Goal: Information Seeking & Learning: Learn about a topic

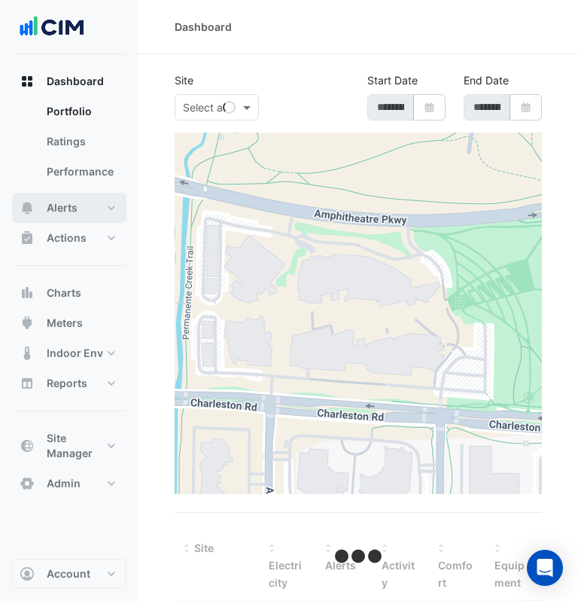
click at [81, 211] on button "Alerts" at bounding box center [69, 208] width 114 height 30
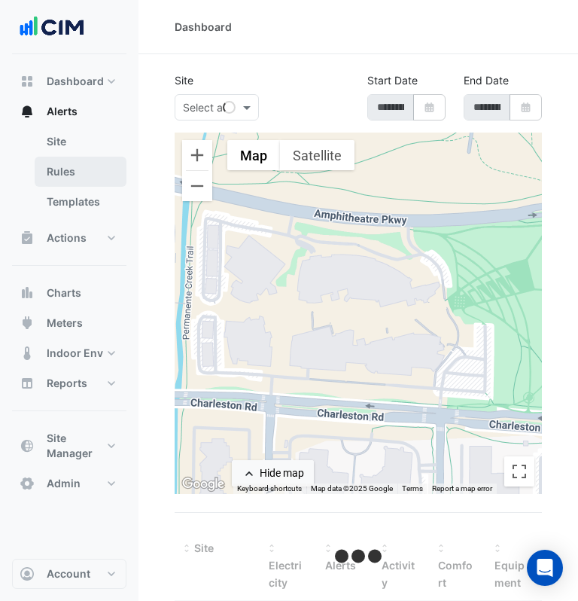
click at [86, 172] on link "Rules" at bounding box center [81, 172] width 92 height 30
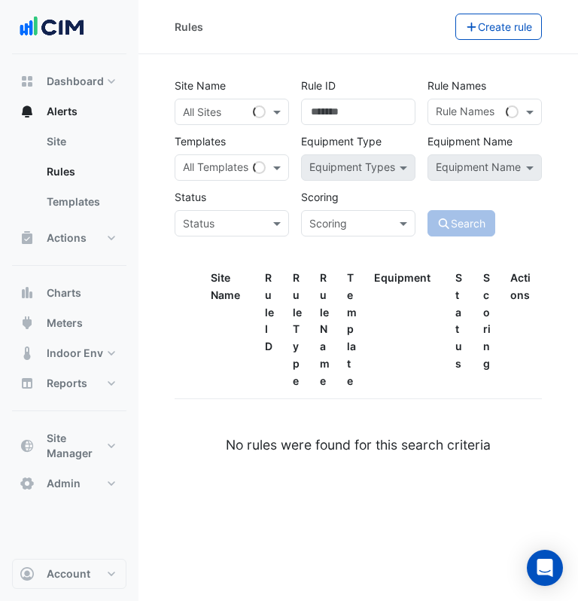
click at [253, 115] on div "All Sites" at bounding box center [232, 112] width 114 height 26
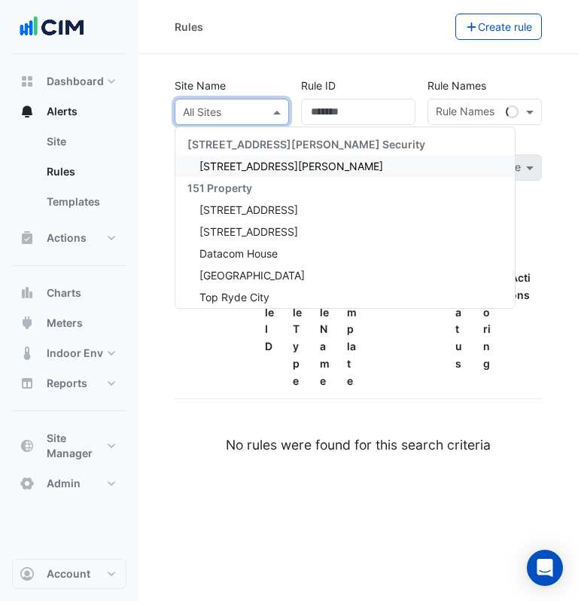
click at [223, 154] on div "141 Walker Street Security" at bounding box center [345, 144] width 340 height 22
click at [236, 163] on span "[STREET_ADDRESS][PERSON_NAME]" at bounding box center [292, 166] width 184 height 13
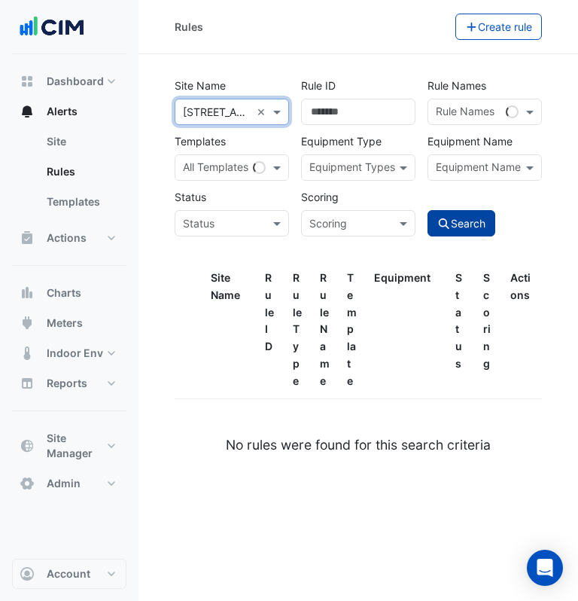
click at [494, 225] on button "Search" at bounding box center [462, 223] width 68 height 26
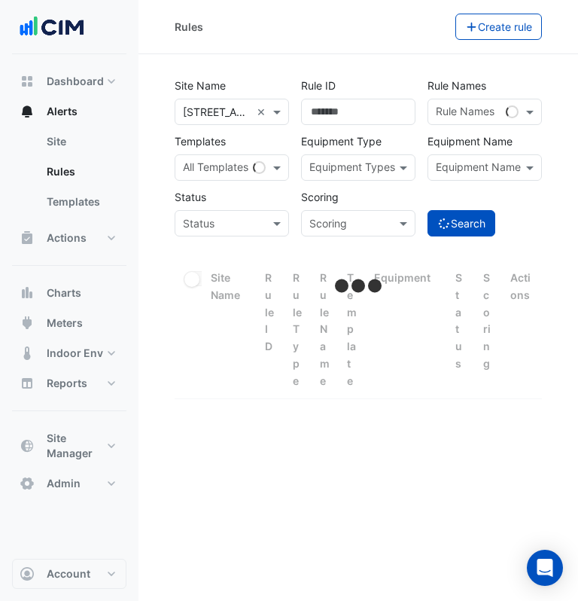
click at [524, 212] on div "Search" at bounding box center [485, 210] width 126 height 53
select select "***"
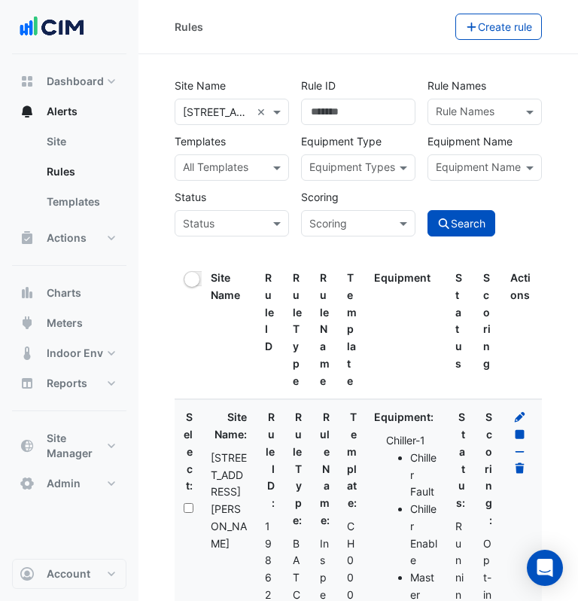
click at [346, 42] on div "Rules Create rule" at bounding box center [359, 27] width 440 height 54
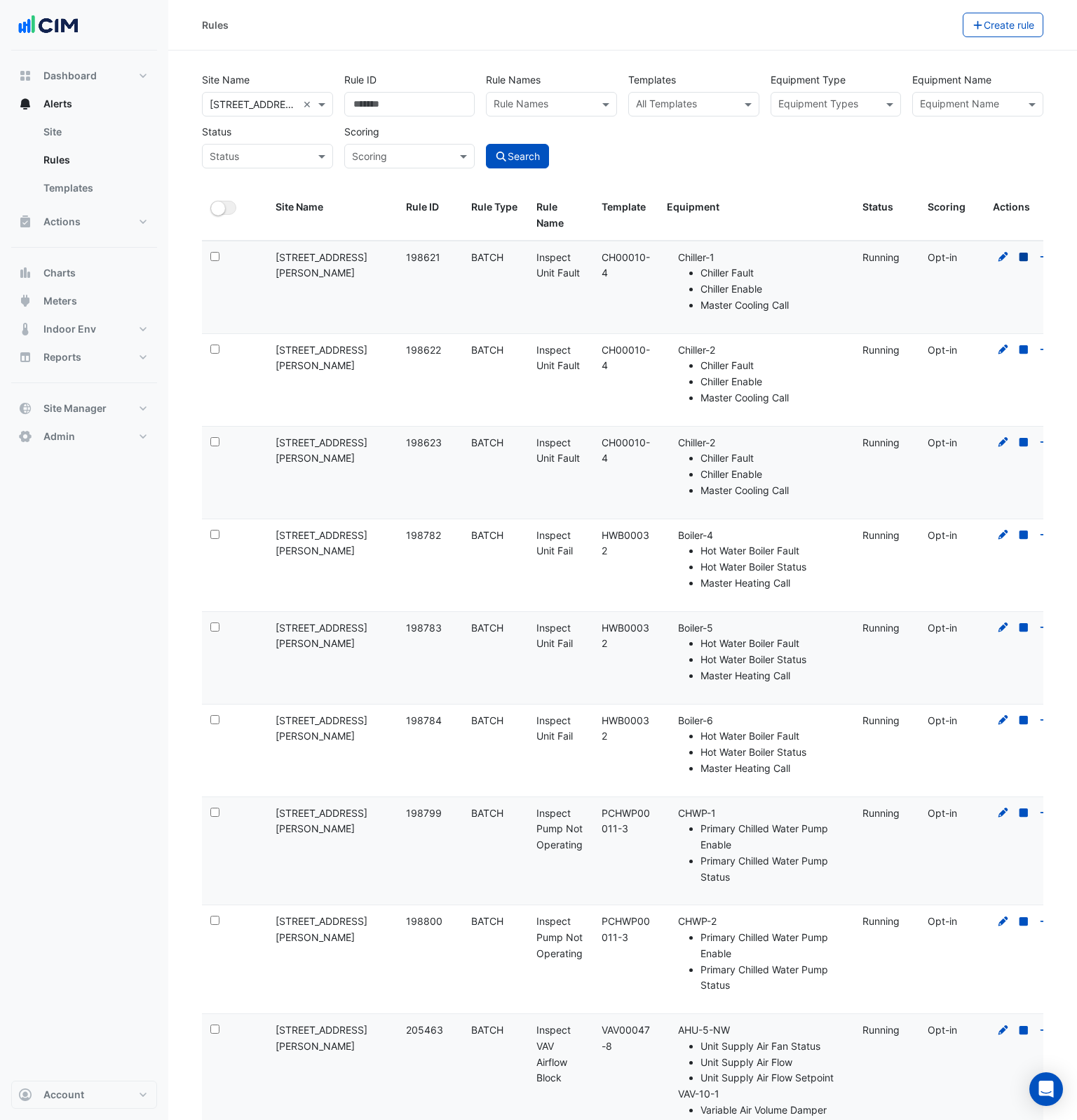
click at [538, 256] on icon at bounding box center [1024, 256] width 8 height 8
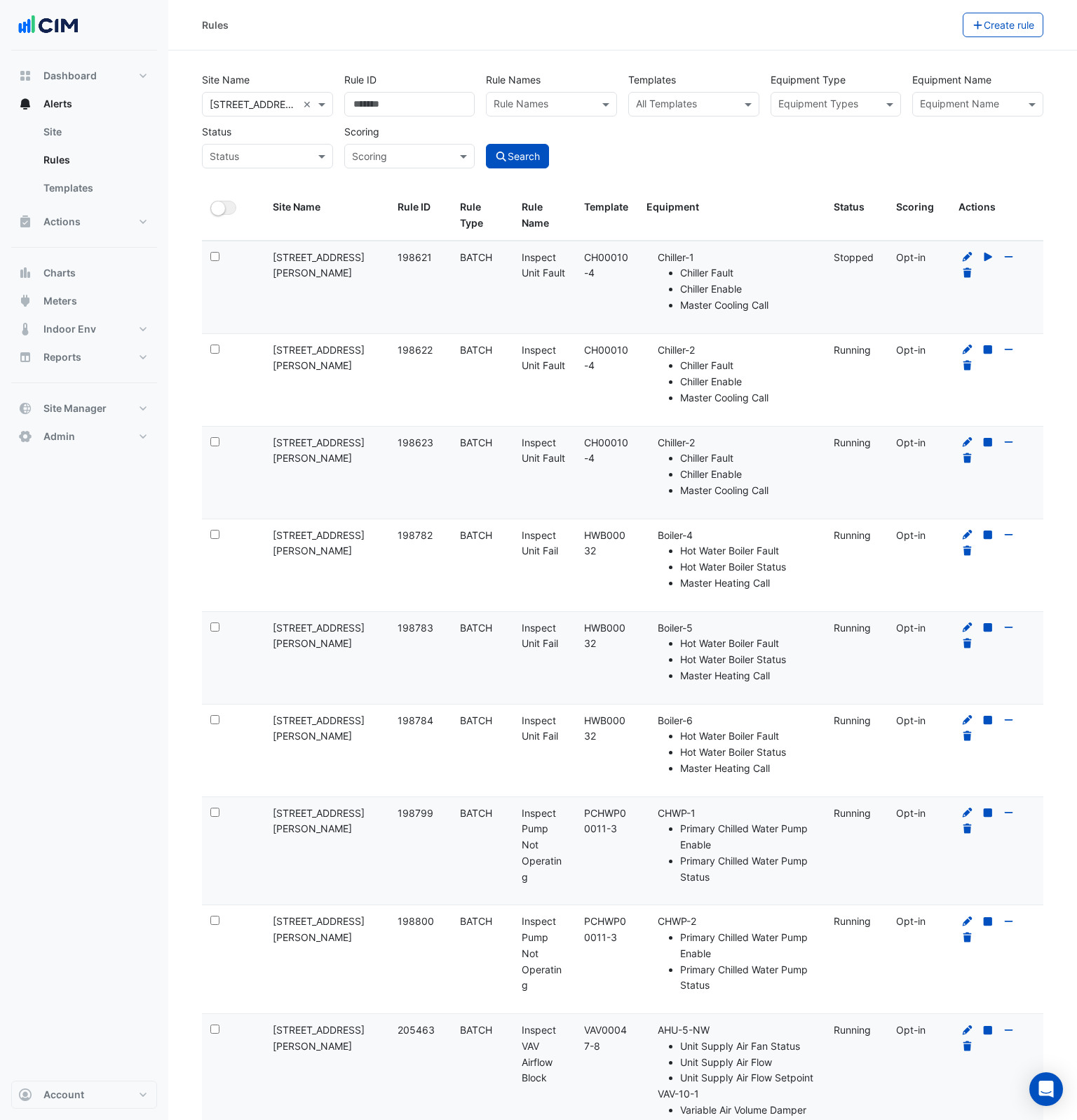
click at [538, 264] on div at bounding box center [997, 266] width 76 height 33
click at [538, 259] on icon at bounding box center [988, 256] width 7 height 8
click at [538, 256] on icon at bounding box center [968, 256] width 13 height 10
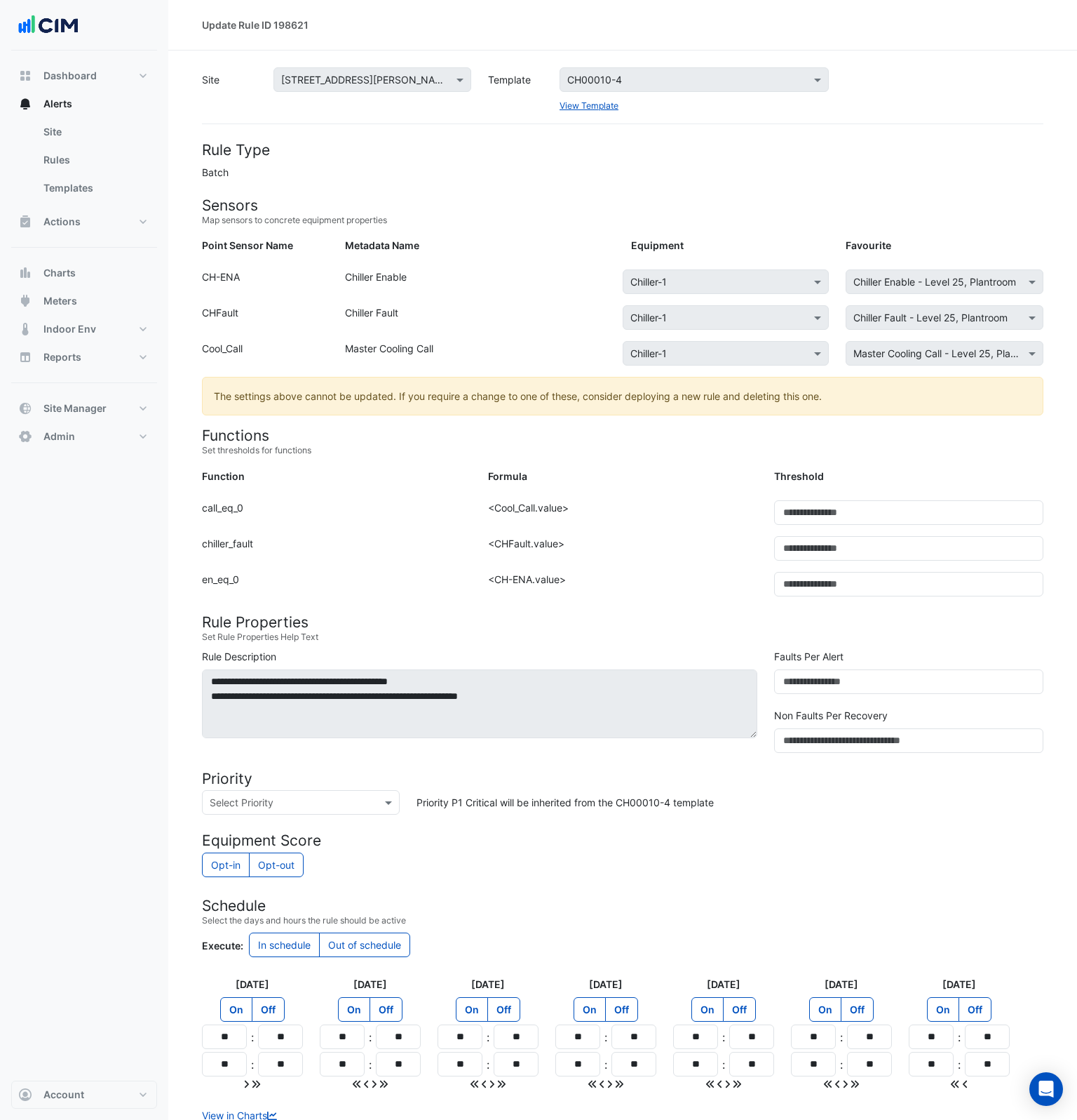
scroll to position [73, 0]
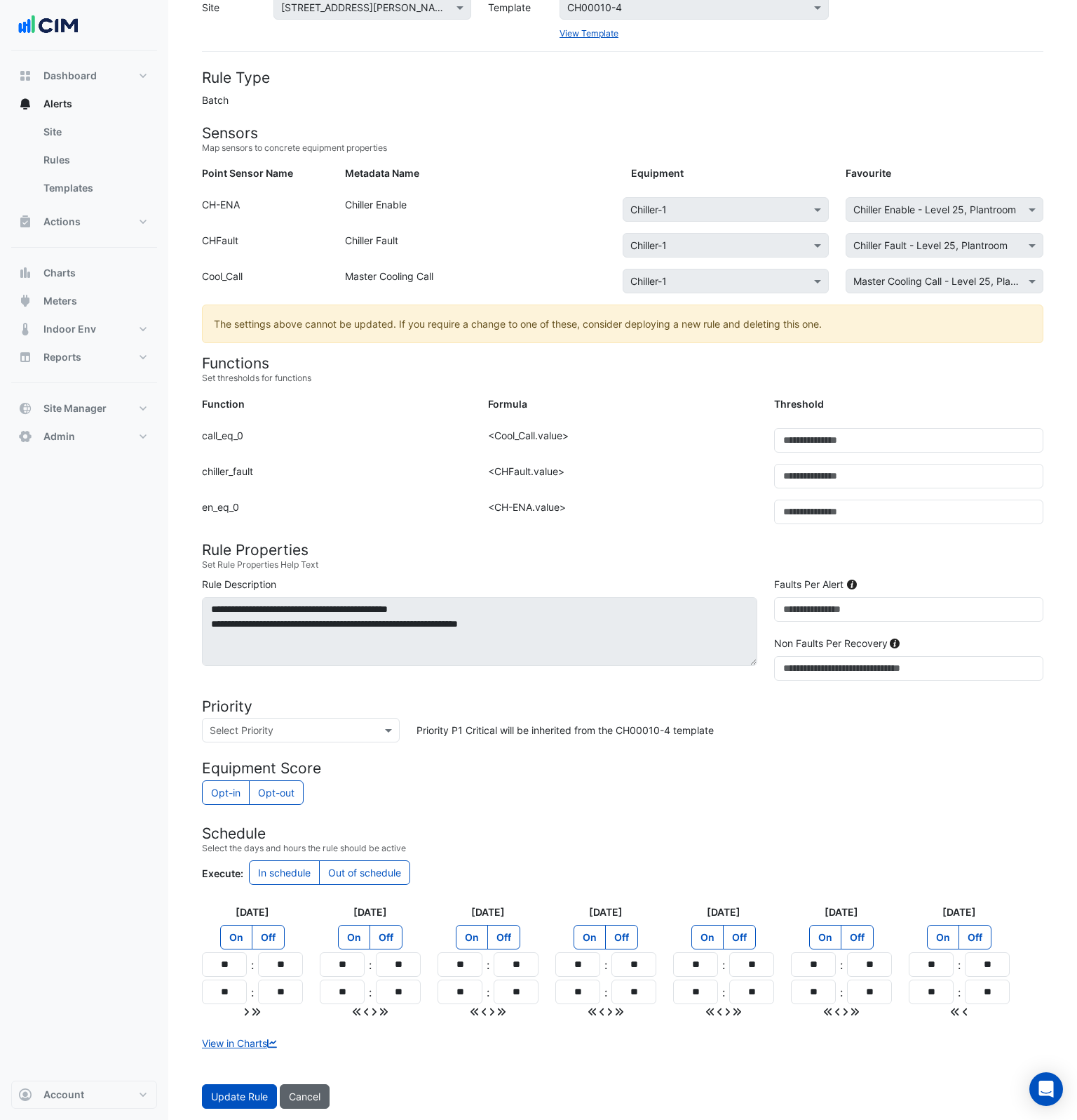
click at [288, 559] on button "Cancel" at bounding box center [304, 1096] width 49 height 24
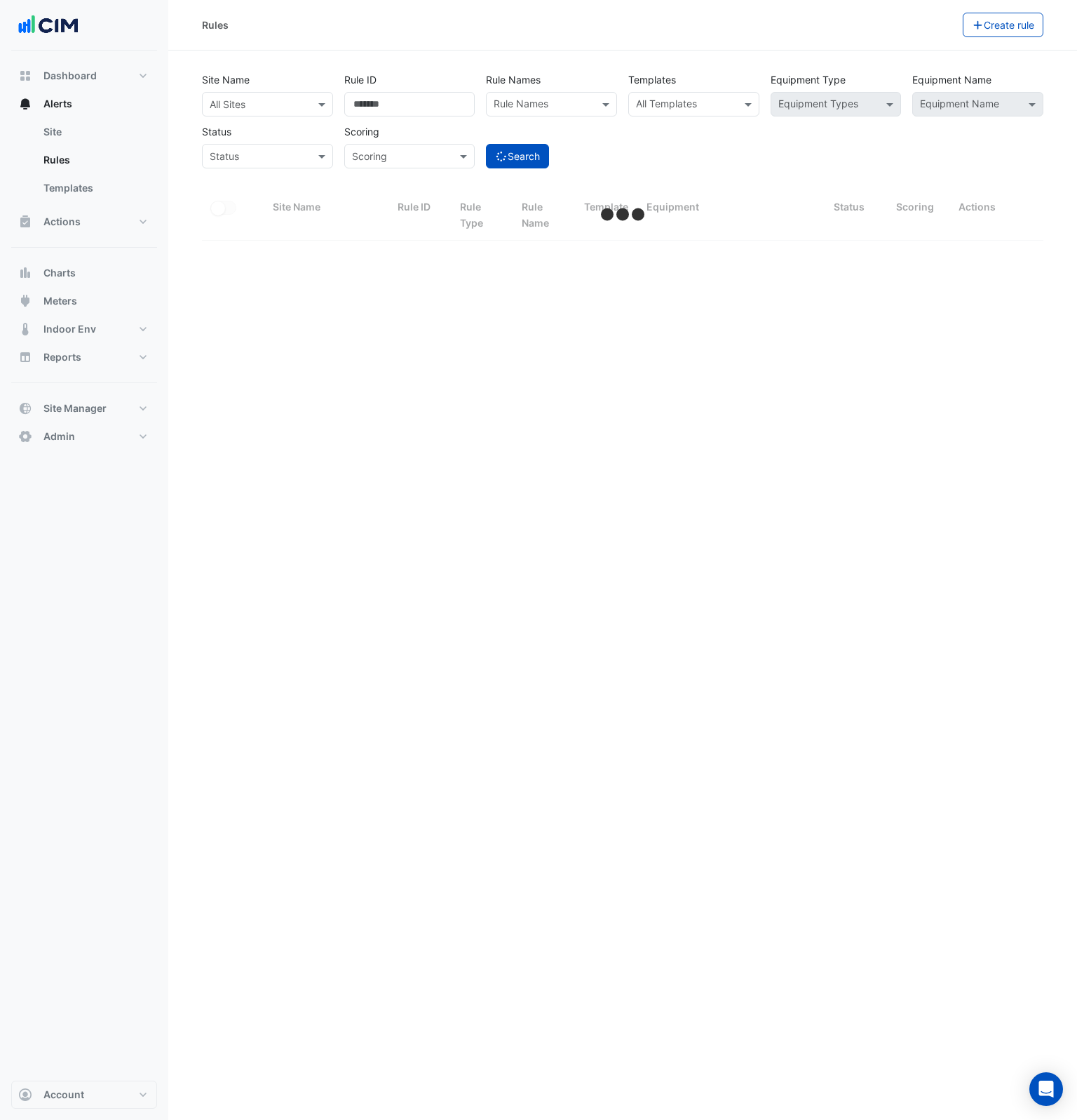
select select "***"
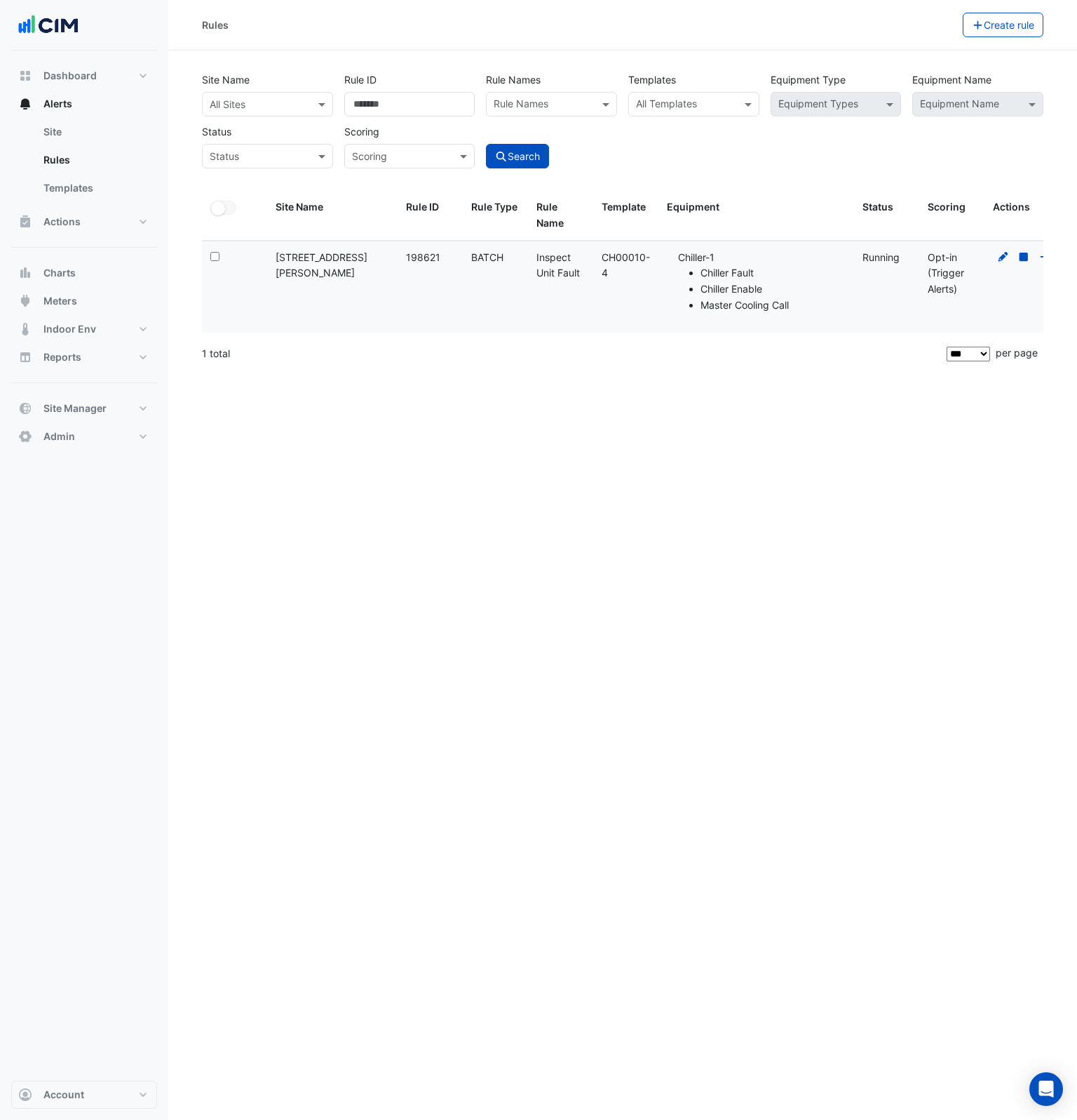
click at [538, 274] on div "Scoring: Opt-in (Trigger Alerts)" at bounding box center [952, 273] width 48 height 48
click at [422, 157] on input "text" at bounding box center [396, 157] width 88 height 15
click at [538, 152] on div "Search" at bounding box center [552, 143] width 143 height 49
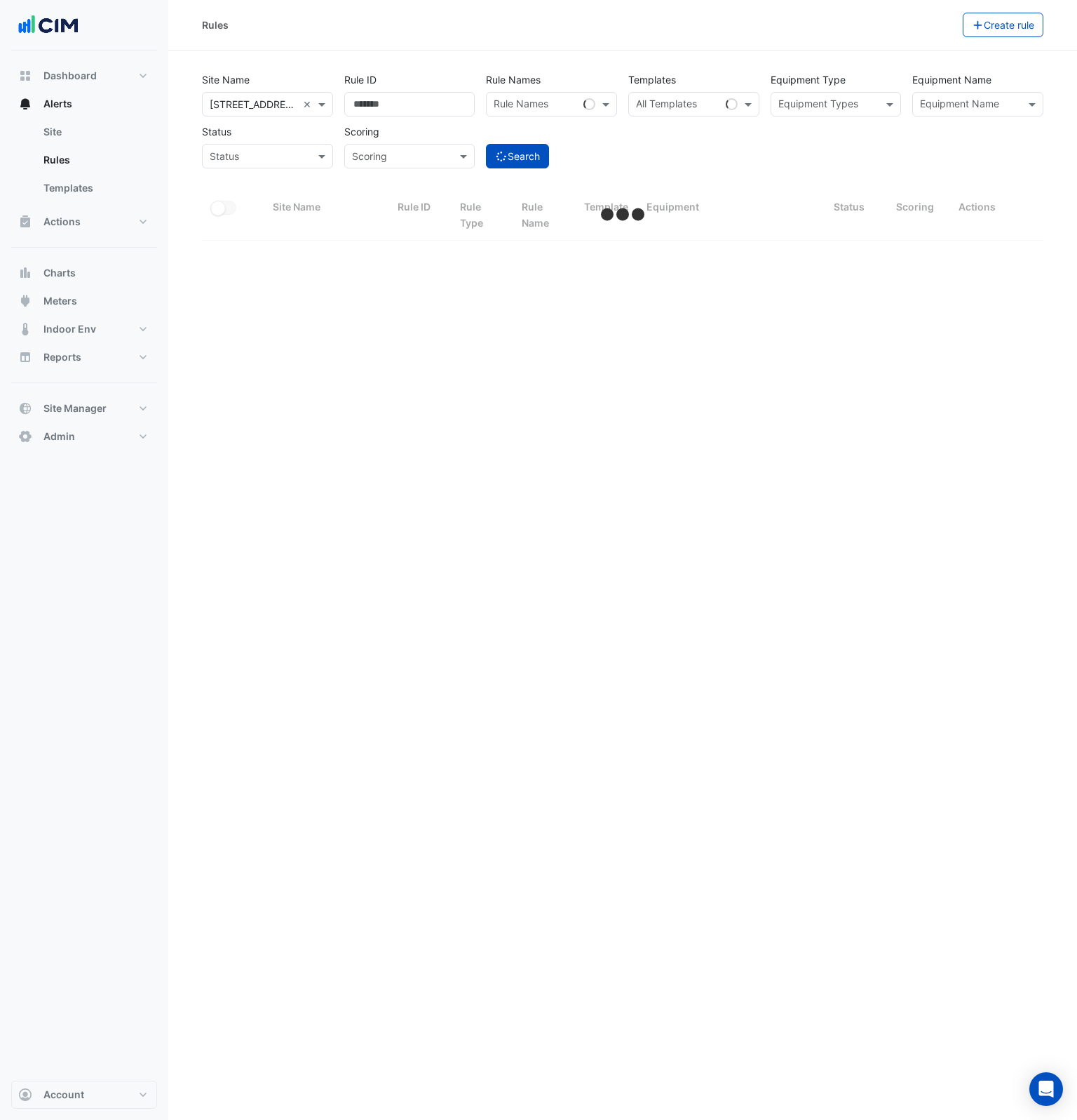
select select "***"
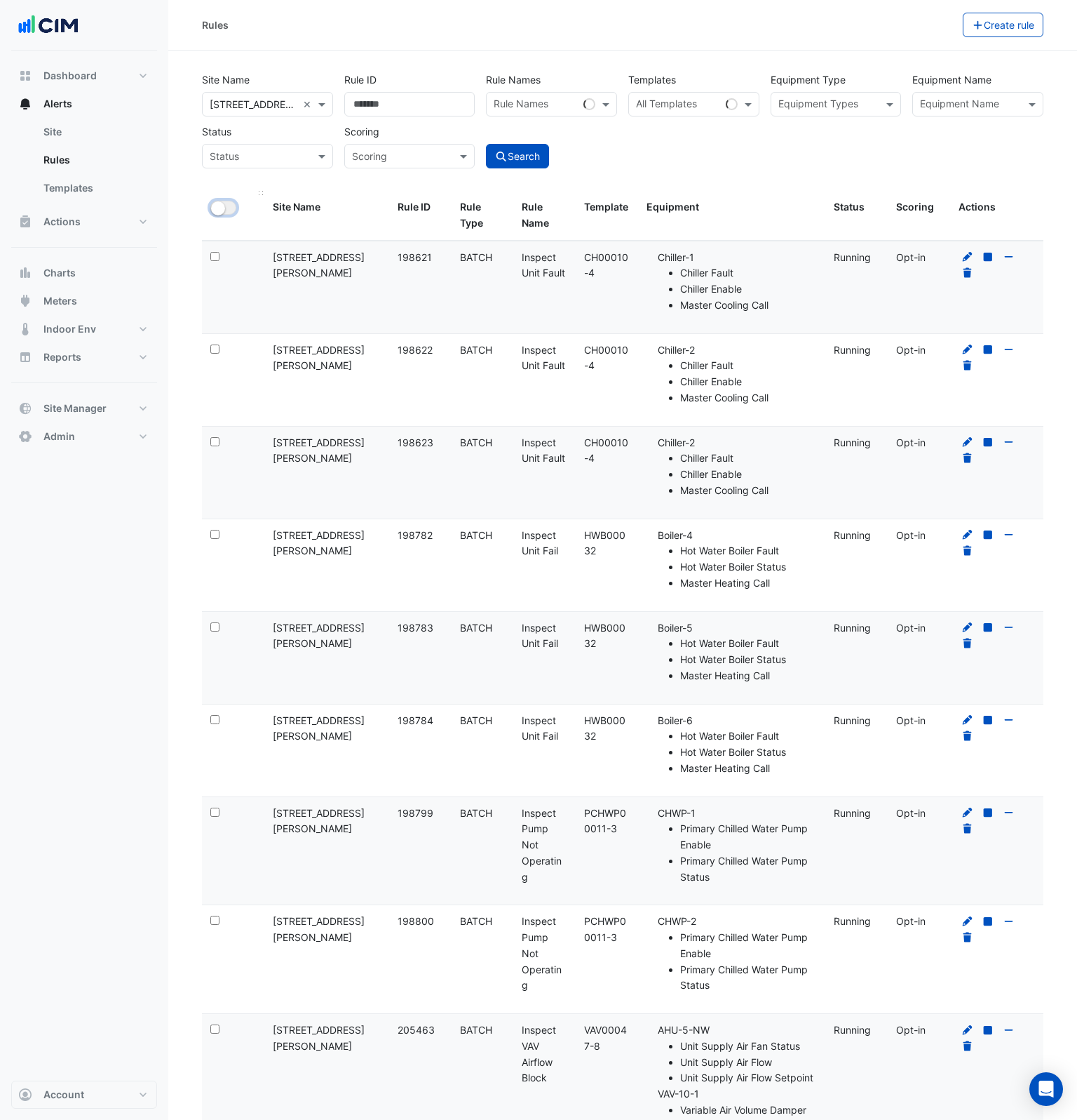
click at [226, 206] on button "All Selected" at bounding box center [224, 207] width 26 height 14
click at [538, 30] on button "Bulk Actions" at bounding box center [919, 25] width 83 height 24
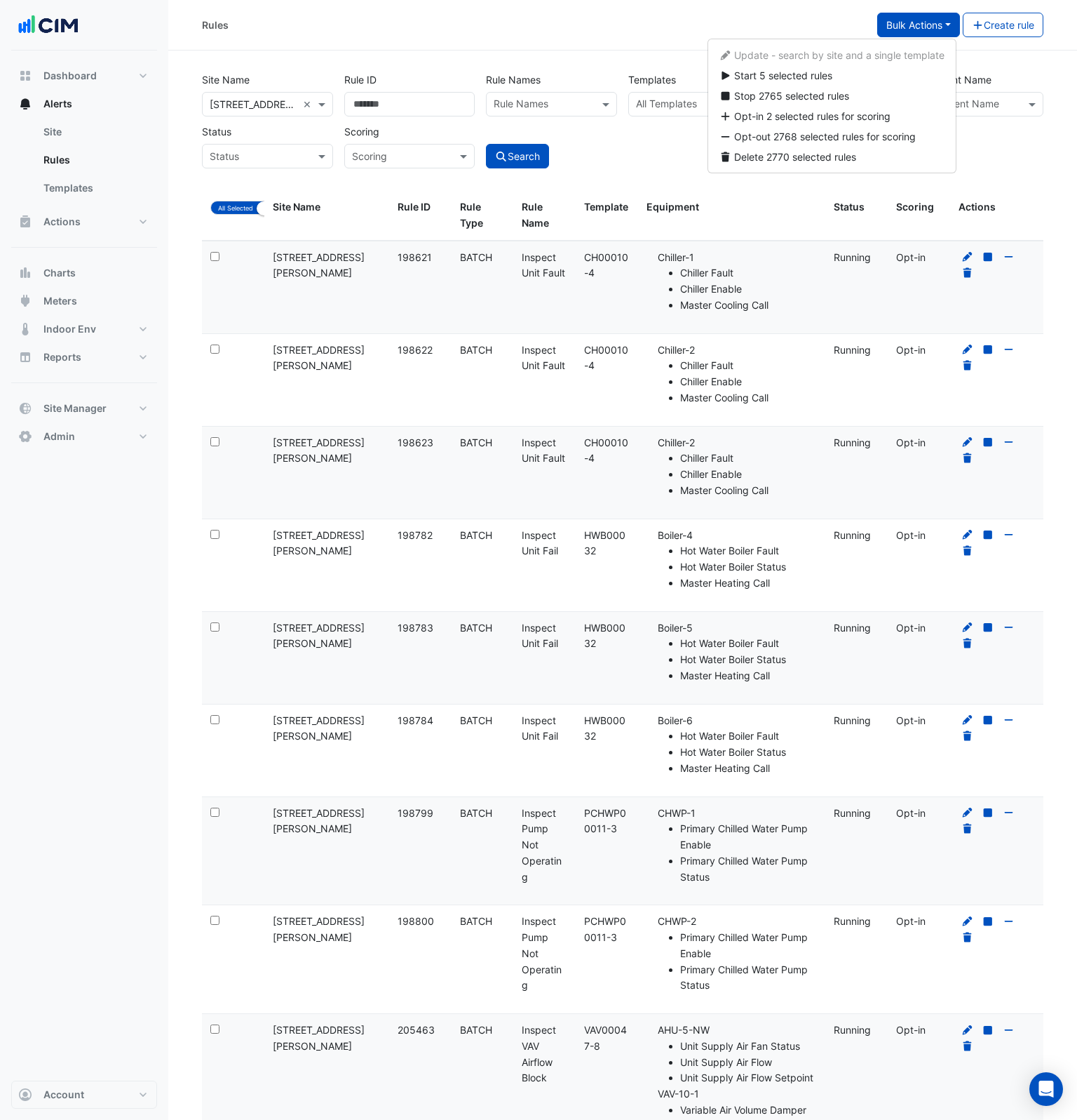
click at [538, 169] on div "Site Name × 141 Walker Street × Rule ID Rule Names Rule Names Templates All Tem…" at bounding box center [623, 129] width 859 height 124
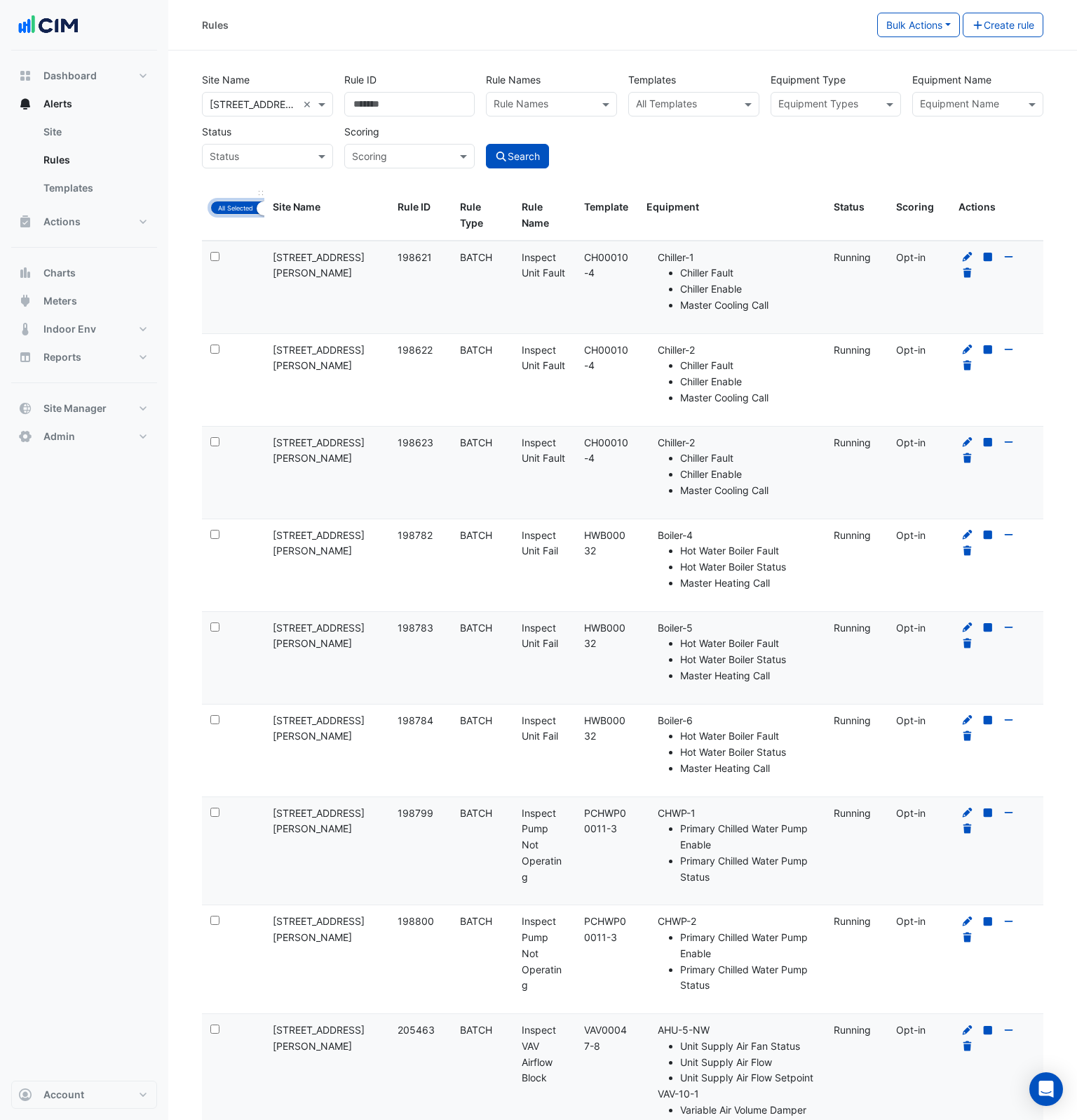
click at [237, 208] on button "All Selected" at bounding box center [241, 207] width 61 height 14
click at [223, 212] on small "button" at bounding box center [218, 208] width 14 height 14
click at [538, 24] on button "Bulk Actions" at bounding box center [919, 25] width 83 height 24
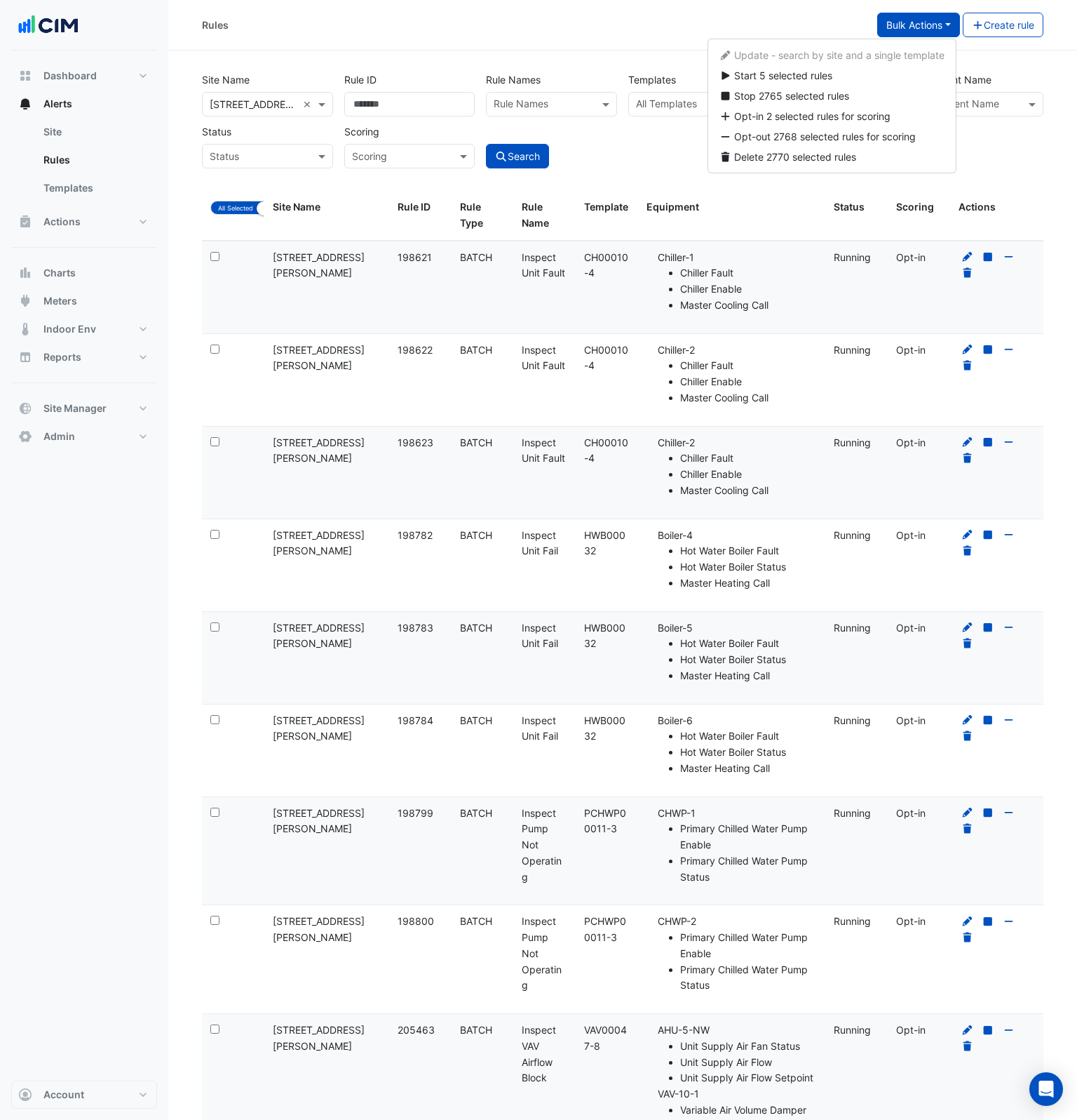
click at [538, 176] on div "Site Name × 141 Walker Street × Rule ID Rule Names Rule Names Templates All Tem…" at bounding box center [623, 129] width 859 height 124
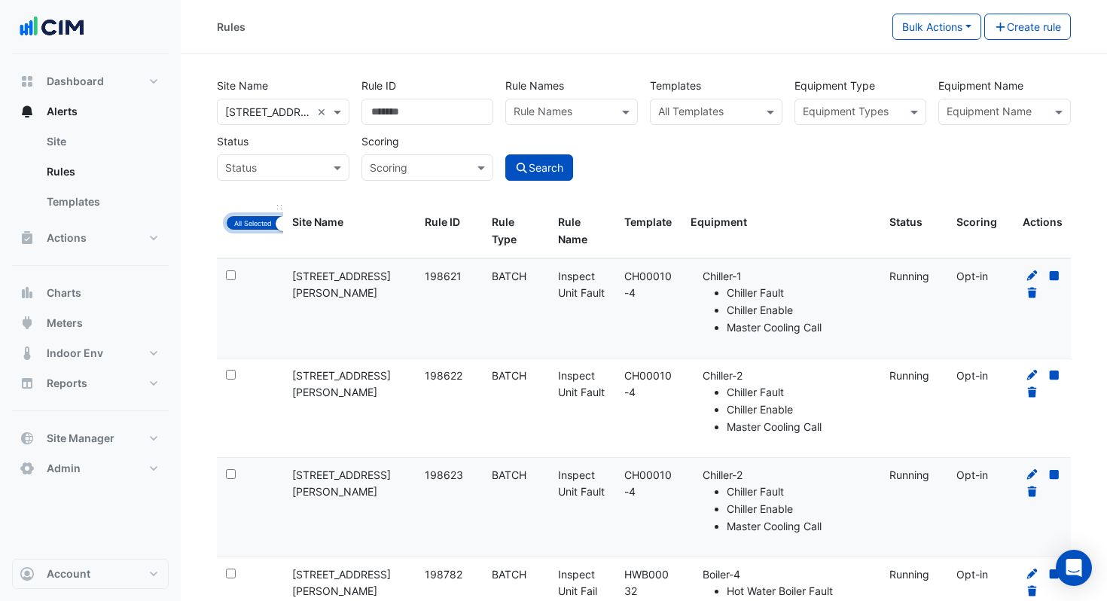
click at [244, 230] on button "All Selected" at bounding box center [259, 222] width 66 height 15
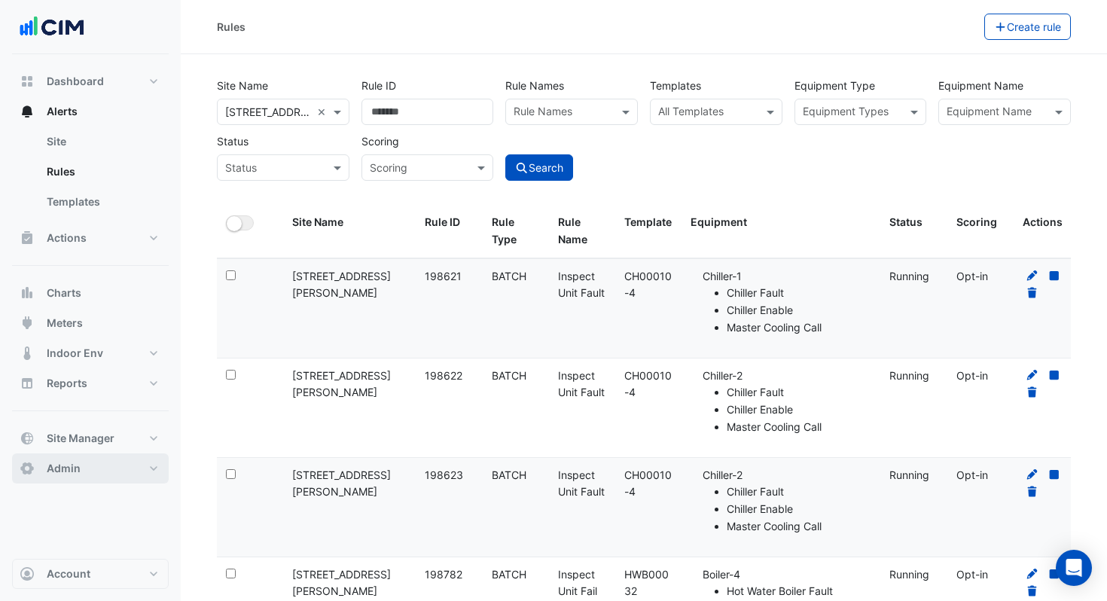
click at [76, 459] on button "Admin" at bounding box center [90, 468] width 157 height 30
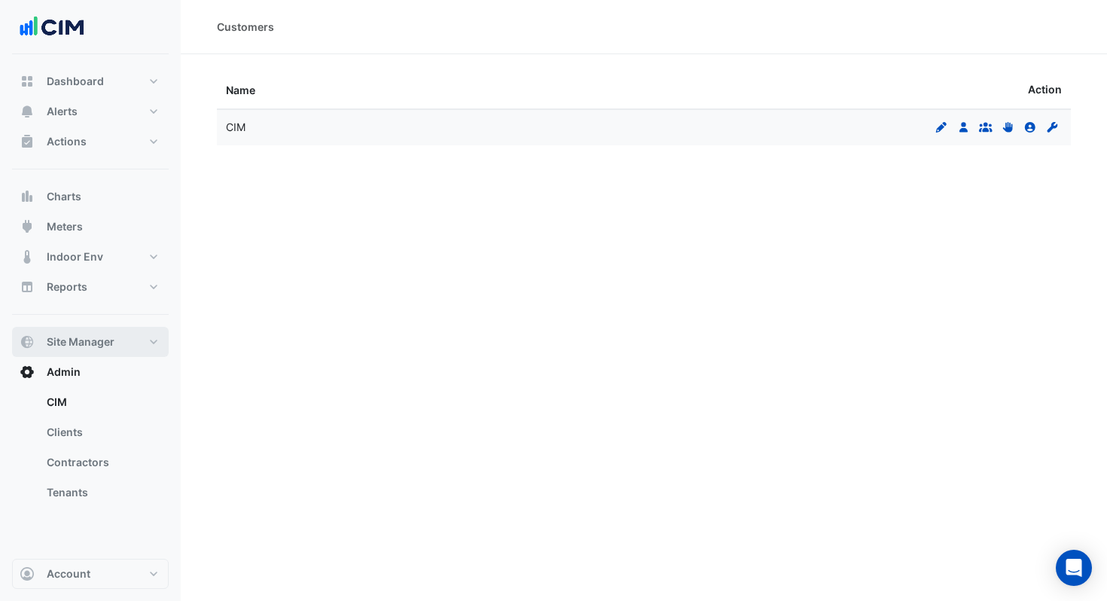
click at [83, 334] on span "Site Manager" at bounding box center [81, 341] width 68 height 15
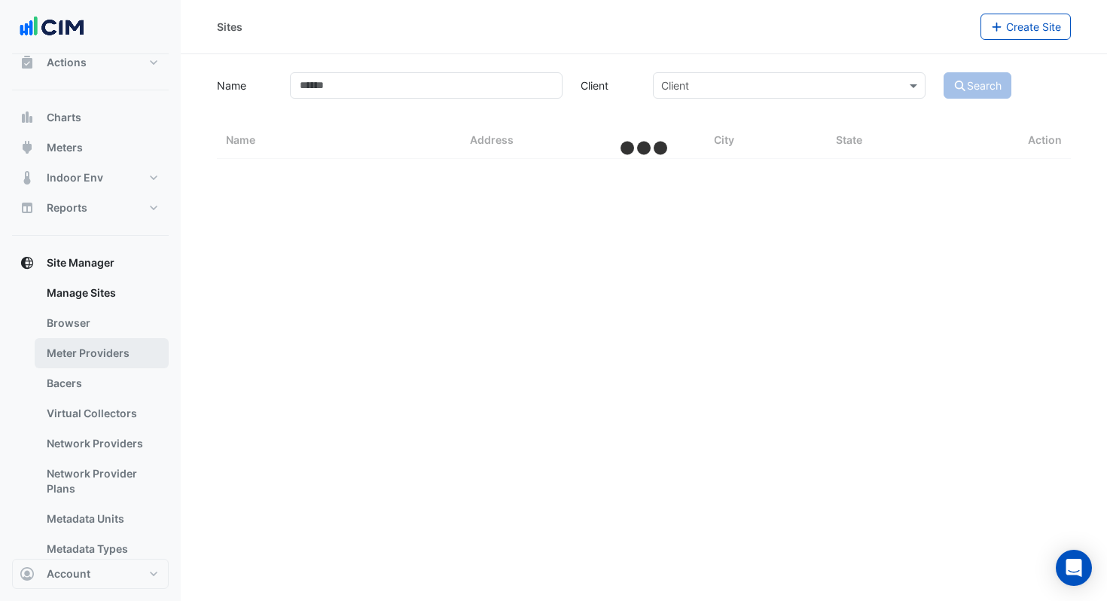
scroll to position [169, 0]
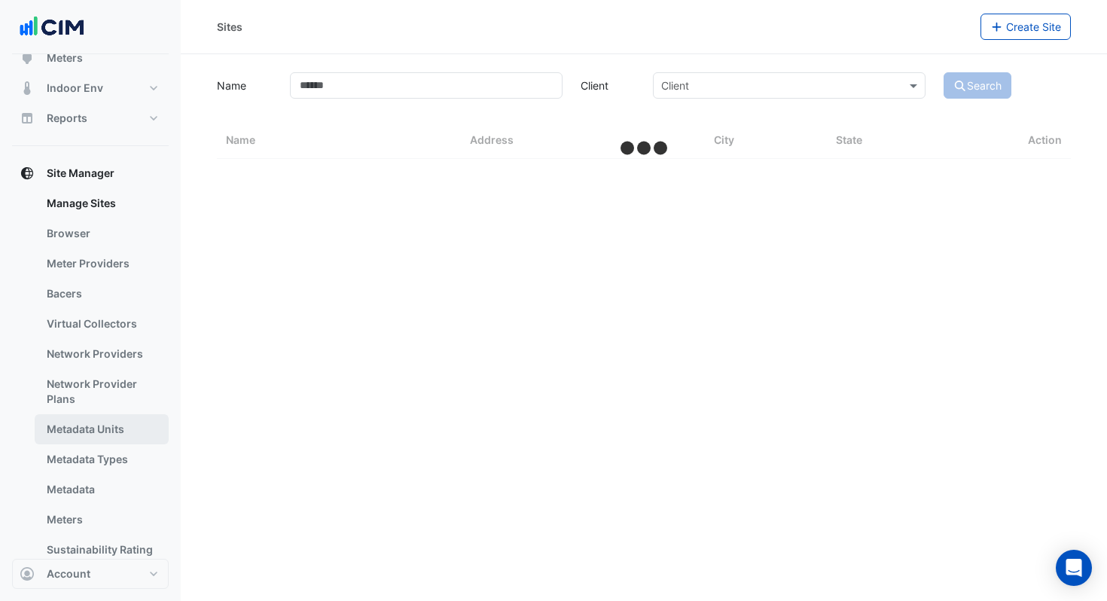
select select "***"
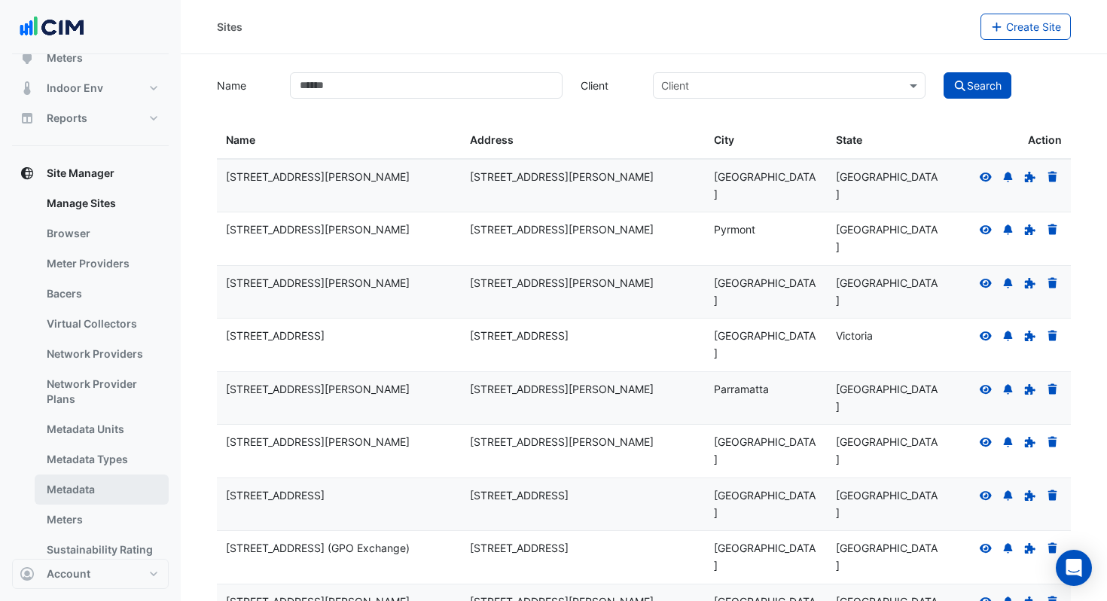
click at [83, 479] on link "Metadata" at bounding box center [102, 489] width 134 height 30
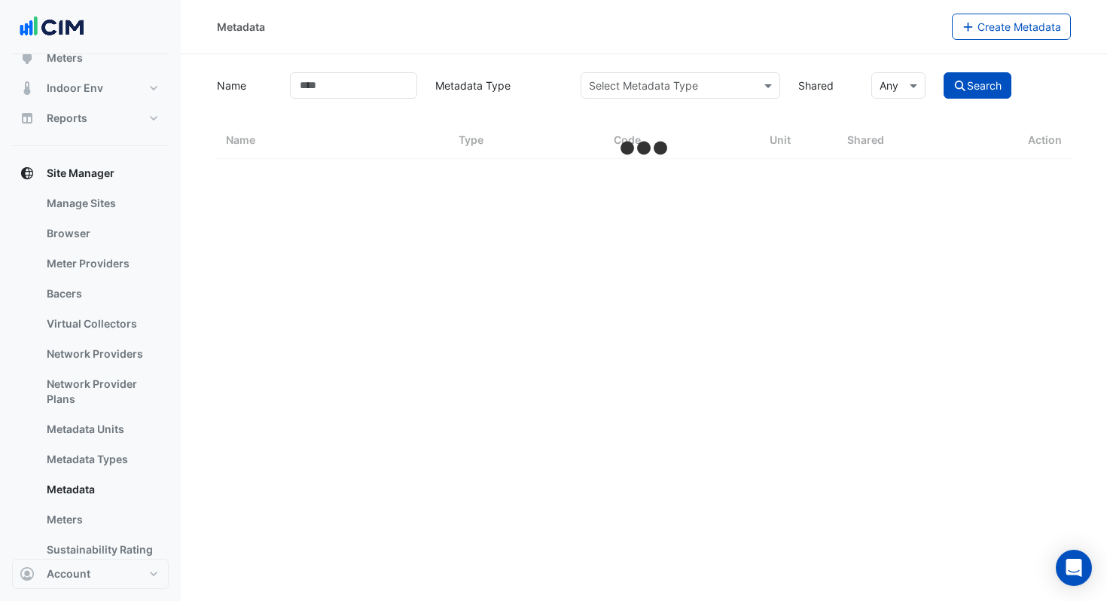
select select "***"
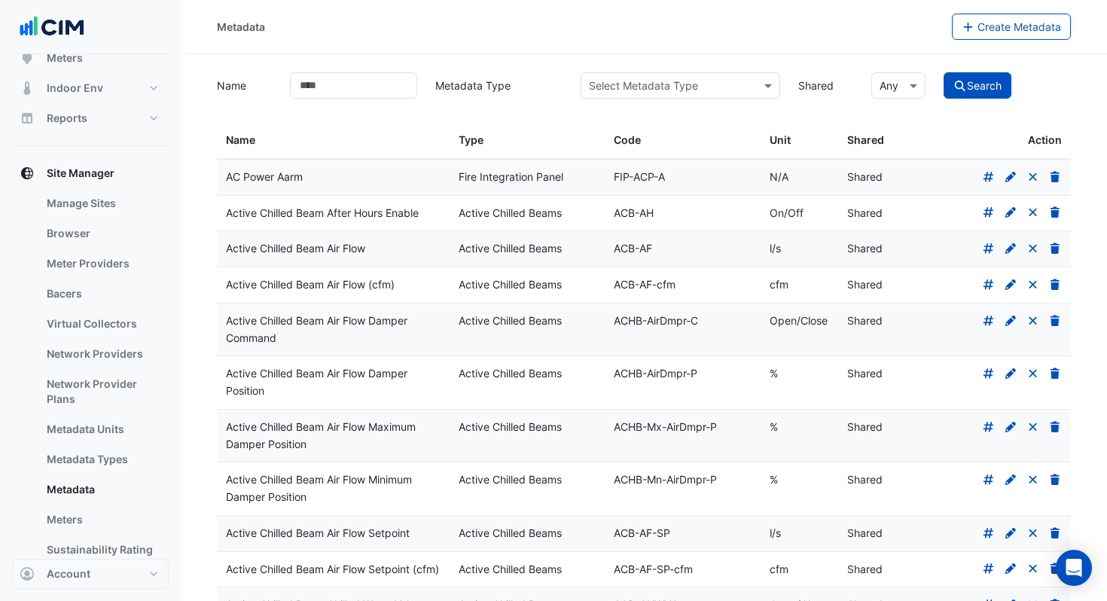
click at [577, 93] on div "Select Metadata Type" at bounding box center [680, 85] width 200 height 26
type input "*****"
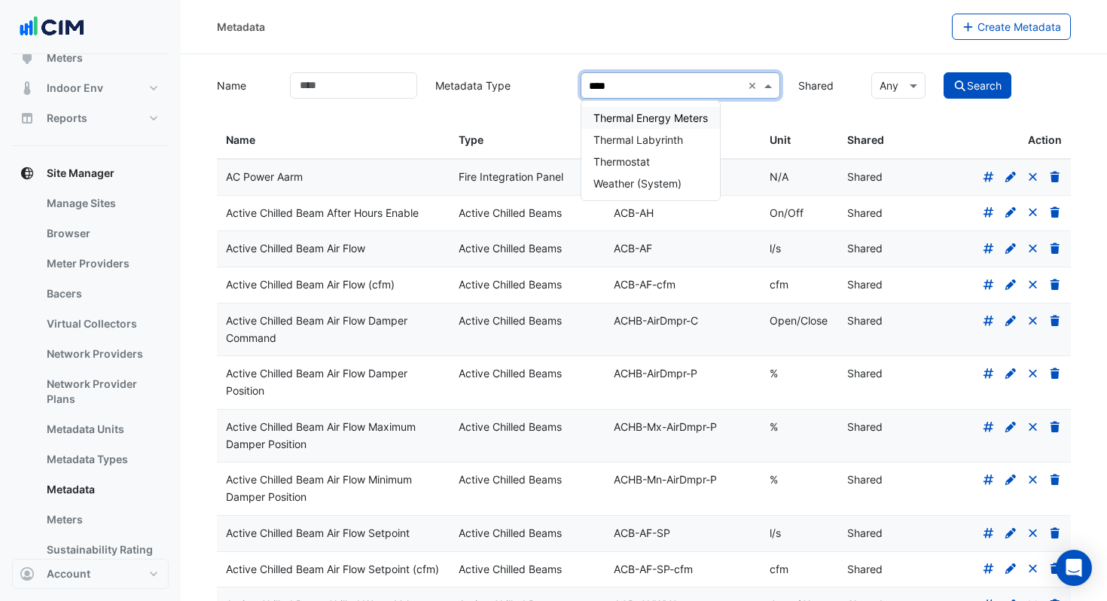
type input "*****"
click at [577, 114] on span "Thermal Energy Meters" at bounding box center [650, 117] width 114 height 13
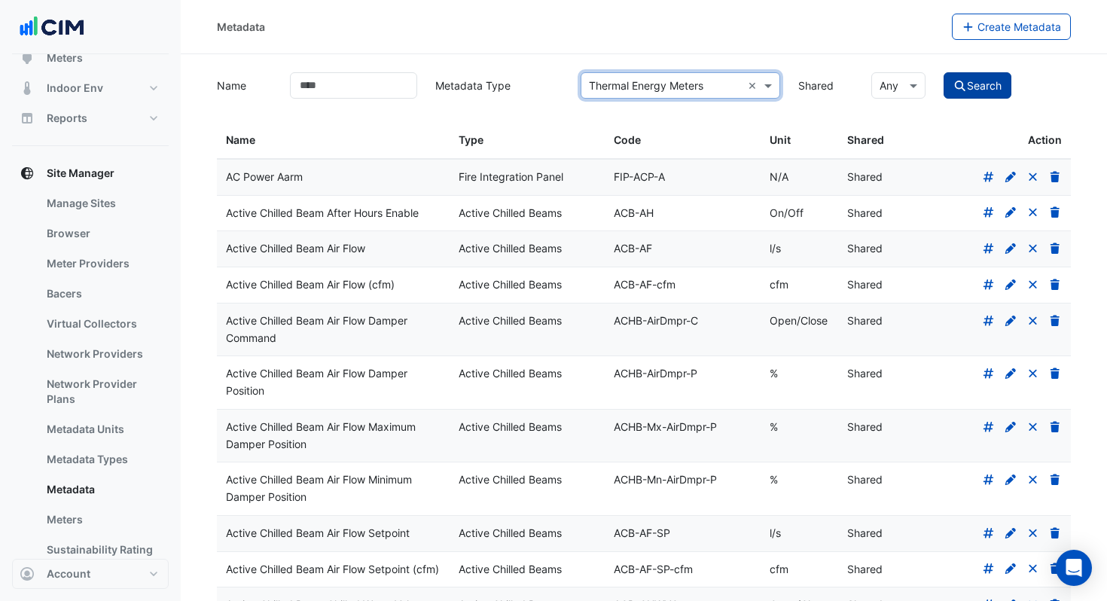
click at [577, 90] on button "Search" at bounding box center [977, 85] width 68 height 26
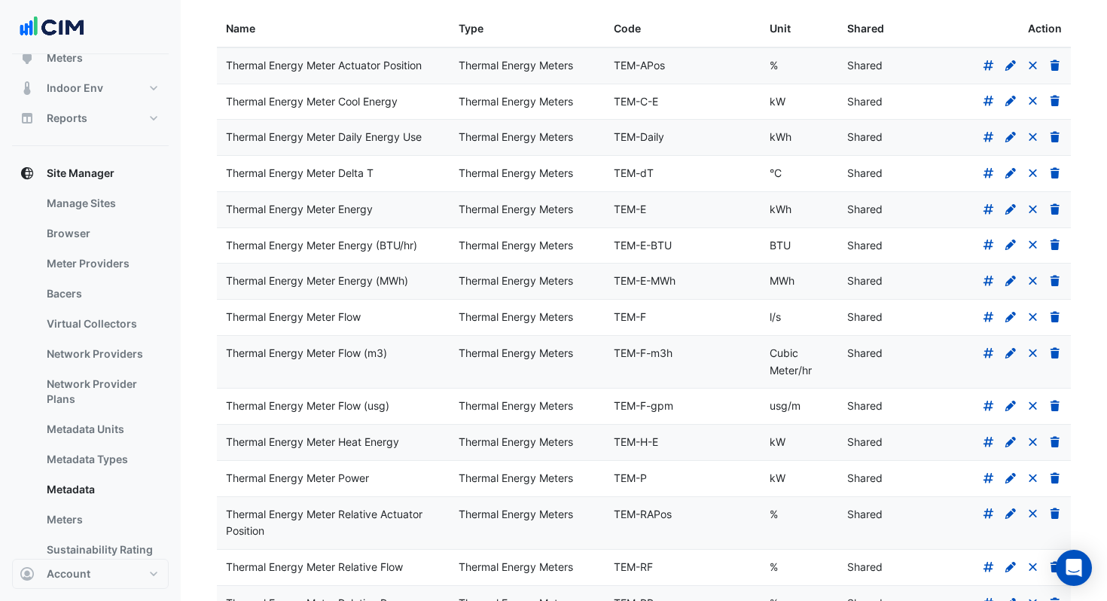
scroll to position [97, 0]
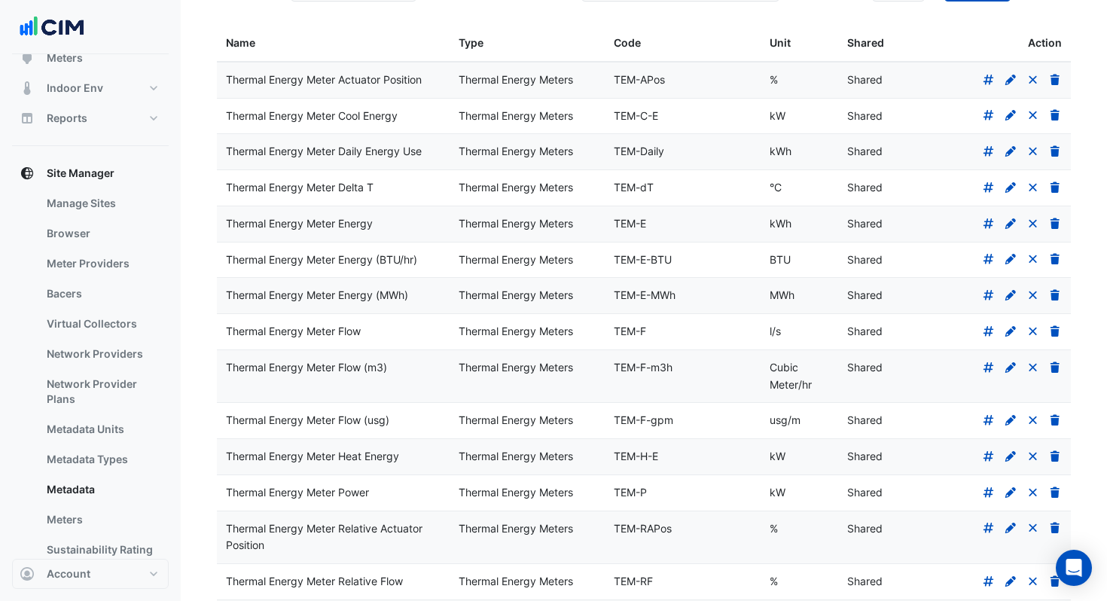
drag, startPoint x: 784, startPoint y: 121, endPoint x: 460, endPoint y: 113, distance: 323.9
click at [460, 113] on div "Thermal Energy Meter Cool Energy Thermal Energy Meters TEM-C-E kW Shared" at bounding box center [644, 116] width 854 height 35
click at [577, 112] on icon at bounding box center [989, 115] width 14 height 11
click at [577, 456] on div at bounding box center [993, 456] width 137 height 17
click at [577, 456] on icon at bounding box center [988, 456] width 11 height 11
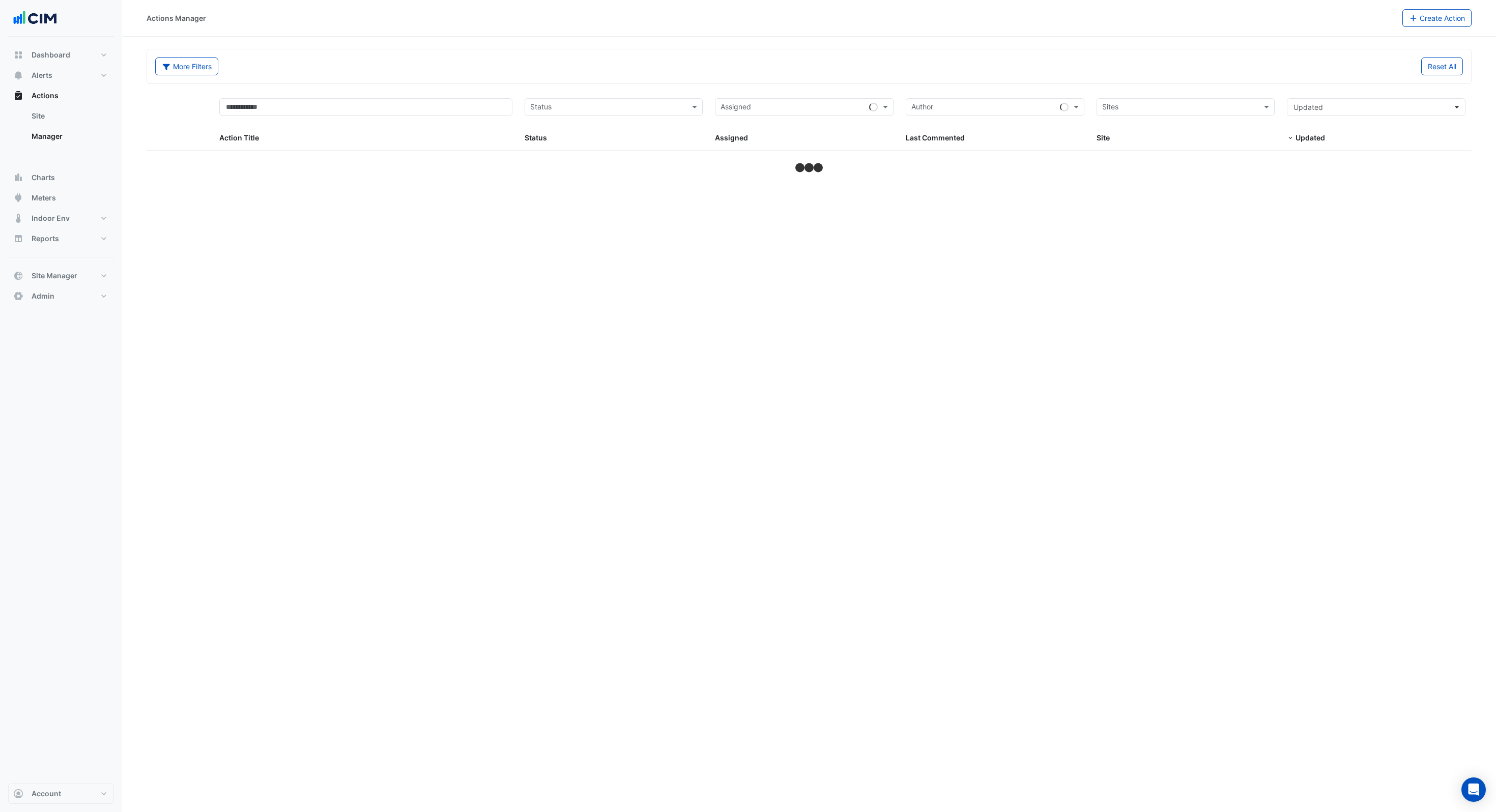
click at [551, 61] on div "More Filters" at bounding box center [479, 66] width 660 height 18
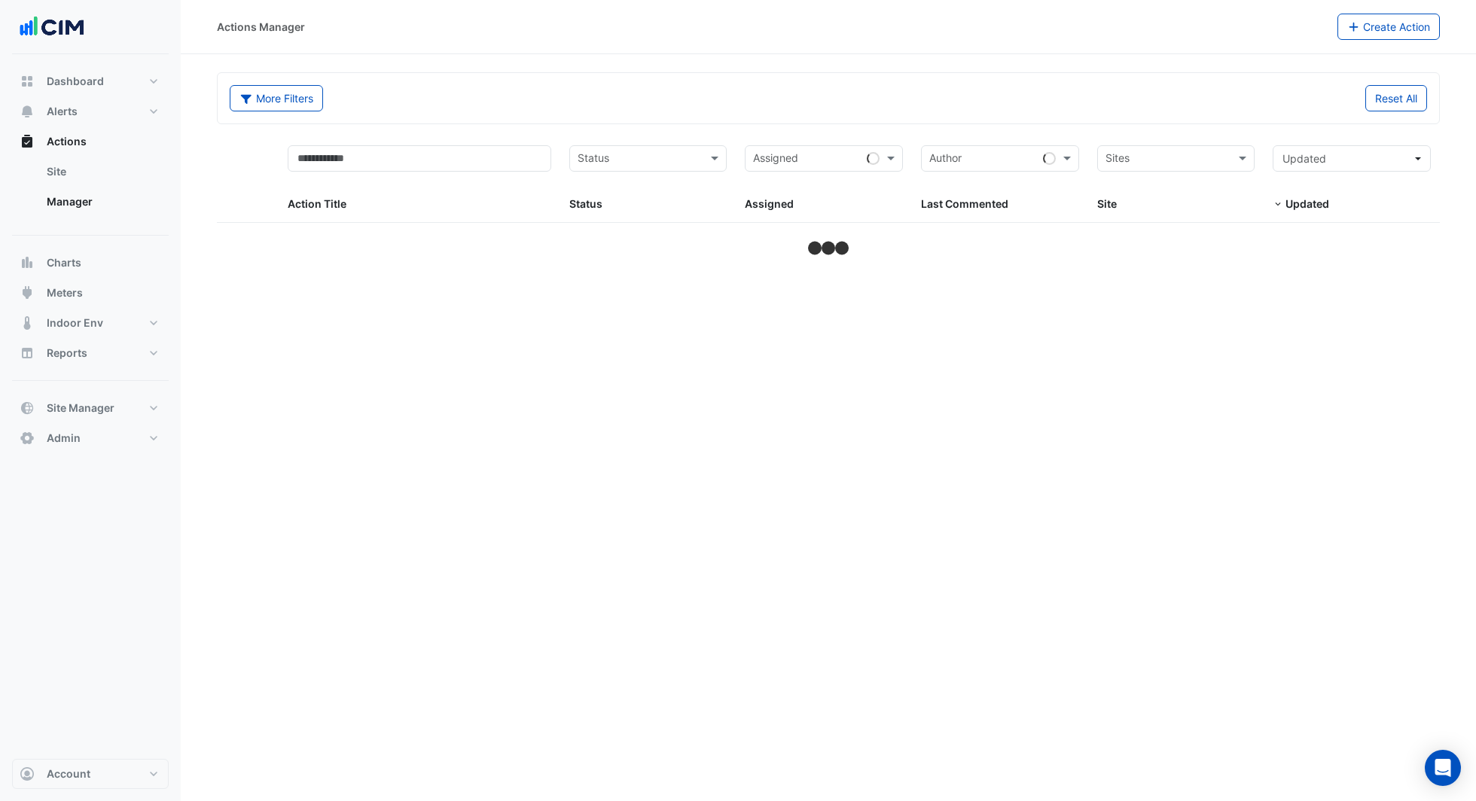
select select "***"
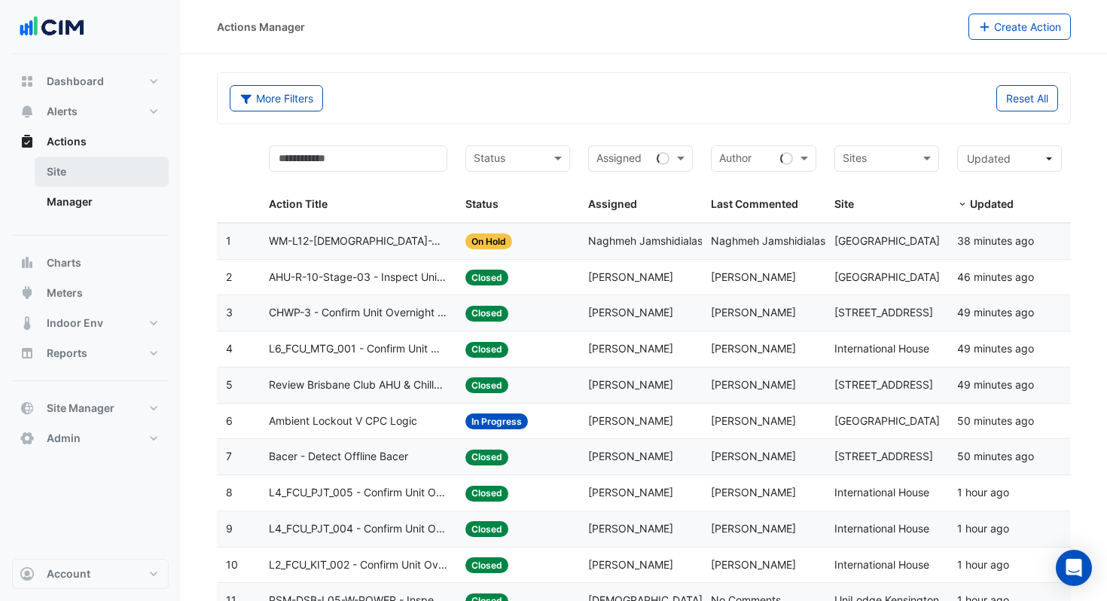
click at [117, 172] on link "Site" at bounding box center [102, 172] width 134 height 30
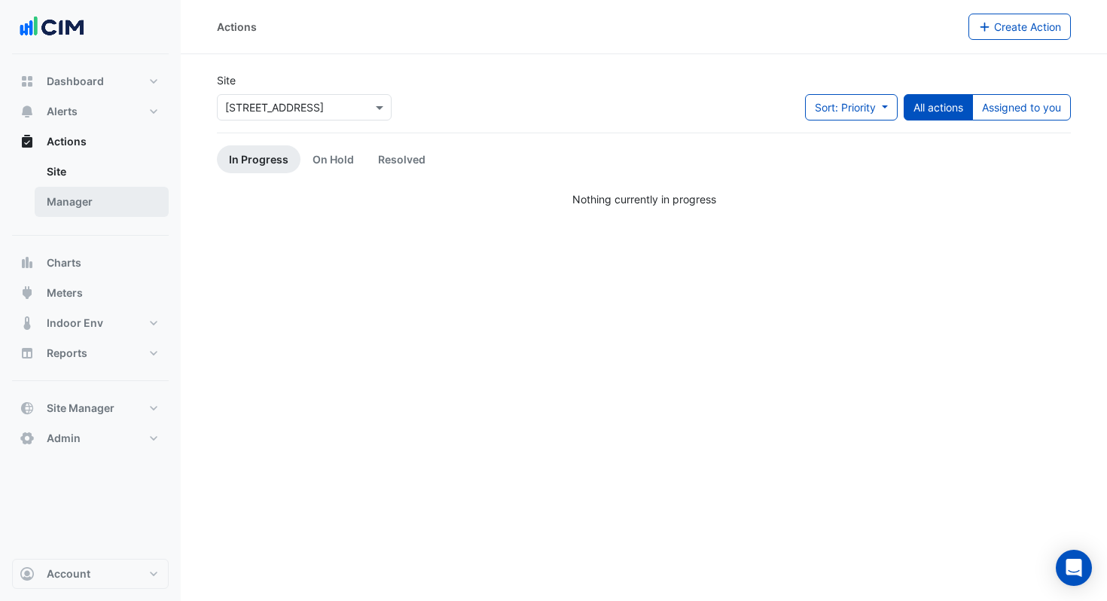
click at [117, 194] on link "Manager" at bounding box center [102, 202] width 134 height 30
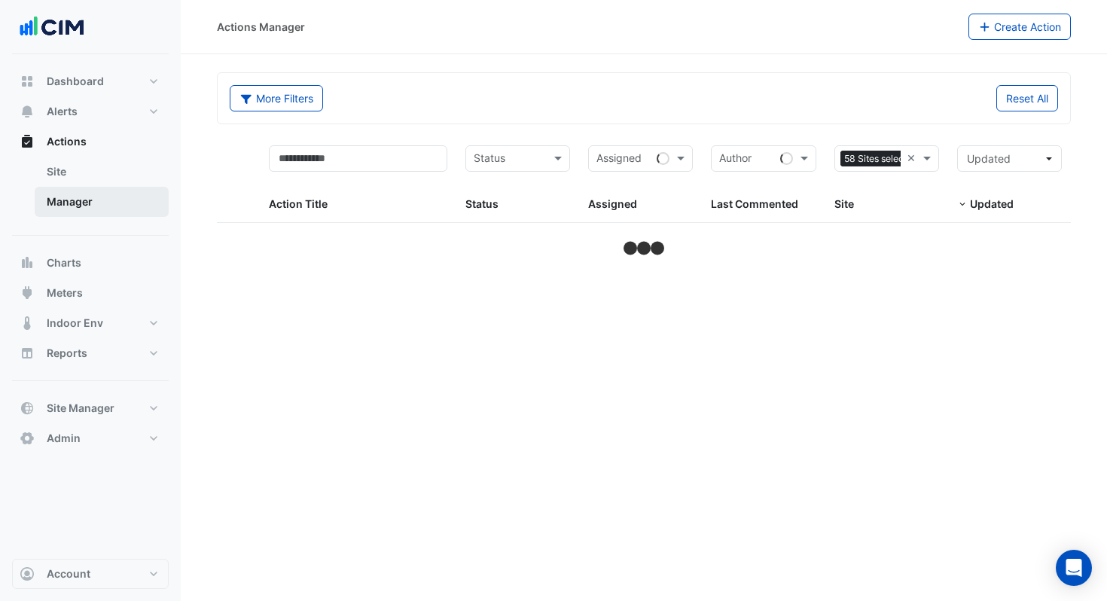
select select "***"
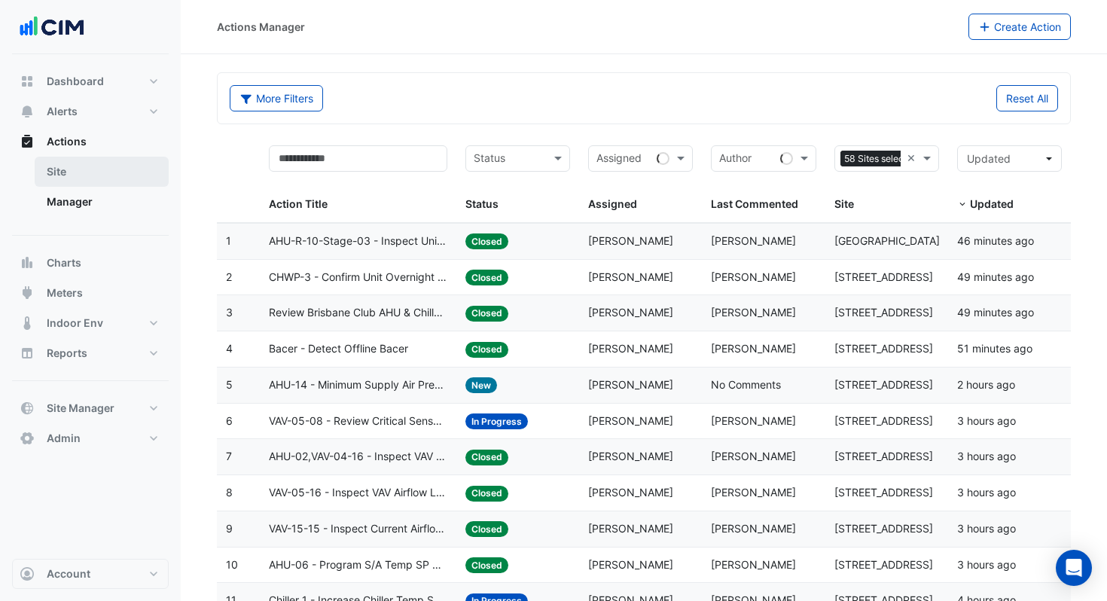
click at [108, 172] on link "Site" at bounding box center [102, 172] width 134 height 30
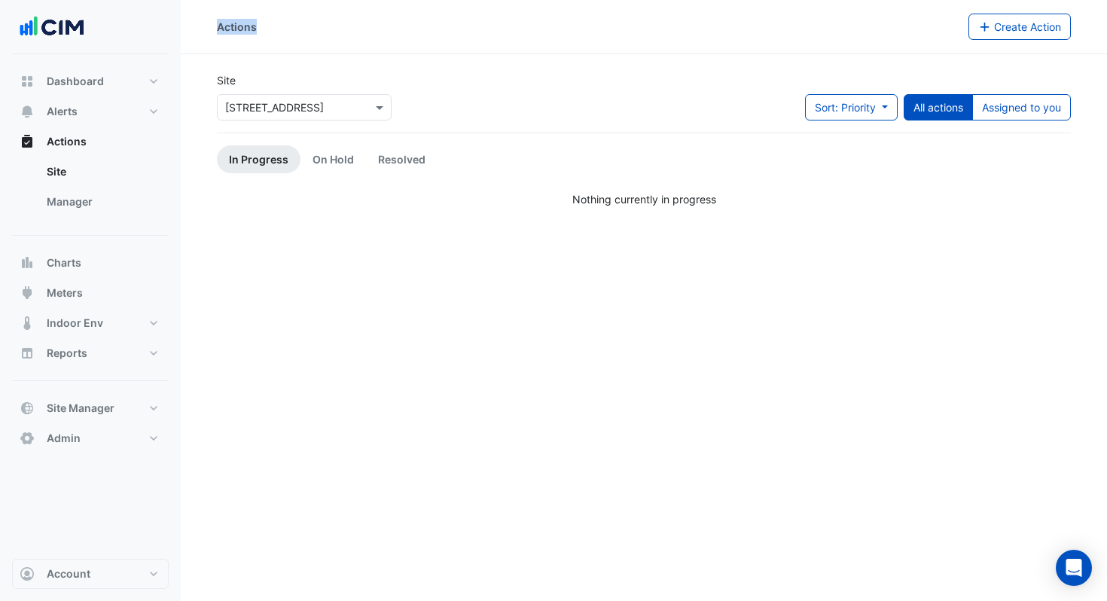
drag, startPoint x: 937, startPoint y: 23, endPoint x: 891, endPoint y: 17, distance: 46.3
click at [891, 17] on div "Actions" at bounding box center [592, 27] width 751 height 26
click at [916, 26] on div "Actions" at bounding box center [592, 27] width 751 height 26
click at [95, 198] on link "Manager" at bounding box center [102, 202] width 134 height 30
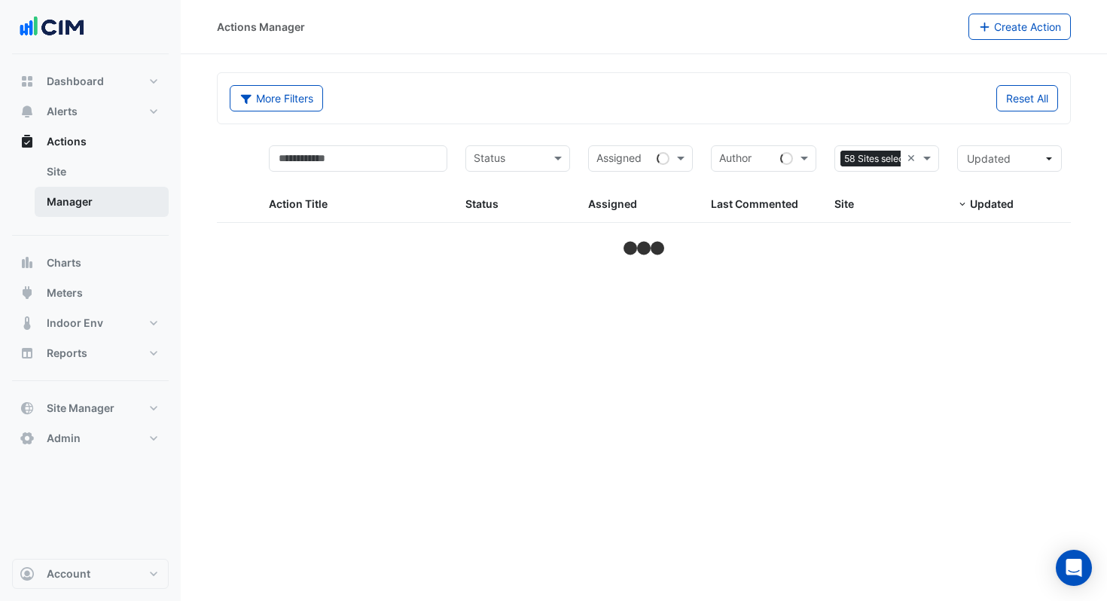
select select "***"
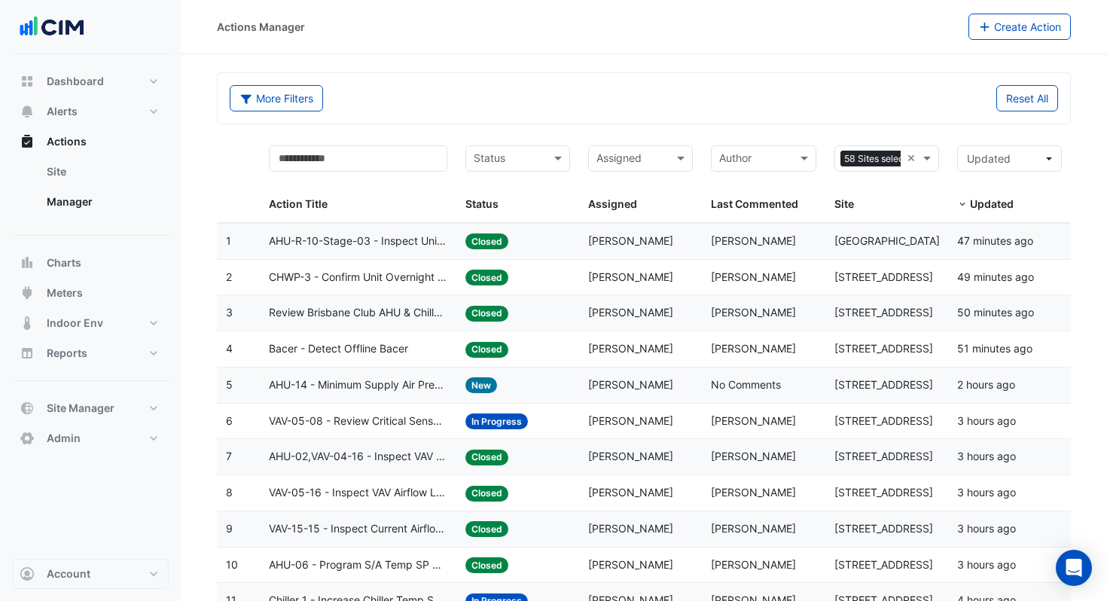
click at [364, 26] on div "Actions Manager" at bounding box center [592, 27] width 751 height 26
click at [290, 28] on div "Actions Manager" at bounding box center [261, 27] width 88 height 16
click at [364, 28] on div "Actions Manager" at bounding box center [592, 27] width 751 height 26
click at [272, 29] on div "Actions Manager" at bounding box center [261, 27] width 88 height 16
click at [364, 29] on div "Actions Manager" at bounding box center [592, 27] width 751 height 26
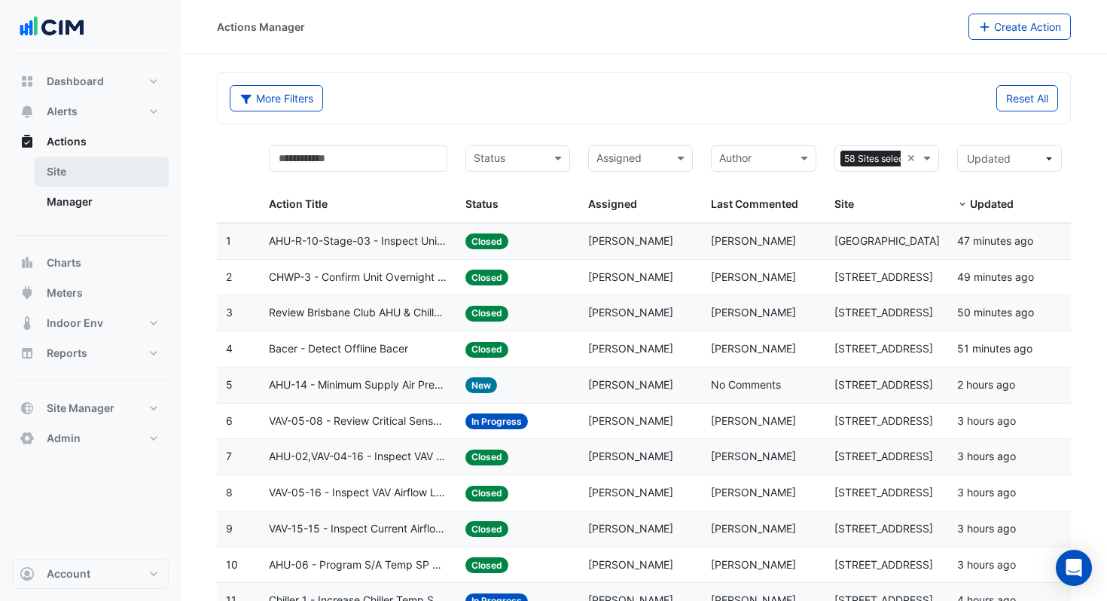
click at [132, 173] on link "Site" at bounding box center [102, 172] width 134 height 30
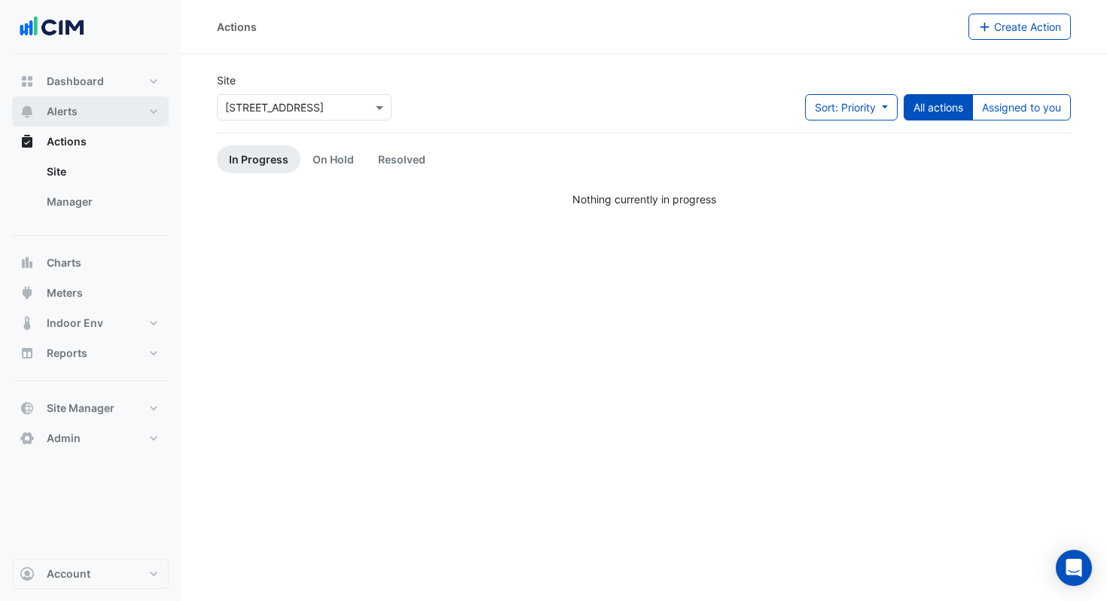
click at [128, 114] on button "Alerts" at bounding box center [90, 111] width 157 height 30
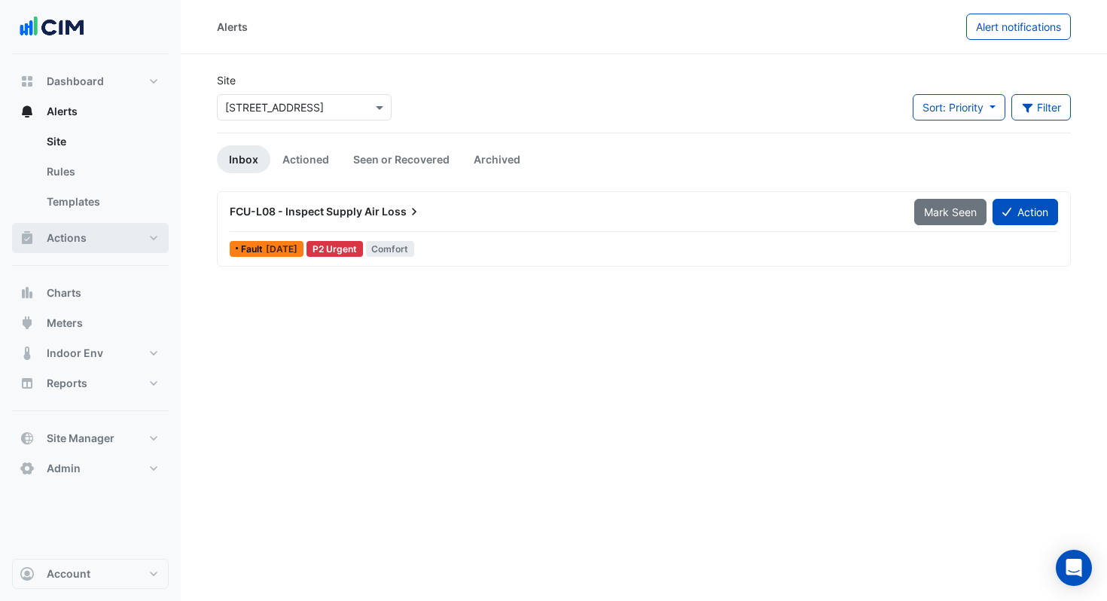
click at [117, 239] on button "Actions" at bounding box center [90, 238] width 157 height 30
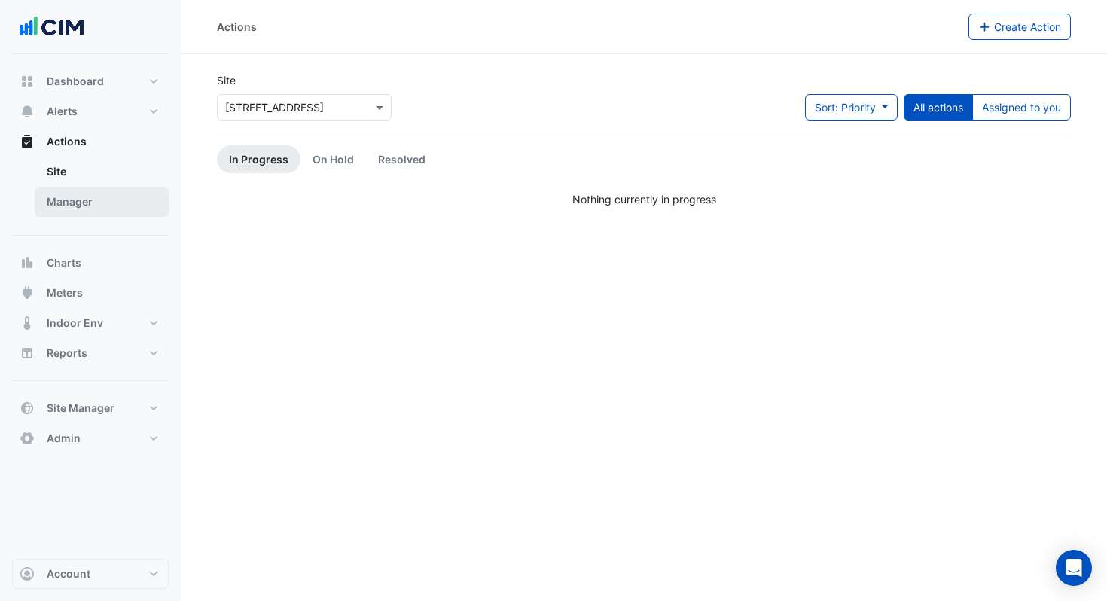
click at [98, 197] on link "Manager" at bounding box center [102, 202] width 134 height 30
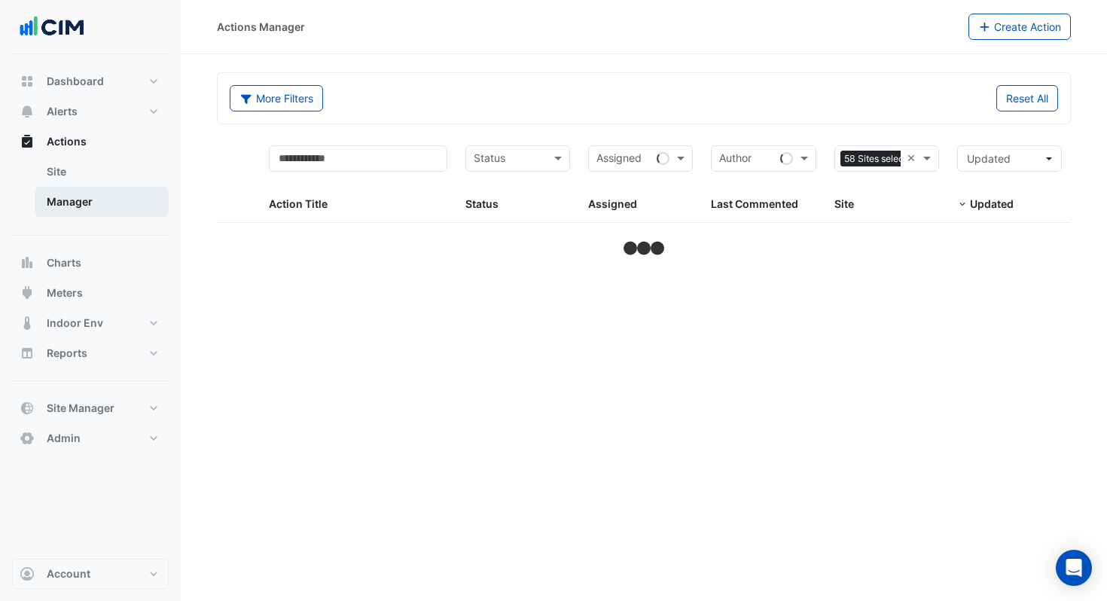
select select "***"
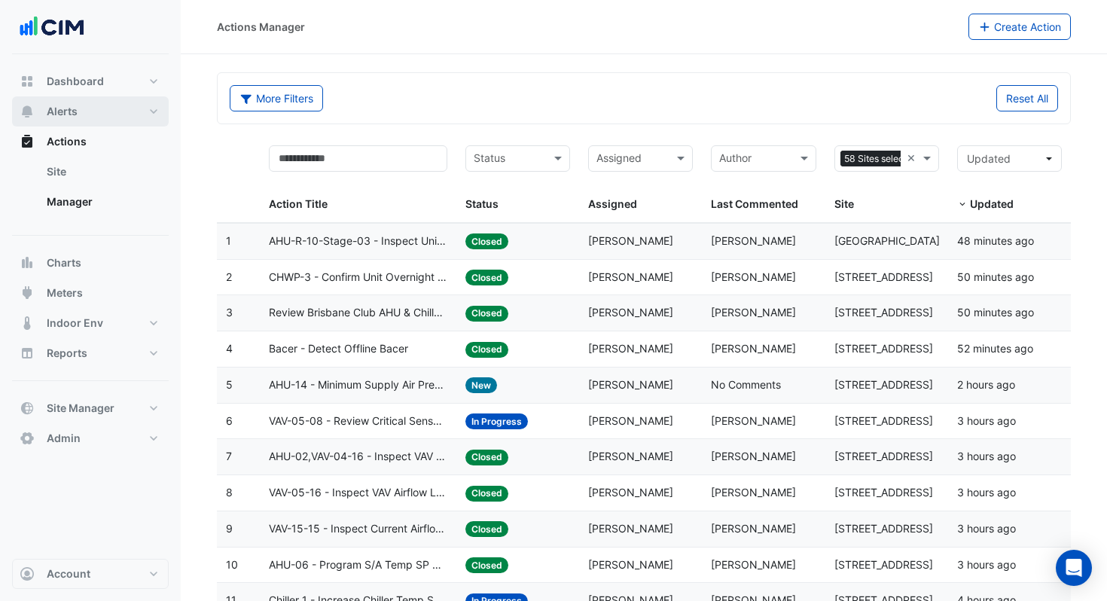
click at [91, 120] on button "Alerts" at bounding box center [90, 111] width 157 height 30
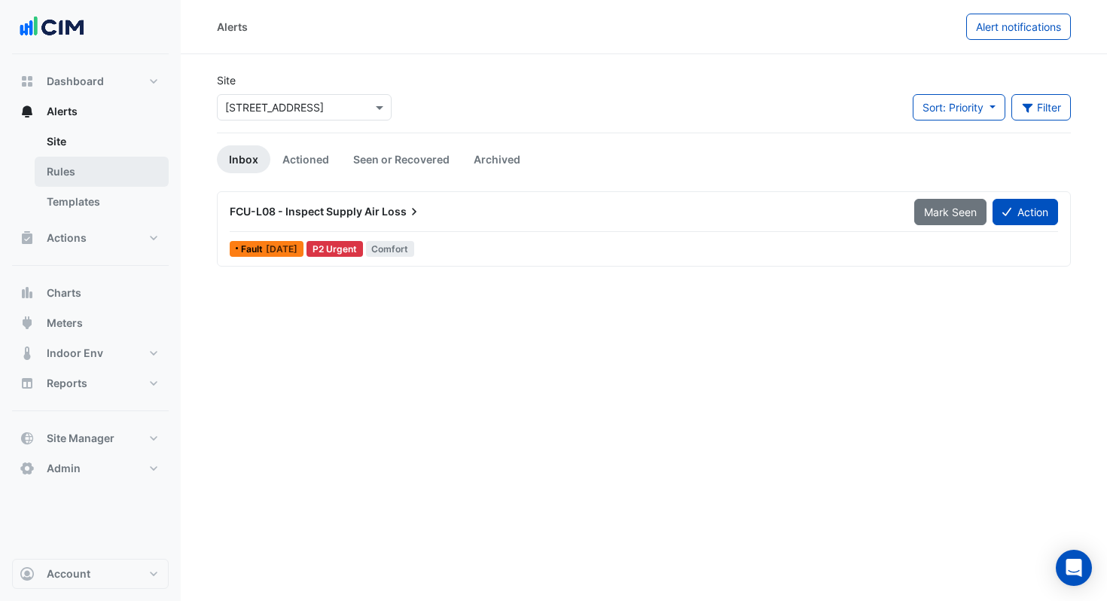
click at [91, 172] on link "Rules" at bounding box center [102, 172] width 134 height 30
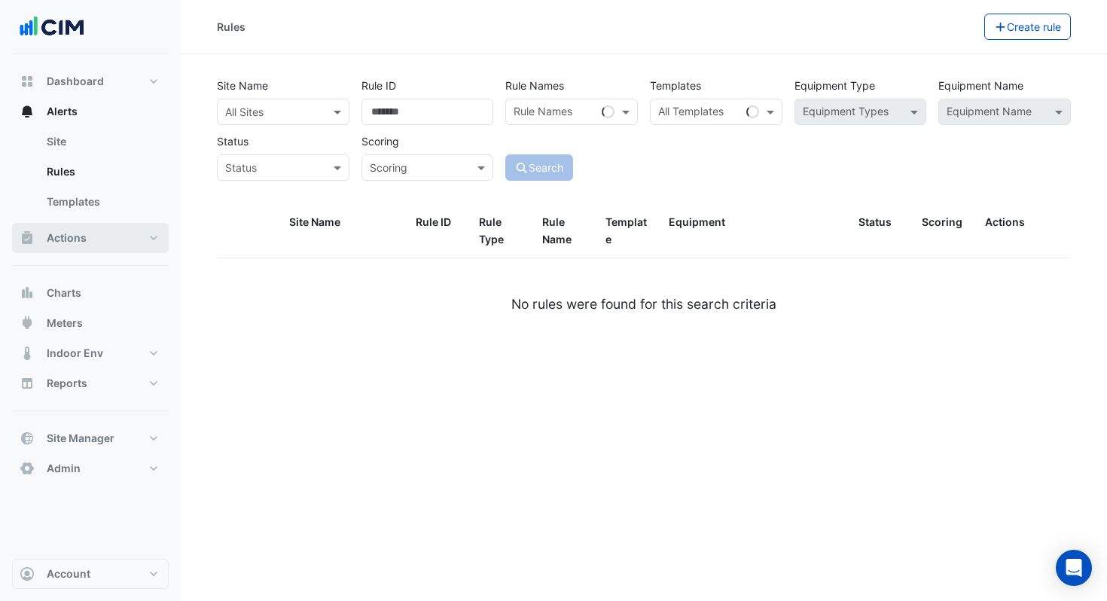
click at [91, 234] on button "Actions" at bounding box center [90, 238] width 157 height 30
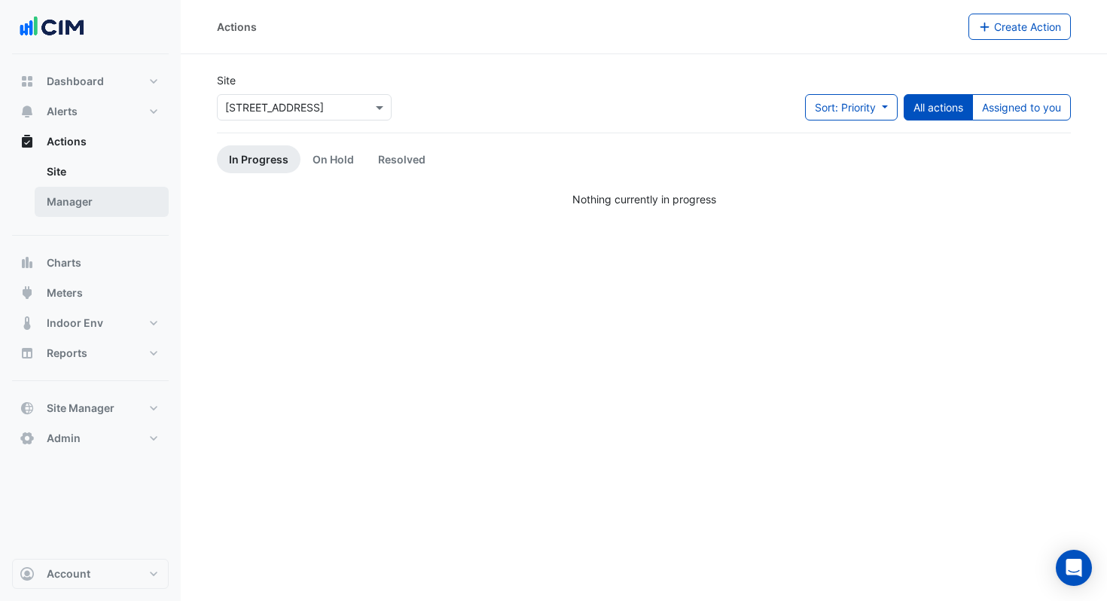
click at [96, 209] on link "Manager" at bounding box center [102, 202] width 134 height 30
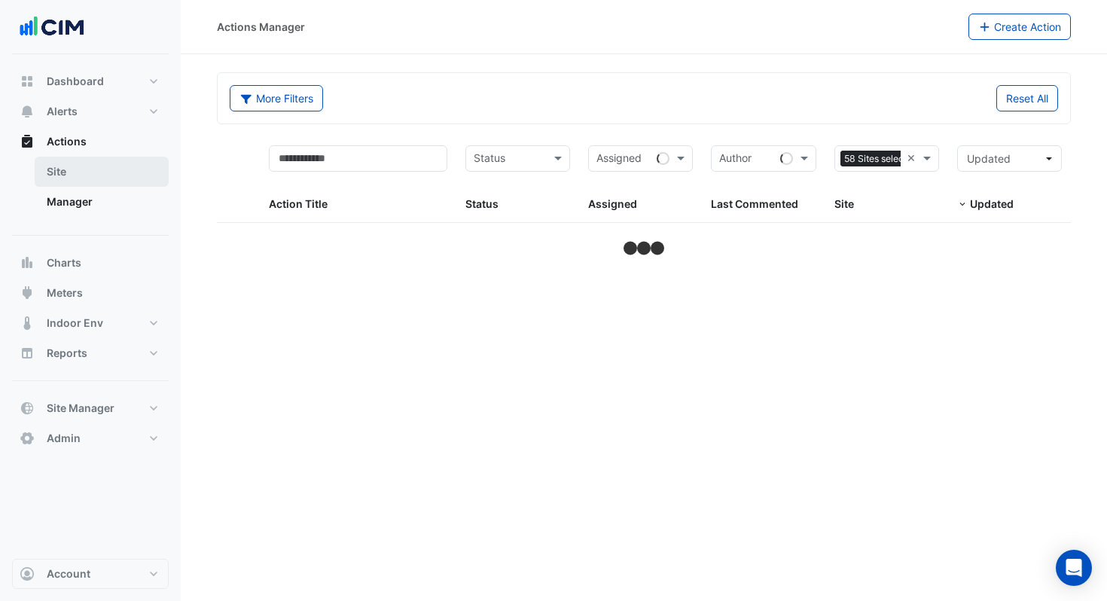
select select "***"
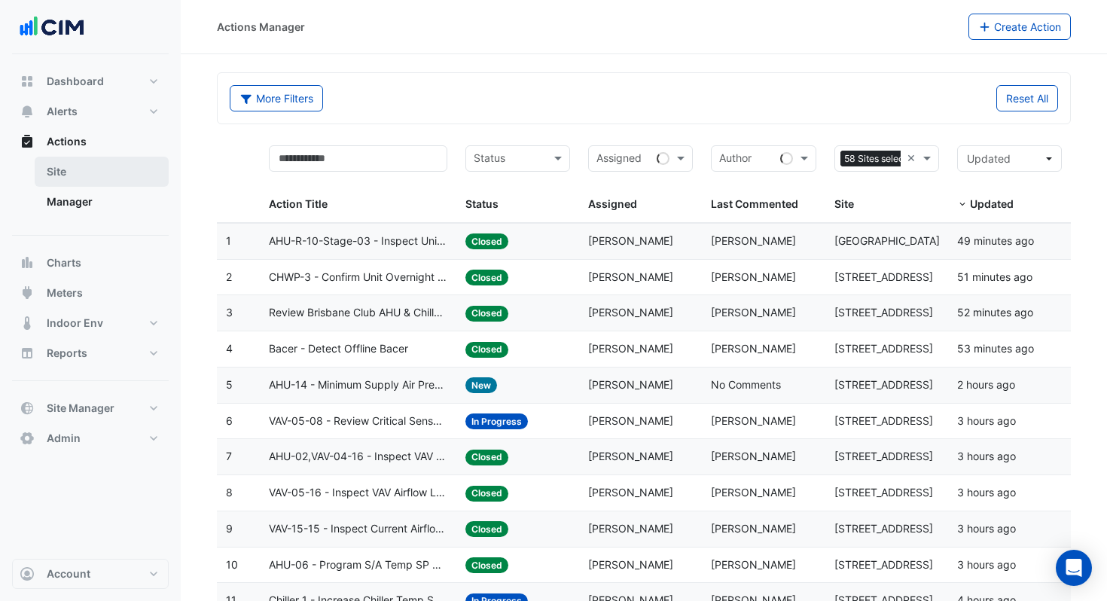
click at [99, 177] on link "Site" at bounding box center [102, 172] width 134 height 30
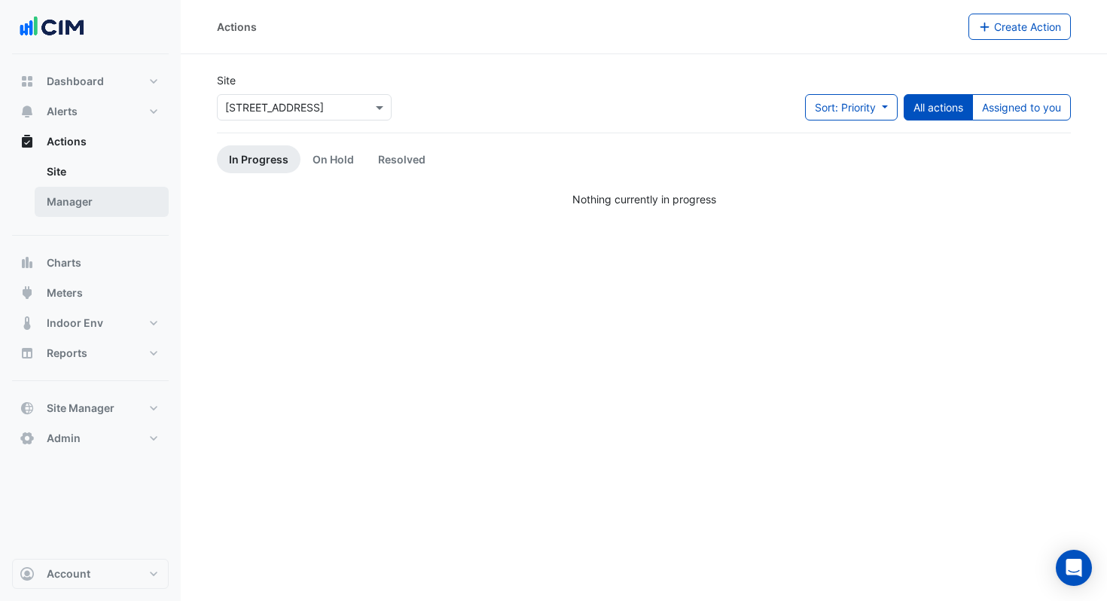
click at [102, 198] on link "Manager" at bounding box center [102, 202] width 134 height 30
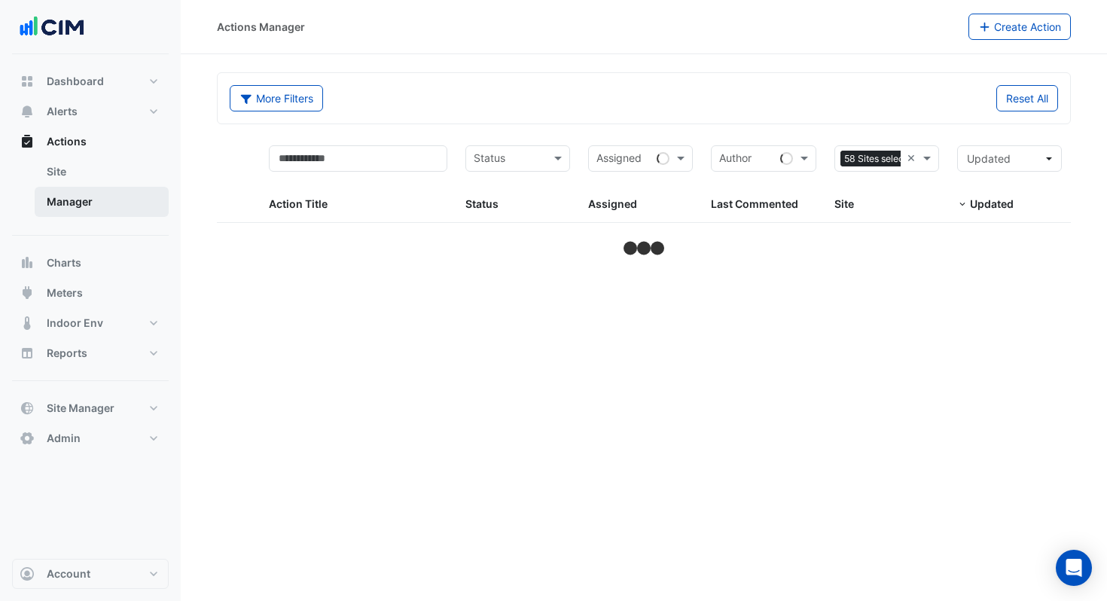
select select "***"
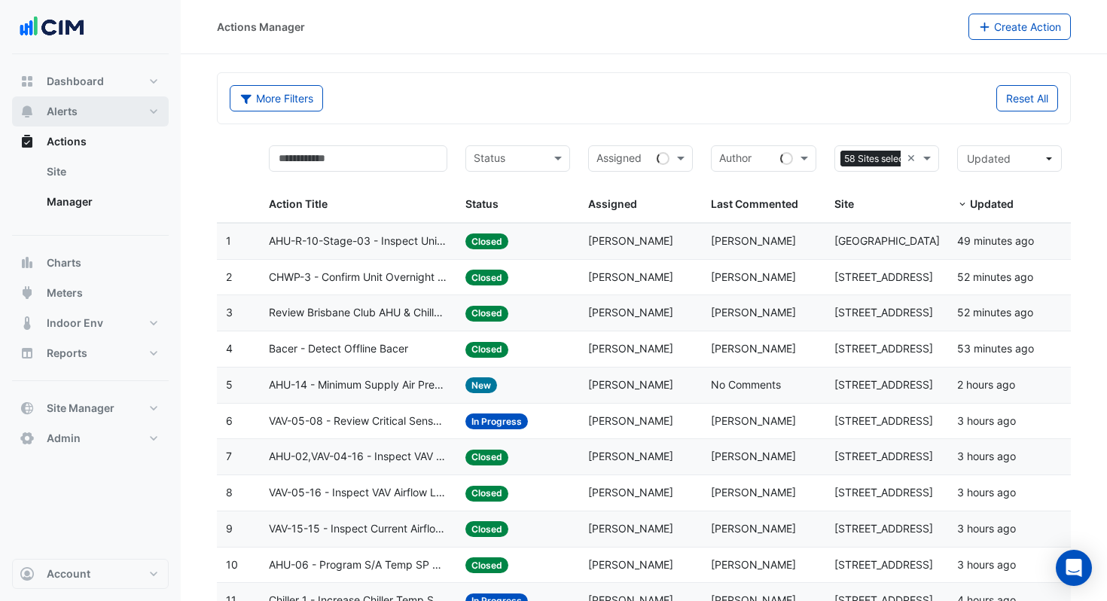
click at [144, 117] on button "Alerts" at bounding box center [90, 111] width 157 height 30
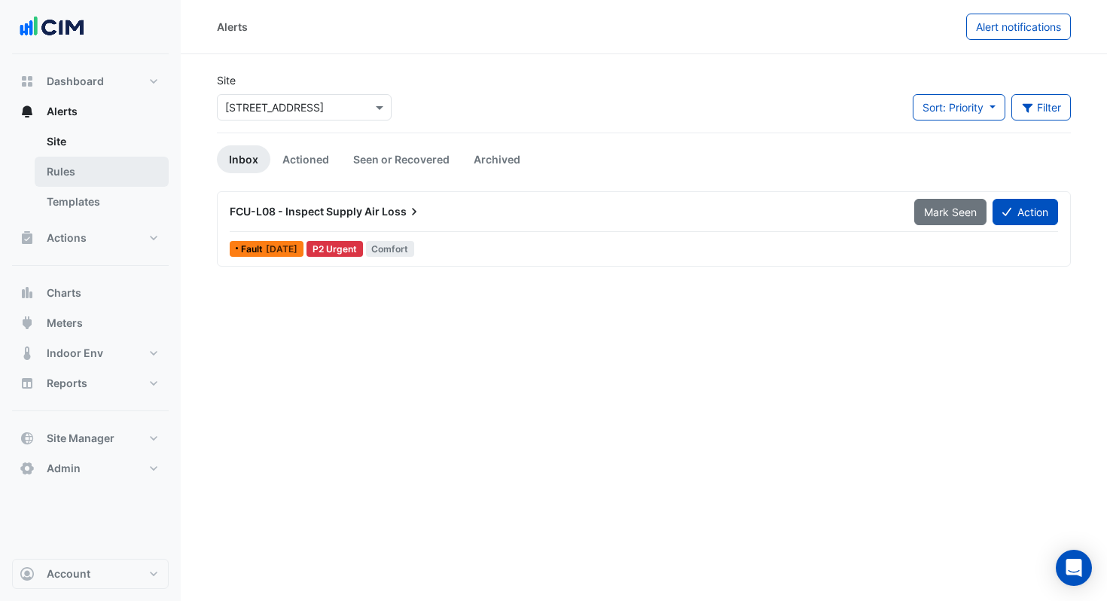
click at [127, 173] on link "Rules" at bounding box center [102, 172] width 134 height 30
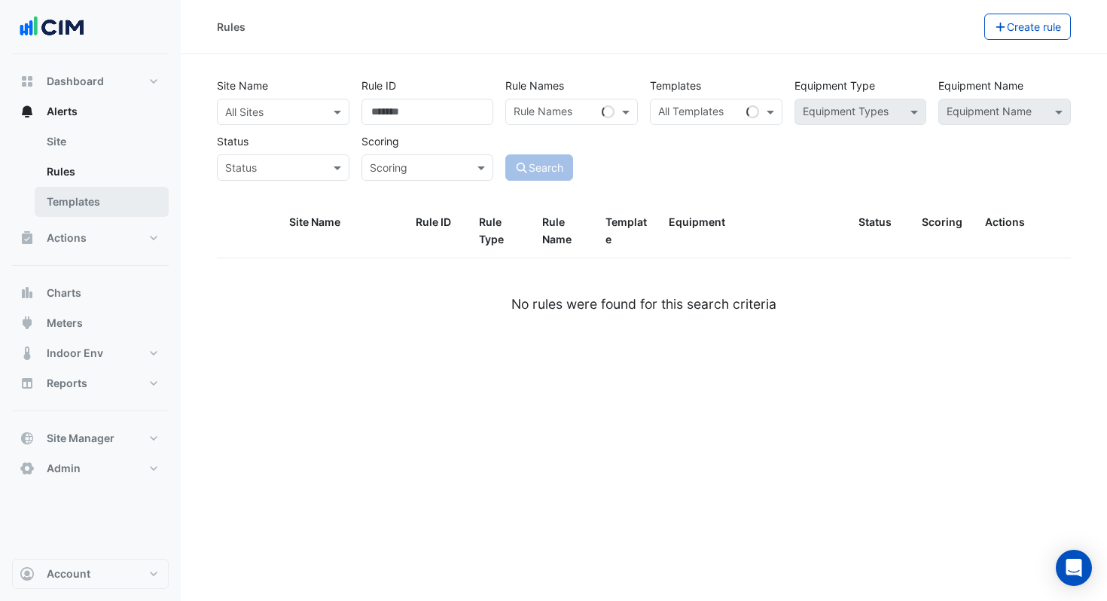
click at [126, 193] on link "Templates" at bounding box center [102, 202] width 134 height 30
select select
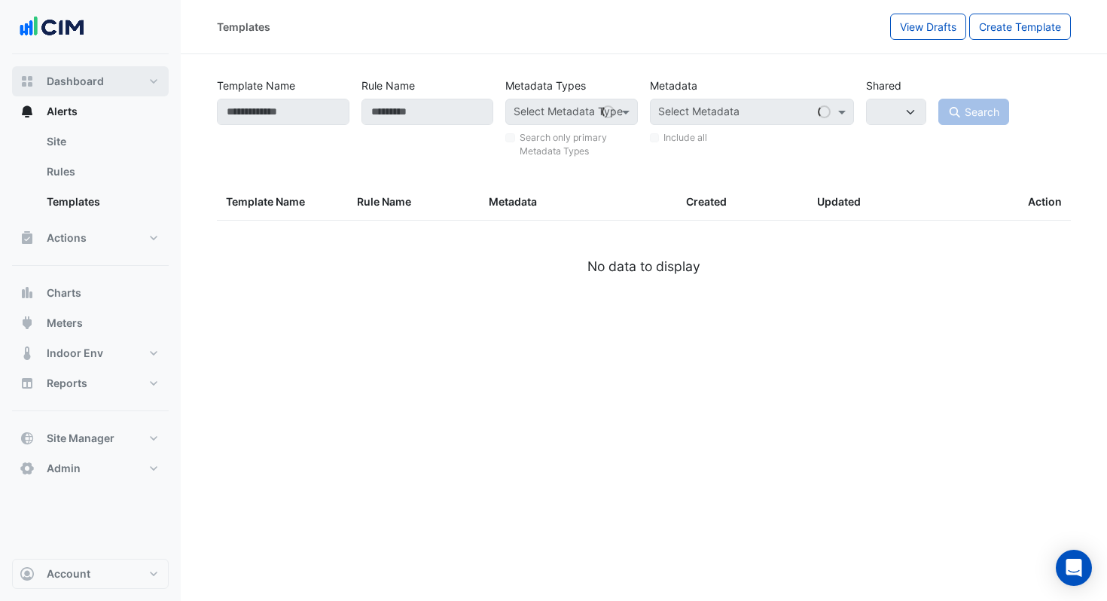
click at [106, 81] on button "Dashboard" at bounding box center [90, 81] width 157 height 30
select select "***"
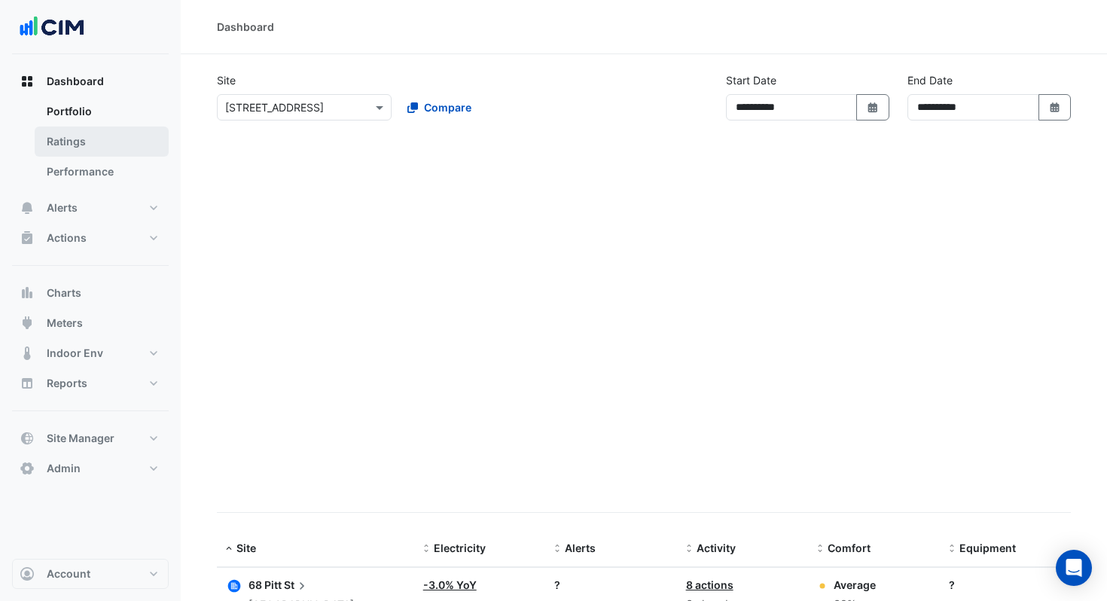
click at [102, 133] on link "Ratings" at bounding box center [102, 141] width 134 height 30
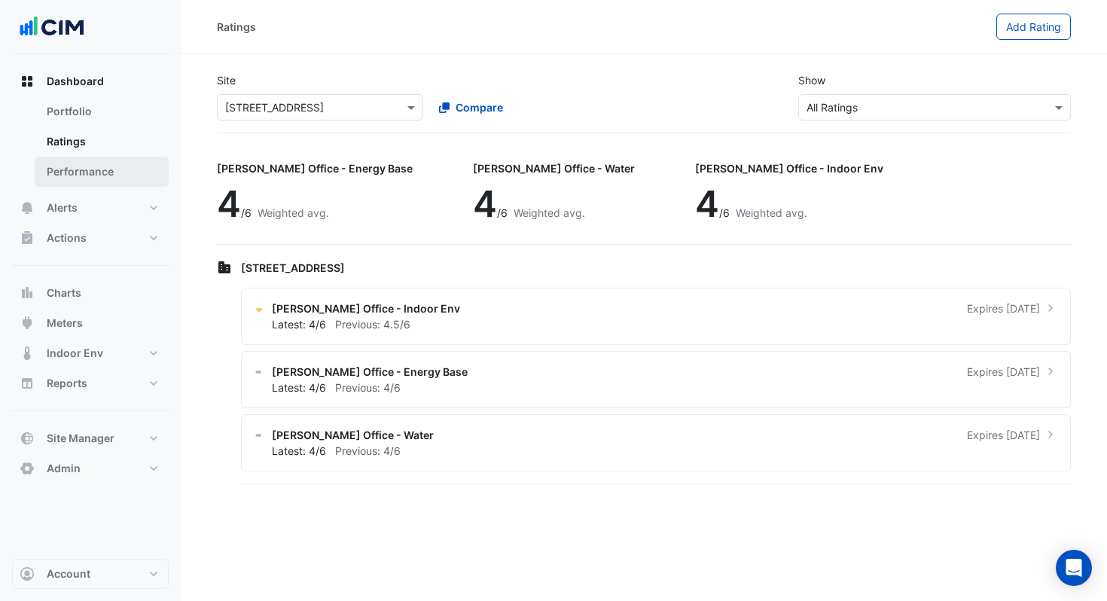
click at [104, 161] on link "Performance" at bounding box center [102, 172] width 134 height 30
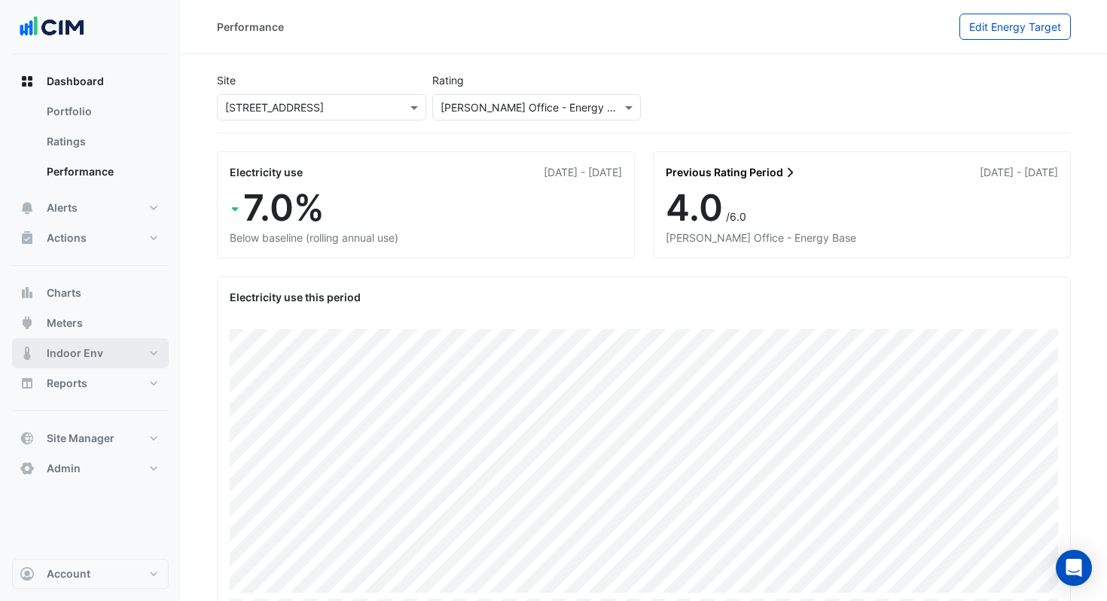
click at [87, 361] on button "Indoor Env" at bounding box center [90, 353] width 157 height 30
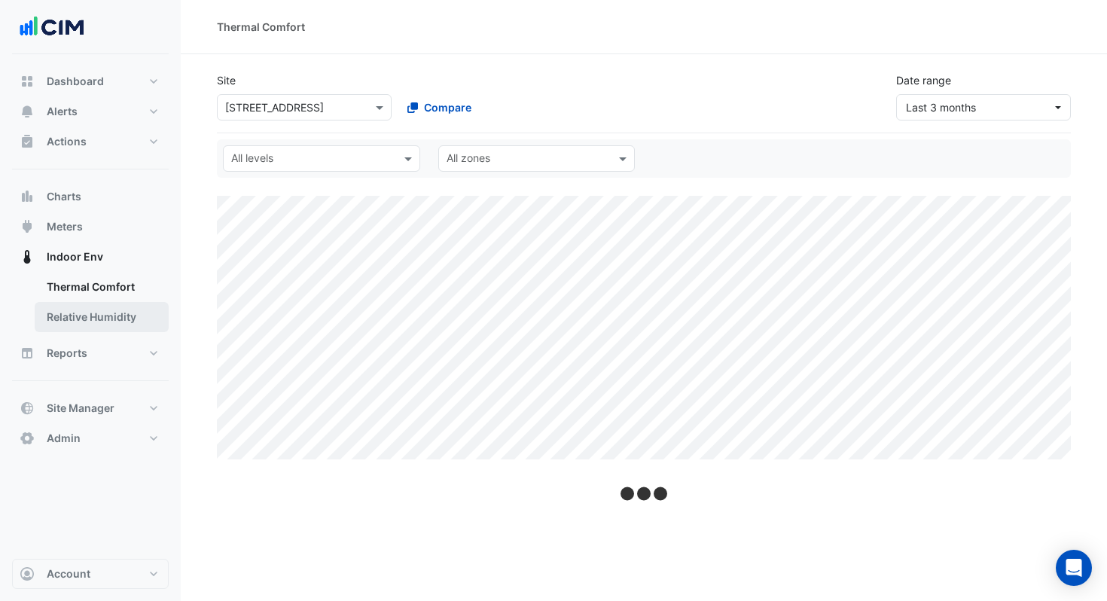
click at [114, 323] on link "Relative Humidity" at bounding box center [102, 317] width 134 height 30
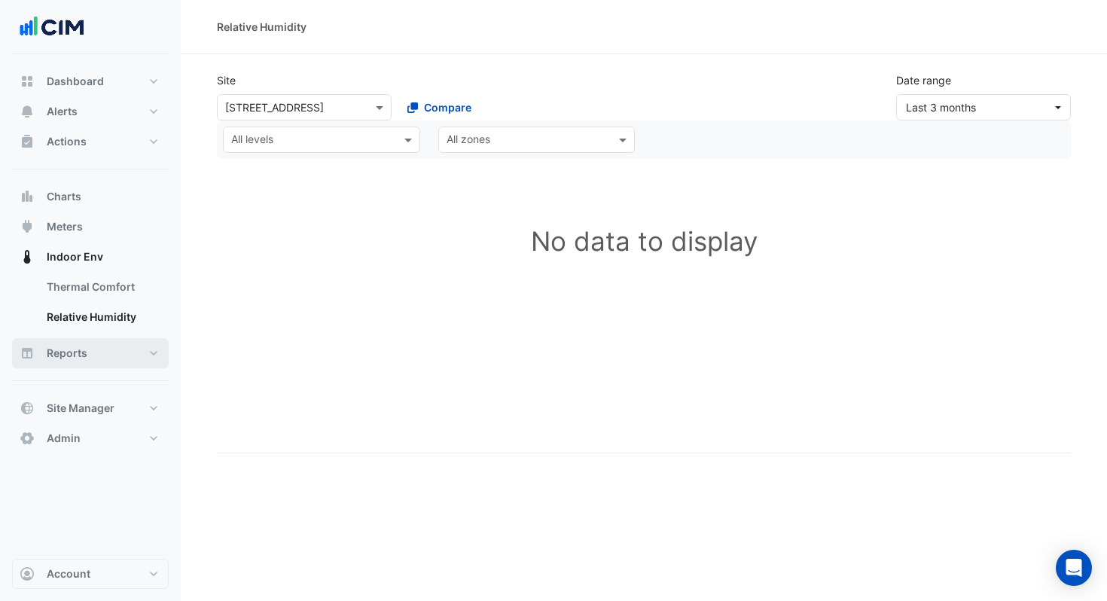
click at [108, 362] on button "Reports" at bounding box center [90, 353] width 157 height 30
select select "***"
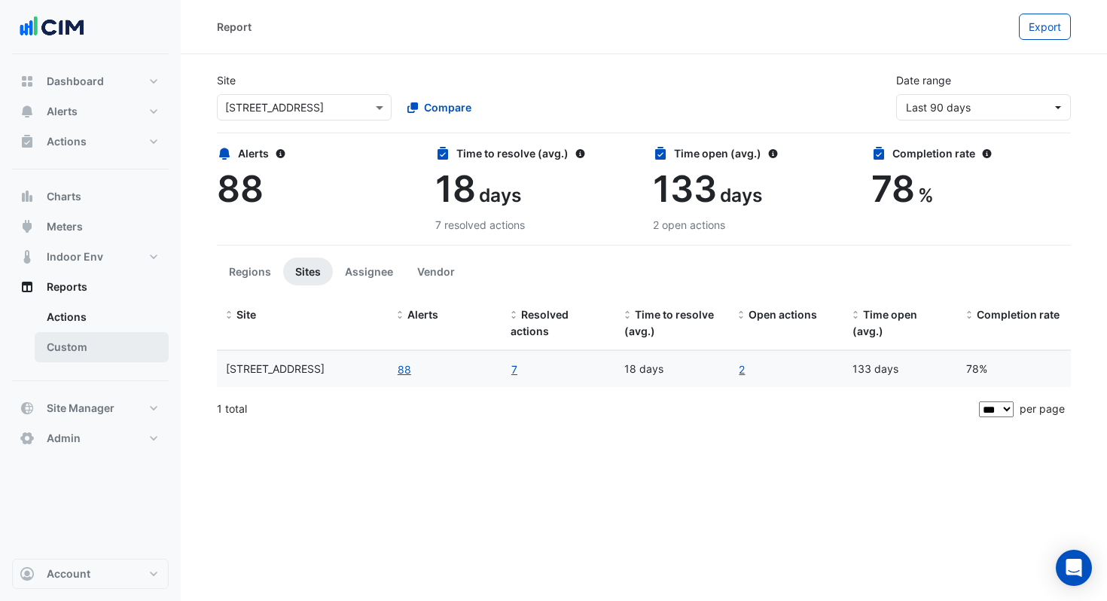
click at [114, 358] on link "Custom" at bounding box center [102, 347] width 134 height 30
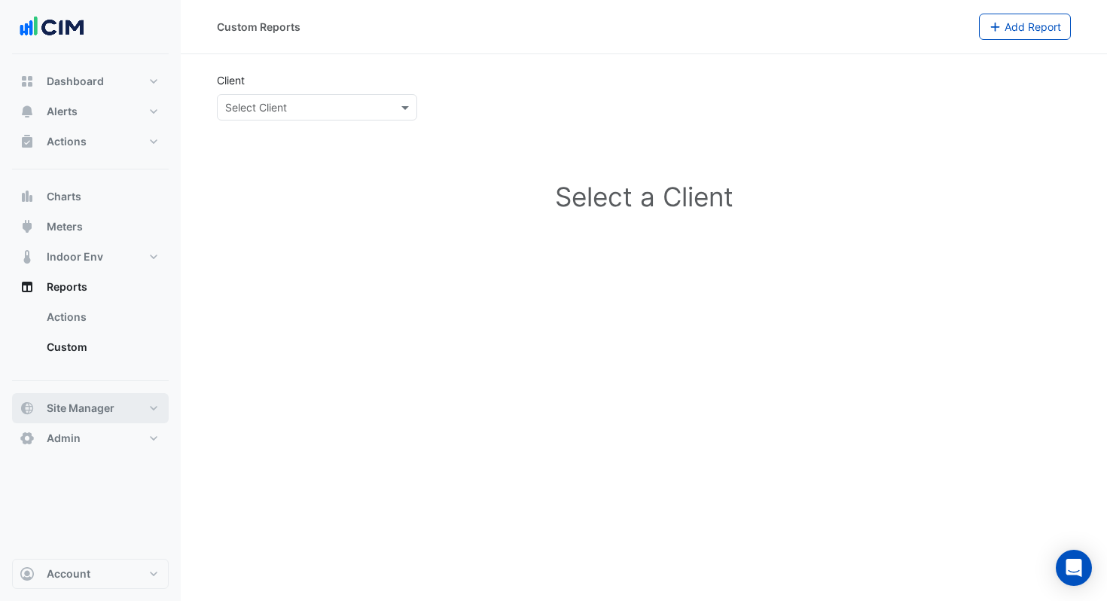
click at [112, 408] on span "Site Manager" at bounding box center [81, 408] width 68 height 15
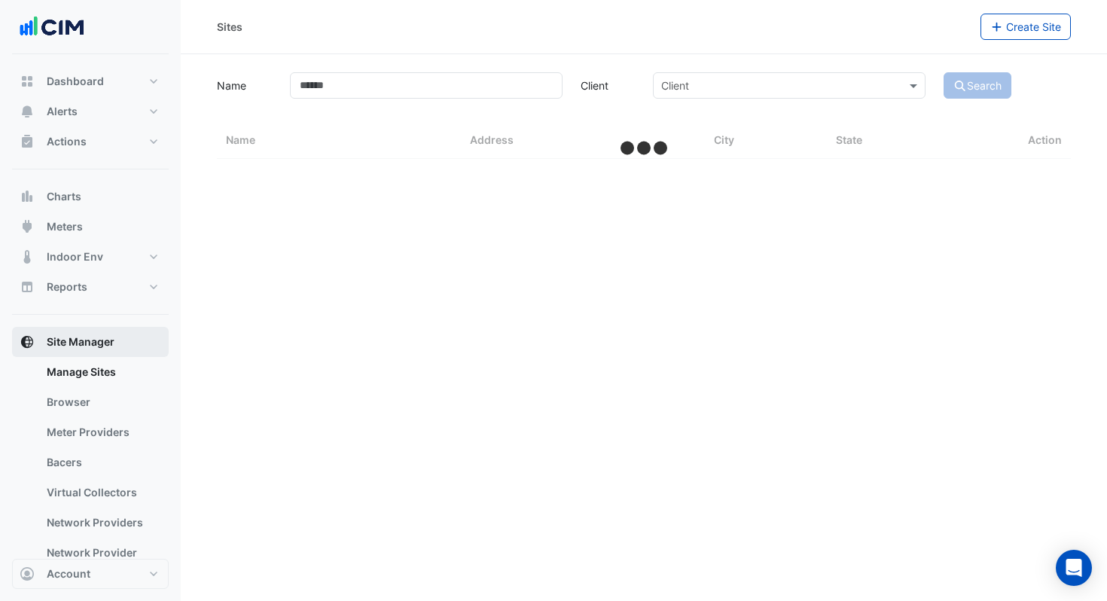
click at [112, 408] on link "Browser" at bounding box center [102, 402] width 134 height 30
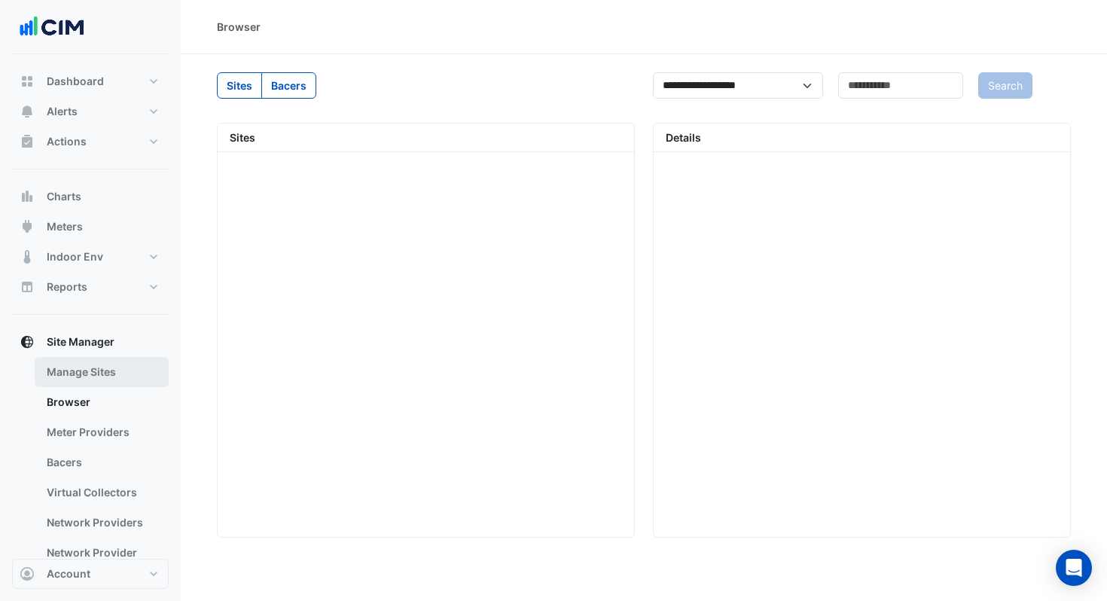
click at [101, 378] on link "Manage Sites" at bounding box center [102, 372] width 134 height 30
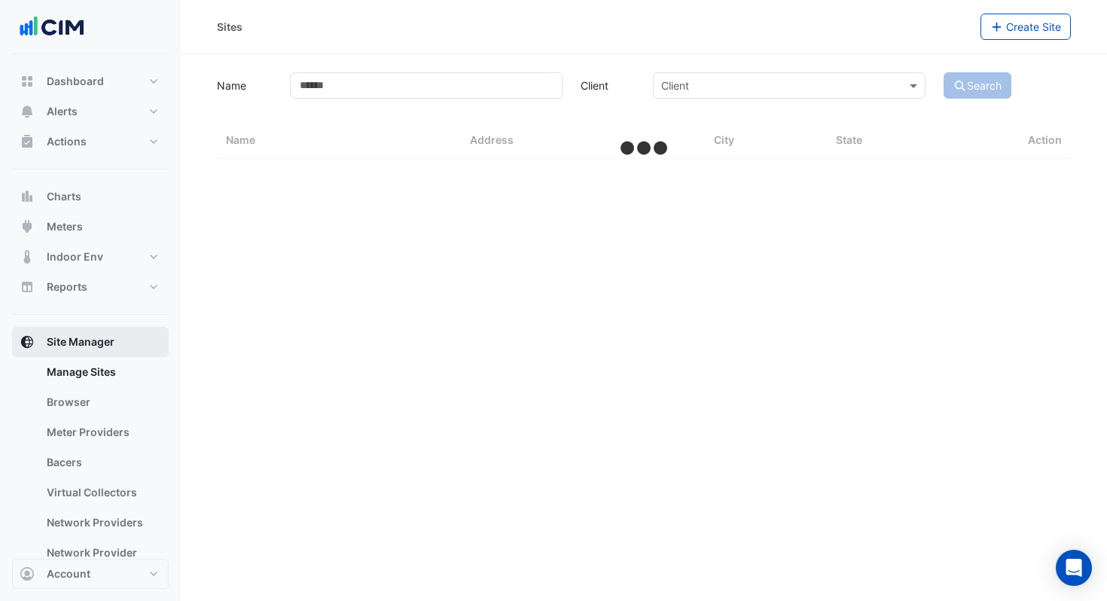
click at [101, 340] on span "Site Manager" at bounding box center [81, 341] width 68 height 15
select select "***"
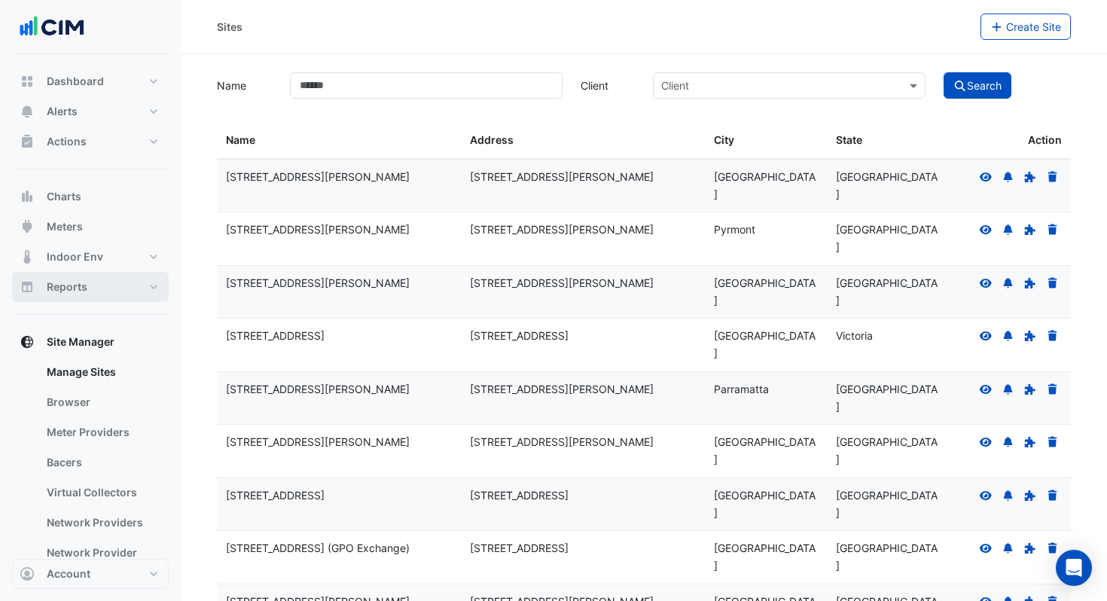
click at [124, 278] on button "Reports" at bounding box center [90, 287] width 157 height 30
select select "***"
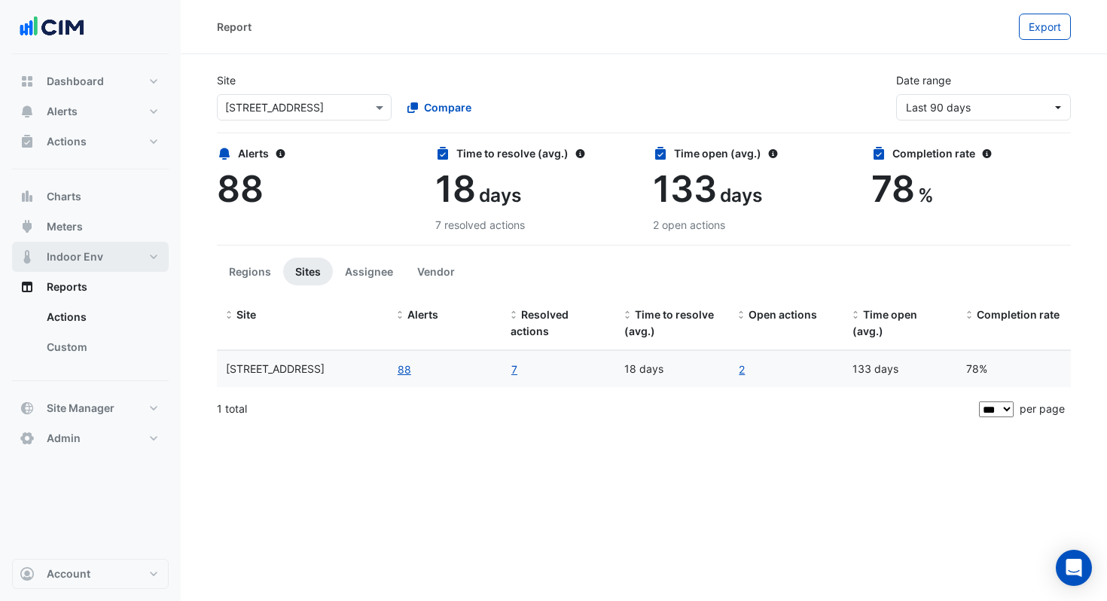
click at [111, 249] on button "Indoor Env" at bounding box center [90, 257] width 157 height 30
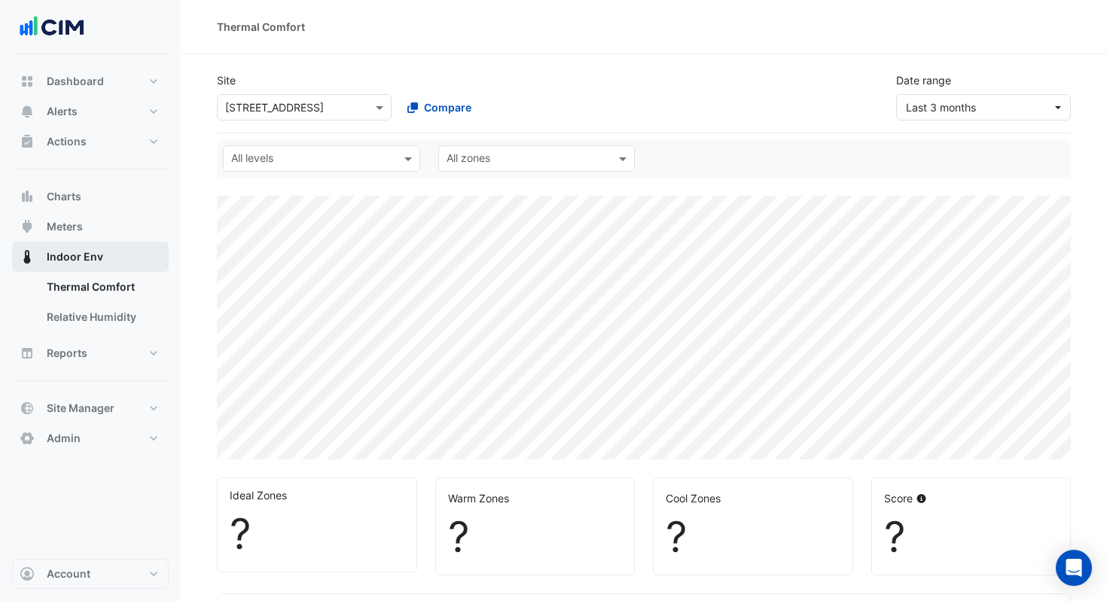
select select "***"
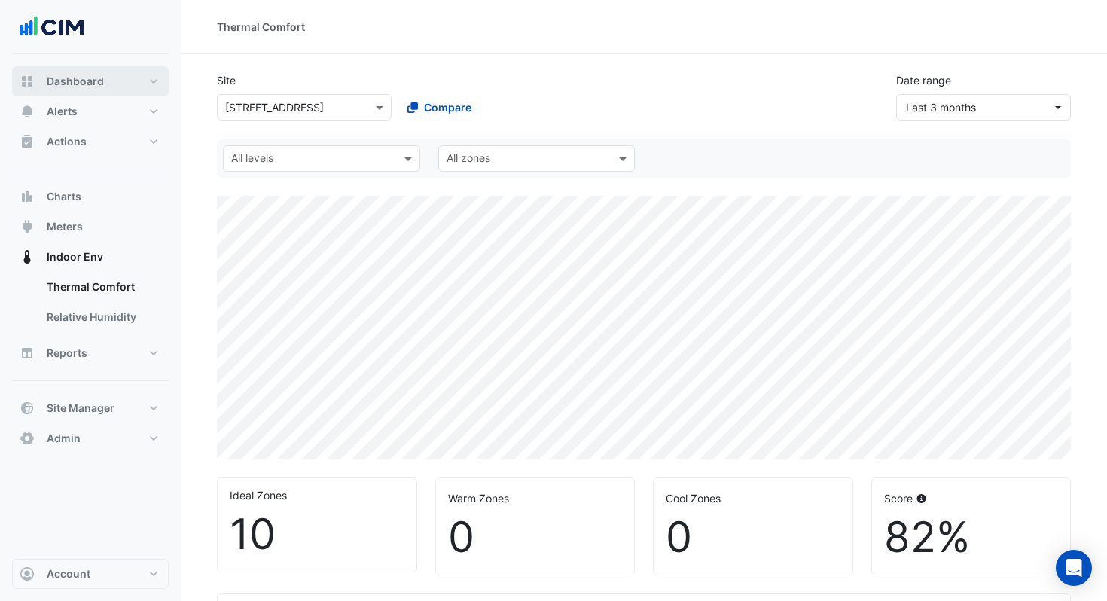
click at [103, 73] on button "Dashboard" at bounding box center [90, 81] width 157 height 30
select select "***"
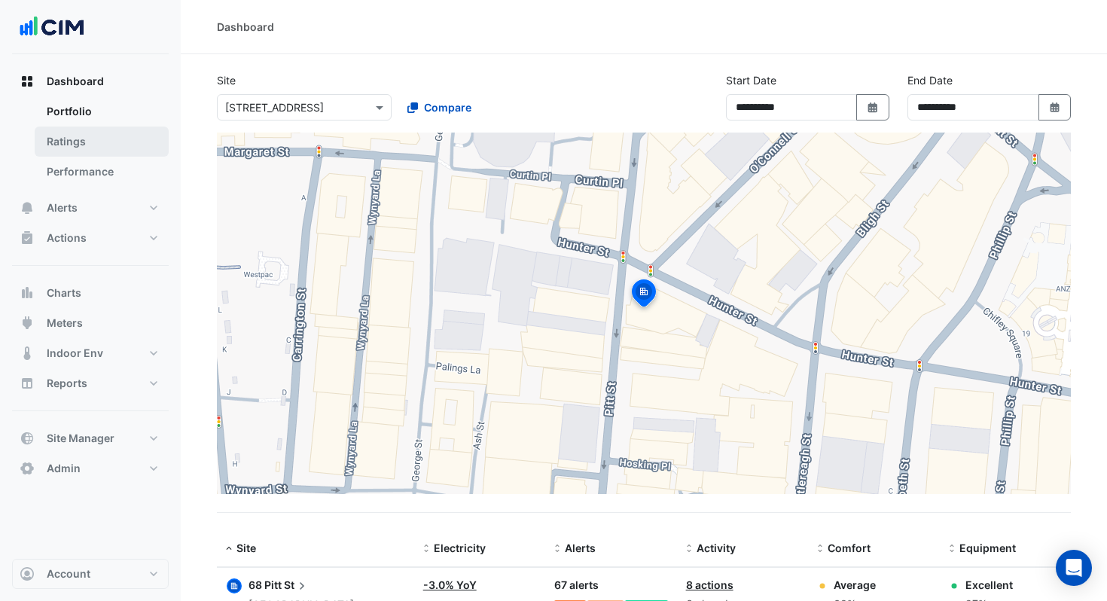
click at [106, 133] on link "Ratings" at bounding box center [102, 141] width 134 height 30
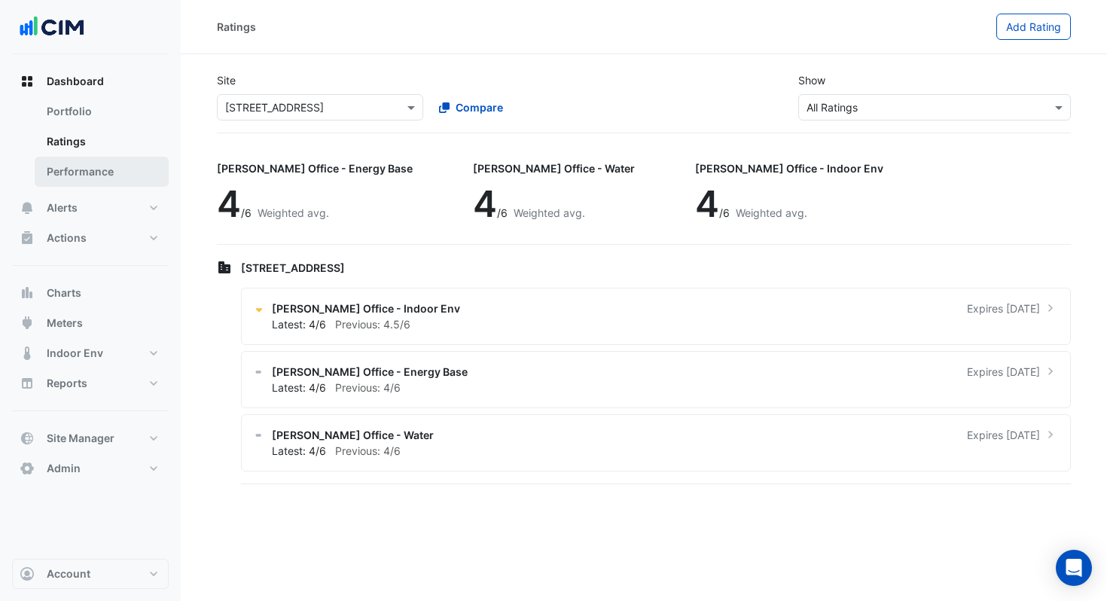
click at [106, 169] on link "Performance" at bounding box center [102, 172] width 134 height 30
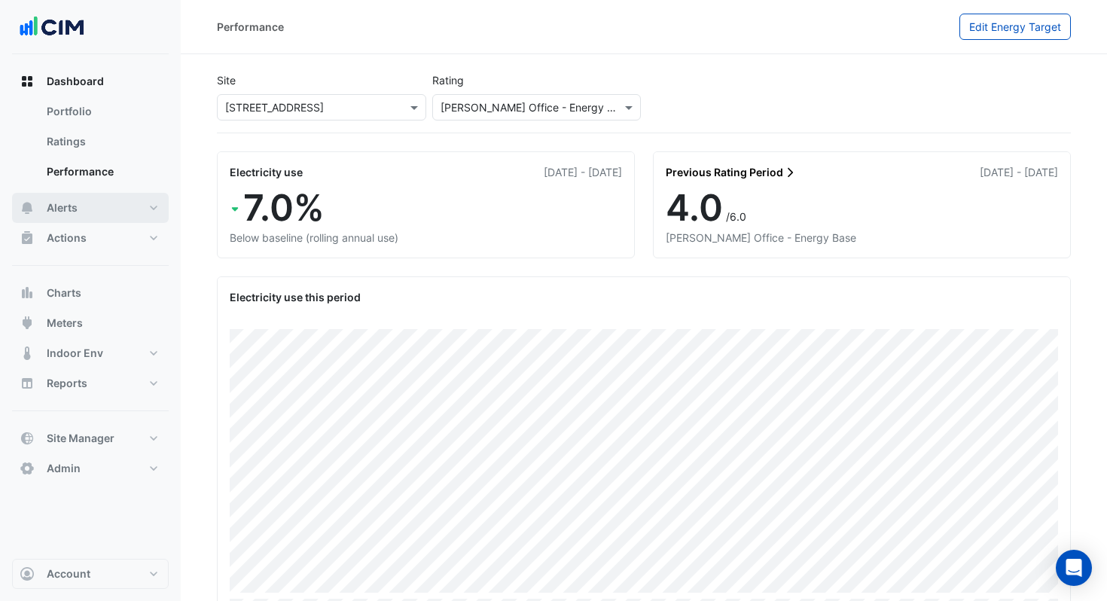
click at [119, 206] on button "Alerts" at bounding box center [90, 208] width 157 height 30
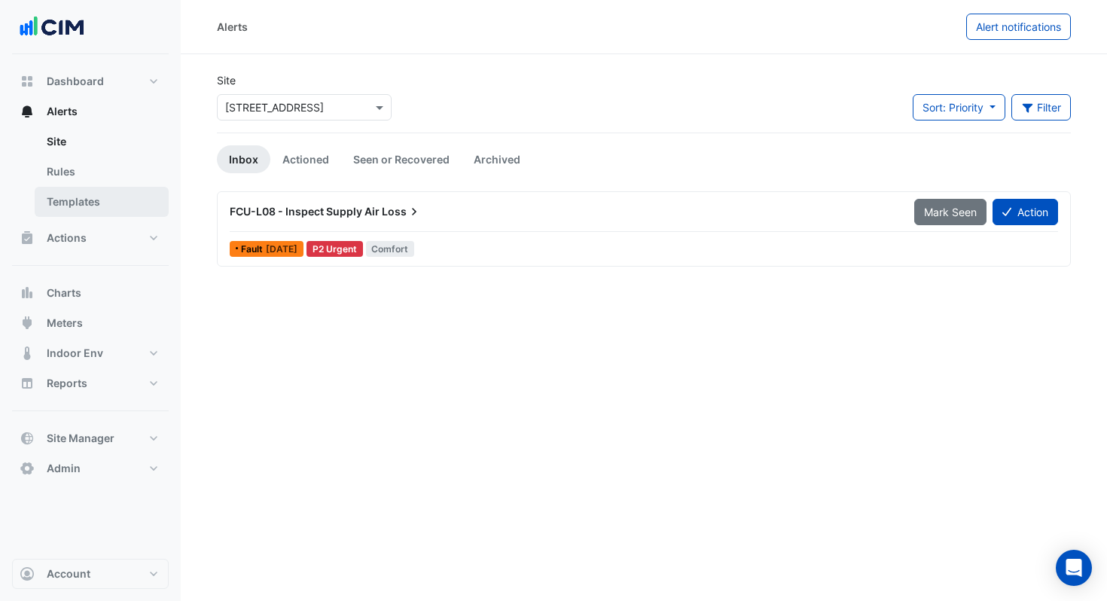
click at [119, 206] on link "Templates" at bounding box center [102, 202] width 134 height 30
select select
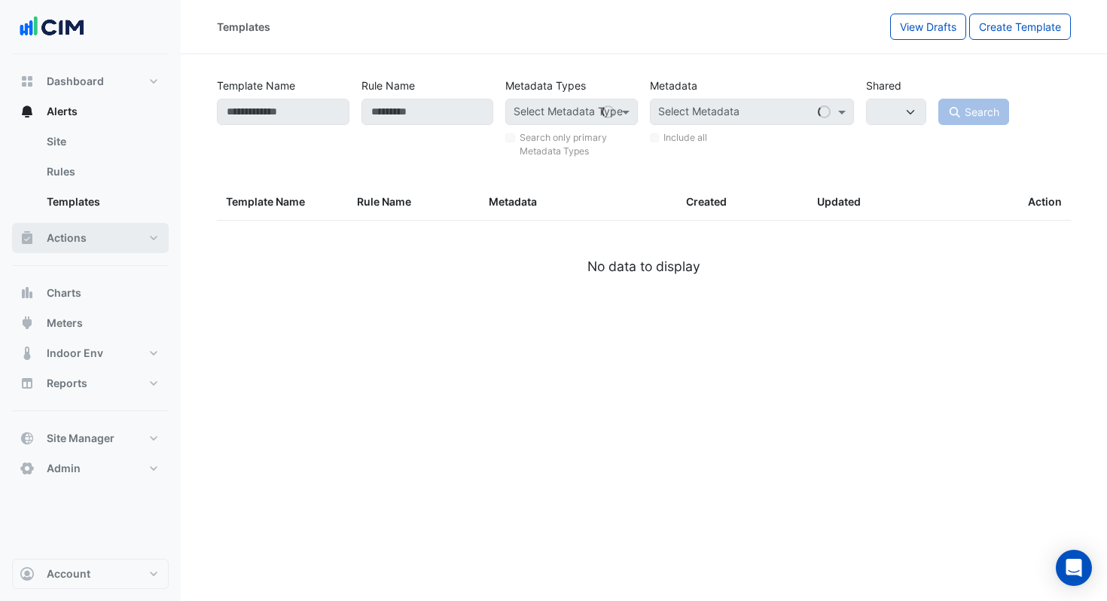
click at [119, 237] on button "Actions" at bounding box center [90, 238] width 157 height 30
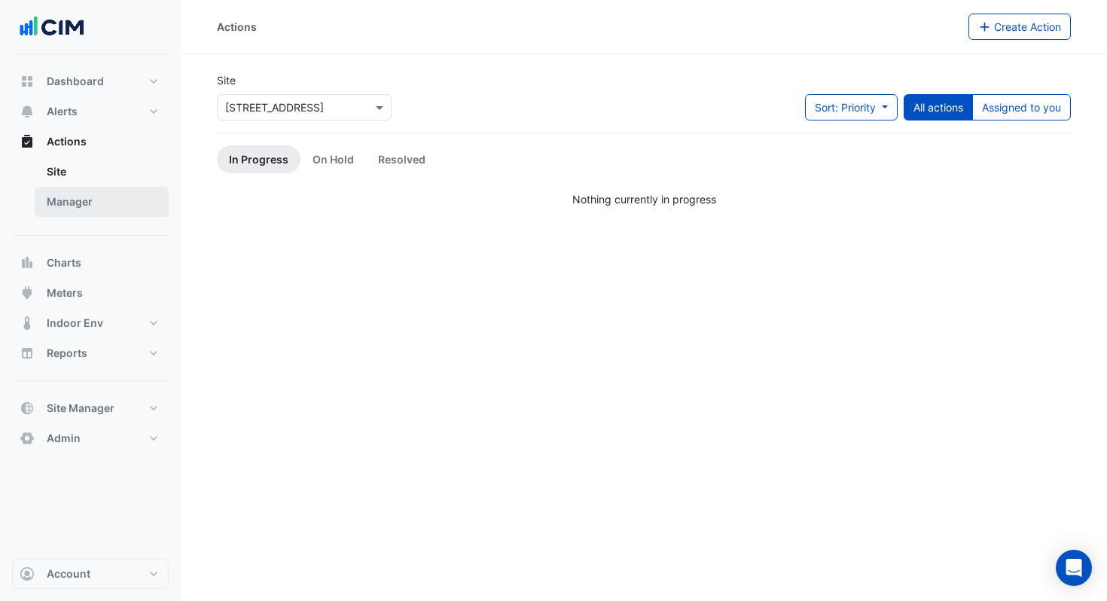
click at [102, 191] on link "Manager" at bounding box center [102, 202] width 134 height 30
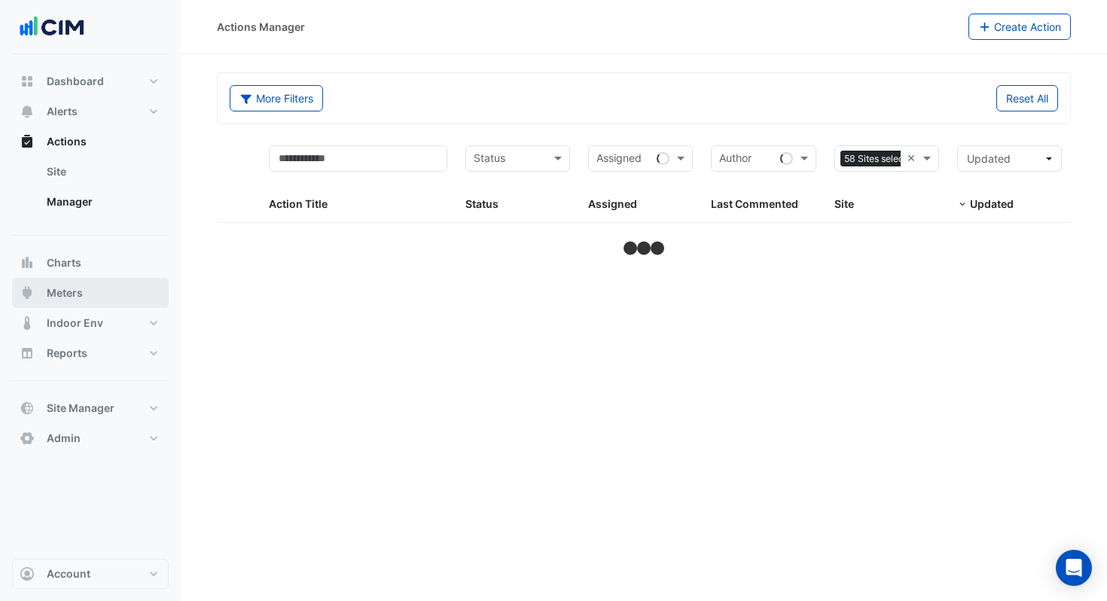
select select "***"
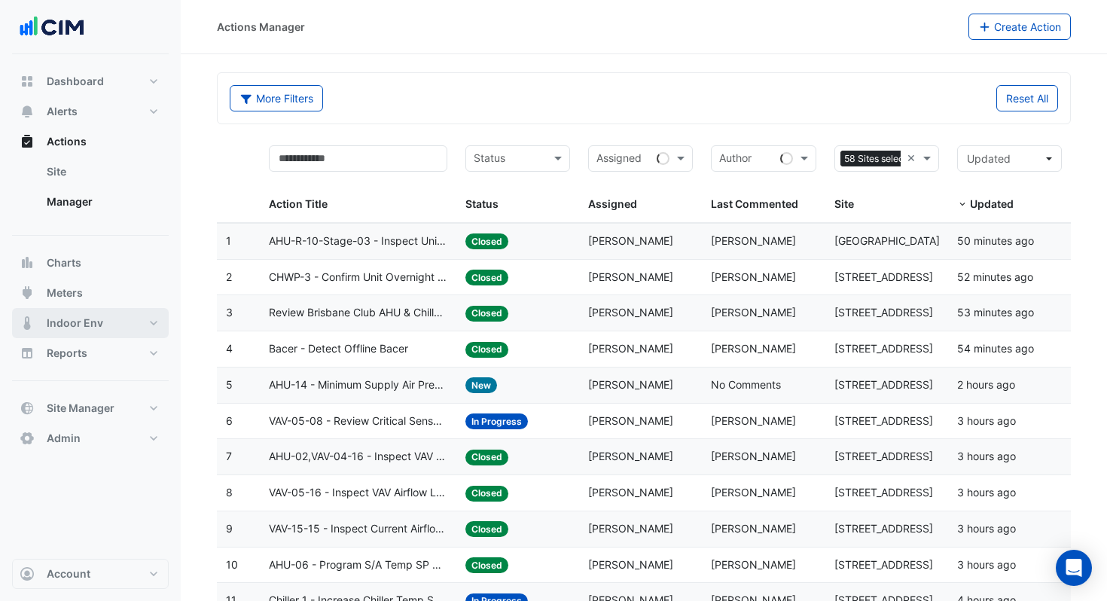
click at [109, 318] on button "Indoor Env" at bounding box center [90, 323] width 157 height 30
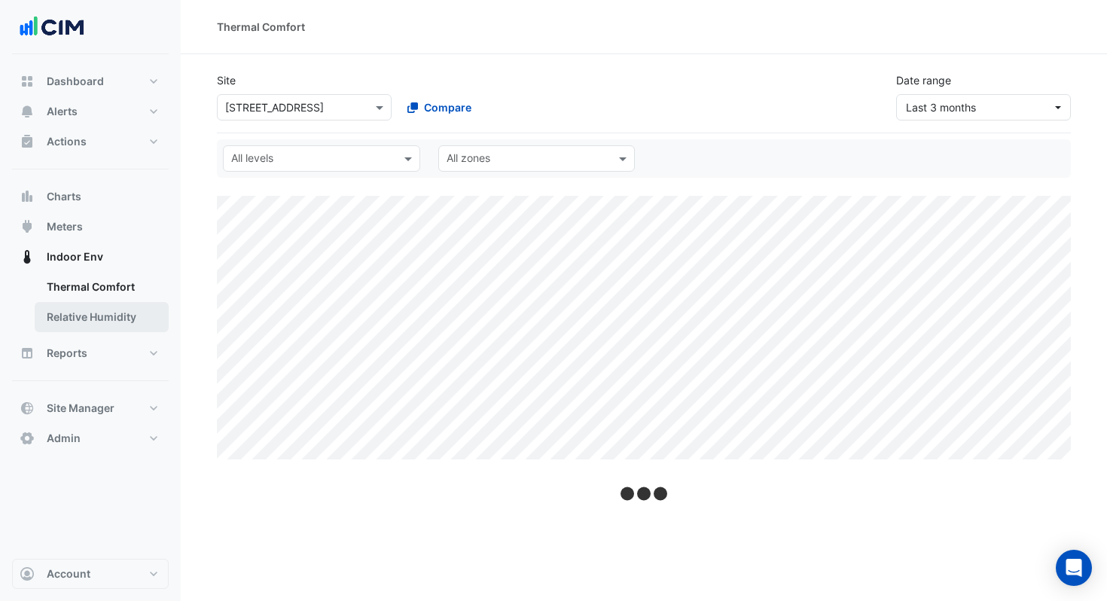
click at [104, 310] on link "Relative Humidity" at bounding box center [102, 317] width 134 height 30
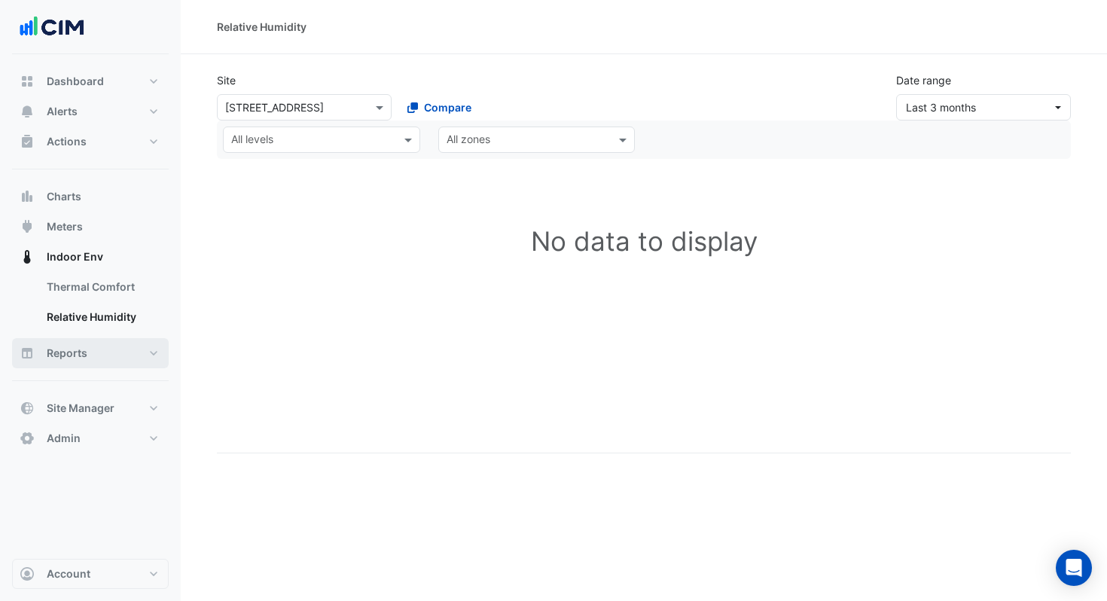
click at [95, 358] on button "Reports" at bounding box center [90, 353] width 157 height 30
select select "***"
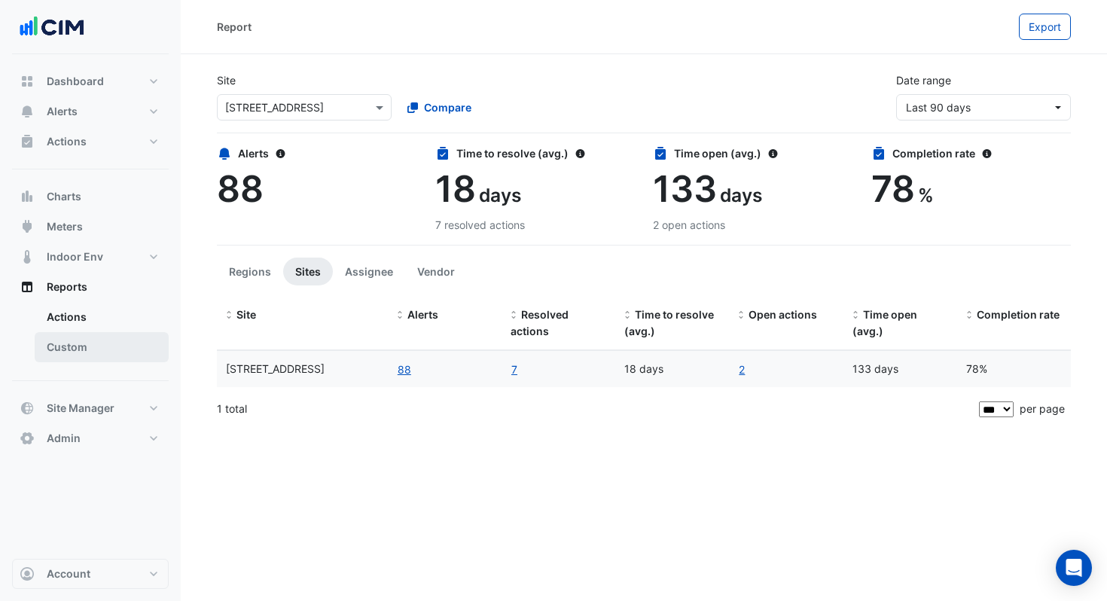
click at [99, 358] on link "Custom" at bounding box center [102, 347] width 134 height 30
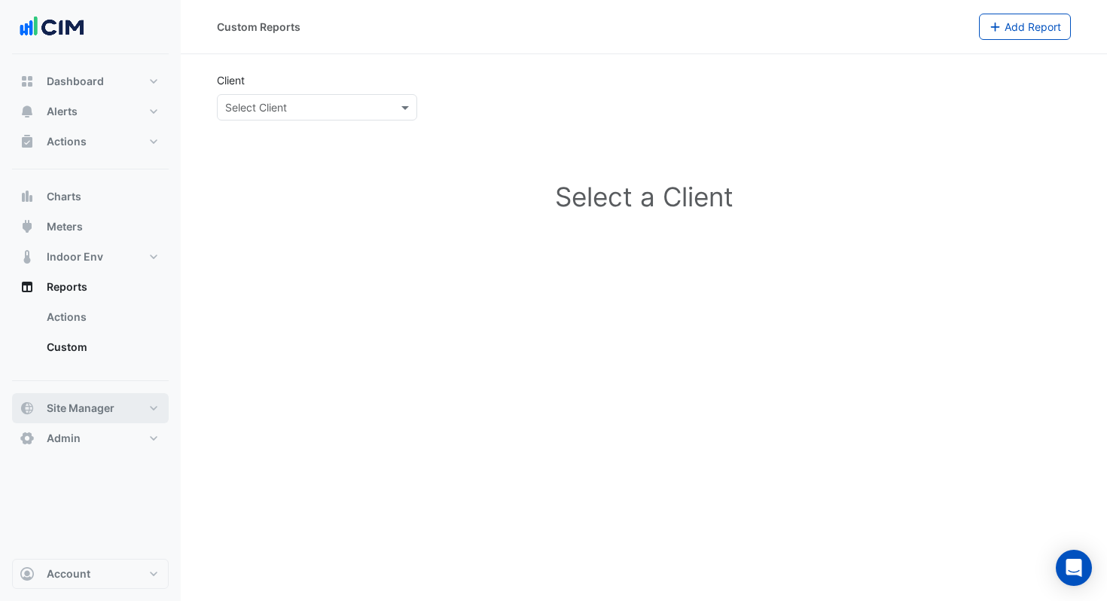
click at [104, 409] on span "Site Manager" at bounding box center [81, 408] width 68 height 15
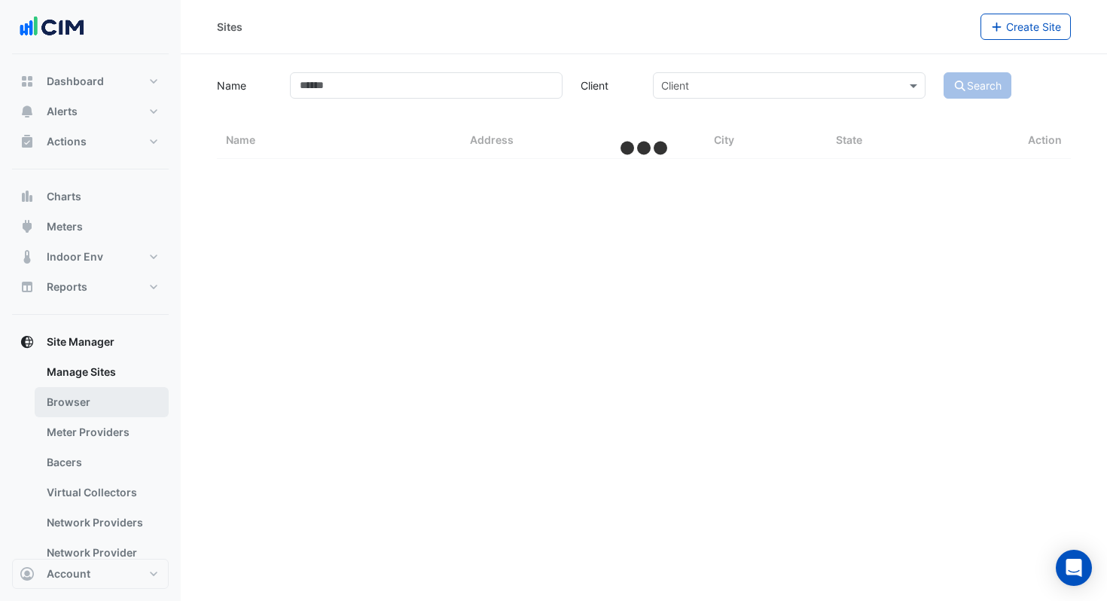
click at [105, 409] on link "Browser" at bounding box center [102, 402] width 134 height 30
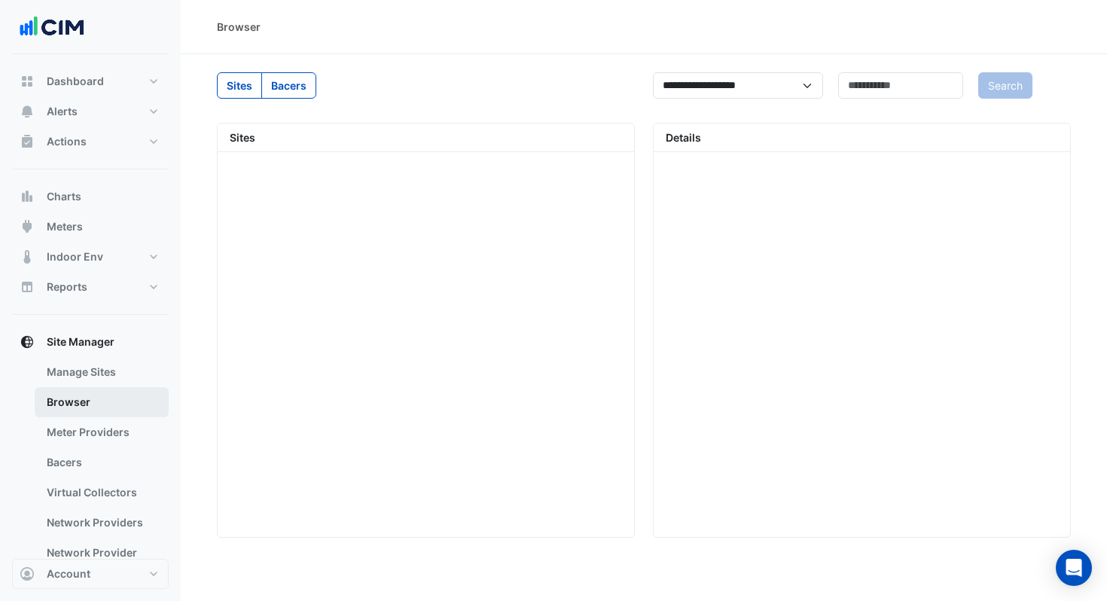
scroll to position [244, 0]
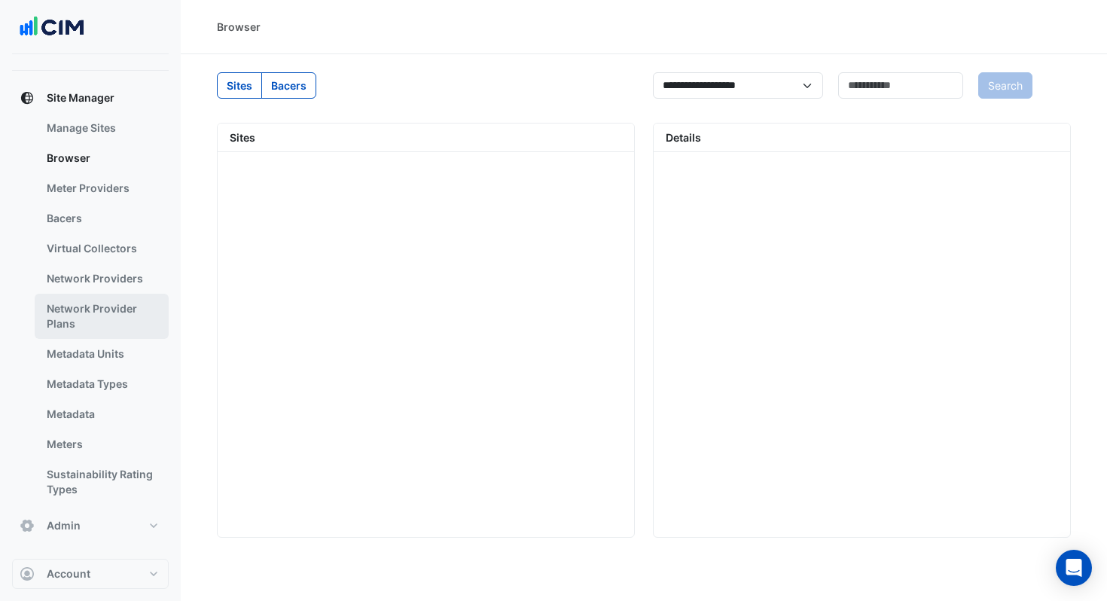
click at [94, 322] on link "Network Provider Plans" at bounding box center [102, 316] width 134 height 45
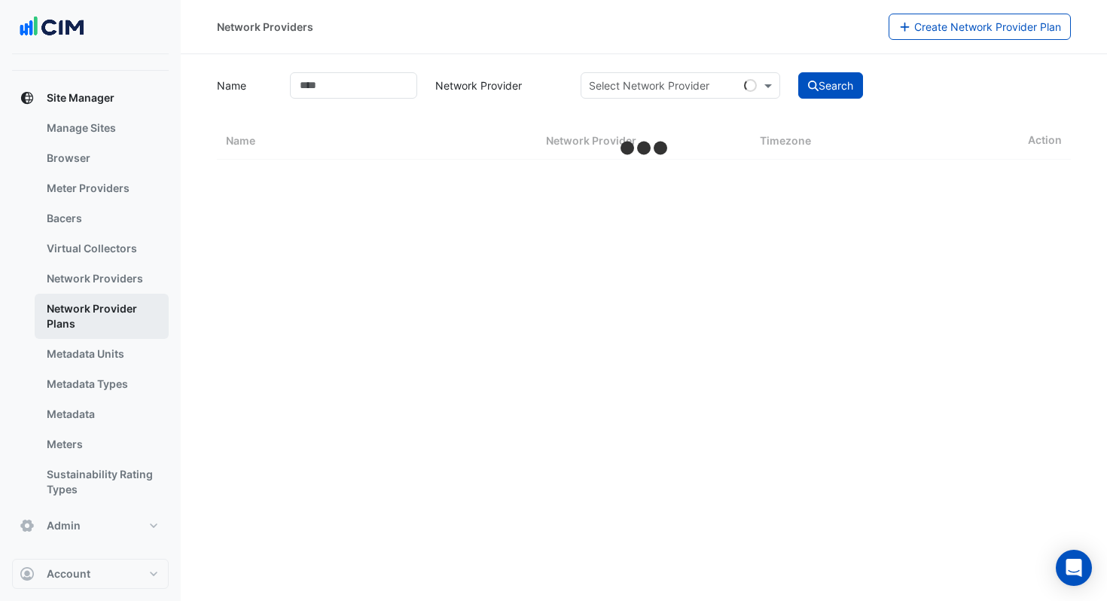
select select "***"
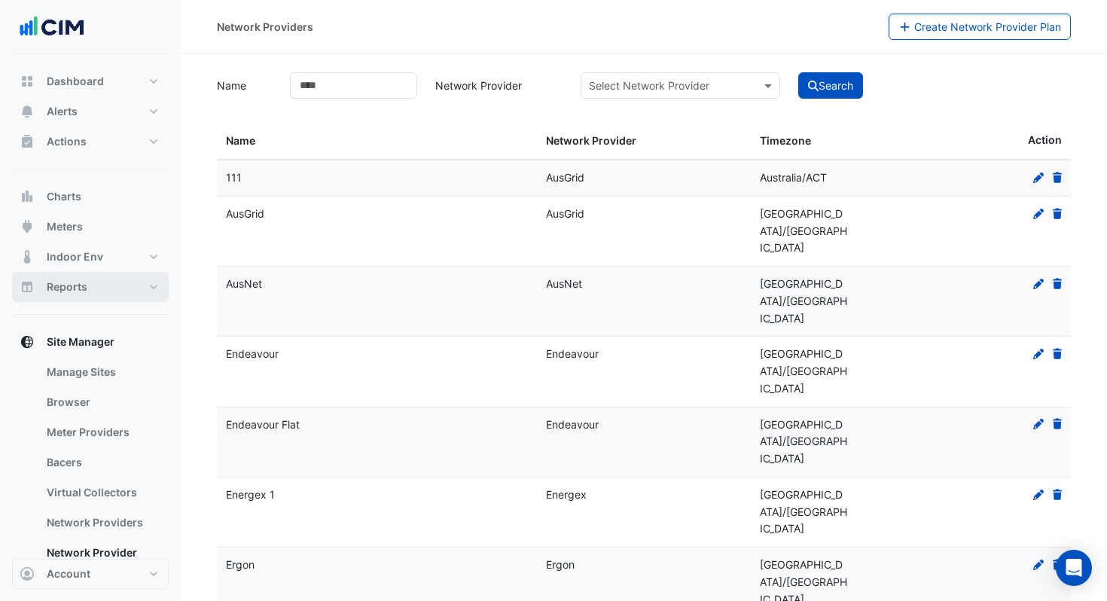
click at [124, 282] on button "Reports" at bounding box center [90, 287] width 157 height 30
select select "***"
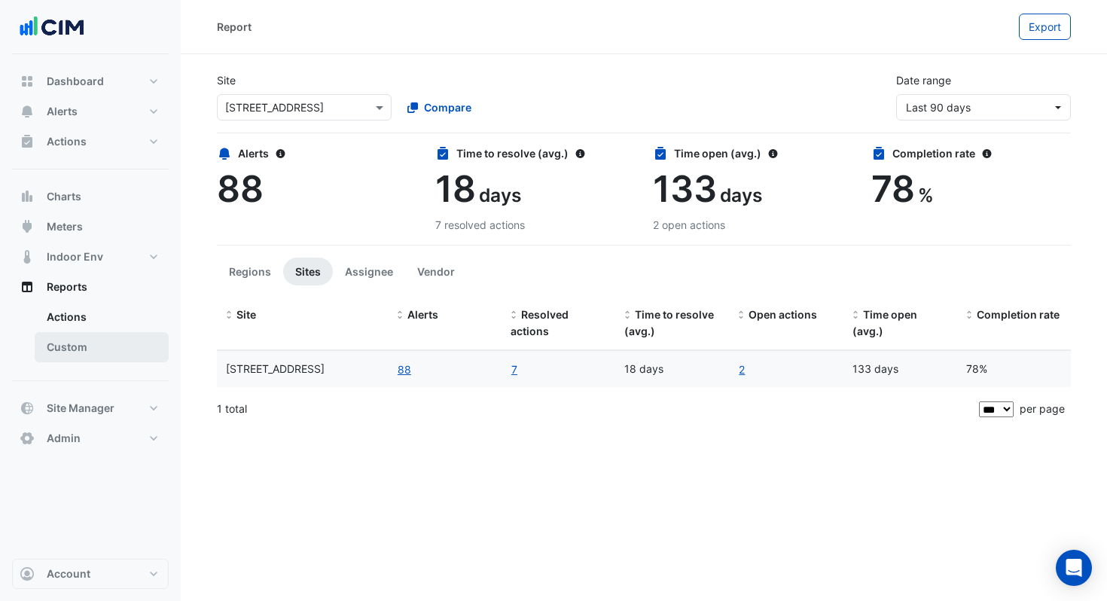
click at [97, 347] on link "Custom" at bounding box center [102, 347] width 134 height 30
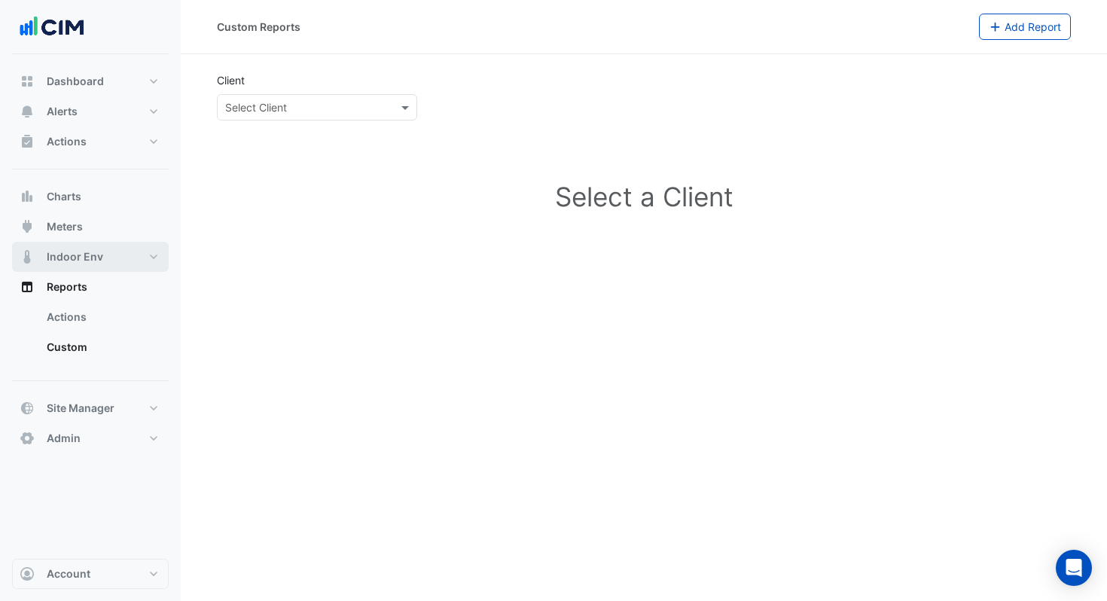
click at [98, 259] on span "Indoor Env" at bounding box center [75, 256] width 56 height 15
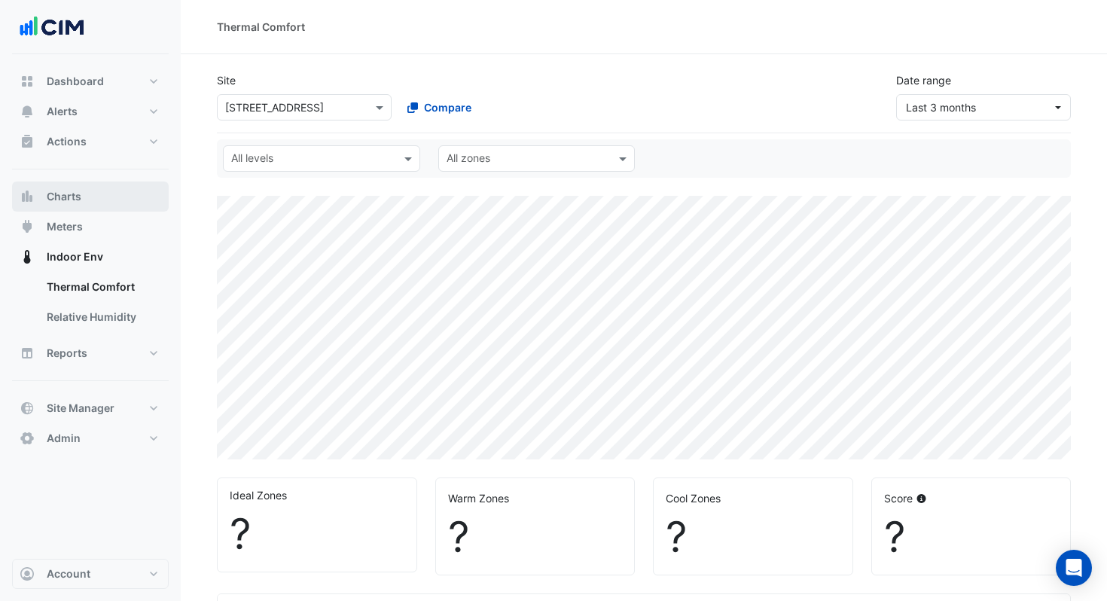
click at [89, 190] on button "Charts" at bounding box center [90, 196] width 157 height 30
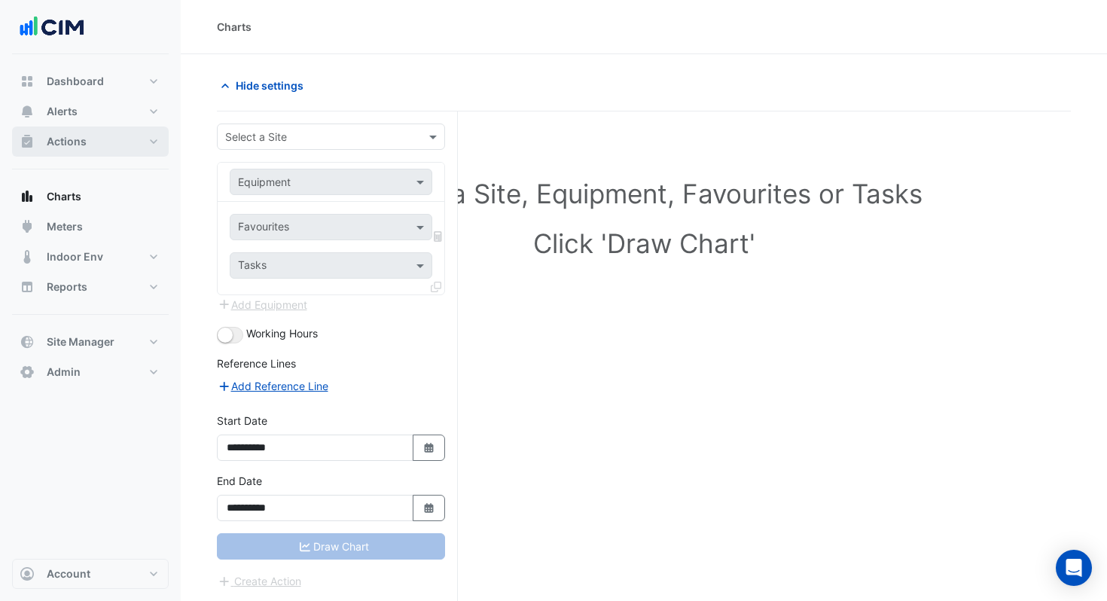
click at [81, 149] on button "Actions" at bounding box center [90, 141] width 157 height 30
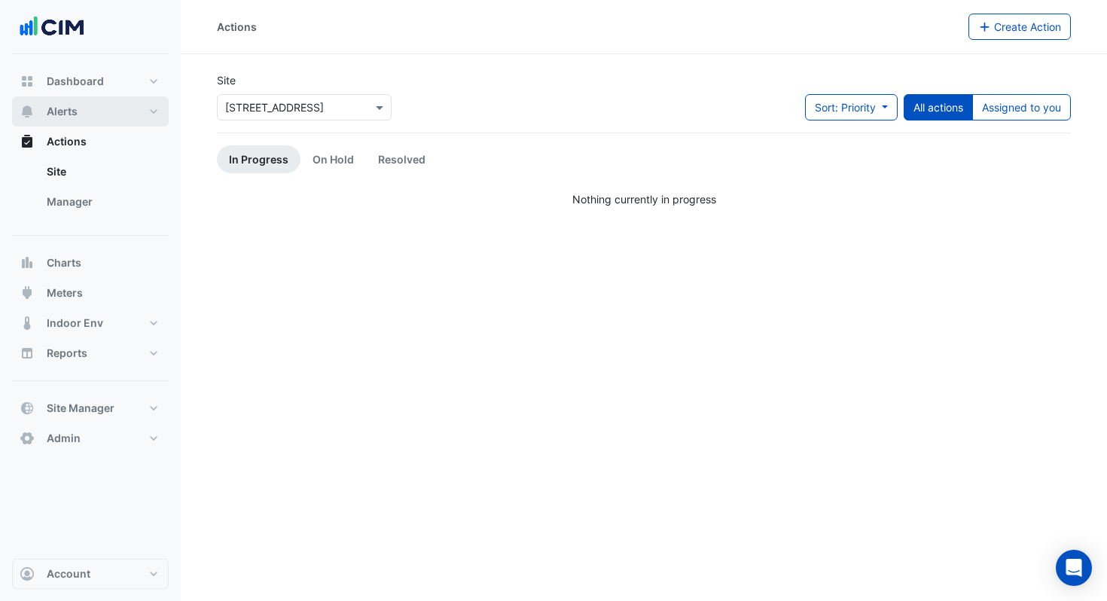
click at [73, 111] on span "Alerts" at bounding box center [62, 111] width 31 height 15
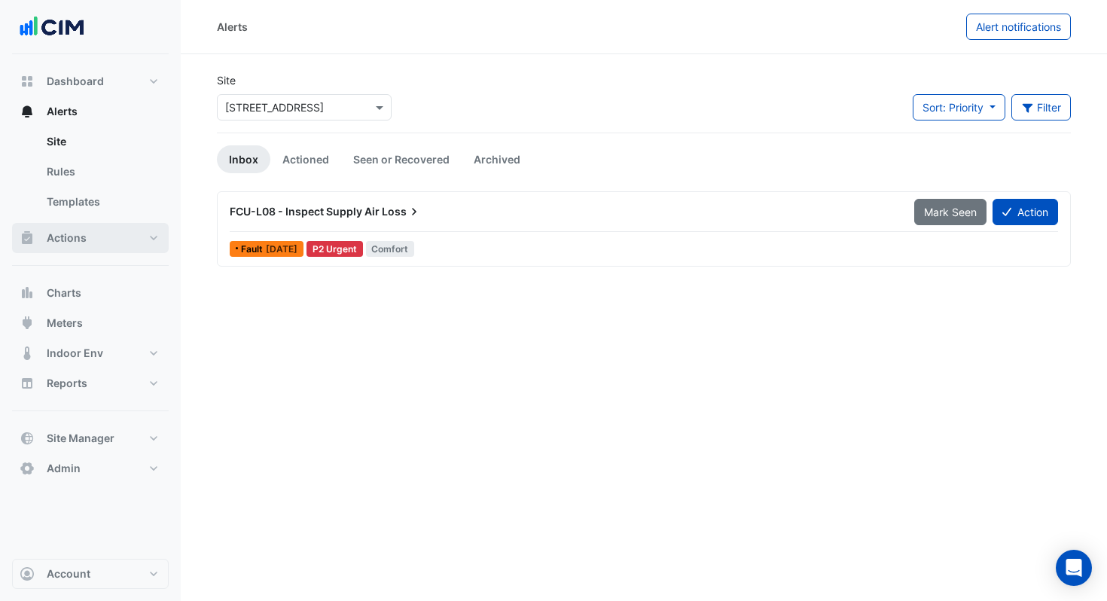
click at [96, 233] on button "Actions" at bounding box center [90, 238] width 157 height 30
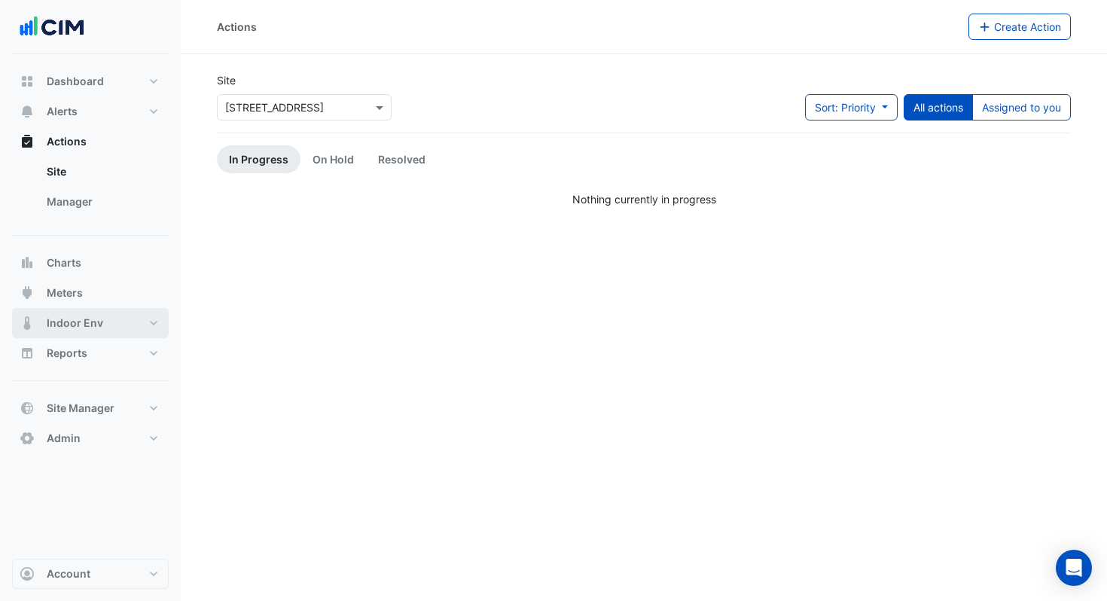
click at [110, 318] on button "Indoor Env" at bounding box center [90, 323] width 157 height 30
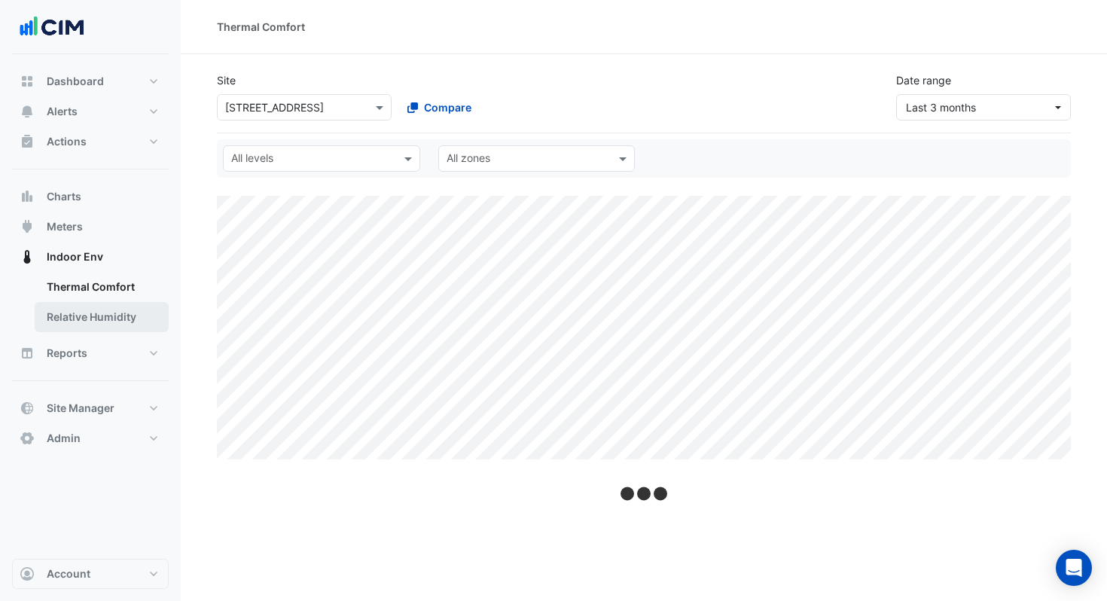
select select "***"
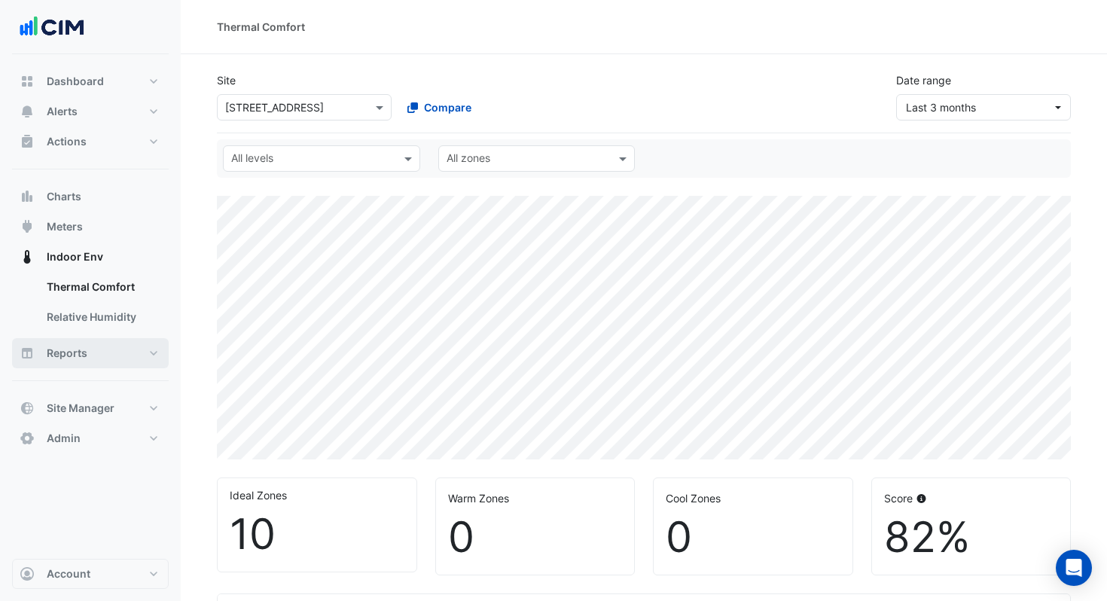
click at [107, 356] on button "Reports" at bounding box center [90, 353] width 157 height 30
select select "***"
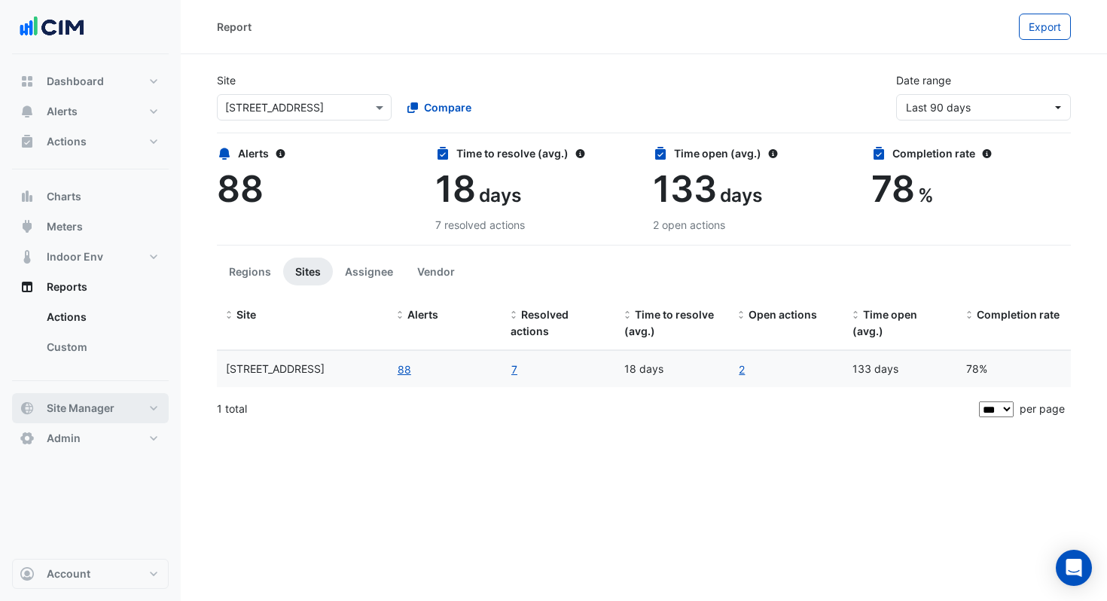
click at [125, 399] on button "Site Manager" at bounding box center [90, 408] width 157 height 30
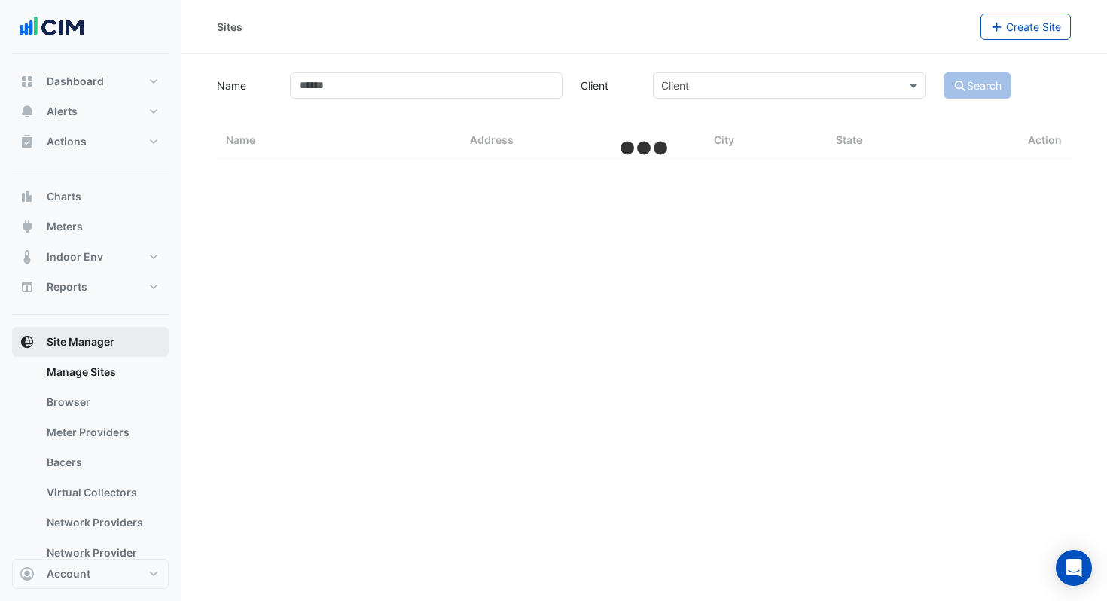
click at [125, 399] on link "Browser" at bounding box center [102, 402] width 134 height 30
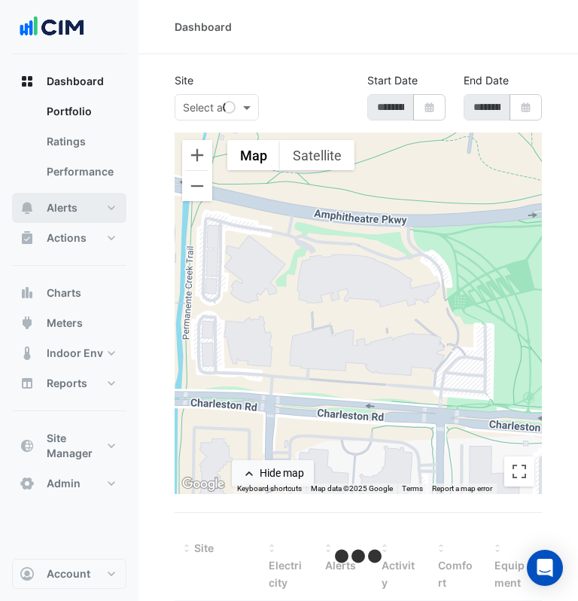
click at [77, 203] on span "Alerts" at bounding box center [62, 207] width 31 height 15
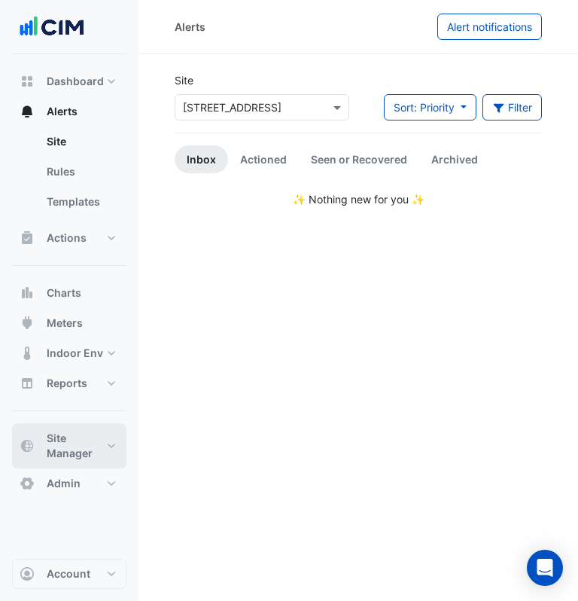
click at [80, 457] on span "Site Manager" at bounding box center [75, 446] width 57 height 30
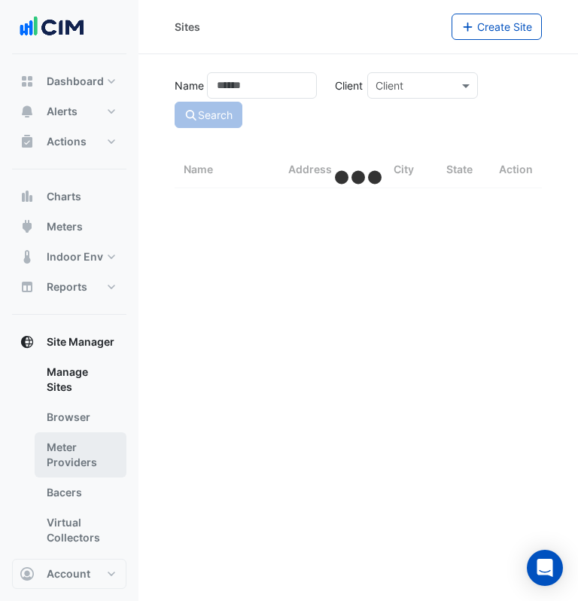
select select "***"
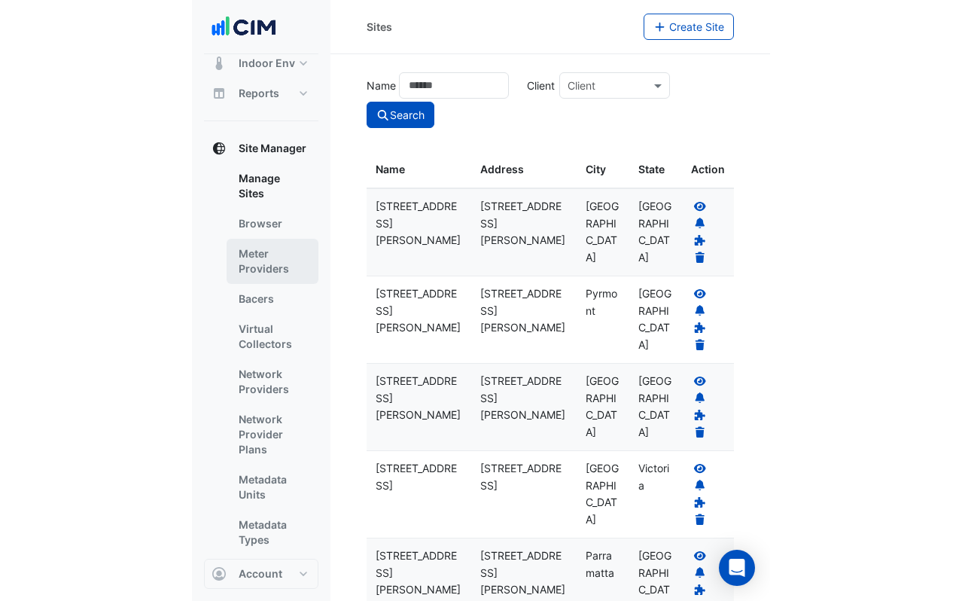
scroll to position [243, 0]
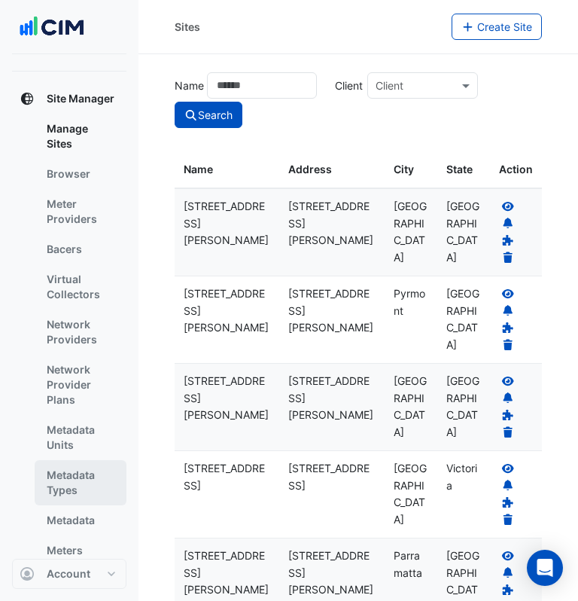
click at [78, 468] on link "Metadata Types" at bounding box center [81, 482] width 92 height 45
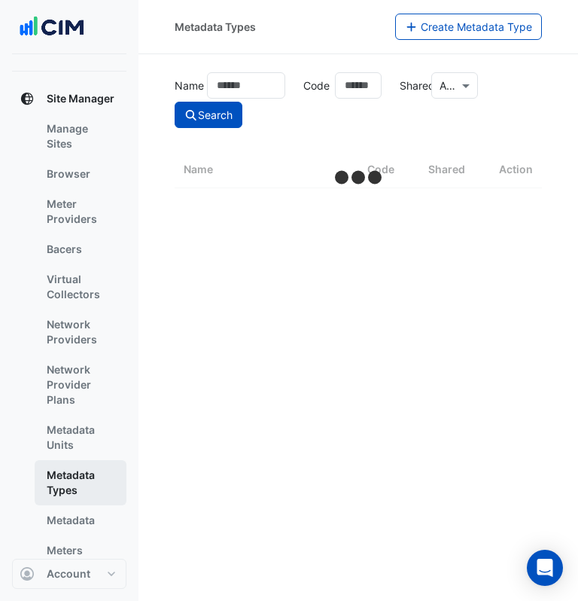
select select "***"
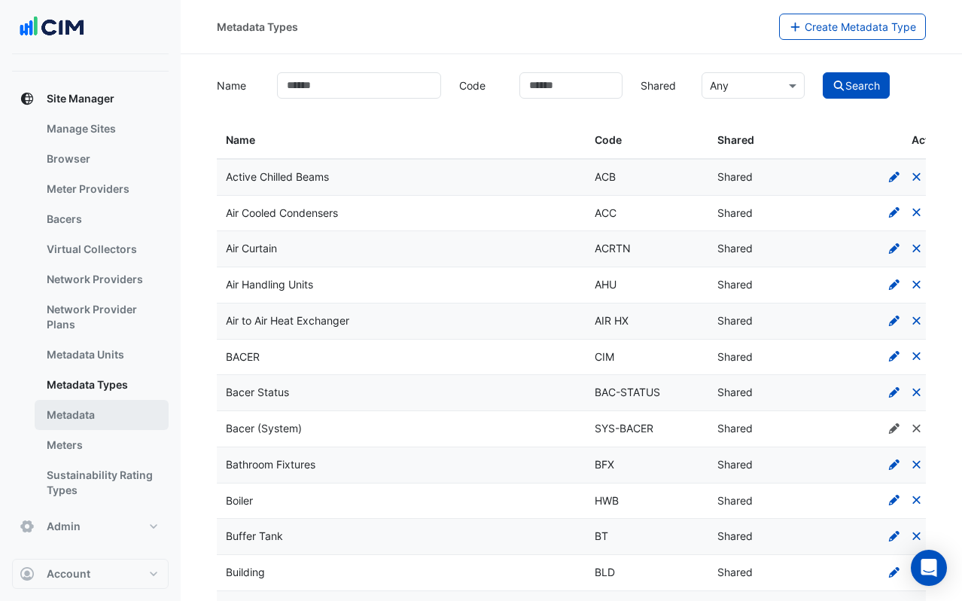
click at [78, 407] on link "Metadata" at bounding box center [102, 415] width 134 height 30
select select "***"
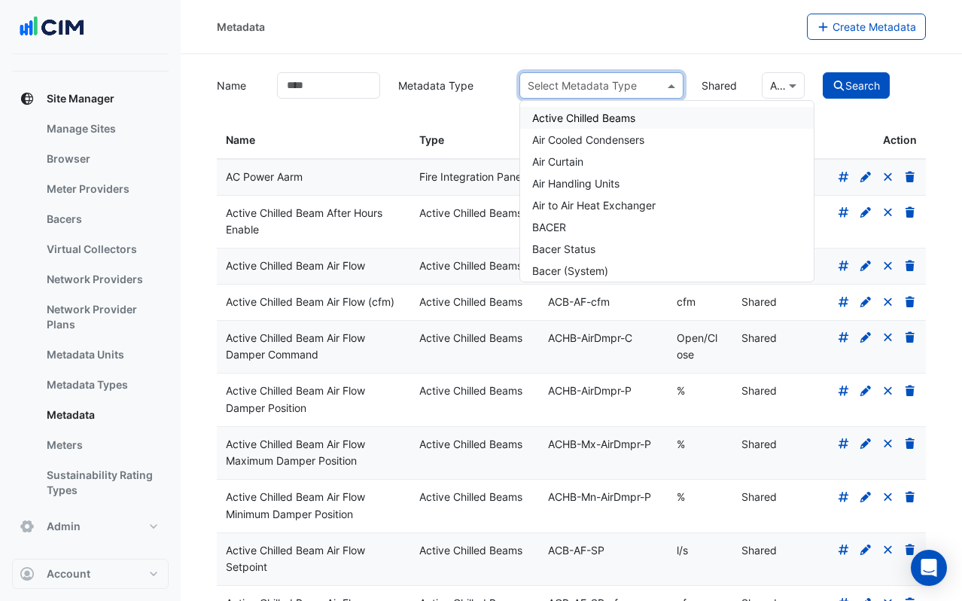
click at [577, 82] on input "text" at bounding box center [586, 86] width 117 height 16
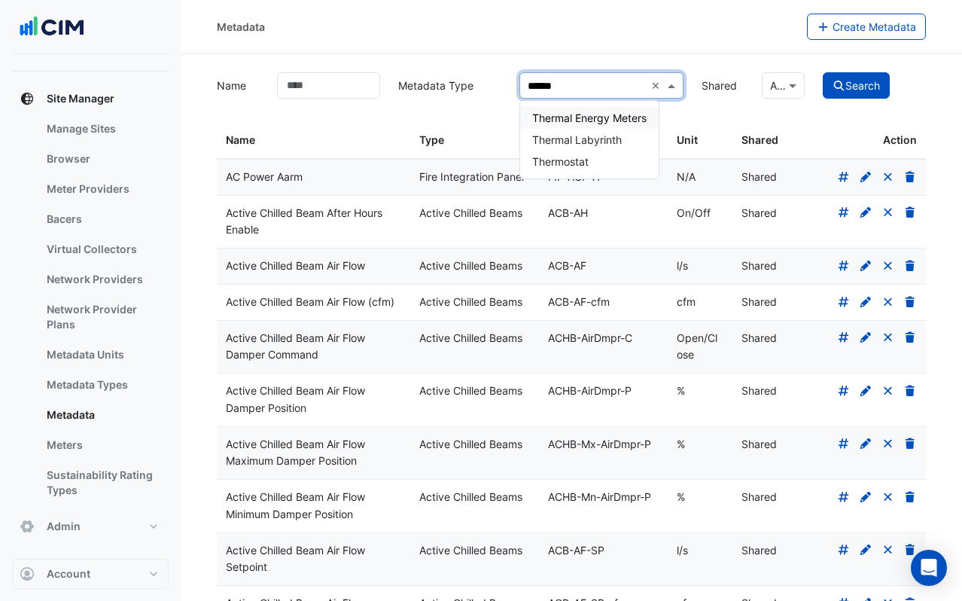
type input "*******"
click at [577, 120] on span "Thermal Energy Meters" at bounding box center [589, 117] width 114 height 13
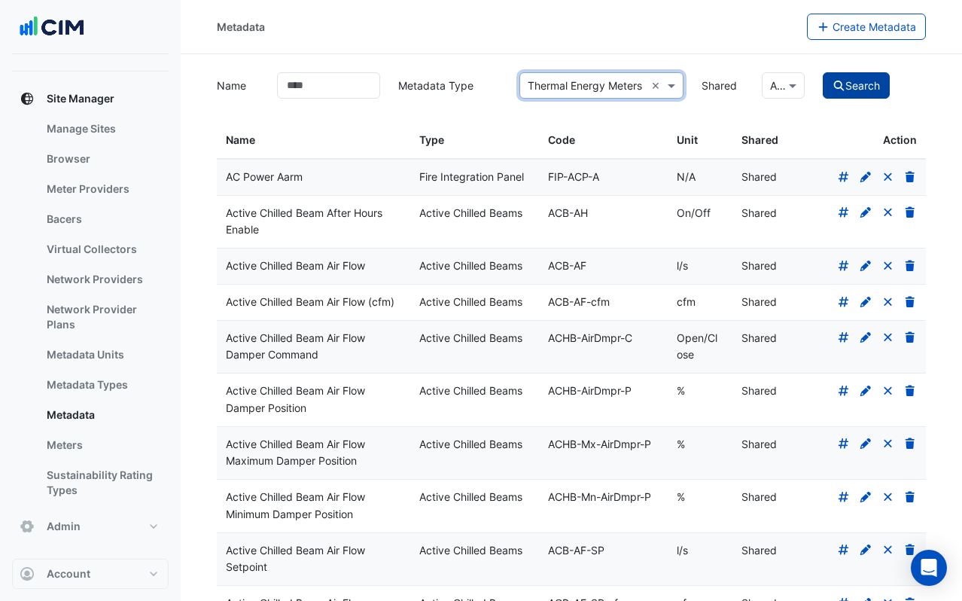
click at [577, 81] on button "Search" at bounding box center [857, 85] width 68 height 26
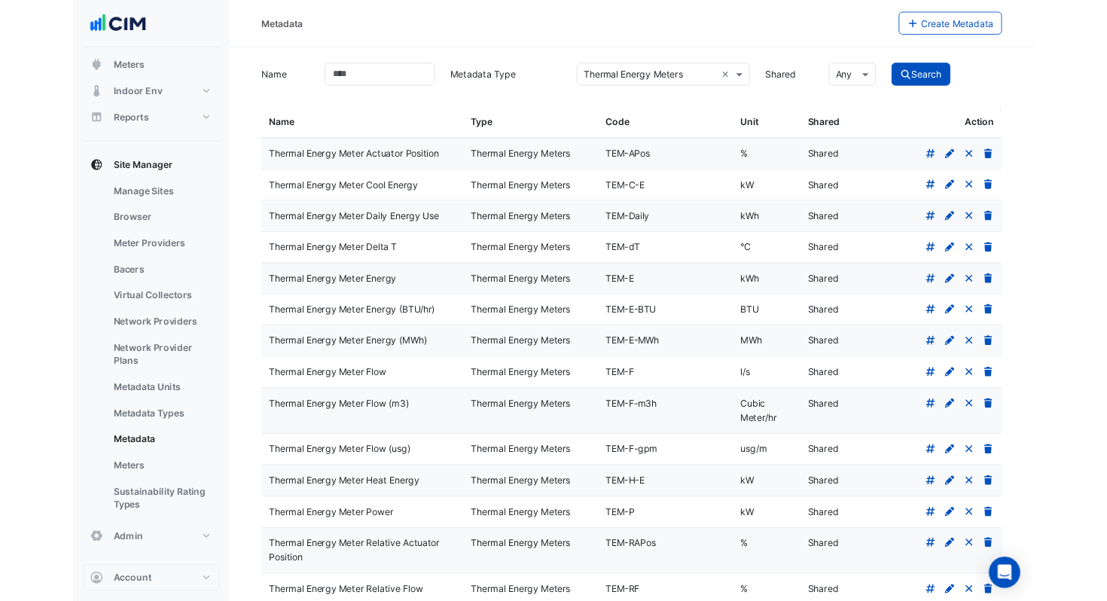
scroll to position [243, 0]
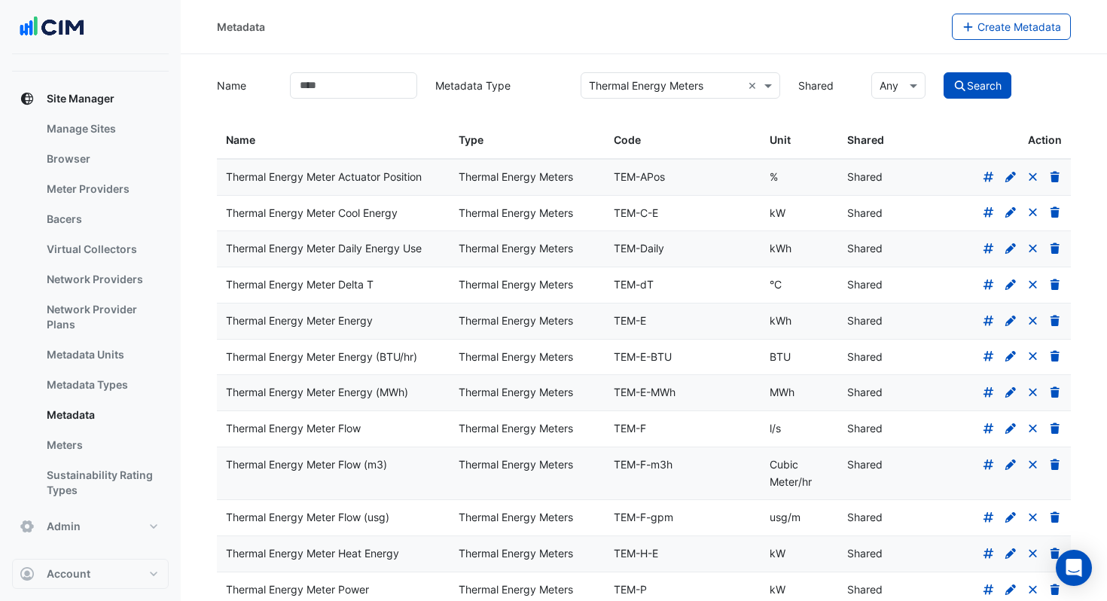
click at [577, 184] on div at bounding box center [993, 177] width 137 height 17
click at [577, 182] on fa-icon at bounding box center [989, 176] width 14 height 13
click at [577, 209] on icon at bounding box center [989, 212] width 14 height 11
click at [577, 249] on icon at bounding box center [989, 248] width 14 height 11
click at [577, 283] on icon at bounding box center [989, 284] width 14 height 11
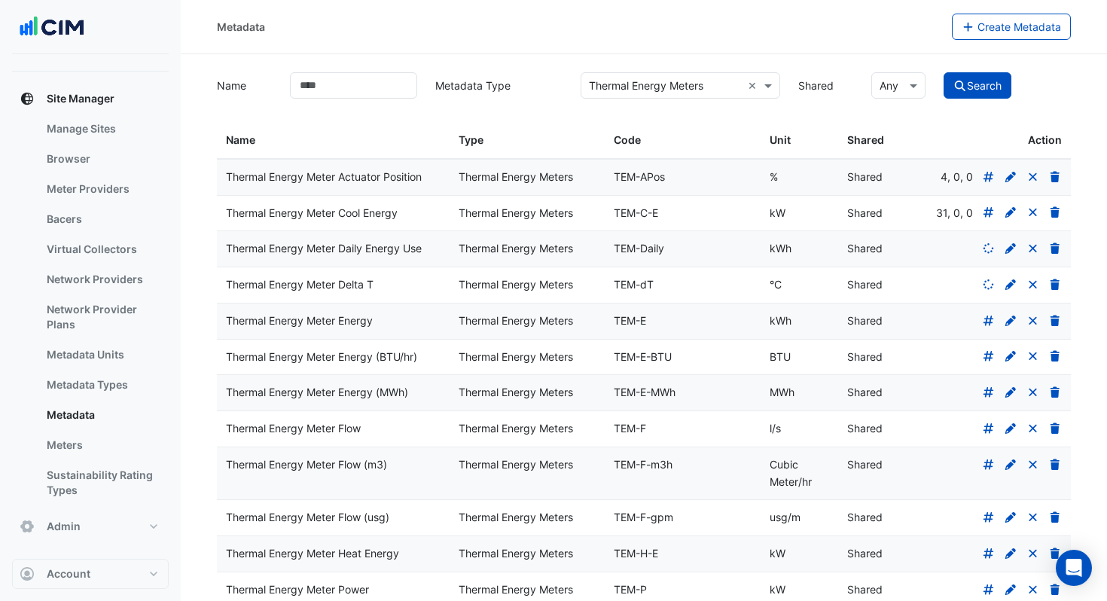
click at [577, 322] on icon at bounding box center [989, 320] width 14 height 11
click at [577, 361] on icon at bounding box center [988, 356] width 11 height 11
click at [577, 398] on icon at bounding box center [988, 392] width 11 height 11
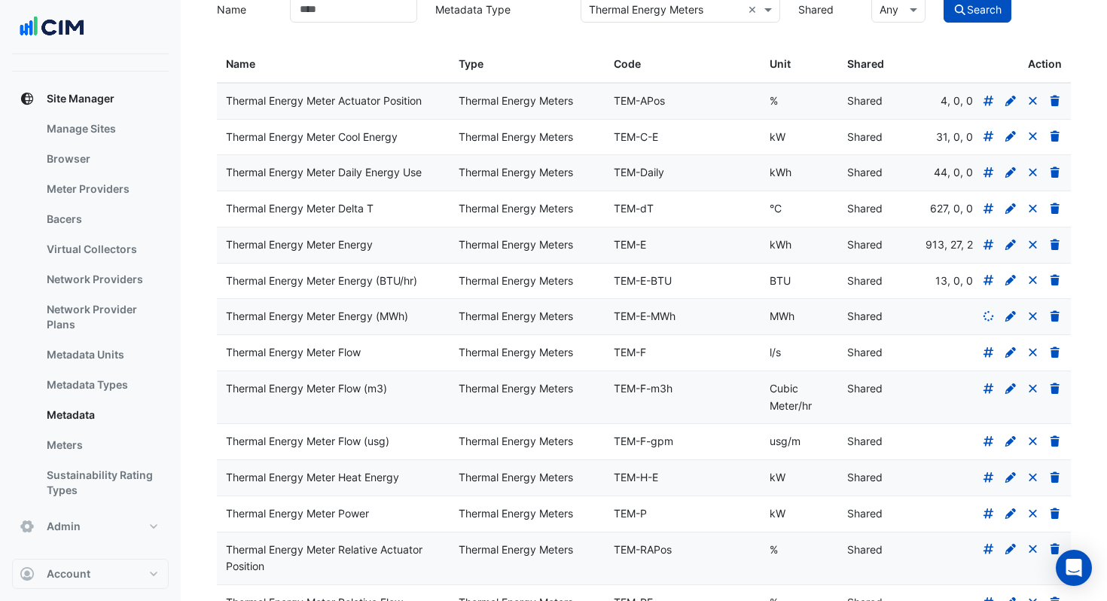
scroll to position [166, 0]
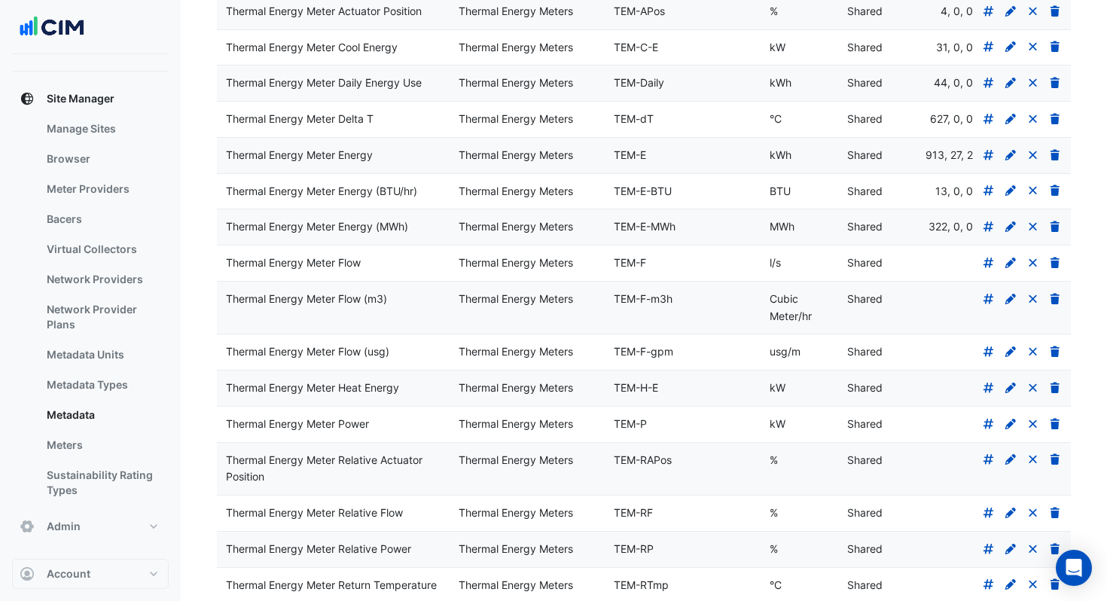
click at [577, 268] on icon at bounding box center [988, 262] width 11 height 11
click at [577, 304] on icon at bounding box center [989, 299] width 14 height 11
click at [577, 357] on icon at bounding box center [988, 351] width 11 height 11
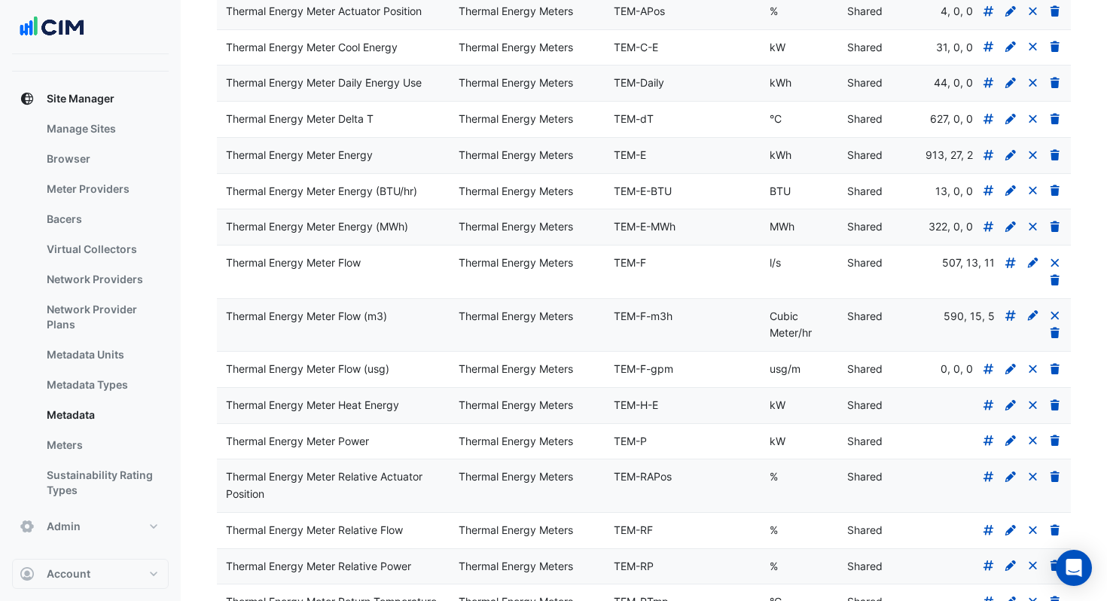
click at [577, 410] on icon at bounding box center [989, 405] width 14 height 11
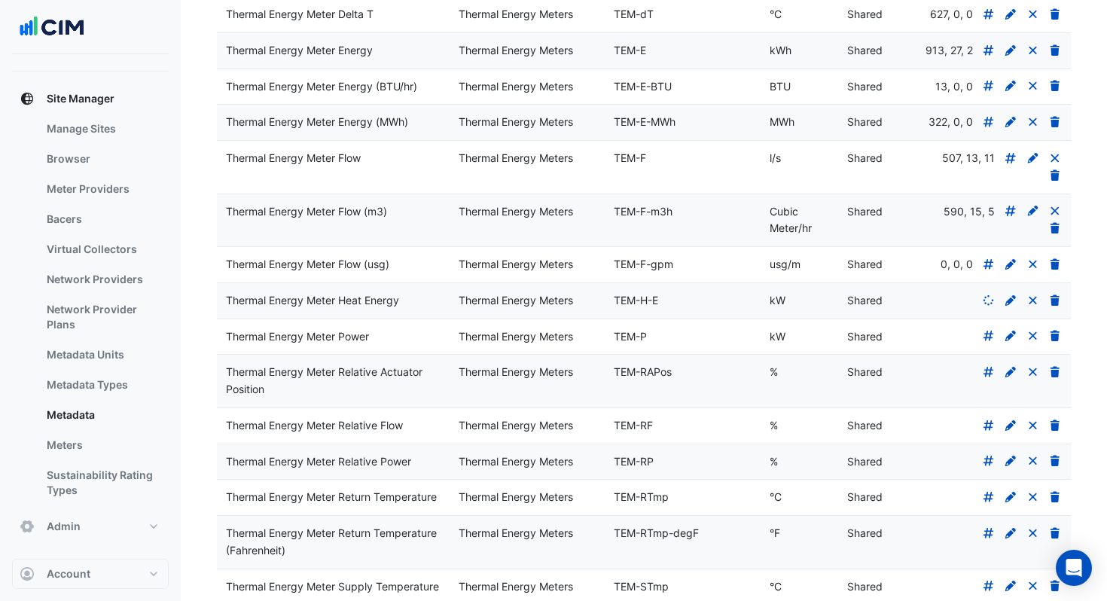
click at [577, 341] on icon at bounding box center [988, 336] width 11 height 11
click at [577, 377] on icon at bounding box center [988, 372] width 11 height 11
click at [577, 431] on icon at bounding box center [989, 425] width 14 height 11
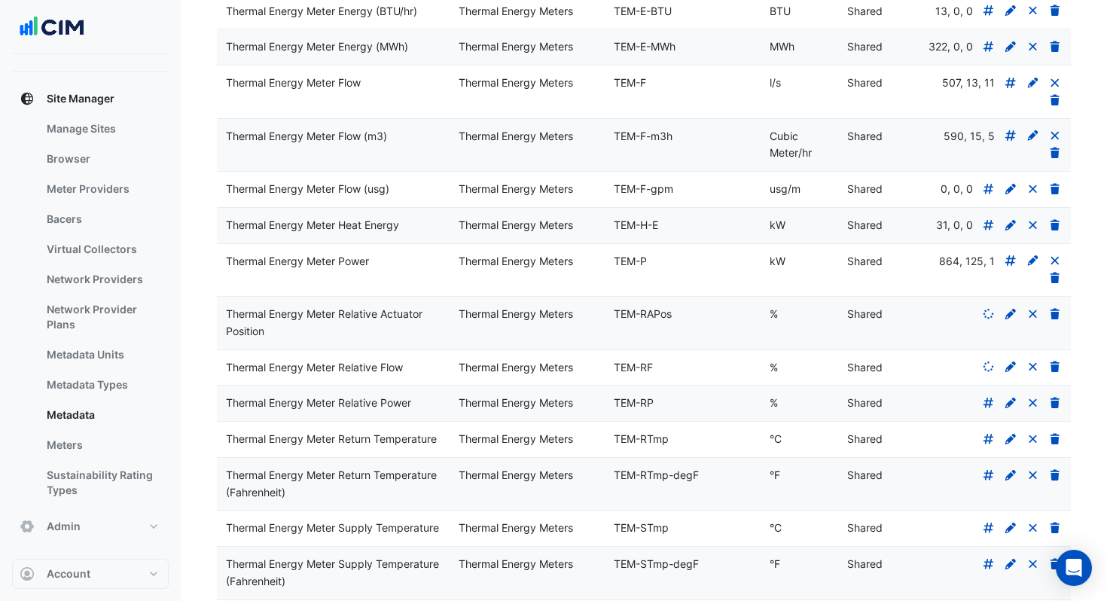
scroll to position [388, 0]
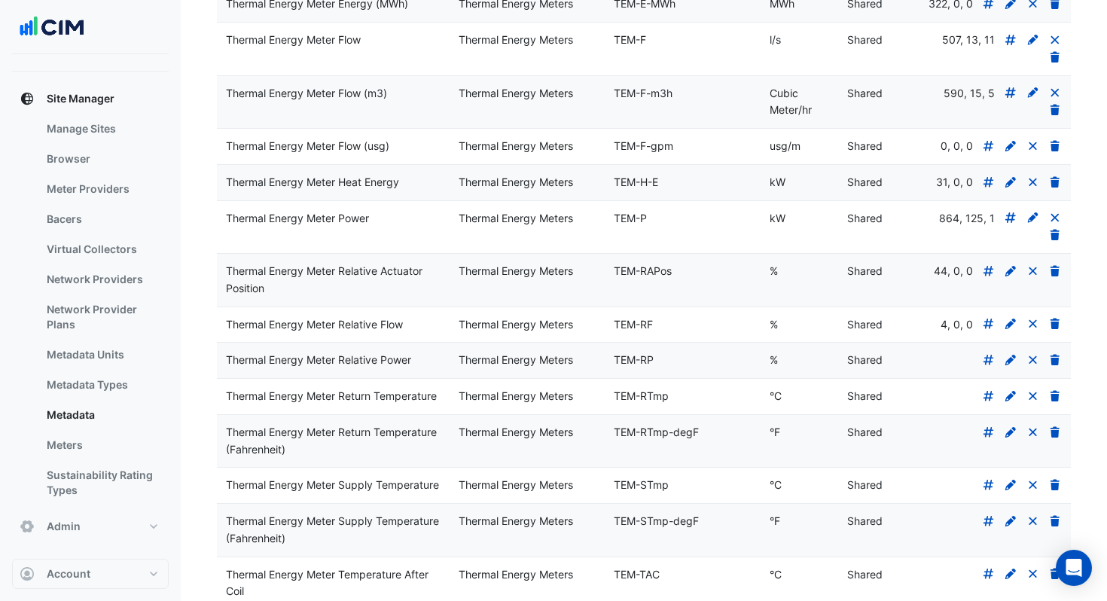
click at [577, 365] on icon at bounding box center [988, 360] width 11 height 11
click at [577, 414] on datatable-body-cell at bounding box center [993, 396] width 155 height 35
click at [577, 401] on icon at bounding box center [988, 396] width 11 height 11
click at [577, 437] on icon at bounding box center [988, 431] width 11 height 11
click at [577, 503] on datatable-body-cell at bounding box center [993, 485] width 155 height 35
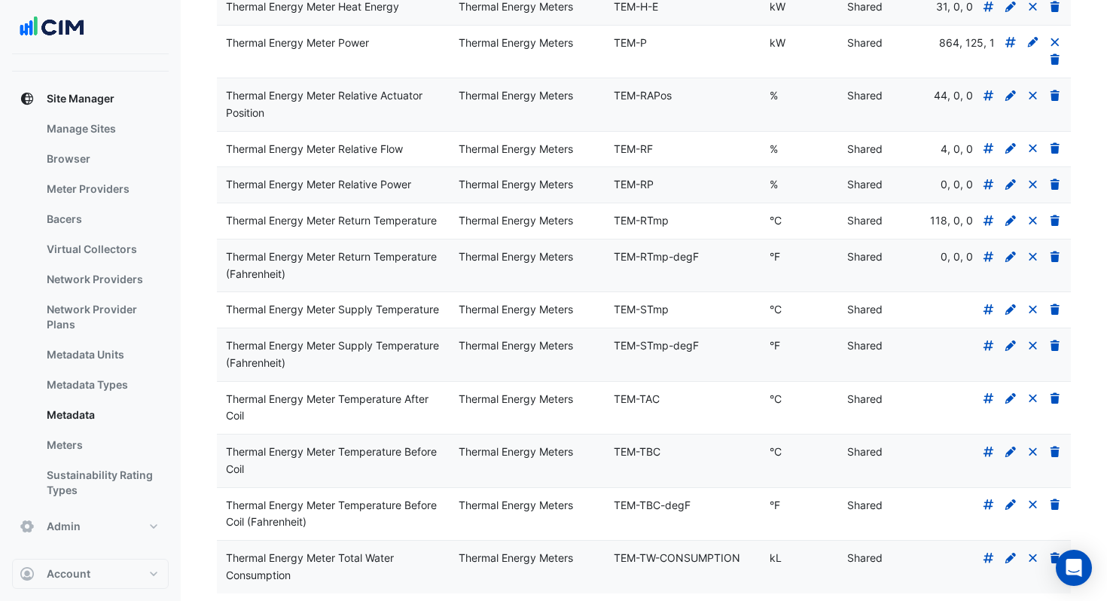
scroll to position [666, 0]
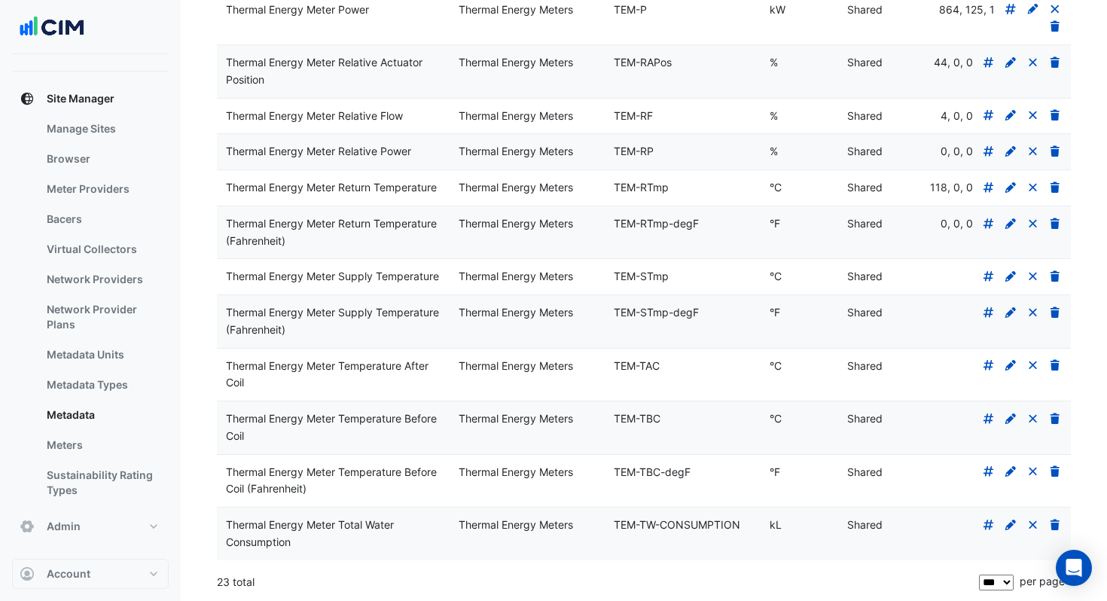
click at [577, 523] on icon at bounding box center [988, 525] width 11 height 11
click at [577, 473] on icon at bounding box center [988, 471] width 11 height 11
click at [577, 415] on icon at bounding box center [989, 418] width 14 height 11
click at [577, 369] on icon at bounding box center [988, 365] width 11 height 11
click at [577, 311] on icon at bounding box center [988, 312] width 11 height 11
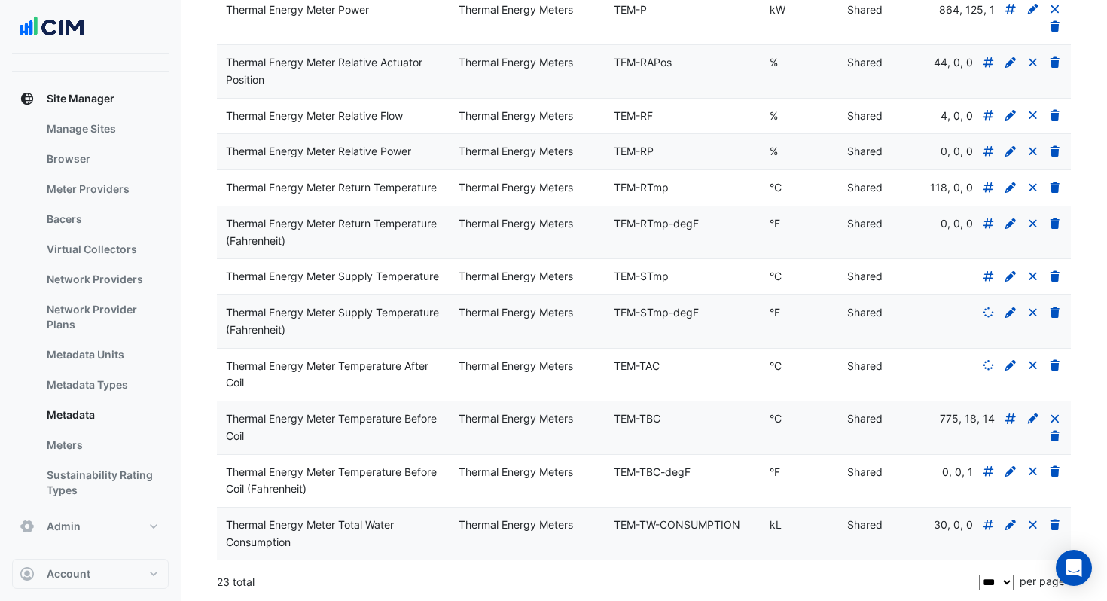
click at [577, 275] on icon at bounding box center [989, 276] width 14 height 11
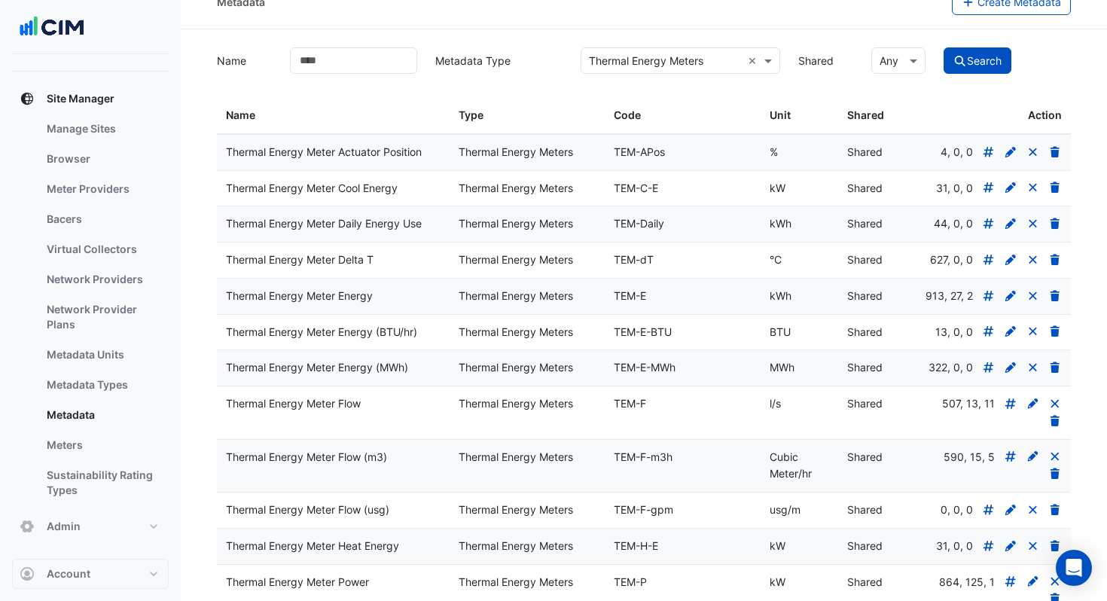
scroll to position [10, 0]
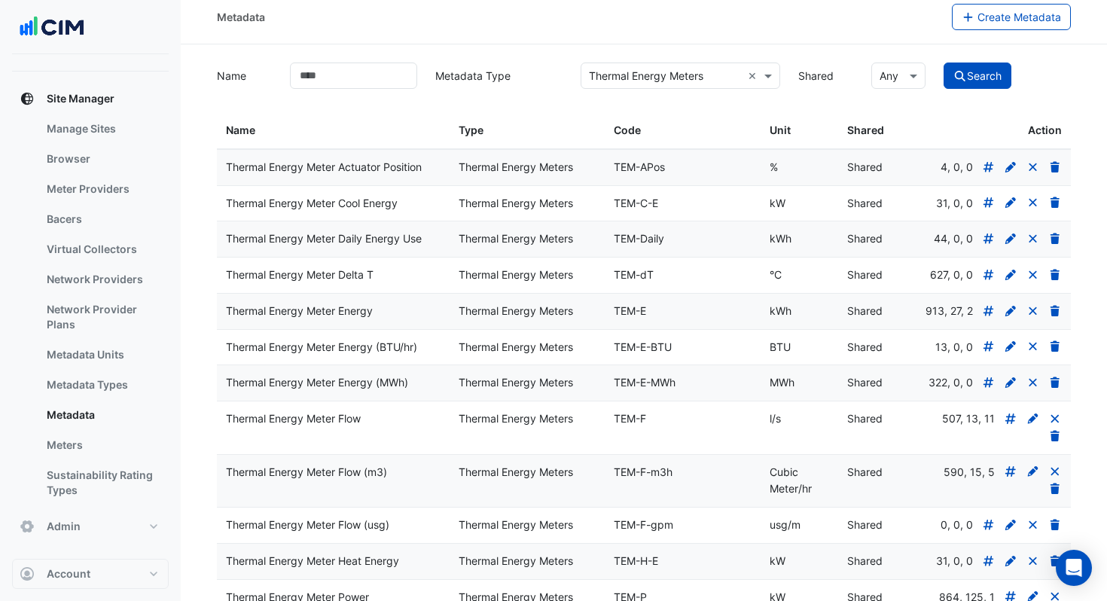
drag, startPoint x: 278, startPoint y: 327, endPoint x: 684, endPoint y: 334, distance: 405.9
click at [577, 329] on div "Thermal Energy Meter Energy Thermal Energy Meters TEM-E kWh Shared 913, 27, 2" at bounding box center [644, 311] width 854 height 35
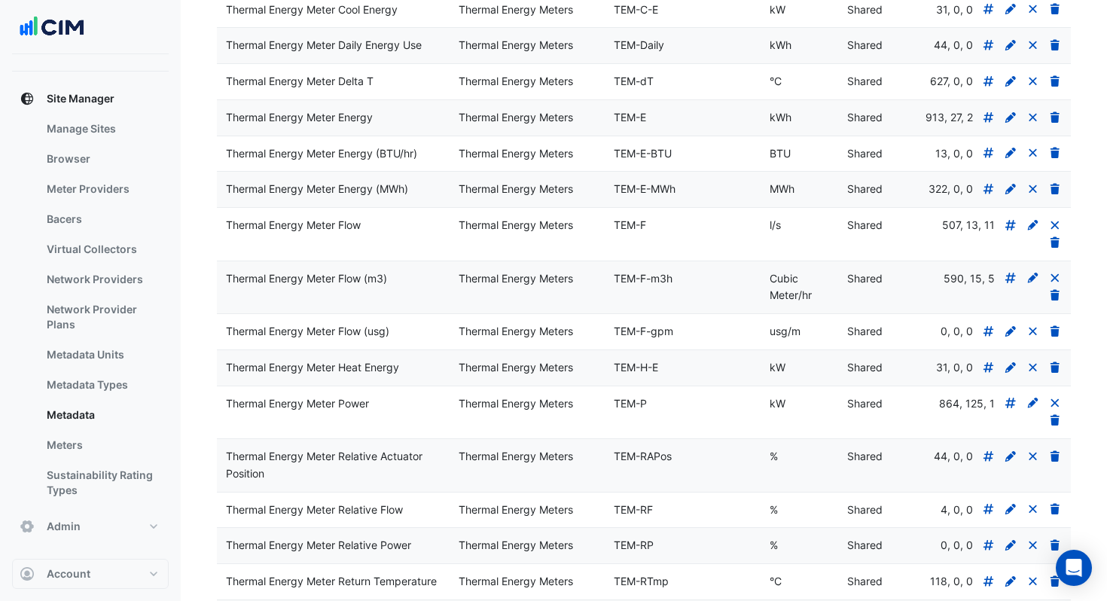
scroll to position [118, 0]
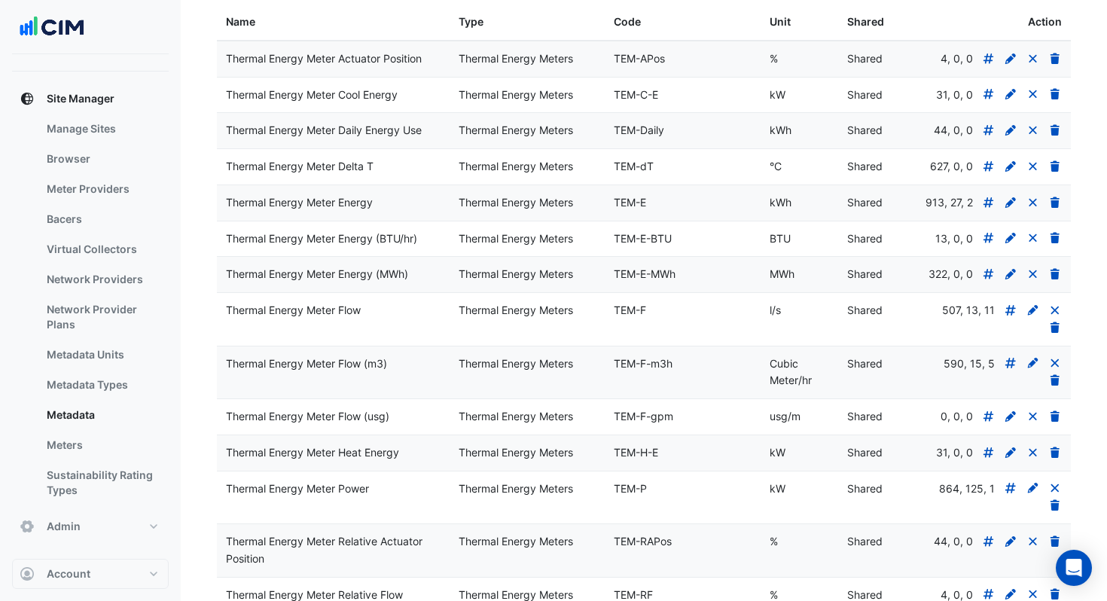
drag, startPoint x: 227, startPoint y: 219, endPoint x: 864, endPoint y: 222, distance: 637.0
click at [577, 221] on div "Thermal Energy Meter Energy Thermal Energy Meters TEM-E kWh Shared 913, 27, 2" at bounding box center [644, 202] width 854 height 35
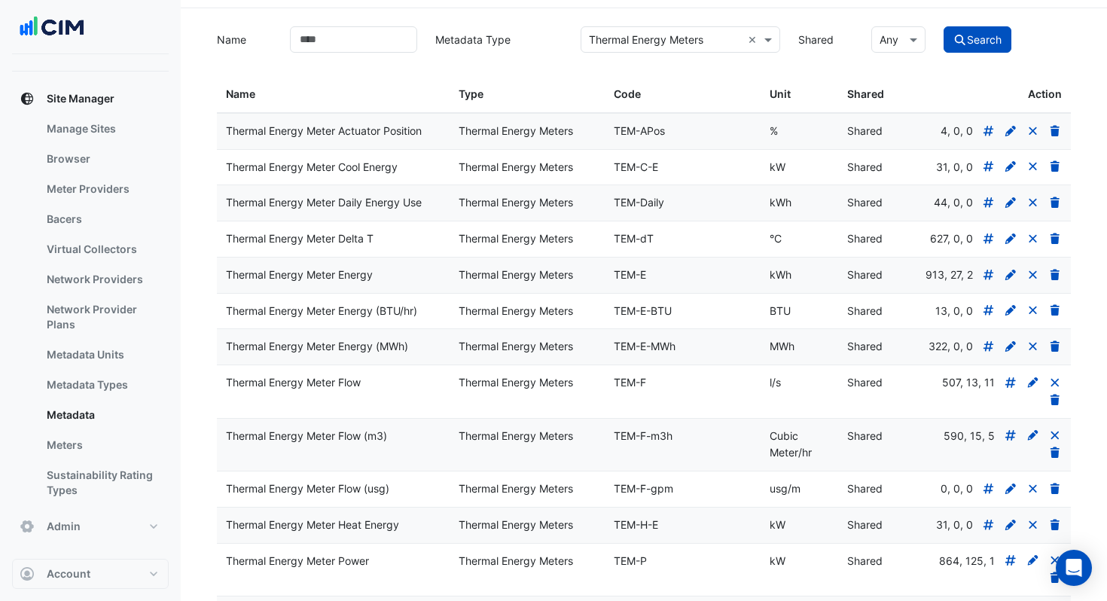
scroll to position [0, 0]
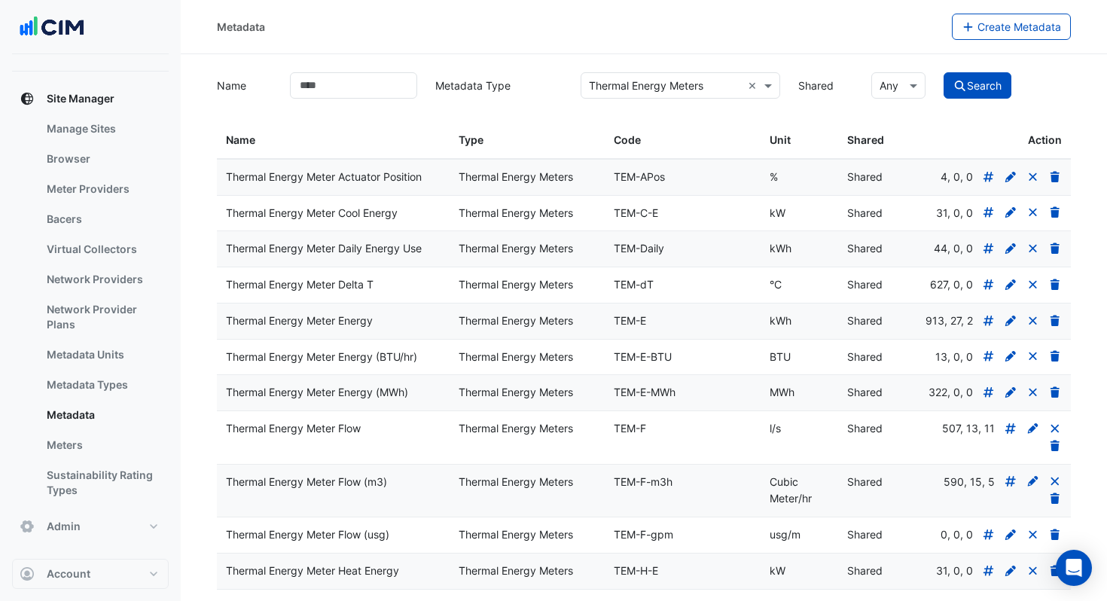
click at [305, 330] on div "Thermal Energy Meter Energy" at bounding box center [333, 320] width 215 height 17
drag, startPoint x: 456, startPoint y: 334, endPoint x: 590, endPoint y: 342, distance: 134.3
click at [577, 339] on datatable-body-cell "Thermal Energy Meters" at bounding box center [526, 320] width 155 height 35
drag, startPoint x: 614, startPoint y: 337, endPoint x: 652, endPoint y: 337, distance: 38.4
click at [577, 330] on div "TEM-E" at bounding box center [682, 320] width 137 height 17
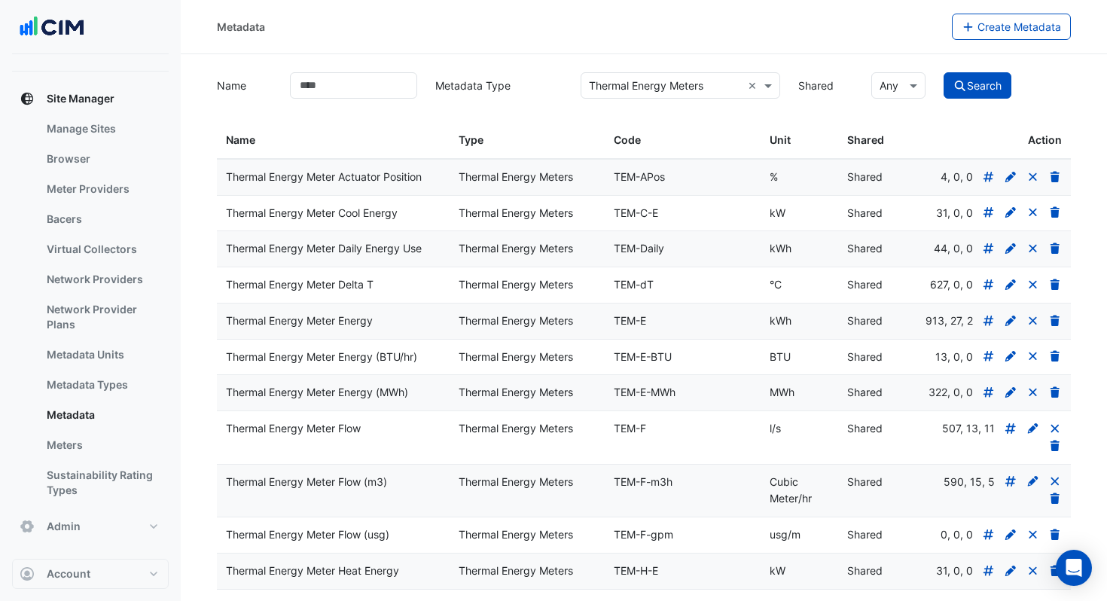
click at [305, 330] on div "Thermal Energy Meter Energy" at bounding box center [333, 320] width 215 height 17
drag, startPoint x: 230, startPoint y: 340, endPoint x: 414, endPoint y: 336, distance: 184.5
click at [414, 330] on div "Thermal Energy Meter Energy" at bounding box center [333, 320] width 215 height 17
drag, startPoint x: 614, startPoint y: 340, endPoint x: 649, endPoint y: 340, distance: 34.6
click at [577, 330] on div "TEM-E" at bounding box center [682, 320] width 137 height 17
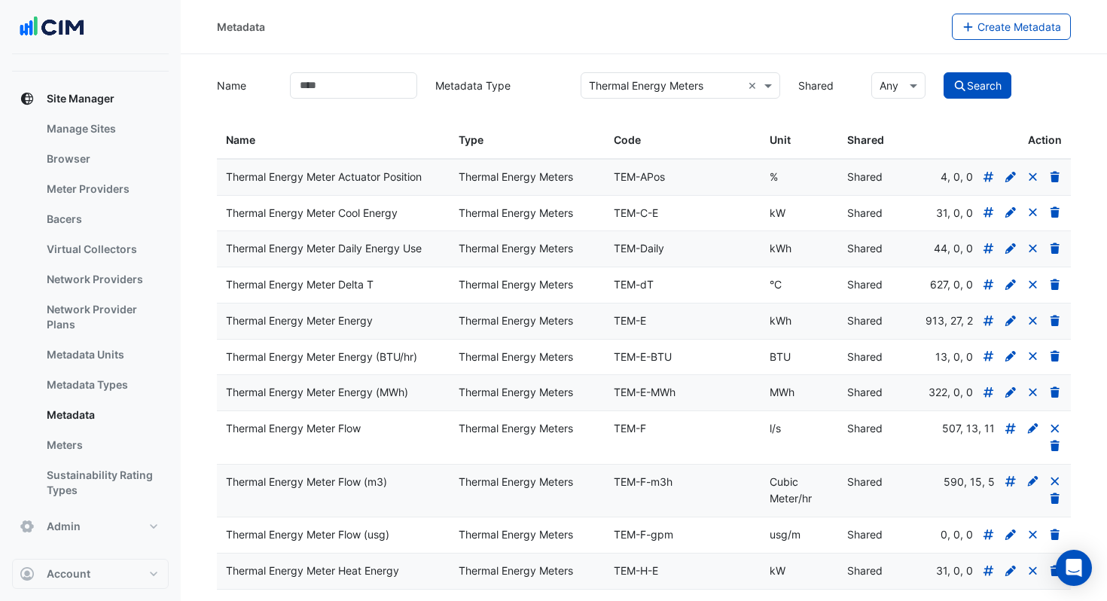
click at [577, 330] on div "TEM-E" at bounding box center [682, 320] width 137 height 17
drag, startPoint x: 654, startPoint y: 338, endPoint x: 614, endPoint y: 336, distance: 40.7
click at [577, 330] on div "TEM-E" at bounding box center [682, 320] width 137 height 17
click at [404, 330] on div "Thermal Energy Meter Energy" at bounding box center [333, 320] width 215 height 17
drag, startPoint x: 380, startPoint y: 344, endPoint x: 221, endPoint y: 336, distance: 159.1
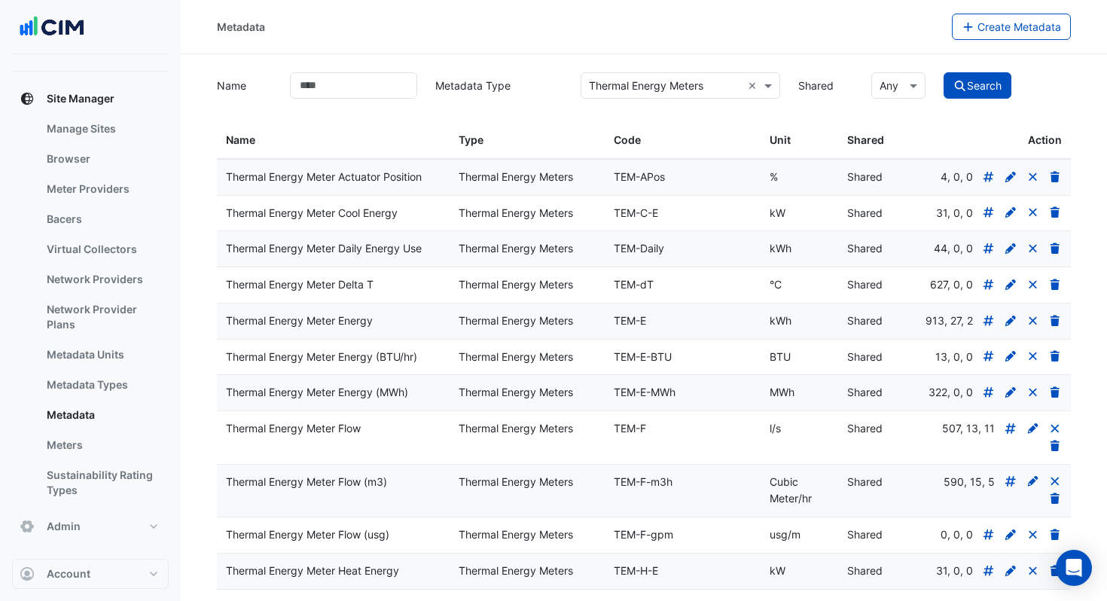
click at [221, 336] on datatable-body-cell "Thermal Energy Meter Energy" at bounding box center [333, 320] width 233 height 35
copy div "Thermal Energy Meter Energy"
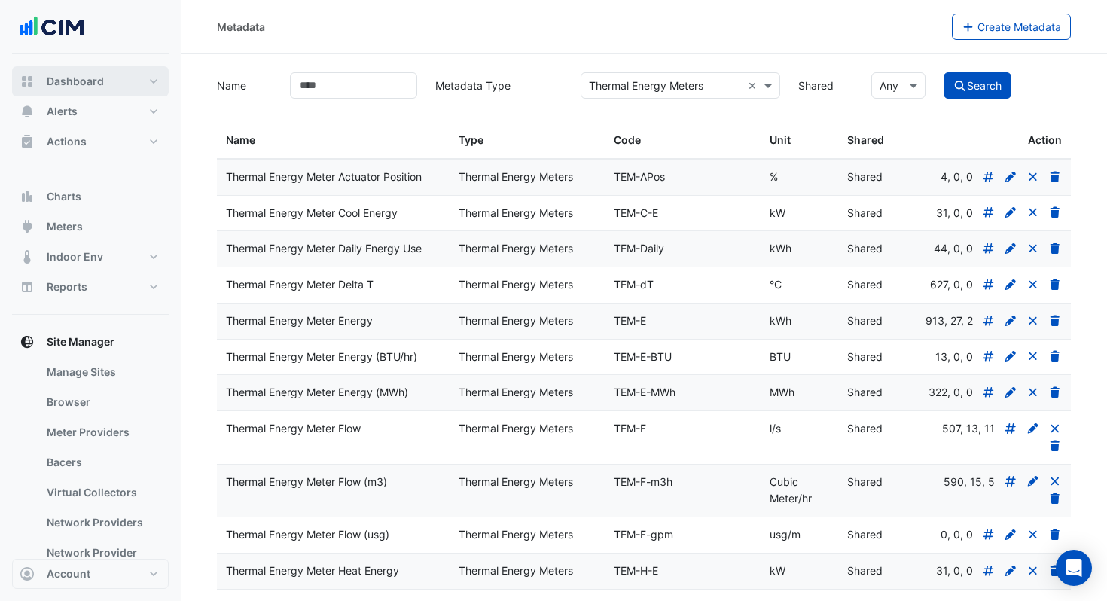
click at [107, 82] on button "Dashboard" at bounding box center [90, 81] width 157 height 30
select select "***"
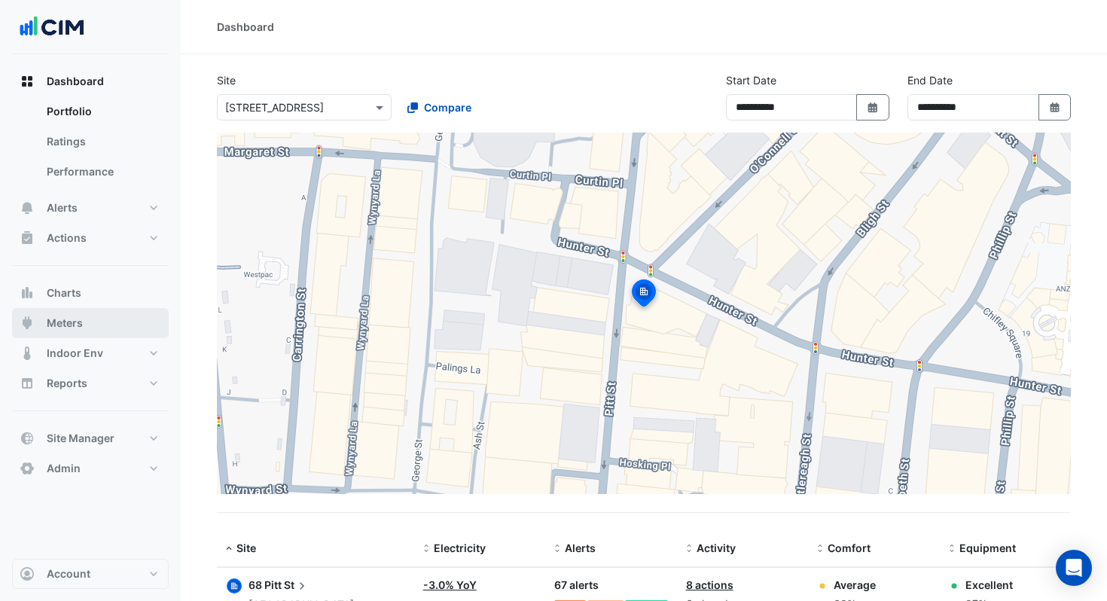
click at [84, 321] on button "Meters" at bounding box center [90, 323] width 157 height 30
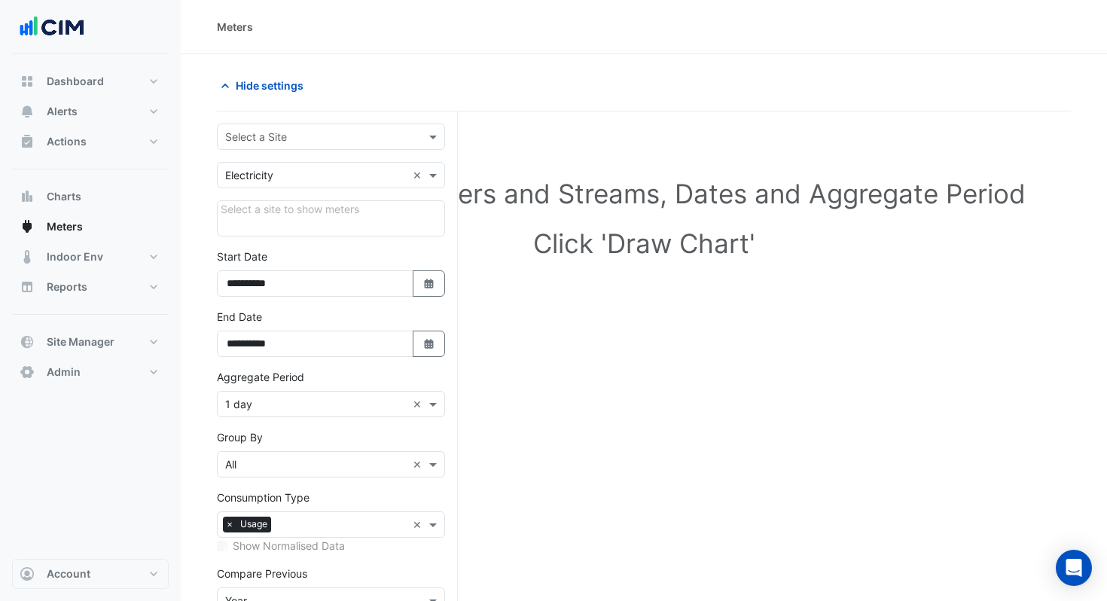
click at [361, 135] on input "text" at bounding box center [315, 137] width 181 height 16
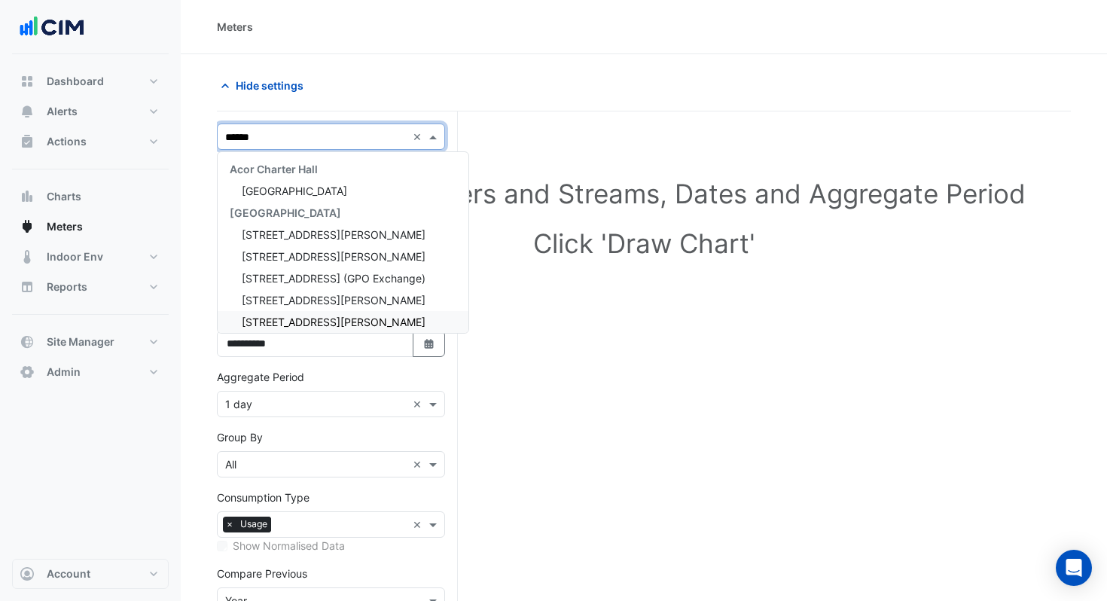
type input "*******"
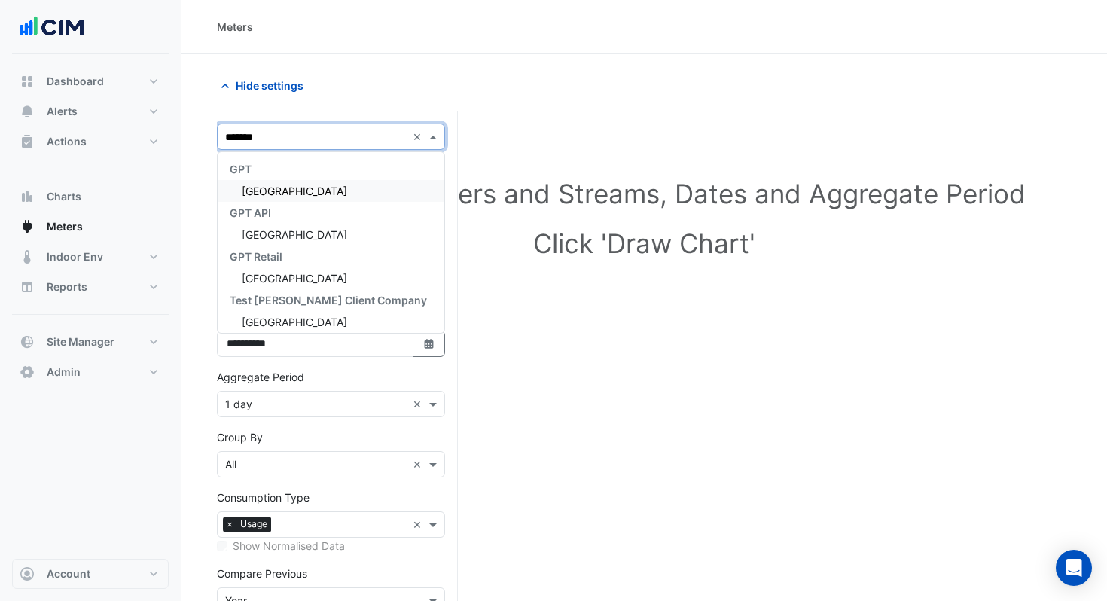
click at [310, 190] on span "[GEOGRAPHIC_DATA]" at bounding box center [294, 190] width 105 height 13
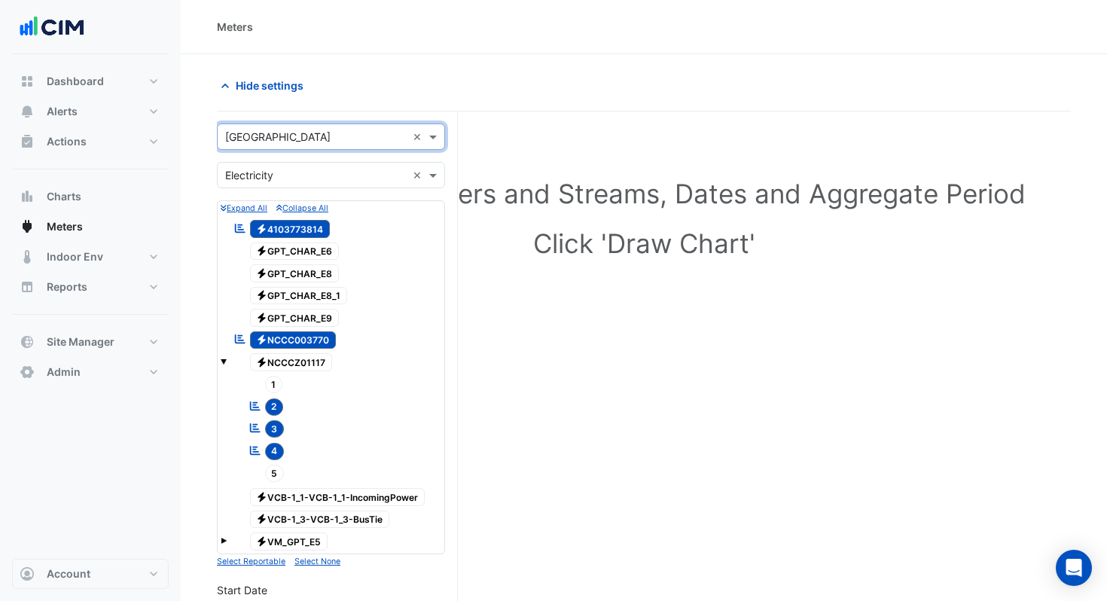
click at [307, 137] on input "text" at bounding box center [315, 137] width 181 height 16
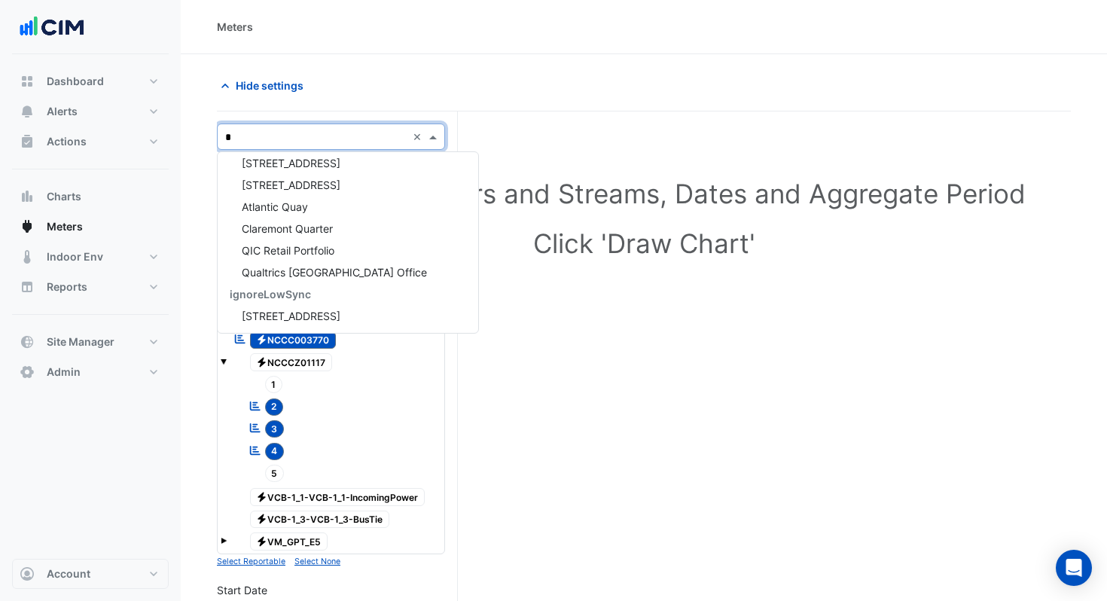
scroll to position [596, 0]
type input "***"
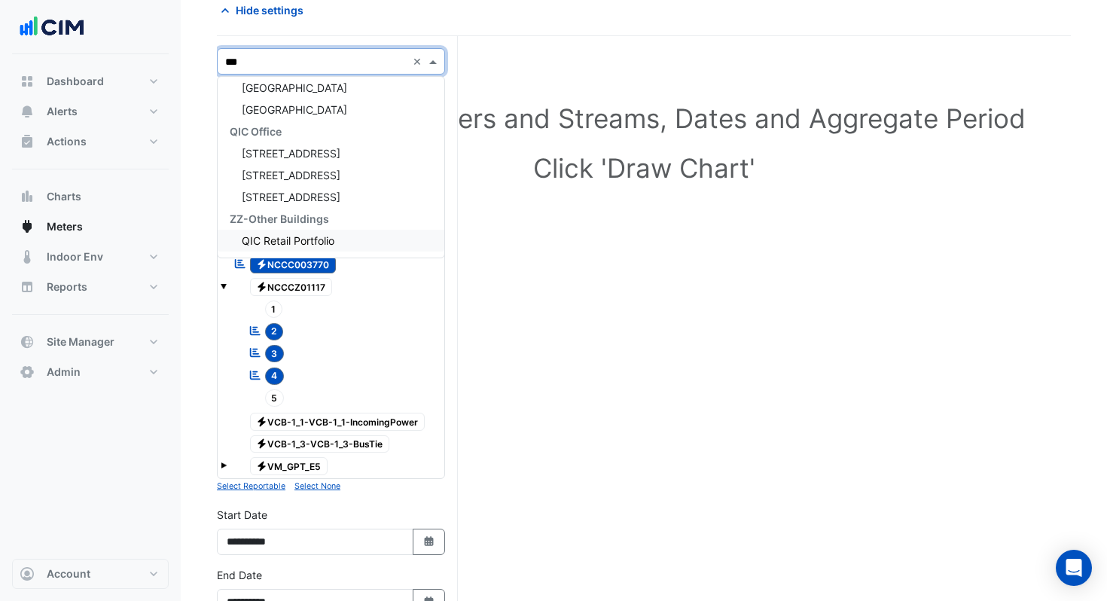
scroll to position [452, 0]
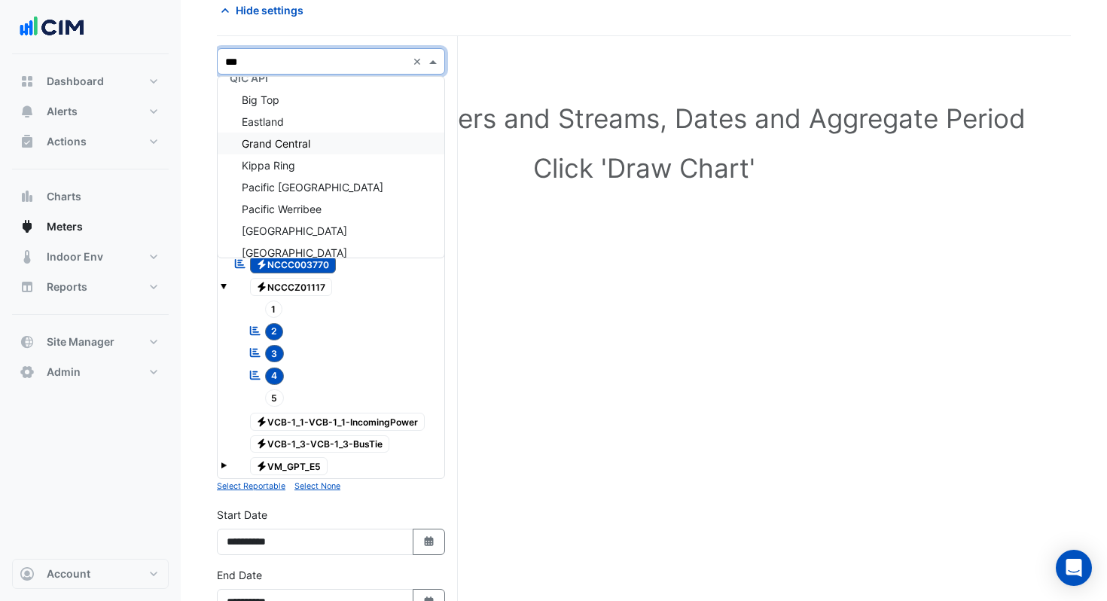
click at [304, 146] on span "Grand Central" at bounding box center [276, 143] width 69 height 13
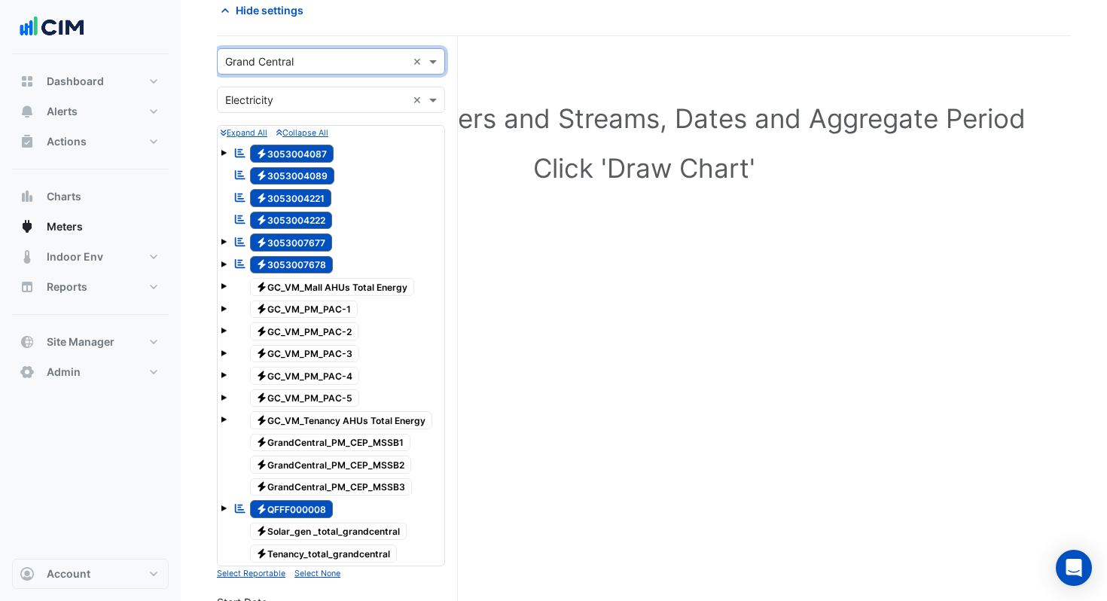
scroll to position [87, 0]
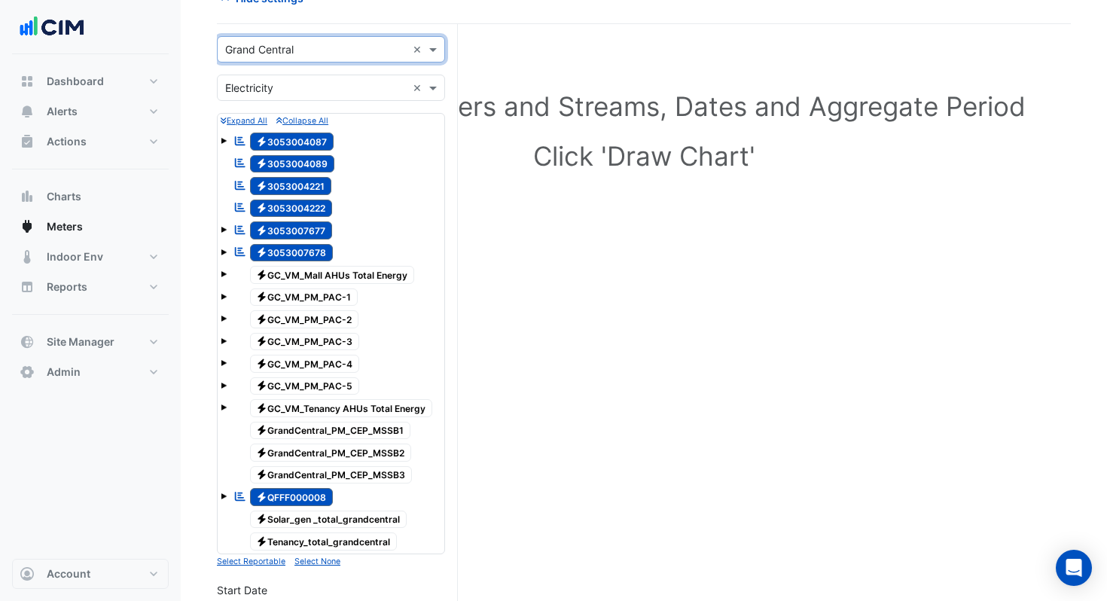
click at [302, 62] on div "× Grand Central ×" at bounding box center [331, 49] width 228 height 26
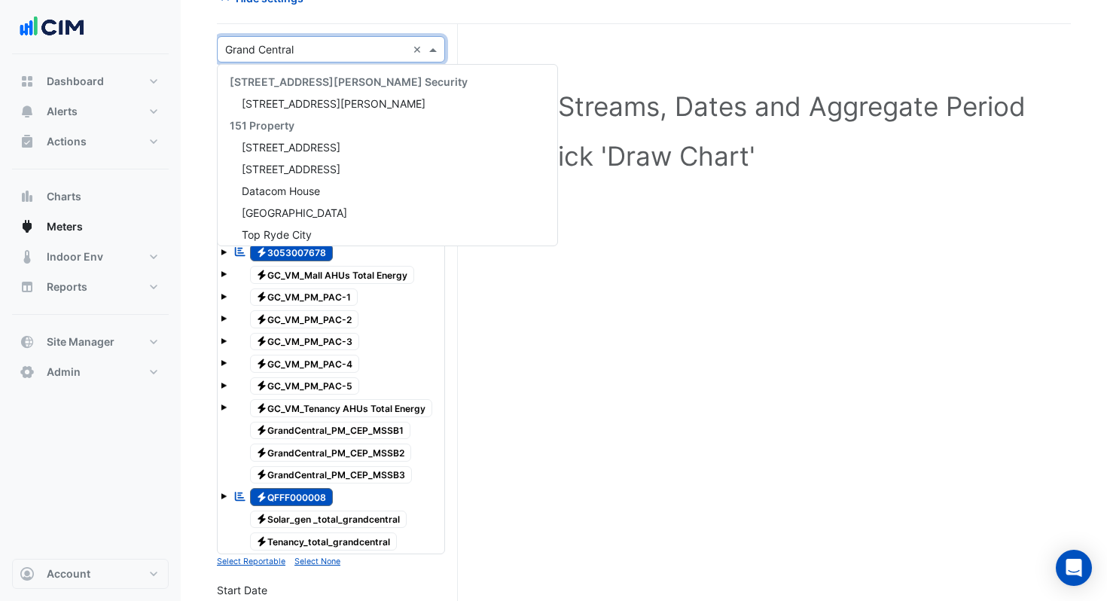
scroll to position [20923, 0]
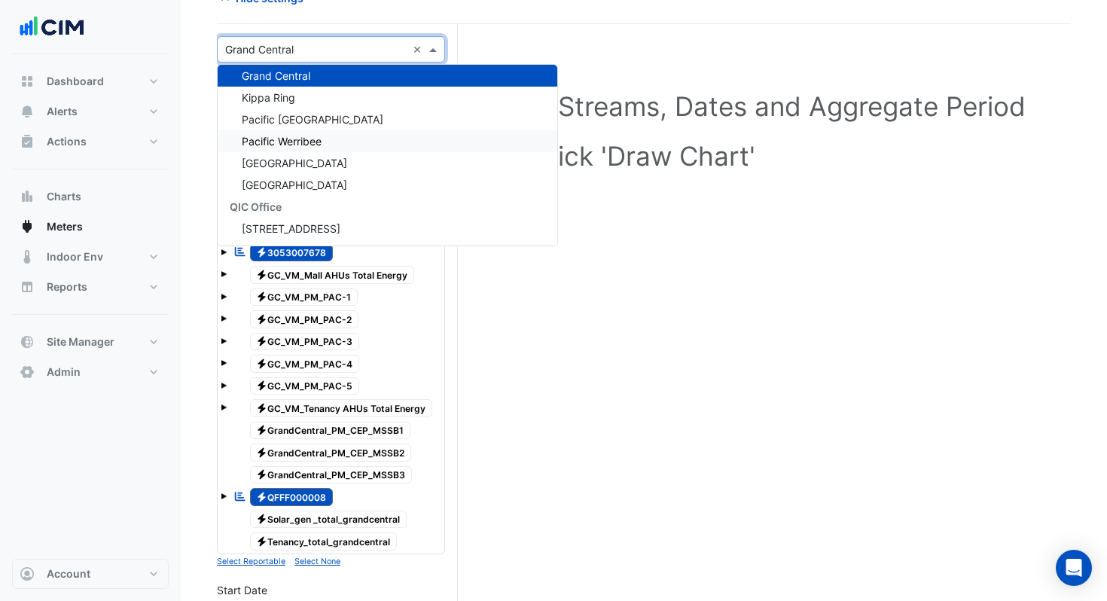
click at [290, 136] on span "Pacific Werribee" at bounding box center [282, 141] width 80 height 13
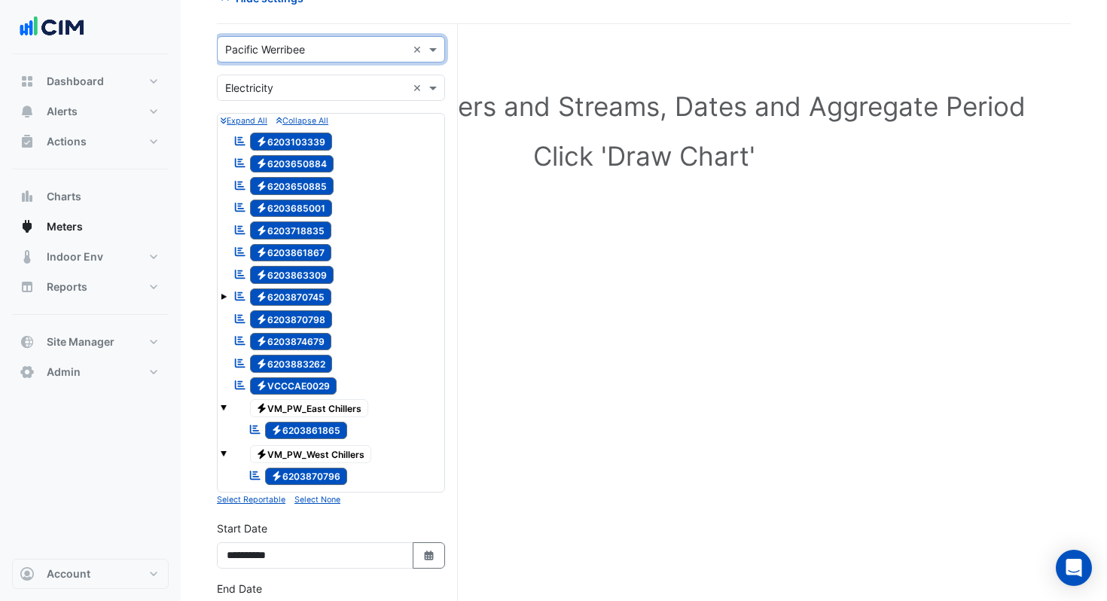
click at [284, 45] on input "text" at bounding box center [315, 50] width 181 height 16
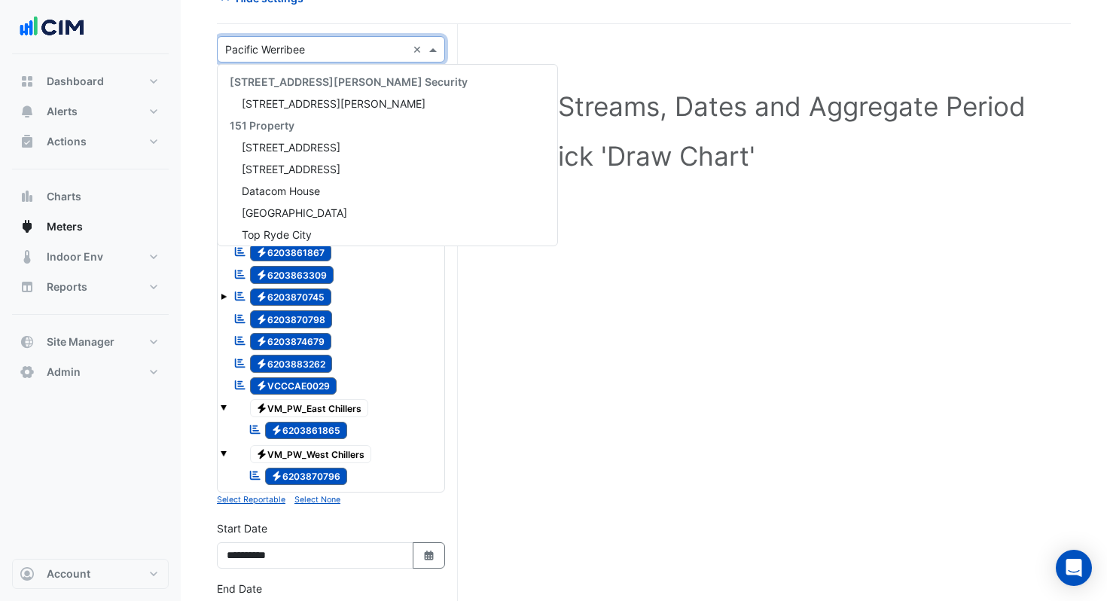
scroll to position [20989, 0]
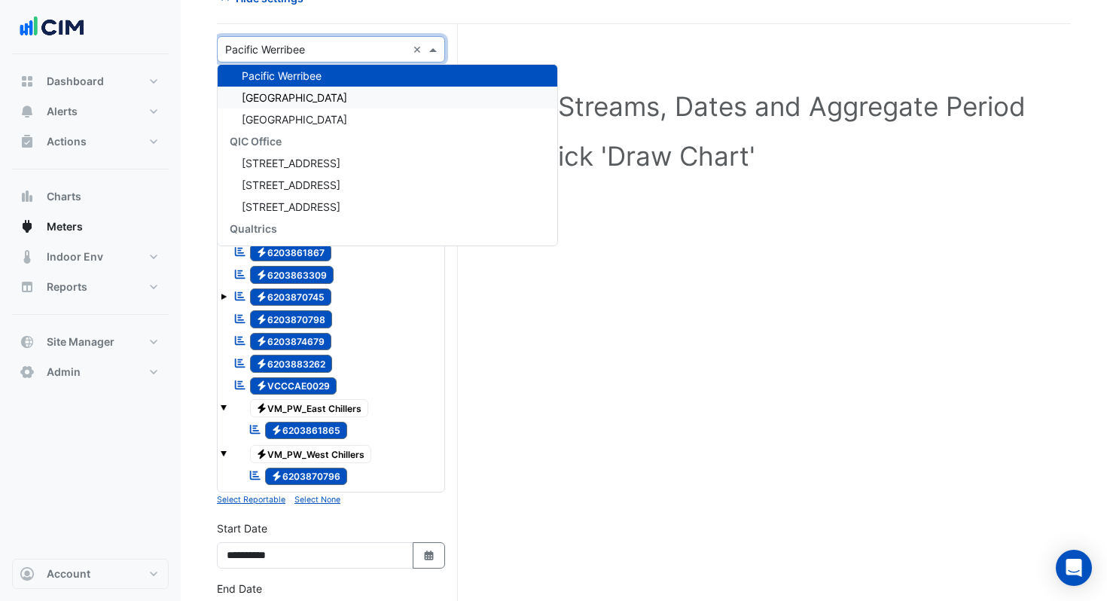
click at [287, 97] on span "[GEOGRAPHIC_DATA]" at bounding box center [294, 97] width 105 height 13
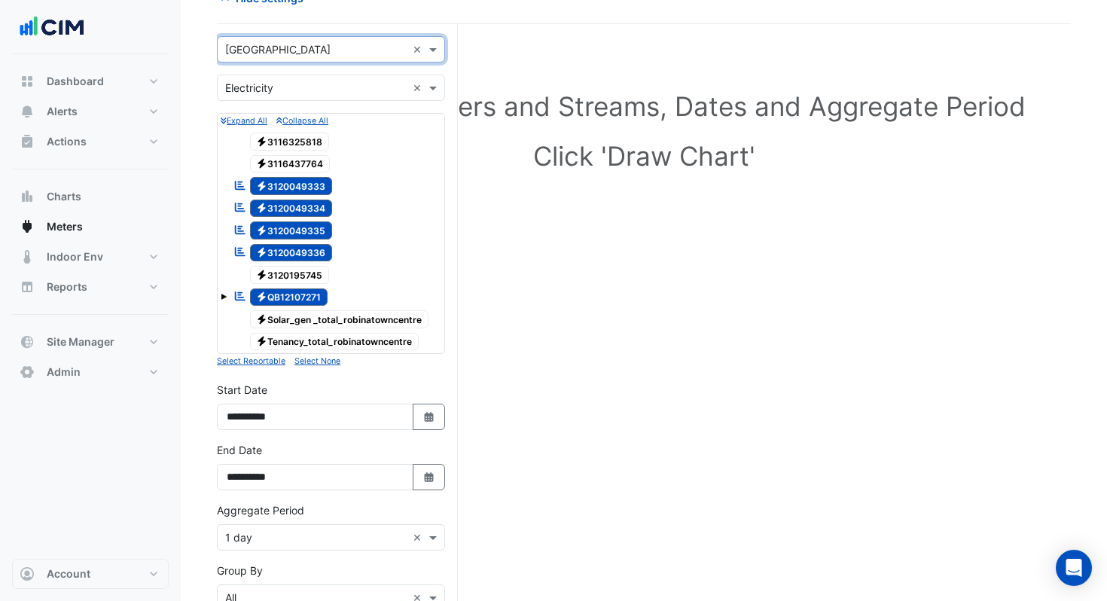
click at [285, 48] on input "text" at bounding box center [315, 50] width 181 height 16
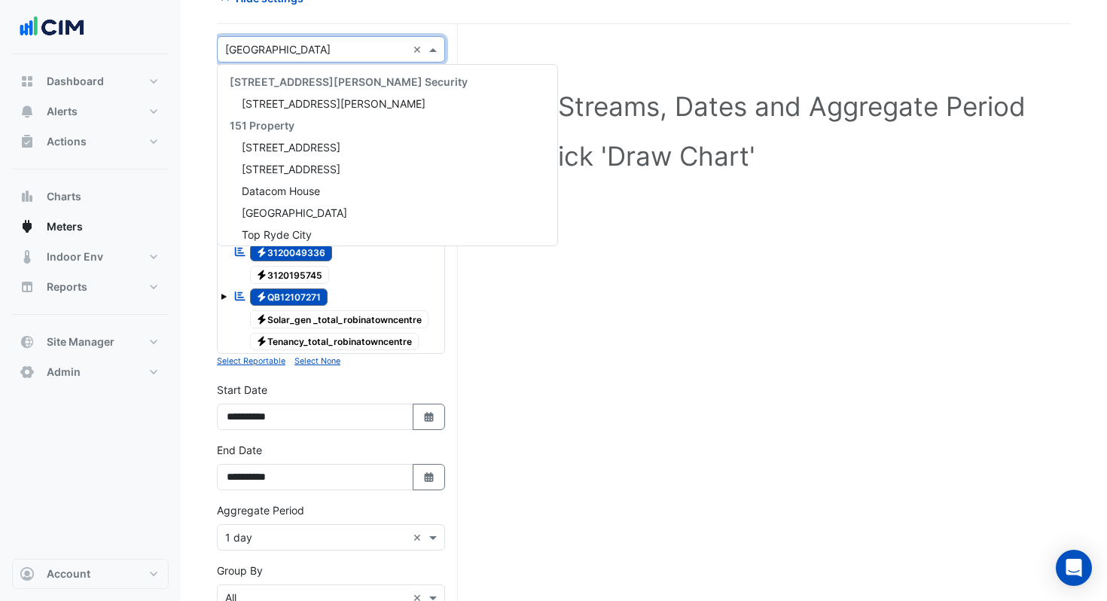
scroll to position [21011, 0]
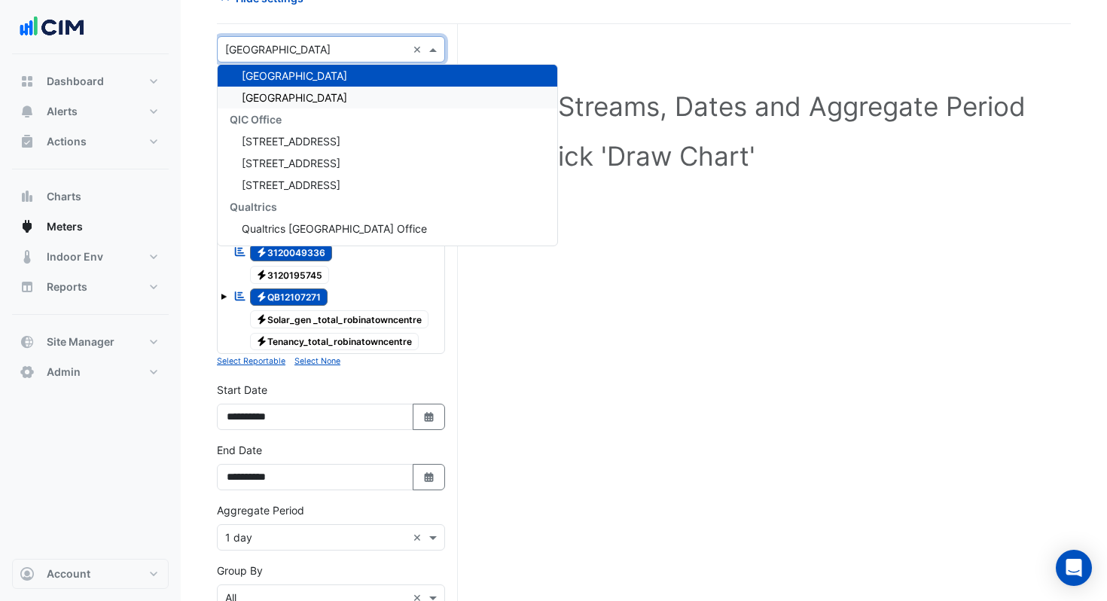
click at [284, 96] on span "[GEOGRAPHIC_DATA]" at bounding box center [294, 97] width 105 height 13
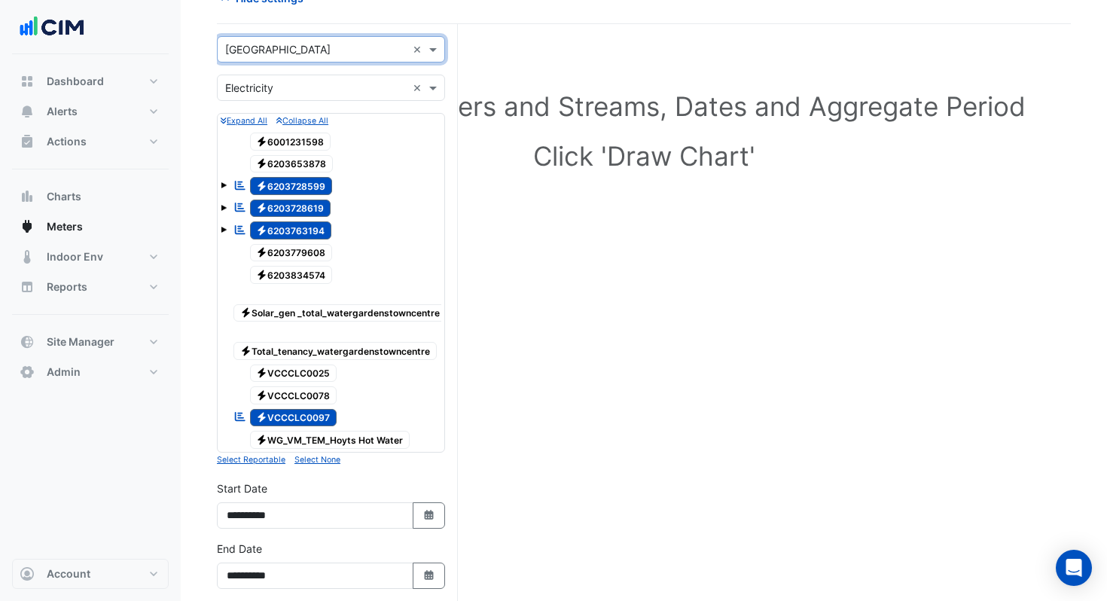
click at [295, 42] on input "text" at bounding box center [315, 50] width 181 height 16
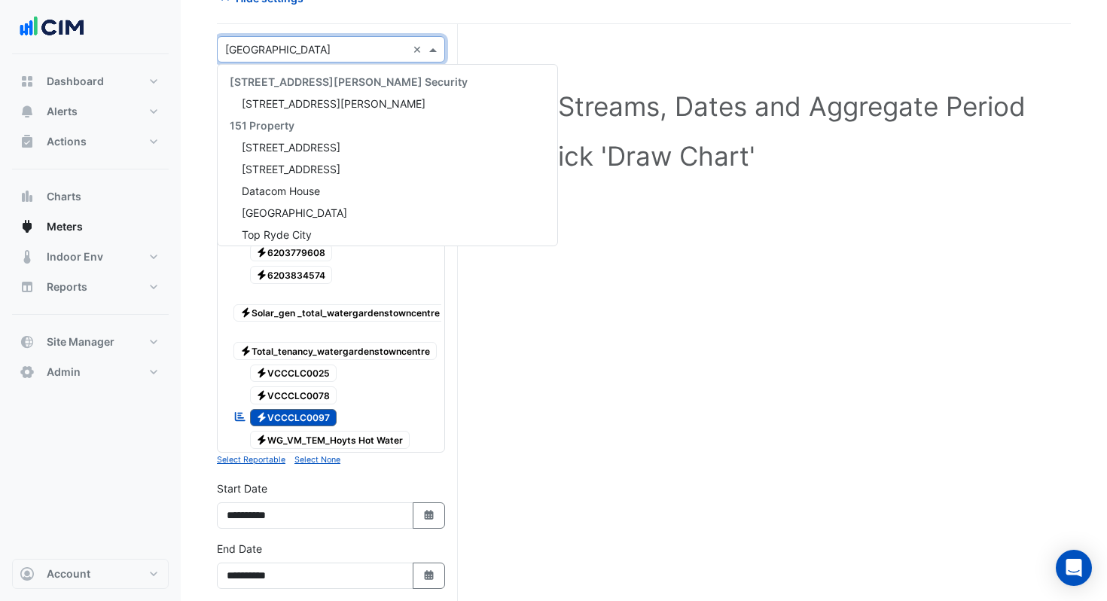
scroll to position [21032, 0]
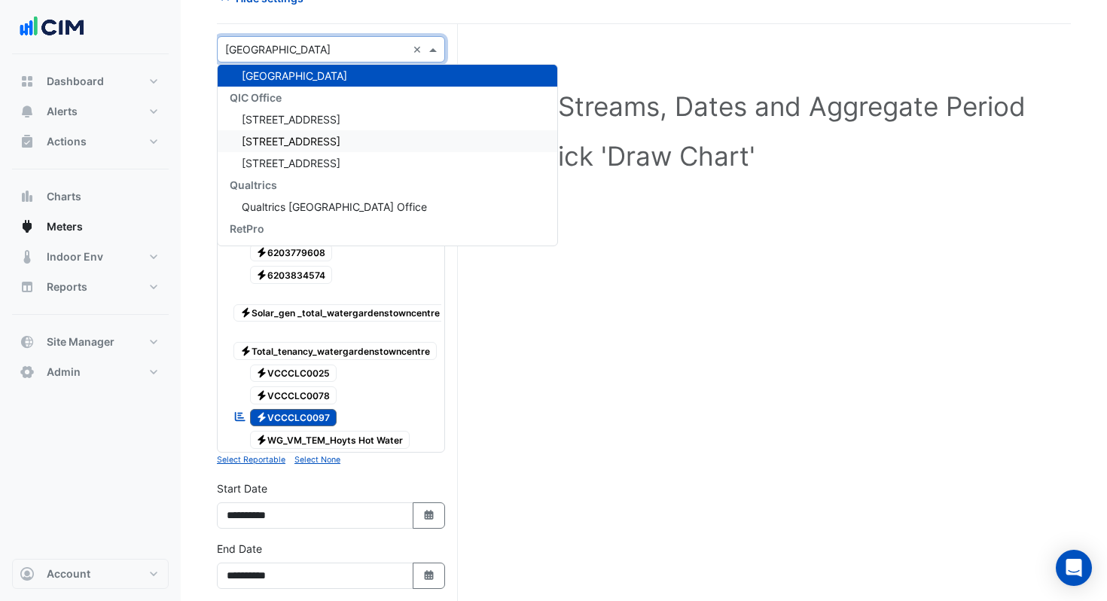
click at [442, 448] on div "Expand All Collapse All Electricity 6001231598 Electricity 6203653878 Reportabl…" at bounding box center [331, 283] width 228 height 340
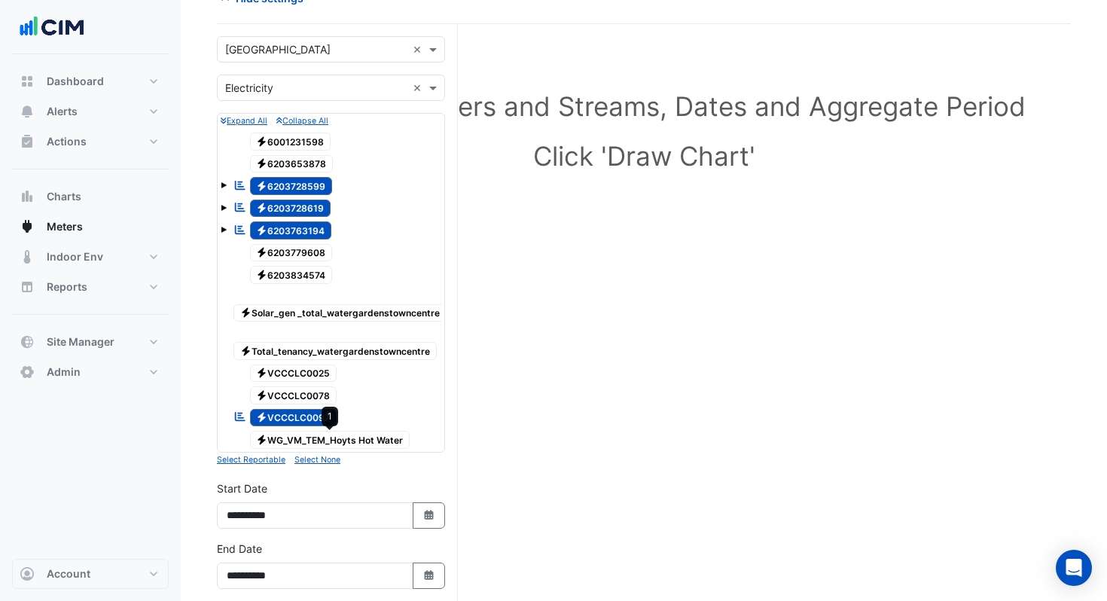
click at [363, 440] on span "Electricity WG_VM_TEM_Hoyts Hot Water" at bounding box center [330, 440] width 160 height 18
click at [285, 413] on span "Electricity VCCCLC0097" at bounding box center [293, 418] width 87 height 18
click at [282, 230] on span "Electricity 6203763194" at bounding box center [291, 230] width 82 height 18
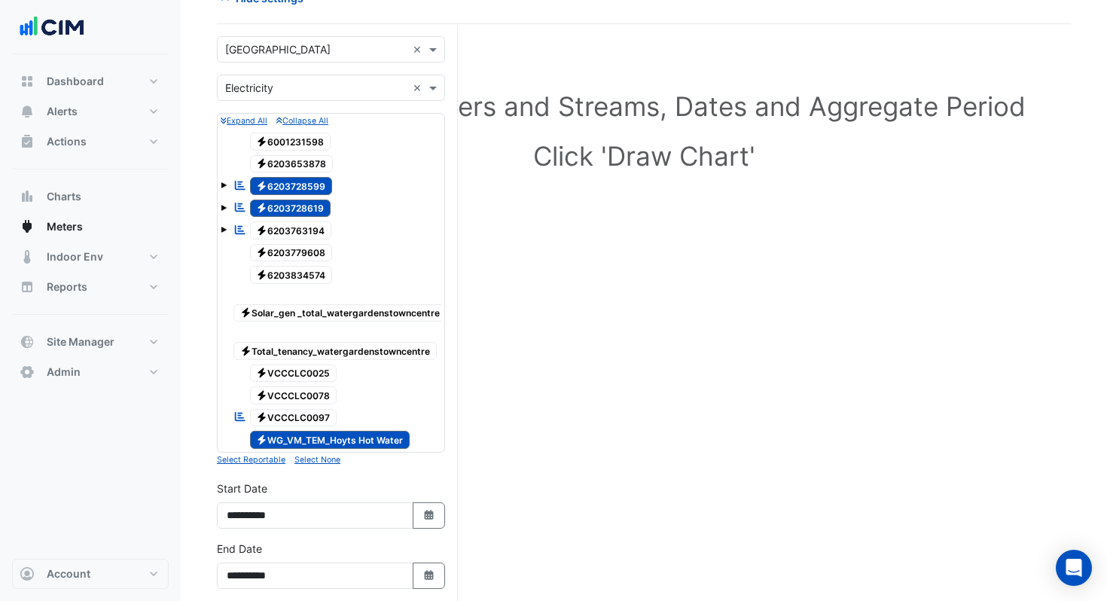
click at [276, 206] on span "Electricity 6203728619" at bounding box center [290, 209] width 81 height 18
click at [269, 184] on span "Electricity 6203728599" at bounding box center [291, 186] width 83 height 18
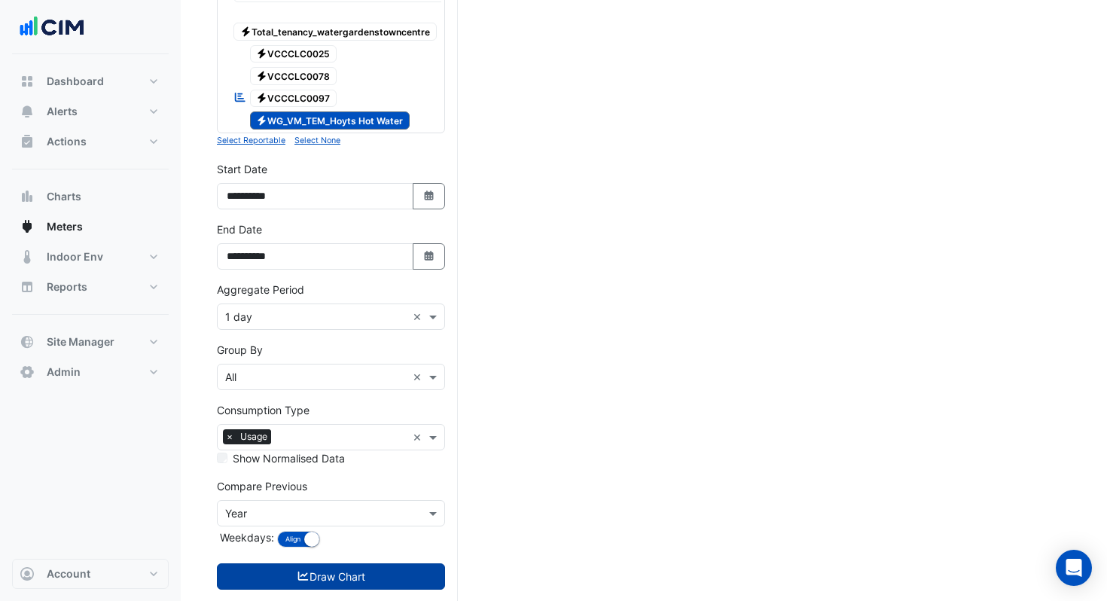
click at [342, 574] on button "Draw Chart" at bounding box center [331, 576] width 228 height 26
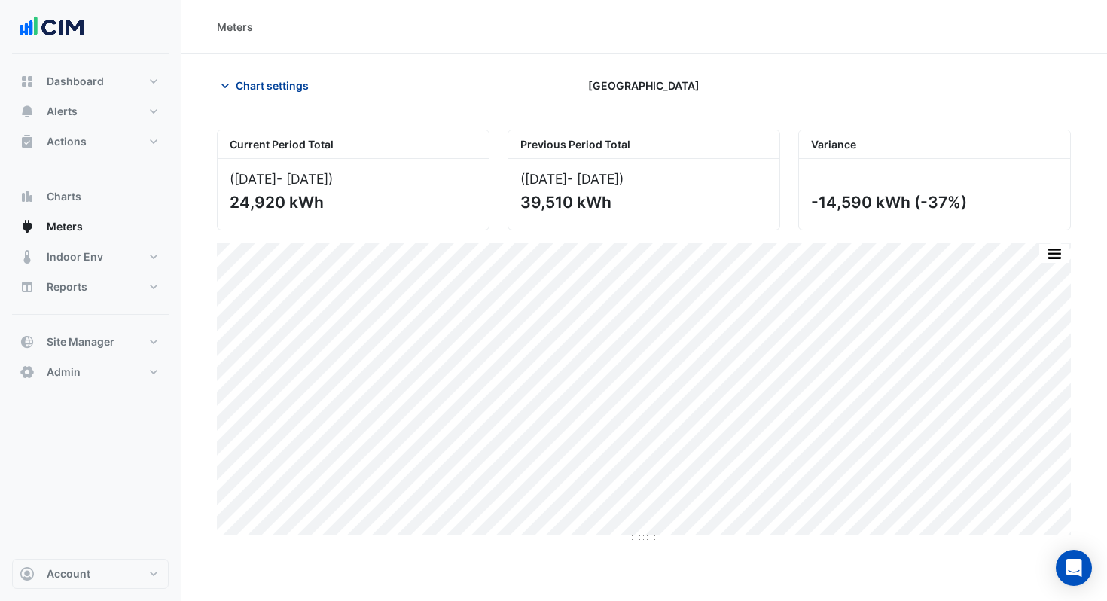
click at [265, 81] on span "Chart settings" at bounding box center [272, 86] width 73 height 16
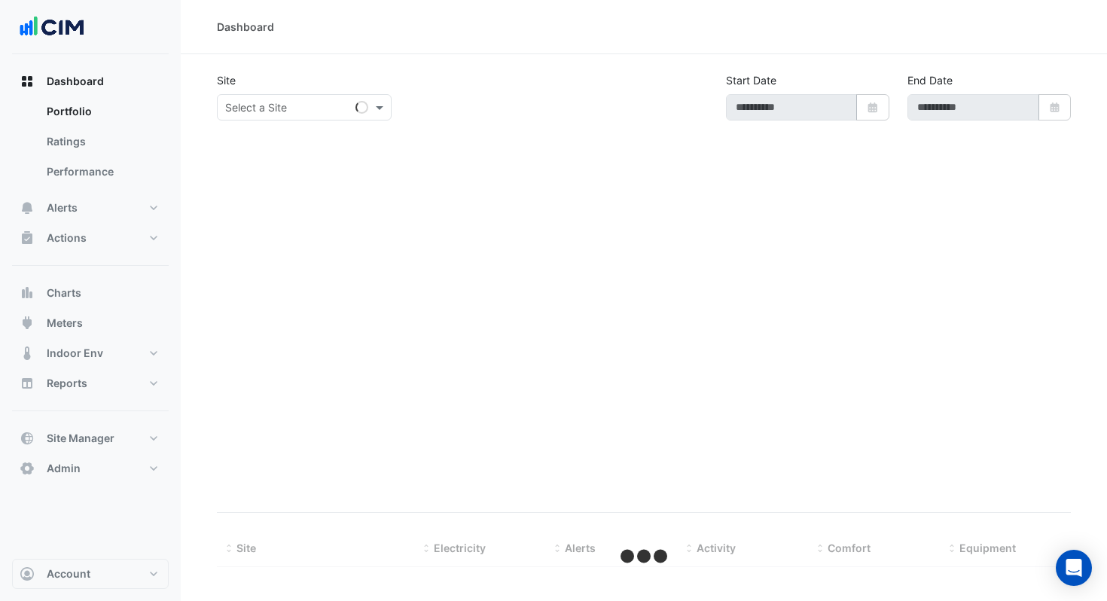
select select "***"
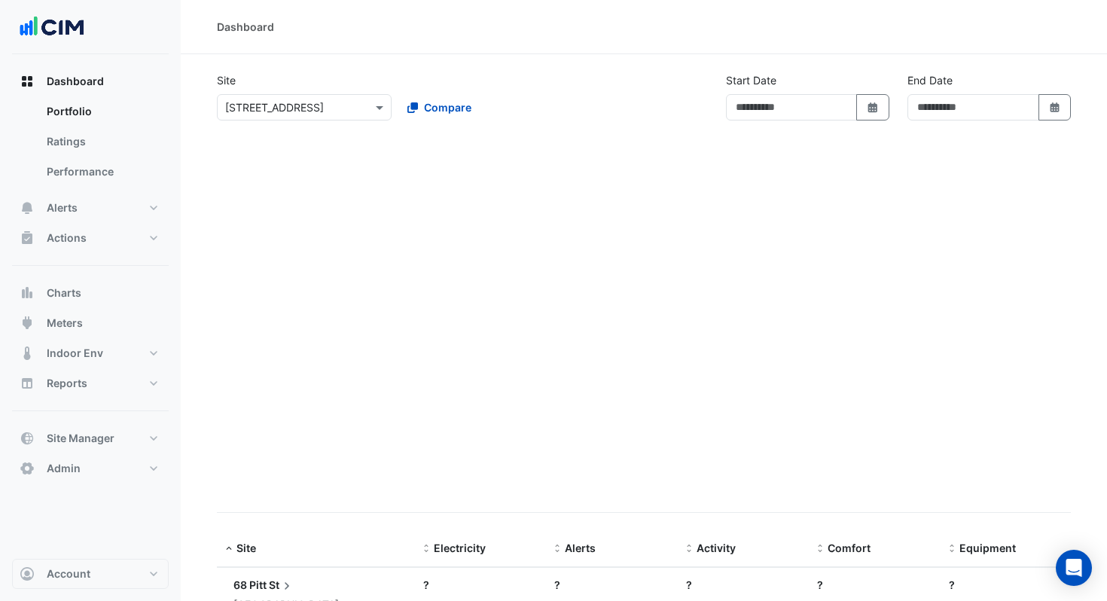
type input "**********"
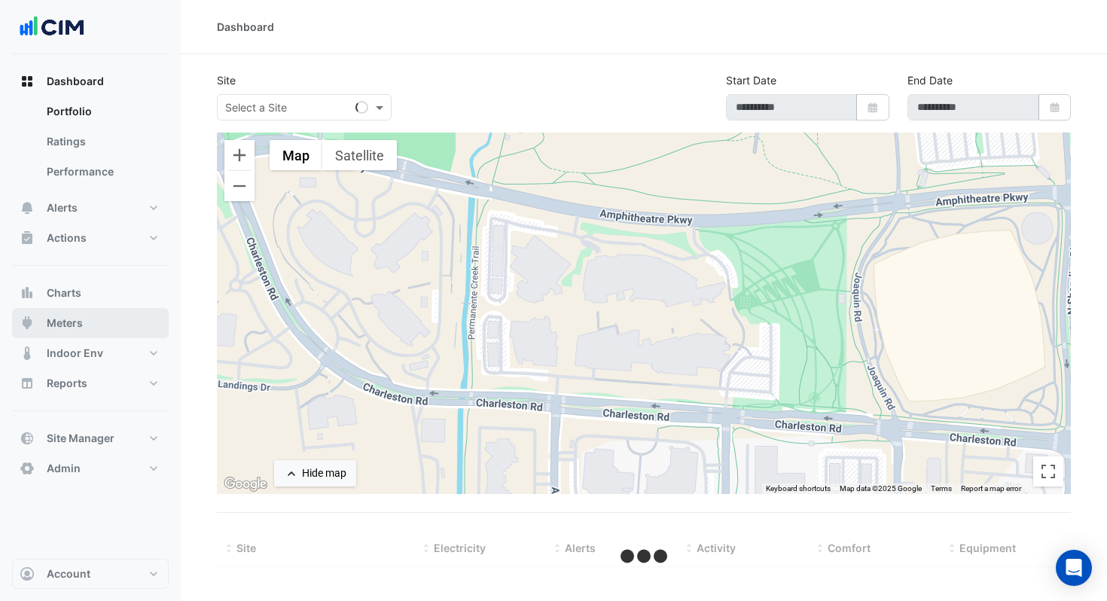
click at [125, 325] on button "Meters" at bounding box center [90, 323] width 157 height 30
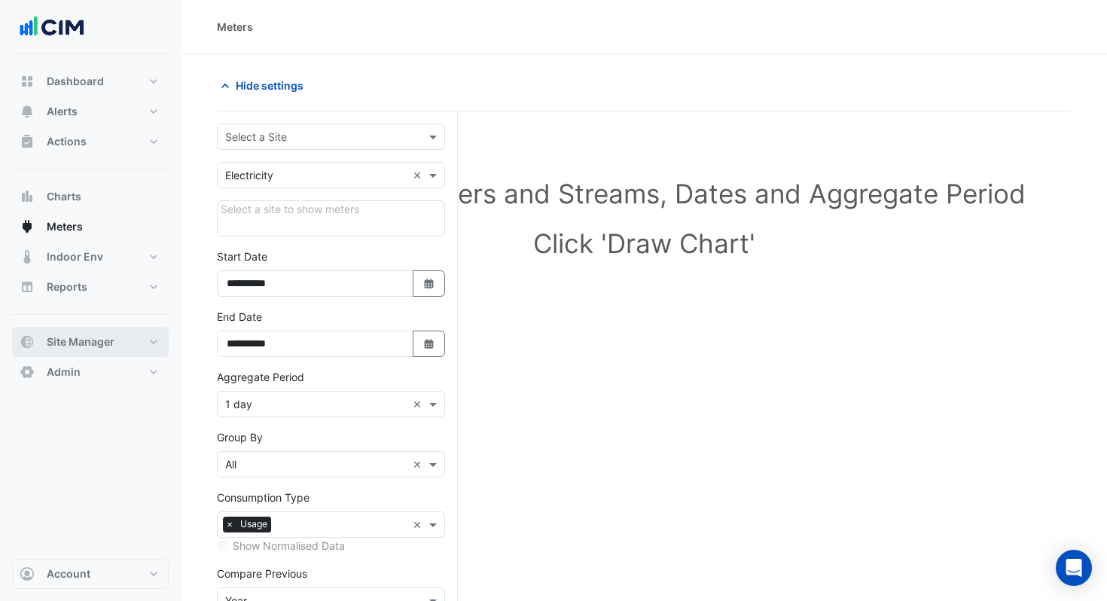
click at [118, 346] on button "Site Manager" at bounding box center [90, 342] width 157 height 30
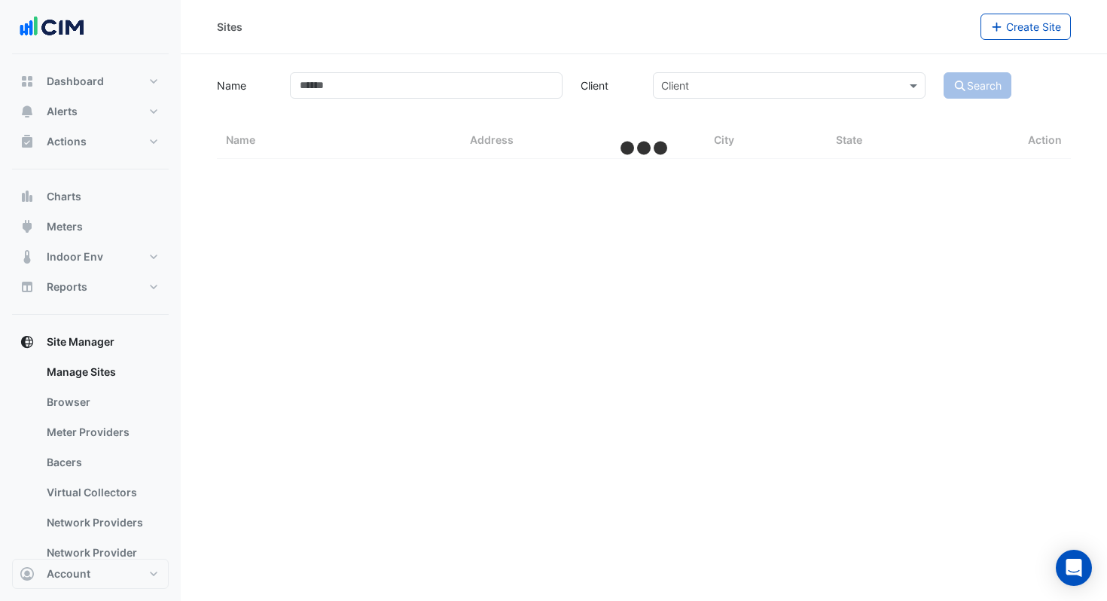
select select "***"
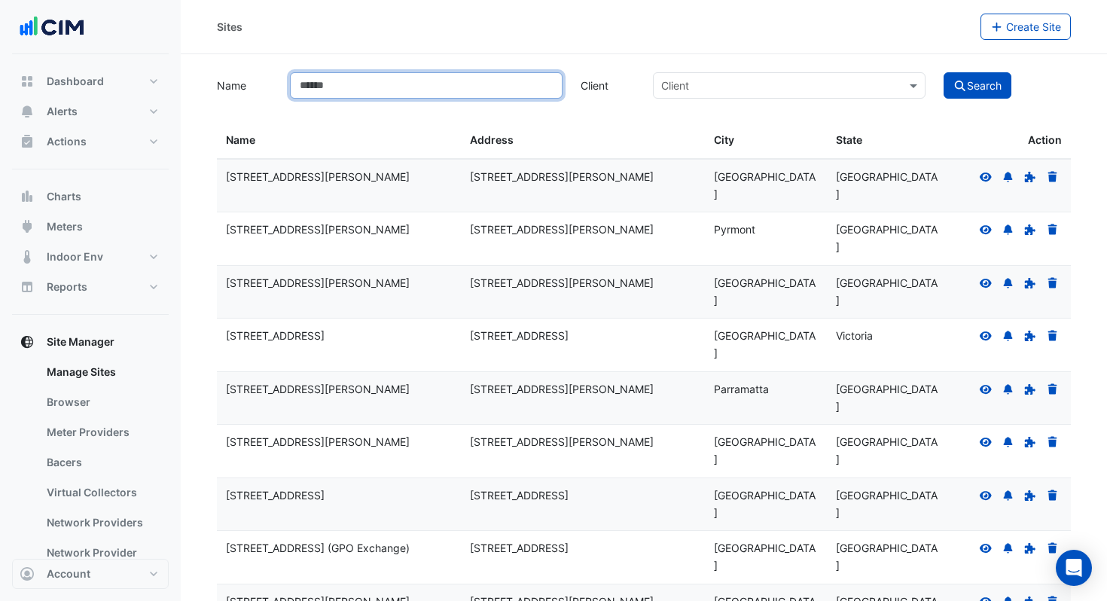
click at [329, 90] on input "Name" at bounding box center [426, 85] width 273 height 26
type input "**********"
click at [943, 72] on button "Search" at bounding box center [977, 85] width 68 height 26
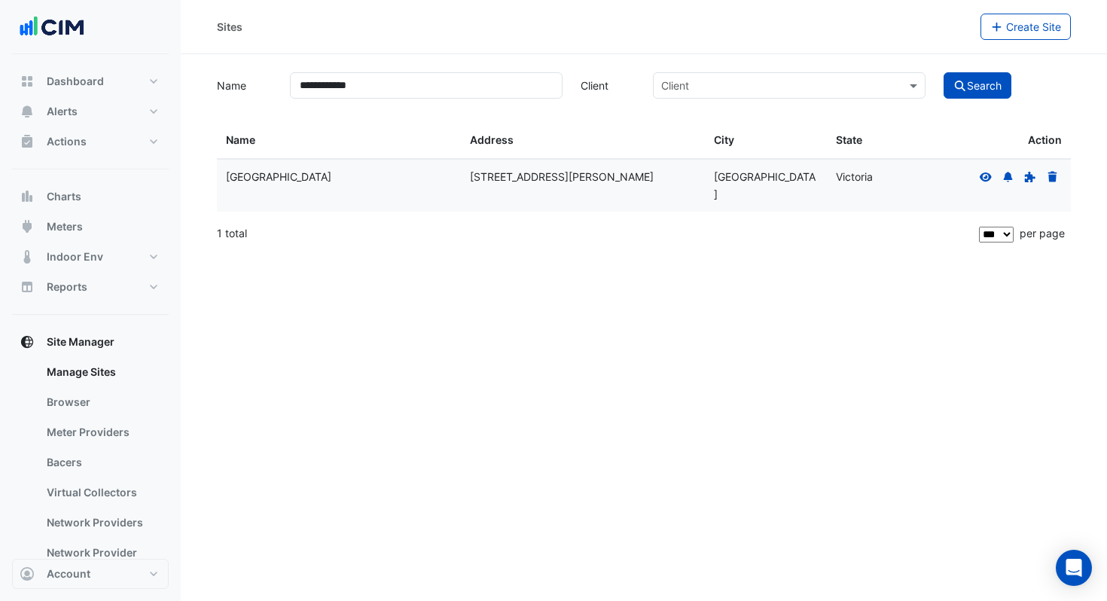
click at [984, 170] on fa-icon at bounding box center [986, 176] width 14 height 13
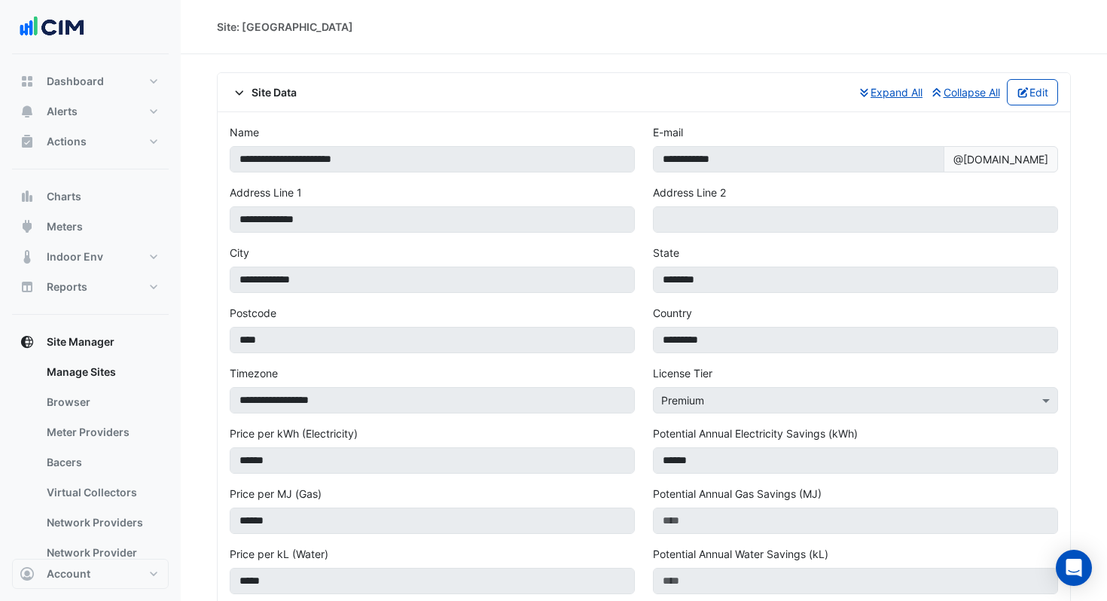
click at [291, 91] on span "Site Data" at bounding box center [263, 92] width 67 height 16
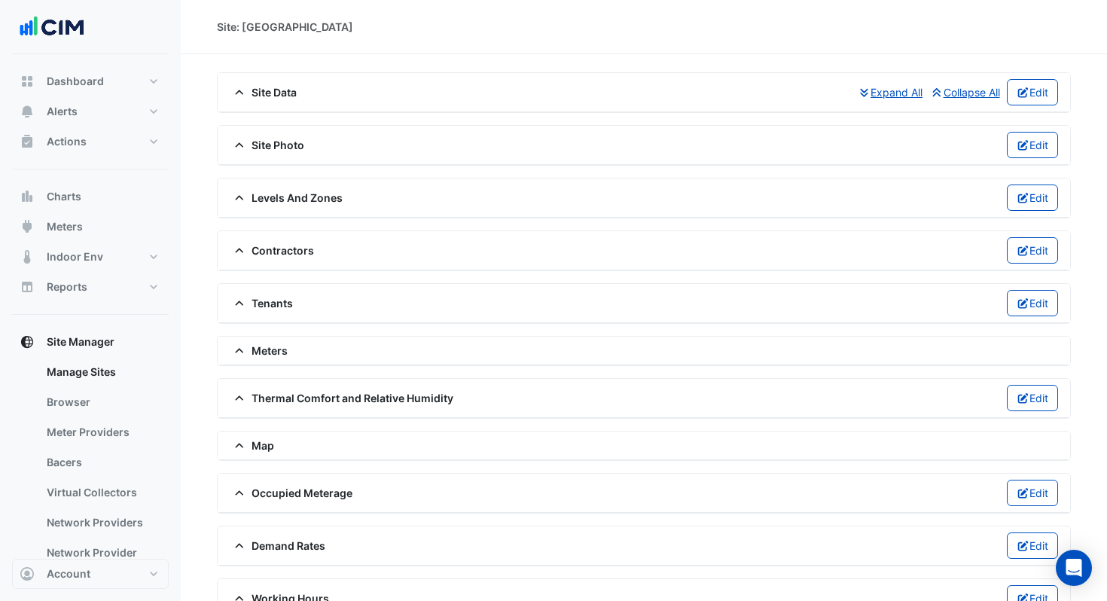
click at [273, 350] on span "Meters" at bounding box center [259, 351] width 58 height 16
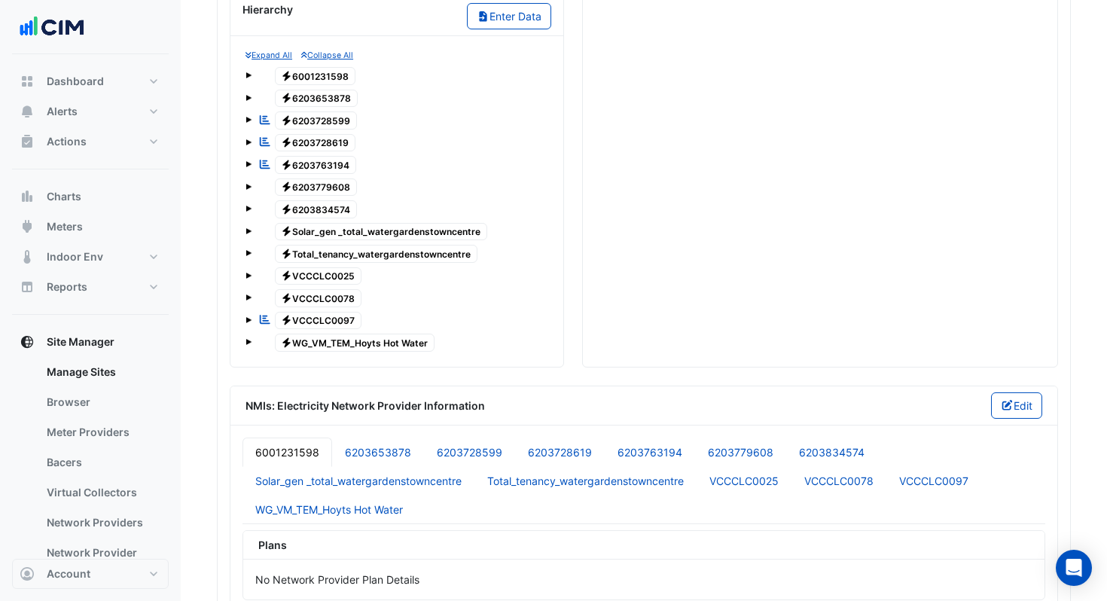
scroll to position [493, 0]
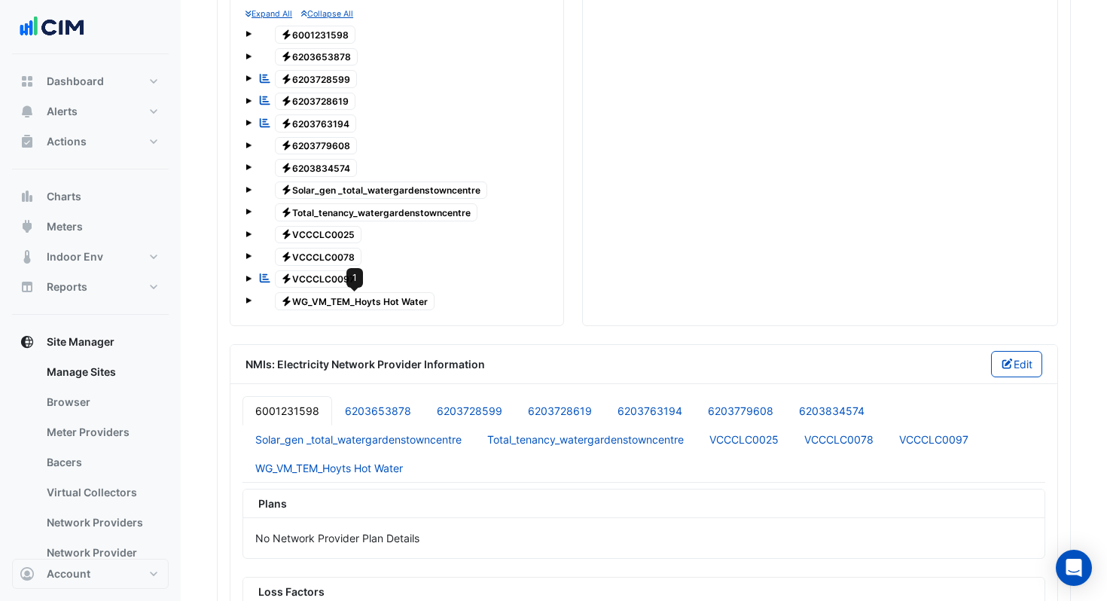
click at [384, 303] on span "Electricity WG_VM_TEM_Hoyts Hot Water" at bounding box center [355, 301] width 160 height 18
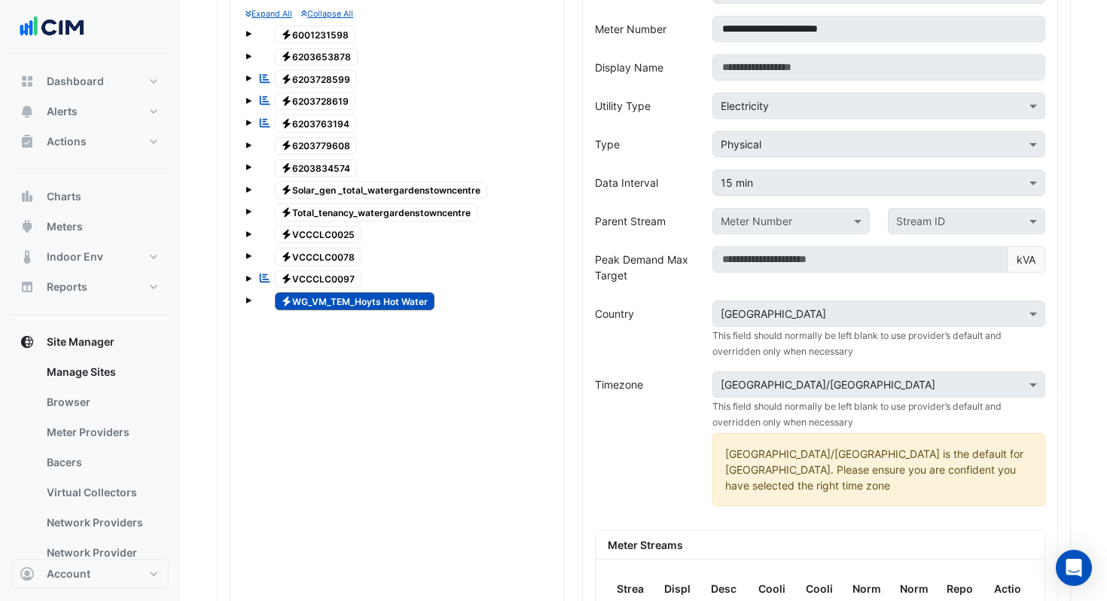
click at [246, 302] on span at bounding box center [248, 300] width 6 height 6
click at [296, 327] on span "1" at bounding box center [299, 323] width 18 height 17
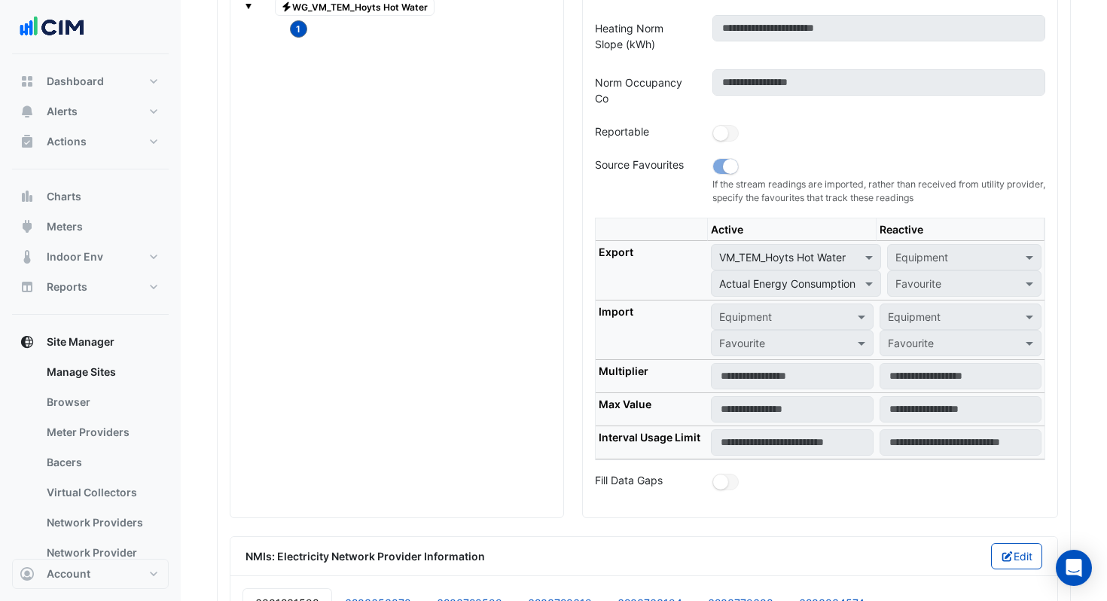
scroll to position [719, 0]
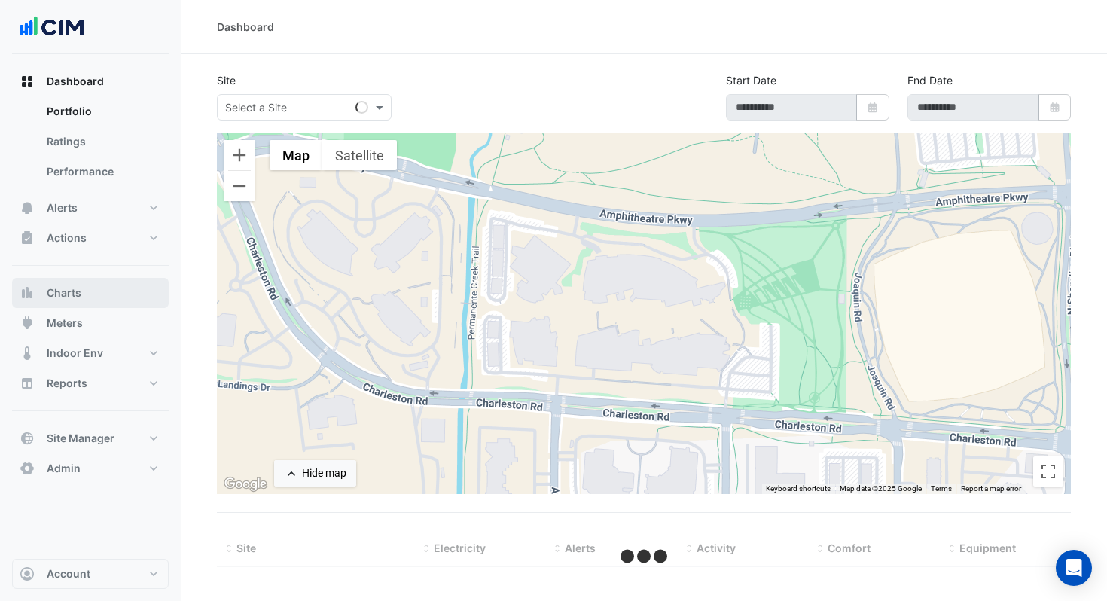
click at [88, 294] on button "Charts" at bounding box center [90, 293] width 157 height 30
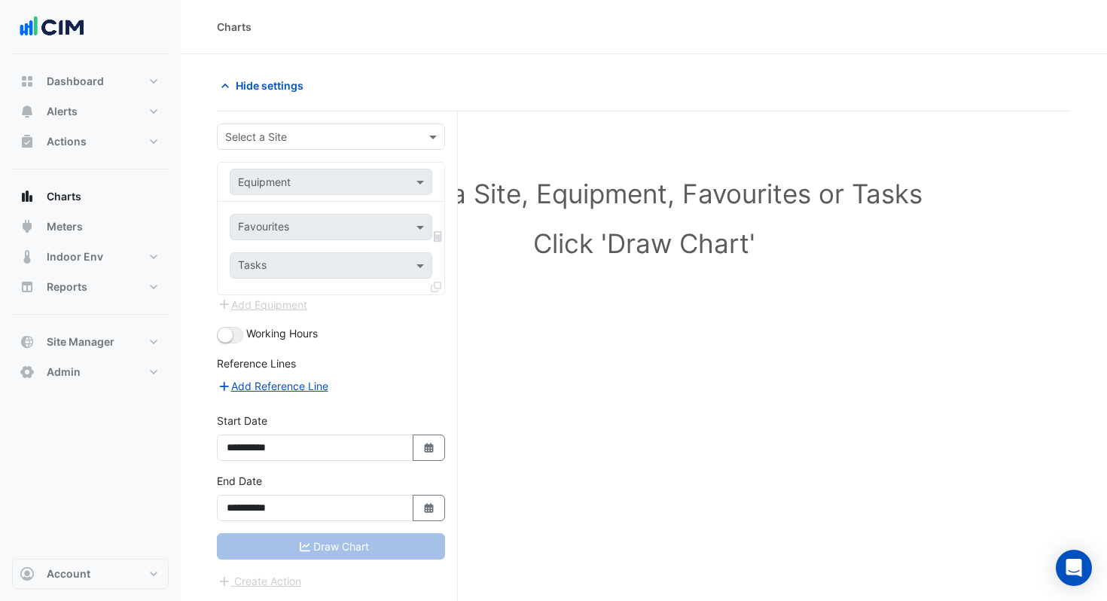
click at [286, 133] on input "text" at bounding box center [315, 137] width 181 height 16
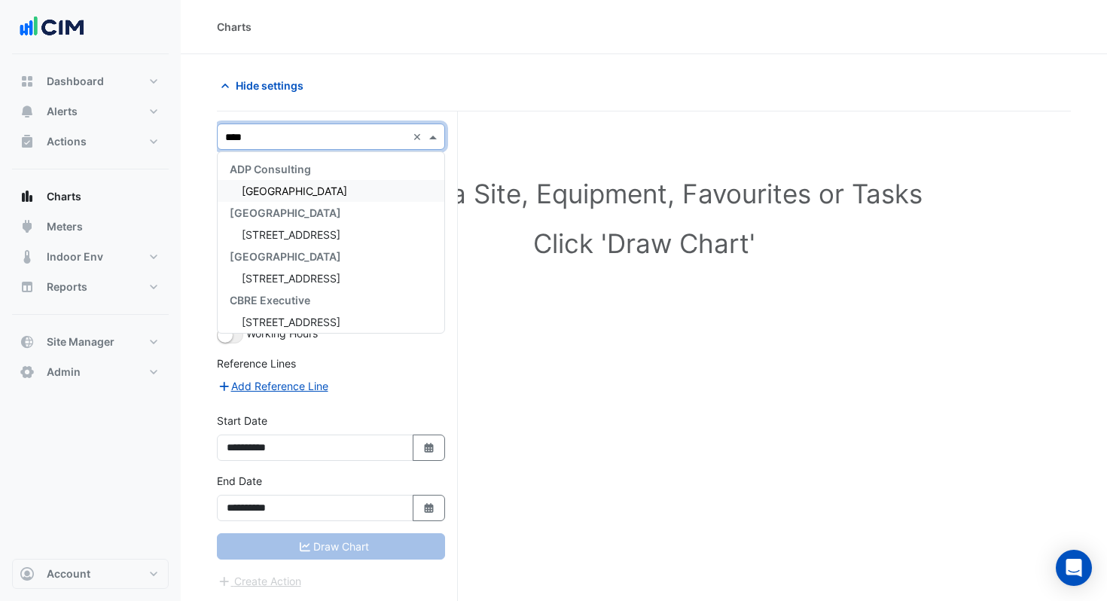
type input "*****"
click at [297, 194] on span "[GEOGRAPHIC_DATA]" at bounding box center [294, 190] width 105 height 13
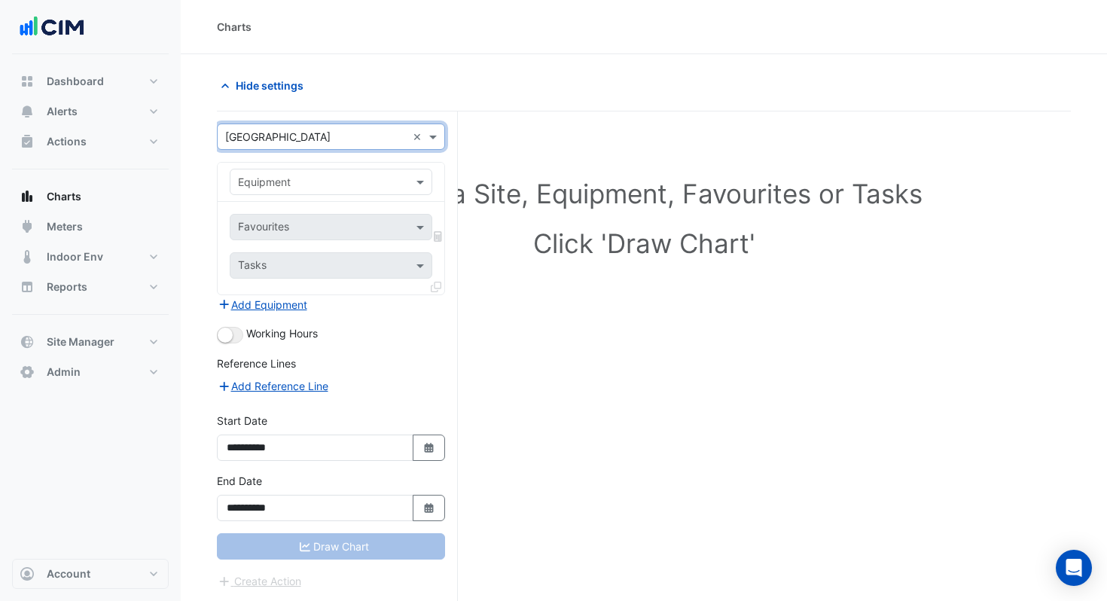
click at [267, 188] on input "text" at bounding box center [316, 183] width 156 height 16
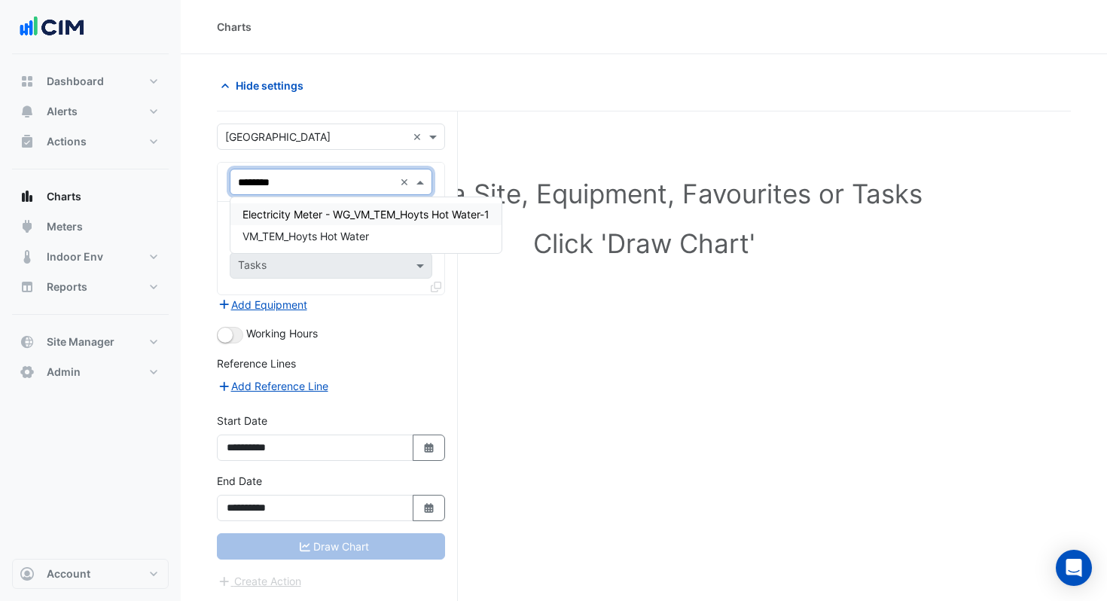
type input "*********"
click at [339, 234] on span "VM_TEM_Hoyts Hot Water" at bounding box center [305, 236] width 126 height 13
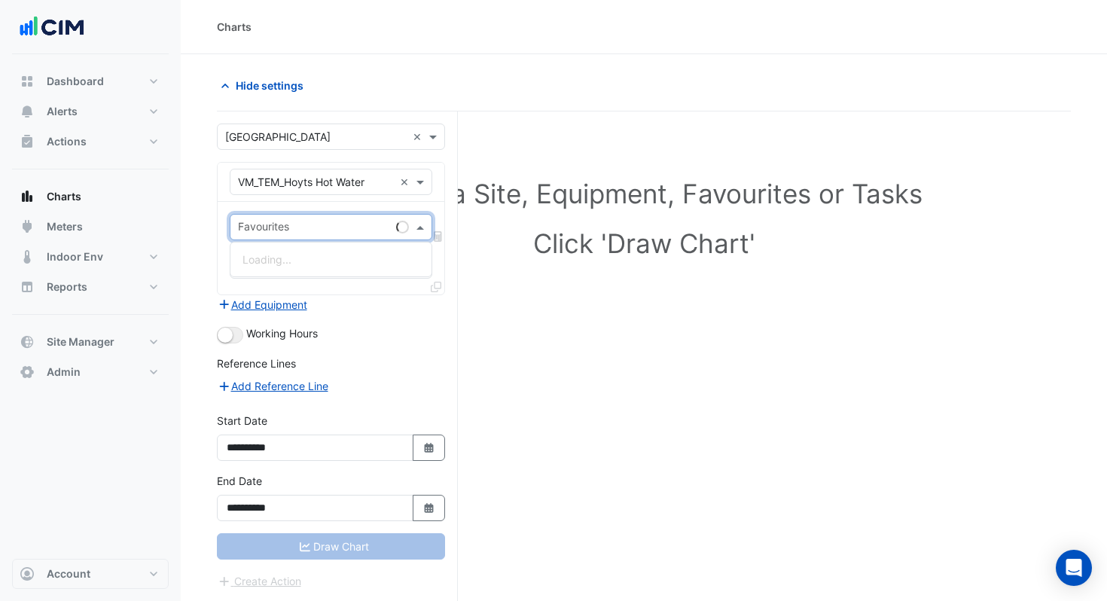
click at [319, 226] on input "text" at bounding box center [314, 229] width 152 height 16
click at [321, 259] on span "Actual Energy Consumption - G, Hoyts-HotWater" at bounding box center [361, 259] width 239 height 13
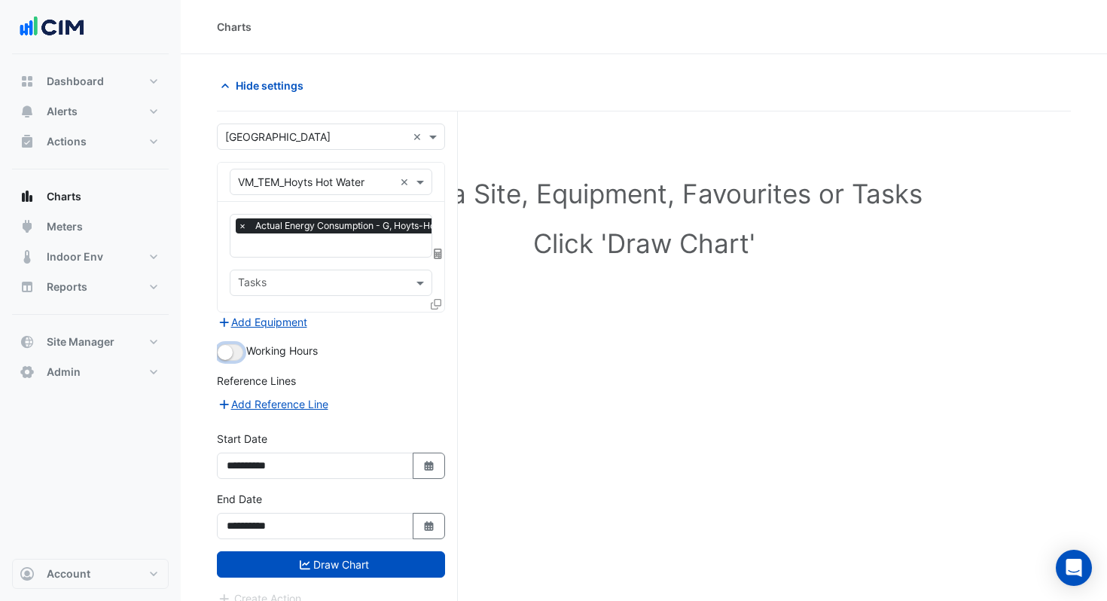
click at [227, 347] on small "button" at bounding box center [225, 352] width 15 height 15
click at [261, 321] on button "Add Equipment" at bounding box center [262, 321] width 91 height 17
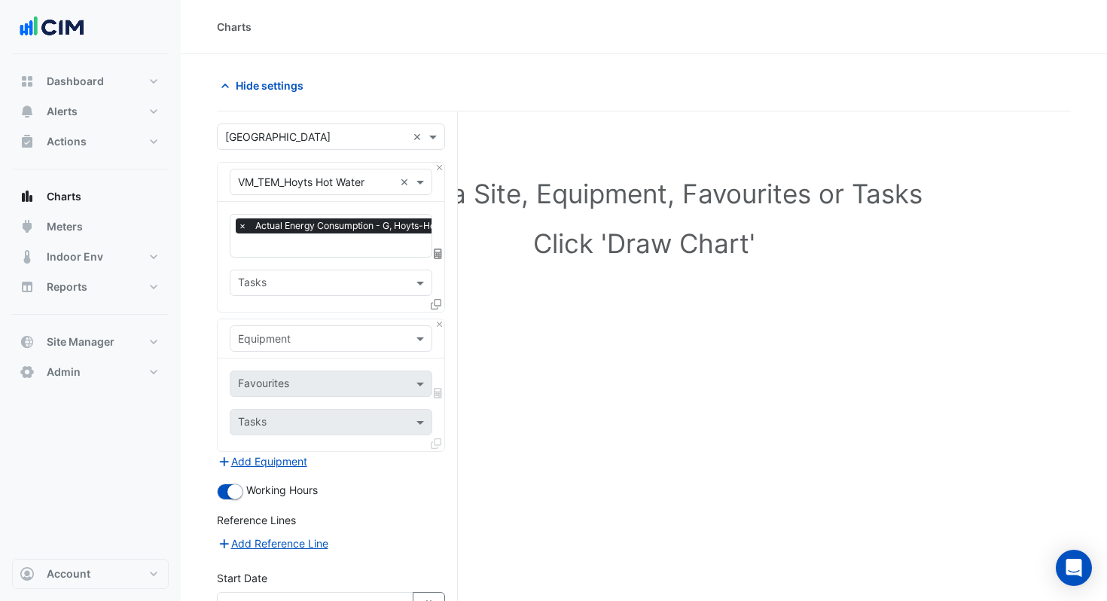
click at [296, 338] on input "text" at bounding box center [316, 339] width 156 height 16
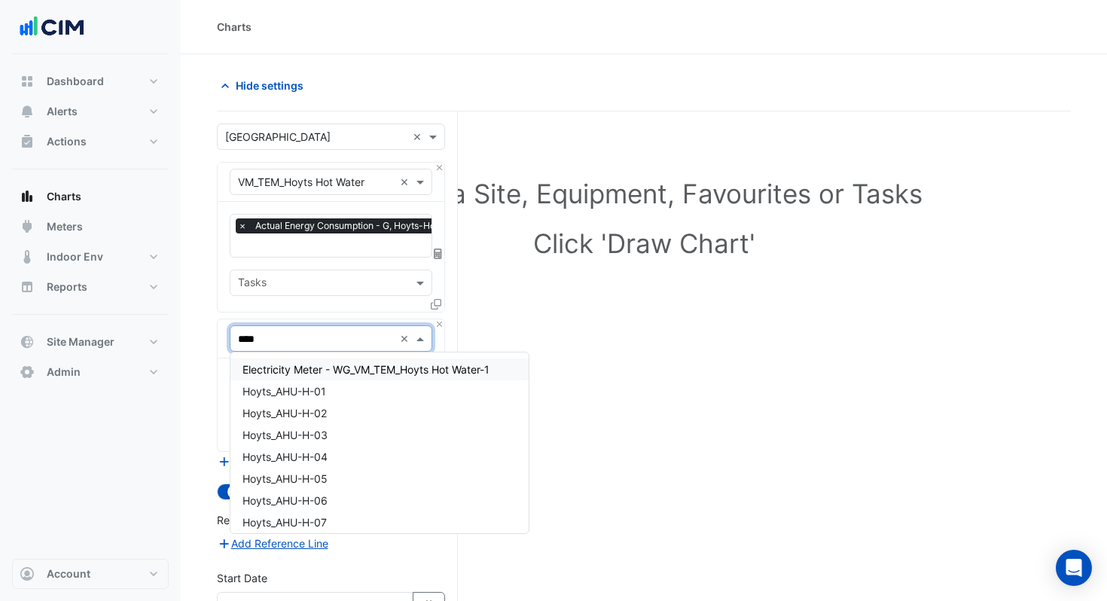
type input "*****"
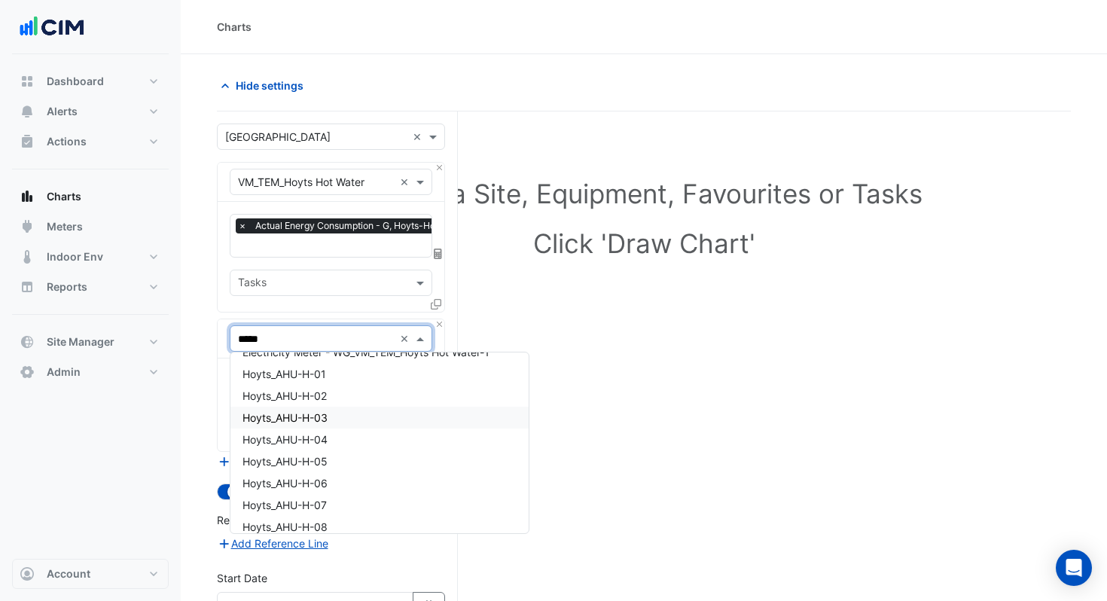
scroll to position [334, 0]
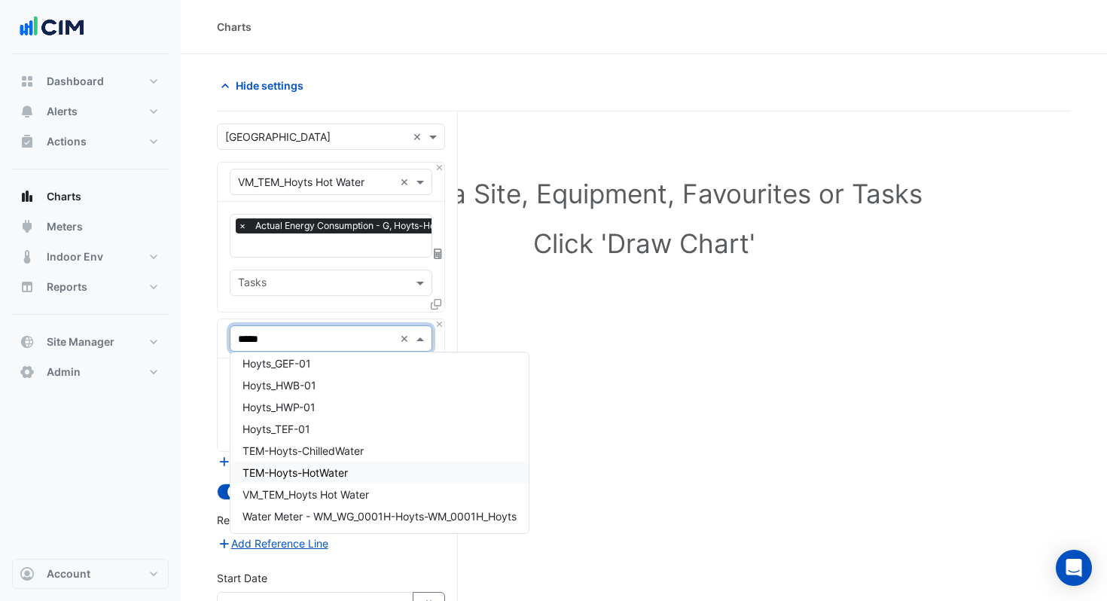
click at [385, 467] on div "TEM-Hoyts-HotWater" at bounding box center [379, 473] width 298 height 22
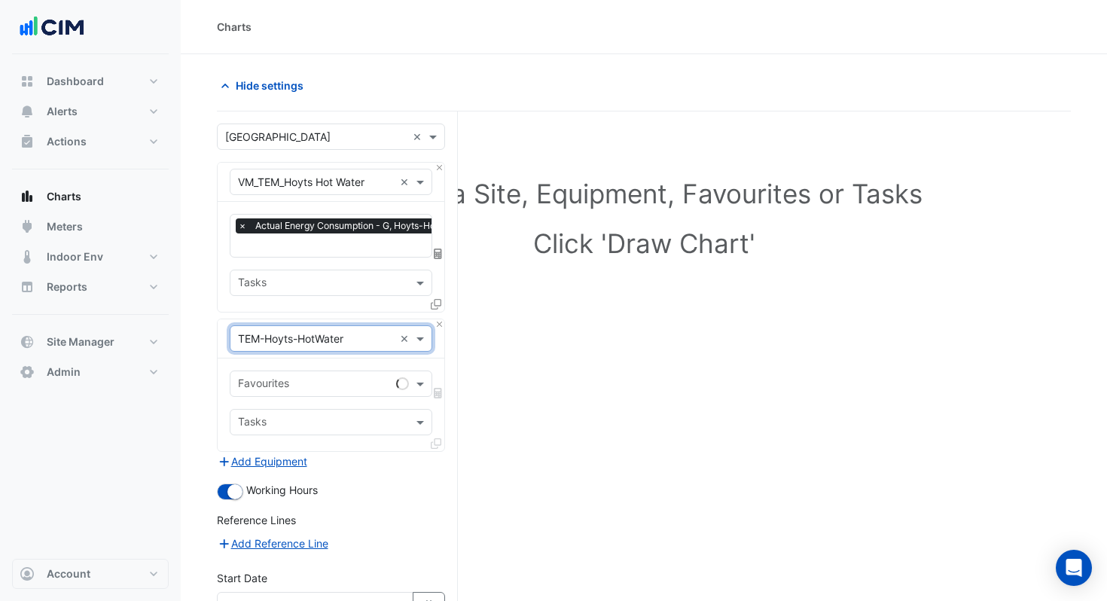
click at [349, 379] on input "text" at bounding box center [314, 385] width 152 height 16
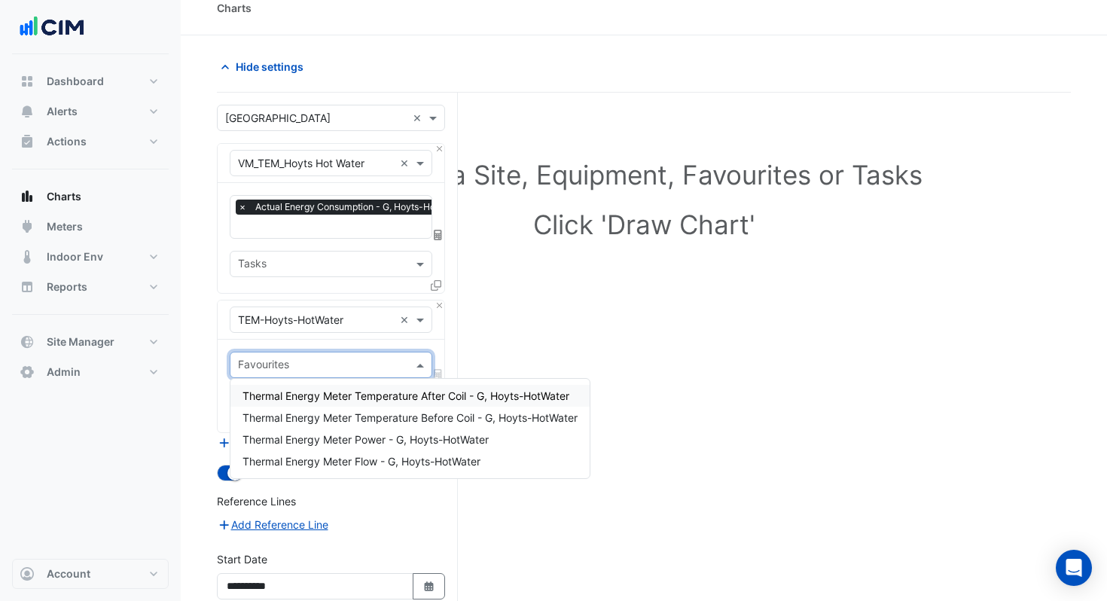
scroll to position [20, 0]
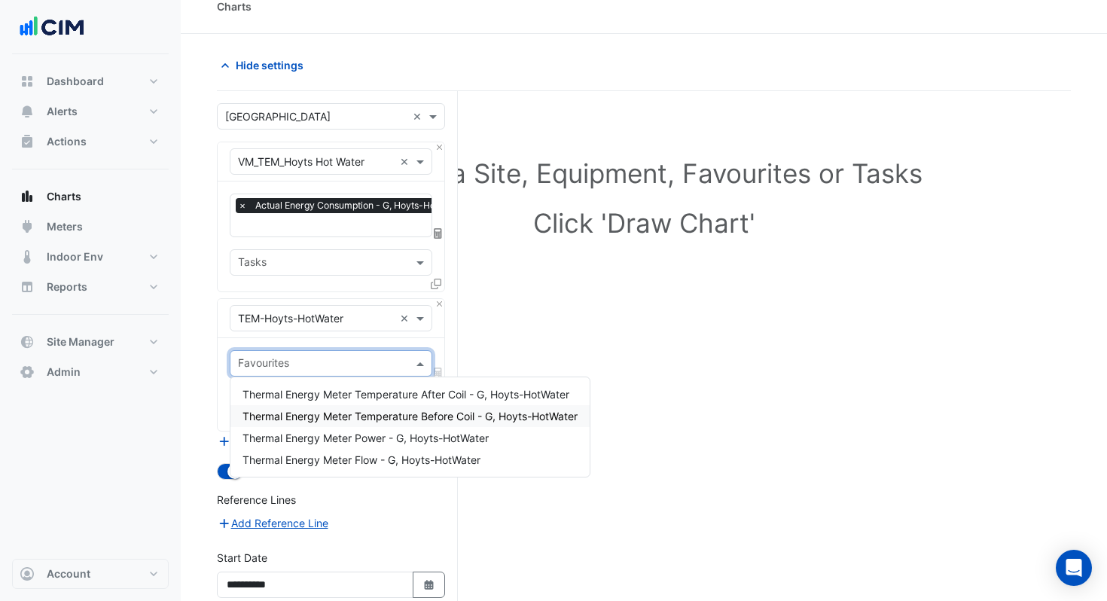
click at [388, 398] on span "Thermal Energy Meter Temperature After Coil - G, Hoyts-HotWater" at bounding box center [405, 394] width 327 height 13
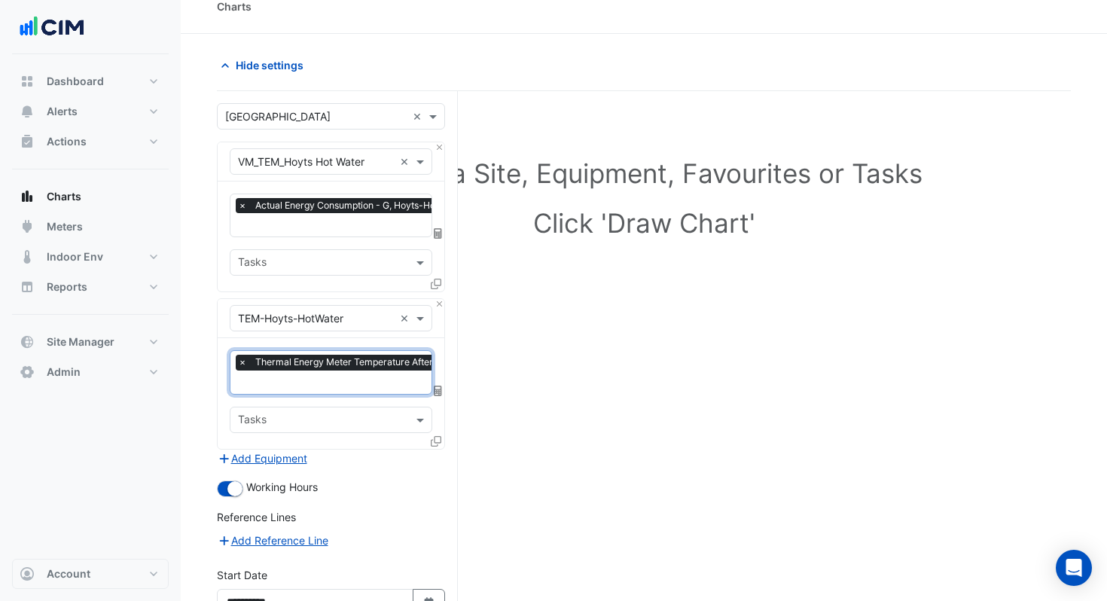
click at [331, 371] on div "× Thermal Energy Meter Temperature After Coil - G, Hoyts-HotWater" at bounding box center [393, 364] width 314 height 19
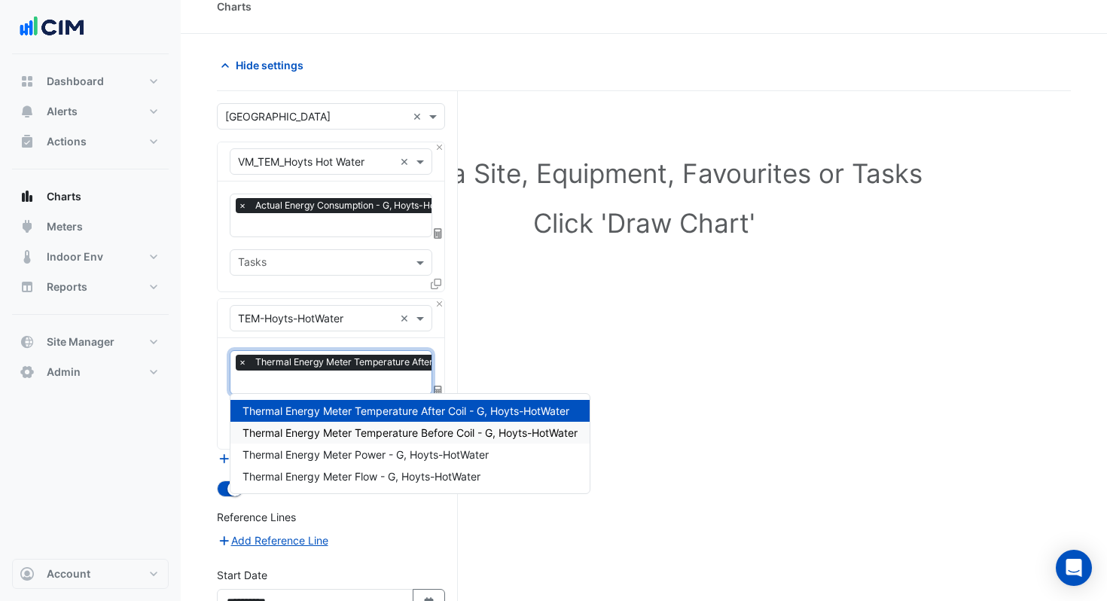
click at [340, 434] on span "Thermal Energy Meter Temperature Before Coil - G, Hoyts-HotWater" at bounding box center [409, 432] width 335 height 13
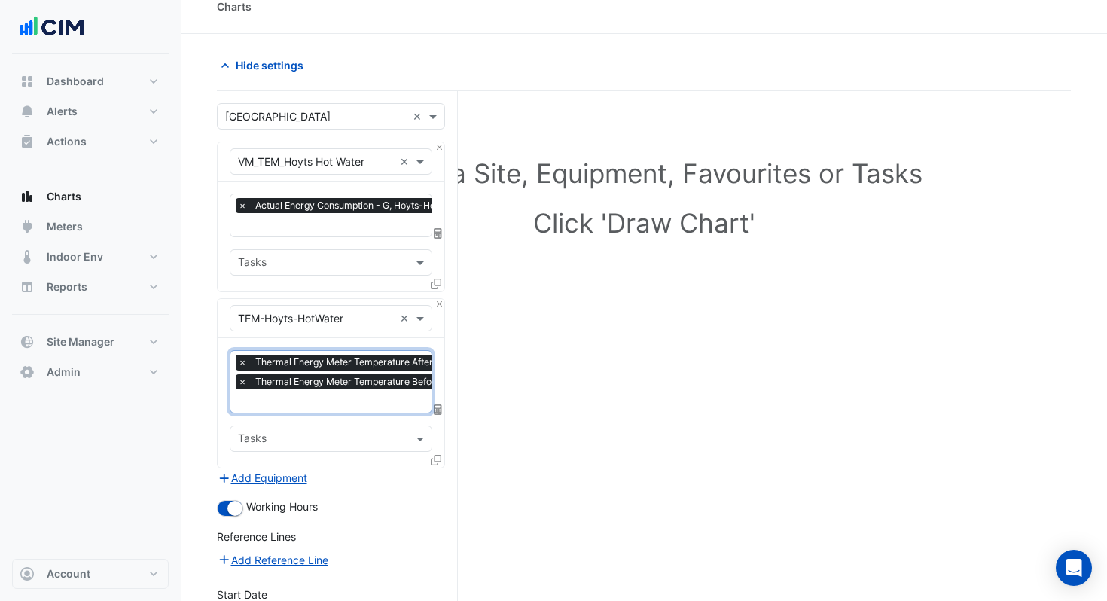
click at [316, 398] on input "text" at bounding box center [397, 403] width 319 height 16
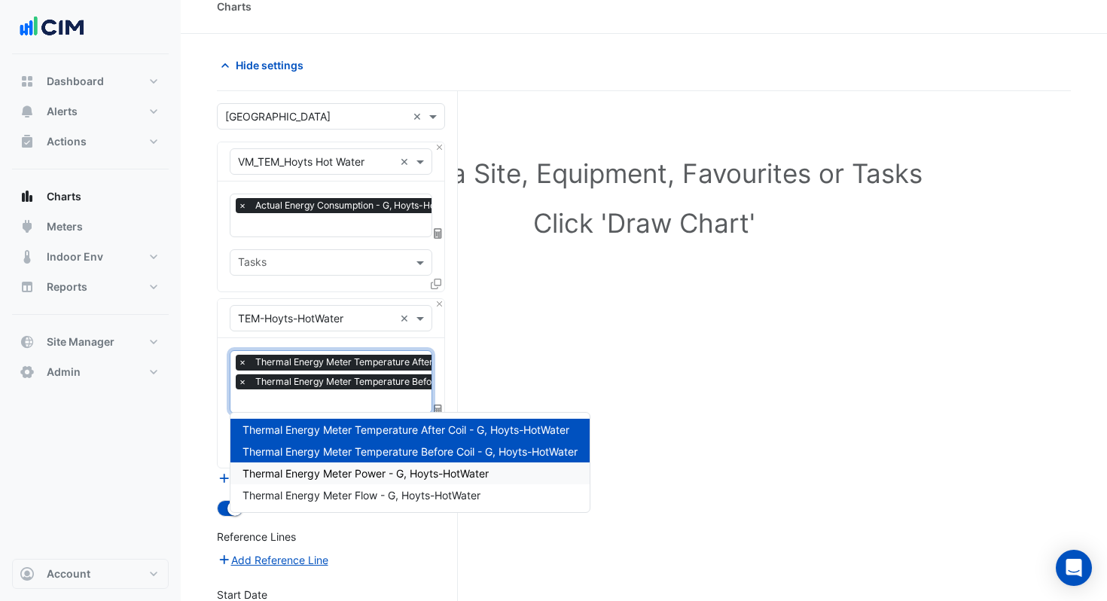
click at [346, 468] on span "Thermal Energy Meter Power - G, Hoyts-HotWater" at bounding box center [365, 473] width 246 height 13
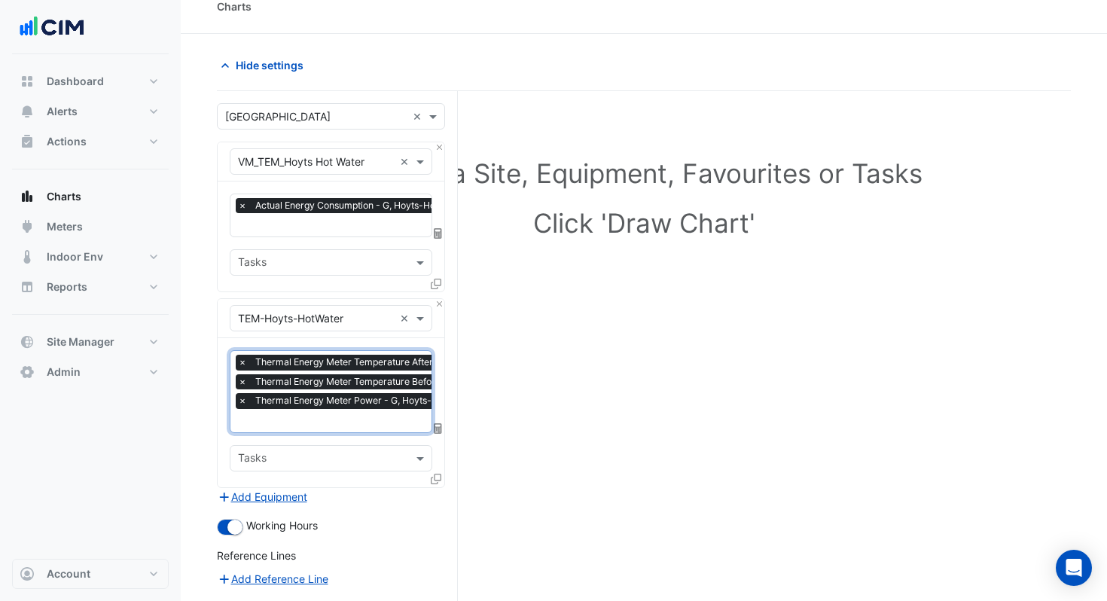
click at [315, 423] on input "text" at bounding box center [397, 422] width 319 height 16
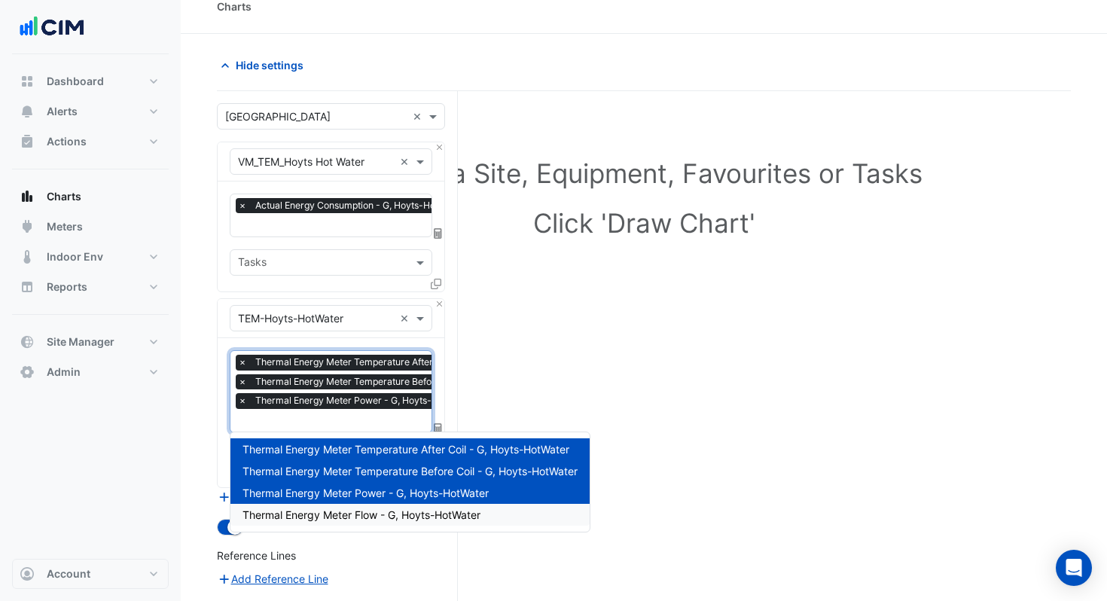
click at [350, 513] on span "Thermal Energy Meter Flow - G, Hoyts-HotWater" at bounding box center [361, 514] width 238 height 13
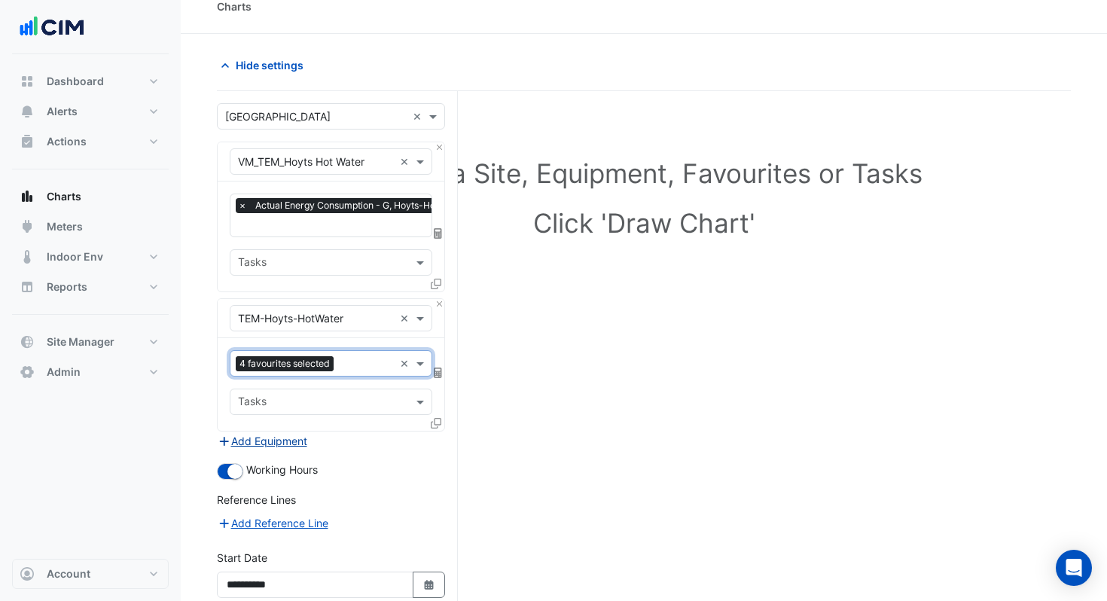
click at [275, 442] on button "Add Equipment" at bounding box center [262, 440] width 91 height 17
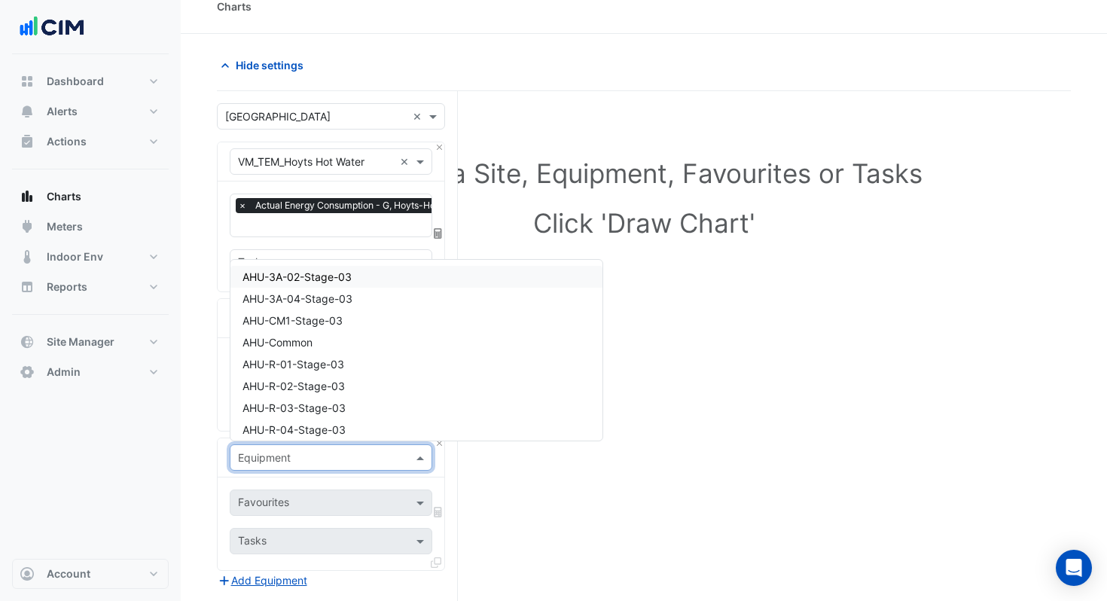
click at [314, 462] on input "text" at bounding box center [316, 458] width 156 height 16
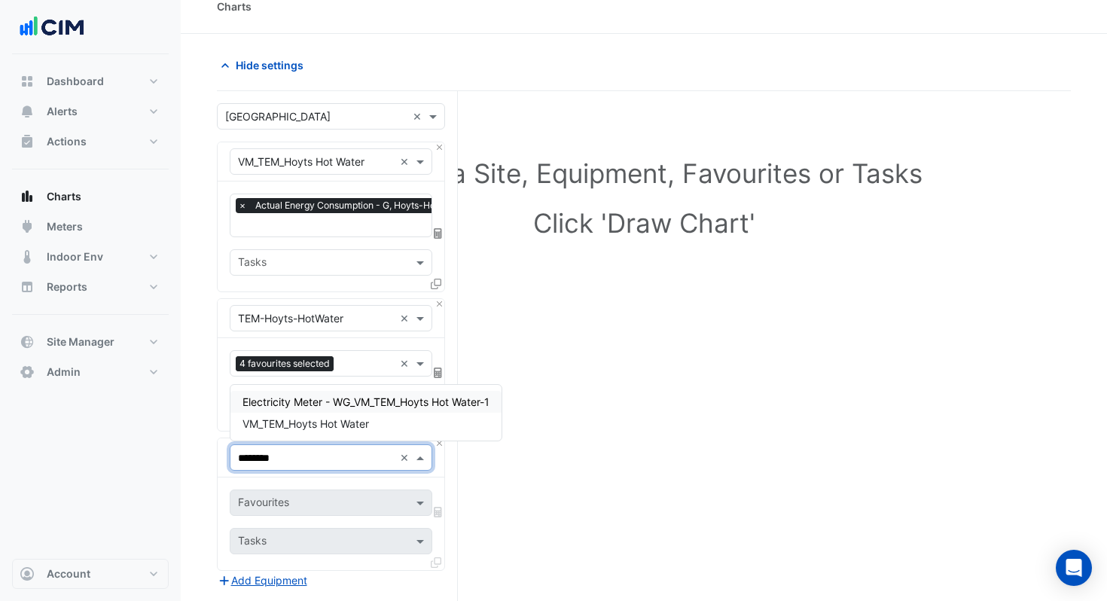
type input "*********"
click at [399, 404] on span "Electricity Meter - WG_VM_TEM_Hoyts Hot Water-1" at bounding box center [365, 401] width 247 height 13
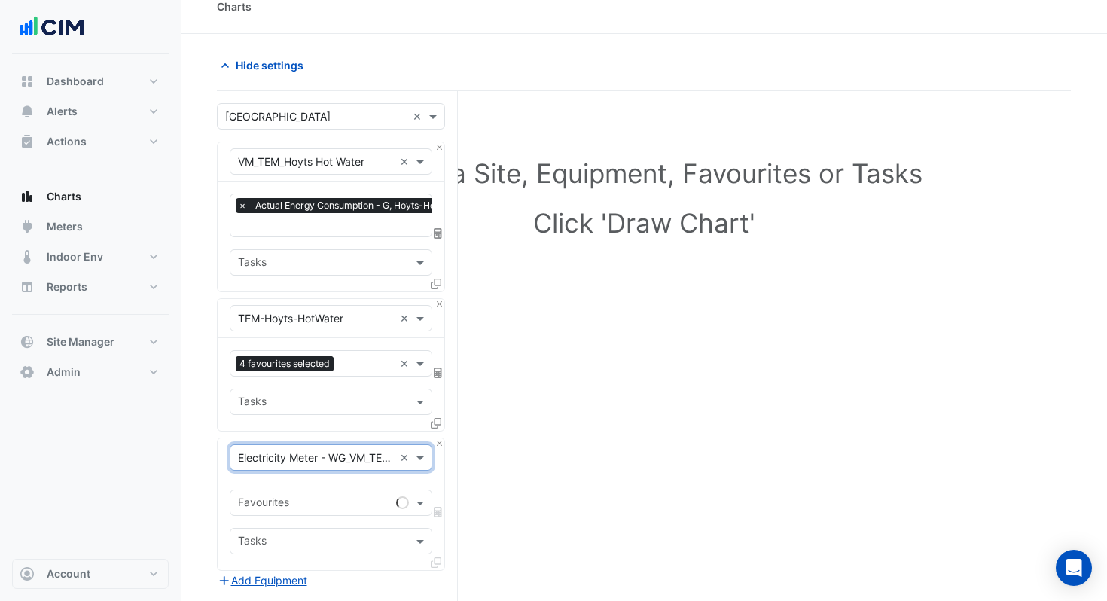
click at [355, 497] on input "text" at bounding box center [314, 504] width 152 height 16
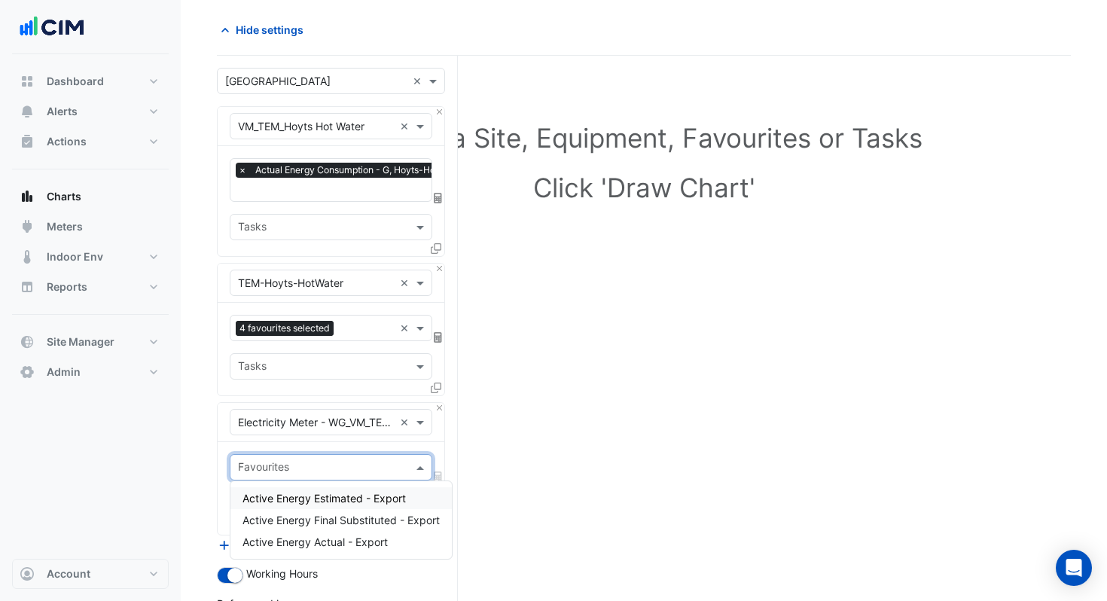
scroll to position [99, 0]
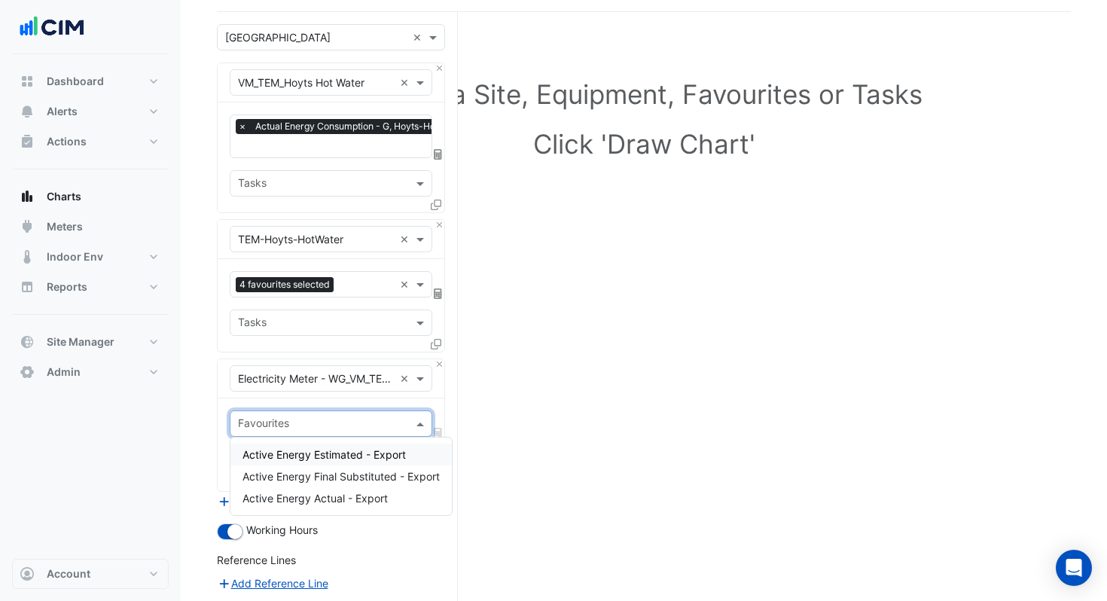
click at [372, 449] on span "Active Energy Estimated - Export" at bounding box center [323, 454] width 163 height 13
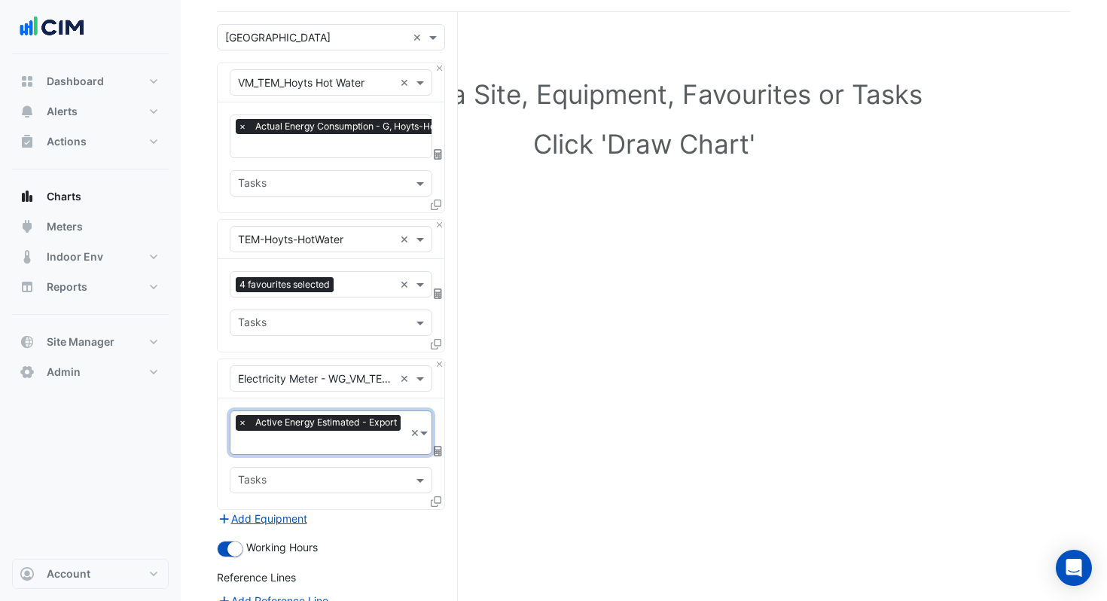
click at [348, 443] on input "text" at bounding box center [321, 444] width 166 height 16
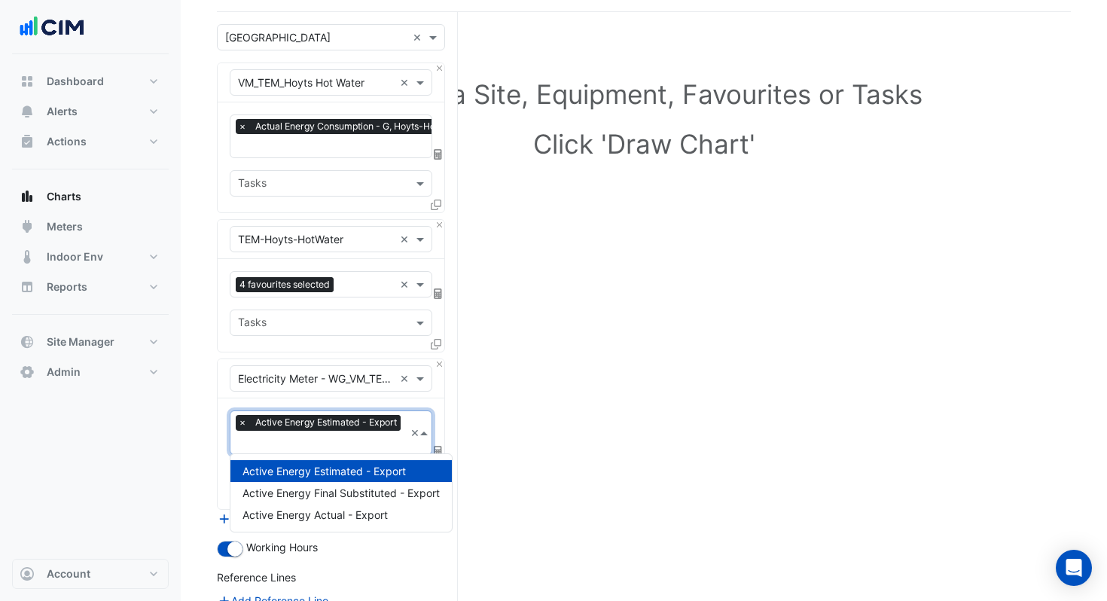
click at [353, 492] on span "Active Energy Final Substituted - Export" at bounding box center [340, 492] width 197 height 13
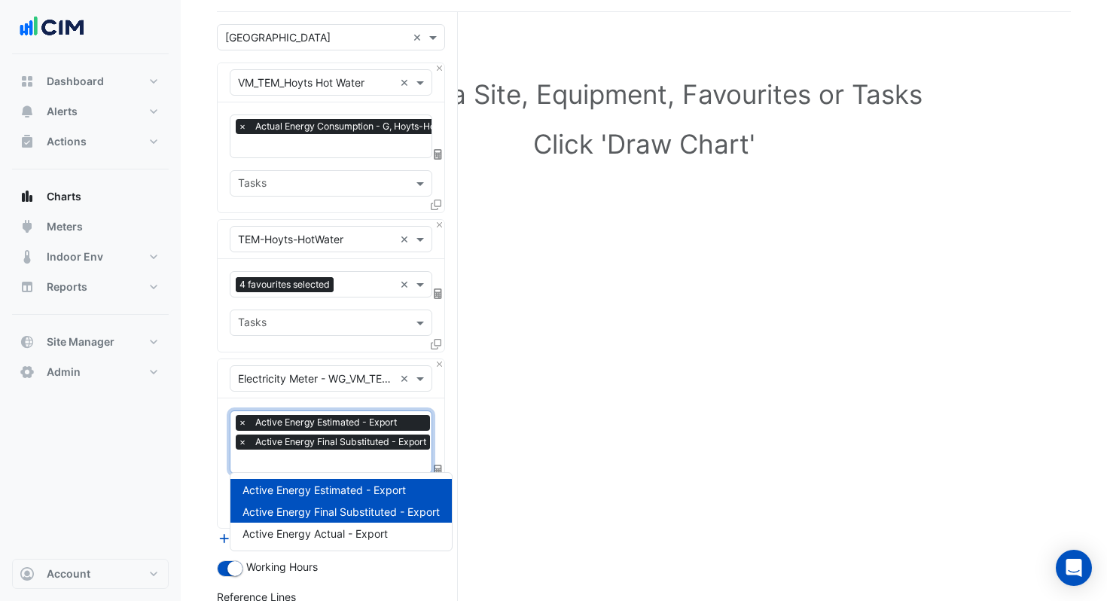
click at [331, 465] on input "text" at bounding box center [336, 463] width 196 height 16
click at [340, 531] on span "Active Energy Actual - Export" at bounding box center [314, 533] width 145 height 13
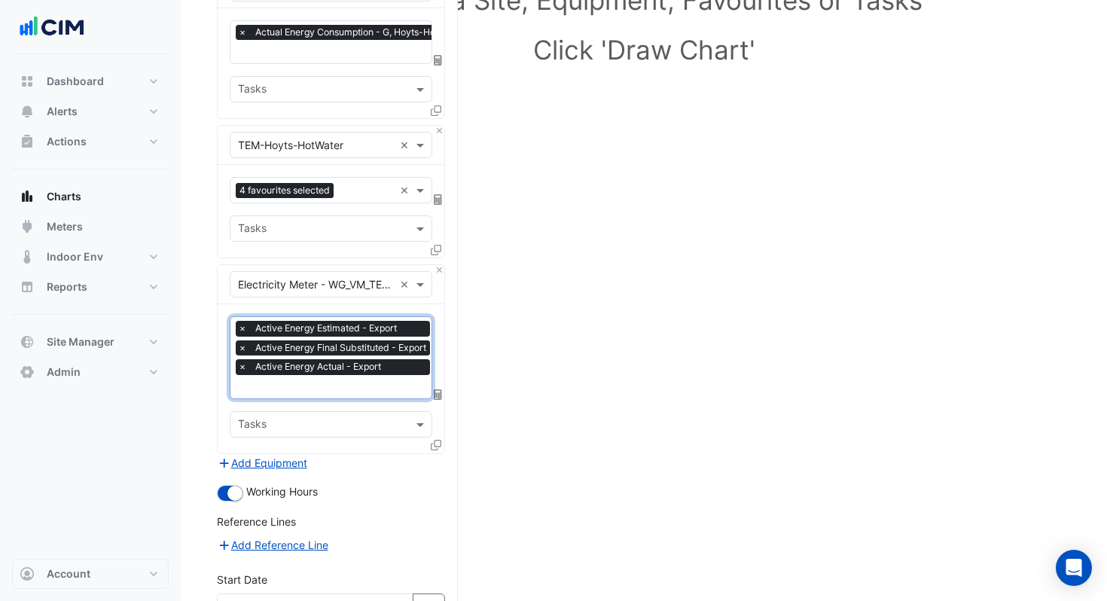
scroll to position [349, 0]
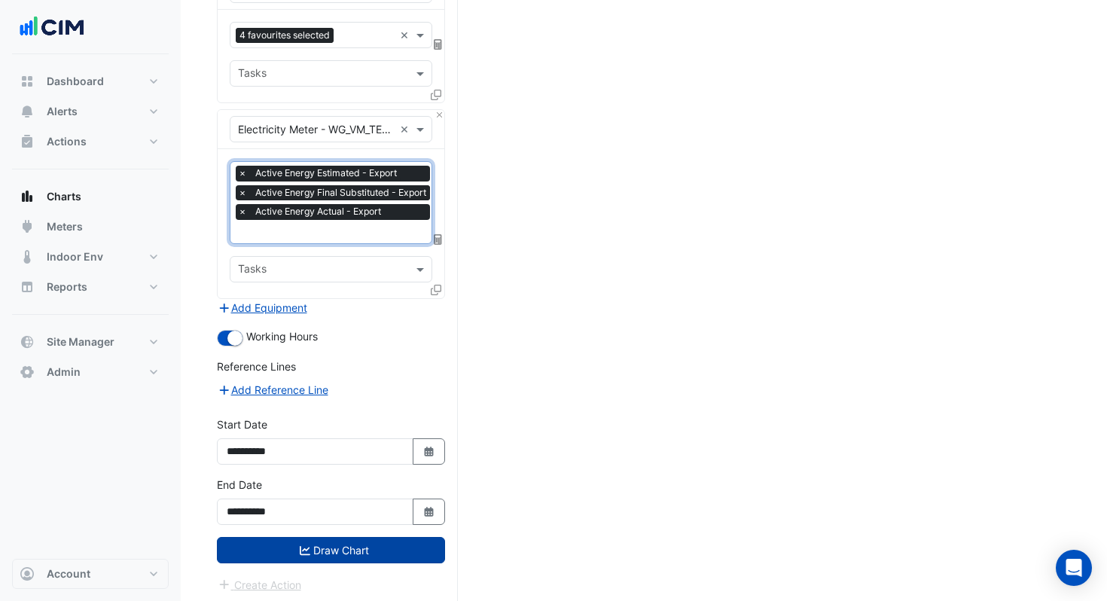
click at [367, 547] on button "Draw Chart" at bounding box center [331, 550] width 228 height 26
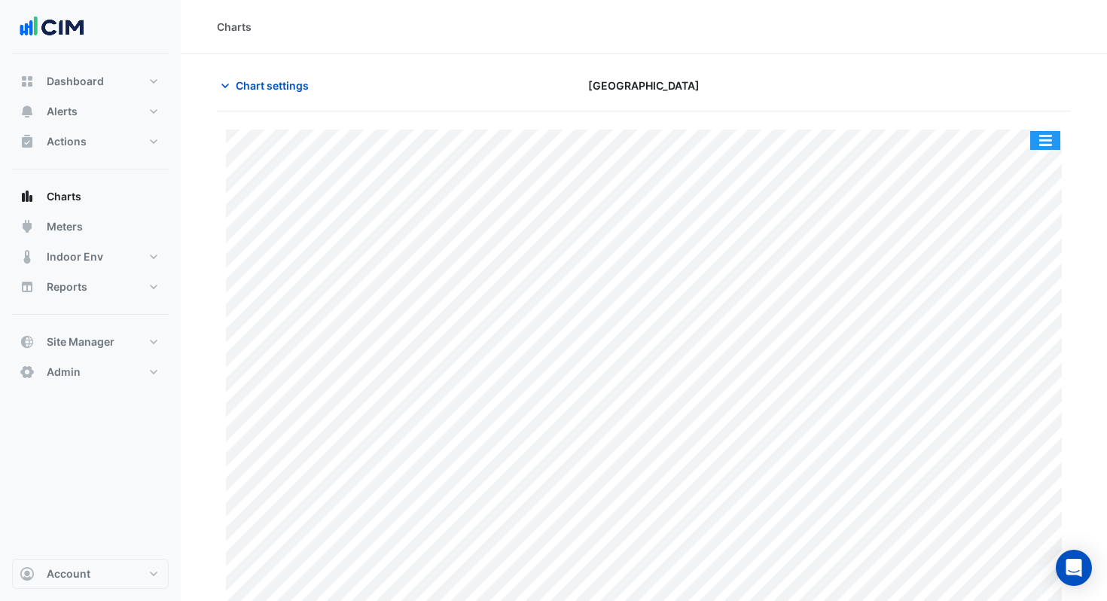
click at [1050, 142] on button "button" at bounding box center [1045, 140] width 30 height 19
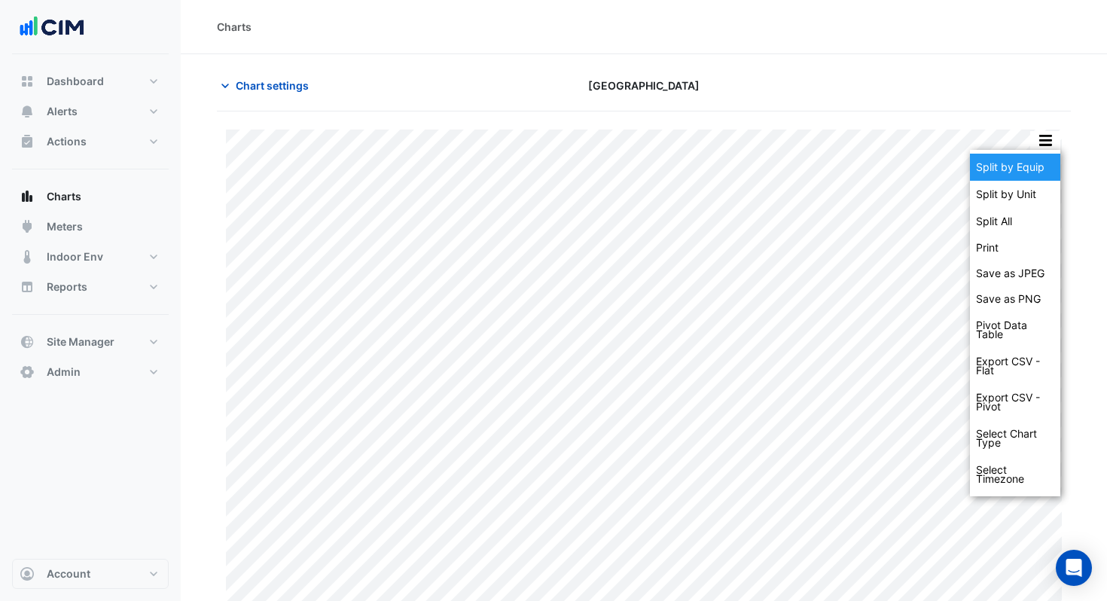
click at [1039, 157] on div "Split by Equip" at bounding box center [1015, 167] width 90 height 27
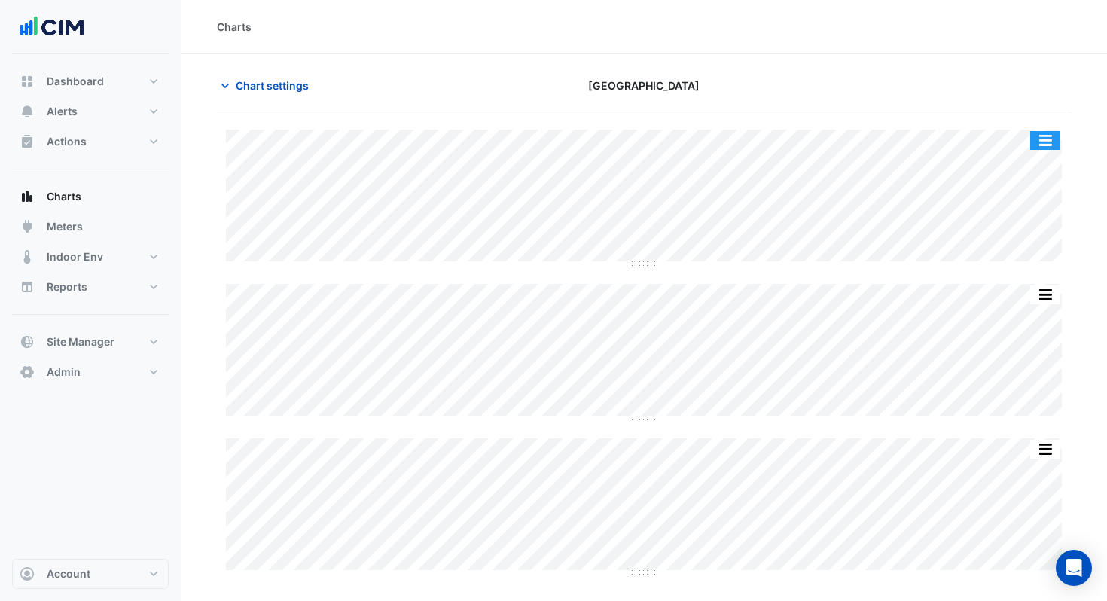
click at [1039, 139] on button "button" at bounding box center [1045, 140] width 30 height 19
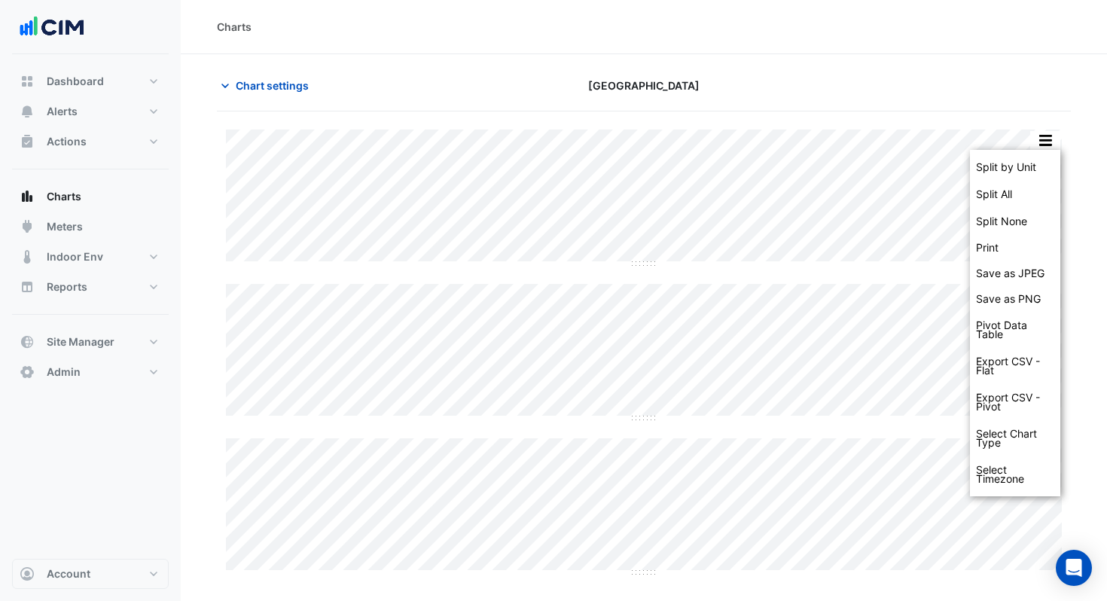
click at [868, 123] on div "Split by Unit Split All Split None Print Save as JPEG Save as PNG Pivot Data Ta…" at bounding box center [644, 532] width 854 height 842
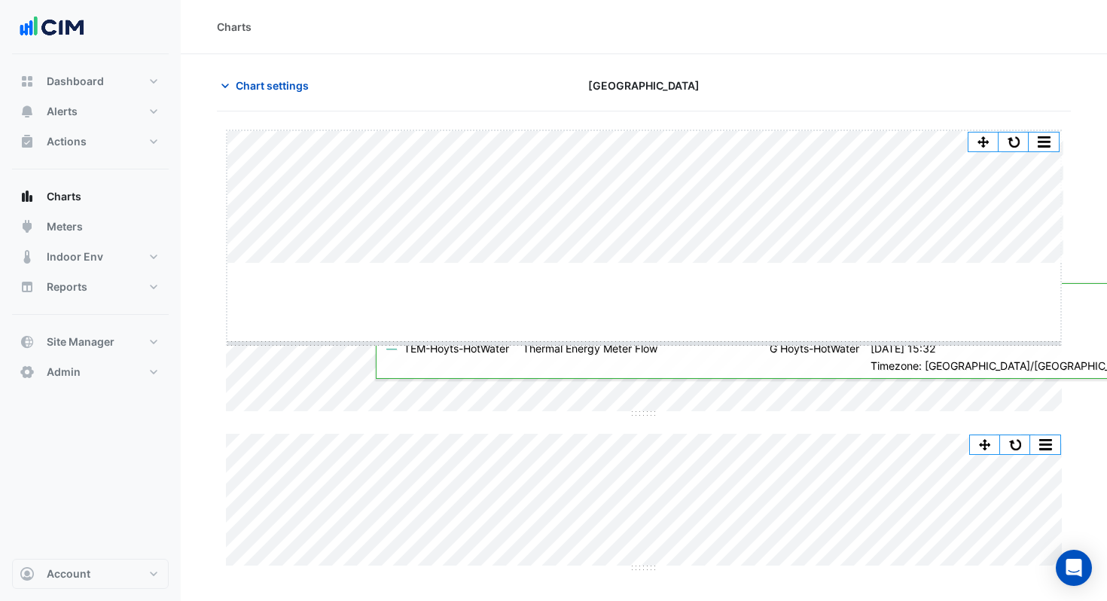
drag, startPoint x: 643, startPoint y: 261, endPoint x: 643, endPoint y: 367, distance: 105.4
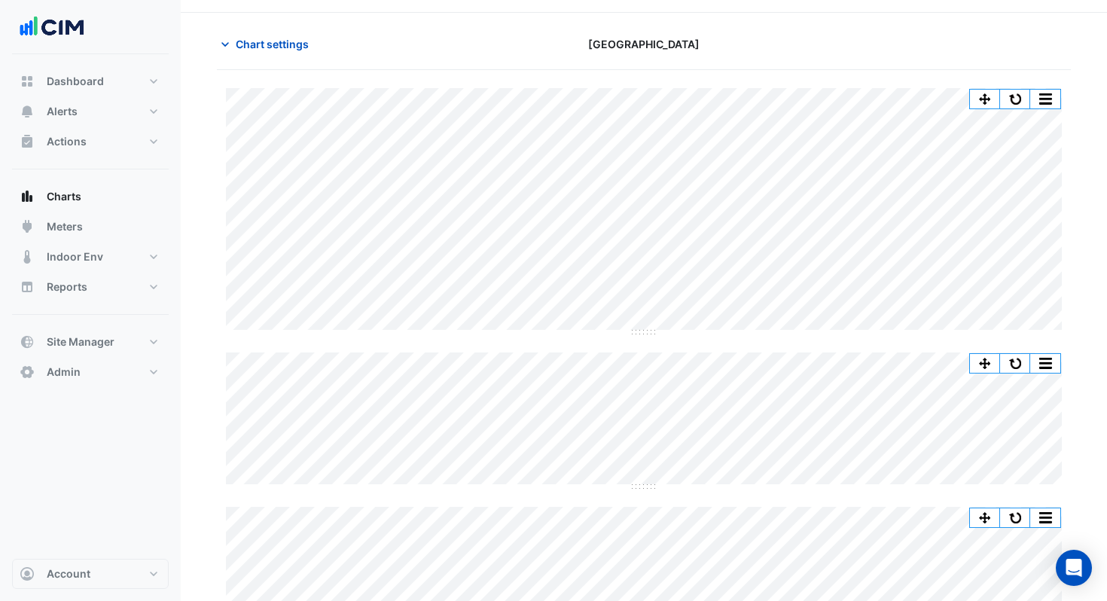
scroll to position [77, 0]
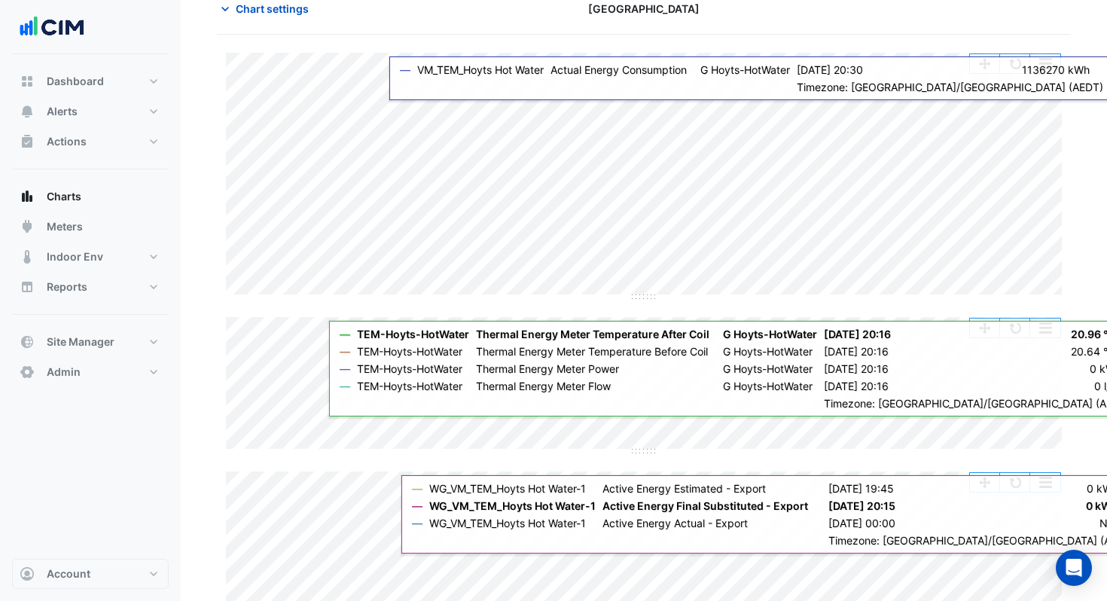
click at [1017, 68] on button "button" at bounding box center [1015, 63] width 30 height 19
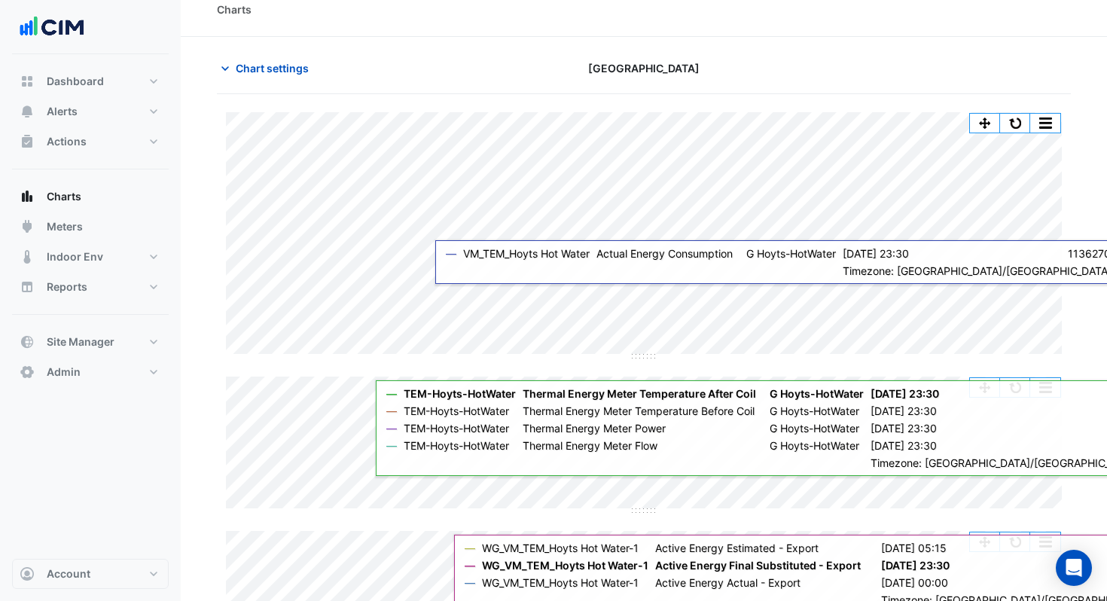
scroll to position [0, 0]
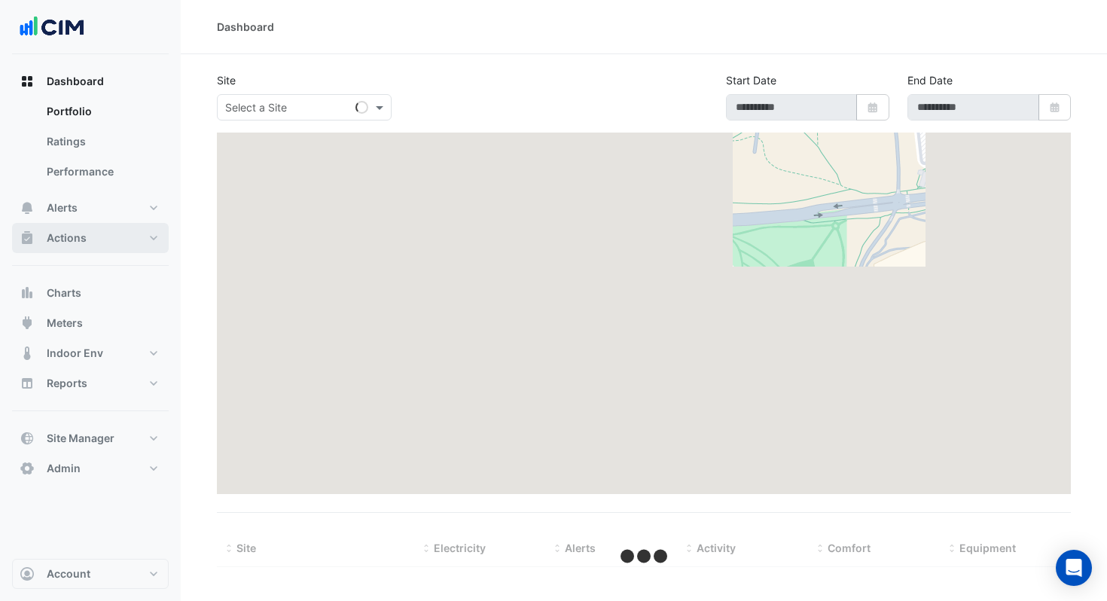
click at [125, 232] on button "Actions" at bounding box center [90, 238] width 157 height 30
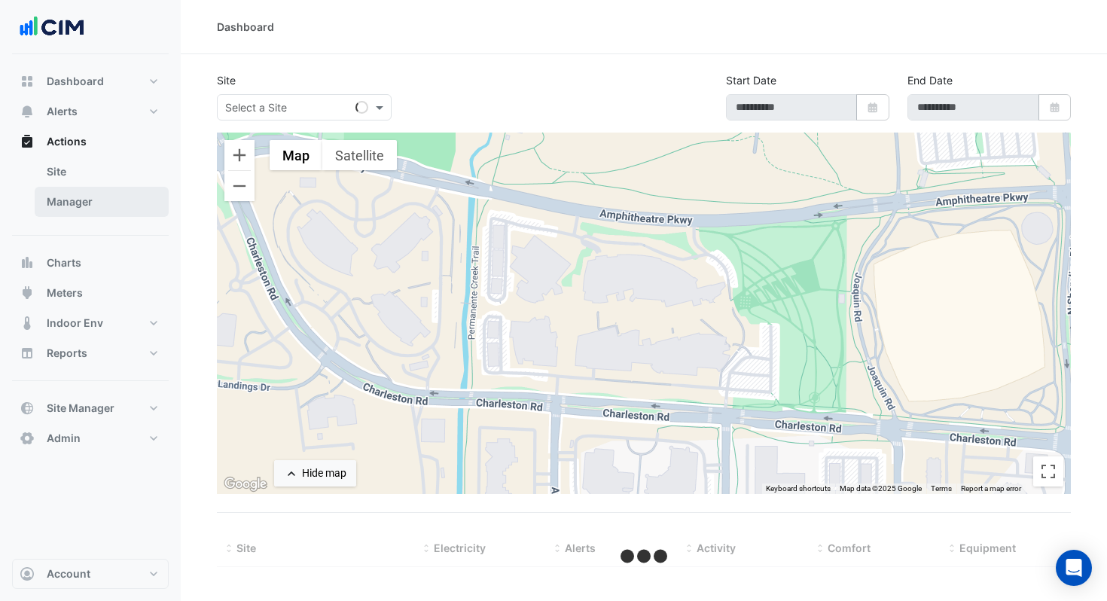
click at [134, 206] on link "Manager" at bounding box center [102, 202] width 134 height 30
click at [120, 197] on link "Manager" at bounding box center [102, 202] width 134 height 30
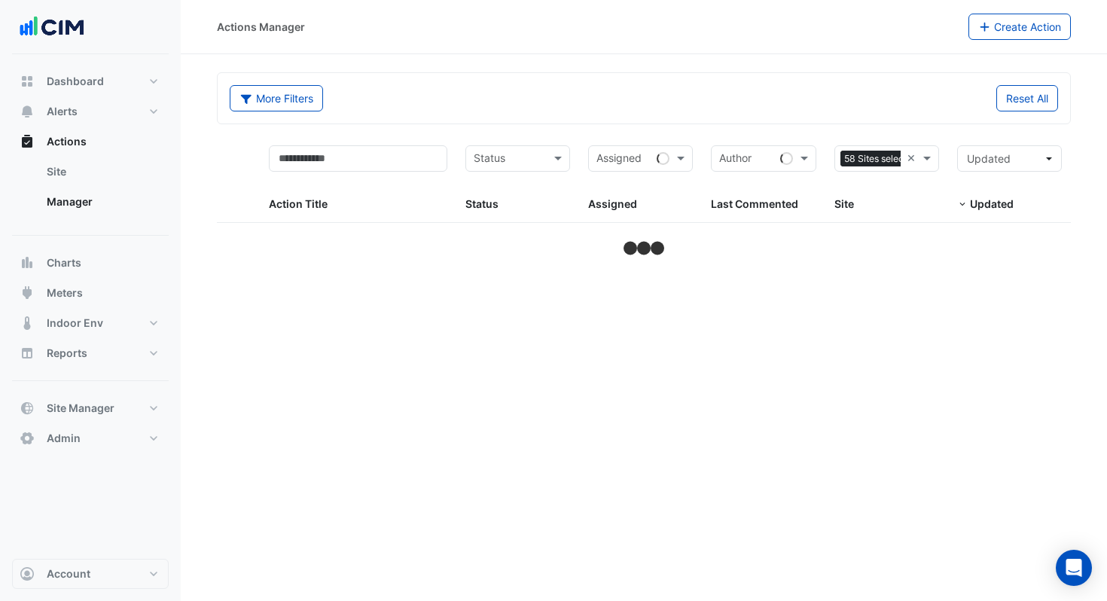
select select "***"
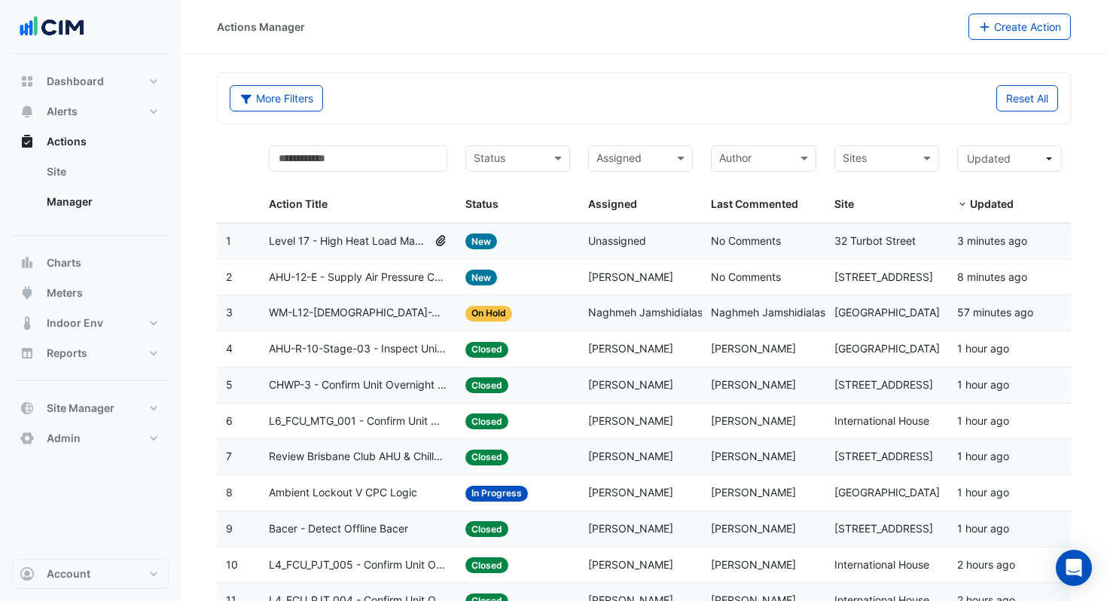
click at [565, 243] on div "Status: New" at bounding box center [517, 241] width 105 height 17
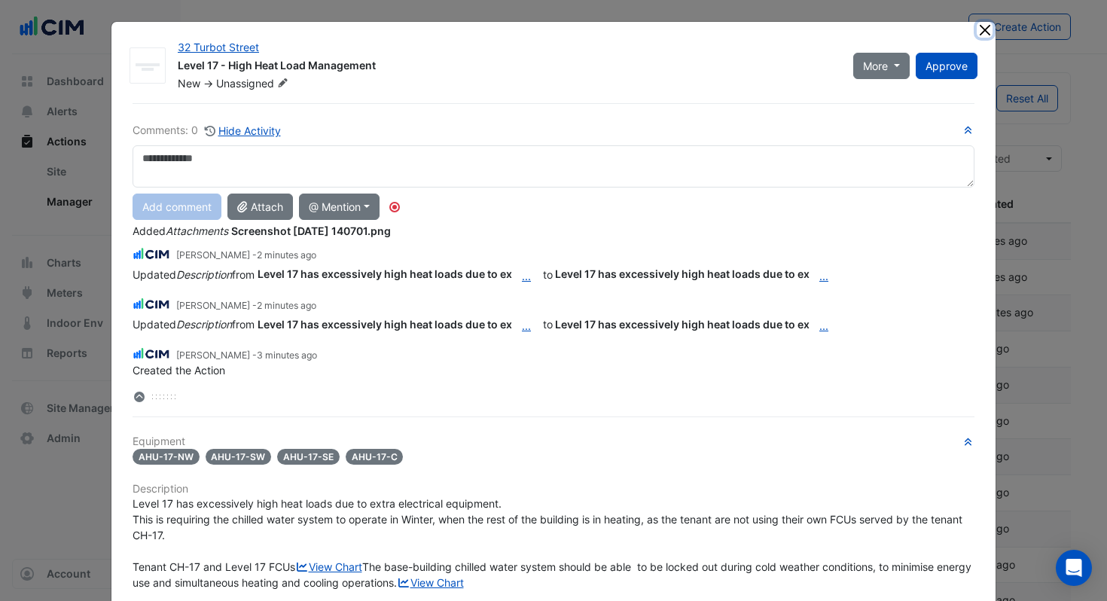
click at [986, 26] on button "Close" at bounding box center [985, 30] width 16 height 16
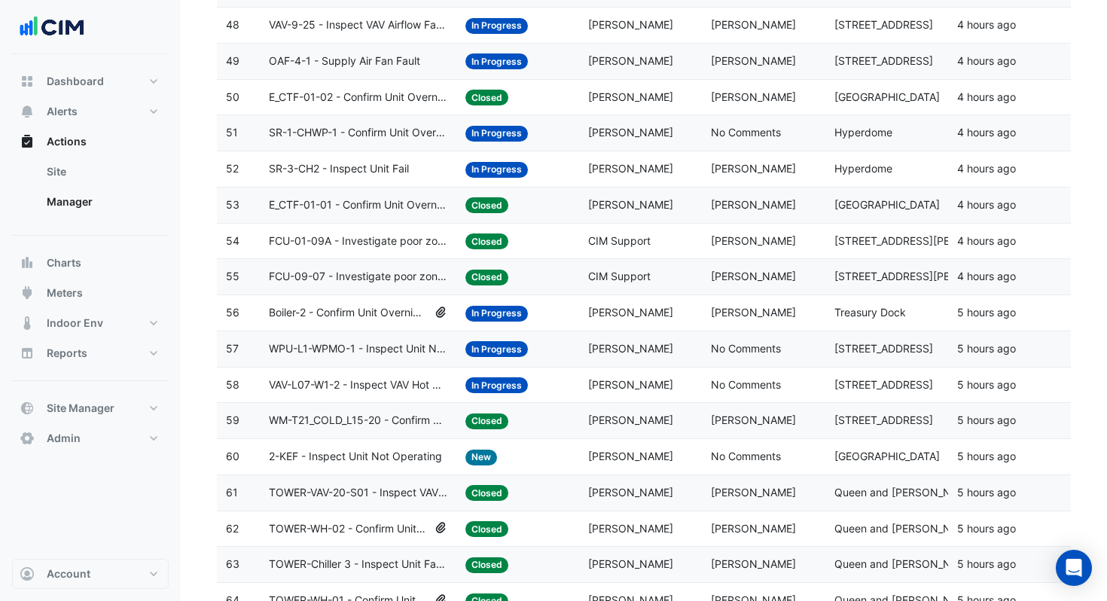
scroll to position [1946, 0]
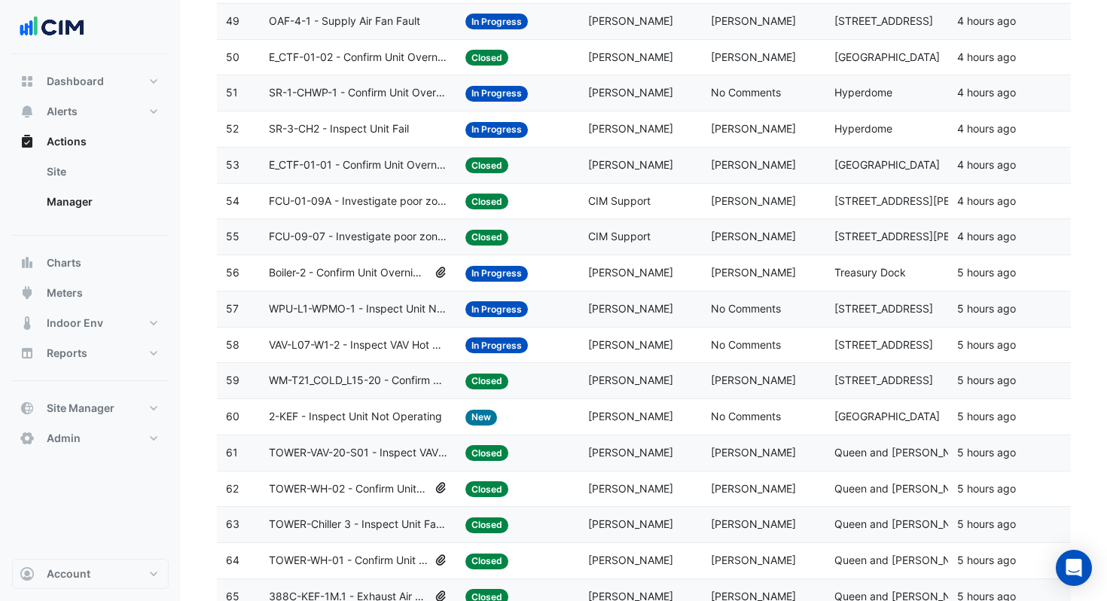
click at [663, 270] on div "Assigned: Gavin Fox" at bounding box center [640, 272] width 105 height 17
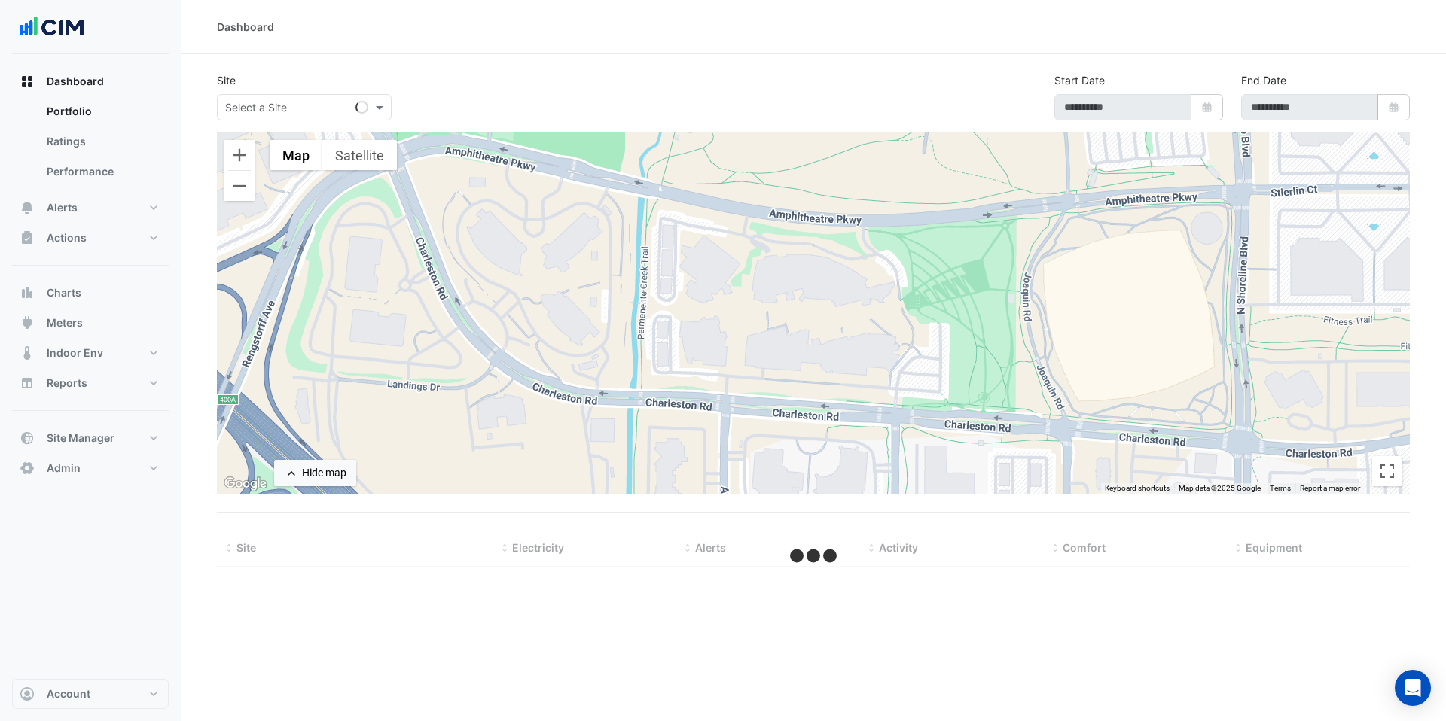
select select "***"
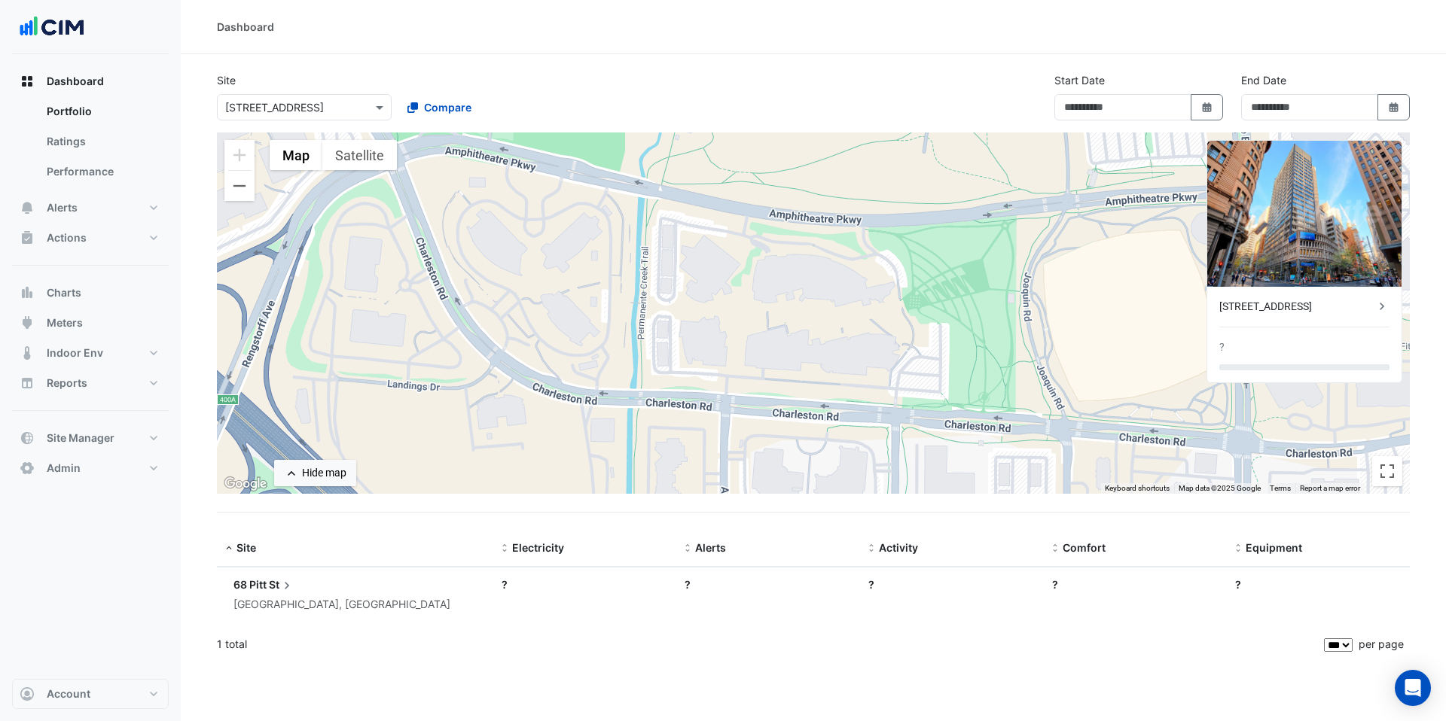
type input "**********"
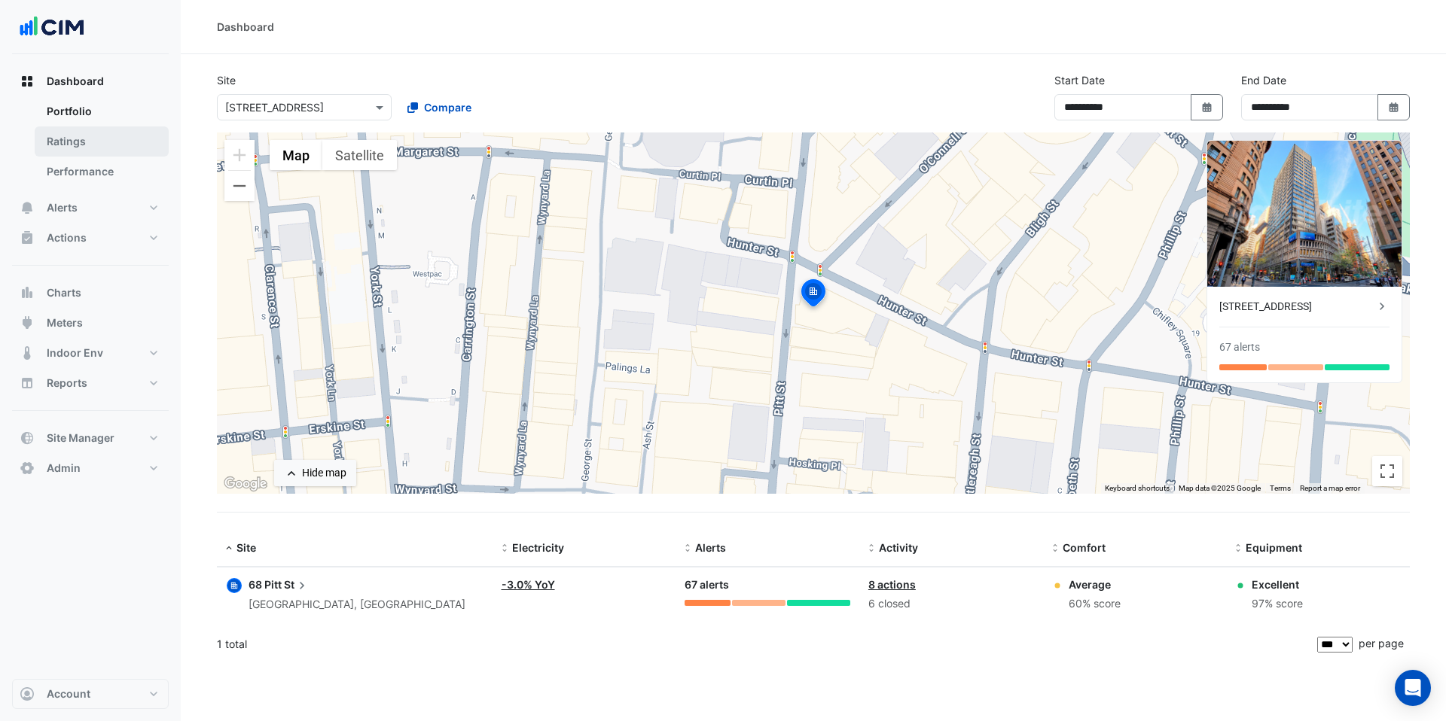
click at [84, 139] on link "Ratings" at bounding box center [102, 141] width 134 height 30
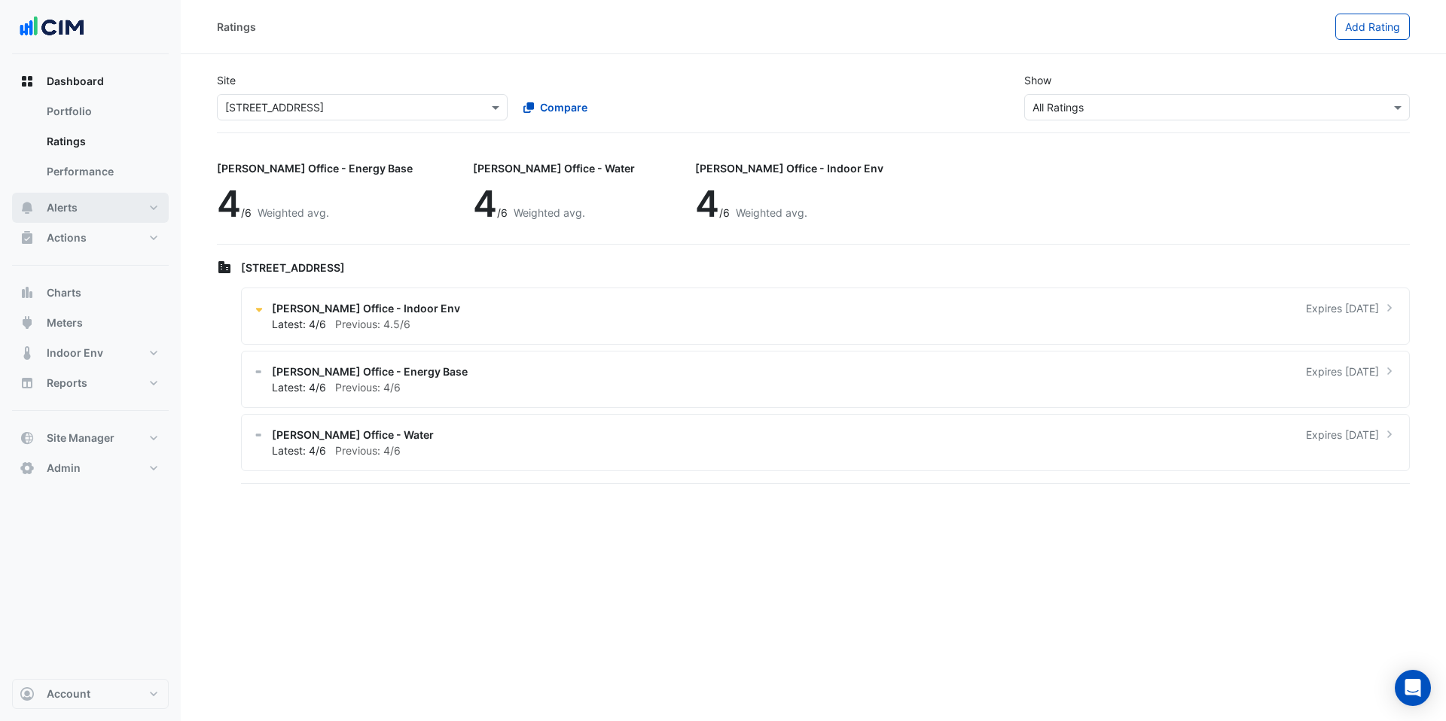
click at [79, 215] on button "Alerts" at bounding box center [90, 208] width 157 height 30
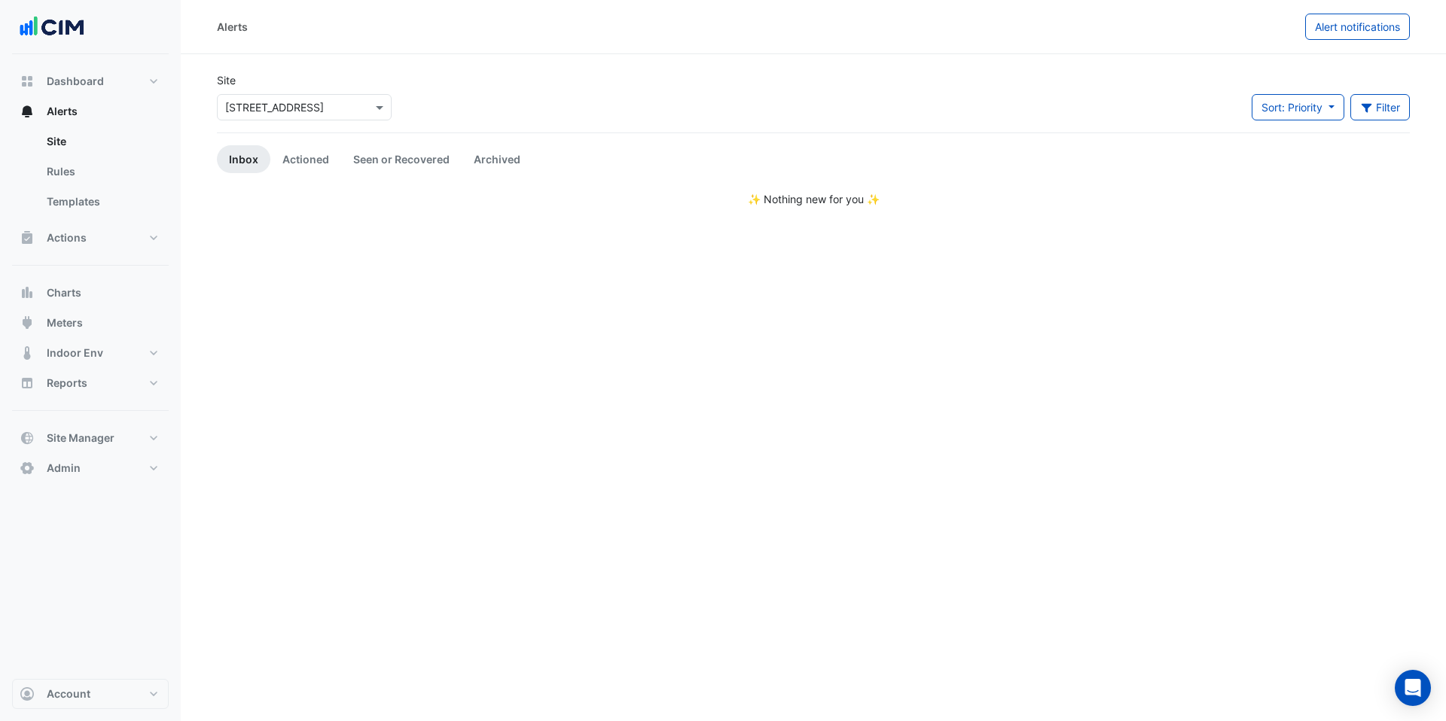
click at [357, 105] on div at bounding box center [304, 107] width 173 height 17
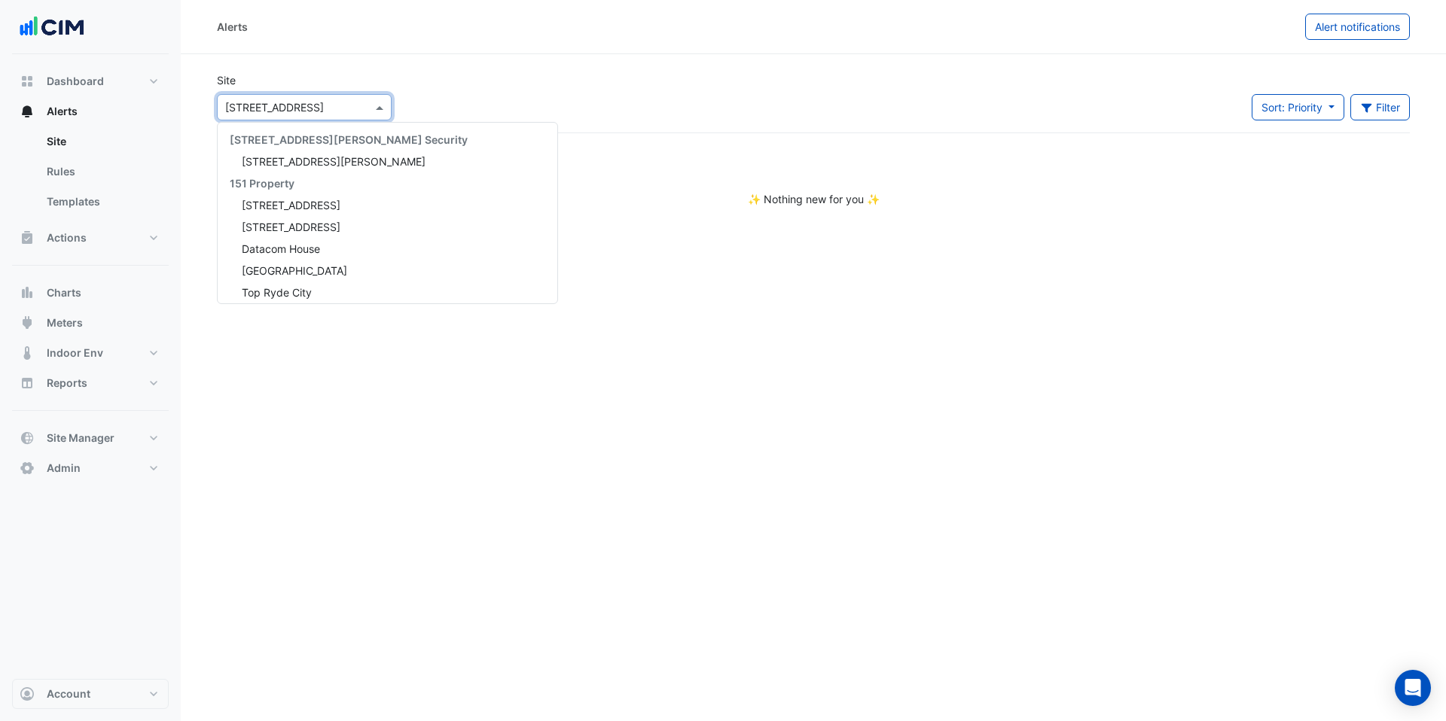
scroll to position [3980, 0]
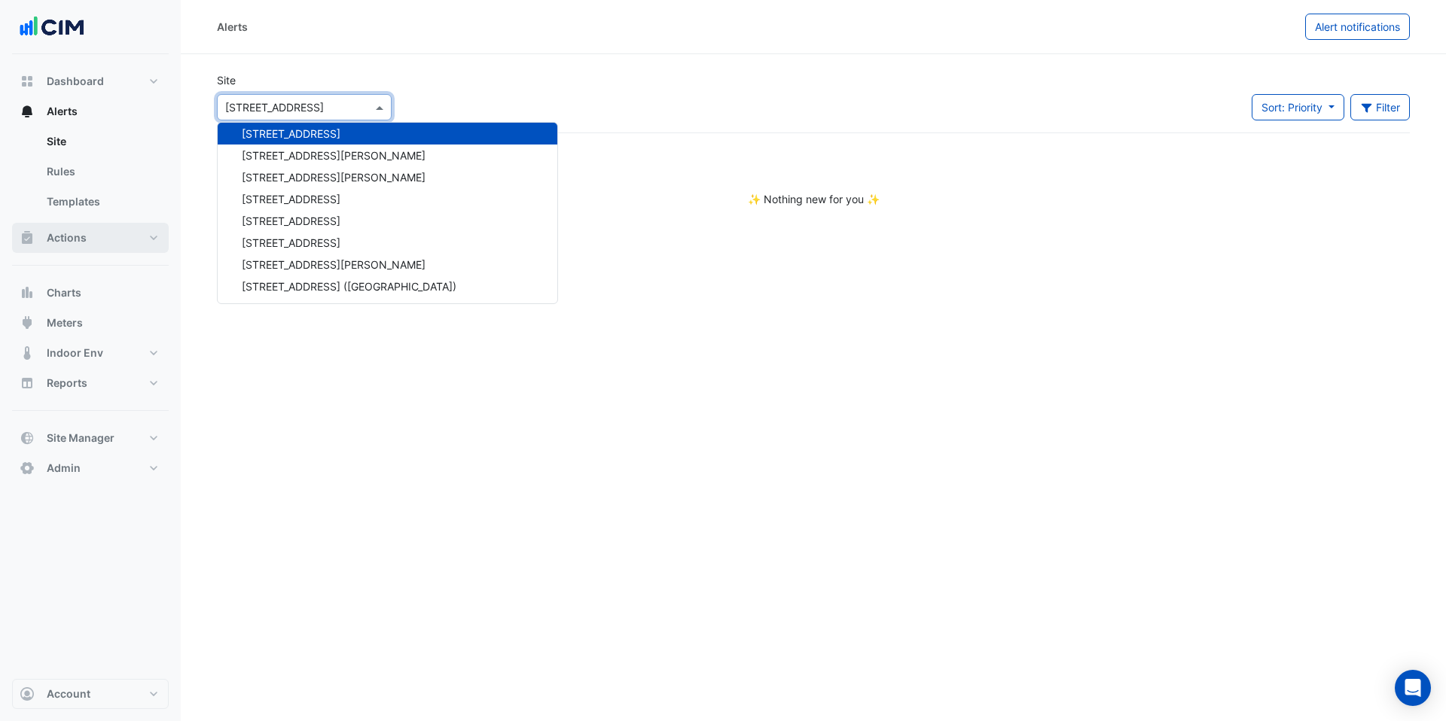
click at [93, 239] on button "Actions" at bounding box center [90, 238] width 157 height 30
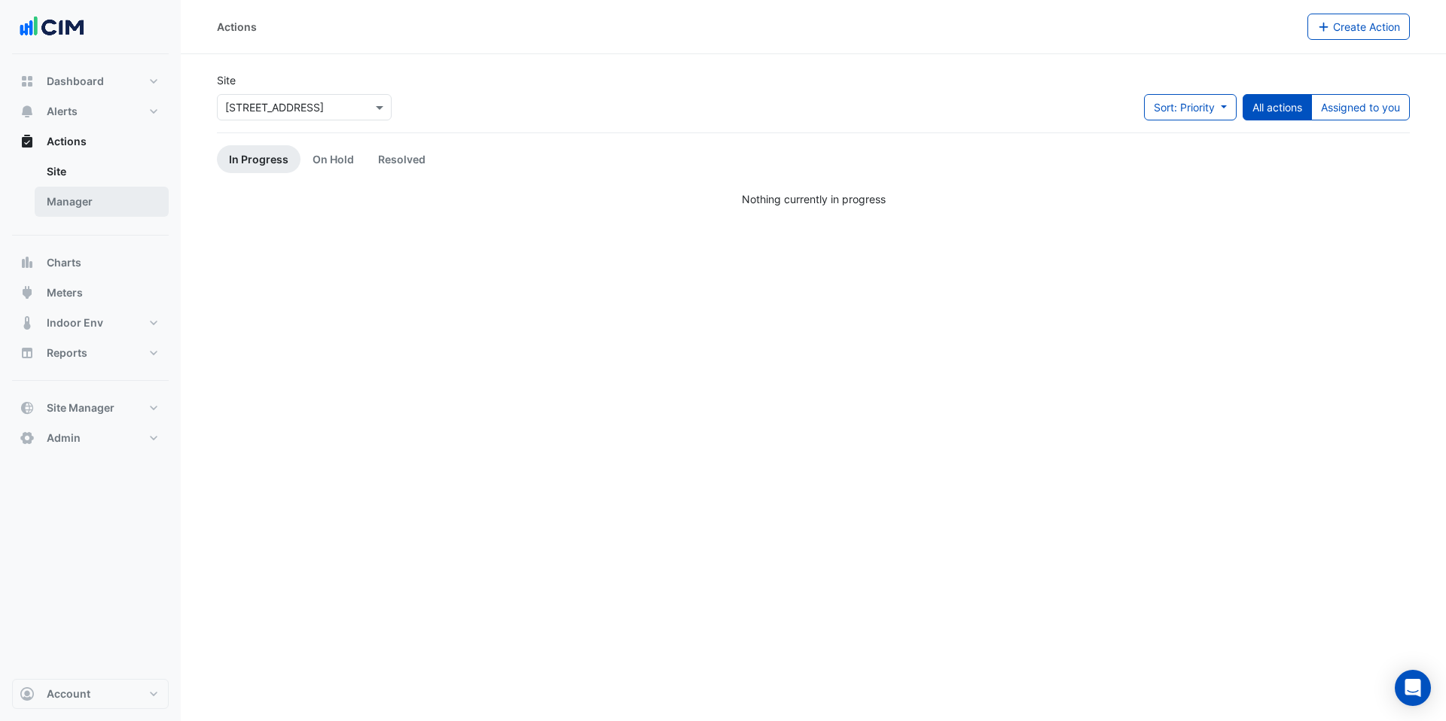
click at [93, 203] on link "Manager" at bounding box center [102, 202] width 134 height 30
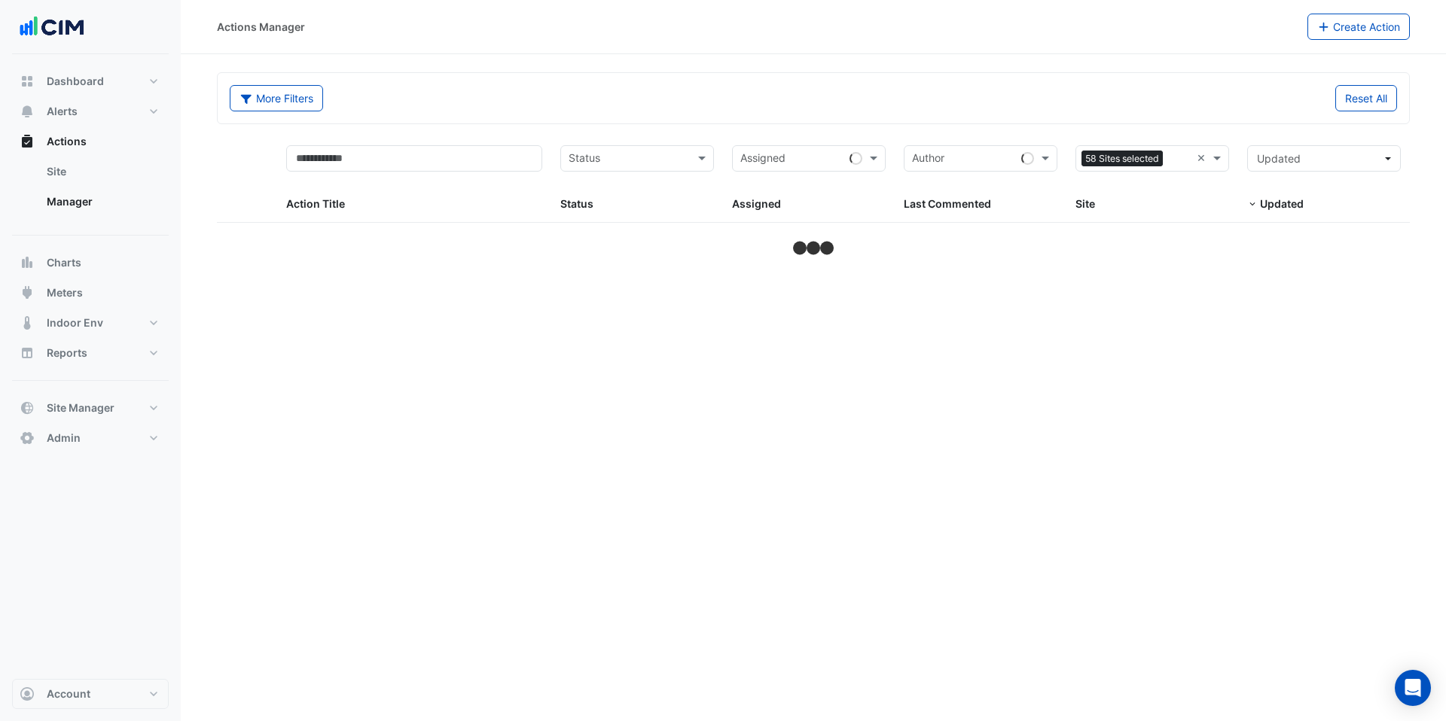
select select "***"
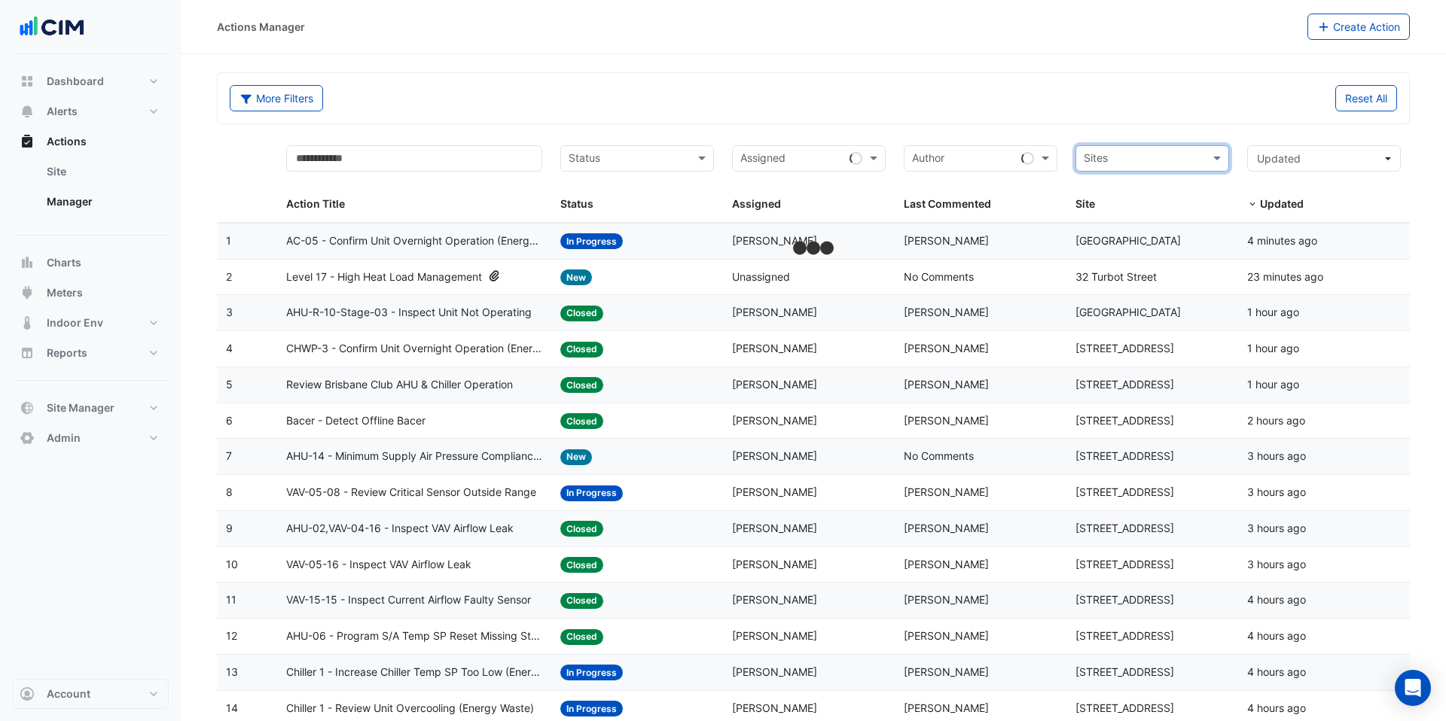
click at [1126, 159] on input "text" at bounding box center [1143, 159] width 120 height 17
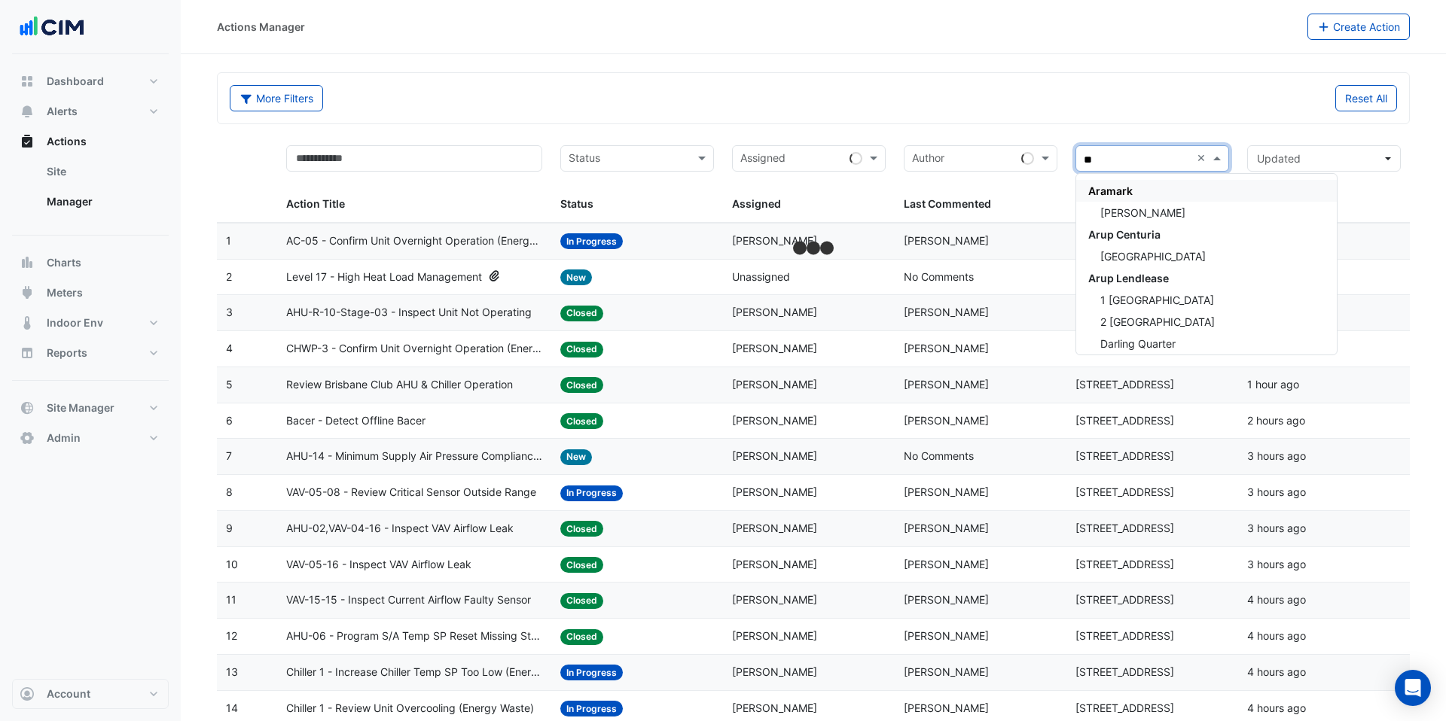
type input "***"
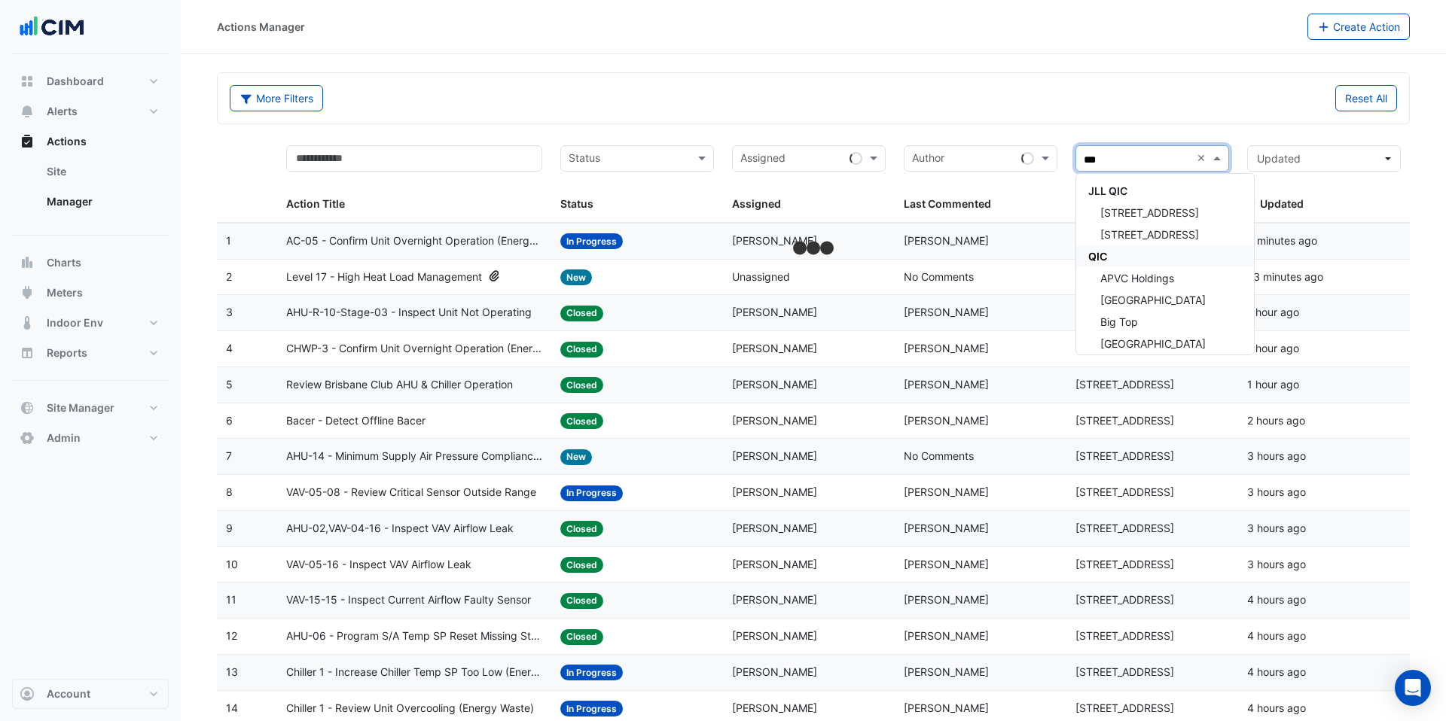
click at [1126, 247] on div "QIC" at bounding box center [1165, 256] width 178 height 22
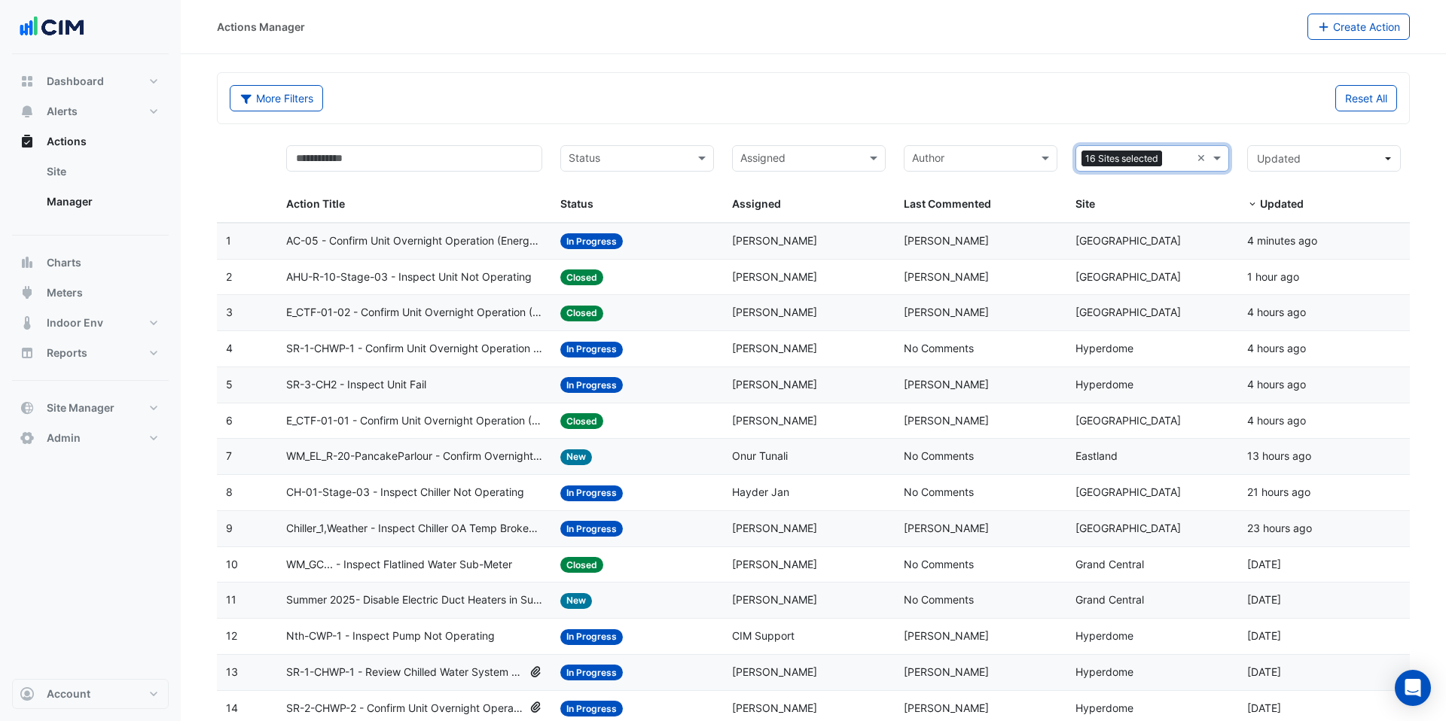
click at [664, 160] on input "text" at bounding box center [628, 159] width 120 height 17
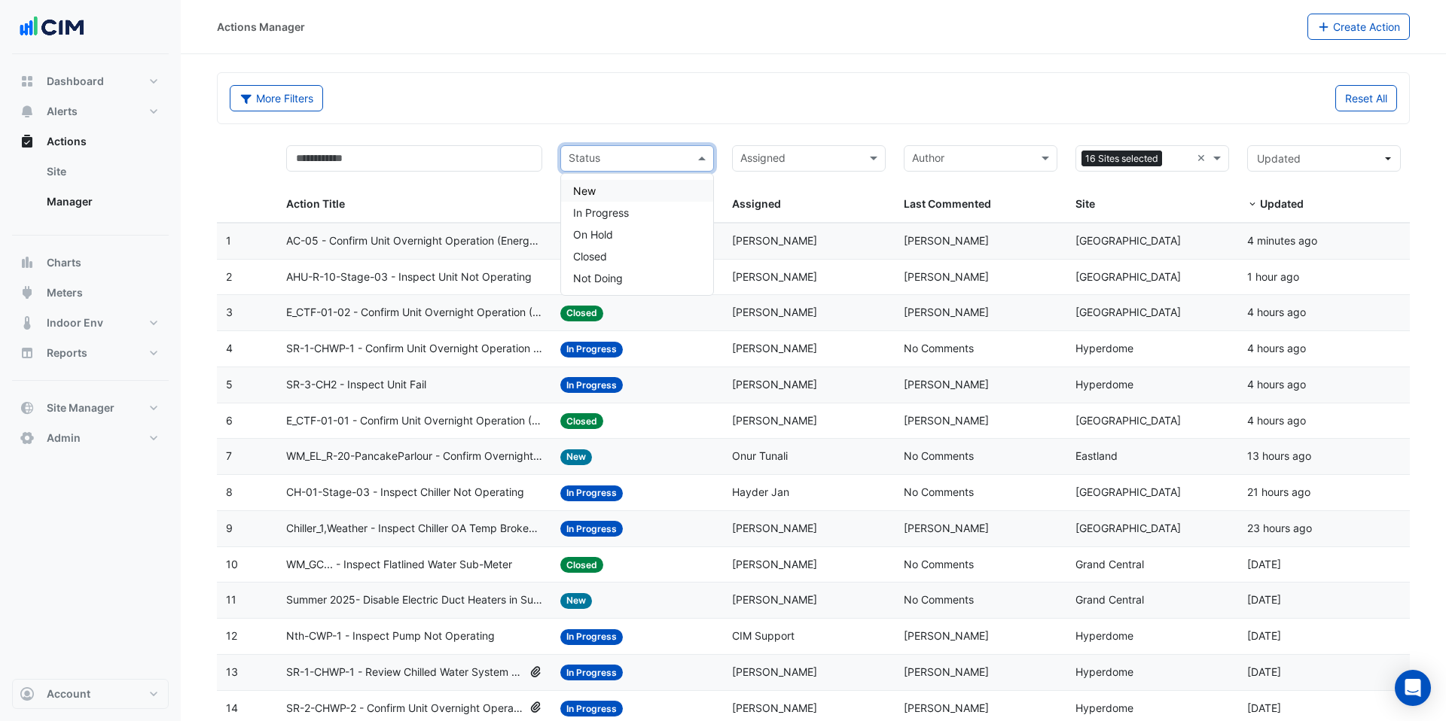
click at [630, 188] on div "New" at bounding box center [637, 191] width 152 height 22
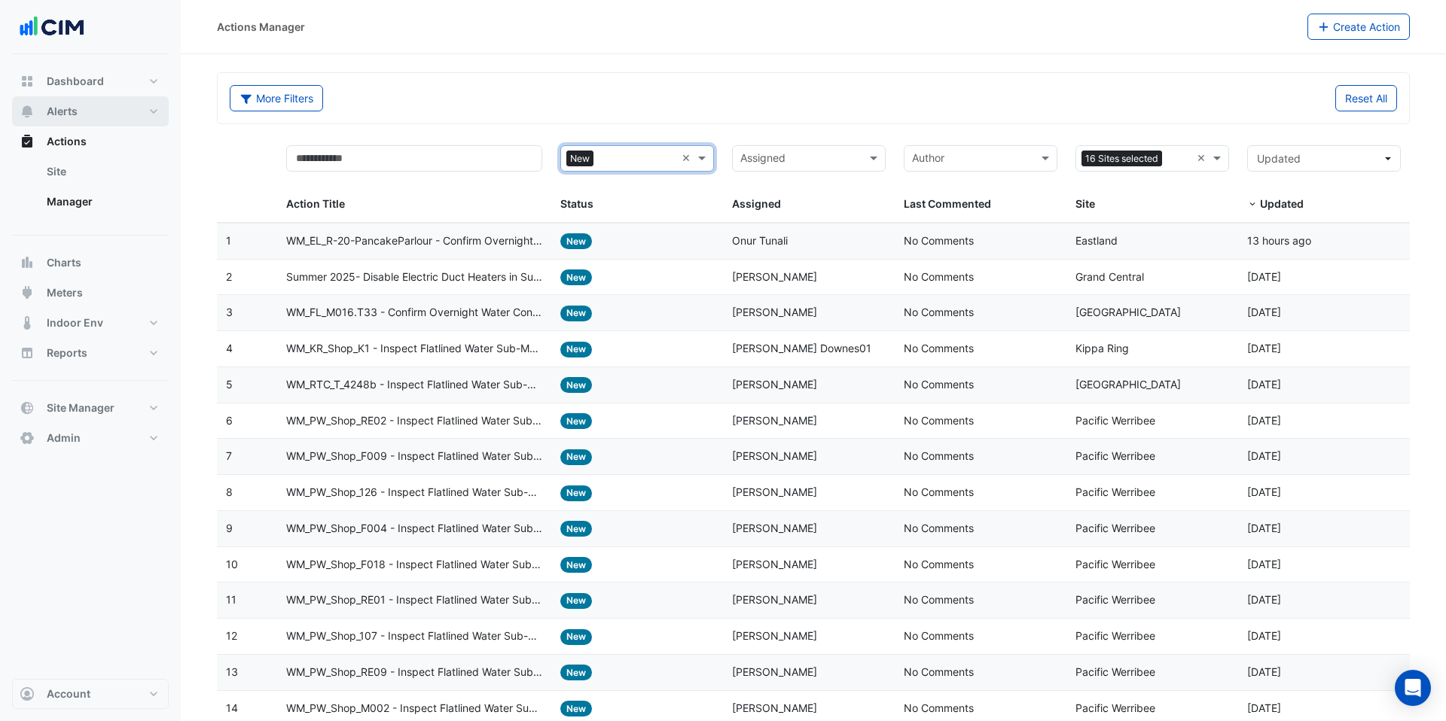
click at [85, 114] on button "Alerts" at bounding box center [90, 111] width 157 height 30
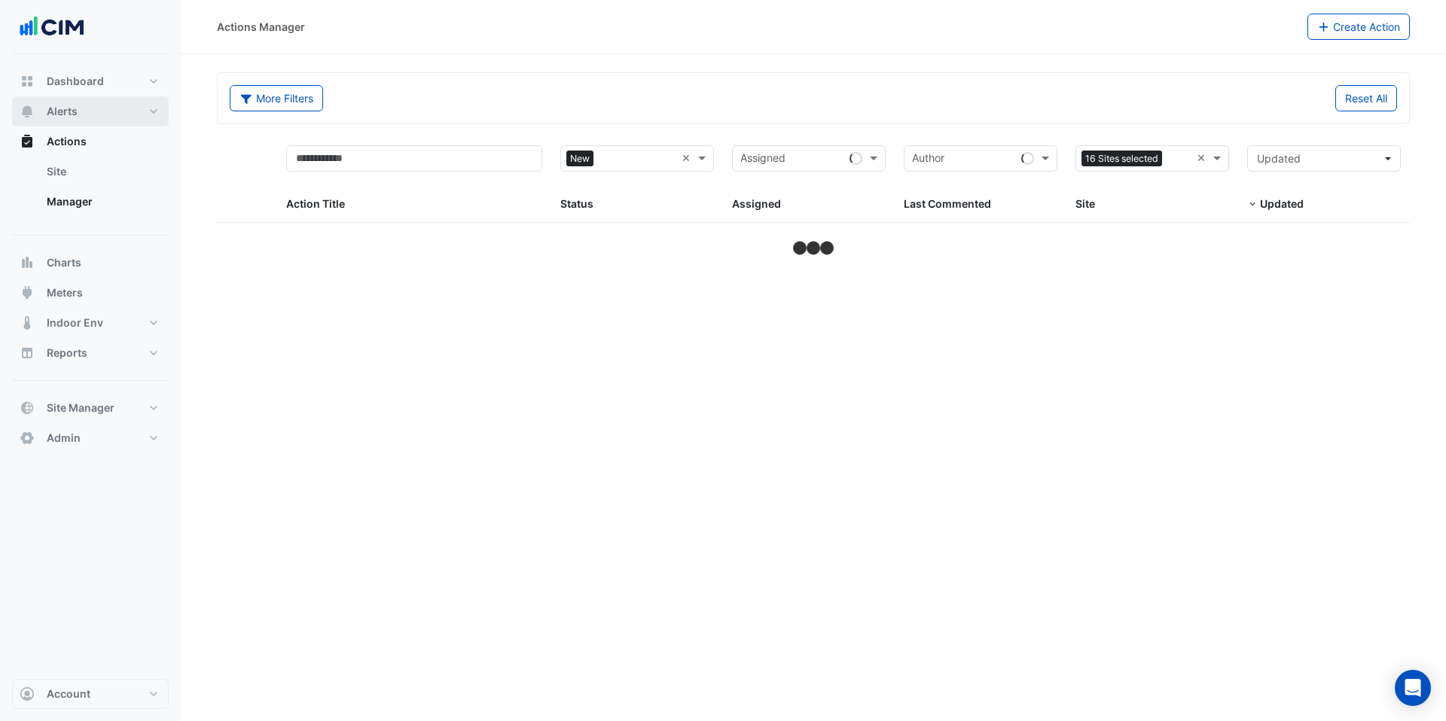
select select "***"
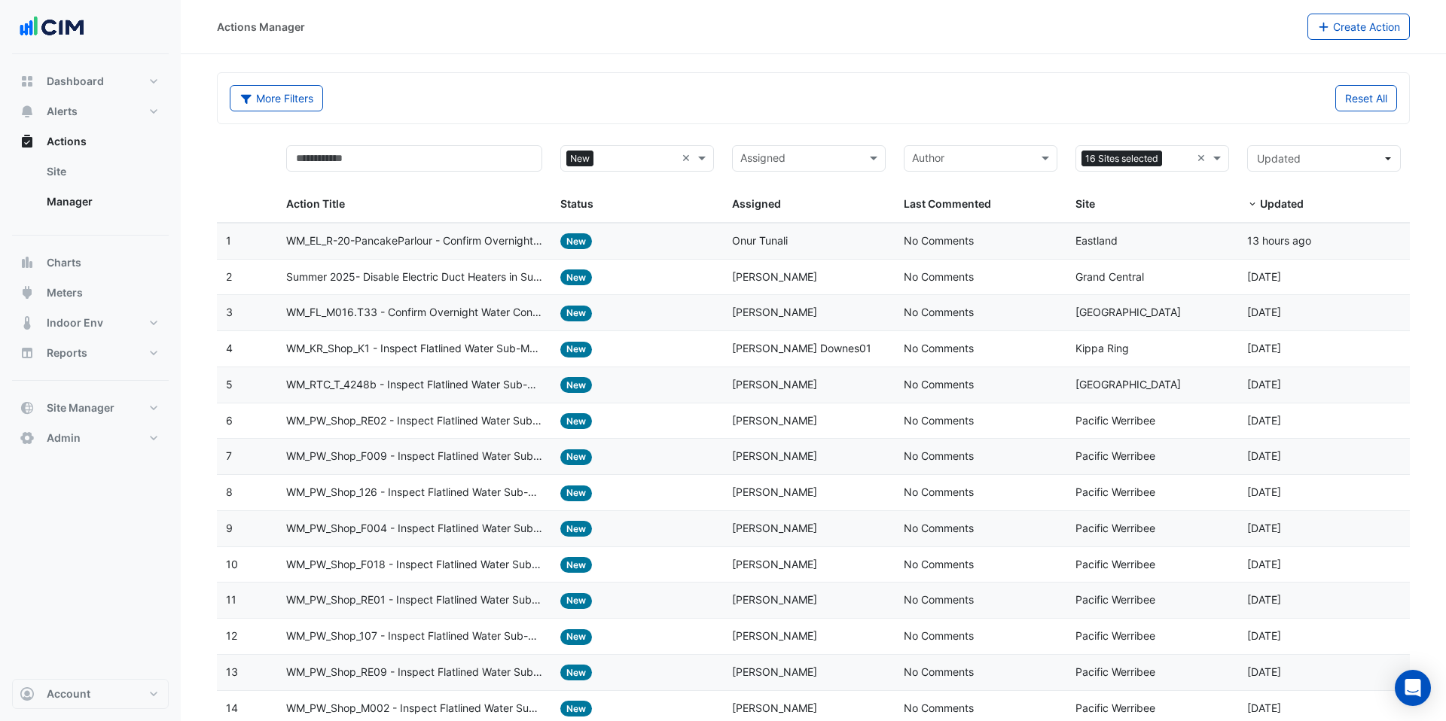
click at [385, 240] on span "WM_EL_R-20-PancakeParlour - Confirm Overnight Water Consumption" at bounding box center [414, 241] width 257 height 17
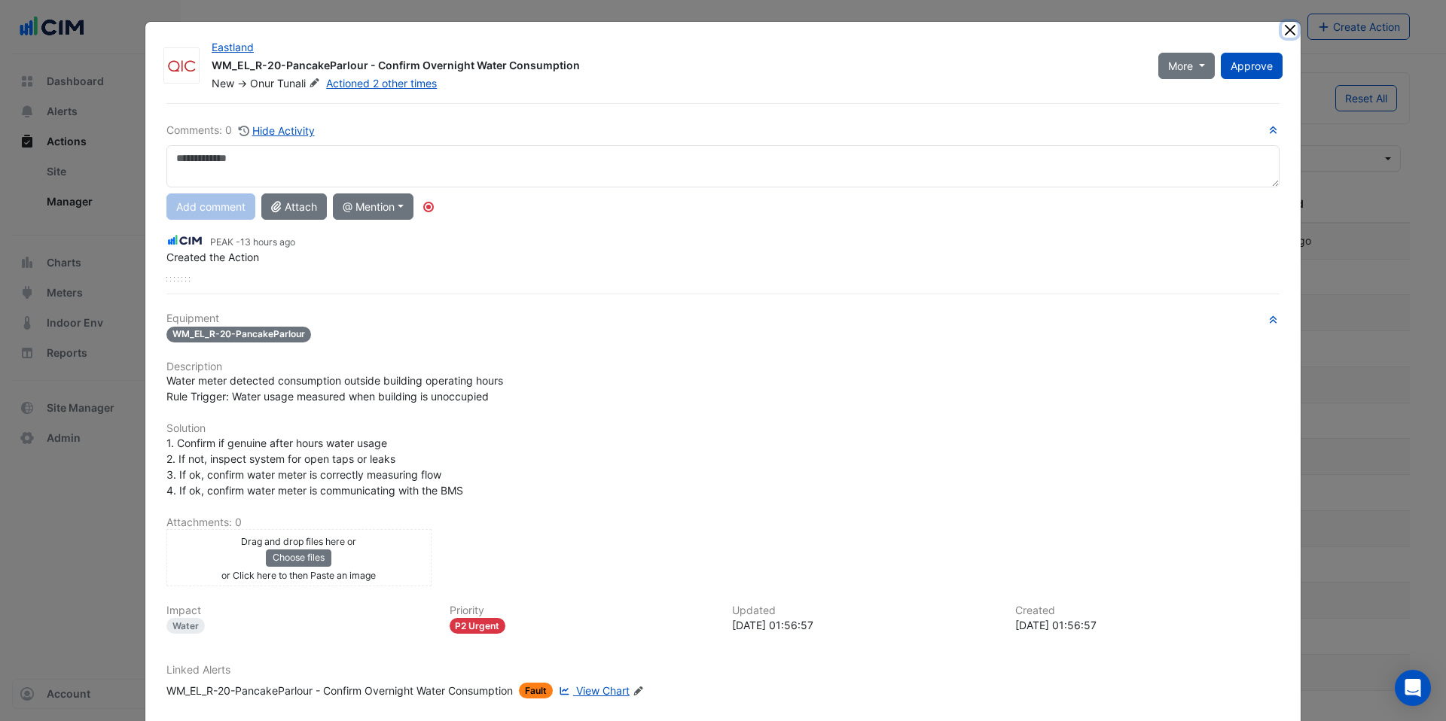
click at [1290, 32] on button "Close" at bounding box center [1289, 30] width 16 height 16
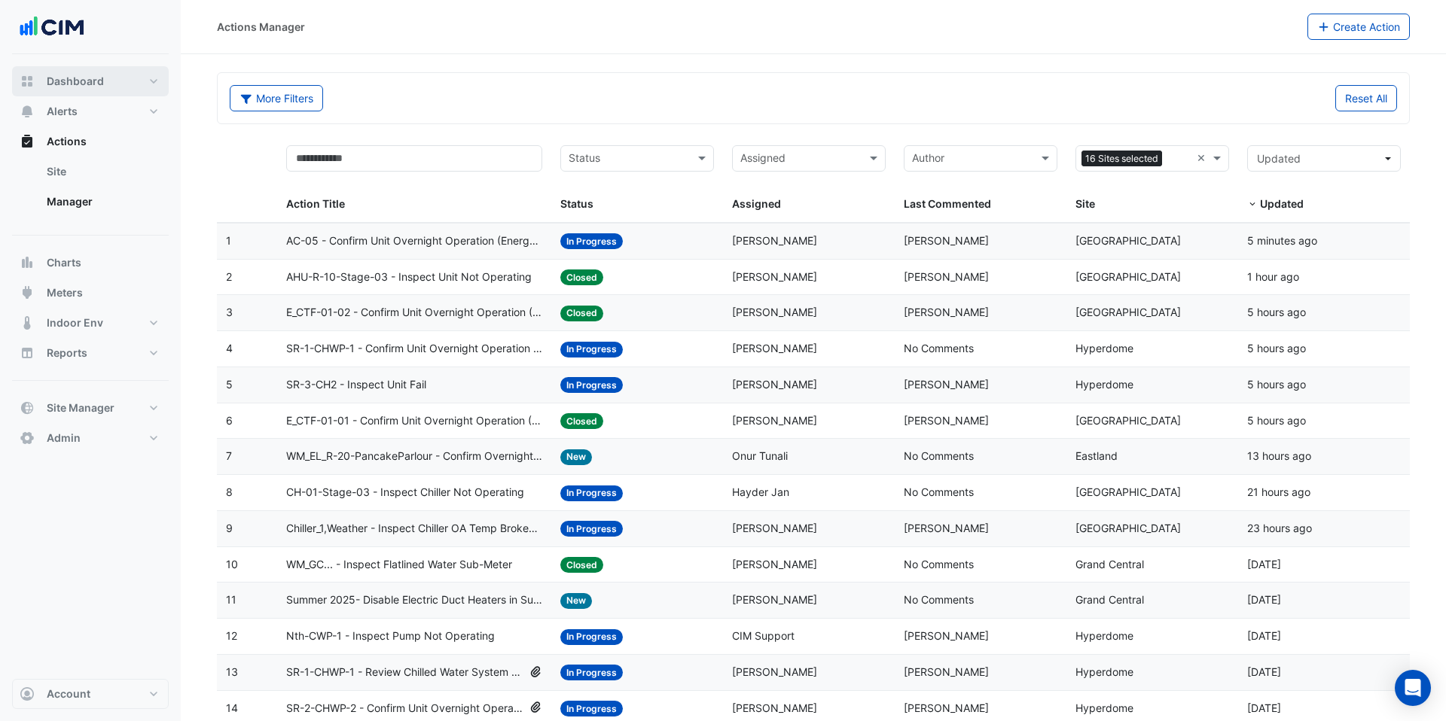
click at [72, 88] on span "Dashboard" at bounding box center [75, 81] width 57 height 15
select select "***"
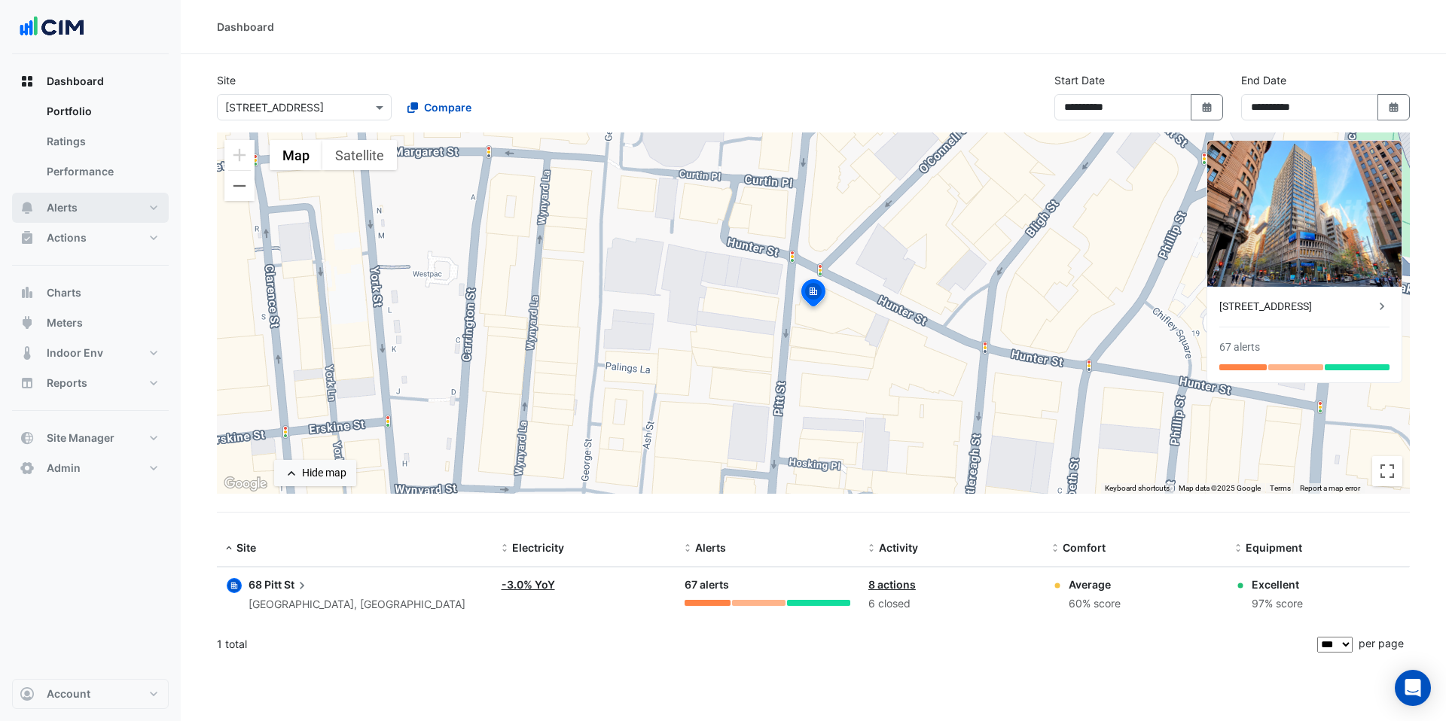
click at [91, 205] on button "Alerts" at bounding box center [90, 208] width 157 height 30
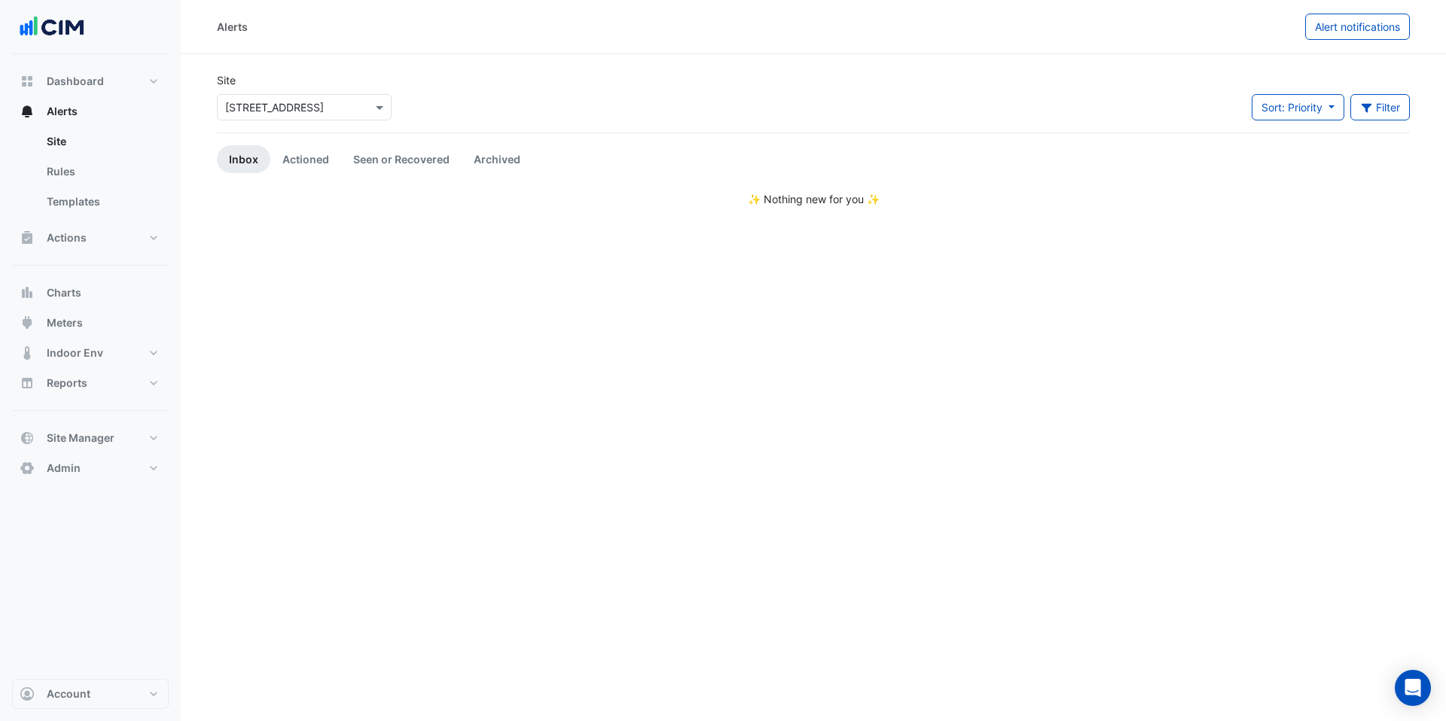
click at [283, 118] on div "× [STREET_ADDRESS]" at bounding box center [304, 107] width 175 height 26
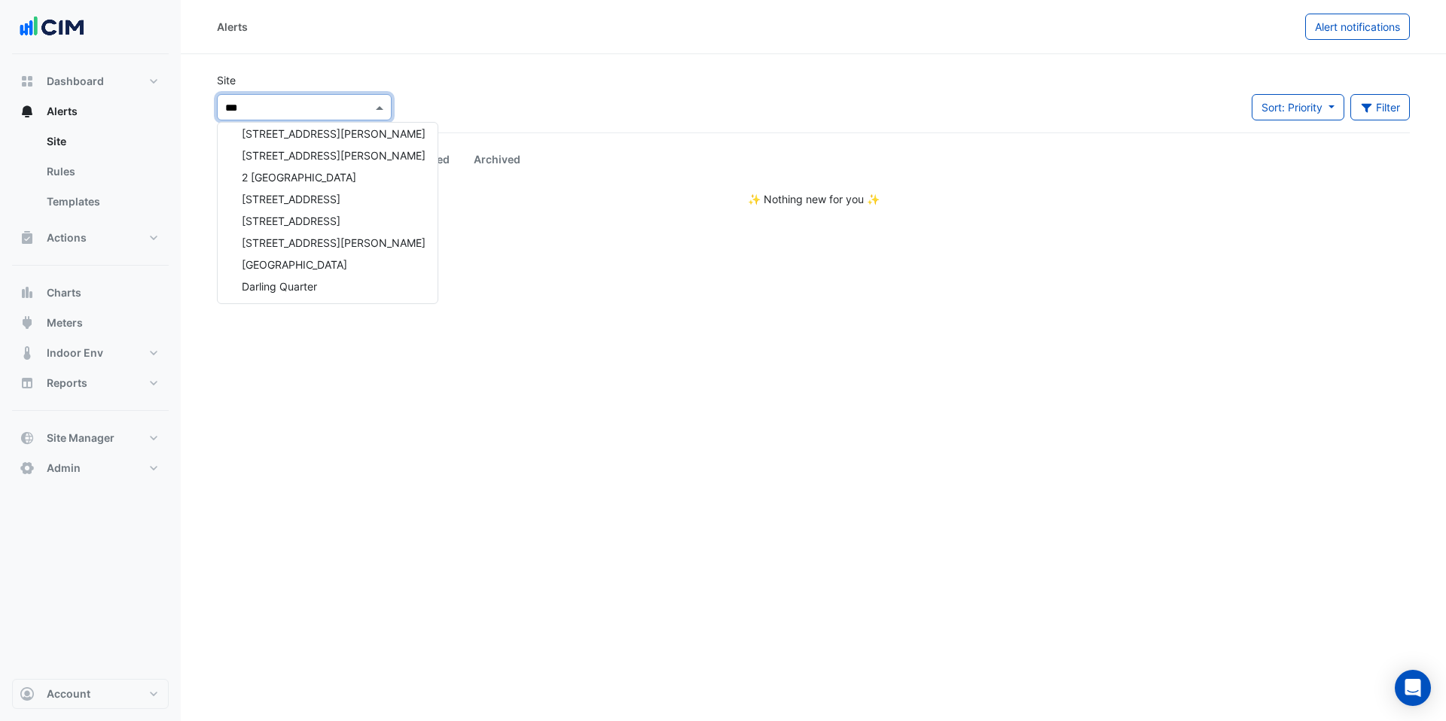
type input "****"
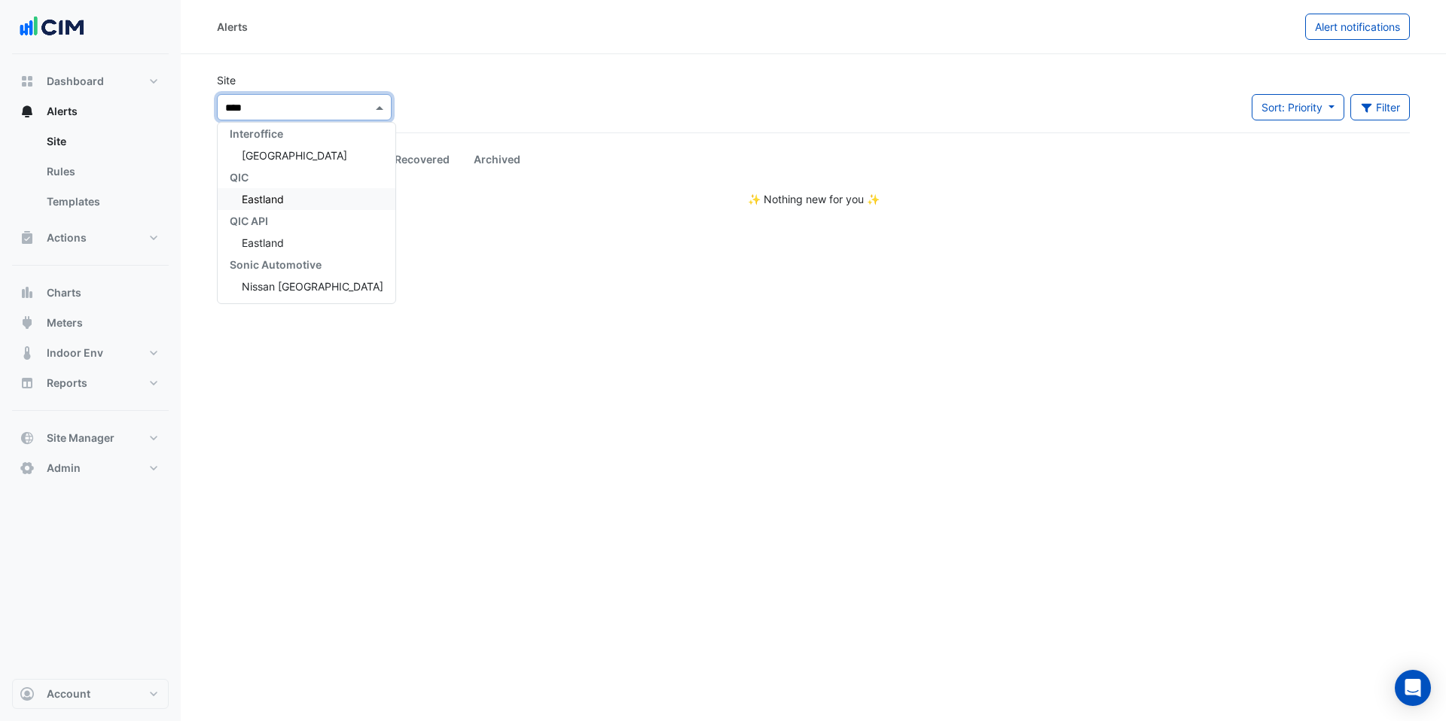
click at [295, 200] on div "Eastland" at bounding box center [307, 199] width 178 height 22
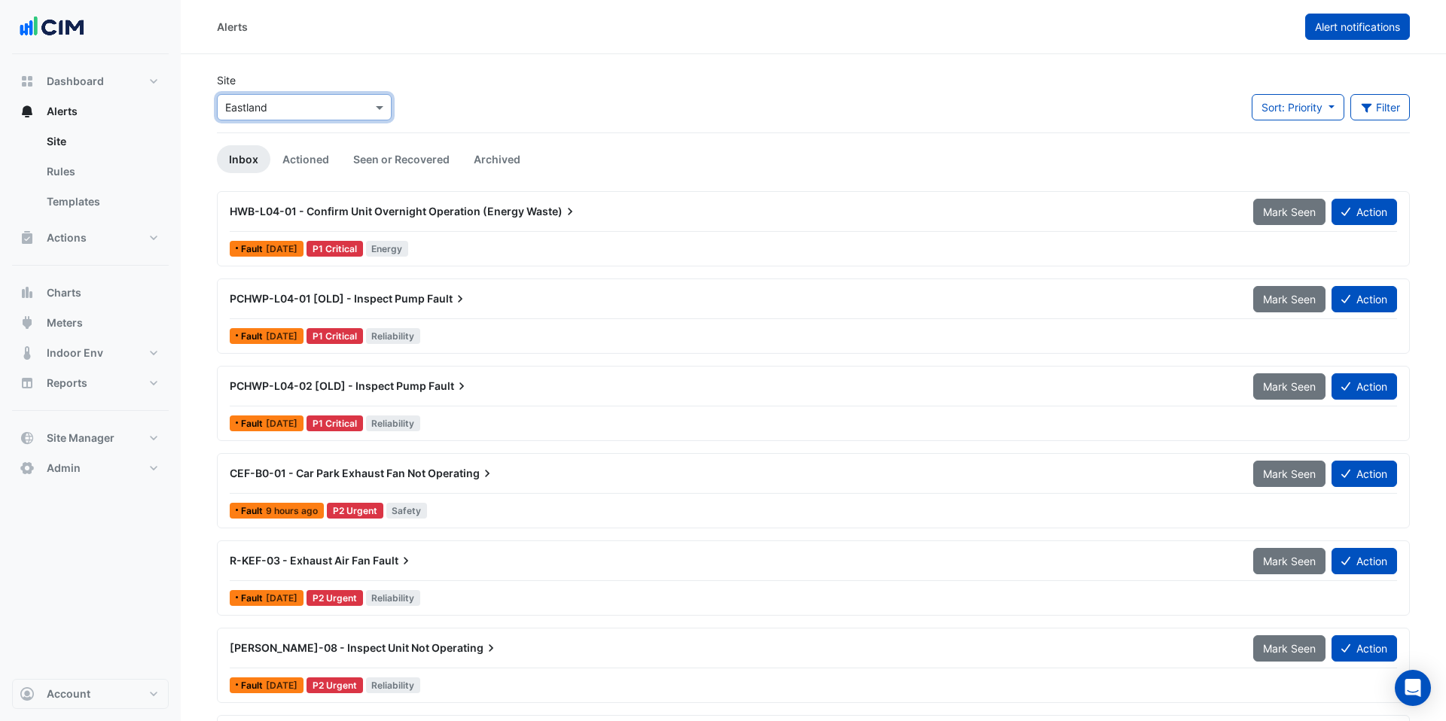
click at [1370, 32] on span "Alert notifications" at bounding box center [1357, 26] width 85 height 13
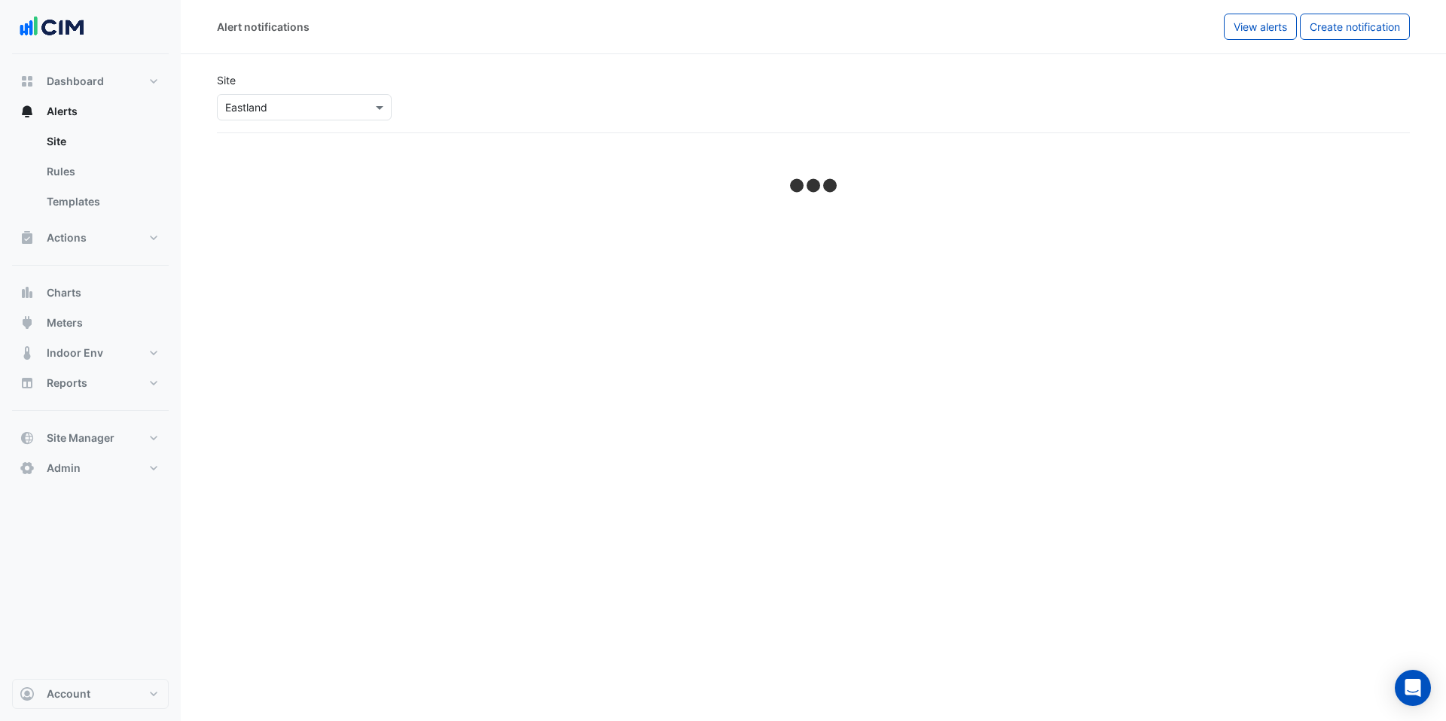
select select "******"
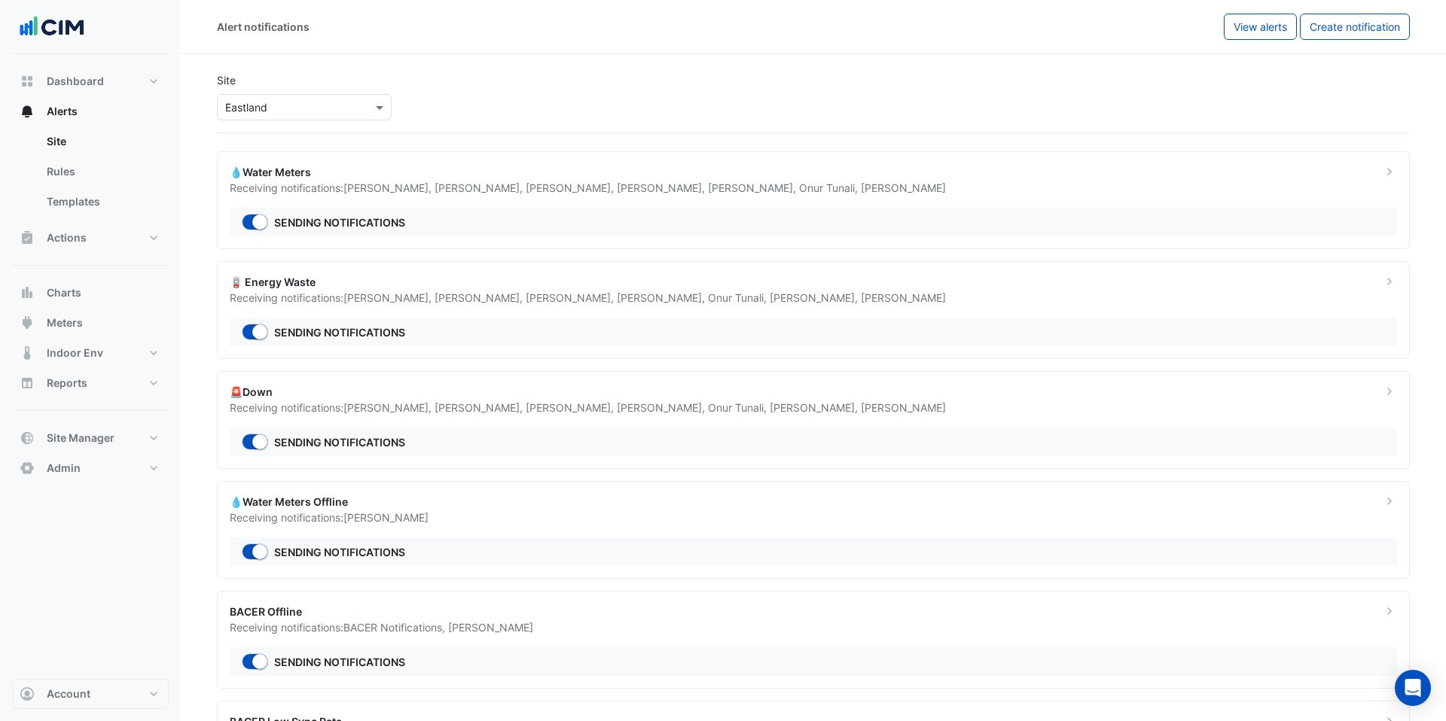
click at [412, 190] on span "[PERSON_NAME] ," at bounding box center [388, 187] width 91 height 13
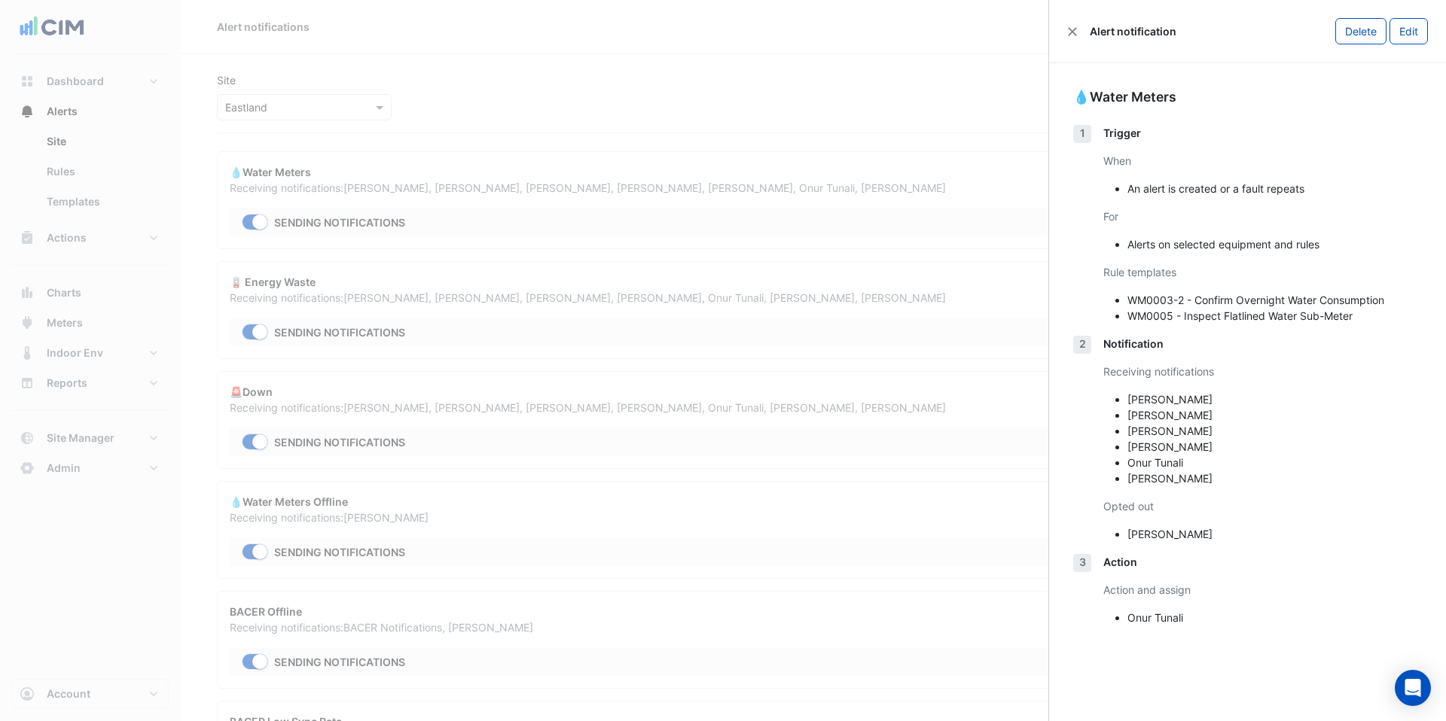
click at [119, 141] on ngb-offcanvas-backdrop at bounding box center [723, 360] width 1446 height 721
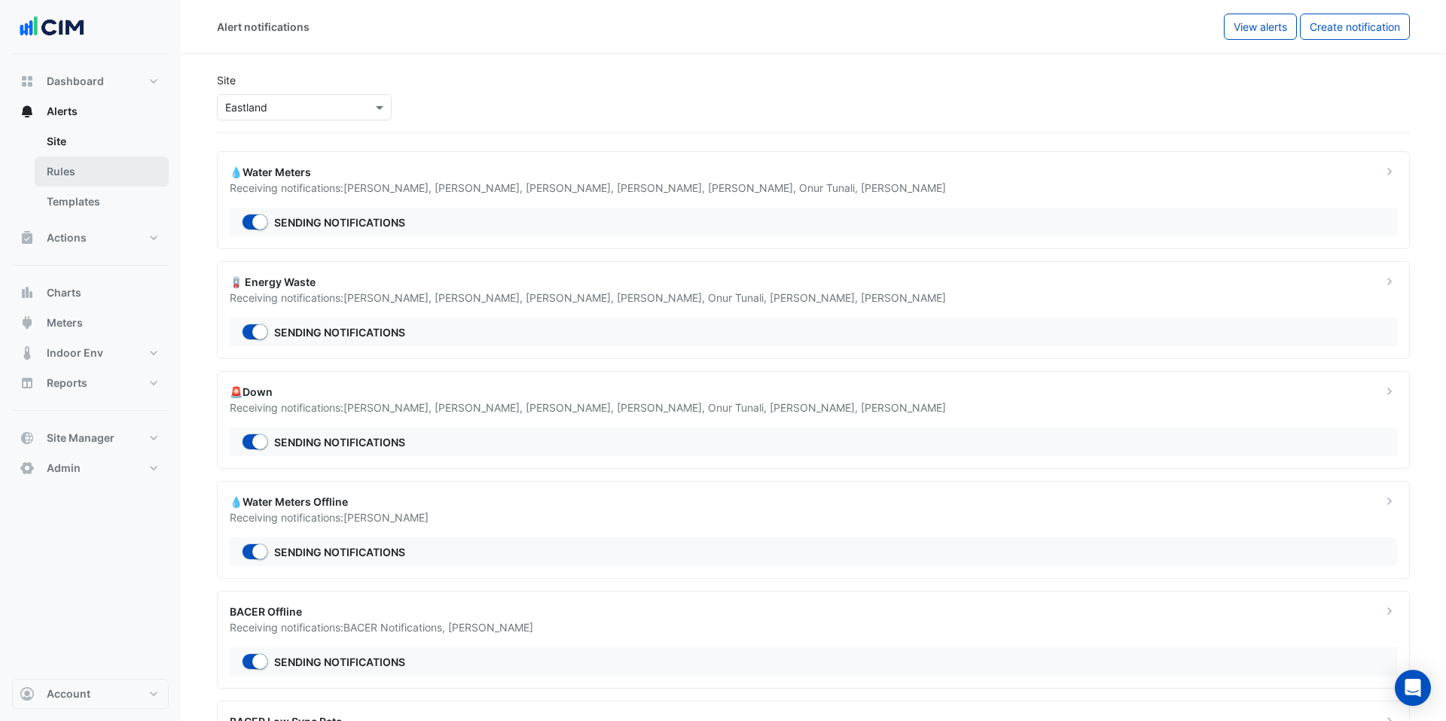
click at [119, 160] on link "Rules" at bounding box center [102, 172] width 134 height 30
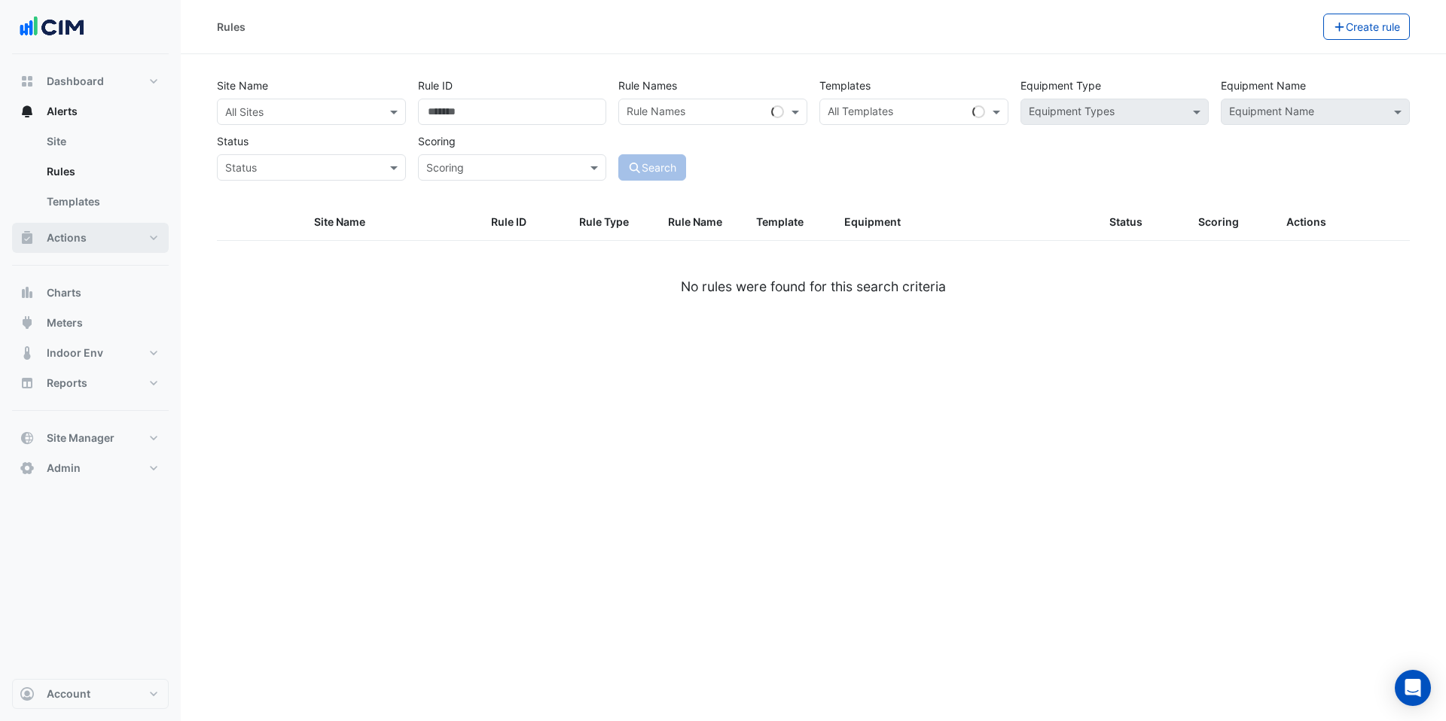
click at [110, 239] on button "Actions" at bounding box center [90, 238] width 157 height 30
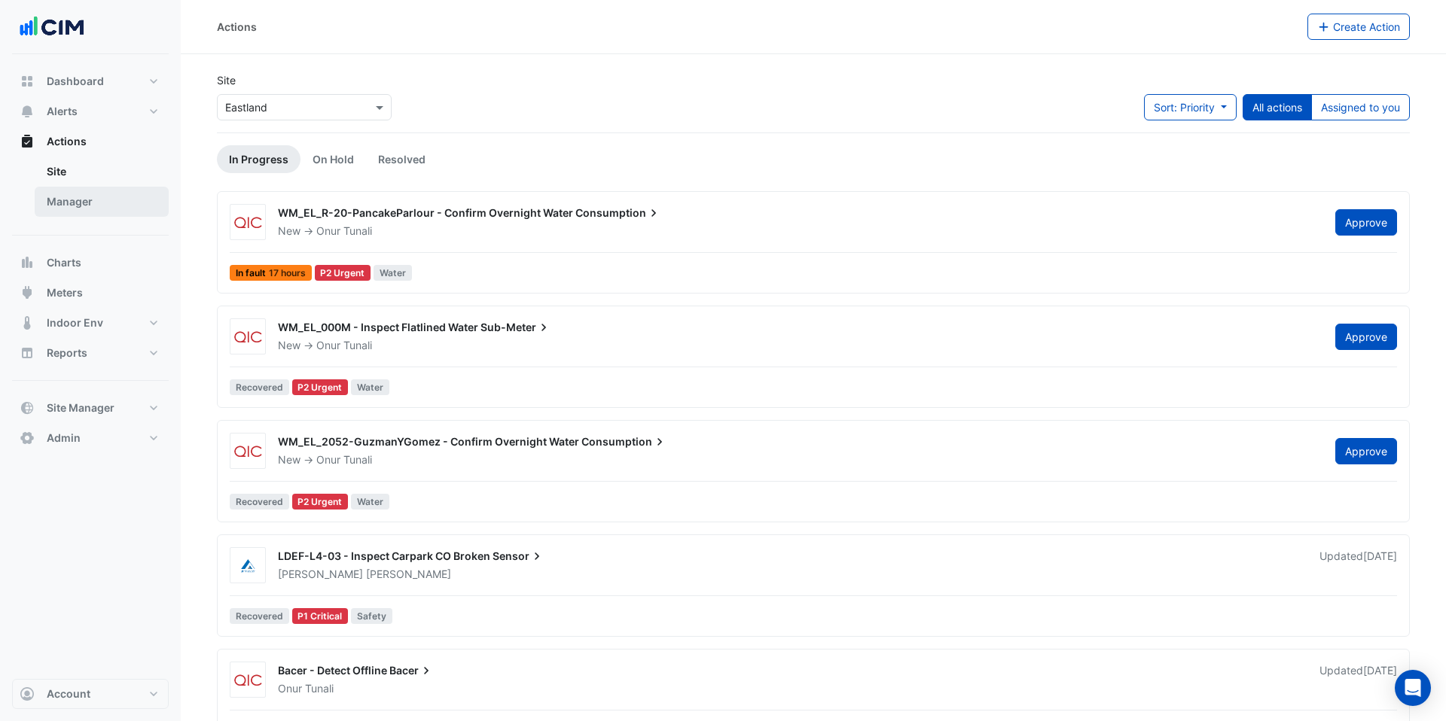
click at [73, 207] on link "Manager" at bounding box center [102, 202] width 134 height 30
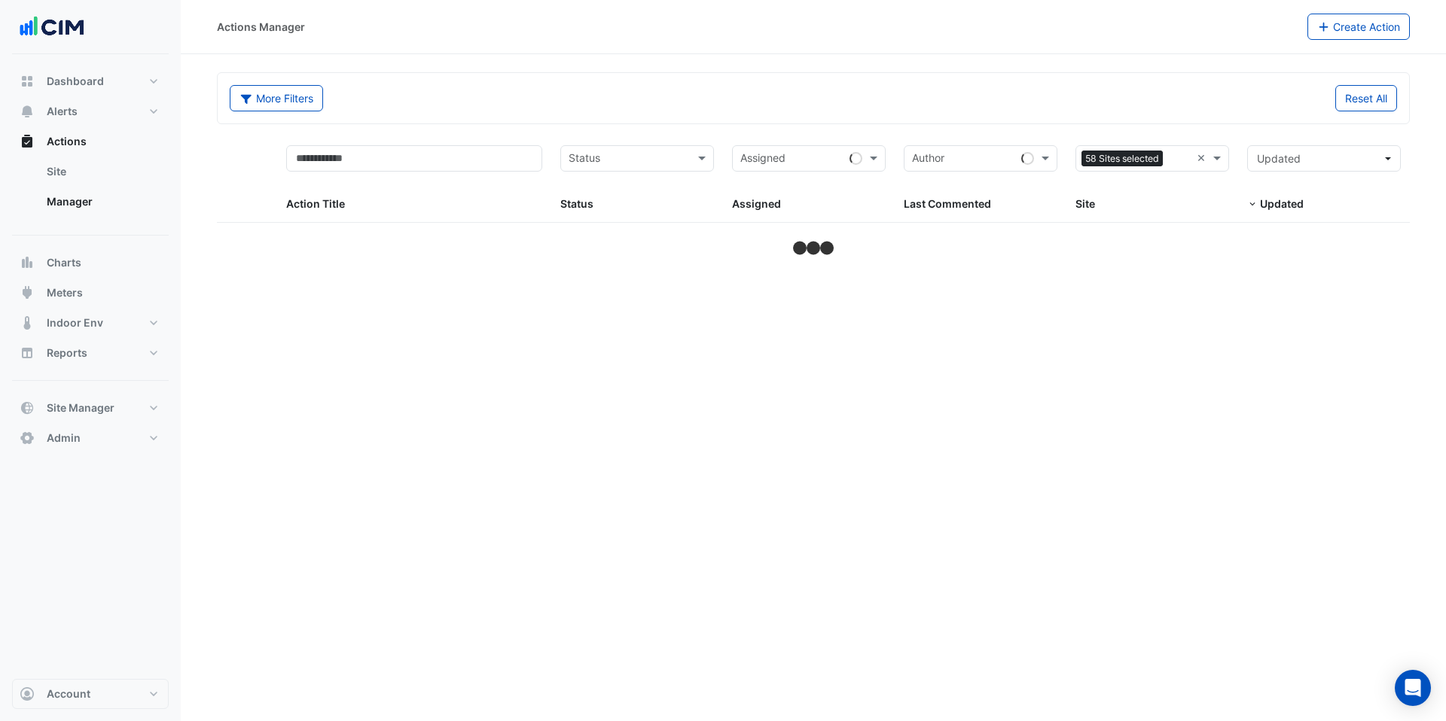
select select "***"
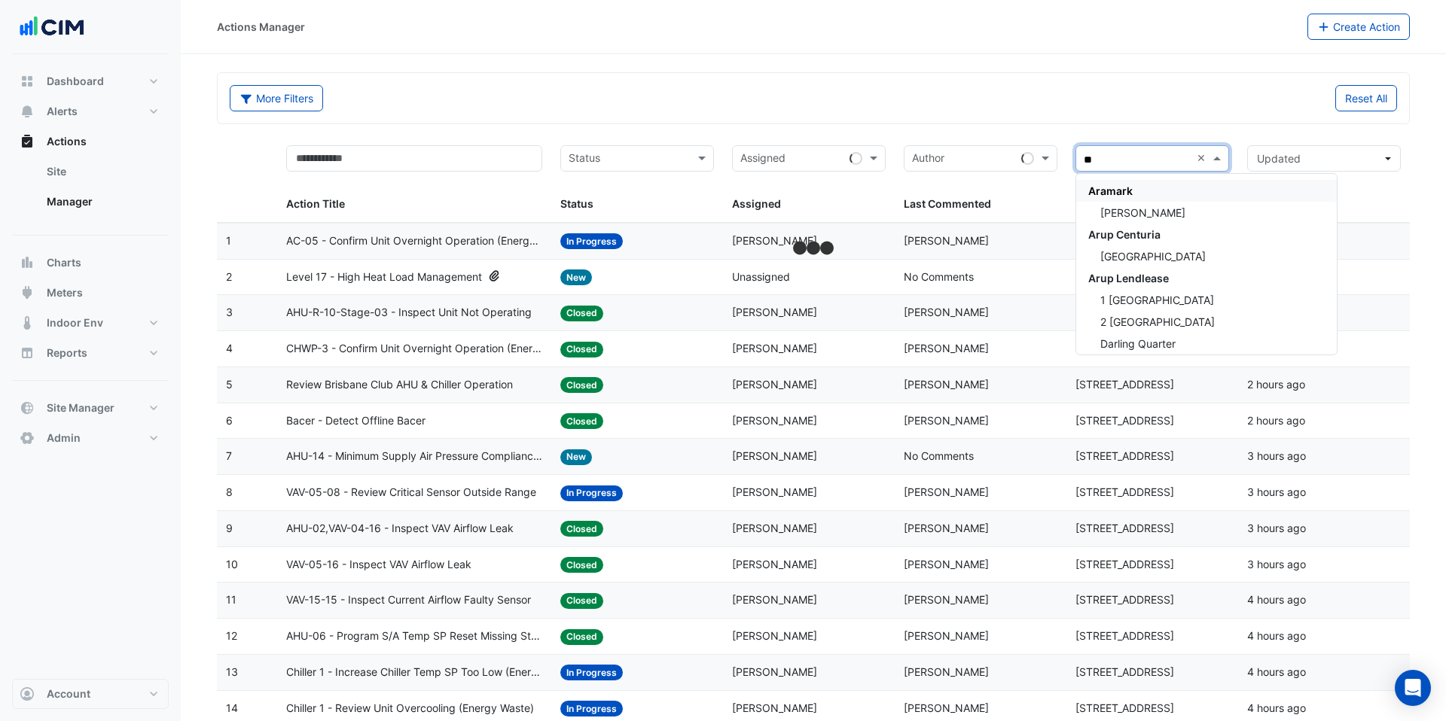
type input "***"
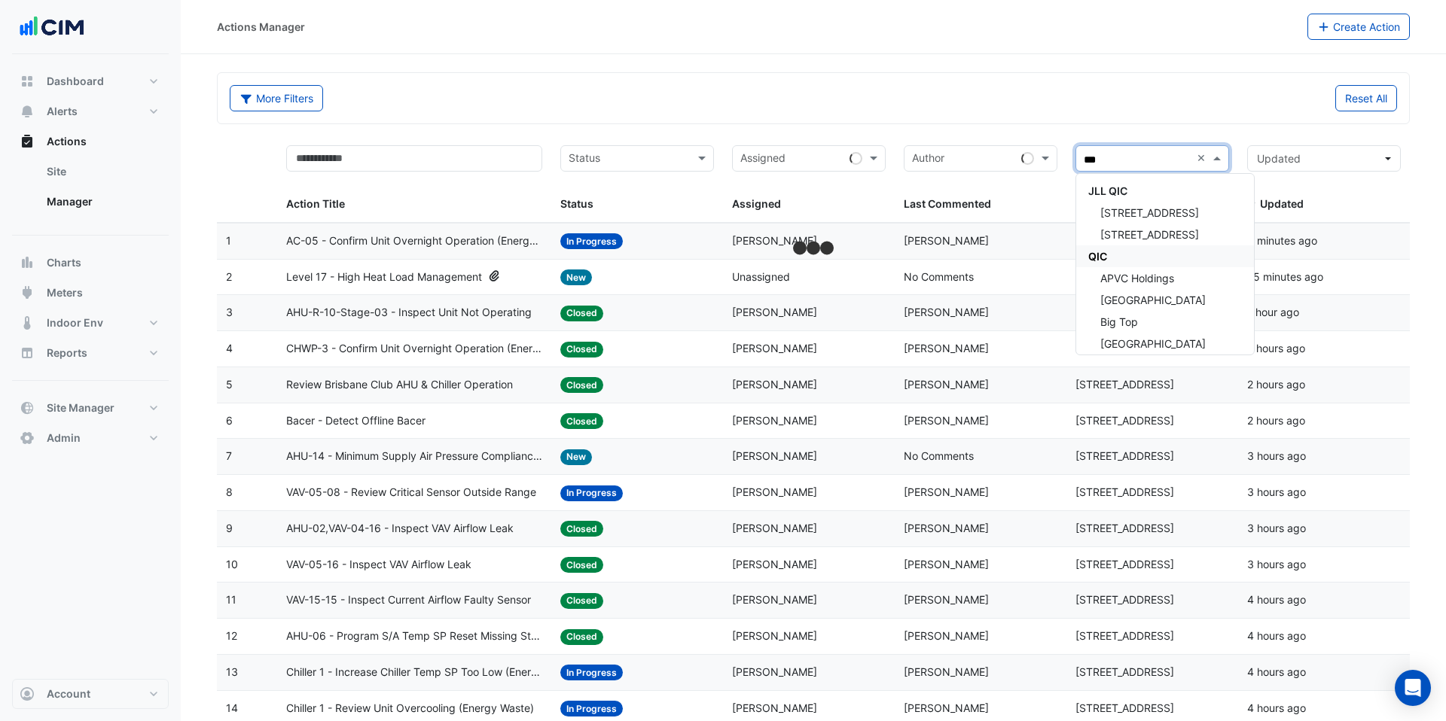
click at [1118, 253] on div "QIC" at bounding box center [1165, 256] width 178 height 22
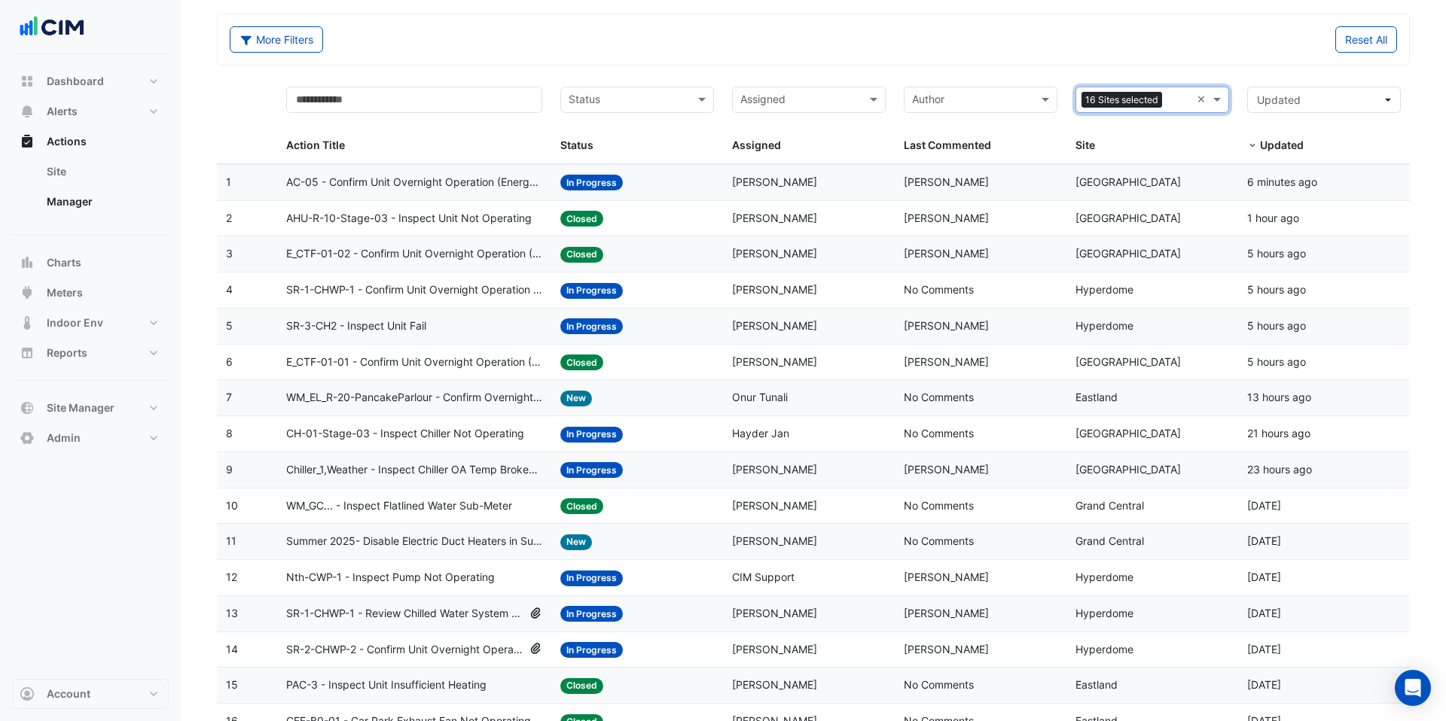
scroll to position [66, 0]
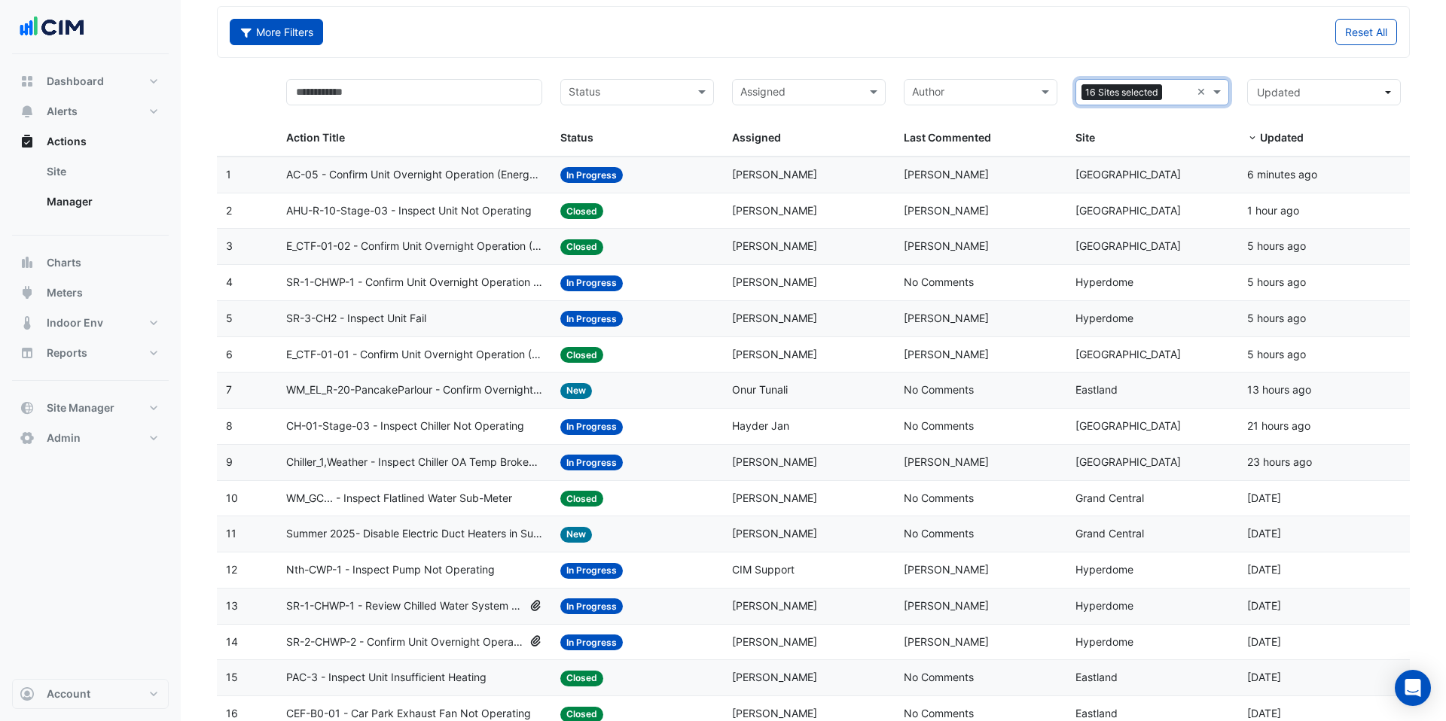
click at [282, 35] on button "More Filters" at bounding box center [276, 32] width 93 height 26
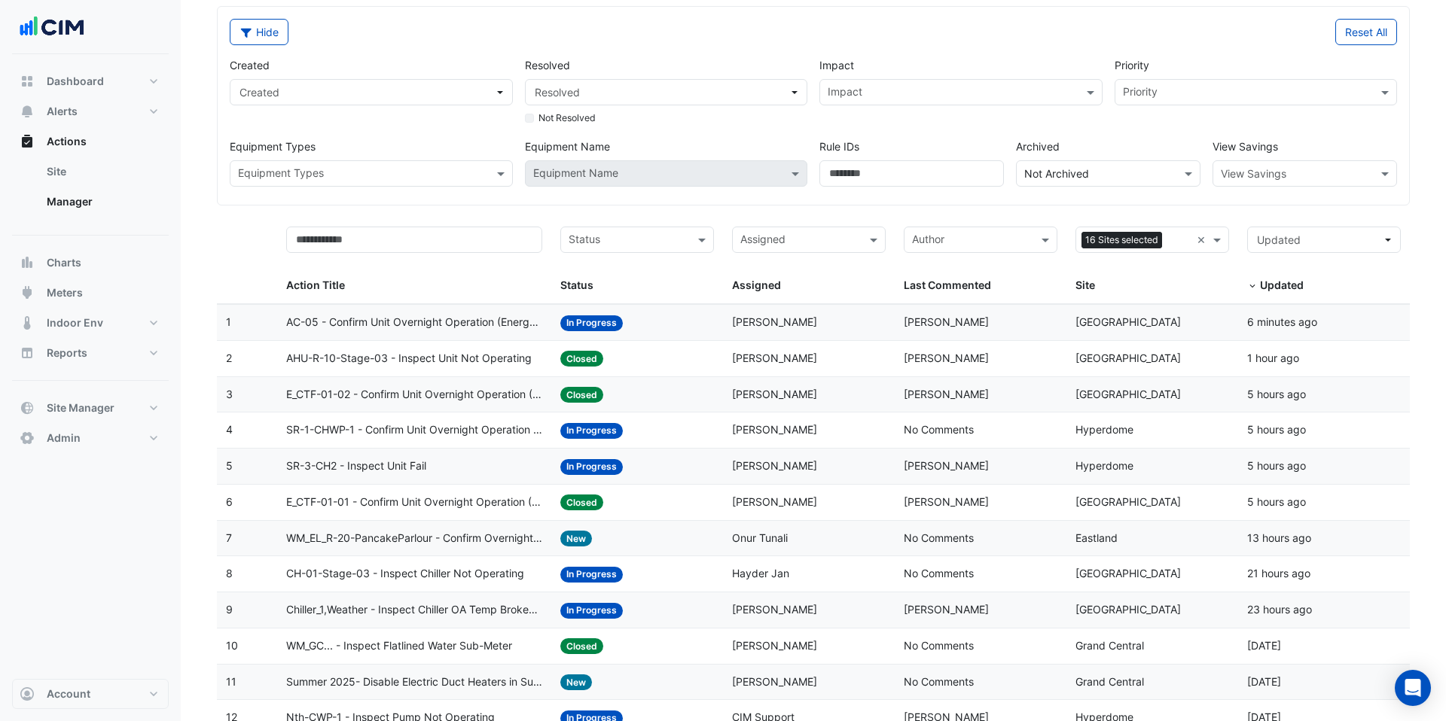
click at [387, 171] on input "text" at bounding box center [362, 175] width 249 height 16
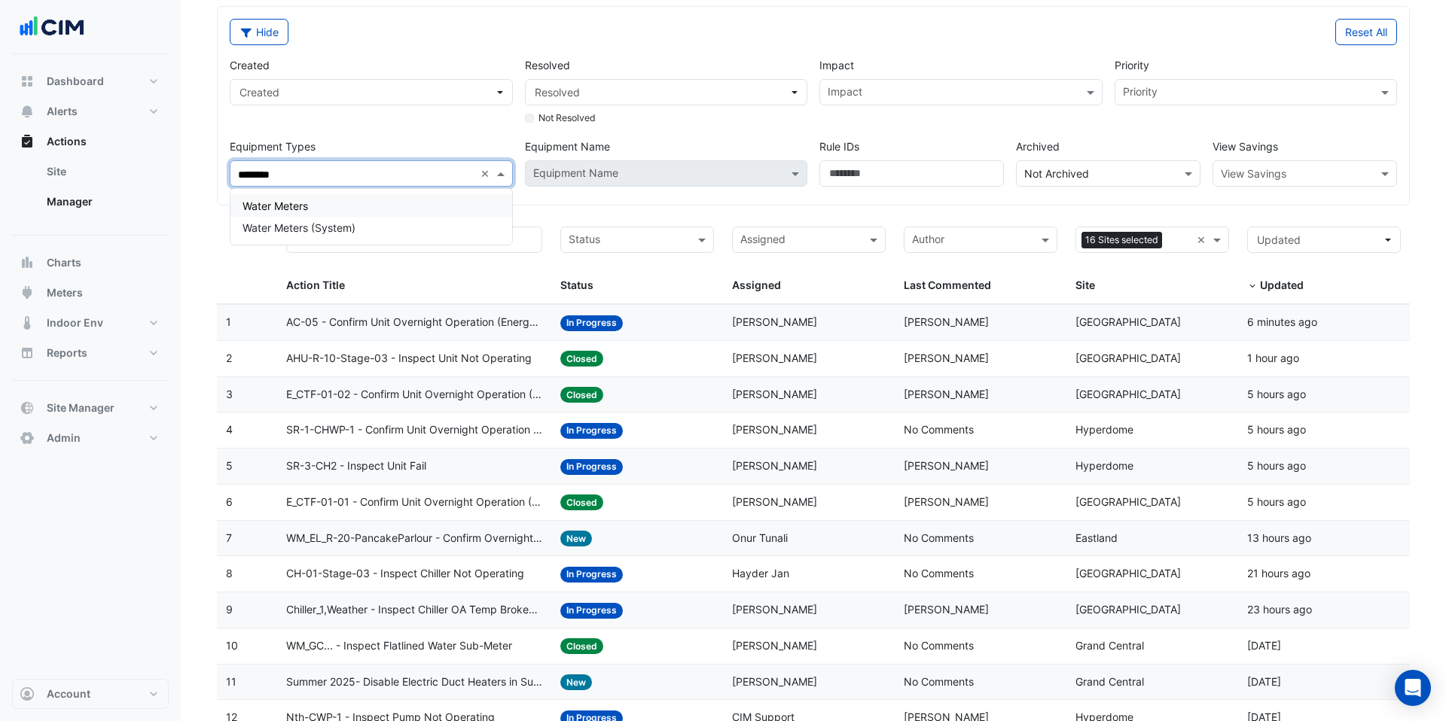
click at [358, 200] on div "Water Meters" at bounding box center [371, 206] width 282 height 22
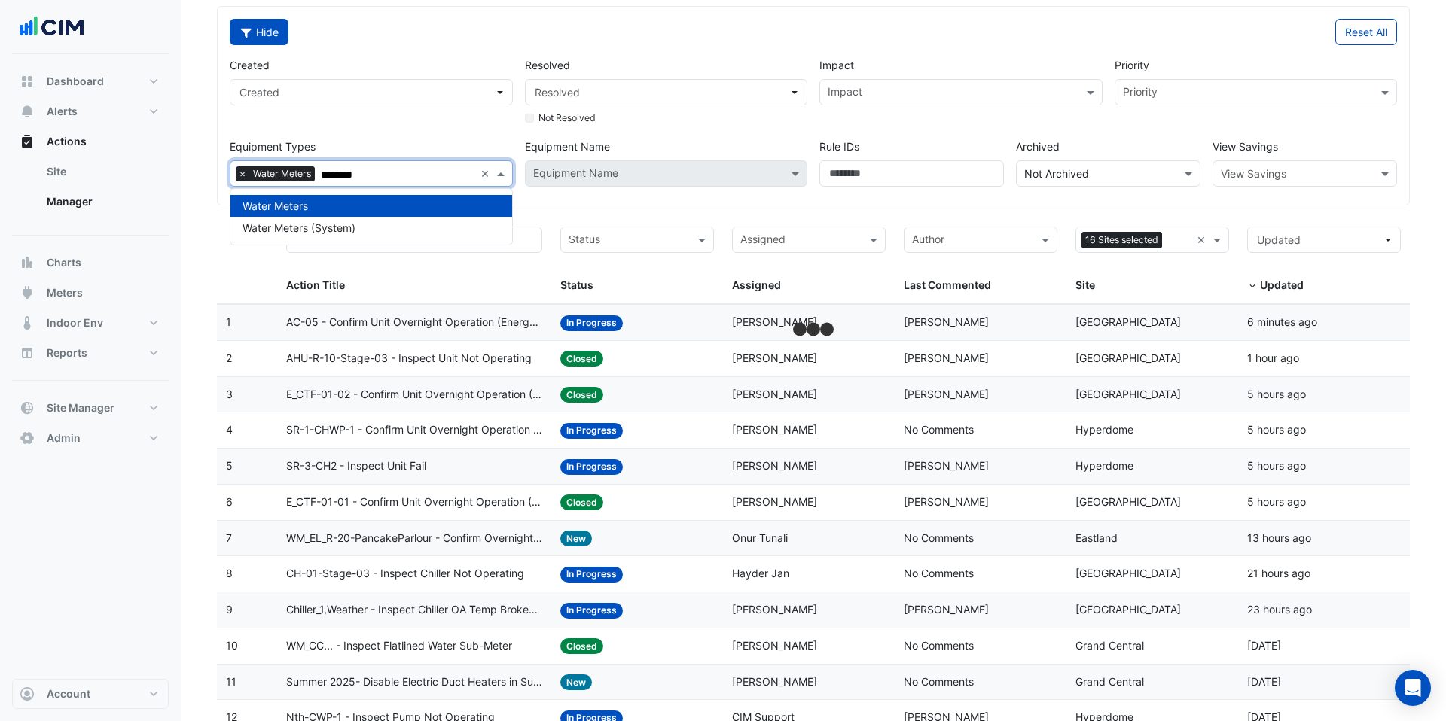
type input "********"
drag, startPoint x: 267, startPoint y: 35, endPoint x: 280, endPoint y: 47, distance: 17.6
click at [267, 35] on button "Hide" at bounding box center [259, 32] width 59 height 26
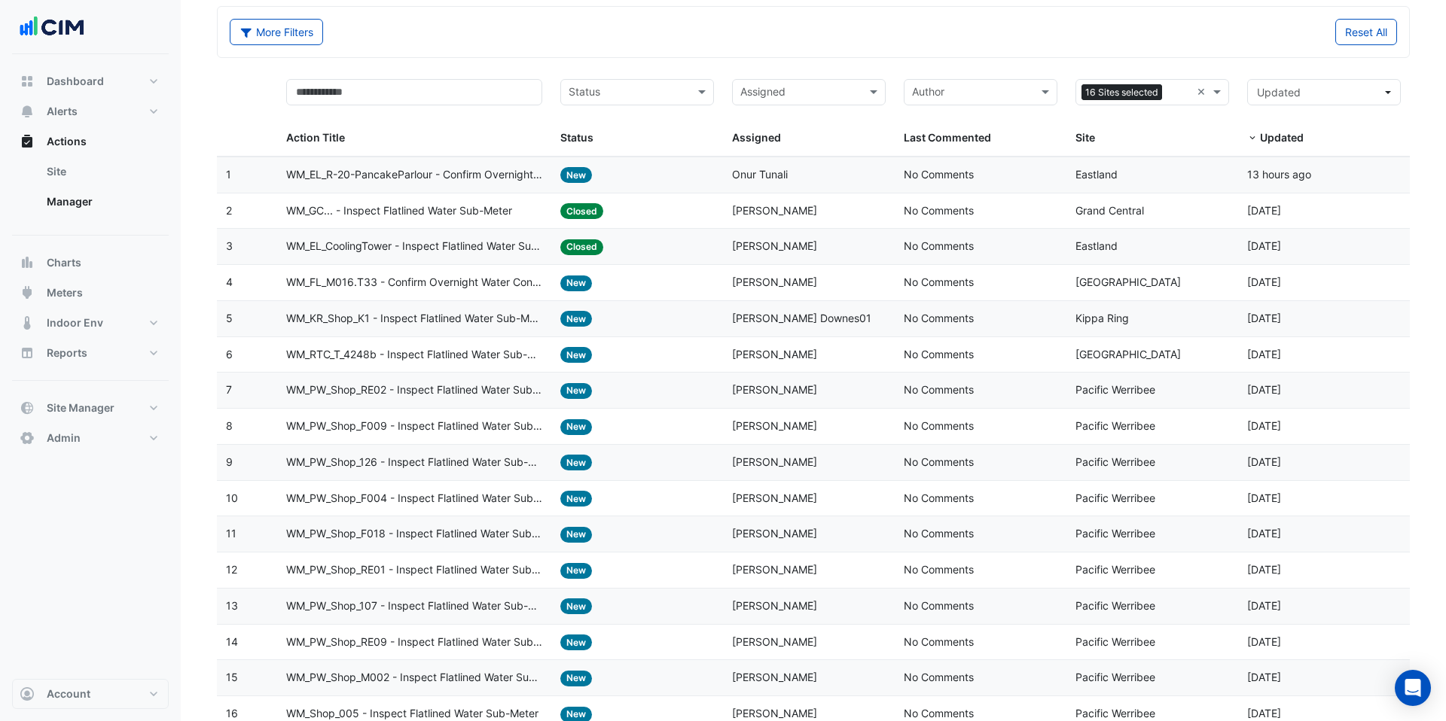
click at [426, 209] on span "WM_GC... - Inspect Flatlined Water Sub-Meter" at bounding box center [399, 211] width 226 height 17
click at [492, 251] on span "WM_EL_CoolingTower - Inspect Flatlined Water Sub-Meter" at bounding box center [414, 246] width 257 height 17
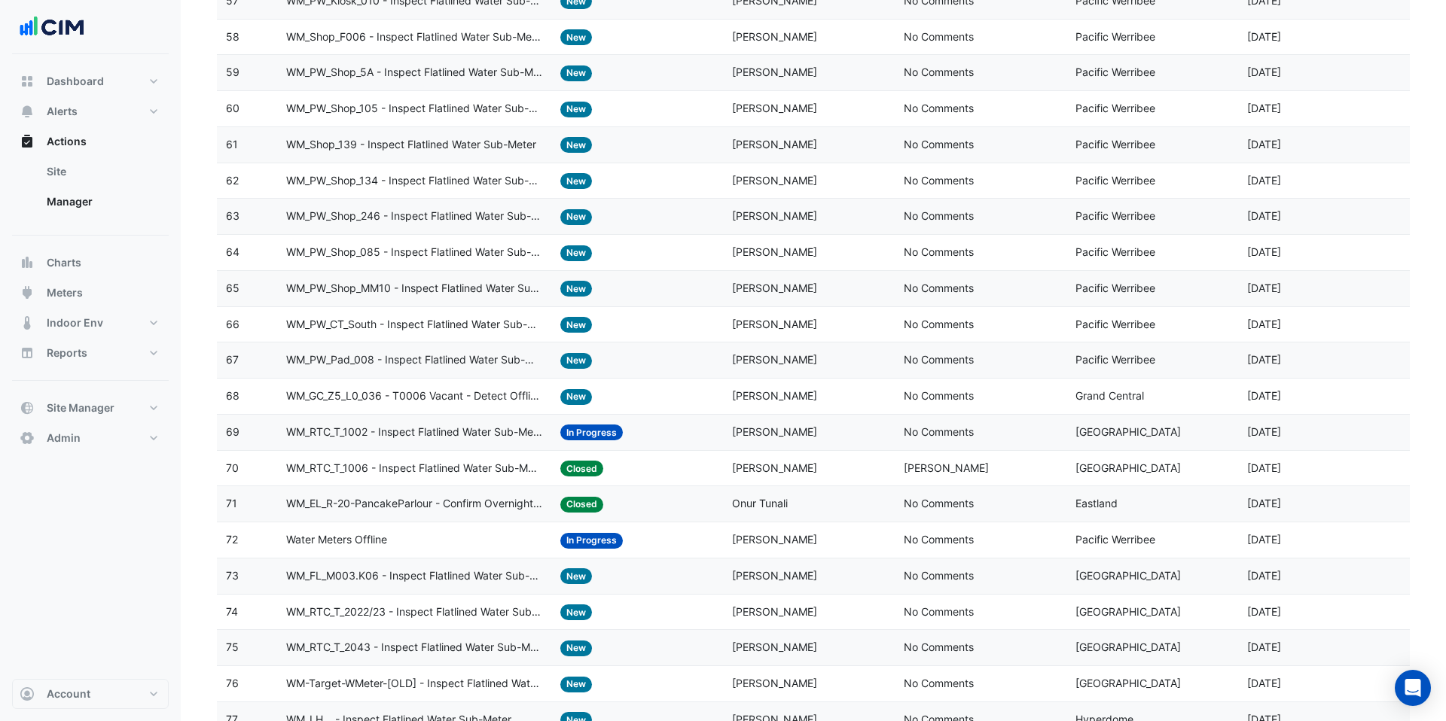
scroll to position [2429, 0]
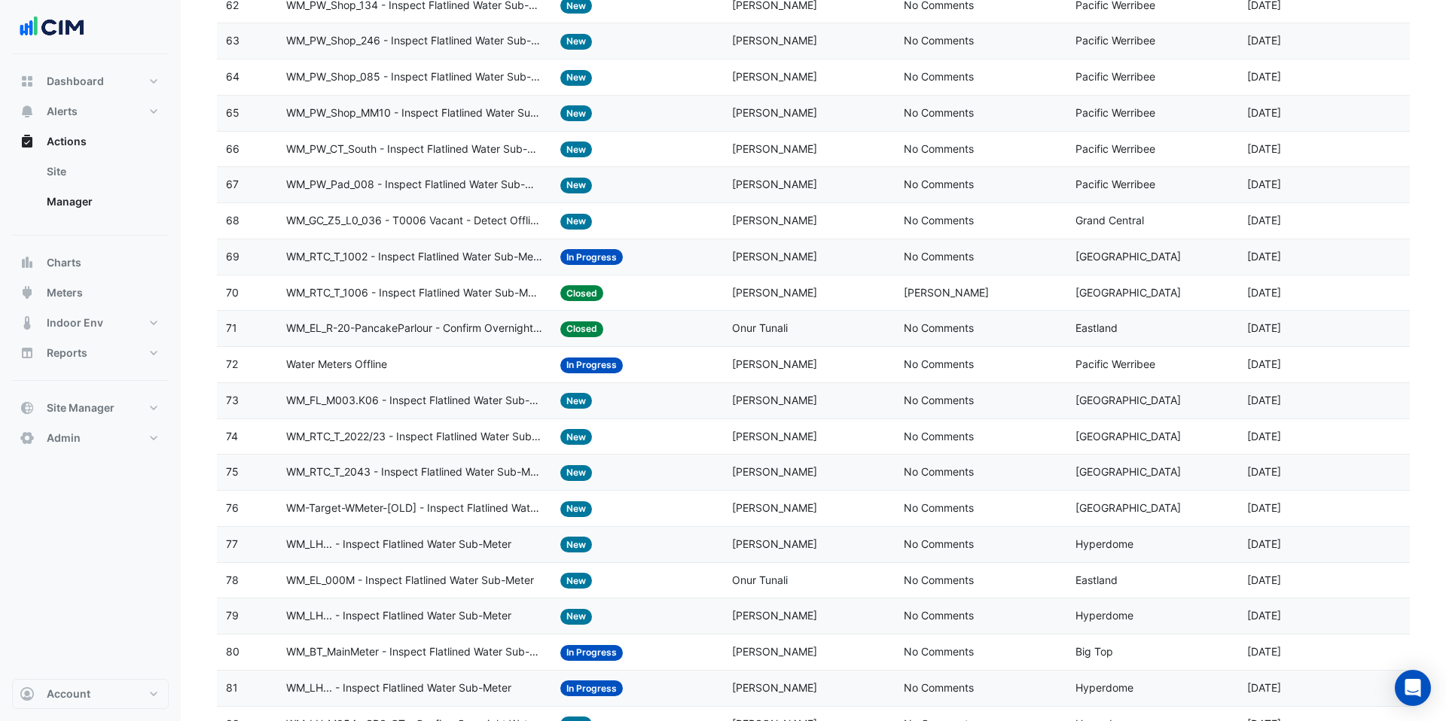
click at [482, 251] on span "WM_RTC_T_1002 - Inspect Flatlined Water Sub-Meter" at bounding box center [414, 256] width 257 height 17
click at [518, 280] on datatable-body-cell "Action Title: WM_RTC_T_1006 - Inspect Flatlined Water Sub-Meter" at bounding box center [414, 293] width 275 height 35
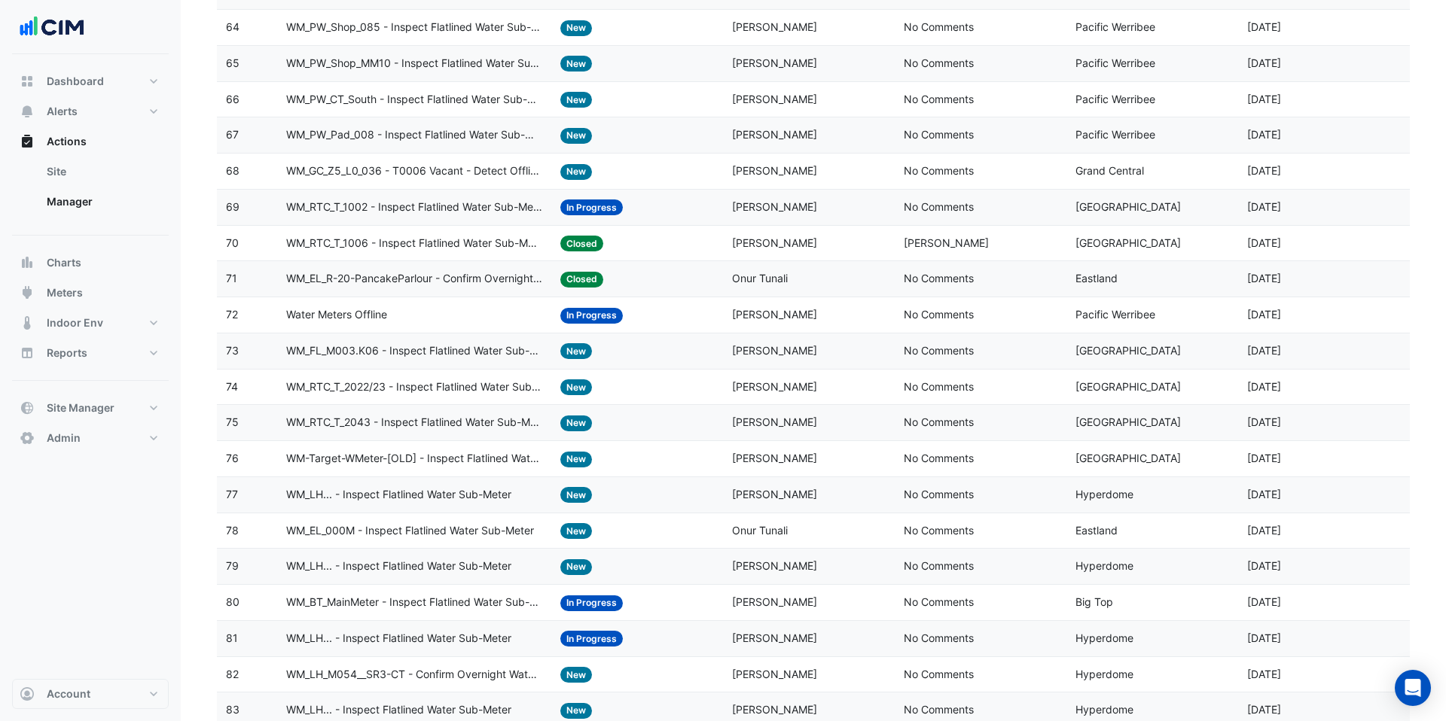
scroll to position [2480, 0]
click at [482, 273] on span "WM_EL_R-20-PancakeParlour - Confirm Overnight Water Consumption" at bounding box center [414, 277] width 257 height 17
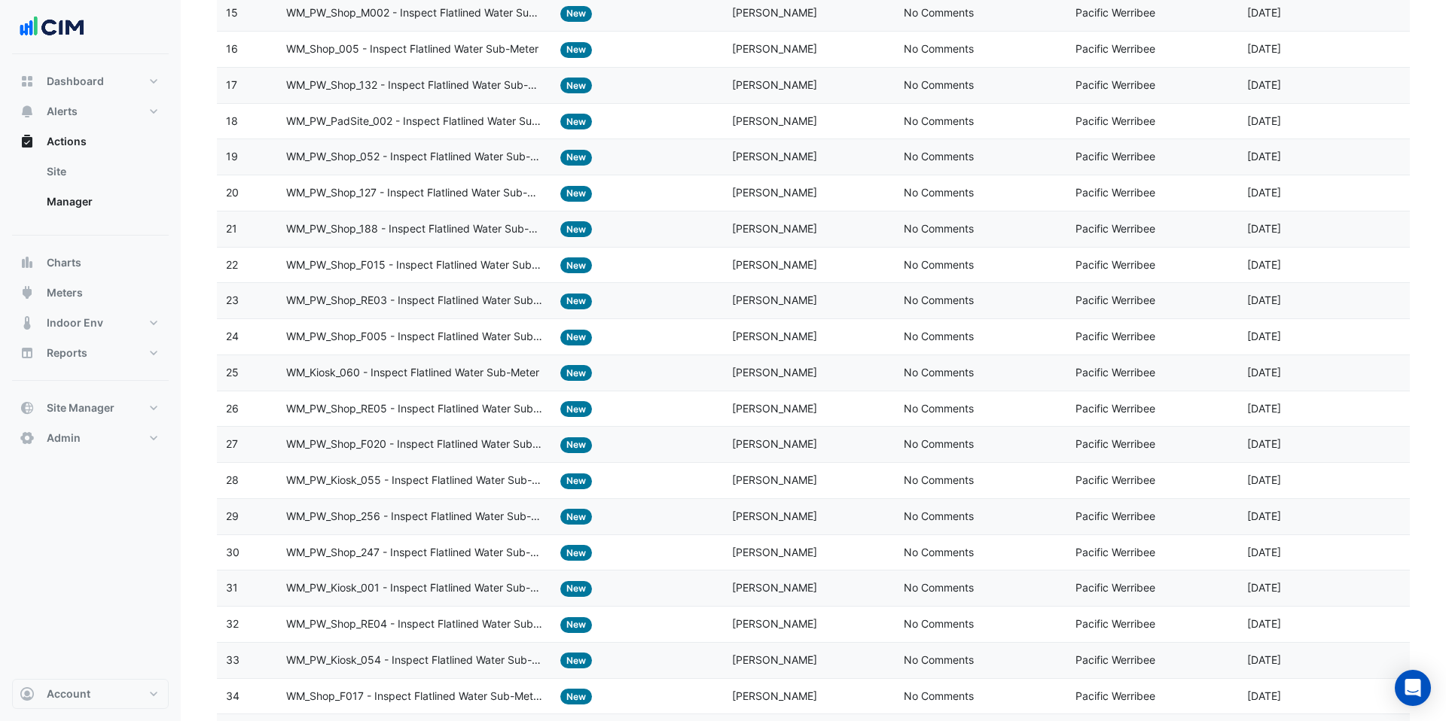
scroll to position [0, 0]
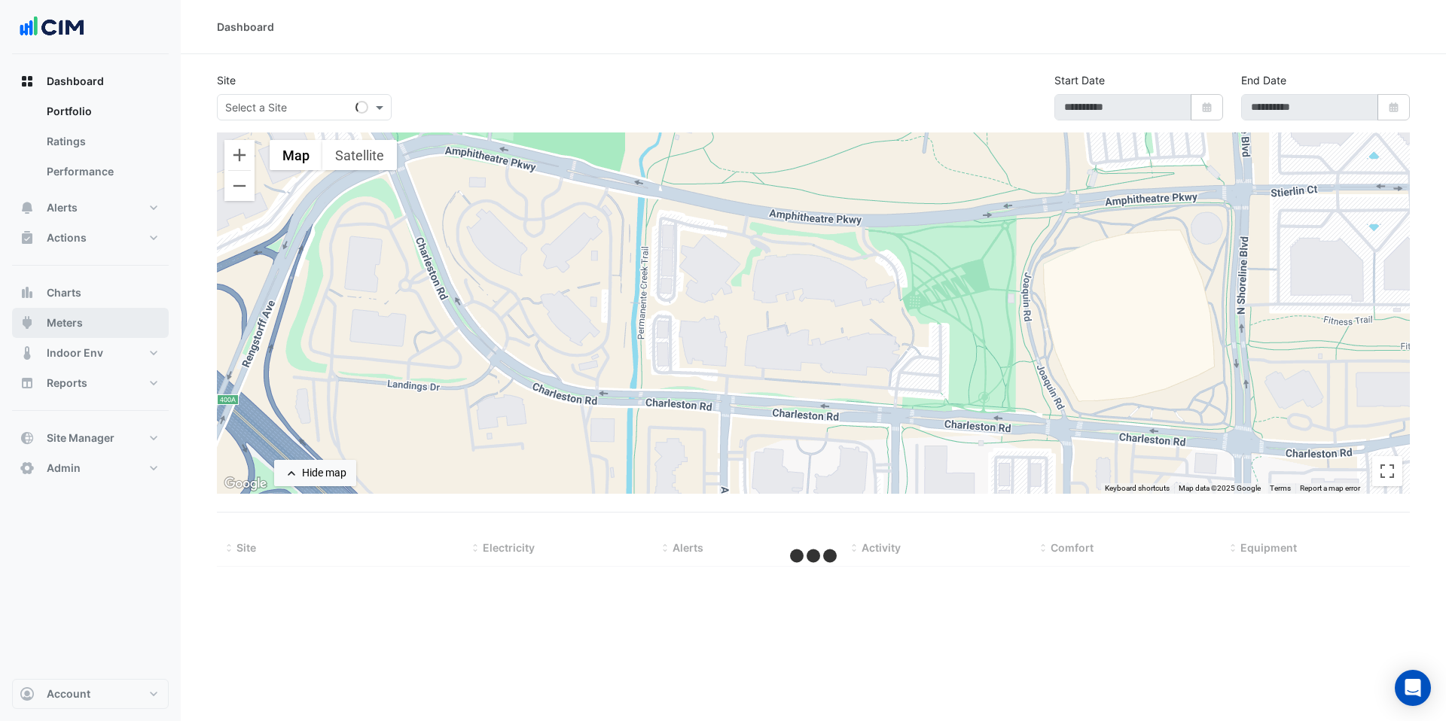
type input "**********"
select select "***"
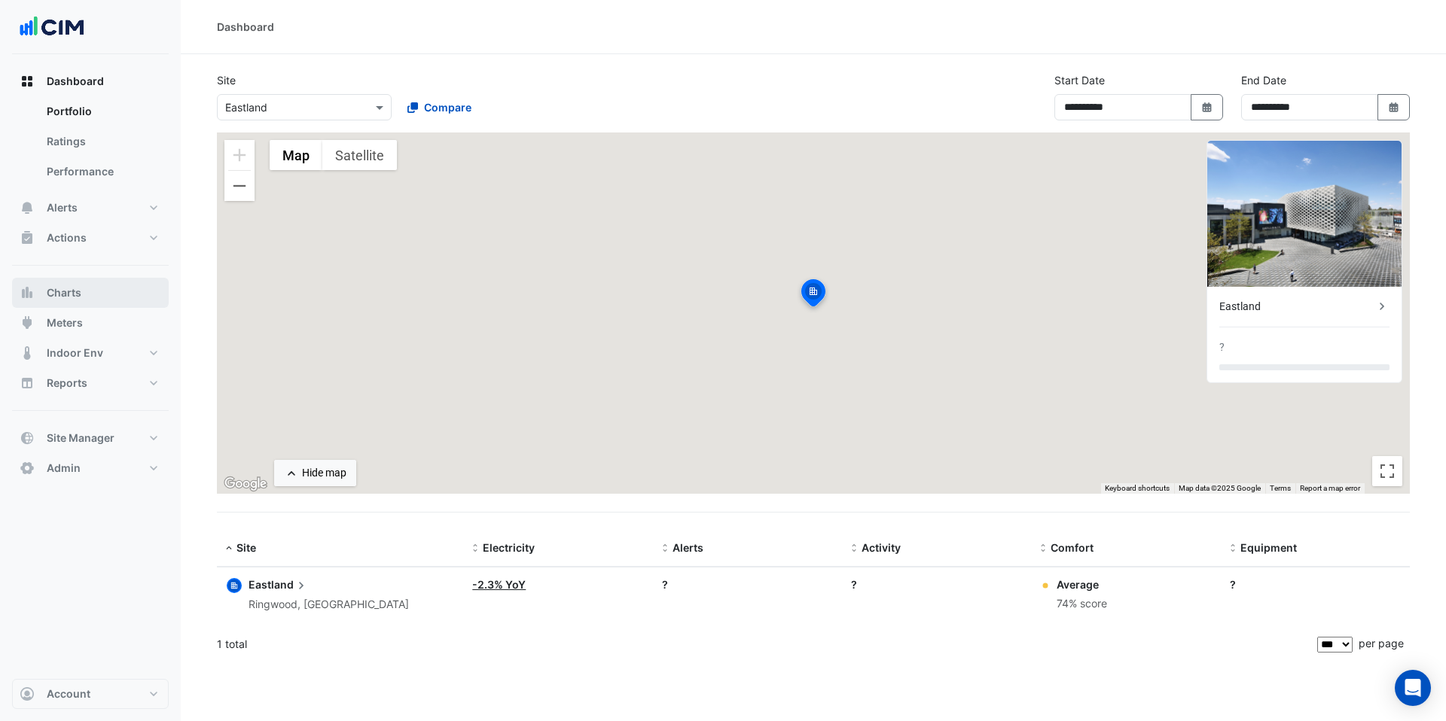
click at [93, 303] on button "Charts" at bounding box center [90, 293] width 157 height 30
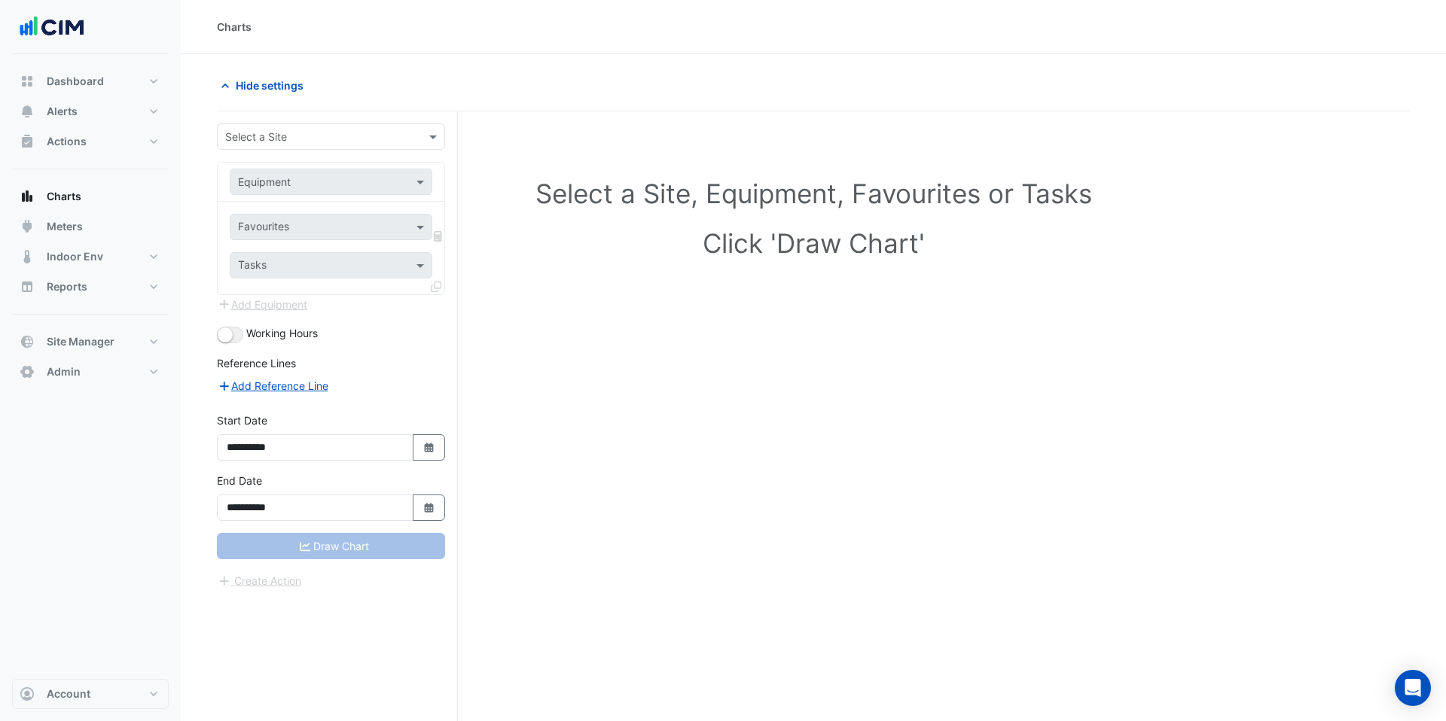
click at [336, 139] on input "text" at bounding box center [315, 137] width 181 height 16
type input "******"
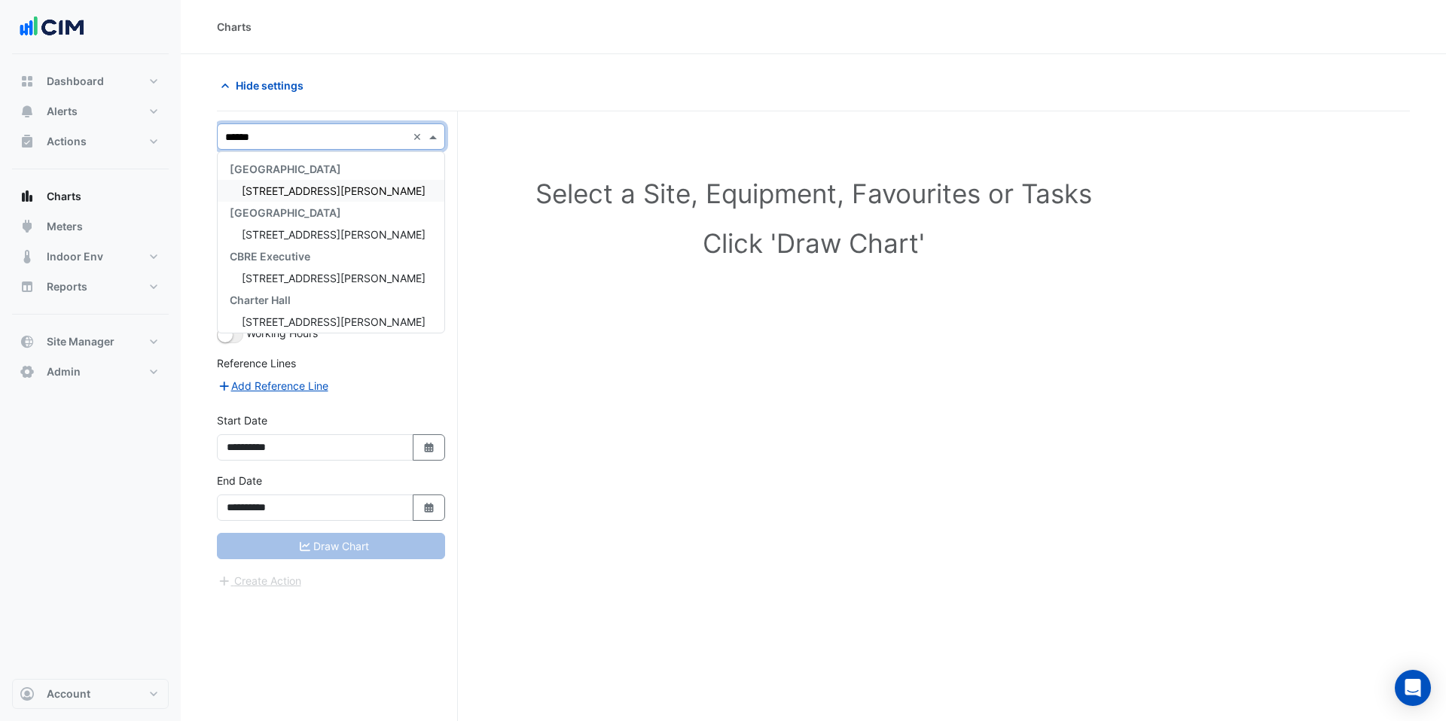
click at [328, 190] on div "1 Martin Place" at bounding box center [331, 191] width 227 height 22
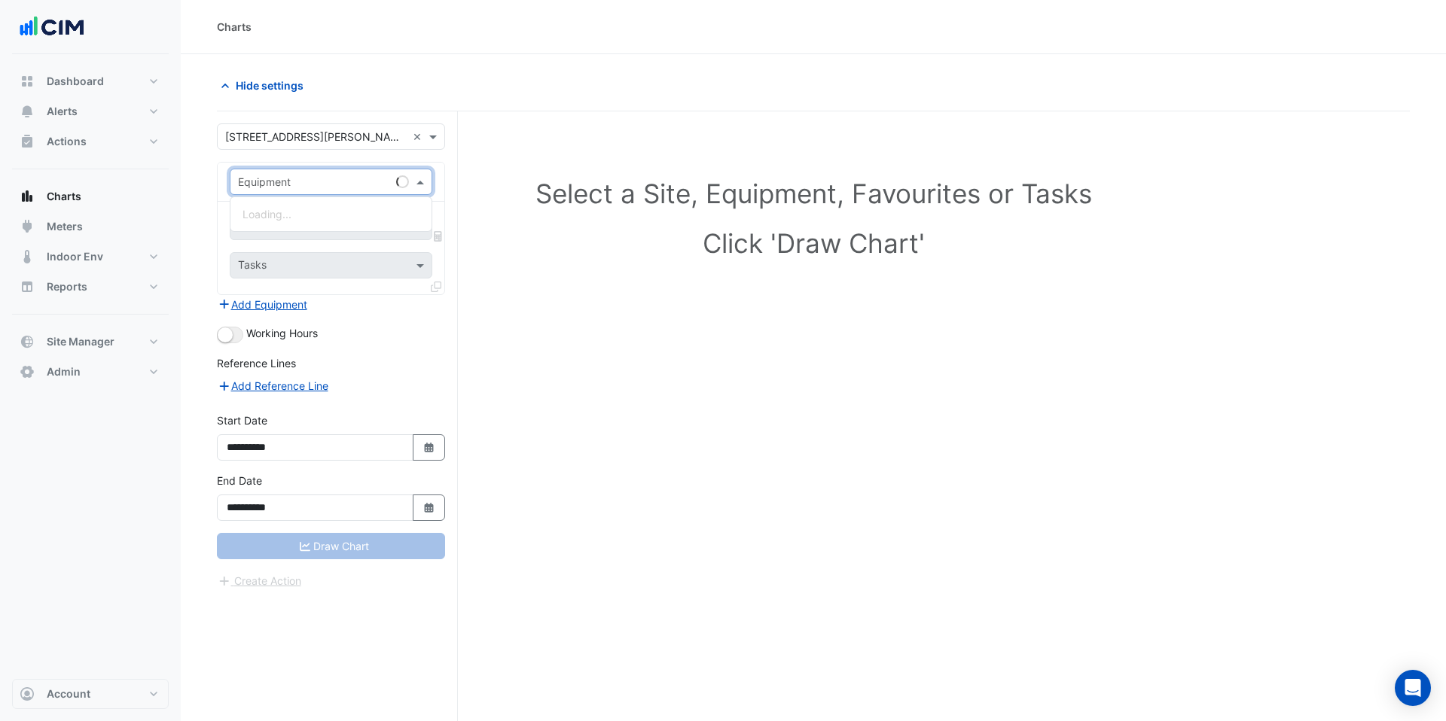
click at [326, 182] on input "text" at bounding box center [316, 183] width 156 height 16
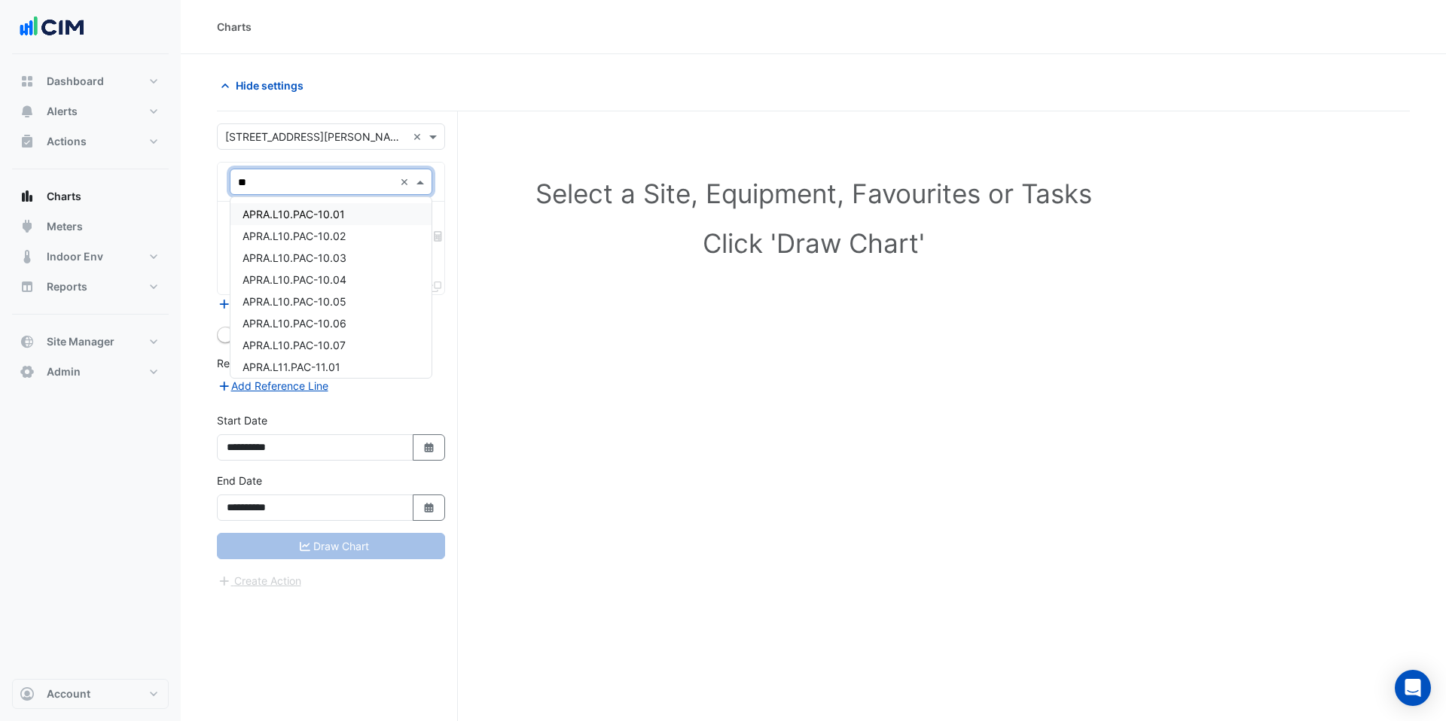
type input "***"
click at [329, 210] on span "APRA.L10.PAC-10.01" at bounding box center [293, 214] width 102 height 13
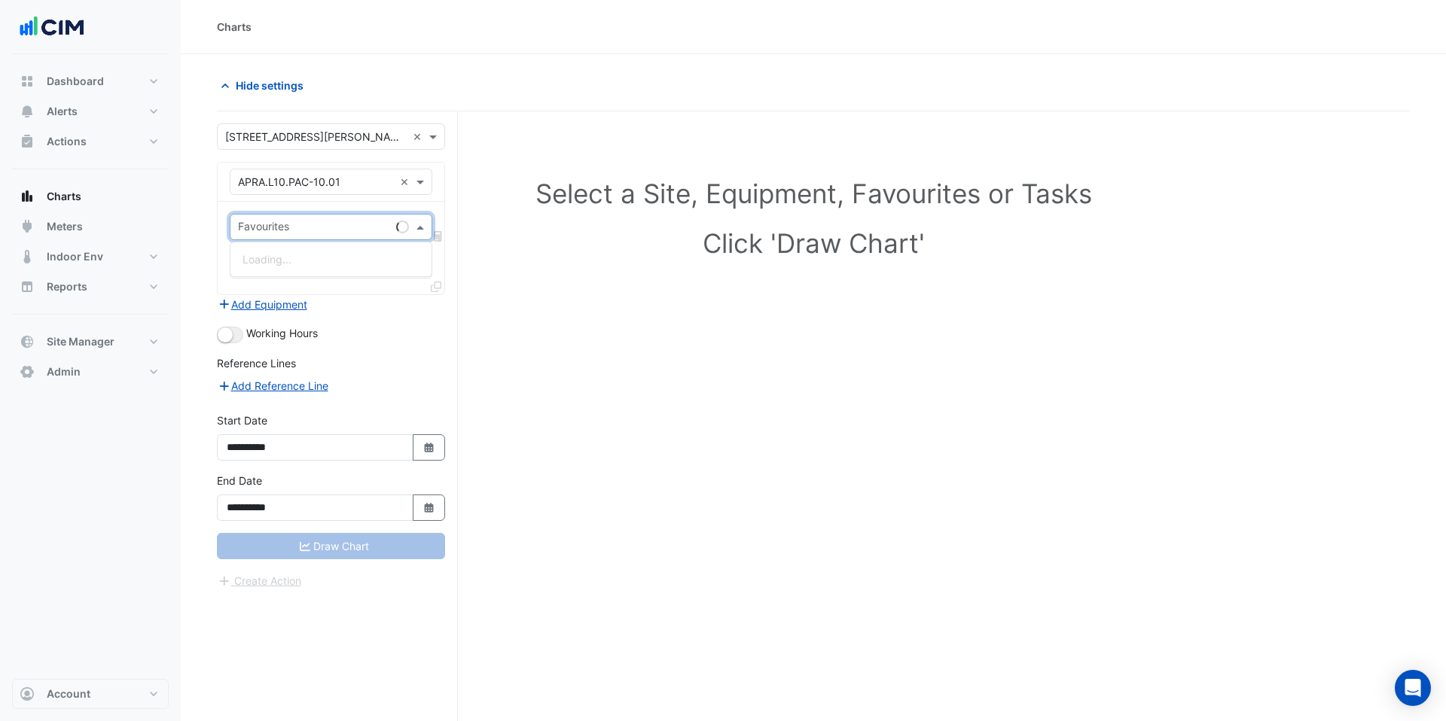
click at [300, 216] on div "Favourites" at bounding box center [310, 226] width 160 height 23
type input "****"
click at [303, 254] on span "PAC Supply Air Fan Status - L10, All" at bounding box center [329, 259] width 175 height 13
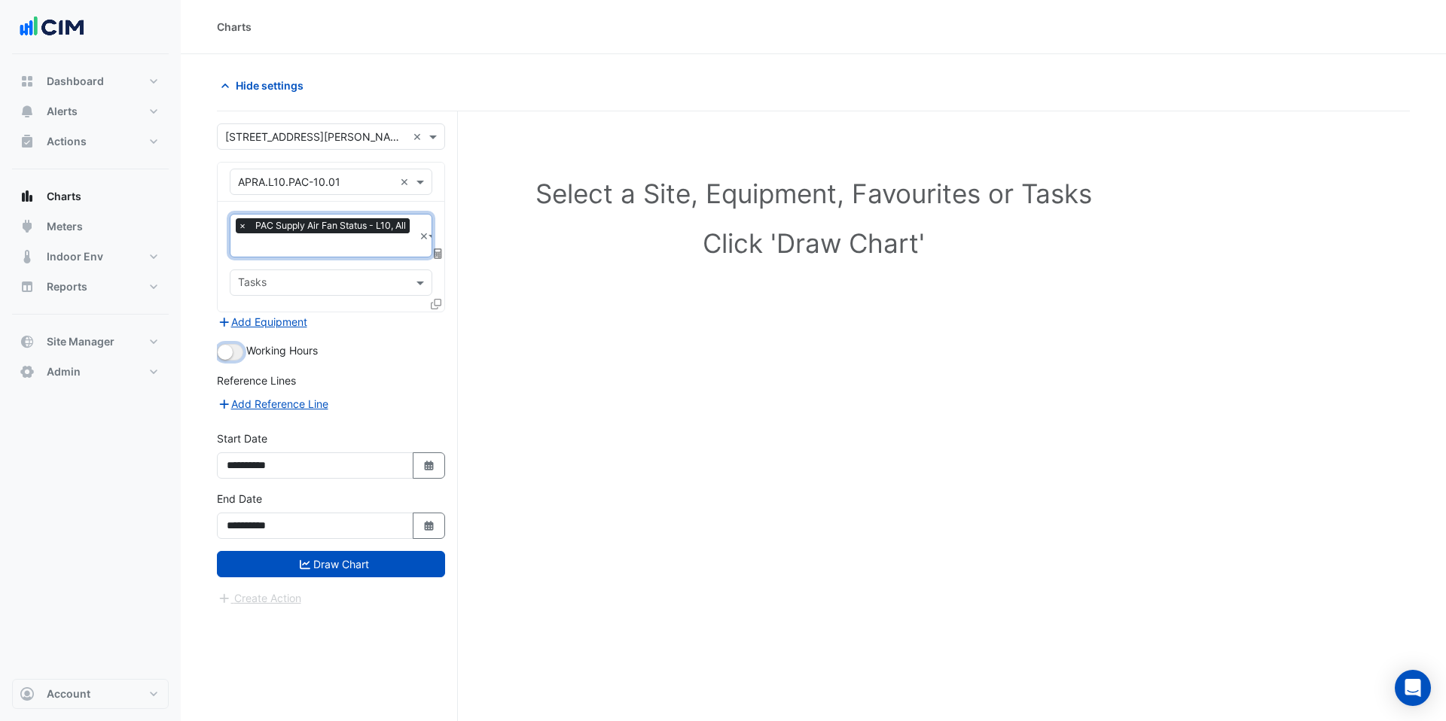
click at [228, 349] on small "button" at bounding box center [225, 352] width 15 height 15
click at [431, 307] on icon at bounding box center [436, 304] width 11 height 11
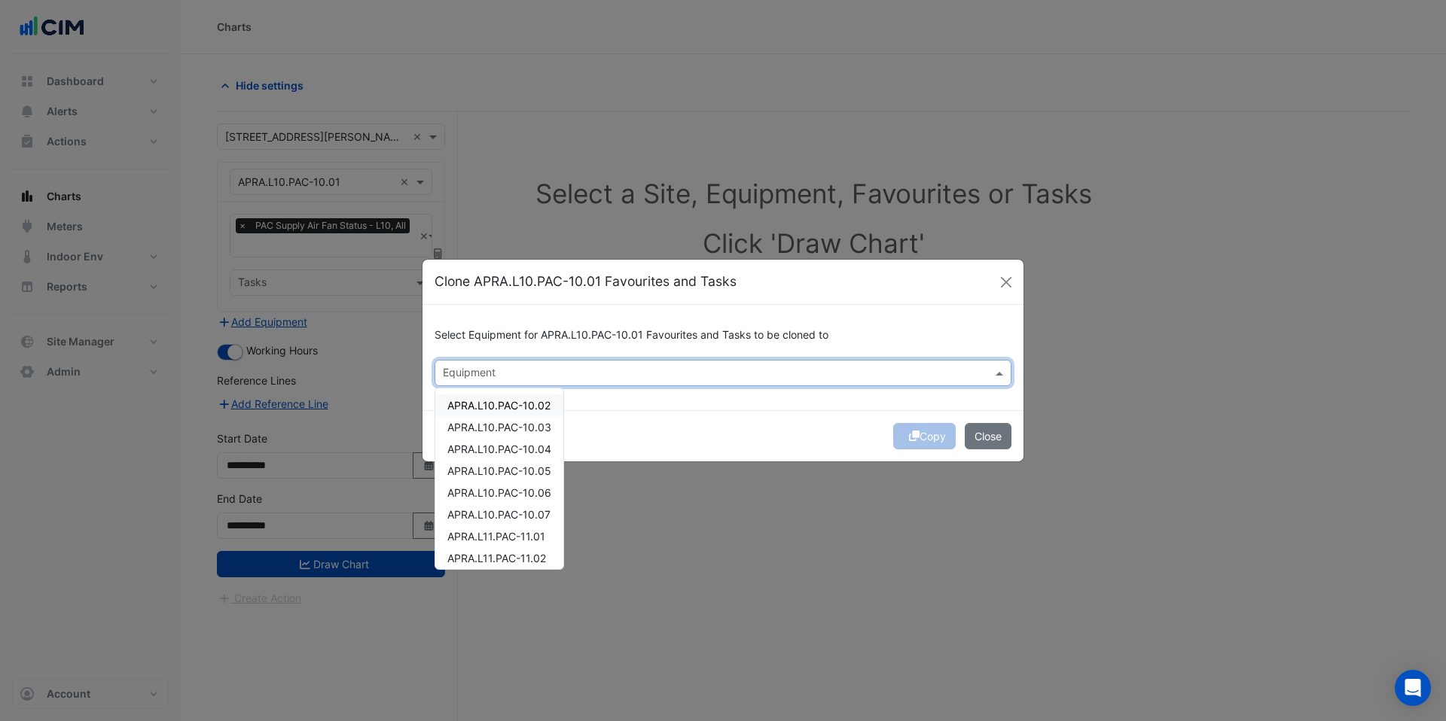
drag, startPoint x: 492, startPoint y: 370, endPoint x: 501, endPoint y: 373, distance: 9.5
click at [494, 371] on input "text" at bounding box center [714, 375] width 543 height 16
drag, startPoint x: 508, startPoint y: 409, endPoint x: 509, endPoint y: 422, distance: 13.6
click at [508, 410] on span "APRA.L10.PAC-10.02" at bounding box center [498, 405] width 103 height 13
drag, startPoint x: 509, startPoint y: 425, endPoint x: 510, endPoint y: 438, distance: 12.8
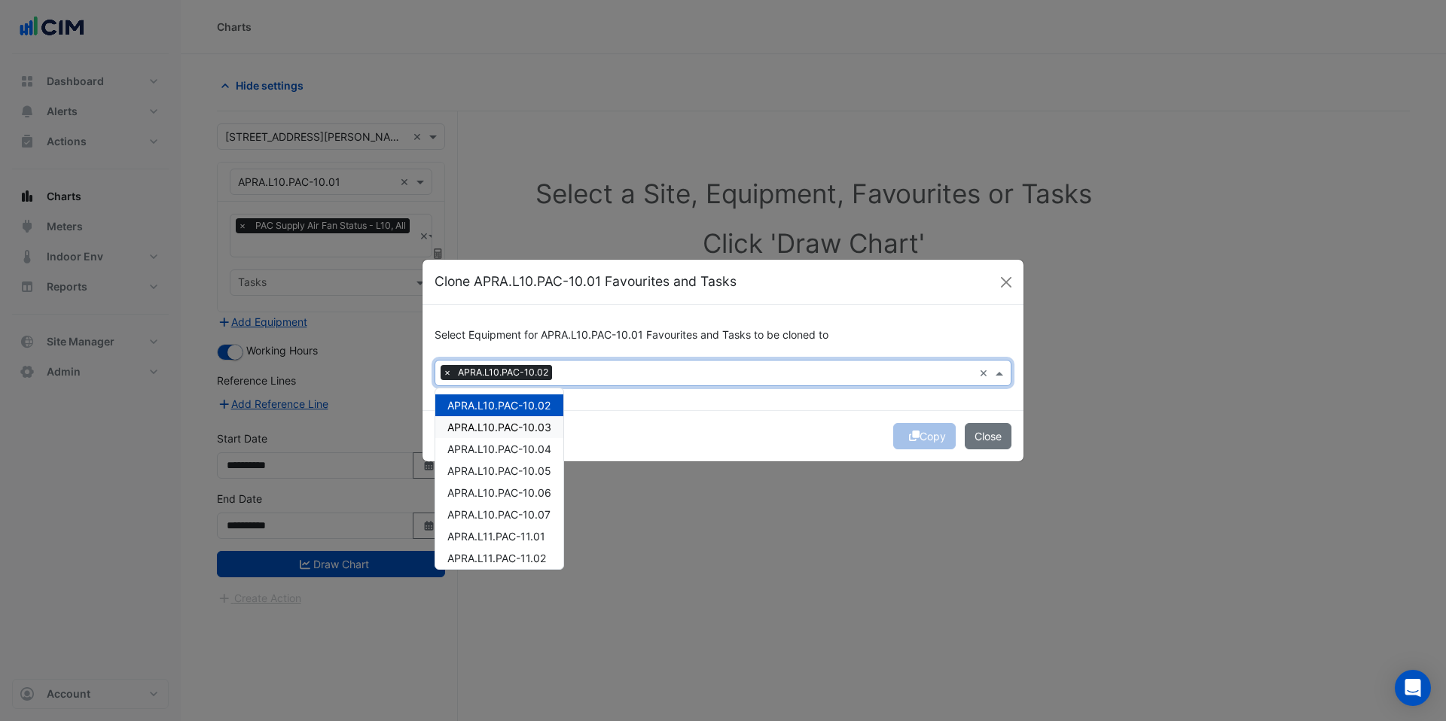
click at [509, 427] on span "APRA.L10.PAC-10.03" at bounding box center [499, 427] width 104 height 13
click at [509, 452] on span "APRA.L10.PAC-10.04" at bounding box center [499, 449] width 104 height 13
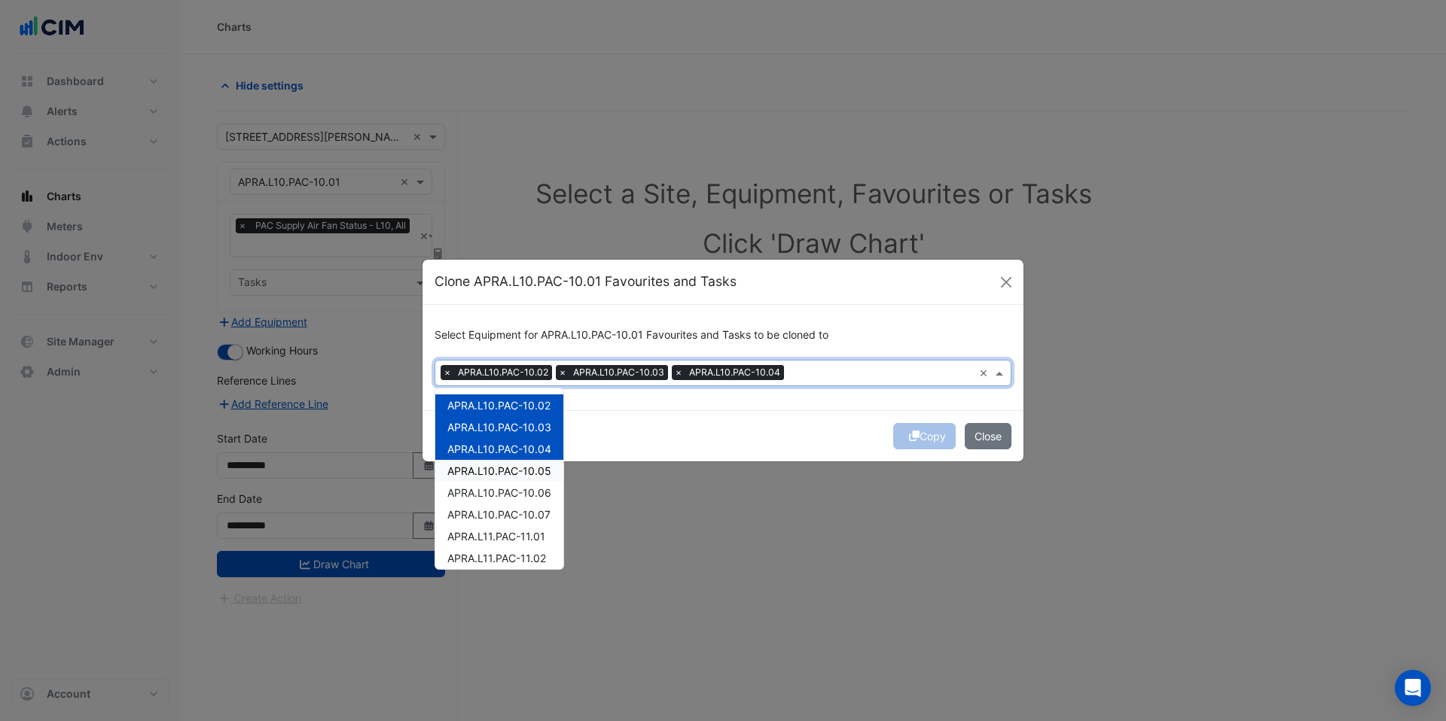
click at [506, 477] on span "APRA.L10.PAC-10.05" at bounding box center [499, 471] width 104 height 13
click at [507, 498] on span "APRA.L10.PAC-10.06" at bounding box center [499, 492] width 104 height 13
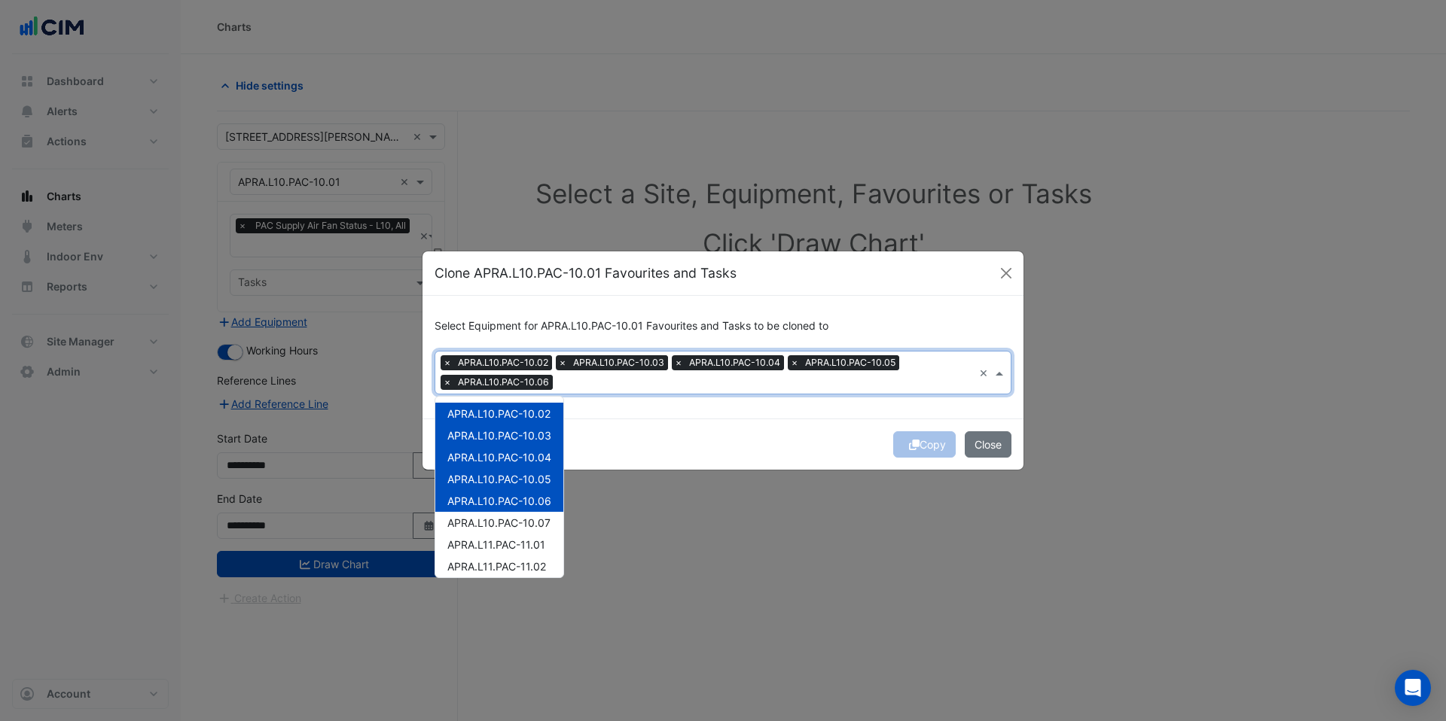
scroll to position [47, 0]
drag, startPoint x: 504, startPoint y: 480, endPoint x: 508, endPoint y: 501, distance: 20.8
click at [504, 481] on span "APRA.L10.PAC-10.07" at bounding box center [498, 476] width 103 height 13
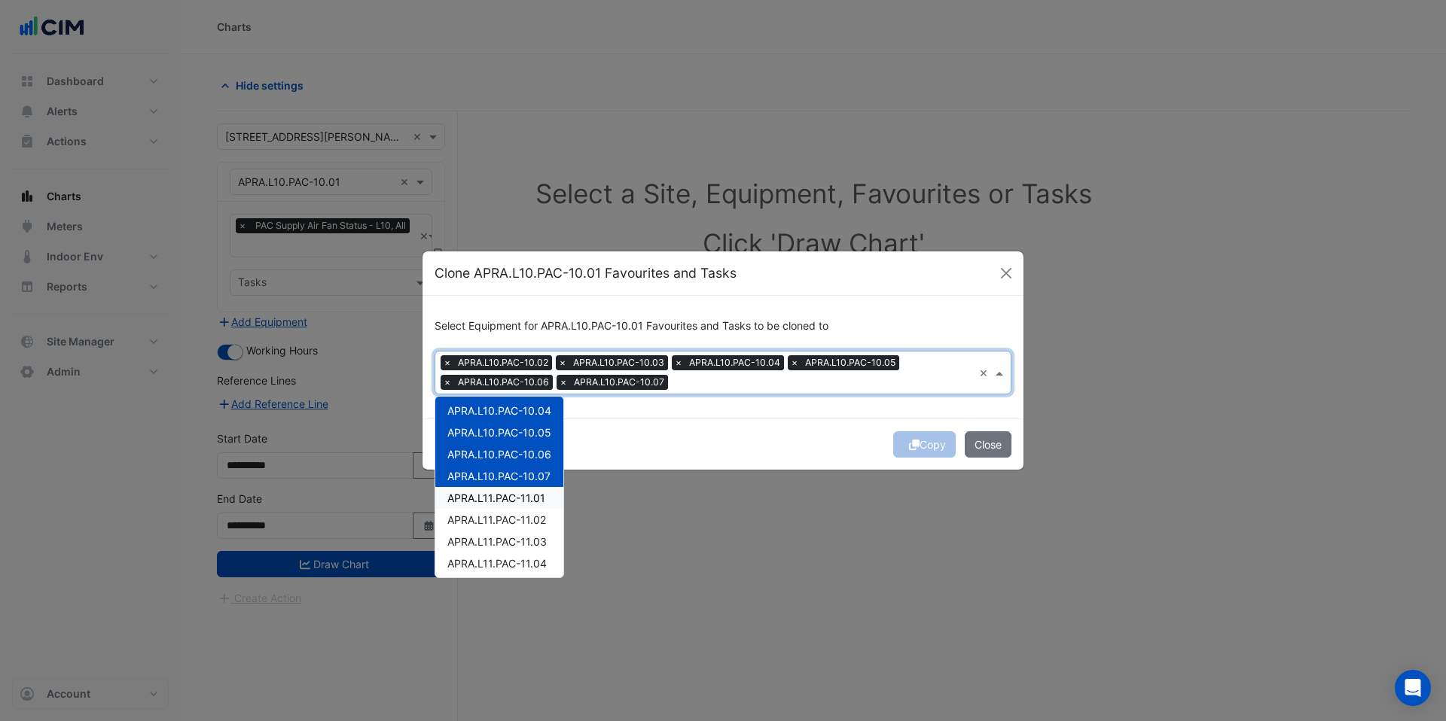
click at [508, 501] on span "APRA.L11.PAC-11.01" at bounding box center [496, 498] width 98 height 13
click at [513, 520] on span "APRA.L11.PAC-11.02" at bounding box center [496, 519] width 99 height 13
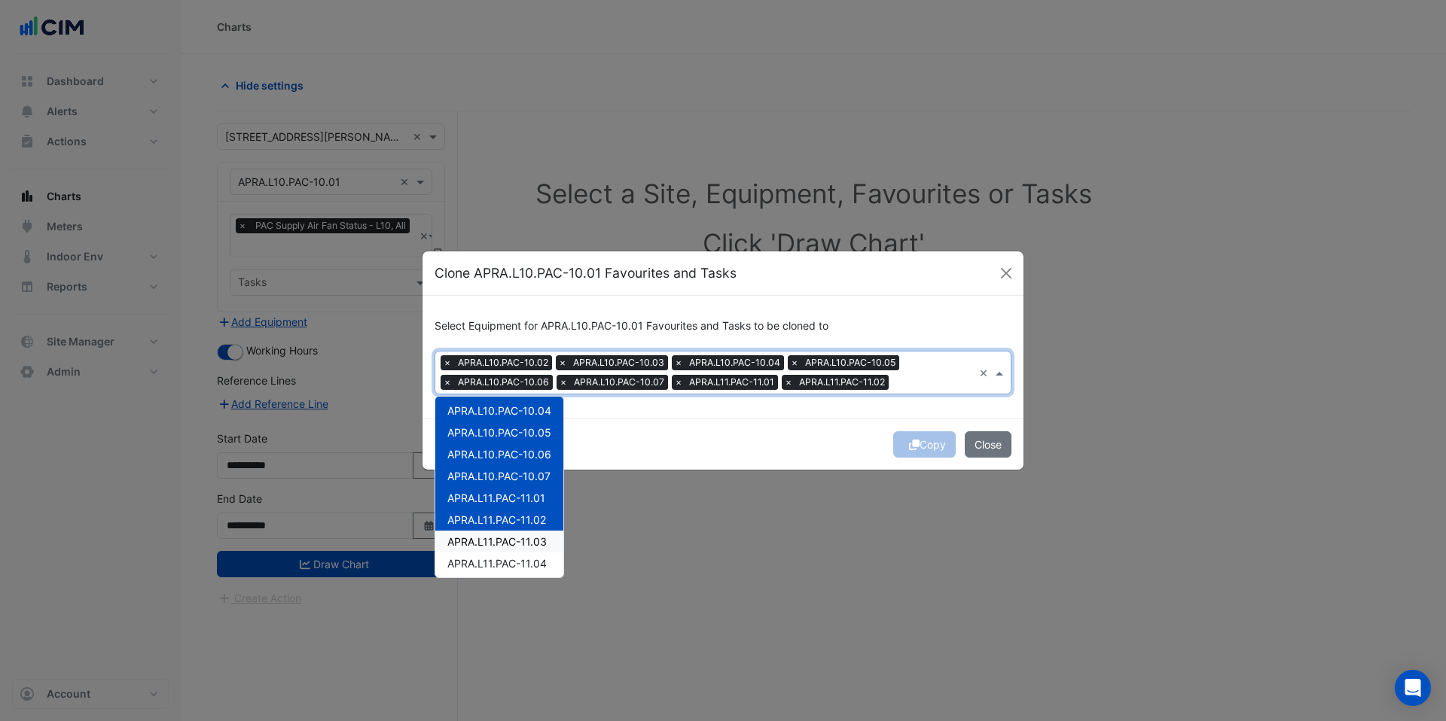
click at [514, 542] on span "APRA.L11.PAC-11.03" at bounding box center [496, 541] width 99 height 13
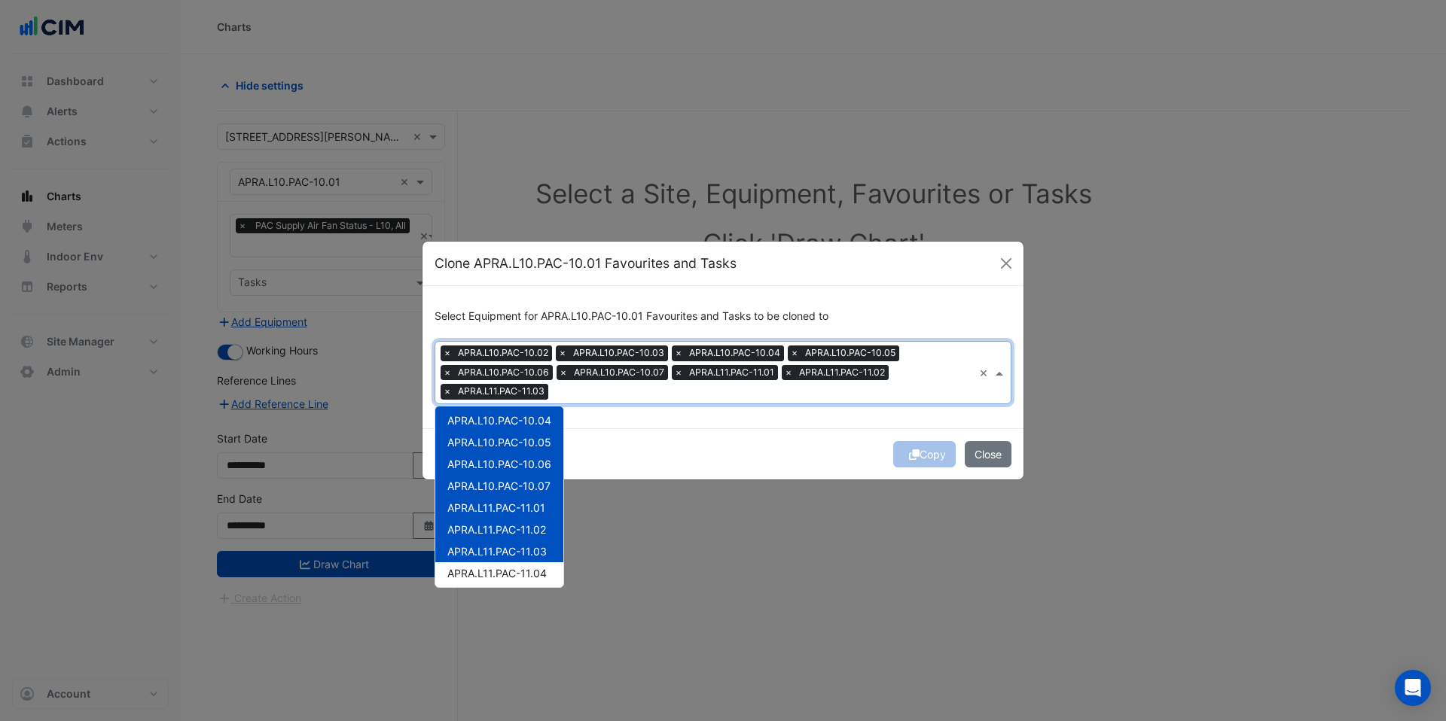
scroll to position [113, 0]
click at [509, 515] on div "APRA.L11.PAC-11.04" at bounding box center [499, 507] width 128 height 22
click at [513, 528] on span "APRA.L11.PAC-11.05" at bounding box center [496, 529] width 99 height 13
click at [513, 555] on span "APRA.L12.PAC-12.01" at bounding box center [497, 550] width 101 height 13
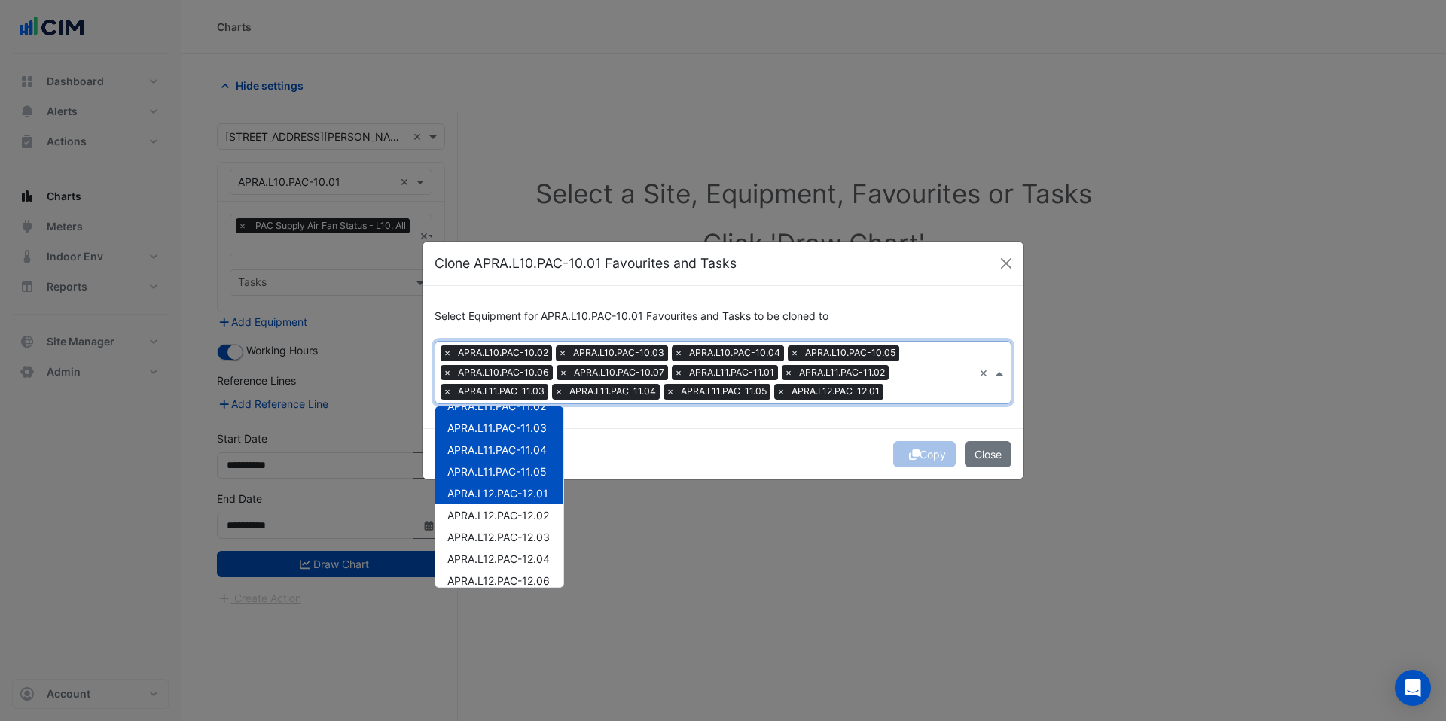
scroll to position [178, 0]
drag, startPoint x: 508, startPoint y: 512, endPoint x: 510, endPoint y: 526, distance: 14.5
click at [508, 513] on span "APRA.L12.PAC-12.02" at bounding box center [498, 507] width 102 height 13
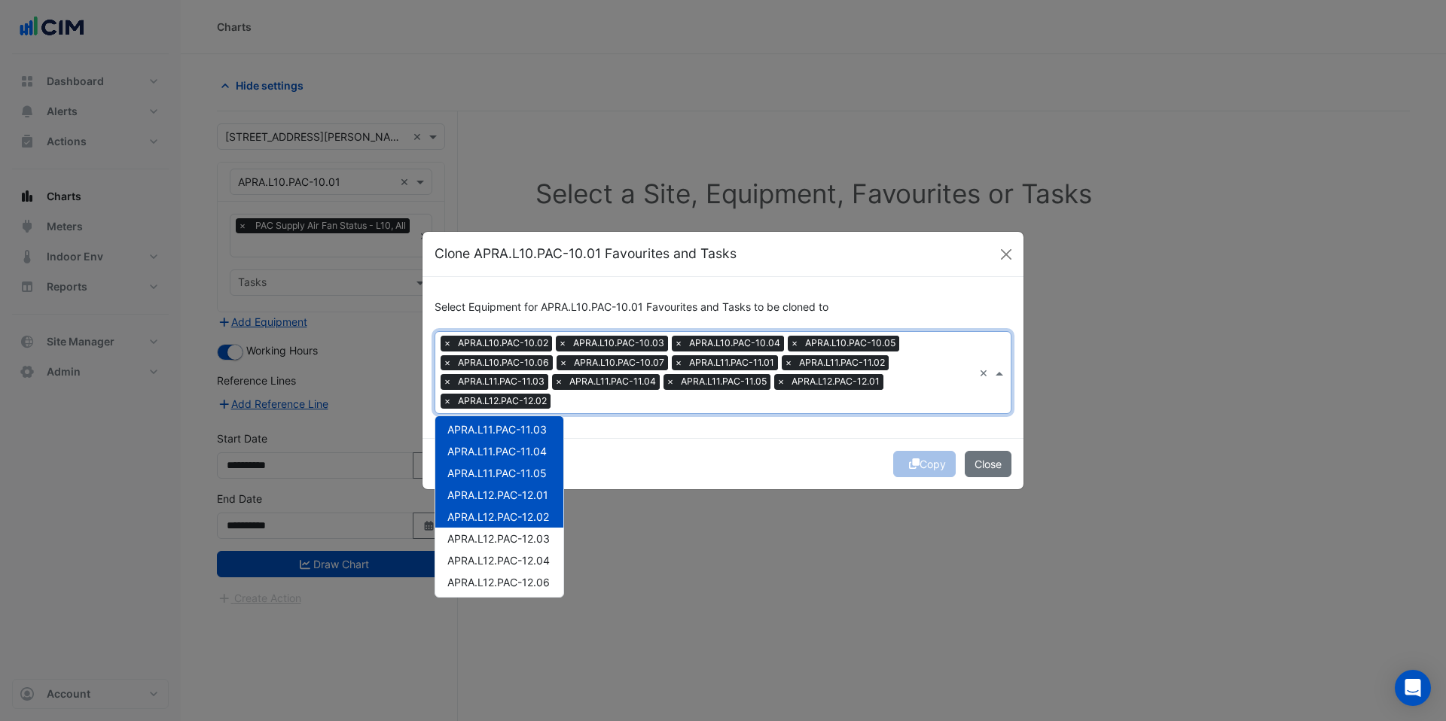
click at [511, 529] on div "APRA.L12.PAC-12.03" at bounding box center [499, 539] width 128 height 22
click at [513, 560] on span "APRA.L12.PAC-12.04" at bounding box center [498, 560] width 102 height 13
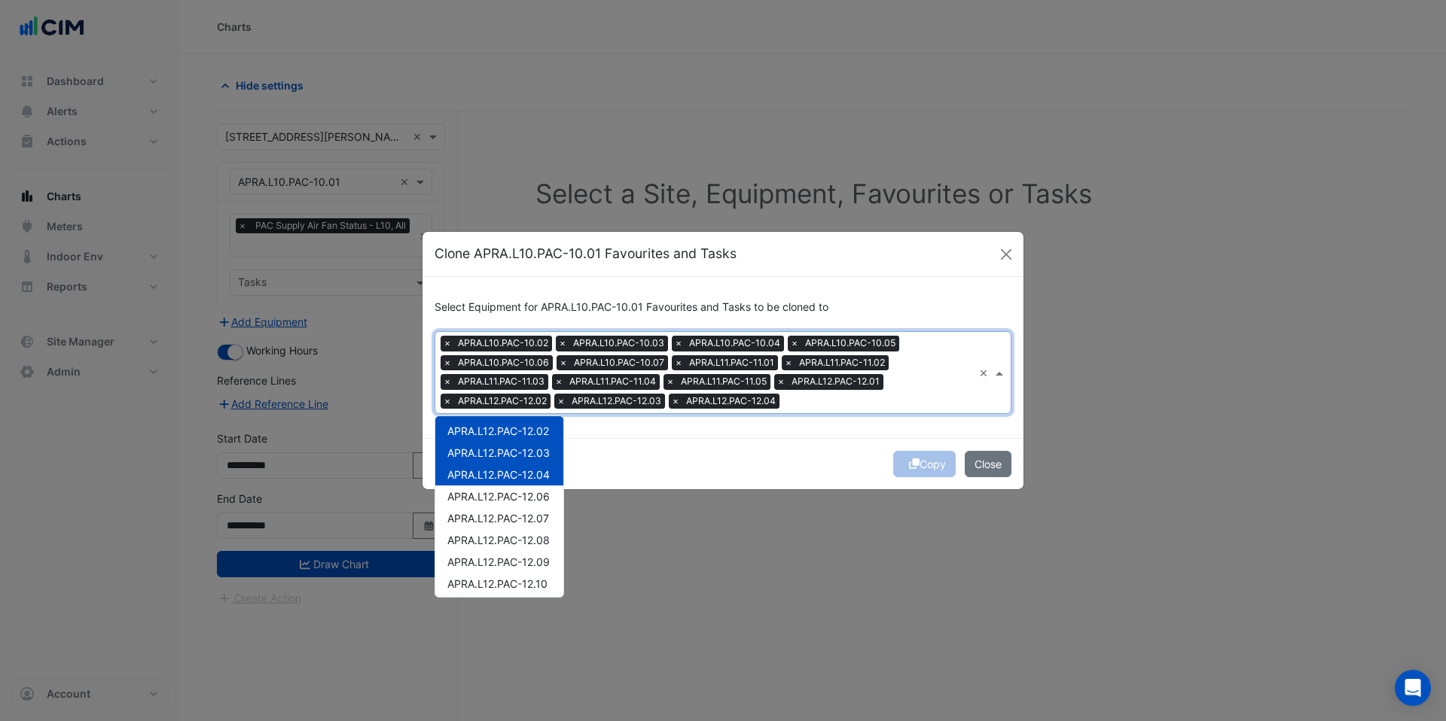
scroll to position [302, 0]
drag, startPoint x: 507, startPoint y: 464, endPoint x: 507, endPoint y: 481, distance: 17.3
click at [506, 467] on div "APRA.L12.PAC-12.06" at bounding box center [499, 459] width 128 height 22
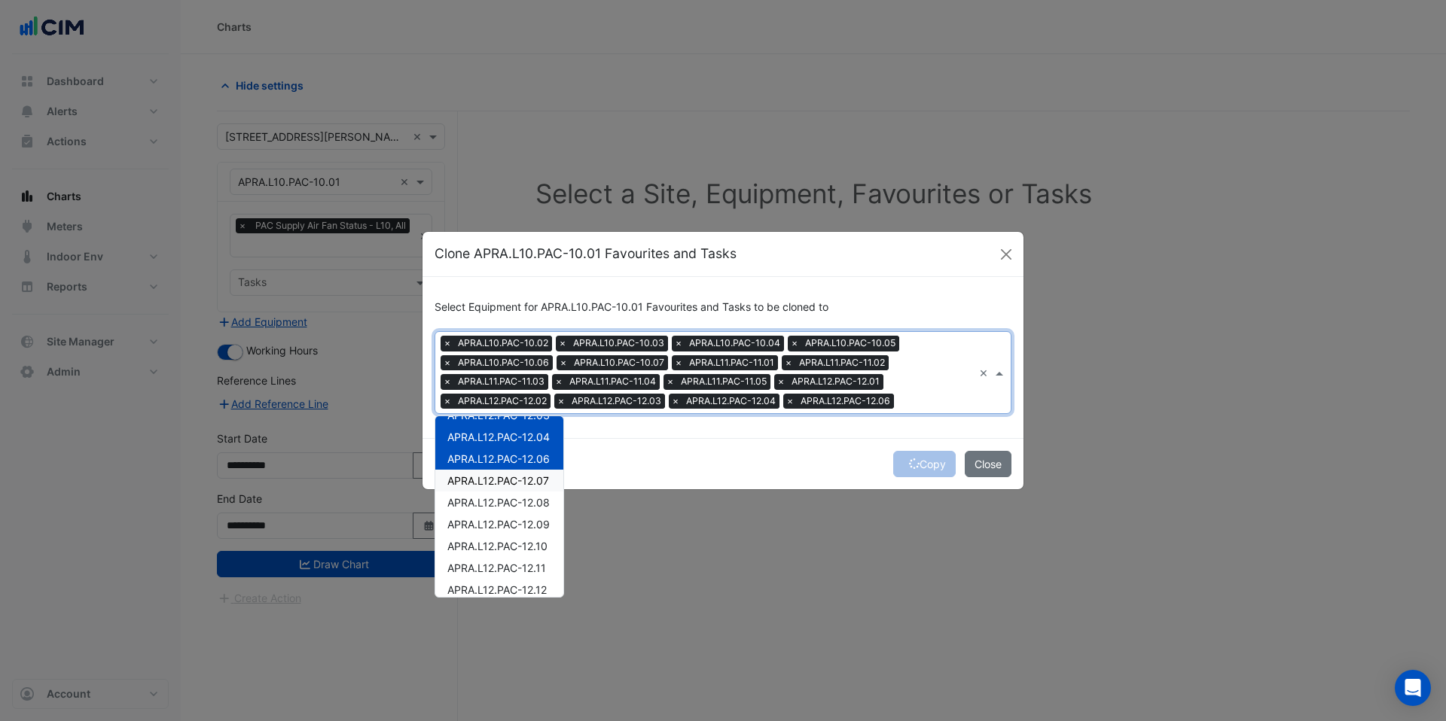
drag, startPoint x: 507, startPoint y: 485, endPoint x: 510, endPoint y: 500, distance: 15.5
click at [507, 486] on span "APRA.L12.PAC-12.07" at bounding box center [498, 480] width 102 height 13
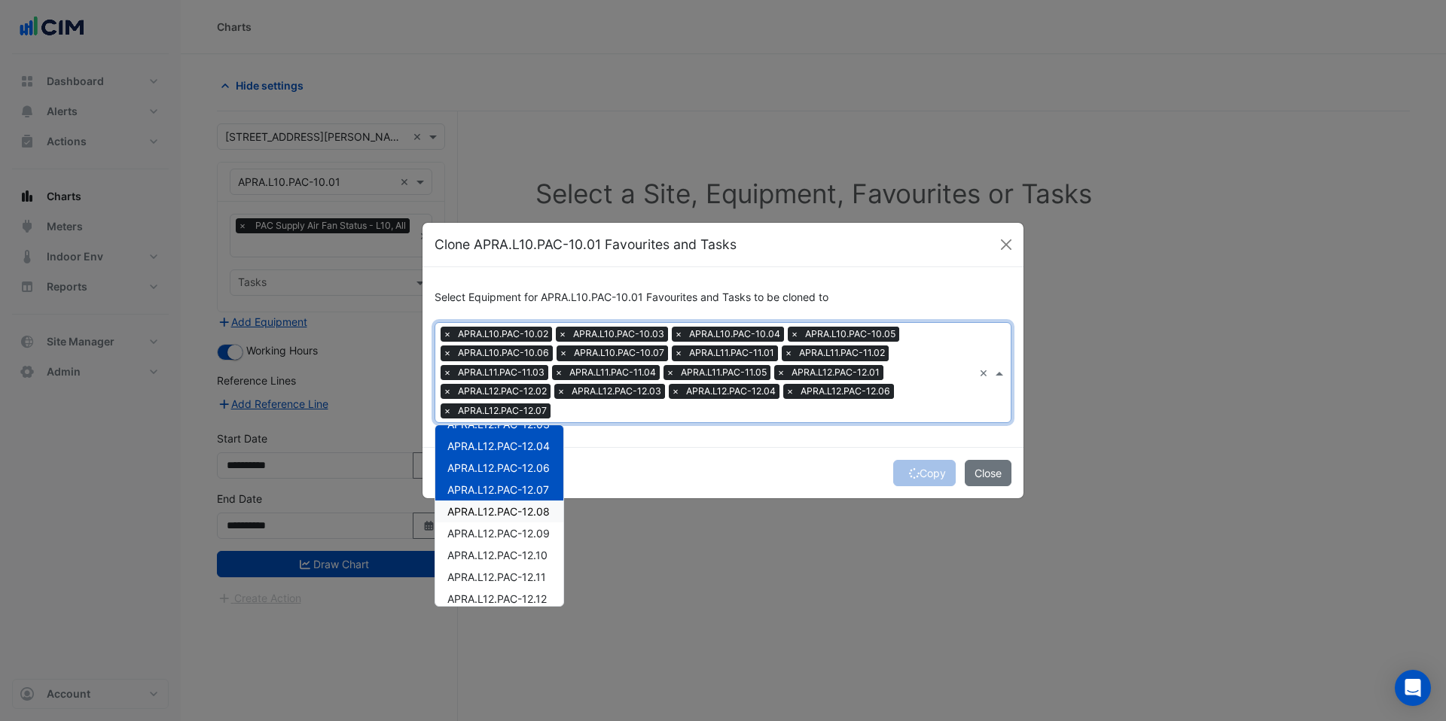
click at [512, 504] on div "APRA.L12.PAC-12.08" at bounding box center [499, 512] width 128 height 22
click at [516, 527] on span "APRA.L12.PAC-12.09" at bounding box center [498, 533] width 102 height 13
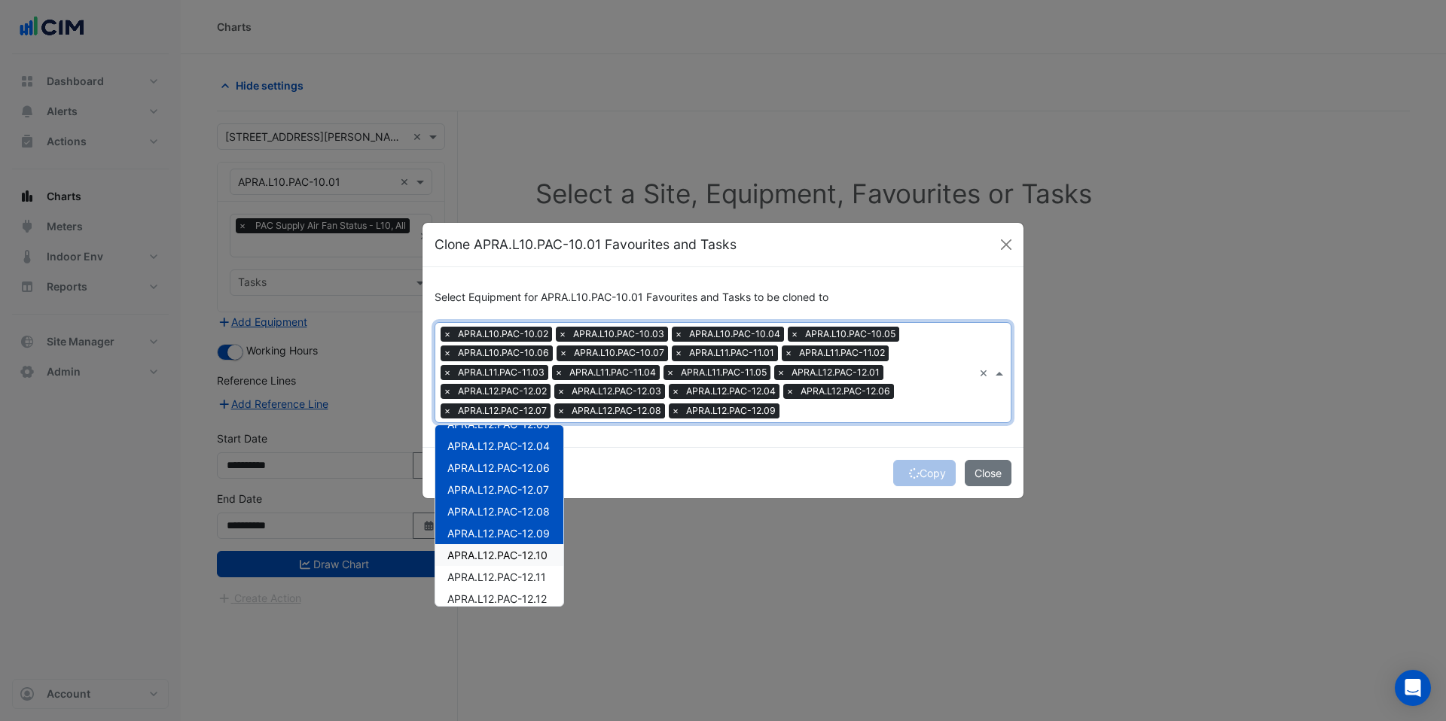
click at [523, 558] on span "APRA.L12.PAC-12.10" at bounding box center [497, 555] width 100 height 13
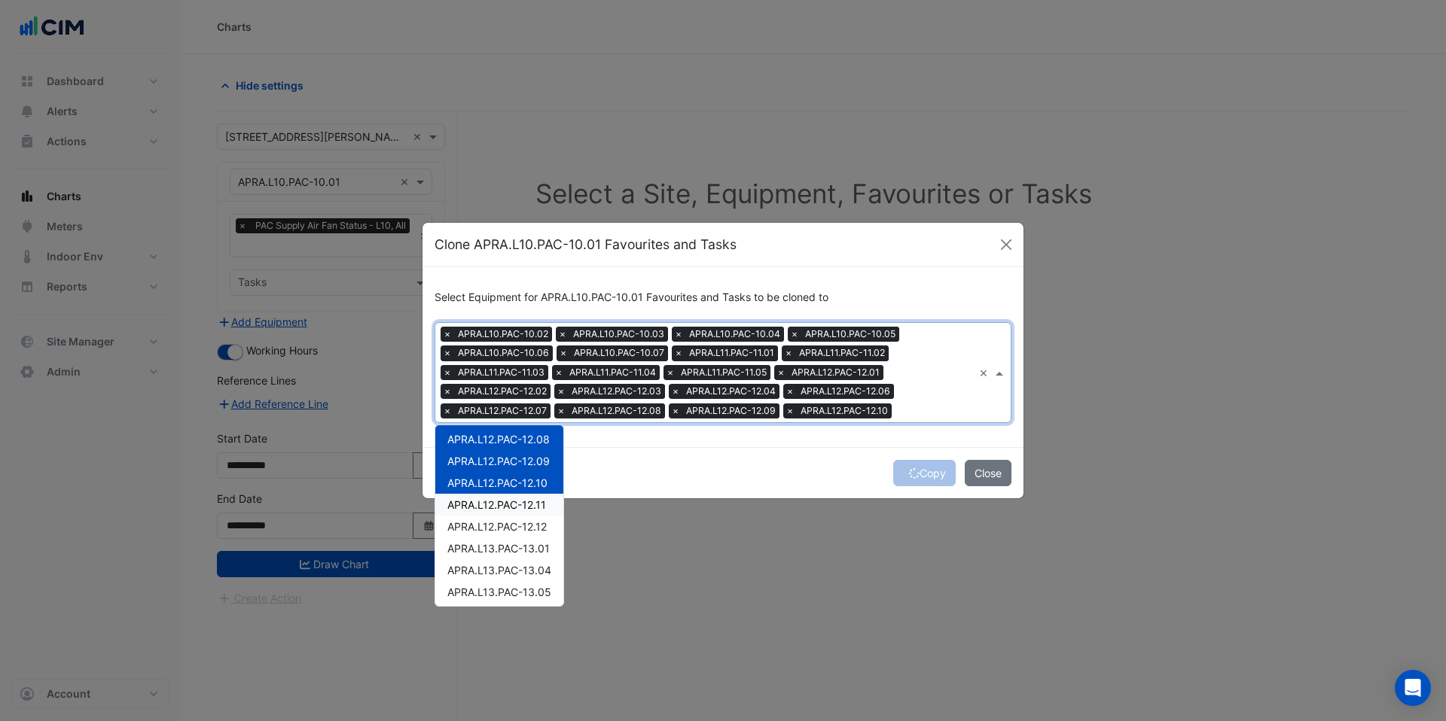
click at [501, 513] on div "APRA.L12.PAC-12.11" at bounding box center [499, 505] width 128 height 22
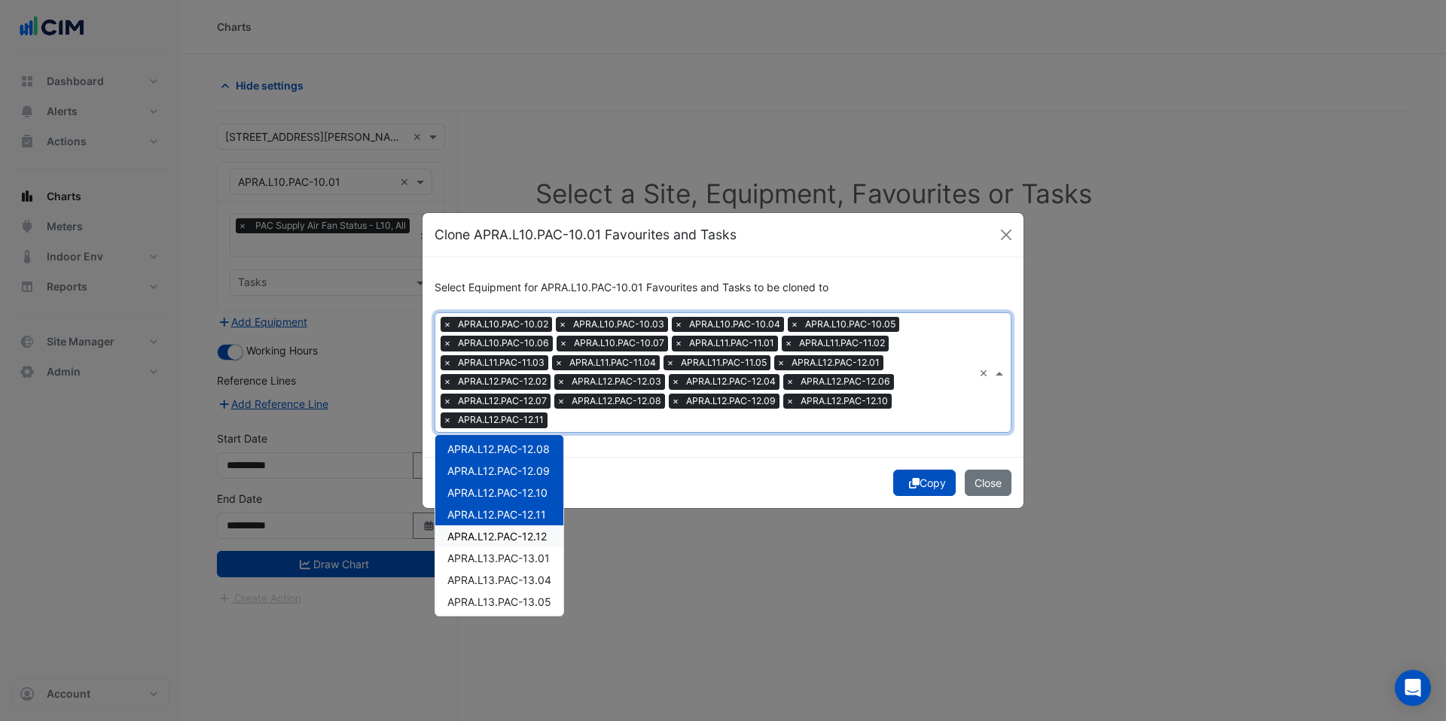
click at [506, 534] on span "APRA.L12.PAC-12.12" at bounding box center [496, 536] width 99 height 13
click at [510, 561] on span "APRA.L13.PAC-13.01" at bounding box center [498, 558] width 102 height 13
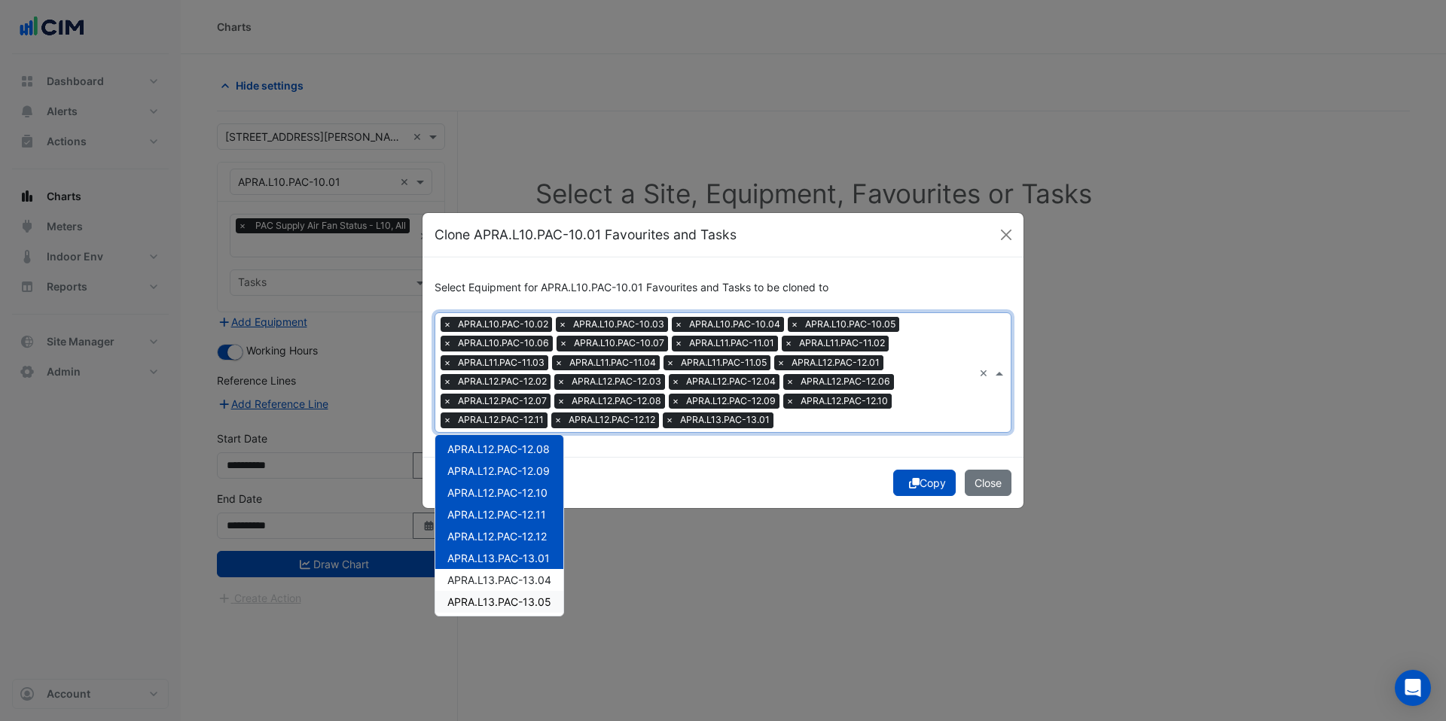
click at [515, 593] on div "APRA.L13.PAC-13.05" at bounding box center [499, 602] width 128 height 22
click at [512, 579] on span "APRA.L13.PAC-13.04" at bounding box center [499, 580] width 104 height 13
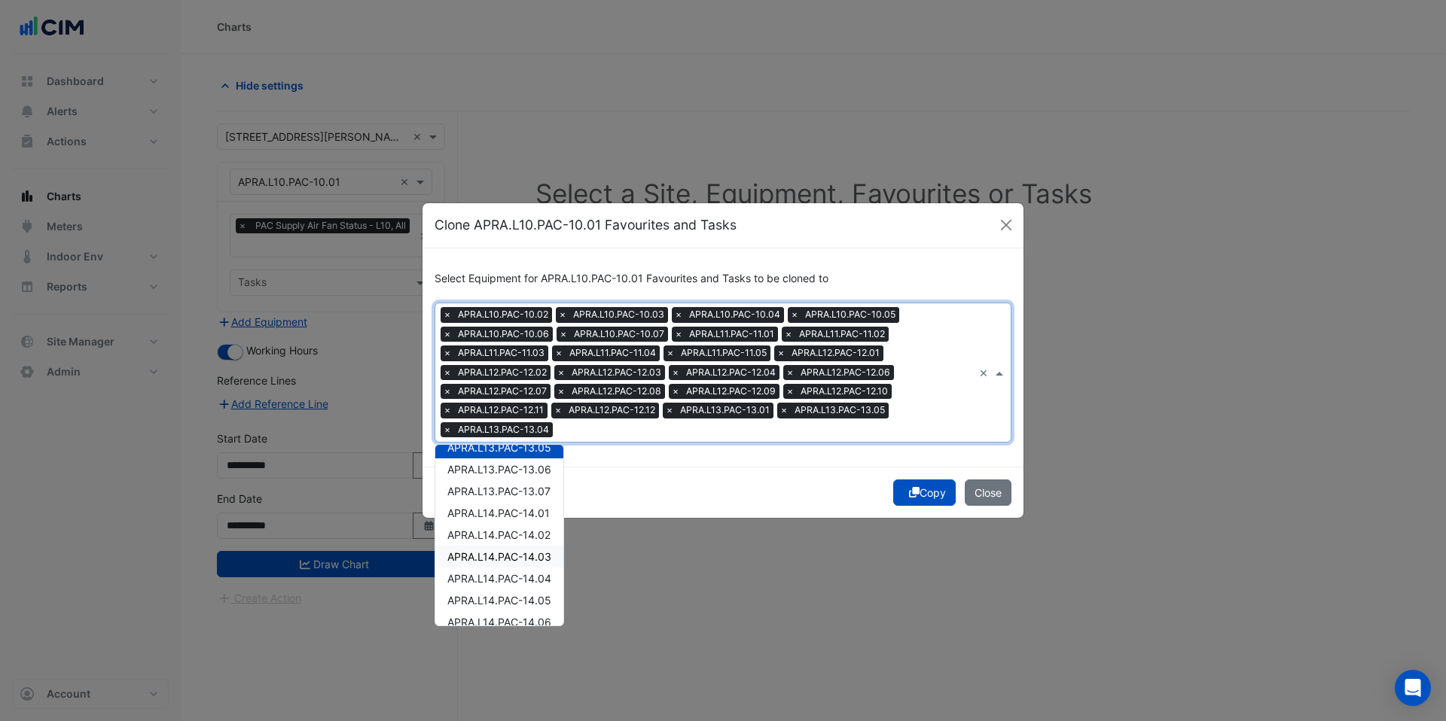
scroll to position [510, 0]
click at [501, 503] on div "APRA.L13.PAC-13.06" at bounding box center [499, 497] width 128 height 22
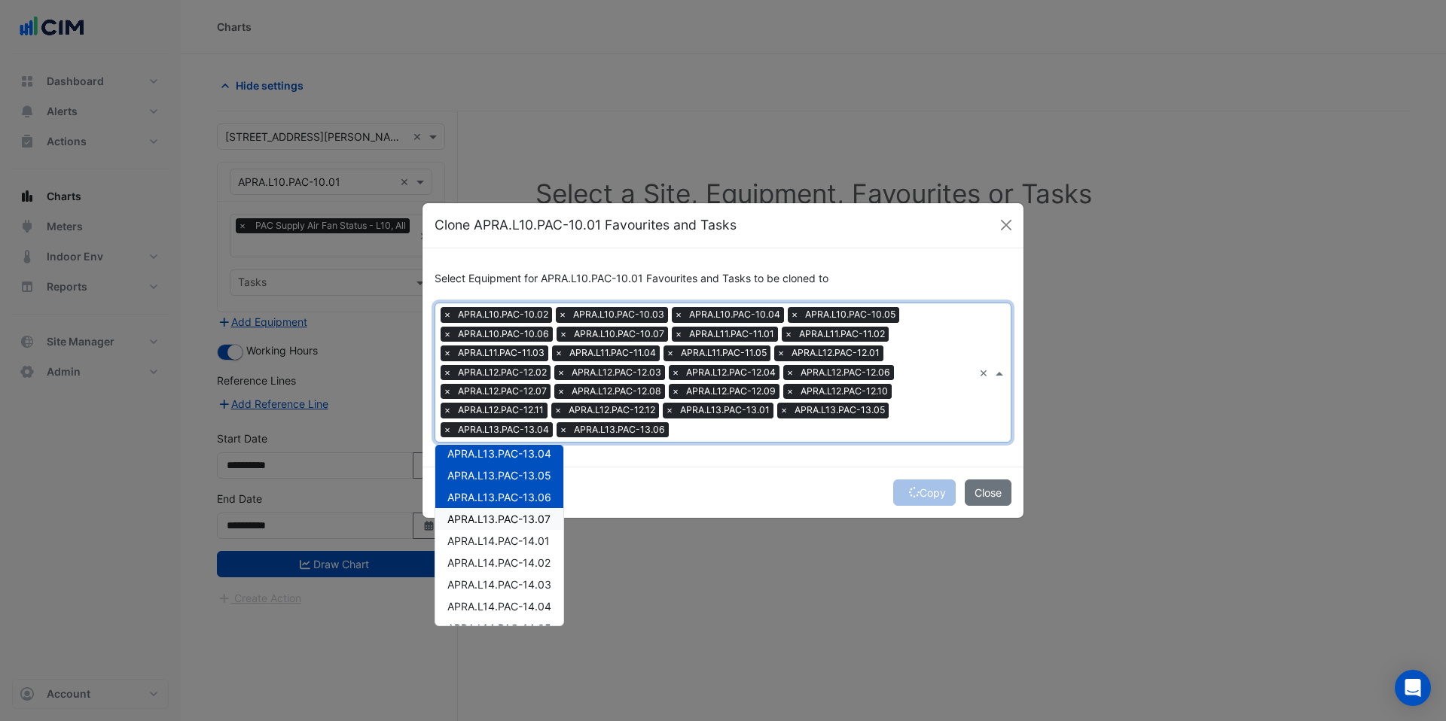
click at [498, 523] on span "APRA.L13.PAC-13.07" at bounding box center [498, 519] width 103 height 13
click at [502, 552] on div "APRA.L14.PAC-14.02" at bounding box center [499, 563] width 128 height 22
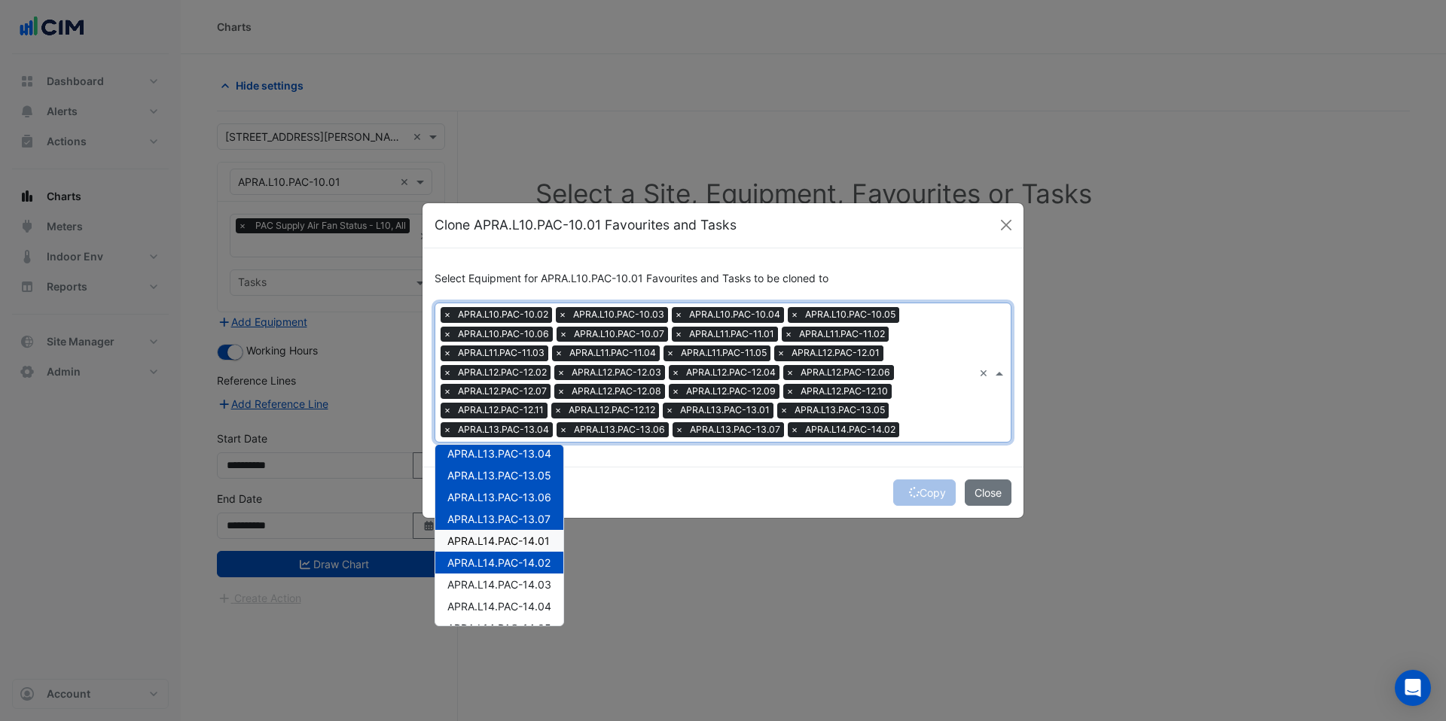
click at [501, 541] on span "APRA.L14.PAC-14.01" at bounding box center [498, 541] width 102 height 13
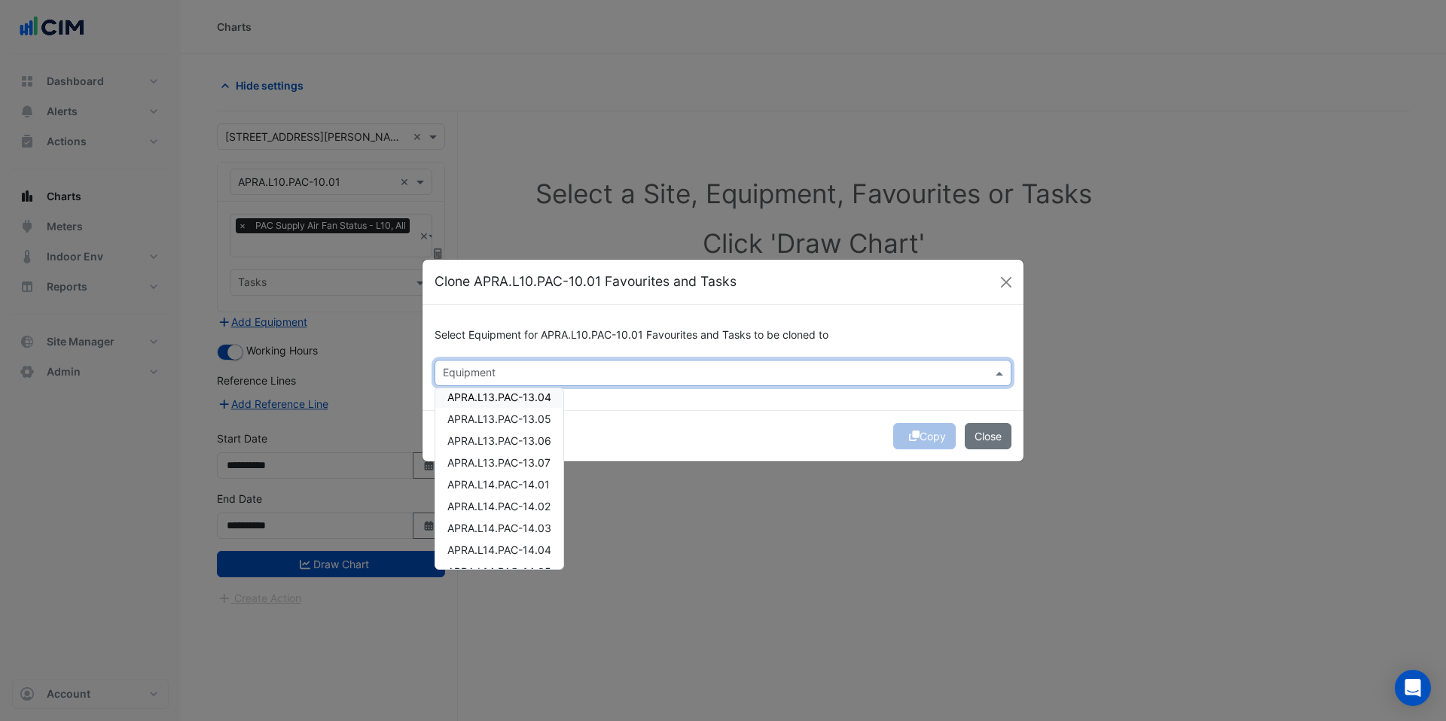
click at [519, 393] on span "APRA.L13.PAC-13.04" at bounding box center [499, 397] width 104 height 13
click at [521, 482] on span "APRA.L14.PAC-14.01" at bounding box center [498, 484] width 102 height 13
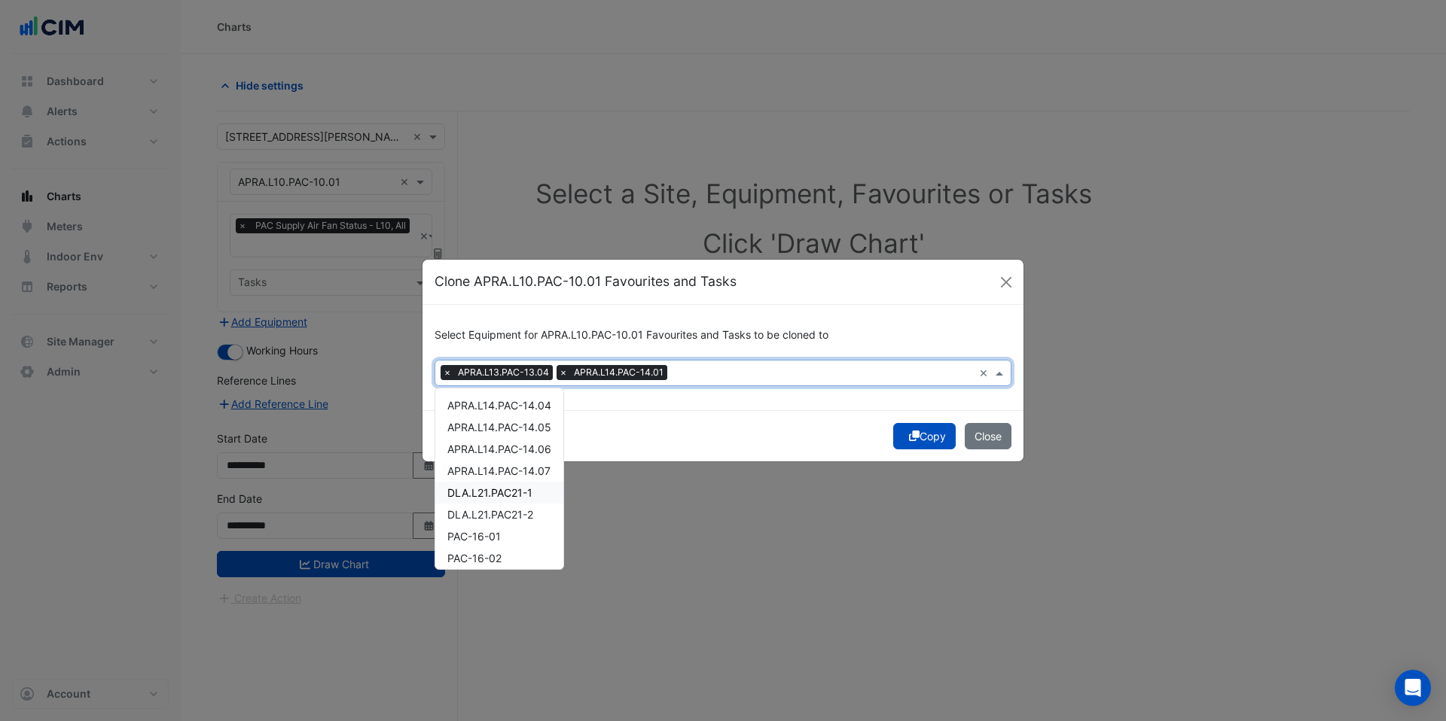
click at [510, 495] on span "DLA.L21.PAC21-1" at bounding box center [489, 492] width 85 height 13
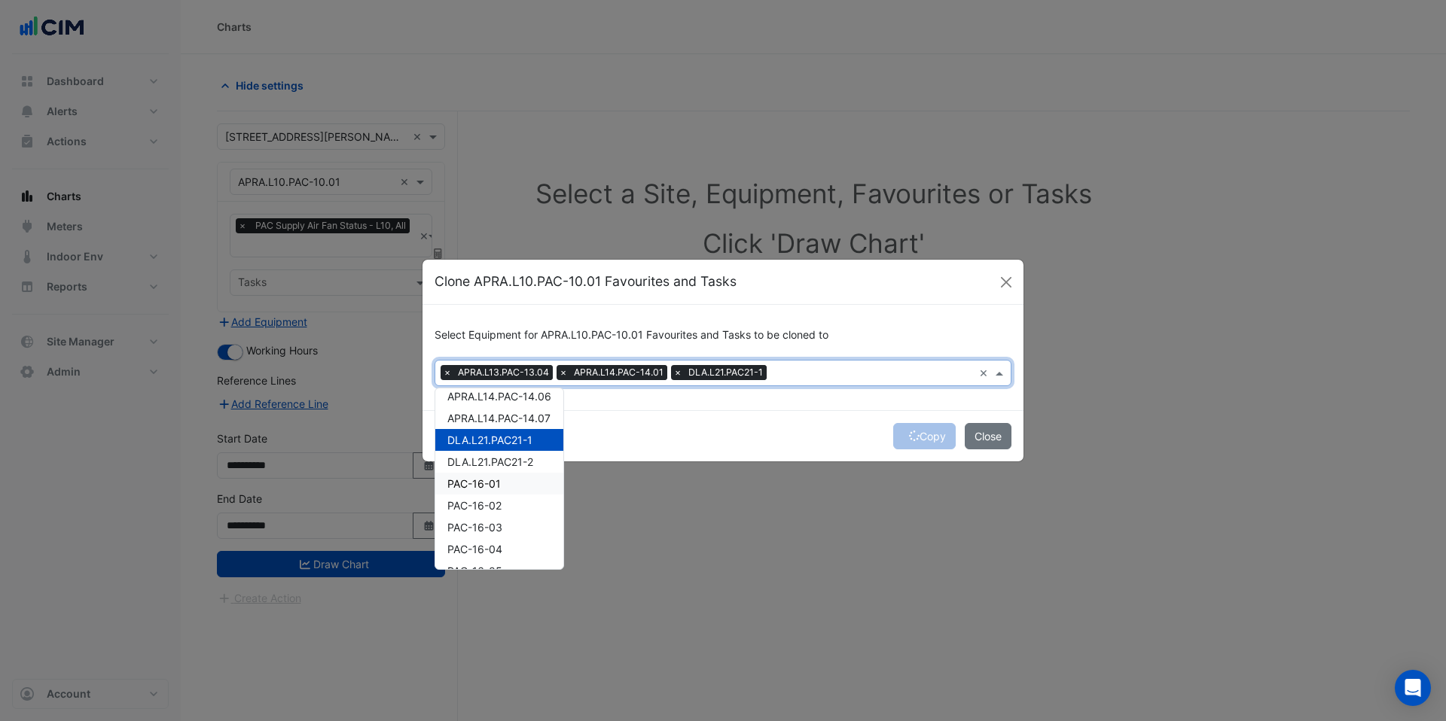
drag, startPoint x: 496, startPoint y: 483, endPoint x: 516, endPoint y: 483, distance: 20.3
click at [497, 483] on span "PAC-16-01" at bounding box center [473, 483] width 53 height 13
click at [501, 528] on div "T.PAC.12.1" at bounding box center [499, 531] width 128 height 22
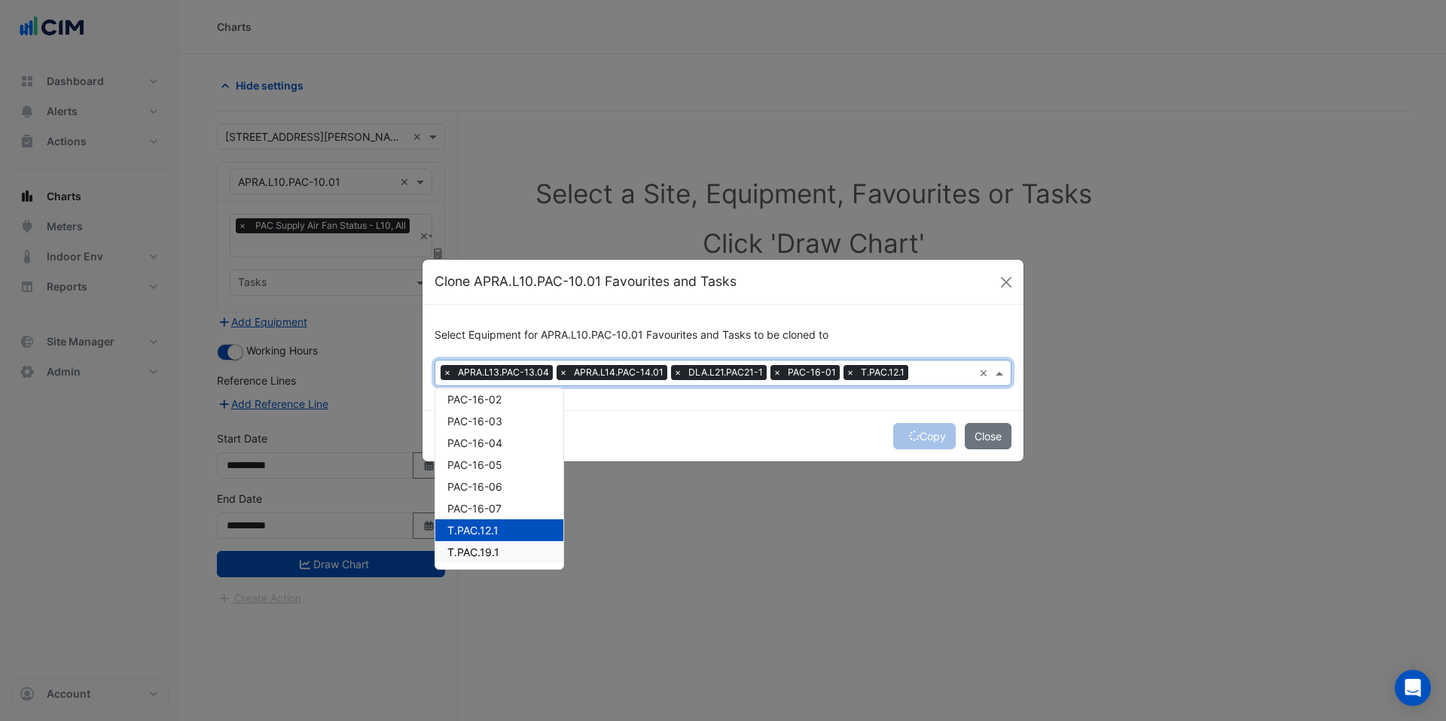
click at [508, 546] on div "T.PAC.19.1" at bounding box center [499, 552] width 128 height 22
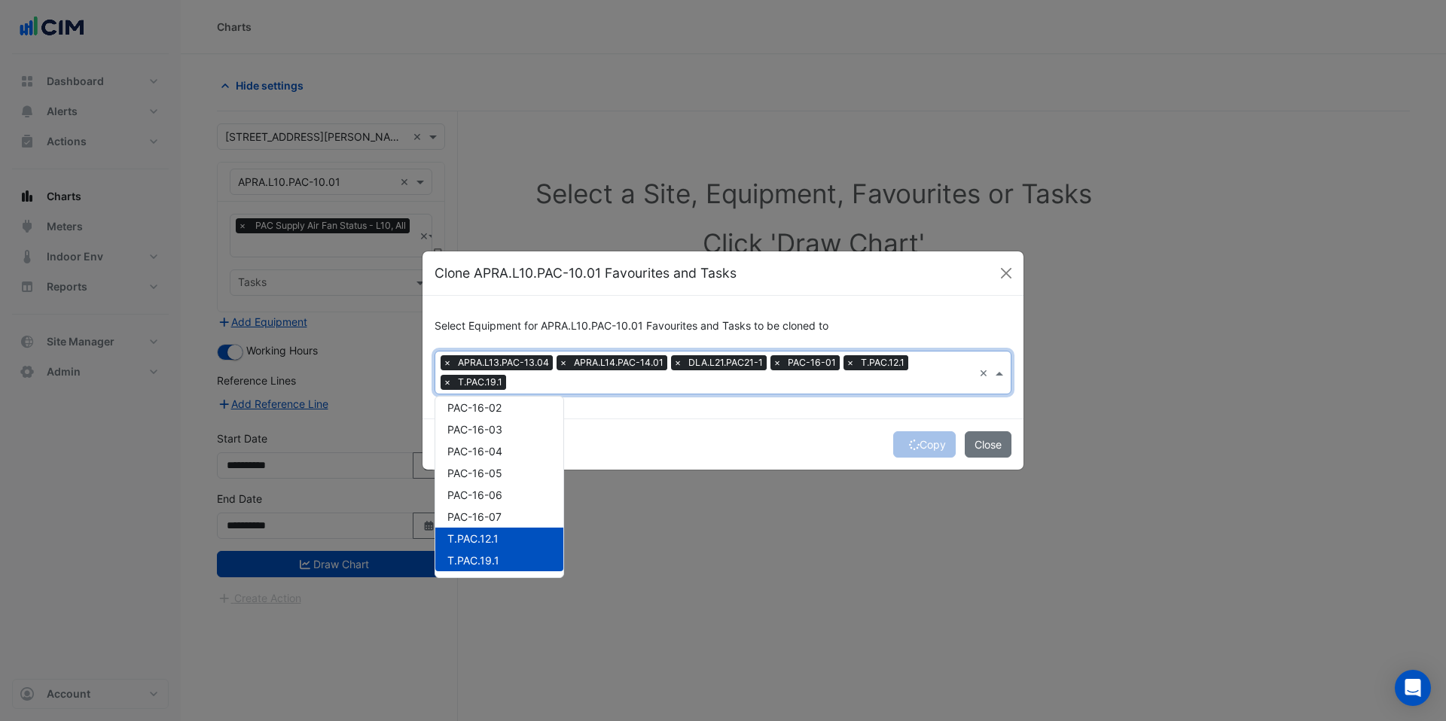
scroll to position [813, 0]
click at [722, 432] on div "Copy Close" at bounding box center [722, 444] width 601 height 51
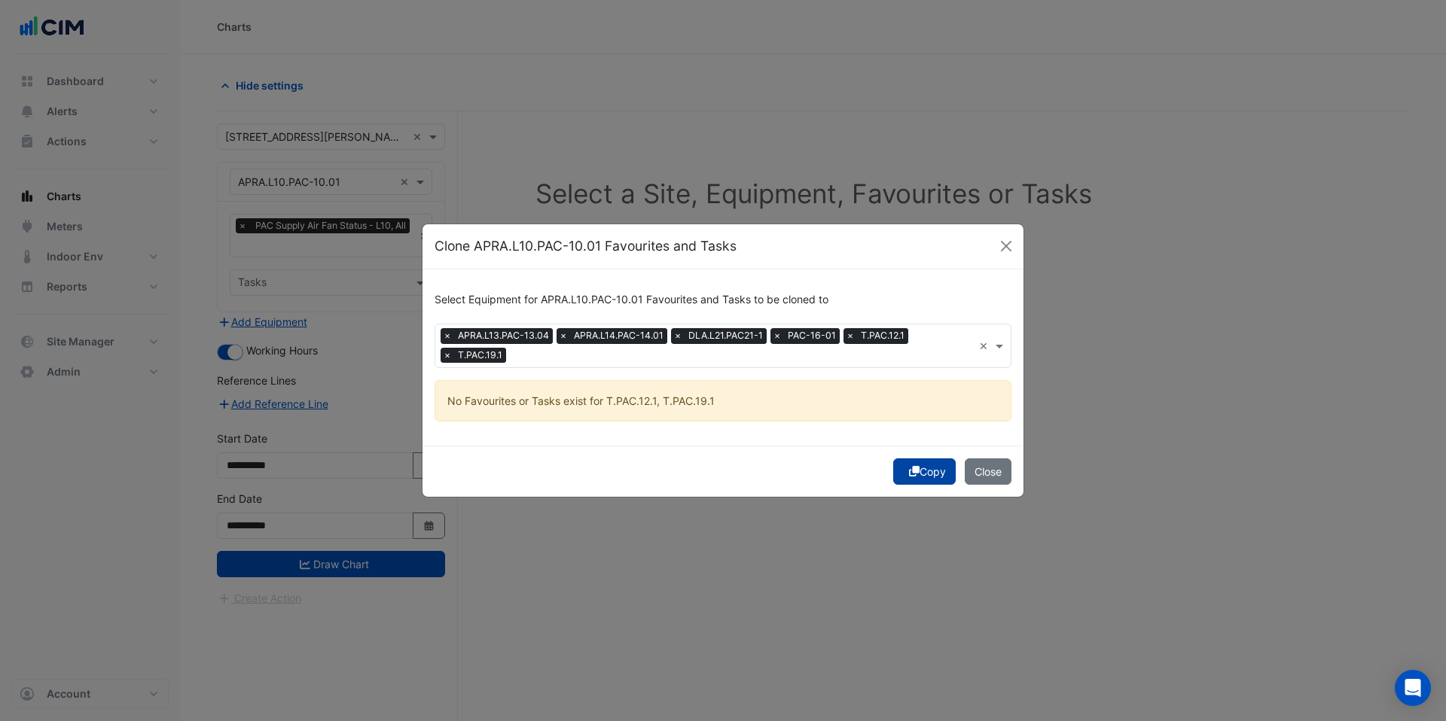
click at [920, 467] on button "Copy" at bounding box center [924, 472] width 62 height 26
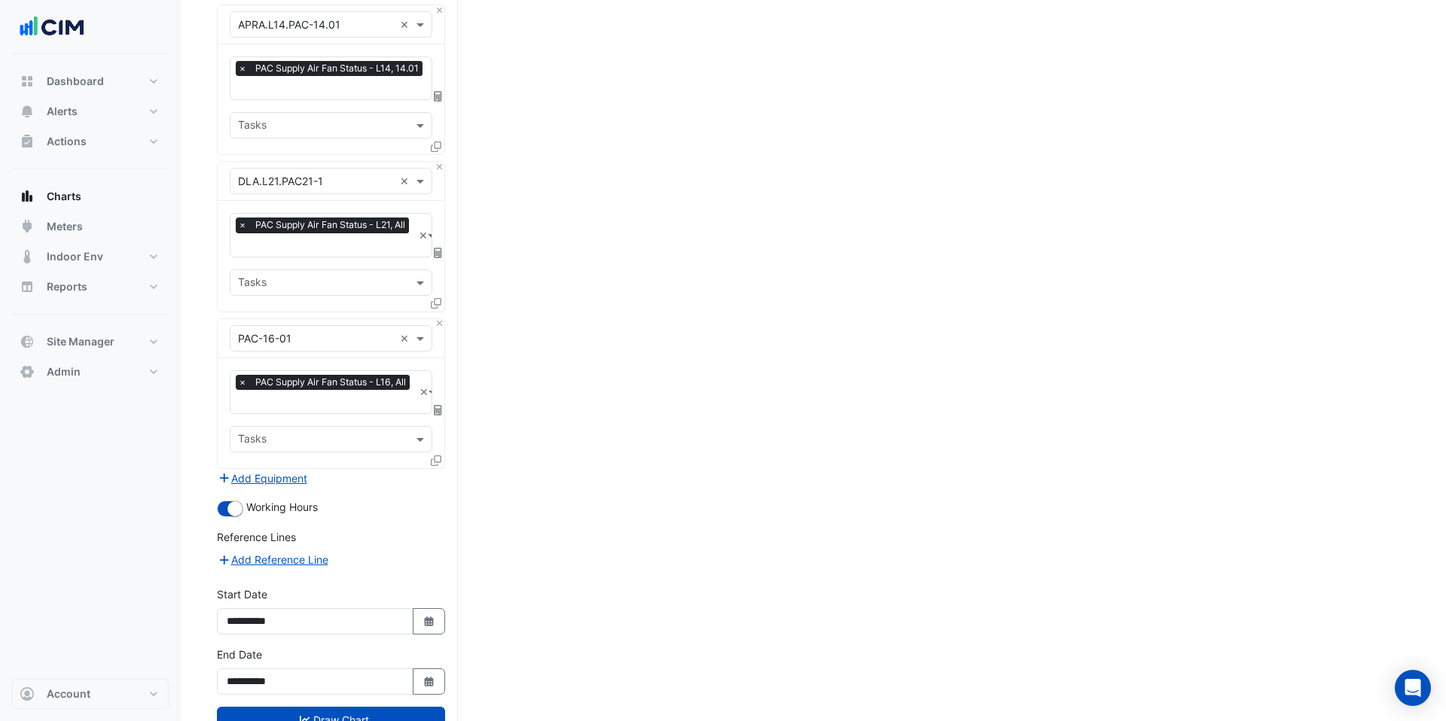
scroll to position [518, 0]
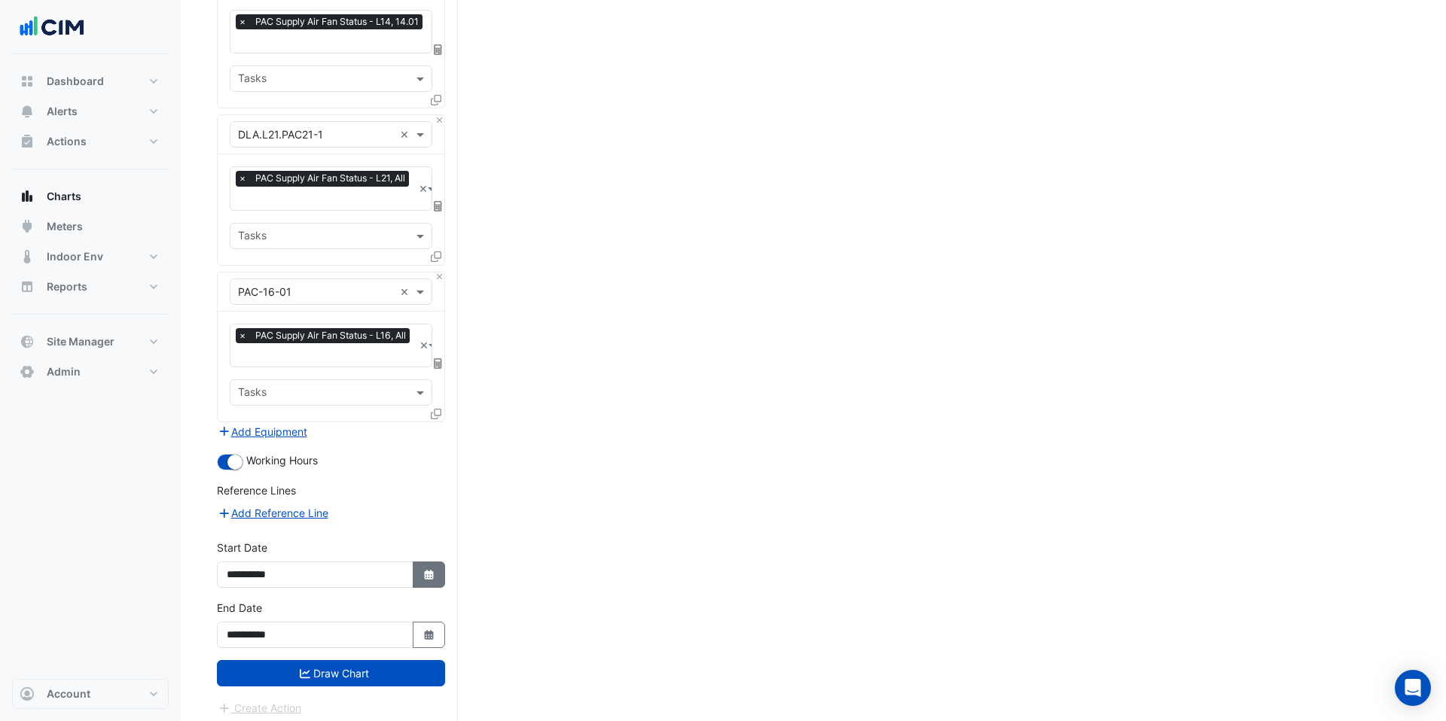
click at [426, 570] on icon "button" at bounding box center [428, 575] width 9 height 10
select select "**"
select select "****"
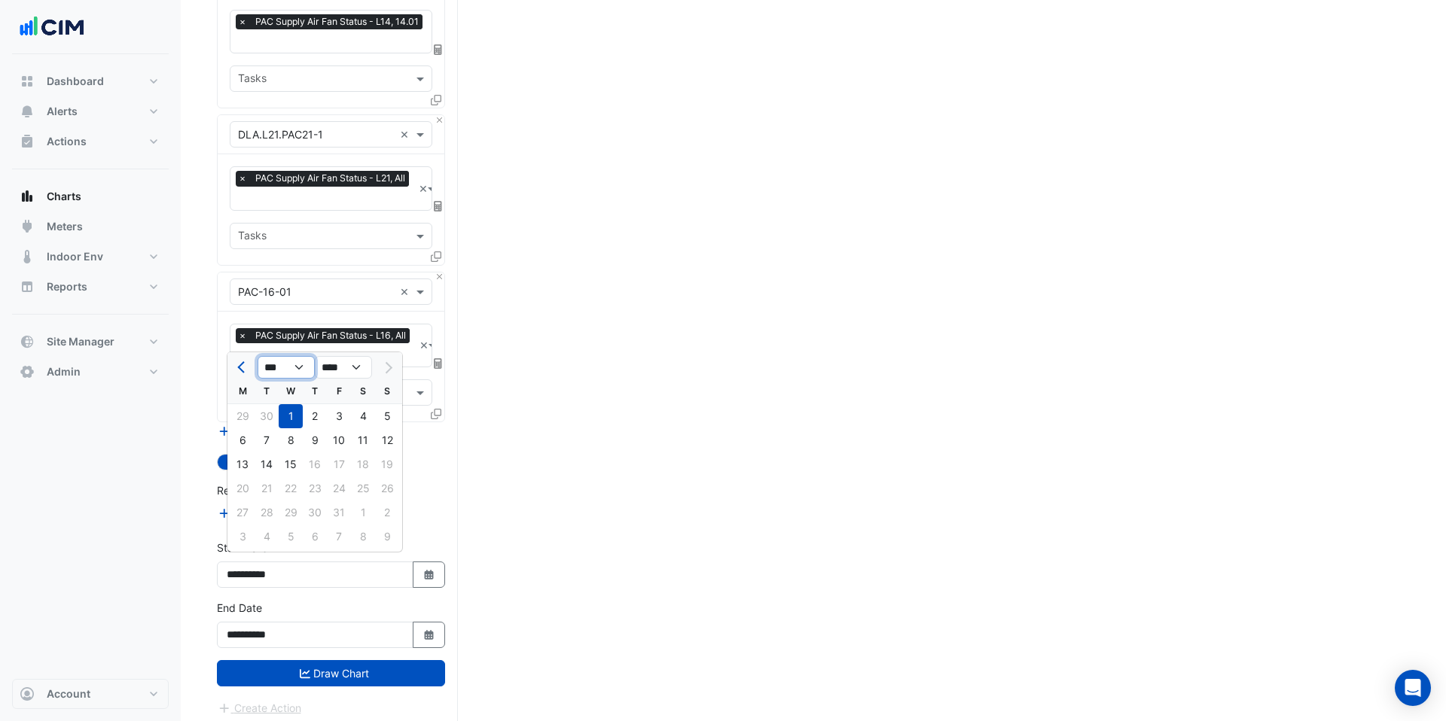
click at [288, 370] on select "*** *** *** *** *** *** *** *** *** ***" at bounding box center [285, 367] width 57 height 23
click at [426, 600] on icon "button" at bounding box center [428, 635] width 9 height 10
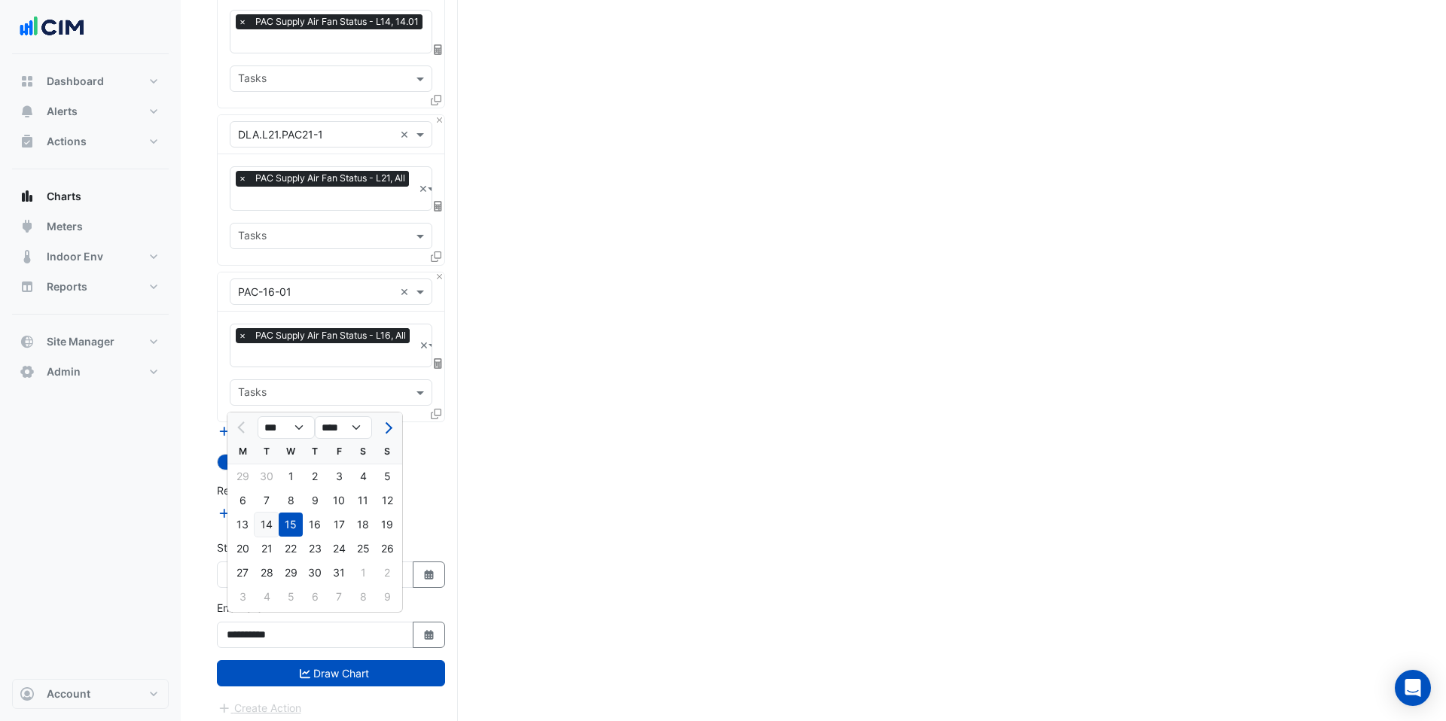
click at [272, 523] on div "14" at bounding box center [266, 525] width 24 height 24
type input "**********"
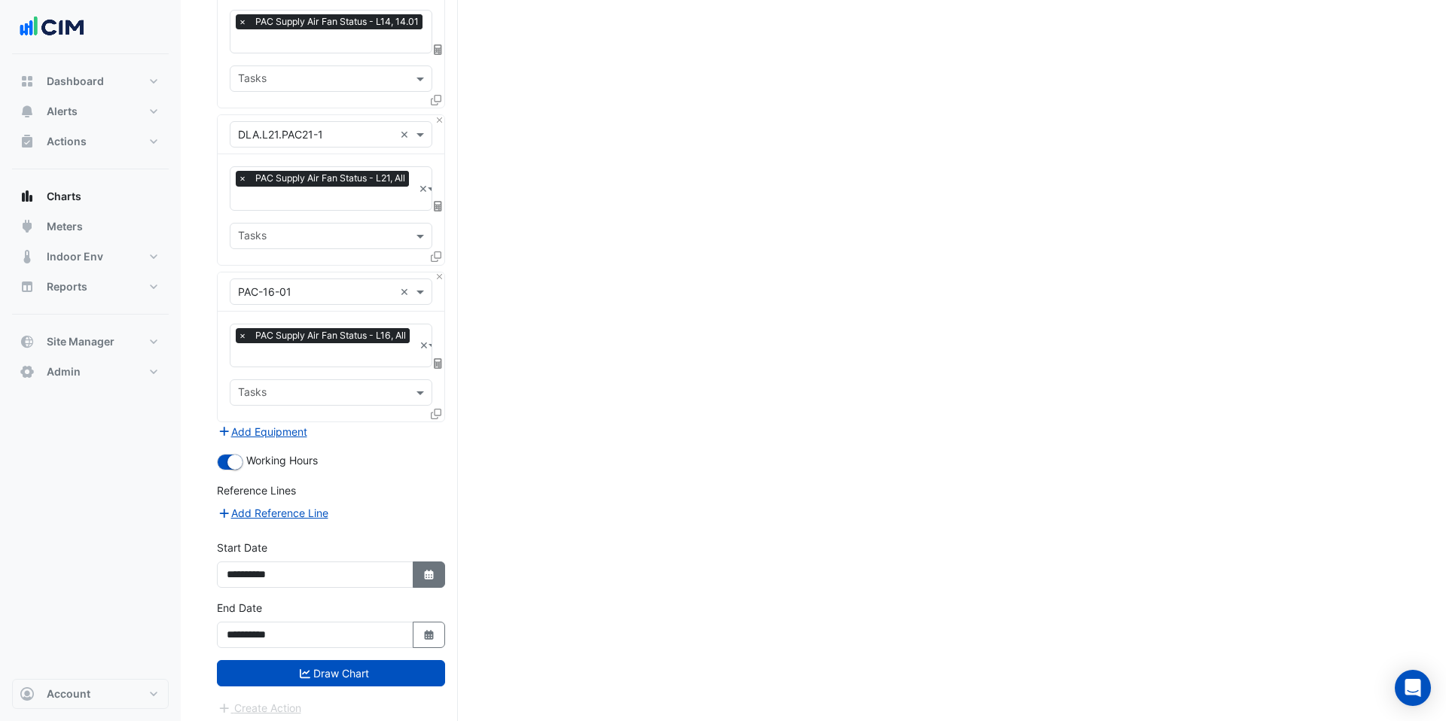
click at [432, 571] on icon "button" at bounding box center [428, 575] width 9 height 10
select select "**"
select select "****"
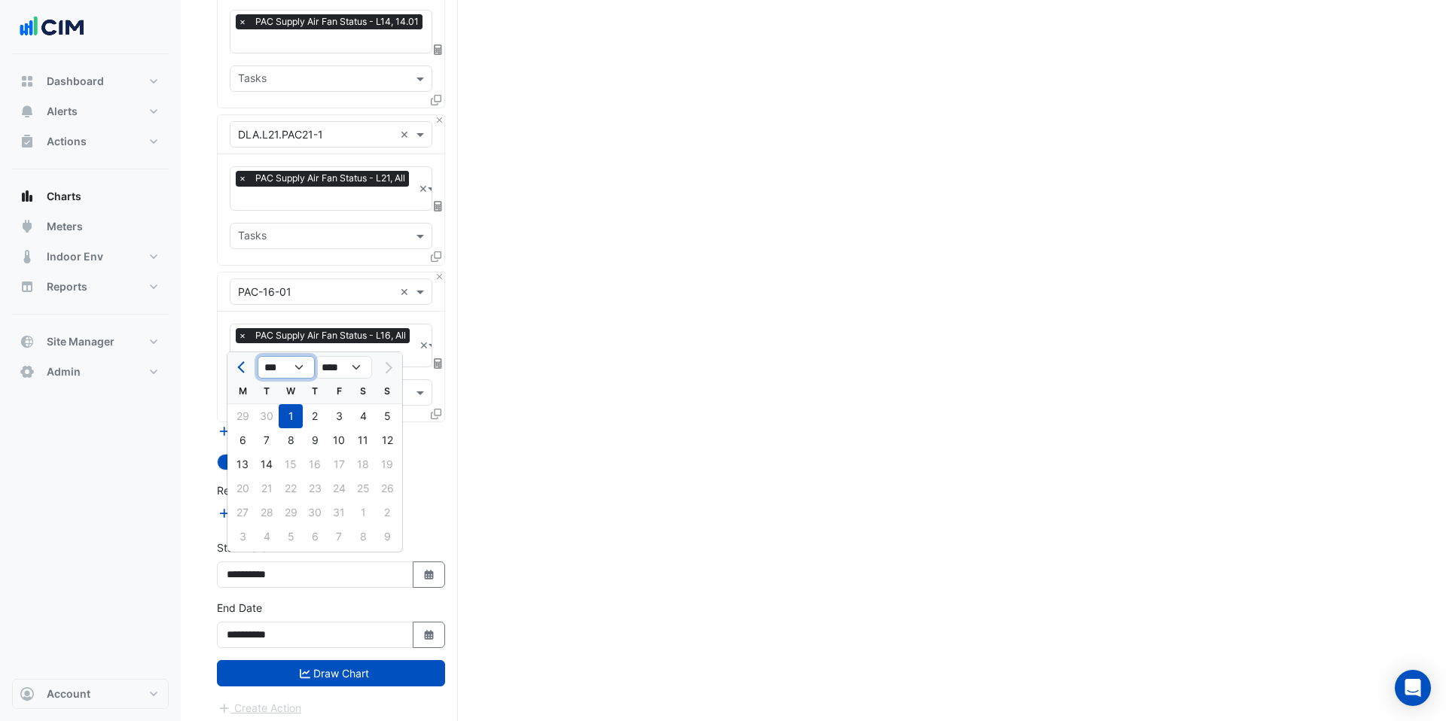
click at [302, 373] on select "*** *** *** *** *** *** *** *** *** ***" at bounding box center [285, 367] width 57 height 23
select select "*"
click at [257, 356] on select "*** *** *** *** *** *** *** *** *** ***" at bounding box center [285, 367] width 57 height 23
click at [251, 461] on div "15" at bounding box center [242, 464] width 24 height 24
type input "**********"
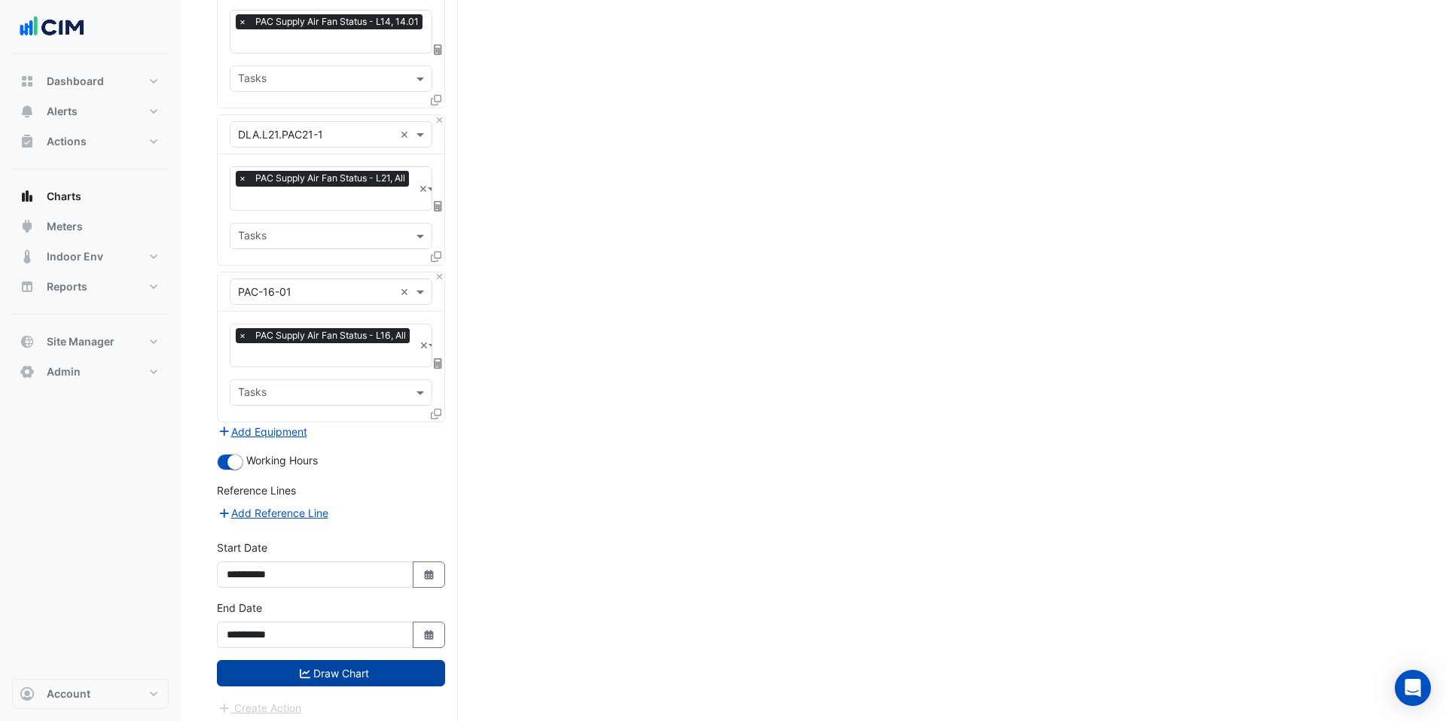
click at [391, 600] on button "Draw Chart" at bounding box center [331, 673] width 228 height 26
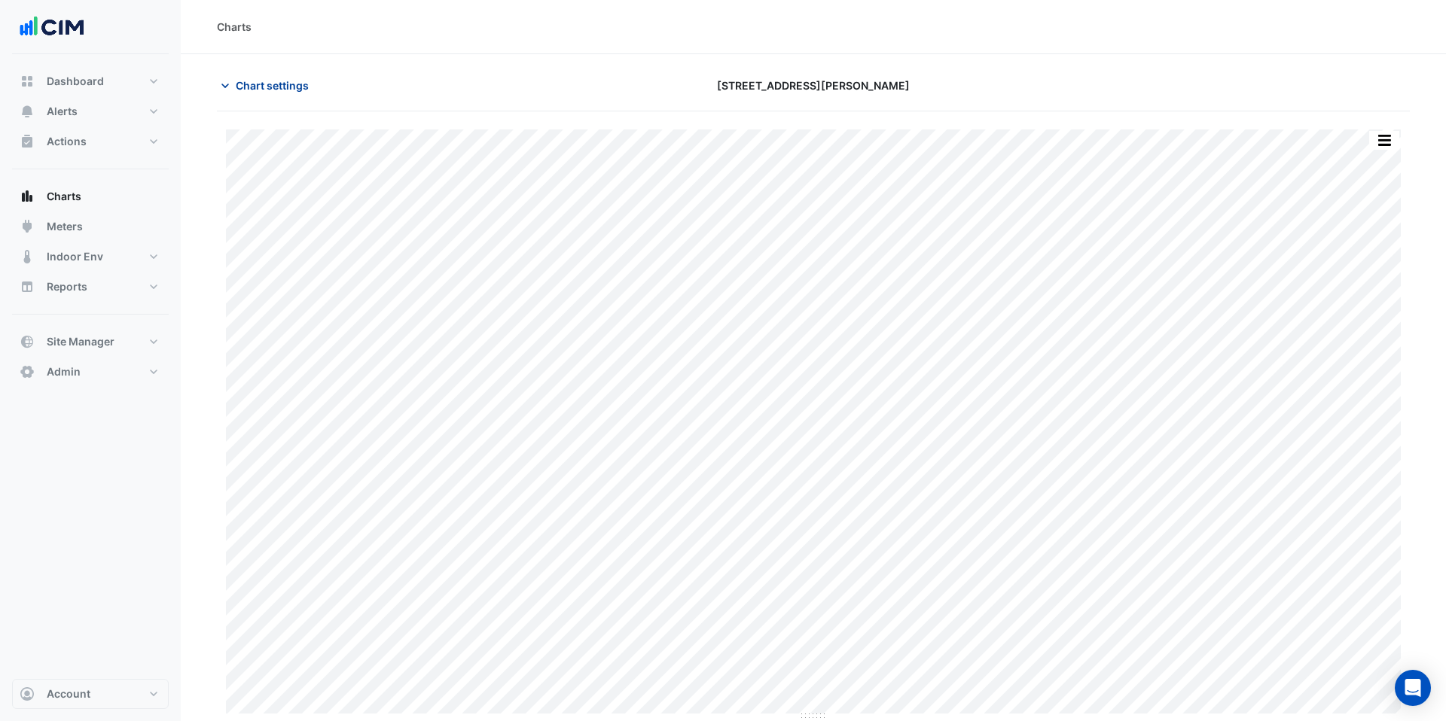
click at [276, 90] on span "Chart settings" at bounding box center [272, 86] width 73 height 16
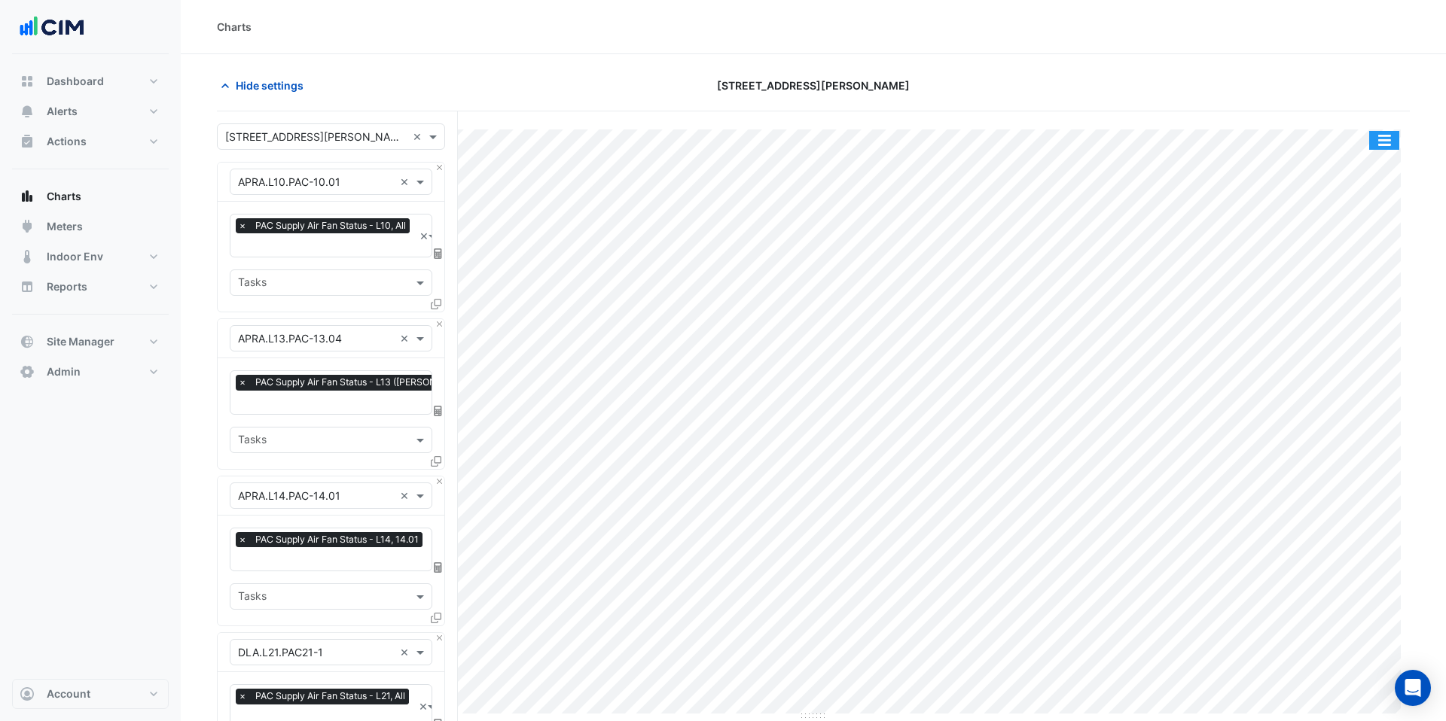
click at [995, 135] on button "button" at bounding box center [1384, 140] width 30 height 19
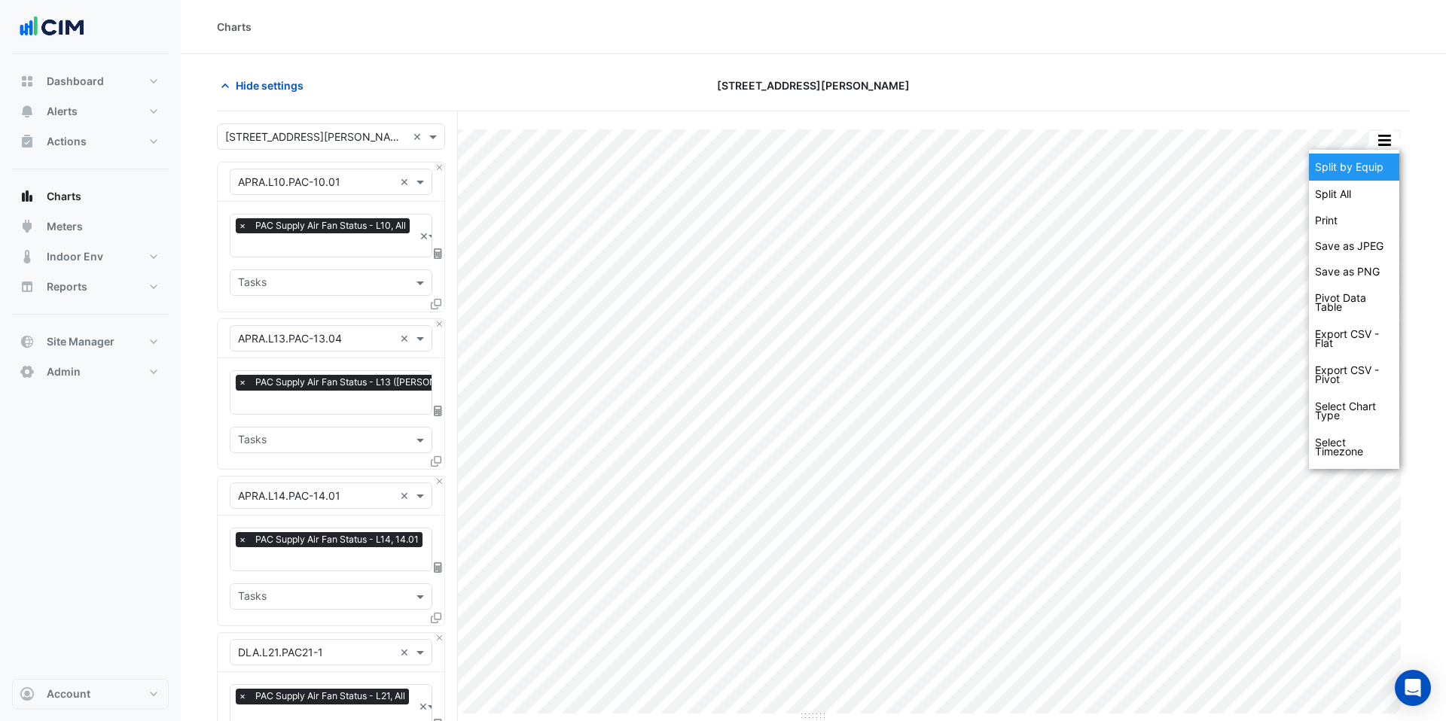
click at [995, 169] on div "Split by Equip" at bounding box center [1354, 167] width 90 height 27
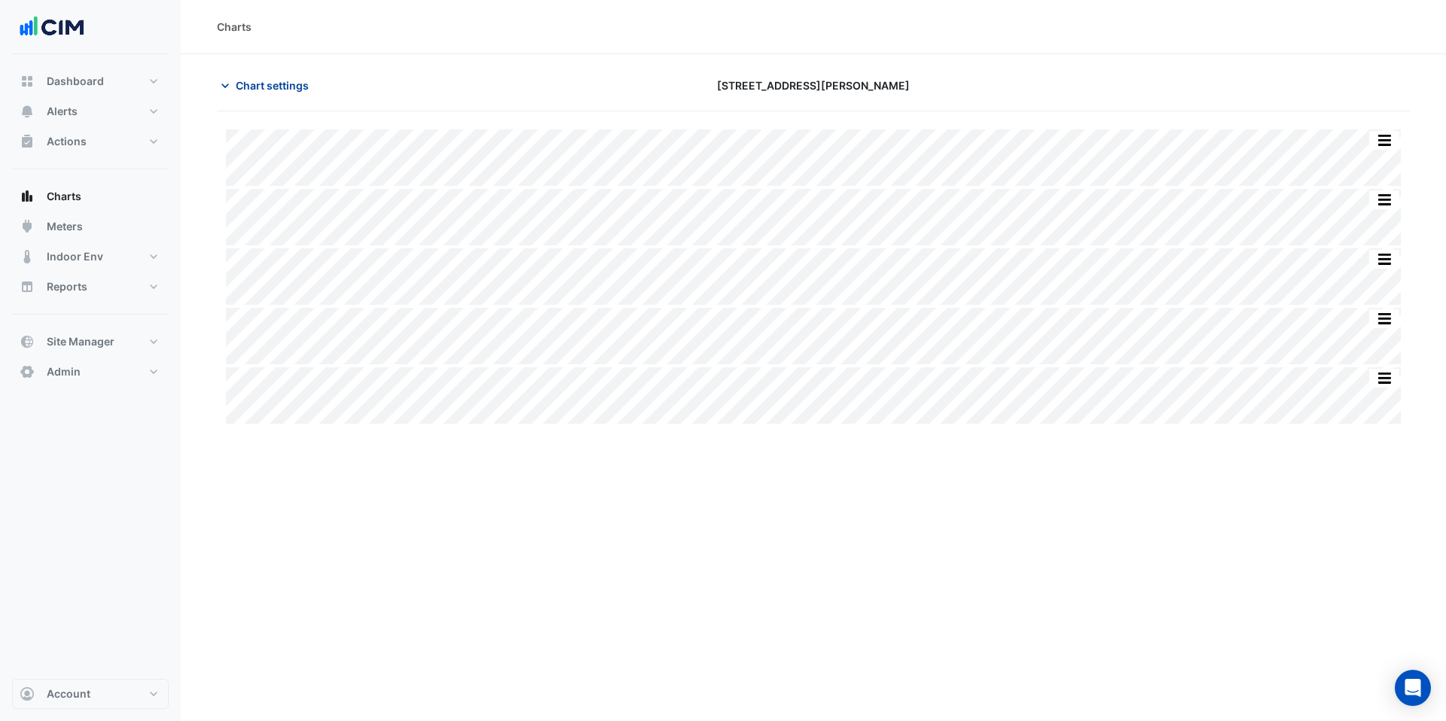
click at [282, 85] on span "Chart settings" at bounding box center [272, 86] width 73 height 16
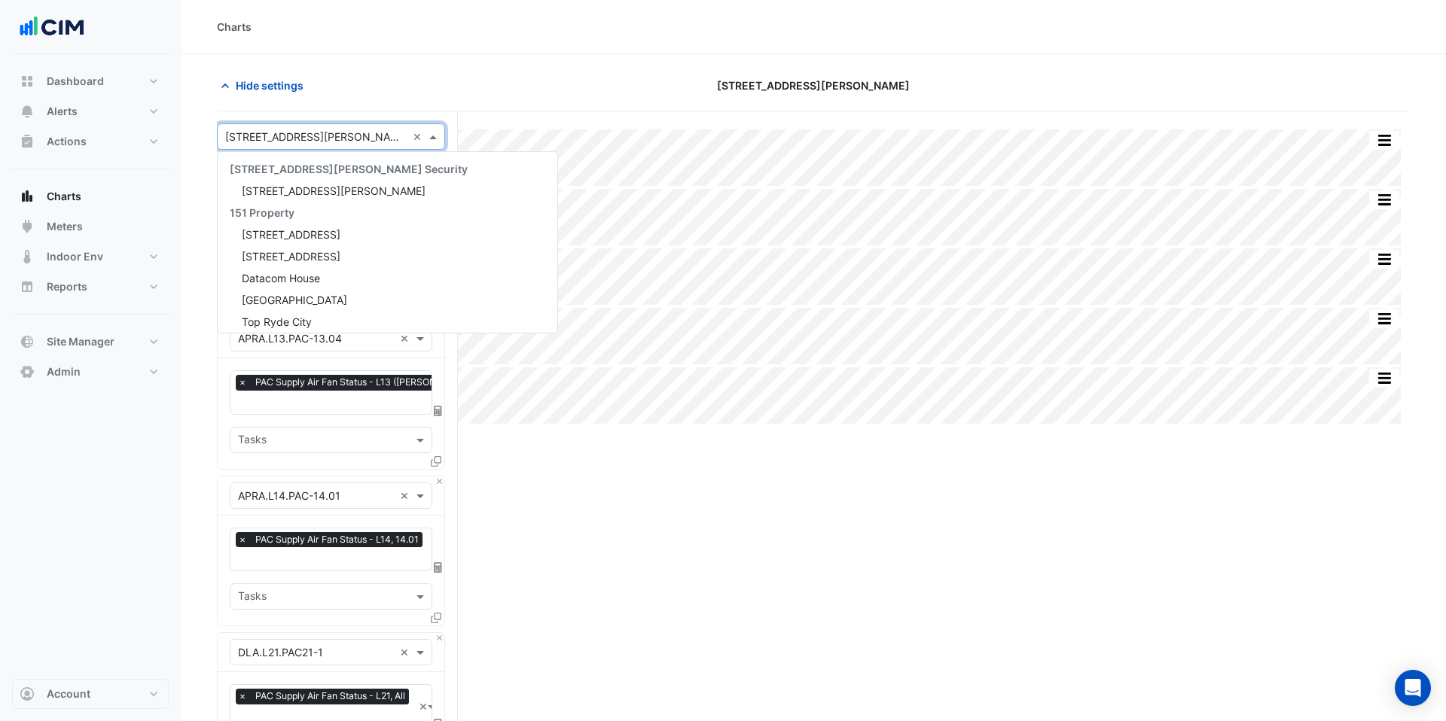
click at [322, 138] on input "text" at bounding box center [315, 137] width 181 height 16
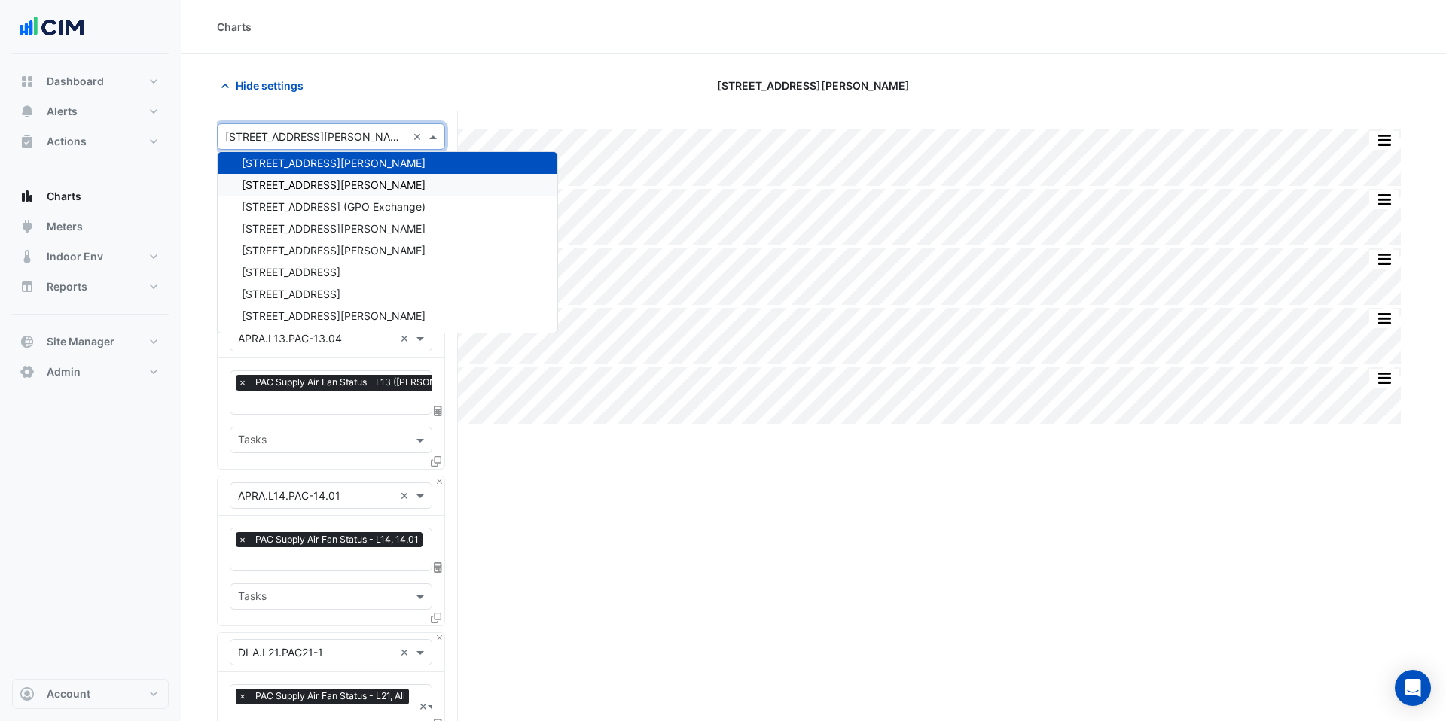
click at [319, 188] on div "1 Shelley Street" at bounding box center [388, 185] width 340 height 22
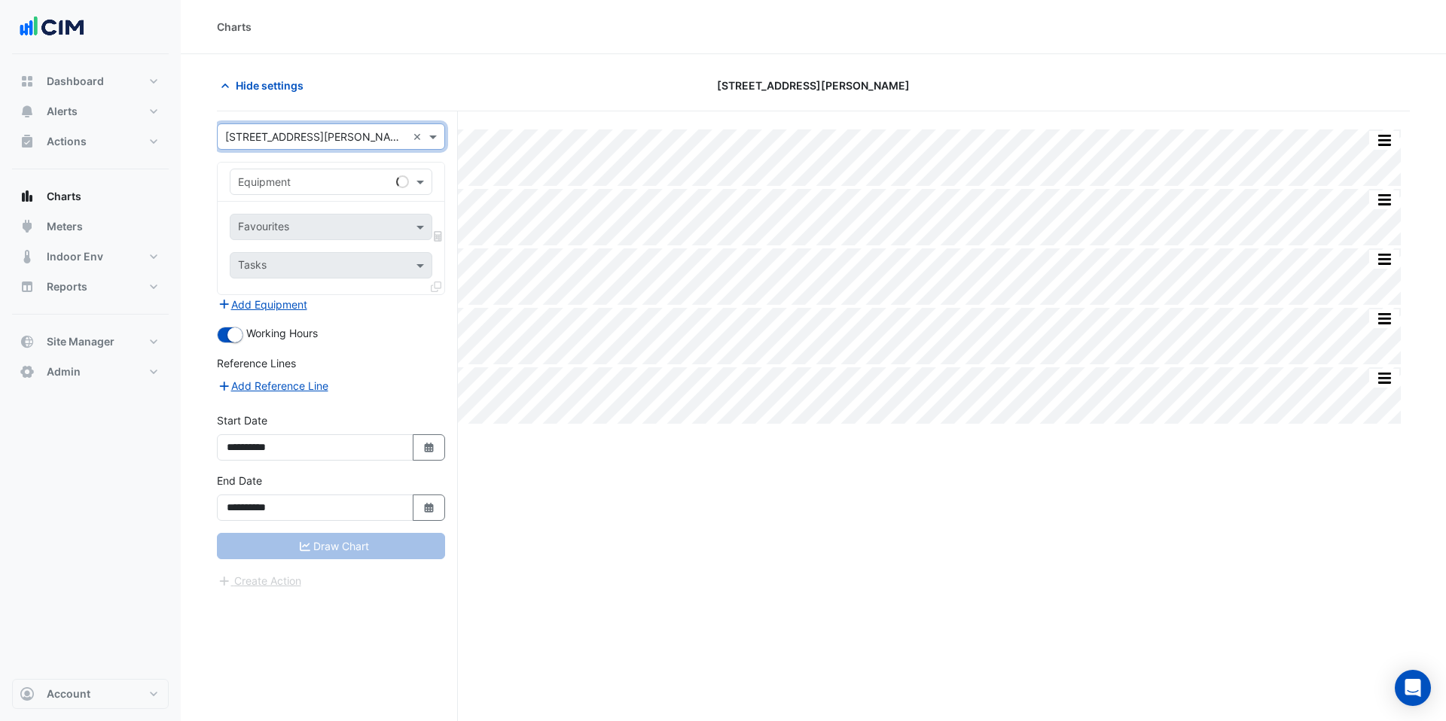
click at [309, 193] on div "Equipment" at bounding box center [331, 182] width 203 height 26
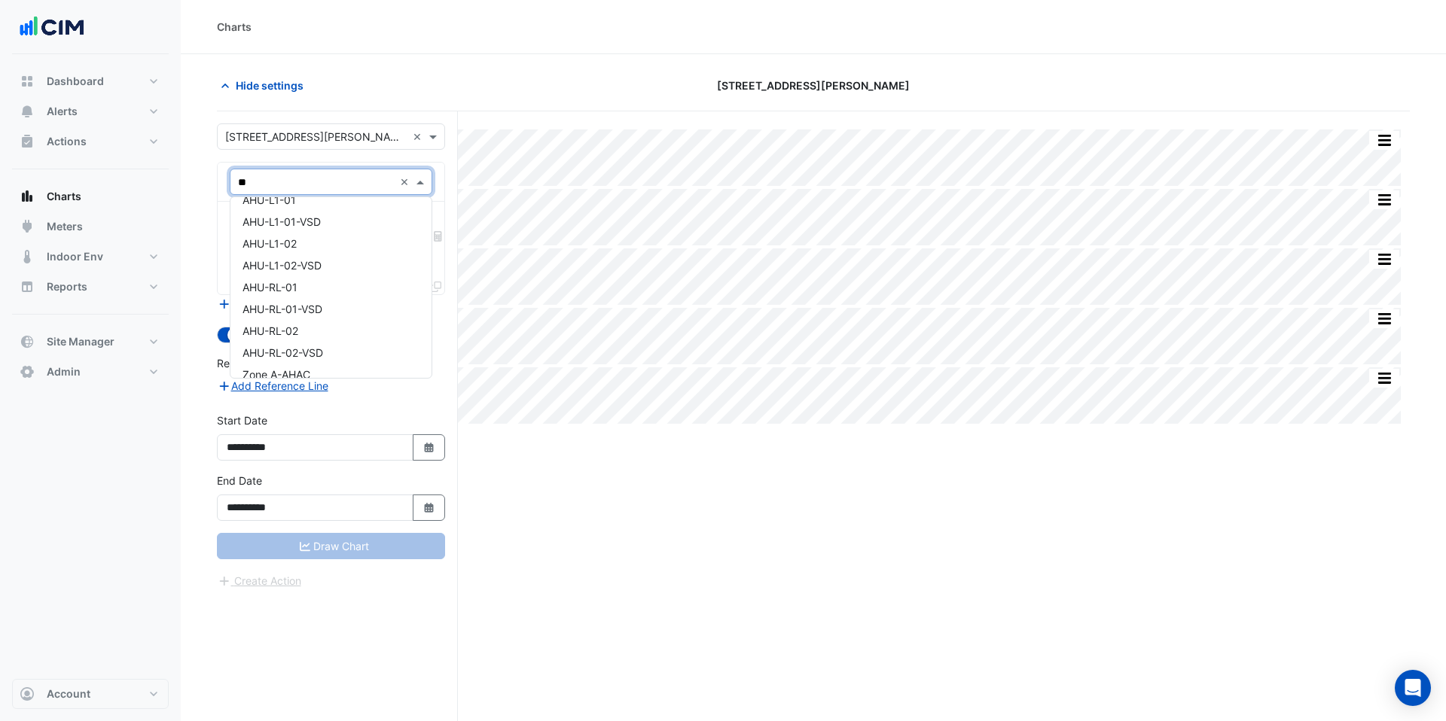
type input "***"
click at [300, 213] on div "AHU-L1-01" at bounding box center [330, 208] width 201 height 22
click at [294, 221] on input "text" at bounding box center [314, 229] width 152 height 16
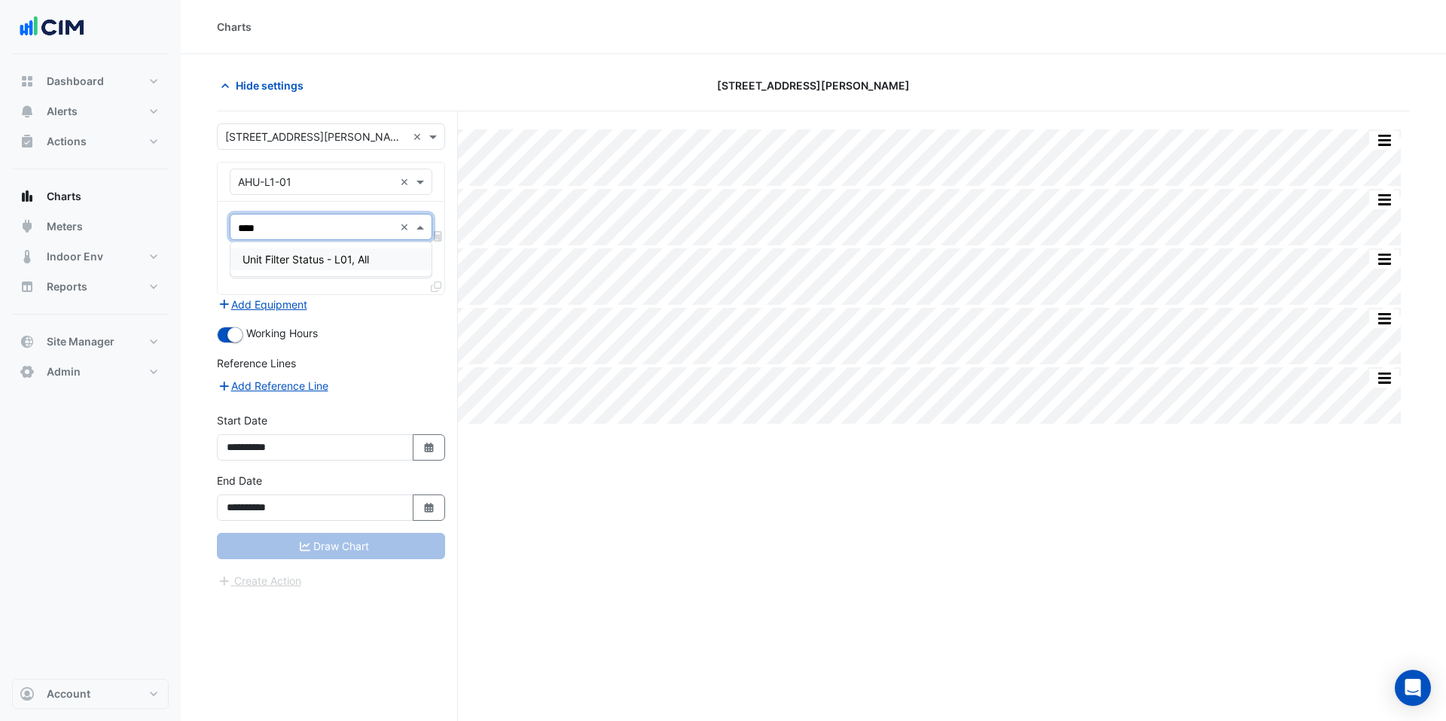
type input "****"
click at [297, 151] on form "**********" at bounding box center [331, 356] width 228 height 466
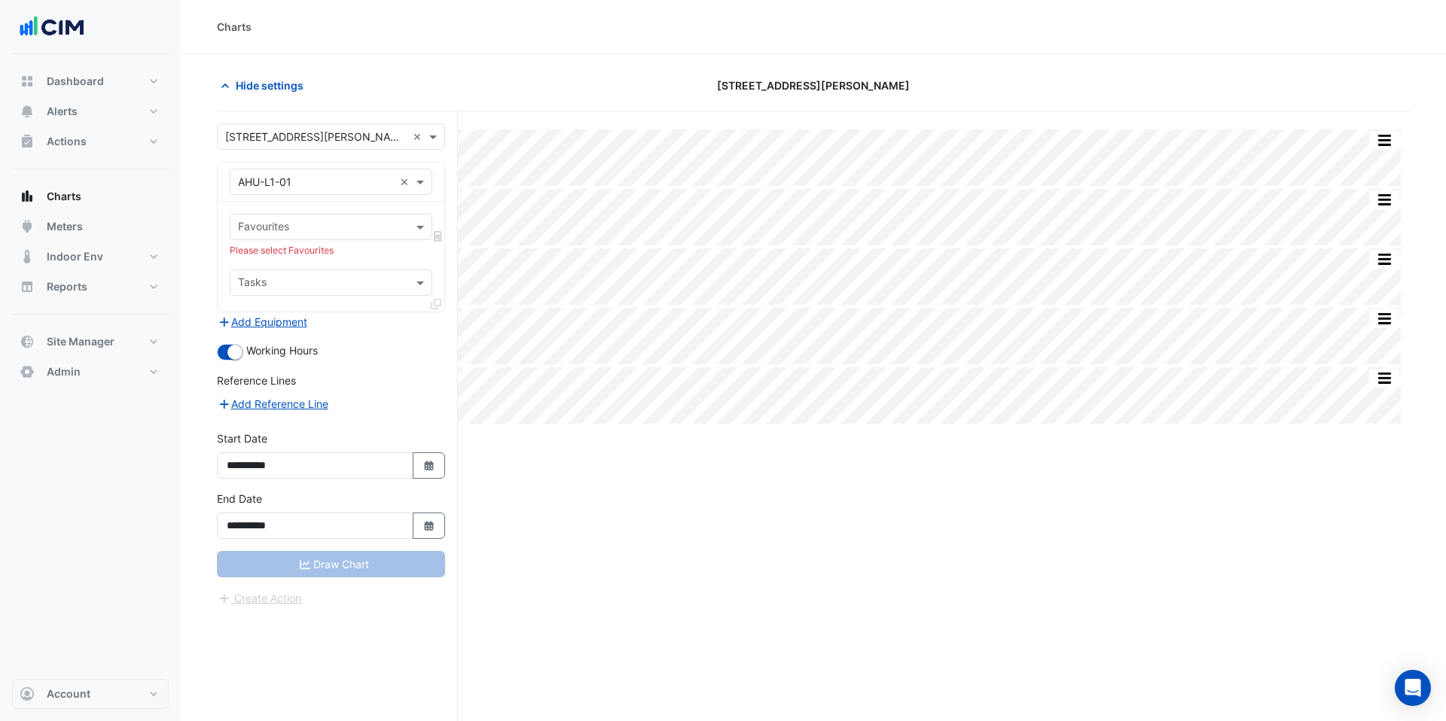
click at [298, 140] on input "text" at bounding box center [315, 137] width 181 height 16
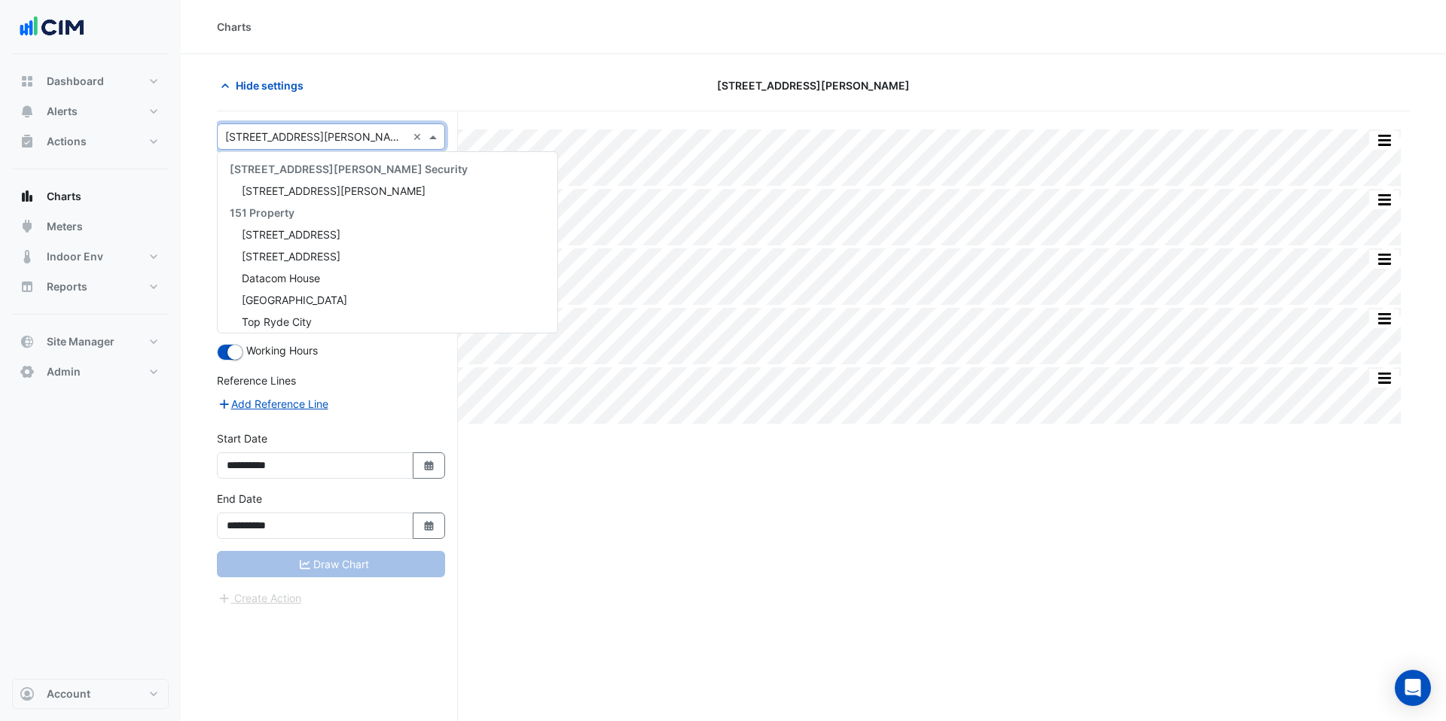
scroll to position [2954, 0]
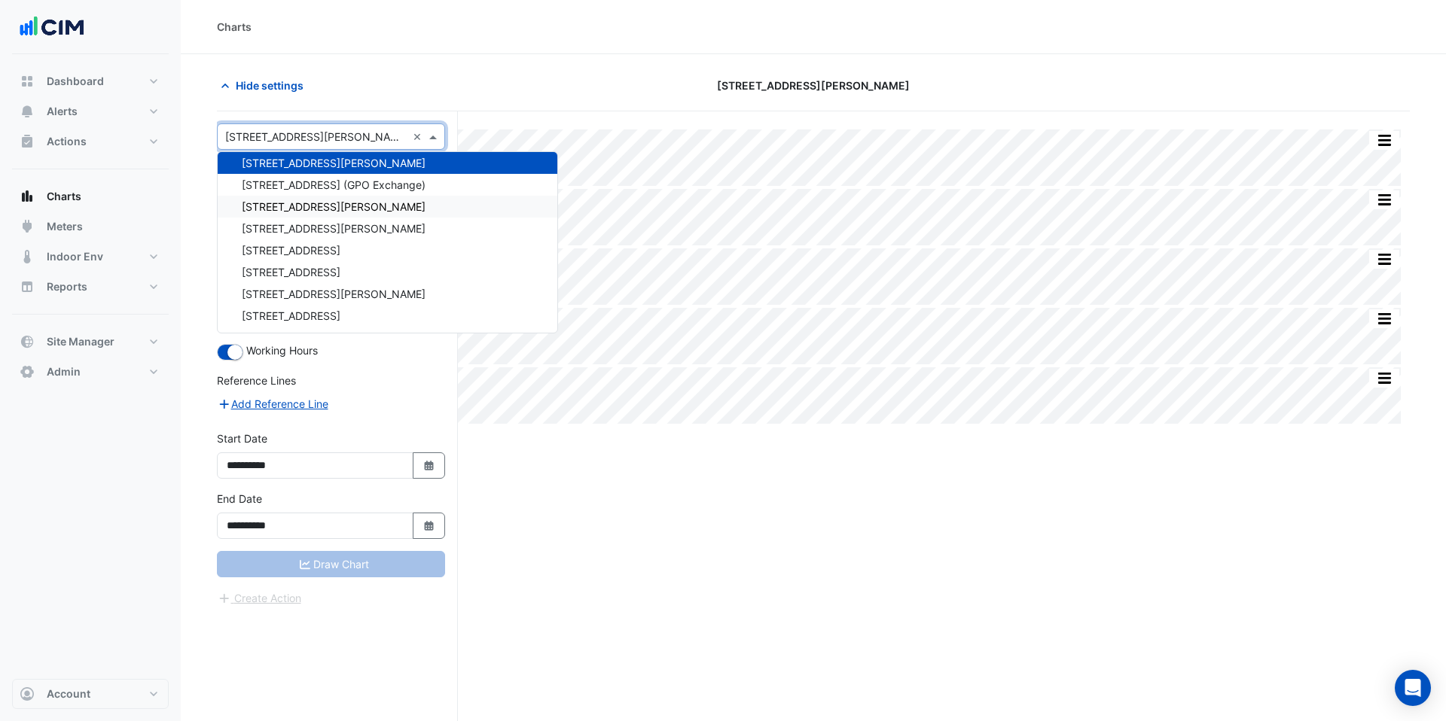
click at [300, 198] on div "10 Shelley Street" at bounding box center [388, 207] width 340 height 22
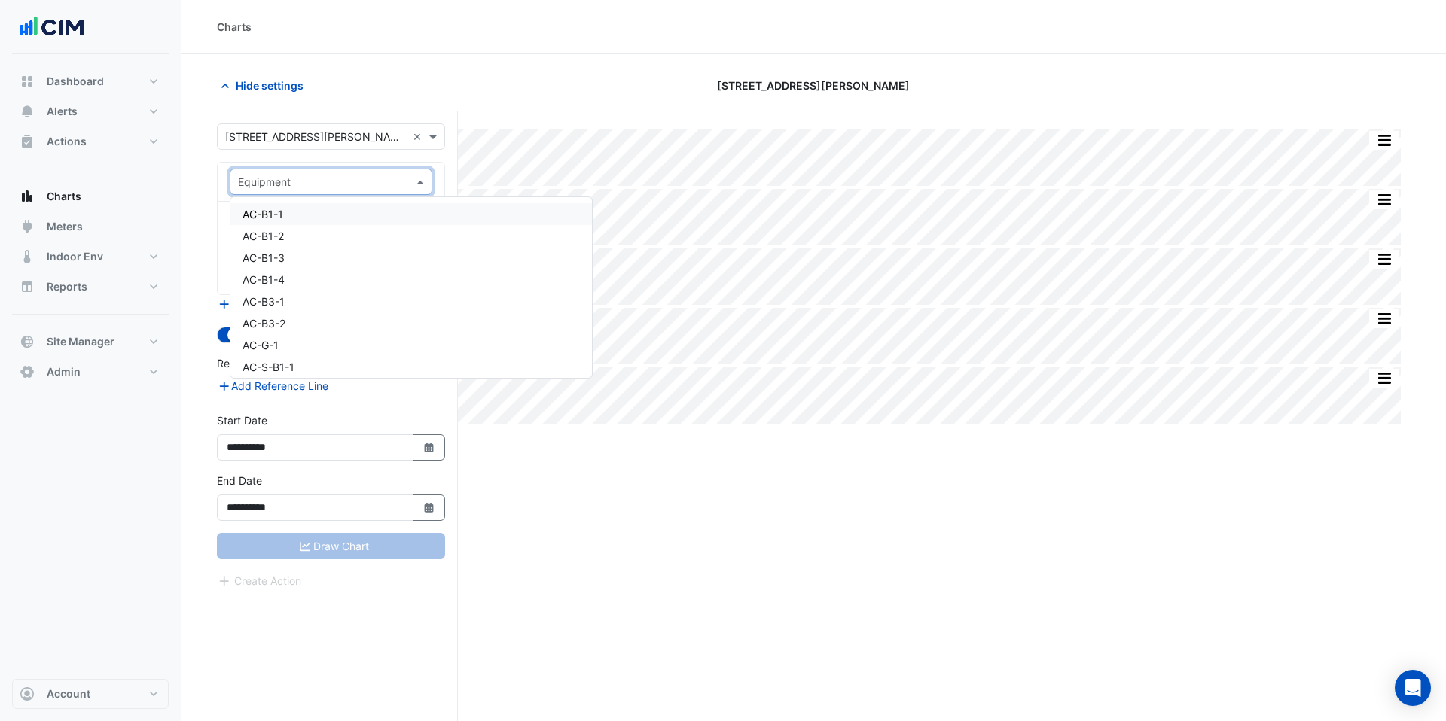
click at [294, 187] on input "text" at bounding box center [316, 183] width 156 height 16
type input "*****"
click at [303, 136] on input "text" at bounding box center [315, 137] width 181 height 16
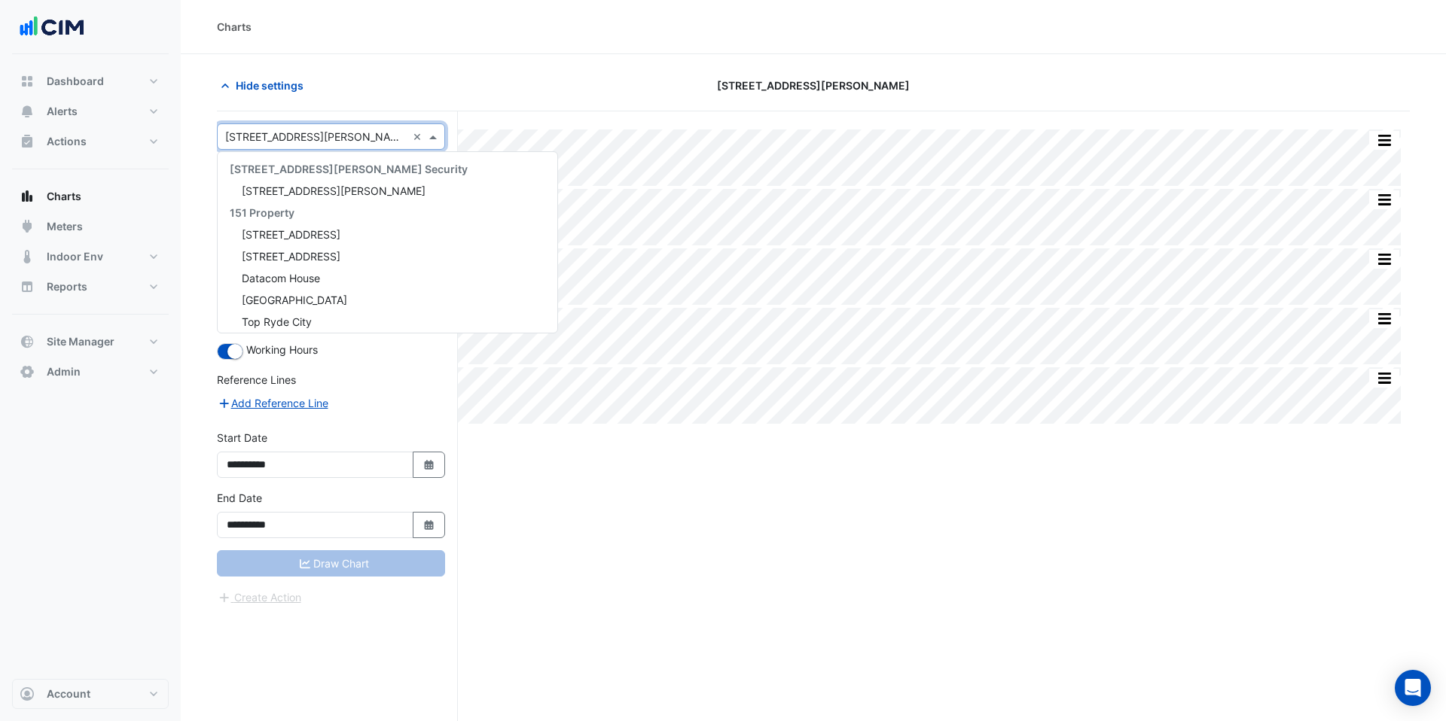
scroll to position [2997, 0]
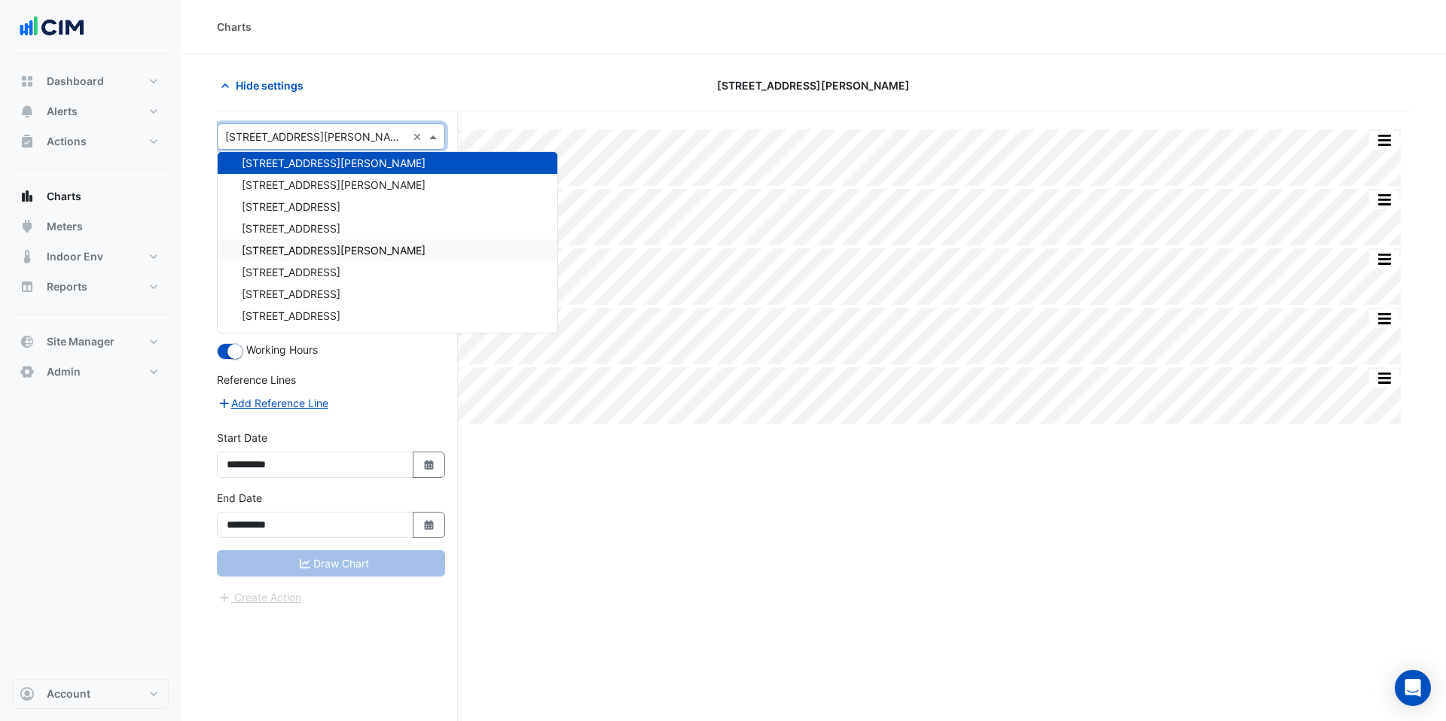
click at [311, 244] on span "12 Shelley Street" at bounding box center [334, 250] width 184 height 13
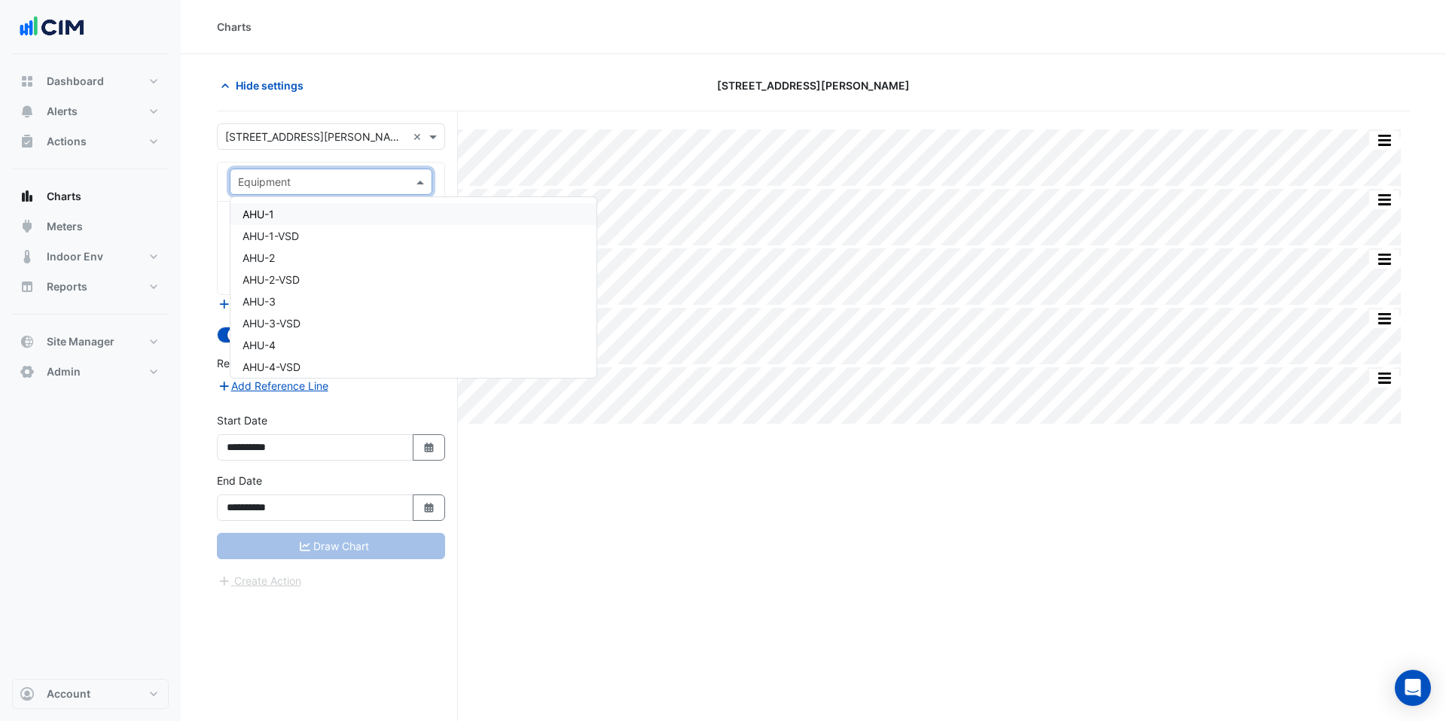
click at [299, 186] on input "text" at bounding box center [316, 183] width 156 height 16
type input "***"
click at [295, 215] on div "AHU-1" at bounding box center [330, 214] width 201 height 22
click at [294, 227] on input "text" at bounding box center [314, 229] width 152 height 16
type input "****"
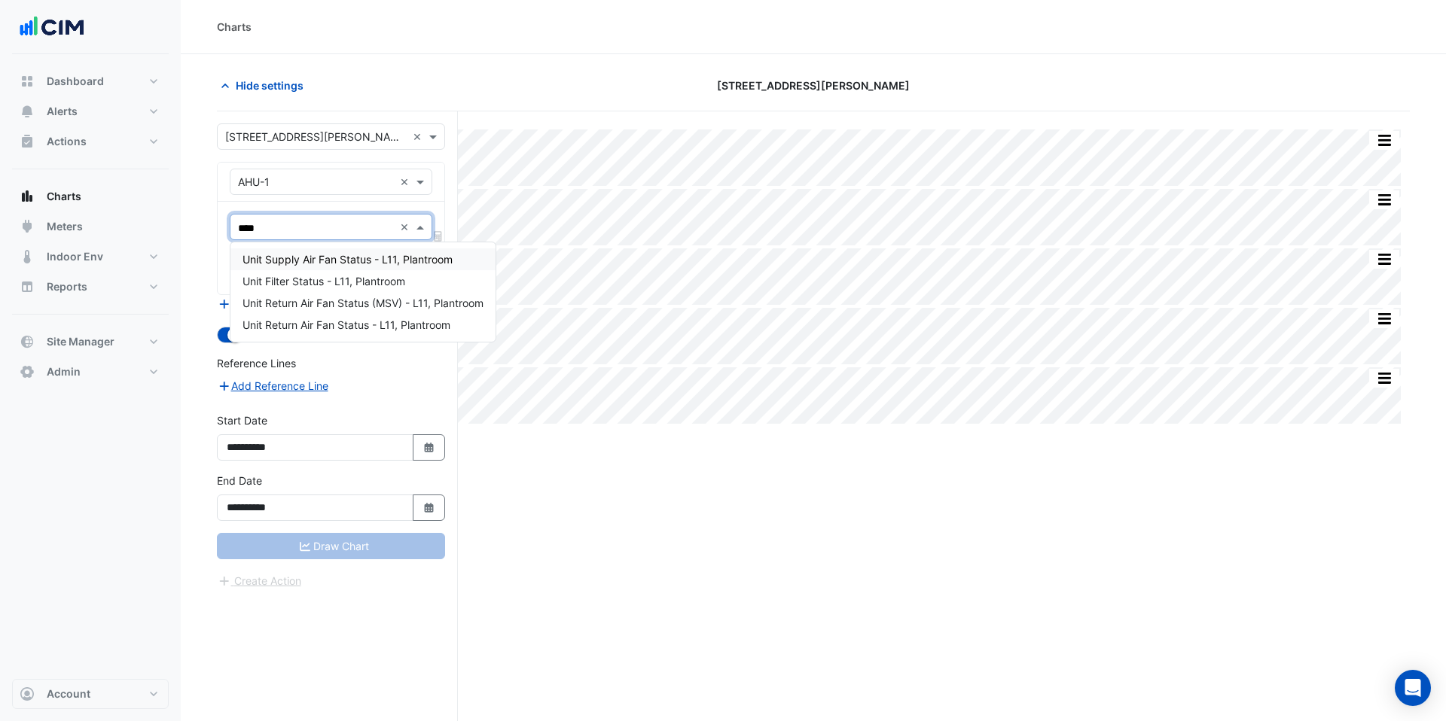
click at [298, 251] on div "Unit Supply Air Fan Status - L11, Plantroom" at bounding box center [362, 259] width 265 height 22
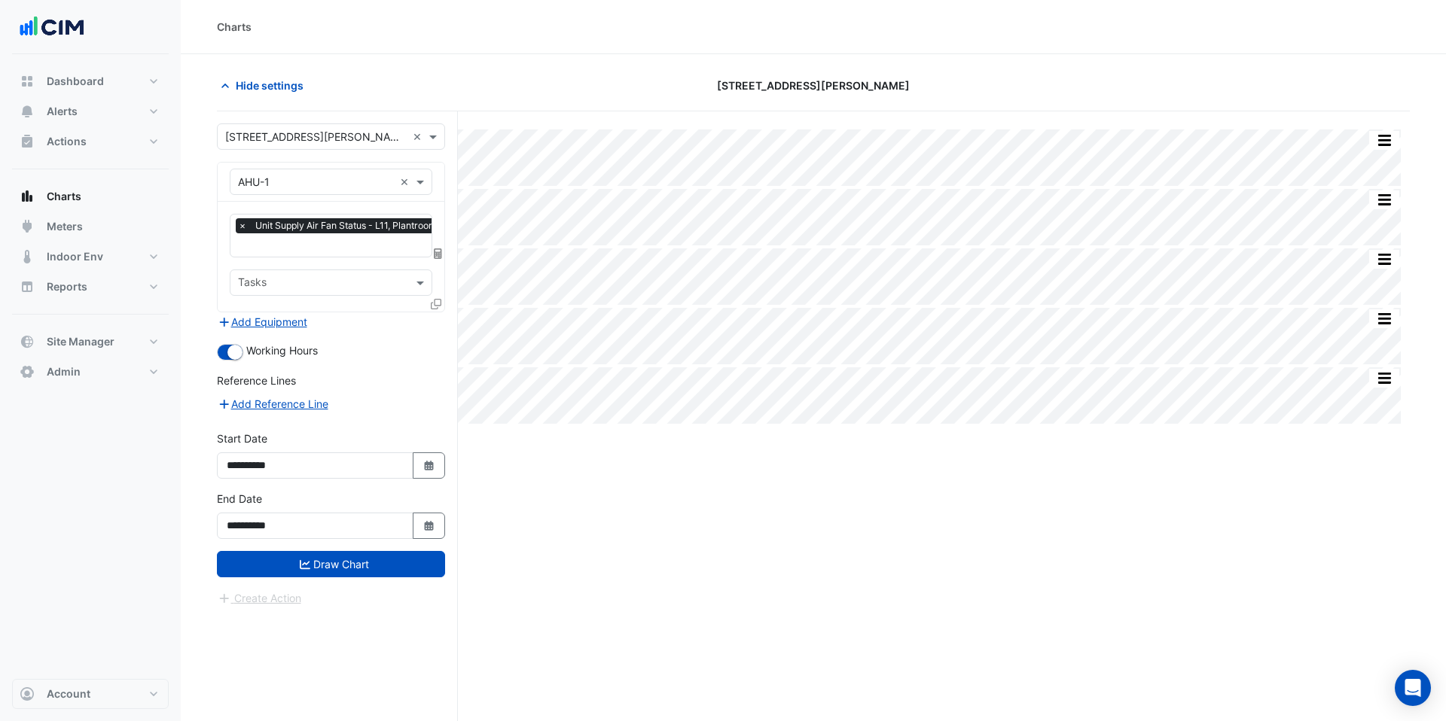
click at [434, 304] on icon at bounding box center [436, 304] width 11 height 11
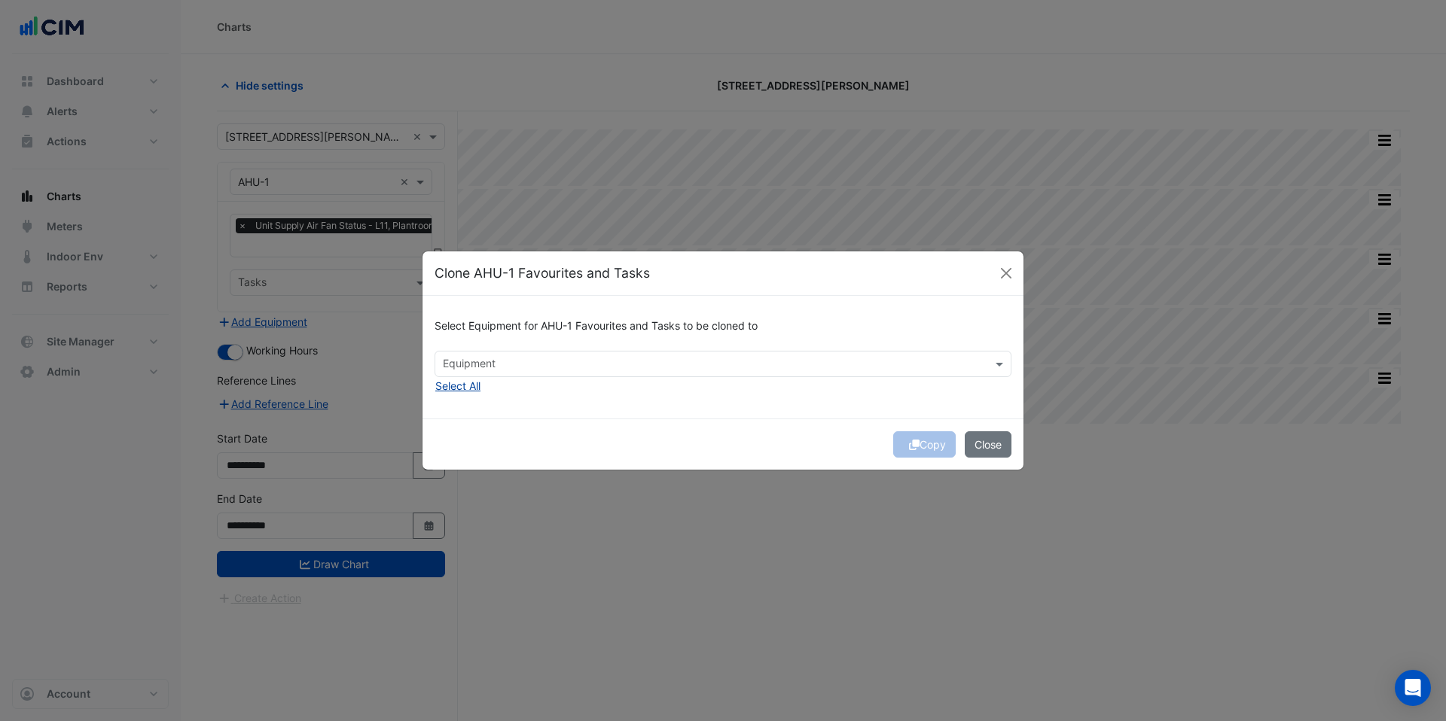
click at [469, 389] on button "Select All" at bounding box center [457, 385] width 47 height 17
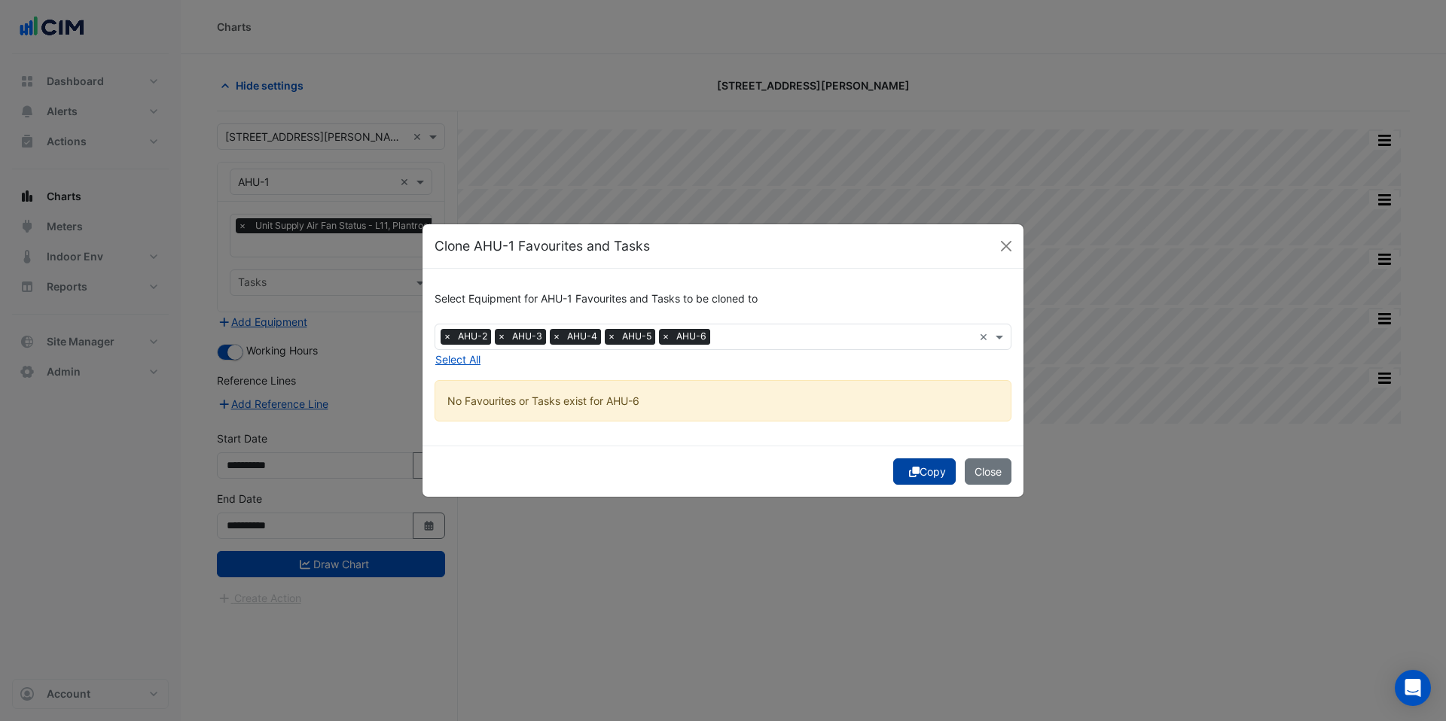
click at [921, 467] on button "Copy" at bounding box center [924, 472] width 62 height 26
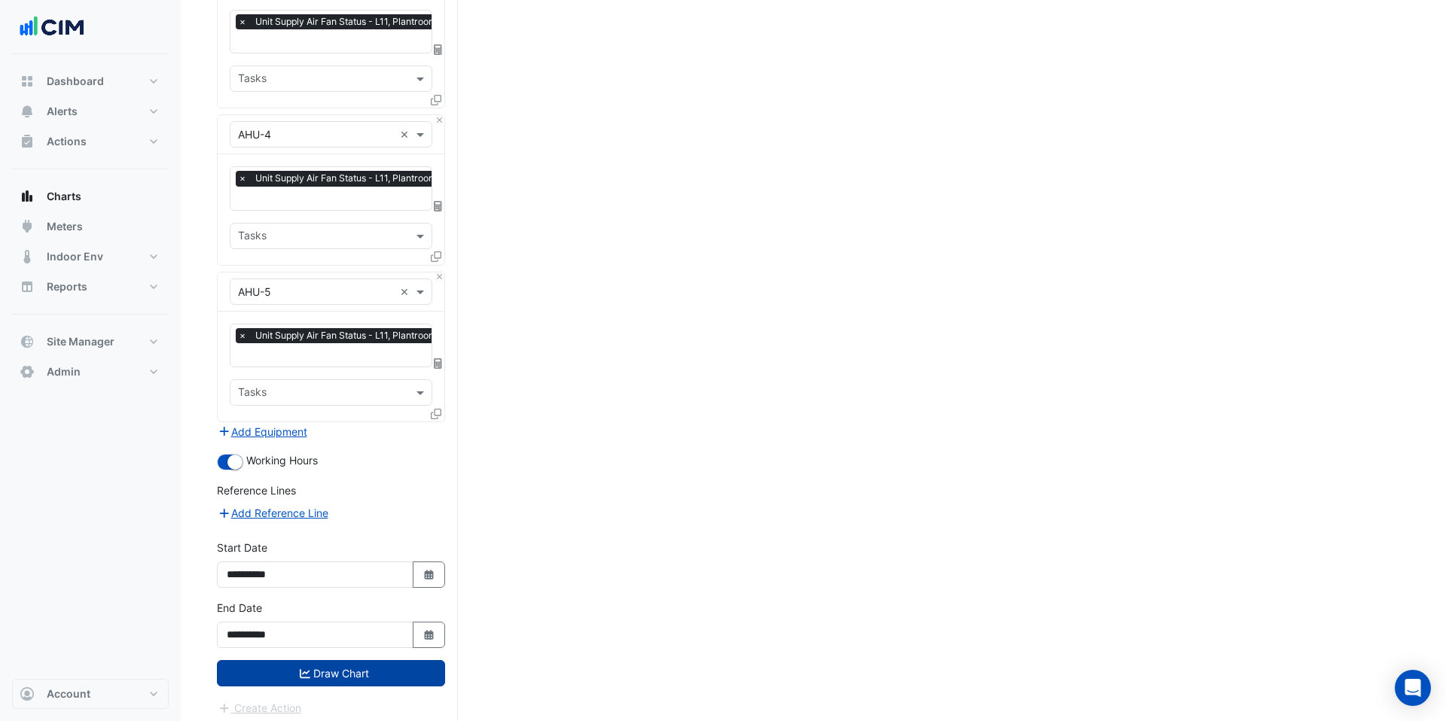
click at [385, 600] on button "Draw Chart" at bounding box center [331, 673] width 228 height 26
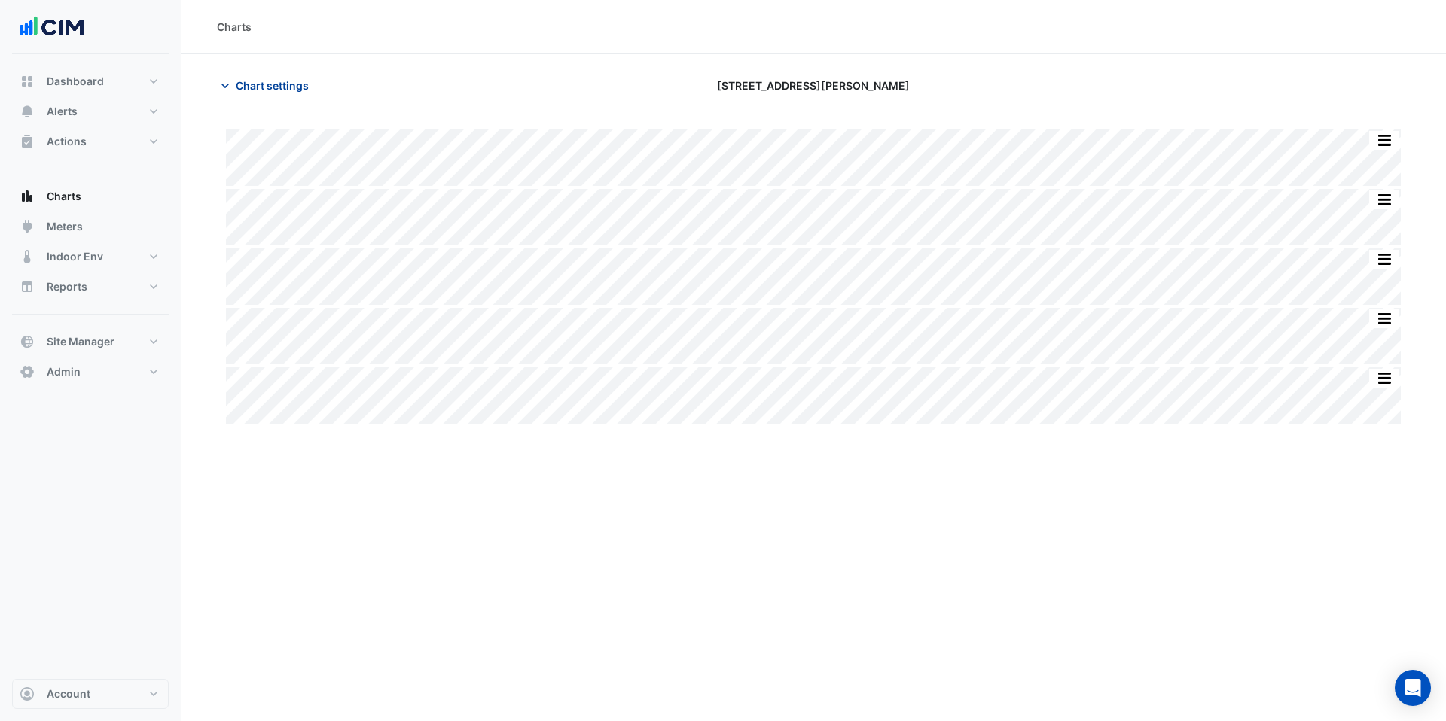
click at [292, 86] on span "Chart settings" at bounding box center [272, 86] width 73 height 16
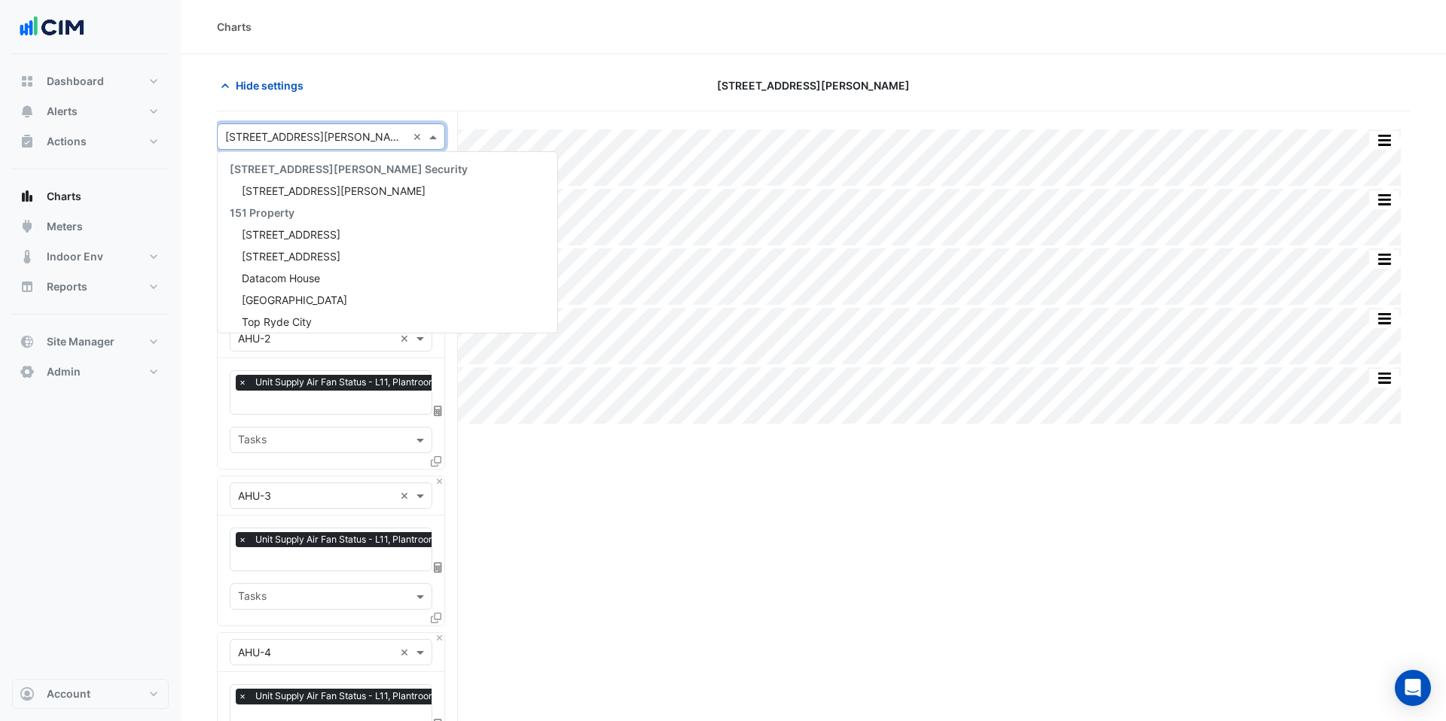
click at [328, 139] on input "text" at bounding box center [315, 137] width 181 height 16
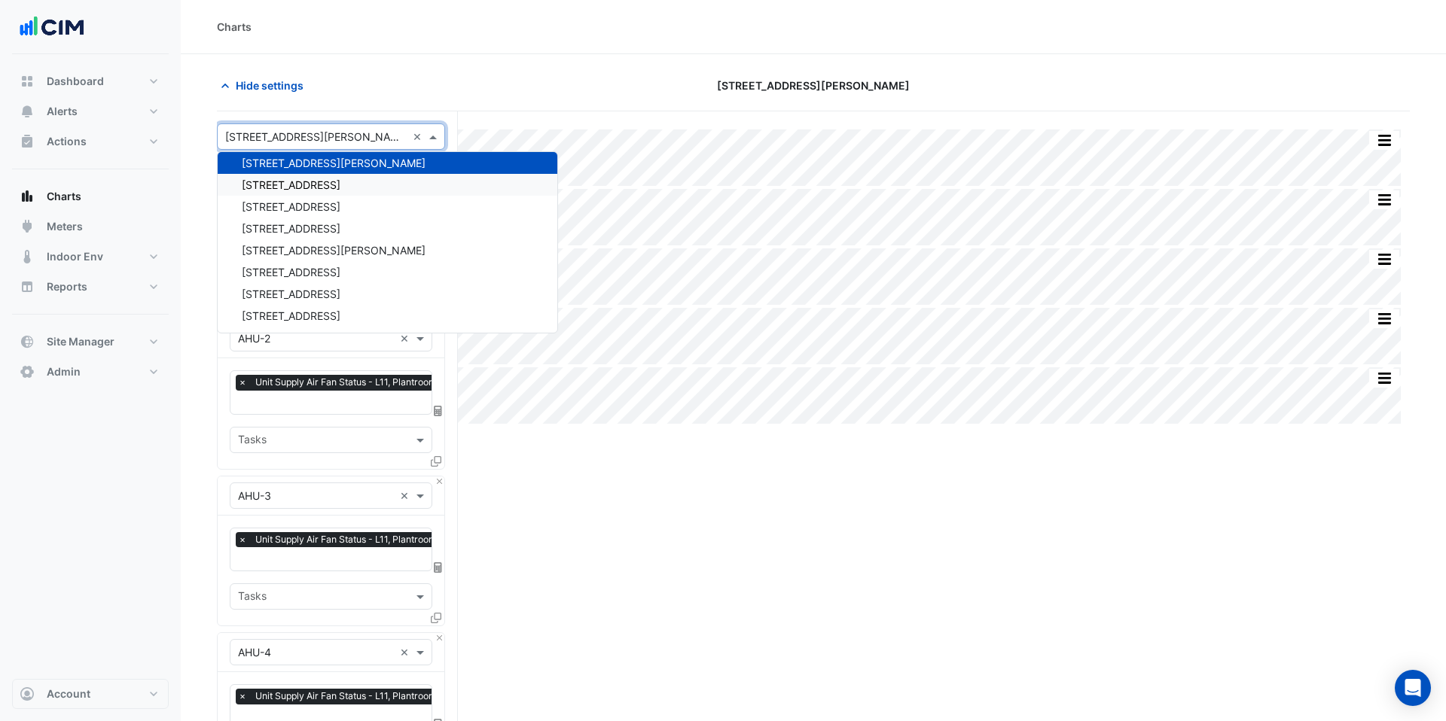
click at [340, 185] on span "12-26 Franklin Street" at bounding box center [291, 184] width 99 height 13
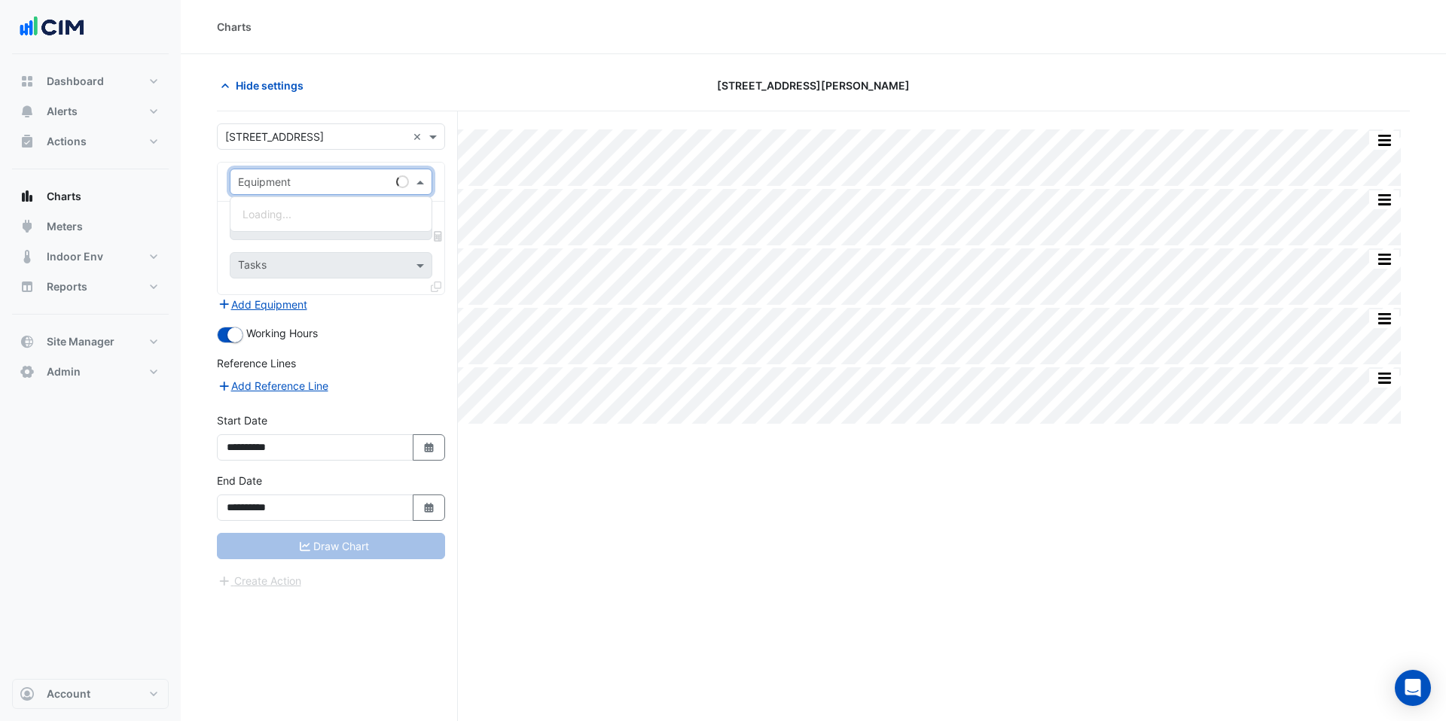
click at [307, 187] on input "text" at bounding box center [316, 183] width 156 height 16
type input "**"
click at [312, 254] on div "ACU-10-1" at bounding box center [330, 258] width 201 height 22
click at [301, 230] on input "text" at bounding box center [314, 229] width 152 height 16
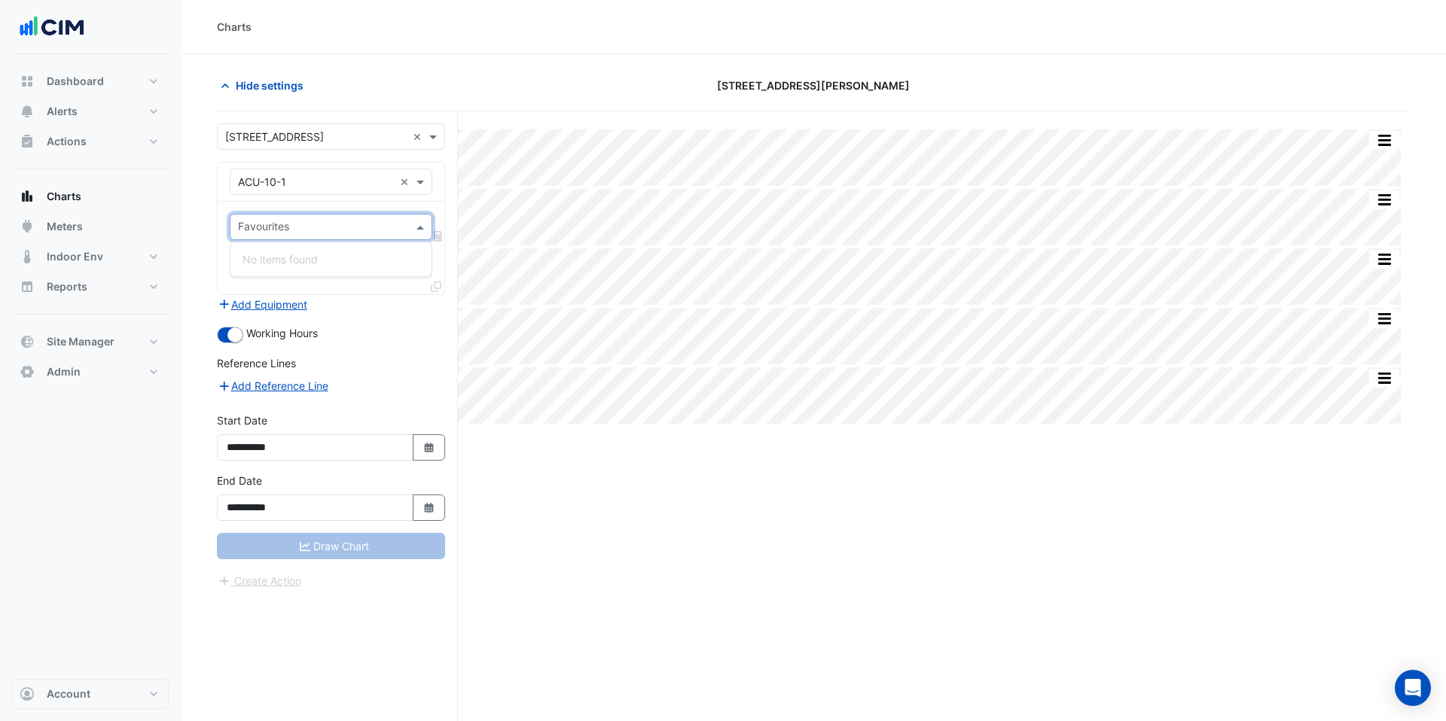
click at [289, 143] on div "× 12-26 Franklin Street" at bounding box center [312, 137] width 189 height 16
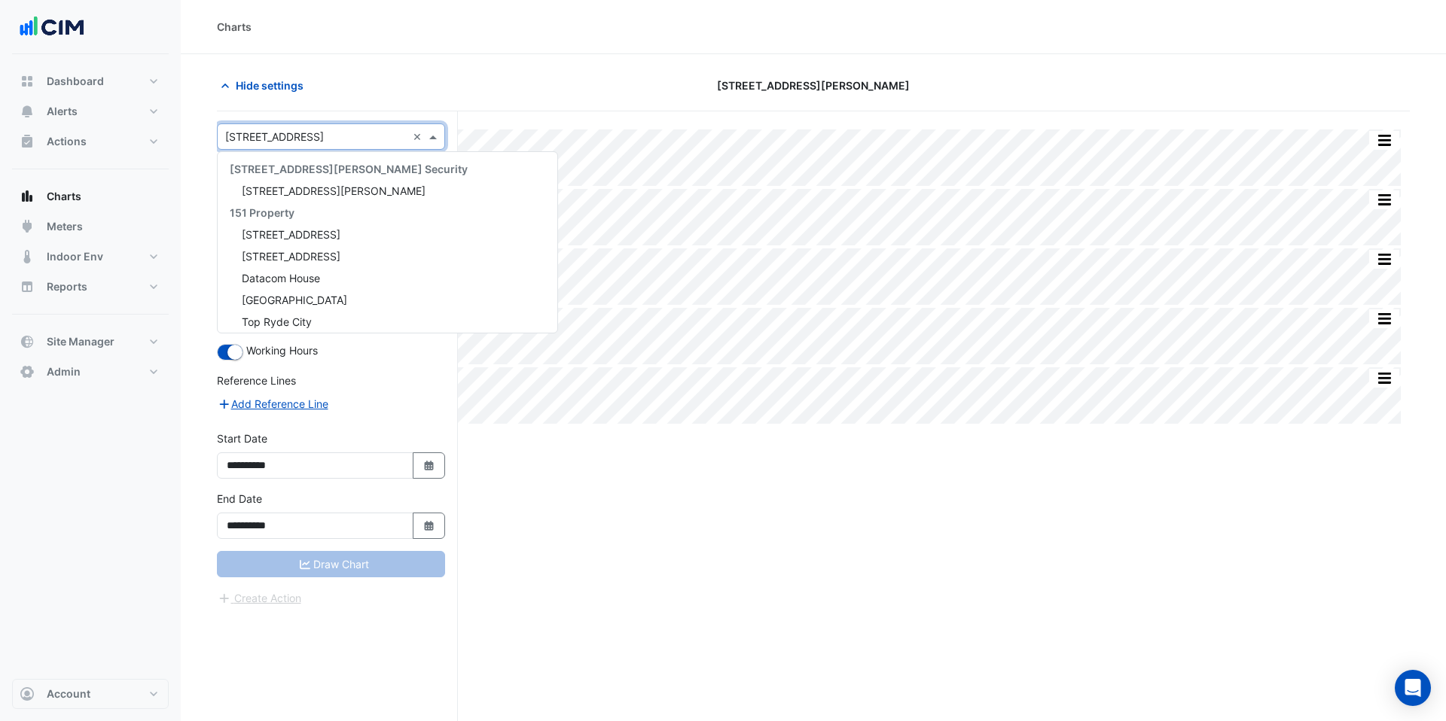
scroll to position [3106, 0]
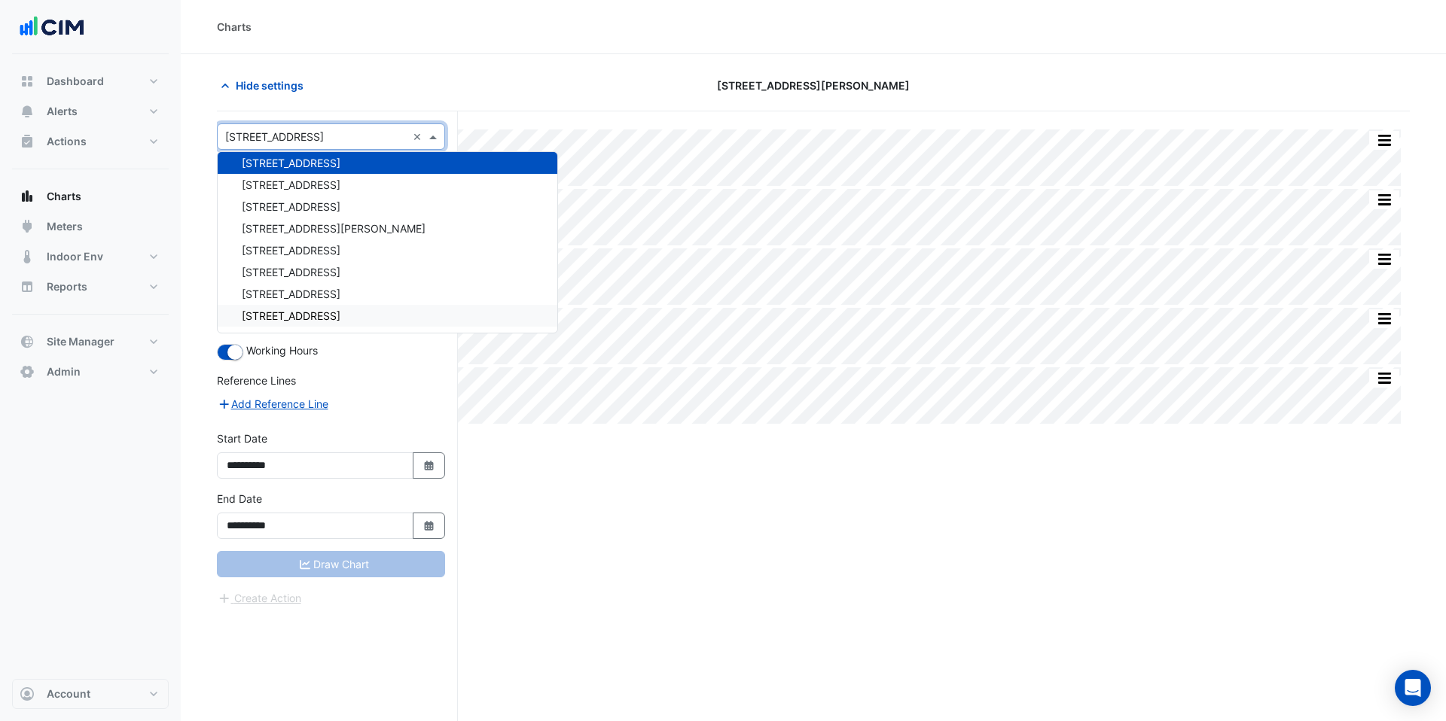
click at [317, 312] on span "2 Market Street" at bounding box center [291, 315] width 99 height 13
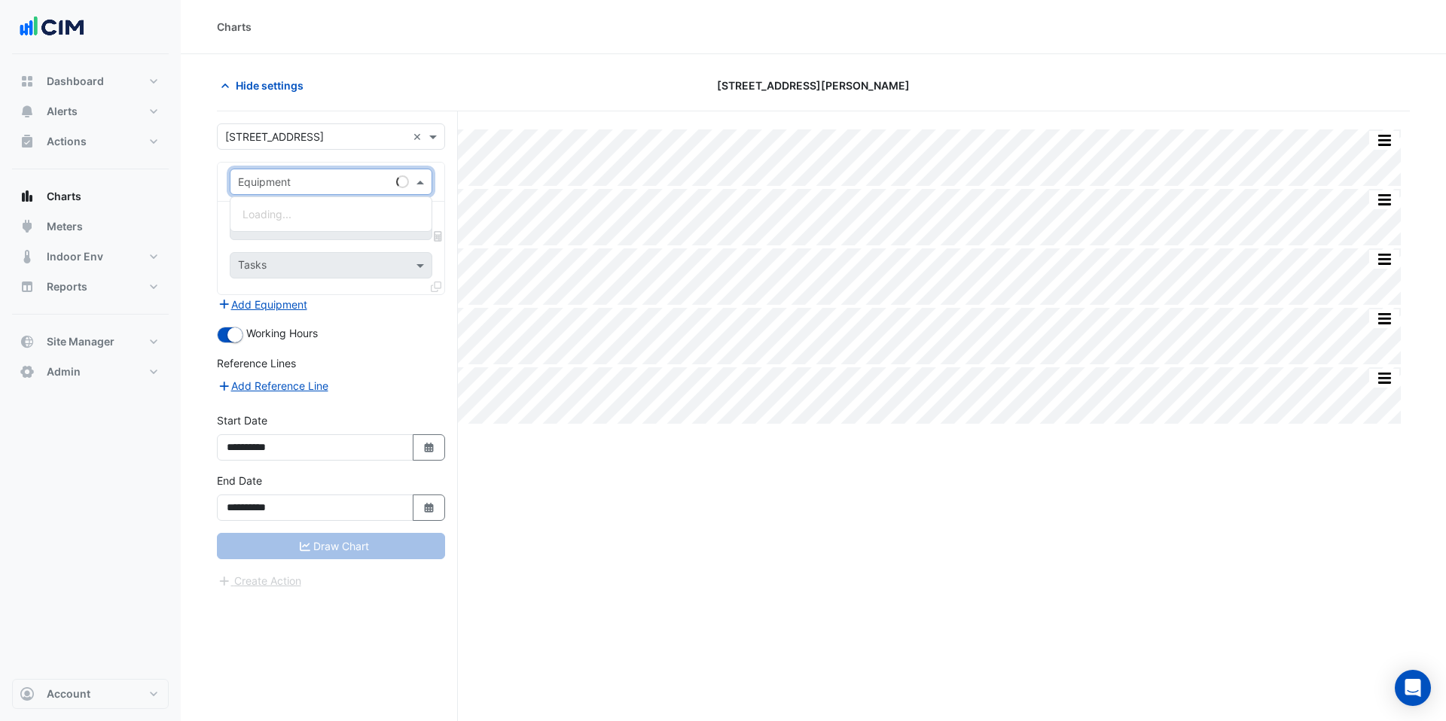
click at [284, 191] on div "Equipment" at bounding box center [331, 182] width 203 height 26
click at [297, 279] on span "AHU-08-CZ" at bounding box center [271, 279] width 59 height 13
click at [295, 227] on input "text" at bounding box center [314, 229] width 152 height 16
type input "****"
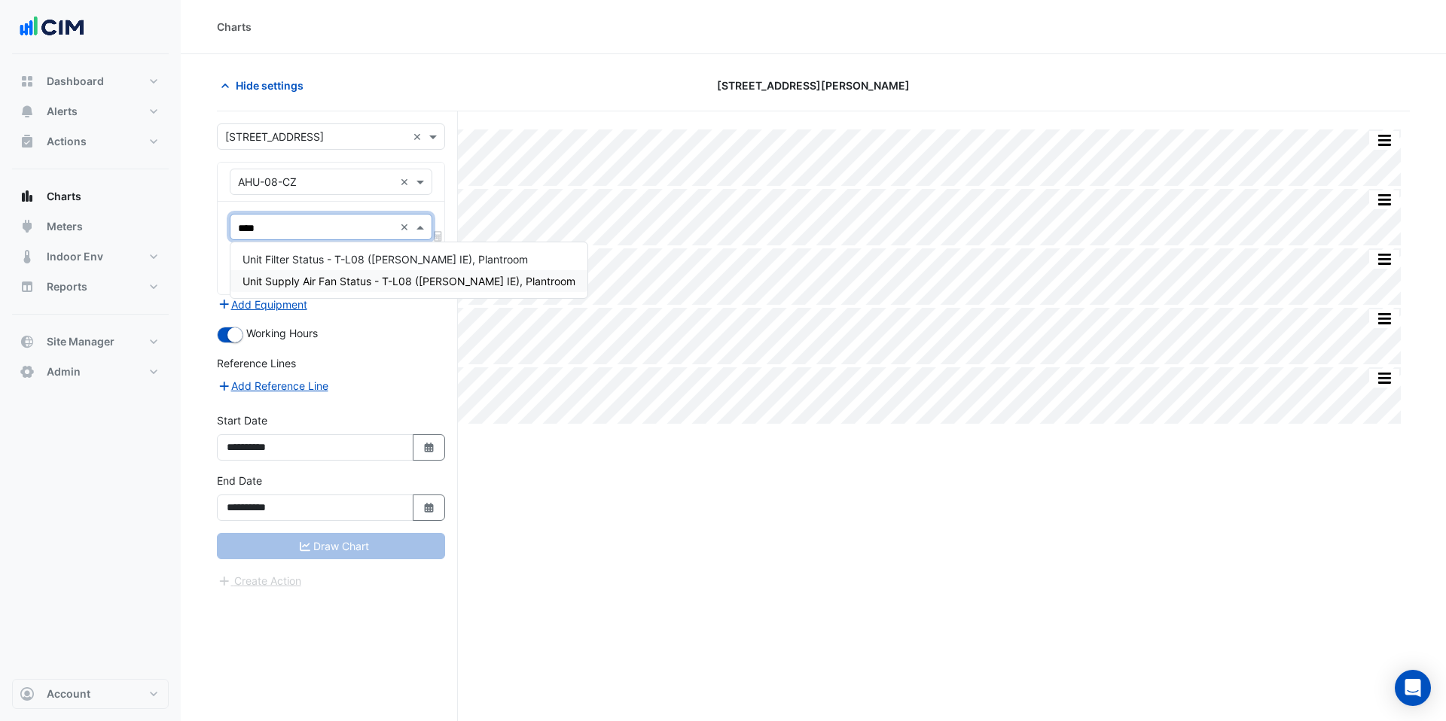
click at [307, 273] on div "Unit Supply Air Fan Status - T-L08 (NABERS IE), Plantroom" at bounding box center [408, 281] width 357 height 22
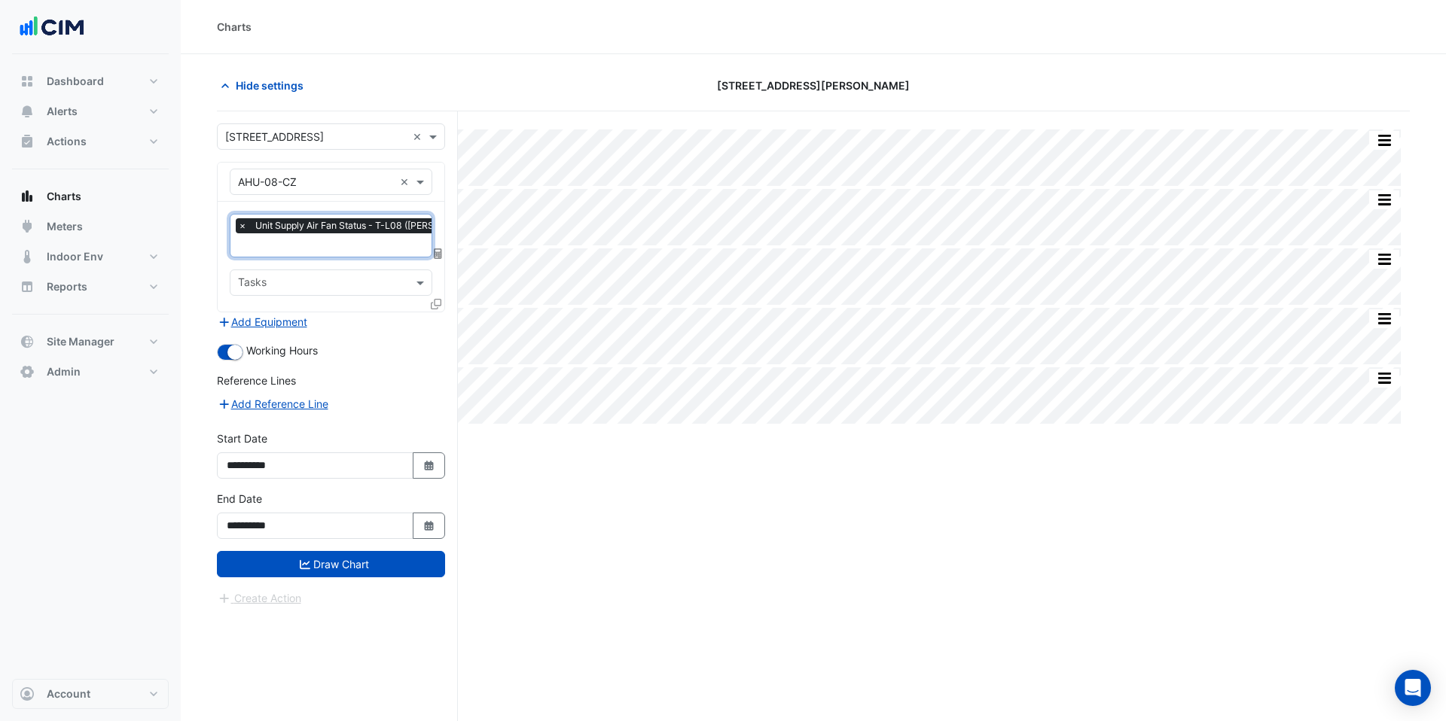
click at [439, 300] on icon at bounding box center [436, 304] width 11 height 11
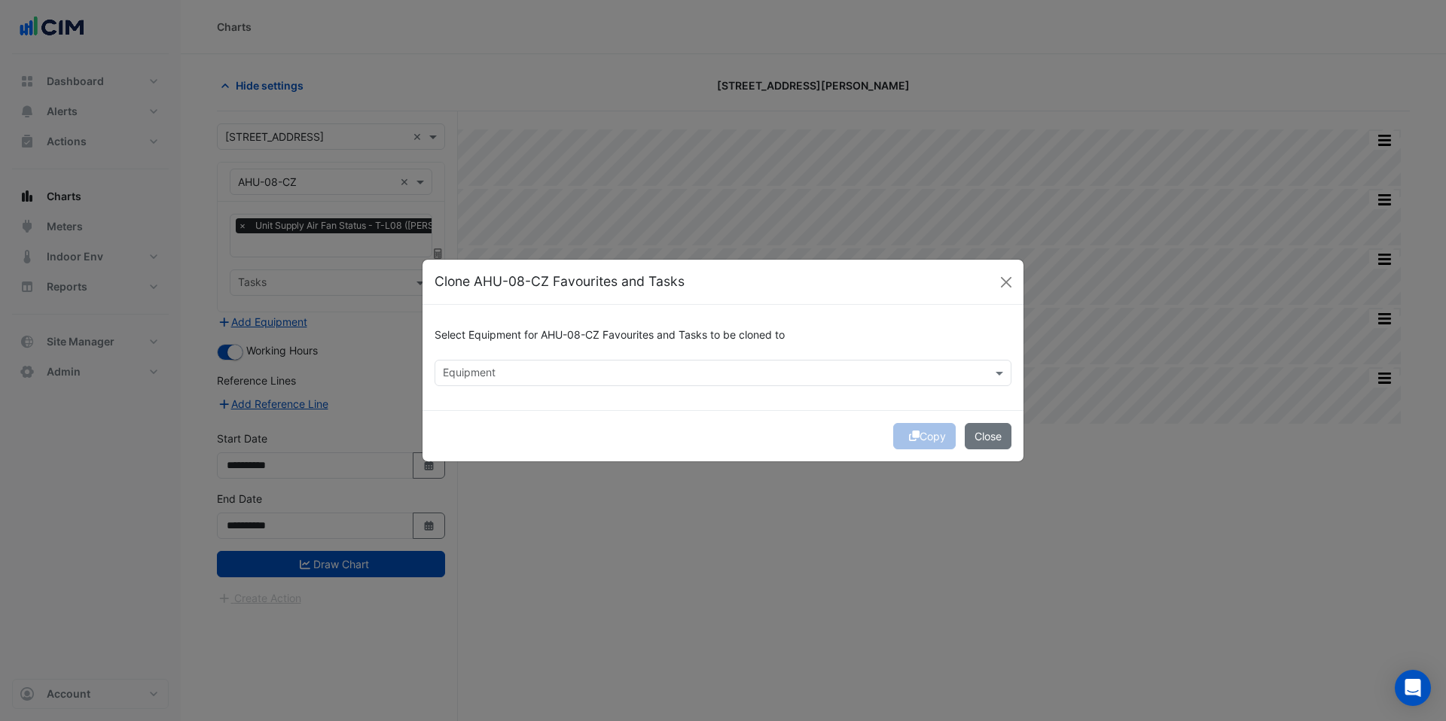
click at [488, 375] on input "text" at bounding box center [714, 375] width 543 height 16
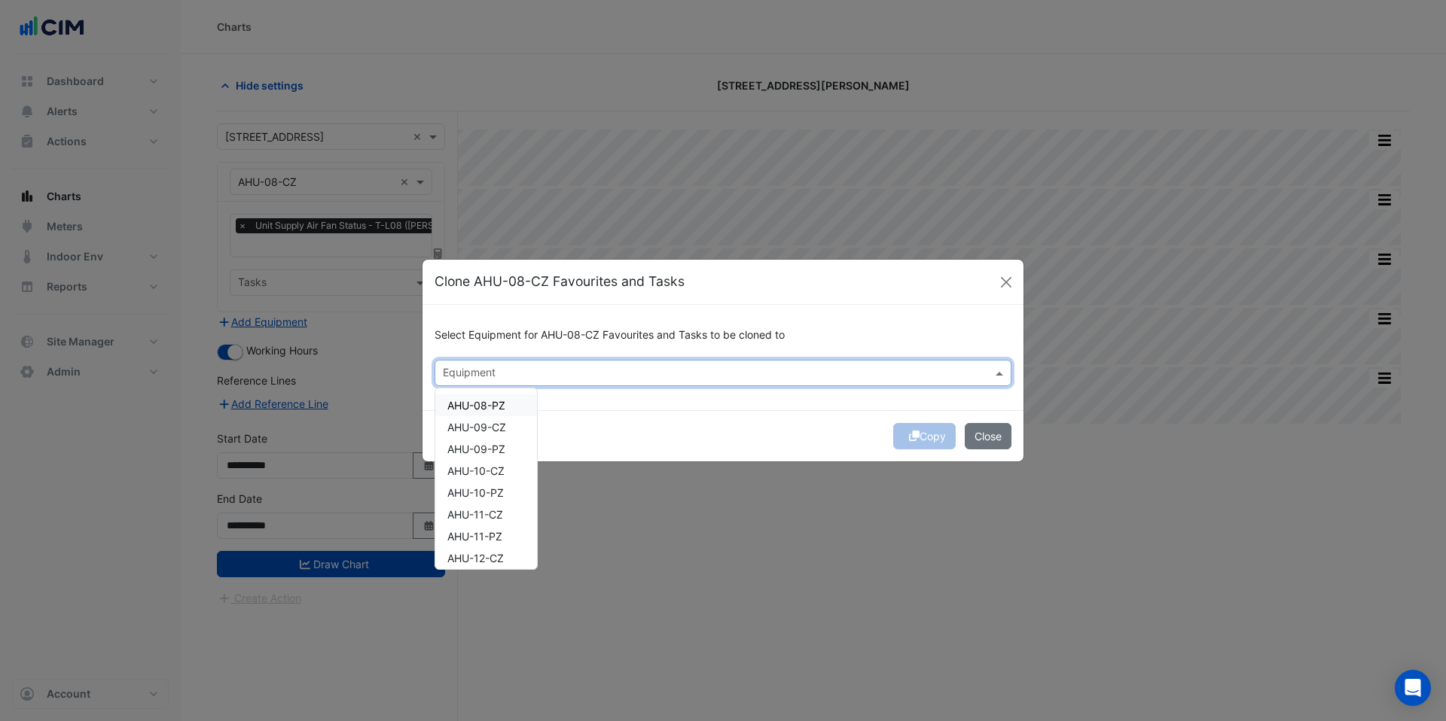
drag, startPoint x: 495, startPoint y: 403, endPoint x: 495, endPoint y: 413, distance: 10.5
click at [495, 403] on span "AHU-08-PZ" at bounding box center [476, 405] width 58 height 13
click at [495, 427] on span "AHU-09-CZ" at bounding box center [476, 427] width 59 height 13
click at [498, 460] on div "AHU-10-CZ" at bounding box center [486, 471] width 102 height 22
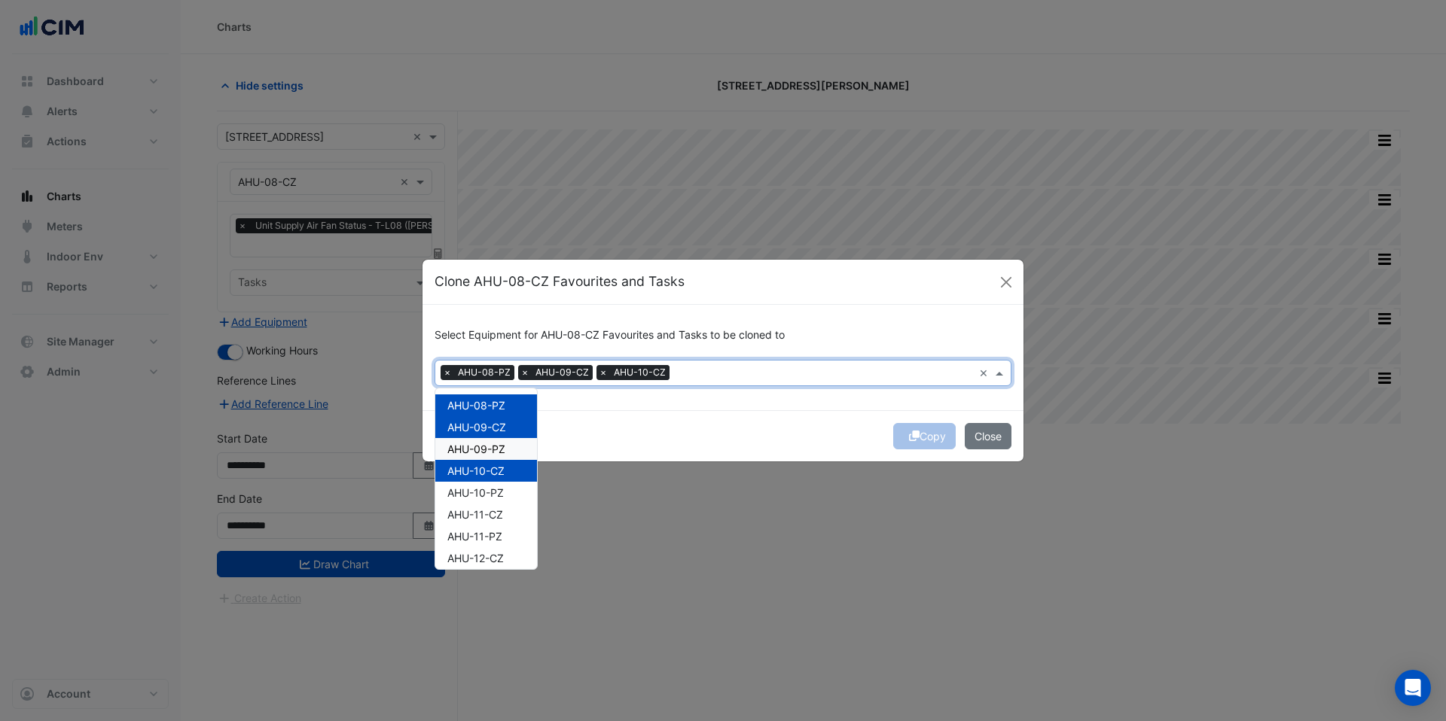
click at [504, 439] on div "AHU-09-PZ" at bounding box center [486, 449] width 102 height 22
click at [499, 489] on span "AHU-10-PZ" at bounding box center [475, 492] width 56 height 13
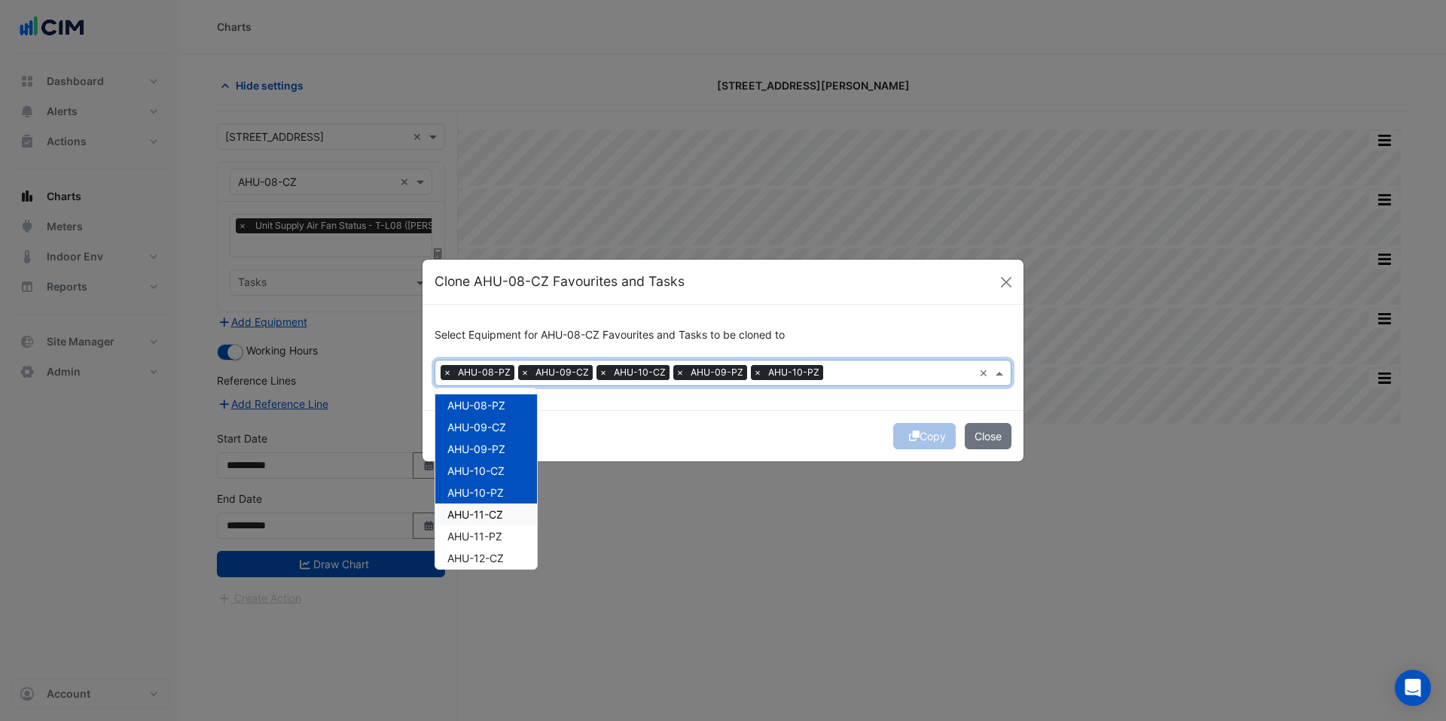
click at [501, 513] on span "AHU-11-CZ" at bounding box center [475, 514] width 56 height 13
click at [489, 493] on span "AHU-11-PZ" at bounding box center [474, 489] width 55 height 13
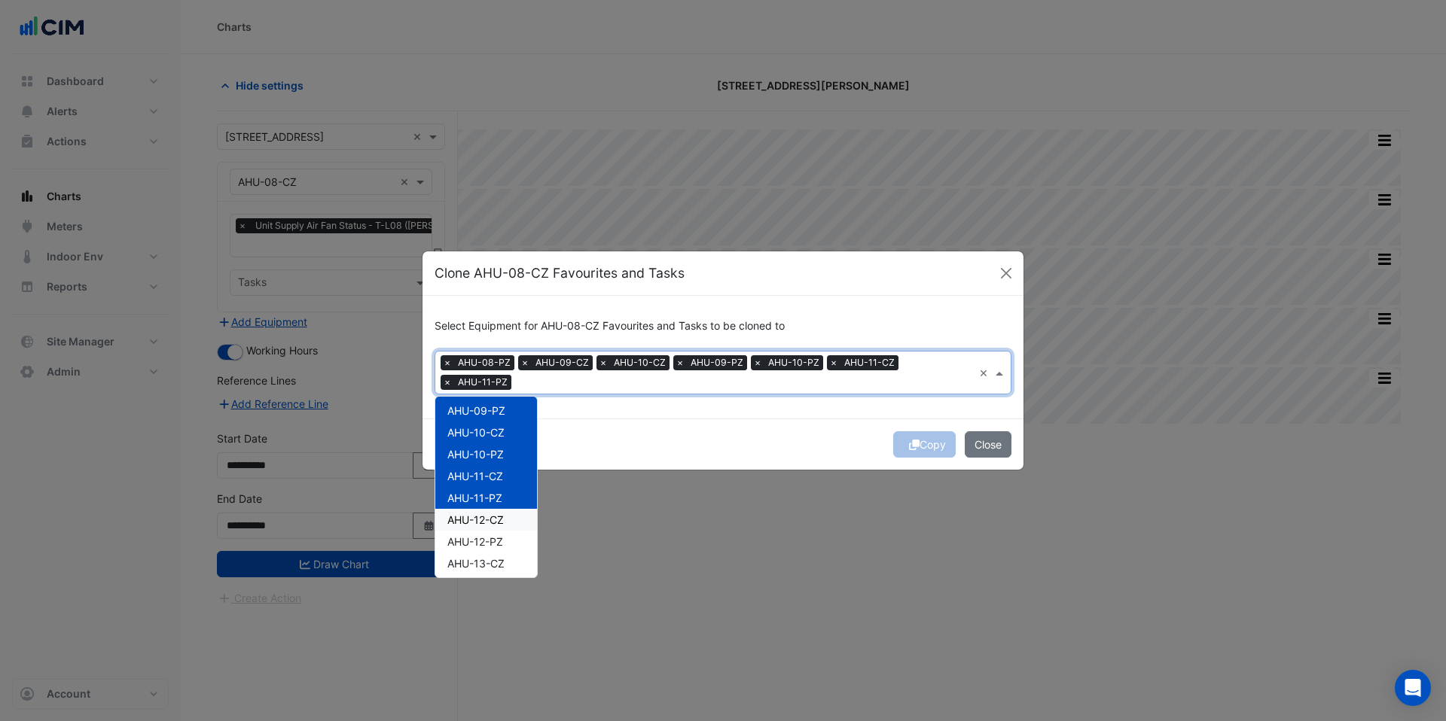
click at [489, 513] on span "AHU-12-CZ" at bounding box center [475, 519] width 56 height 13
drag, startPoint x: 485, startPoint y: 477, endPoint x: 488, endPoint y: 495, distance: 18.3
click at [486, 478] on span "AHU-12-PZ" at bounding box center [475, 472] width 56 height 13
click at [488, 495] on span "AHU-13-CZ" at bounding box center [475, 494] width 57 height 13
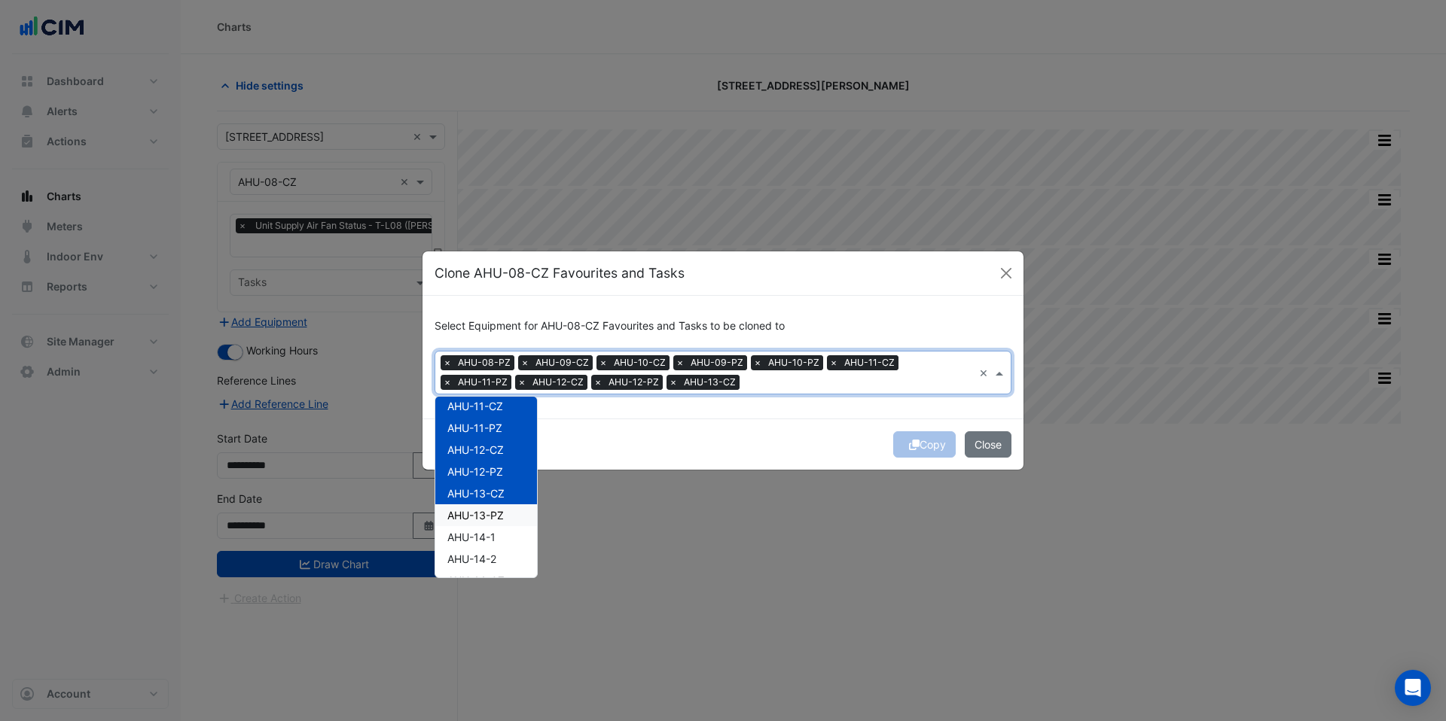
click at [490, 516] on span "AHU-13-PZ" at bounding box center [475, 515] width 56 height 13
drag, startPoint x: 482, startPoint y: 477, endPoint x: 486, endPoint y: 493, distance: 17.0
click at [482, 477] on div "AHU-14-1" at bounding box center [486, 470] width 102 height 22
click at [486, 493] on span "AHU-14-2" at bounding box center [471, 492] width 49 height 13
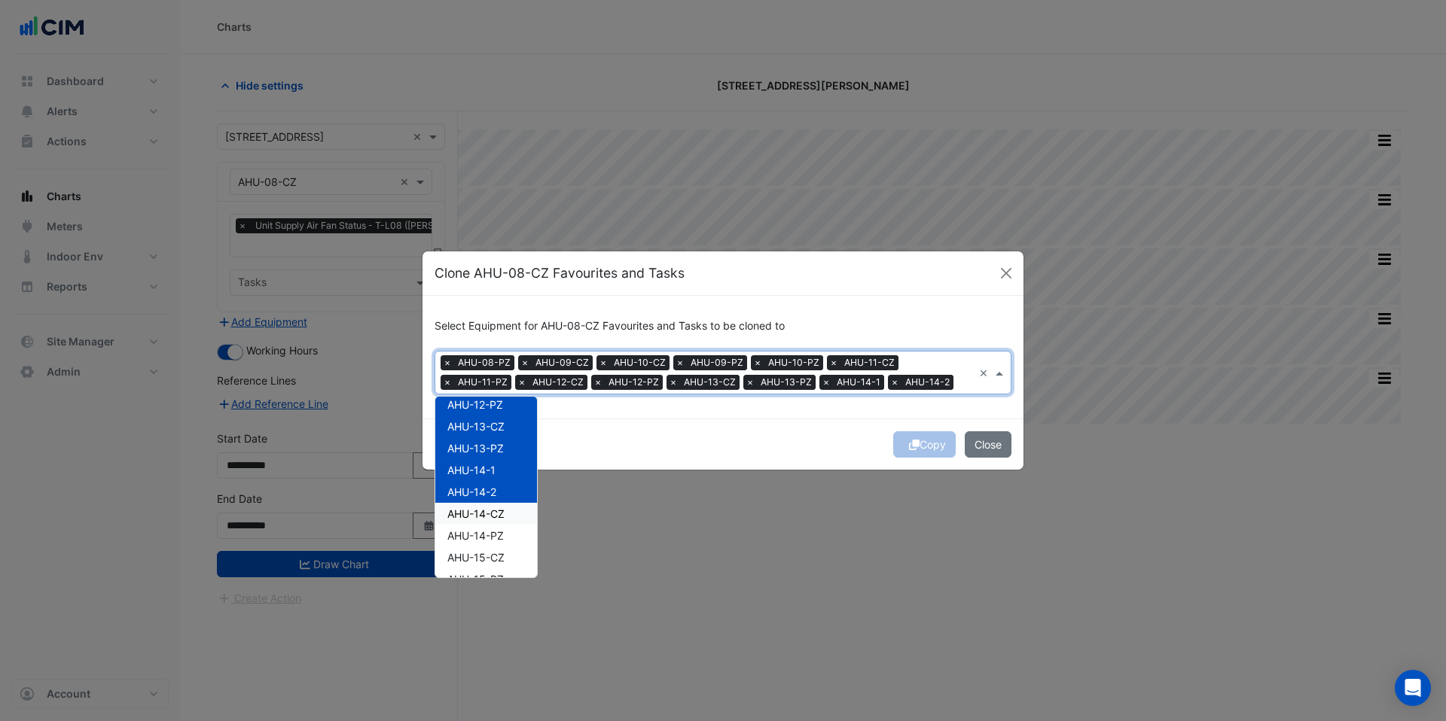
click at [489, 516] on span "AHU-14-CZ" at bounding box center [475, 513] width 57 height 13
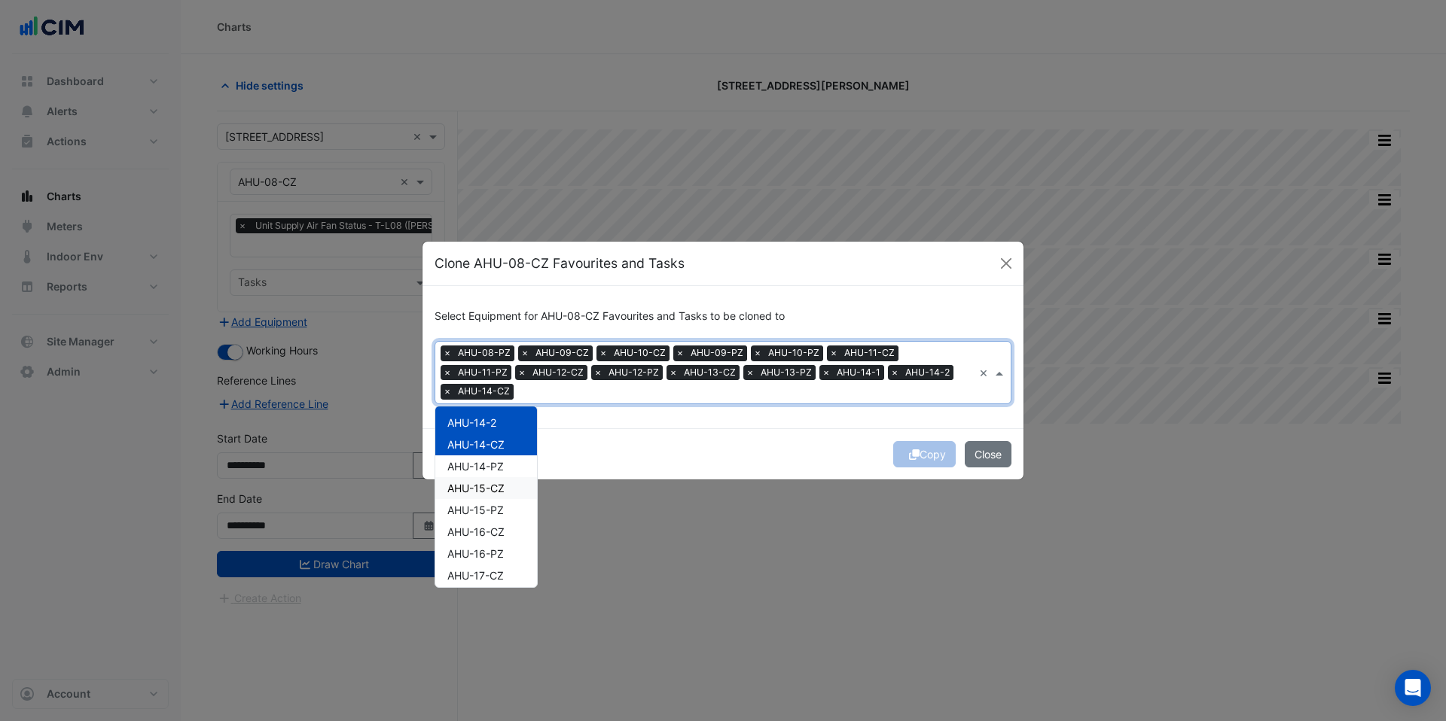
click at [485, 466] on div "AHU-14-PZ" at bounding box center [486, 467] width 102 height 22
click at [491, 480] on div "AHU-15-CZ" at bounding box center [486, 491] width 102 height 22
click at [489, 518] on span "AHU-15-PZ" at bounding box center [475, 512] width 56 height 13
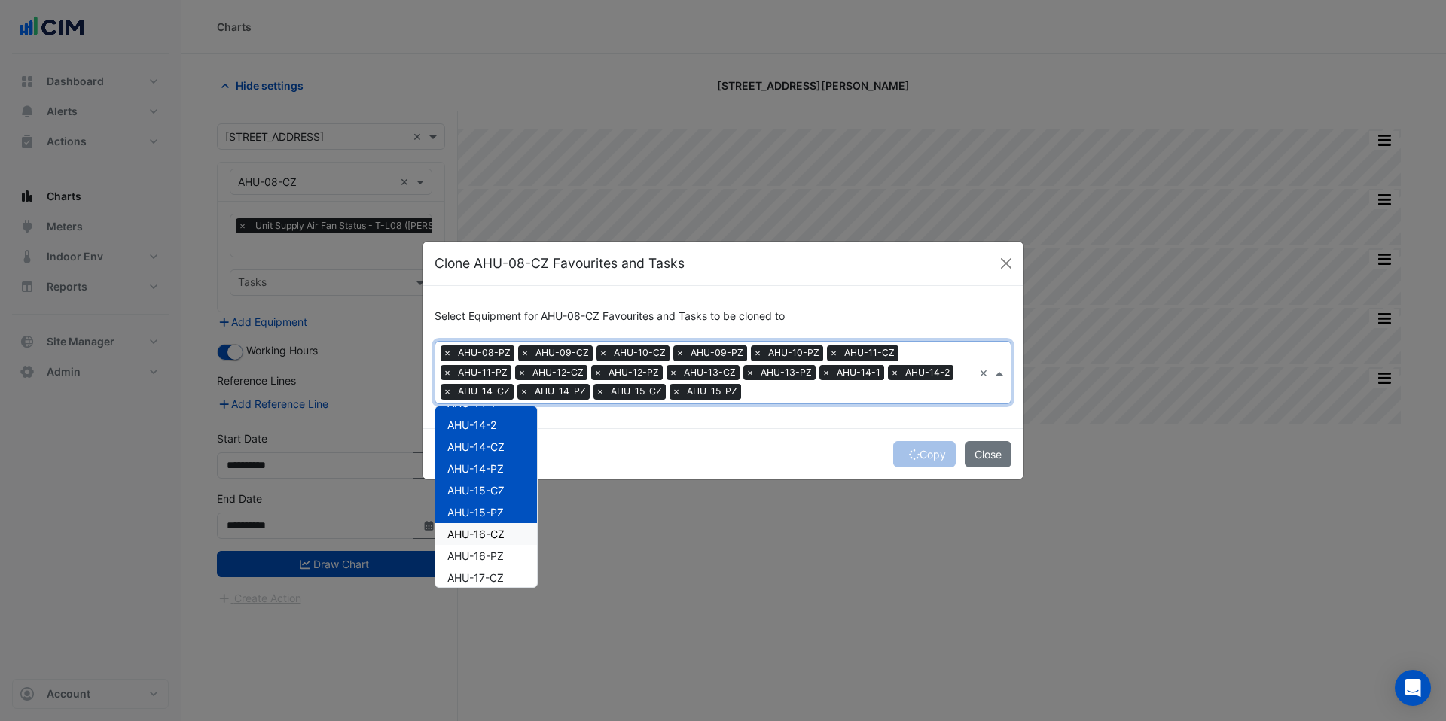
click at [492, 538] on span "AHU-16-CZ" at bounding box center [475, 534] width 57 height 13
drag, startPoint x: 489, startPoint y: 477, endPoint x: 487, endPoint y: 489, distance: 12.3
click at [489, 477] on div "AHU-16-PZ" at bounding box center [486, 468] width 102 height 22
click at [487, 495] on span "AHU-17-CZ" at bounding box center [475, 489] width 56 height 13
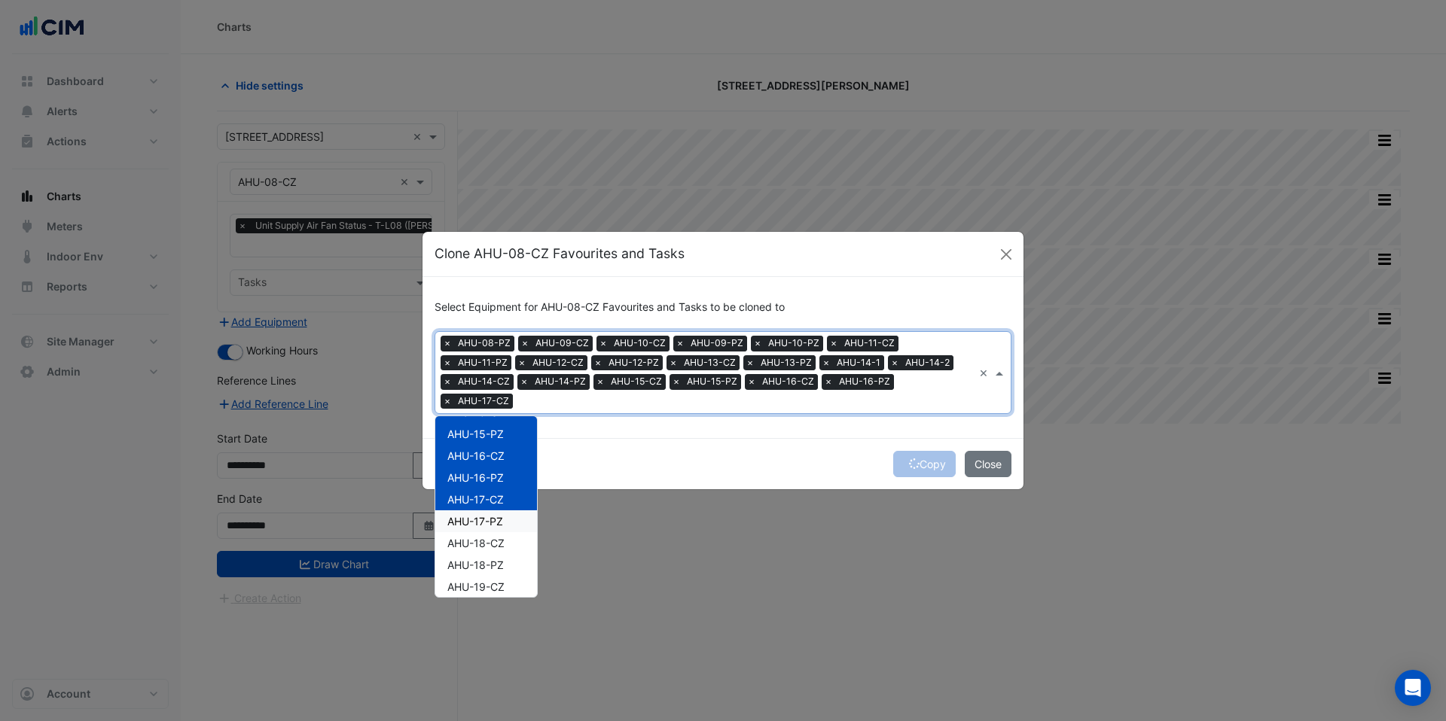
click at [486, 520] on div "AHU-17-PZ" at bounding box center [486, 521] width 102 height 22
click at [482, 476] on div "AHU-18-CZ" at bounding box center [486, 477] width 102 height 22
click at [484, 493] on span "AHU-18-PZ" at bounding box center [475, 498] width 56 height 13
click at [484, 524] on span "AHU-19-CZ" at bounding box center [475, 520] width 57 height 13
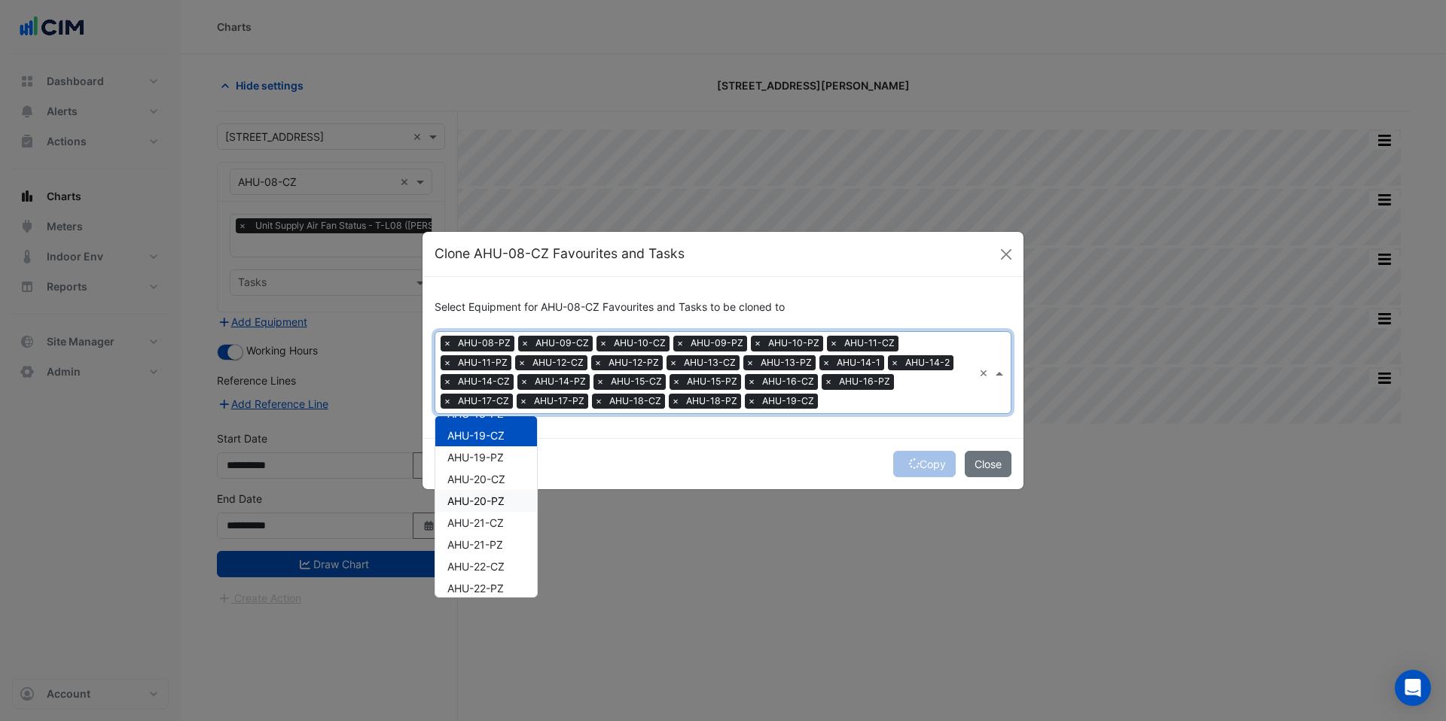
scroll to position [504, 0]
click at [485, 458] on span "AHU-19-PZ" at bounding box center [475, 452] width 56 height 13
click at [484, 482] on div "AHU-20-CZ" at bounding box center [486, 475] width 102 height 22
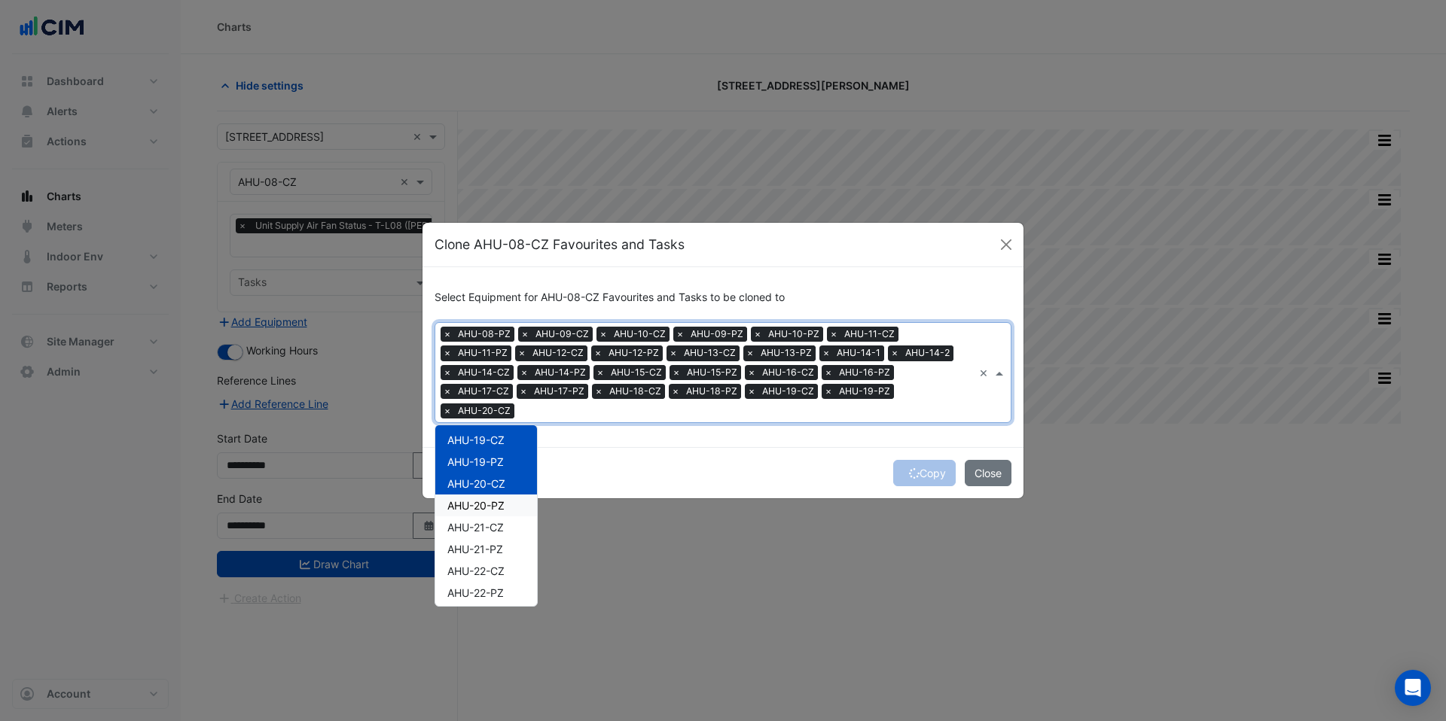
click at [482, 499] on span "AHU-20-PZ" at bounding box center [475, 505] width 57 height 13
click at [480, 521] on span "AHU-21-CZ" at bounding box center [475, 527] width 56 height 13
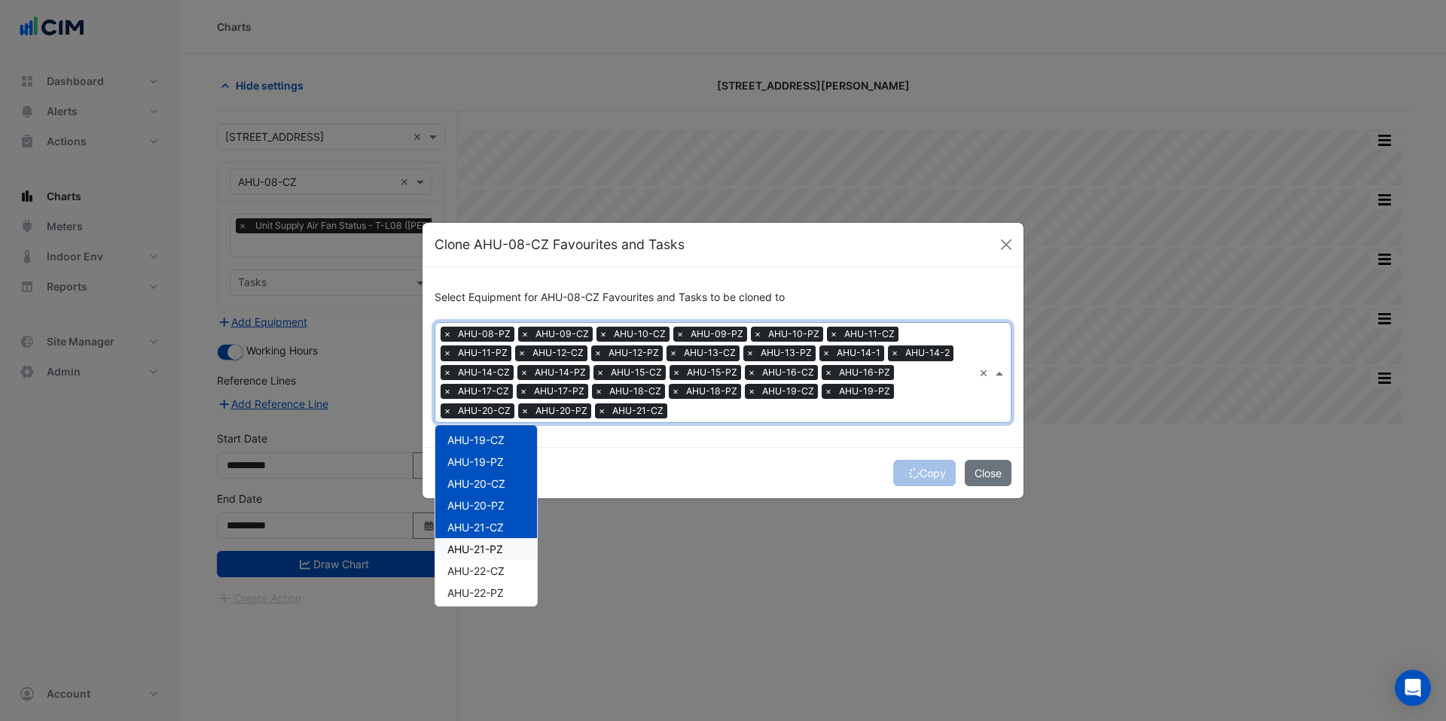
click at [480, 544] on span "AHU-21-PZ" at bounding box center [475, 549] width 56 height 13
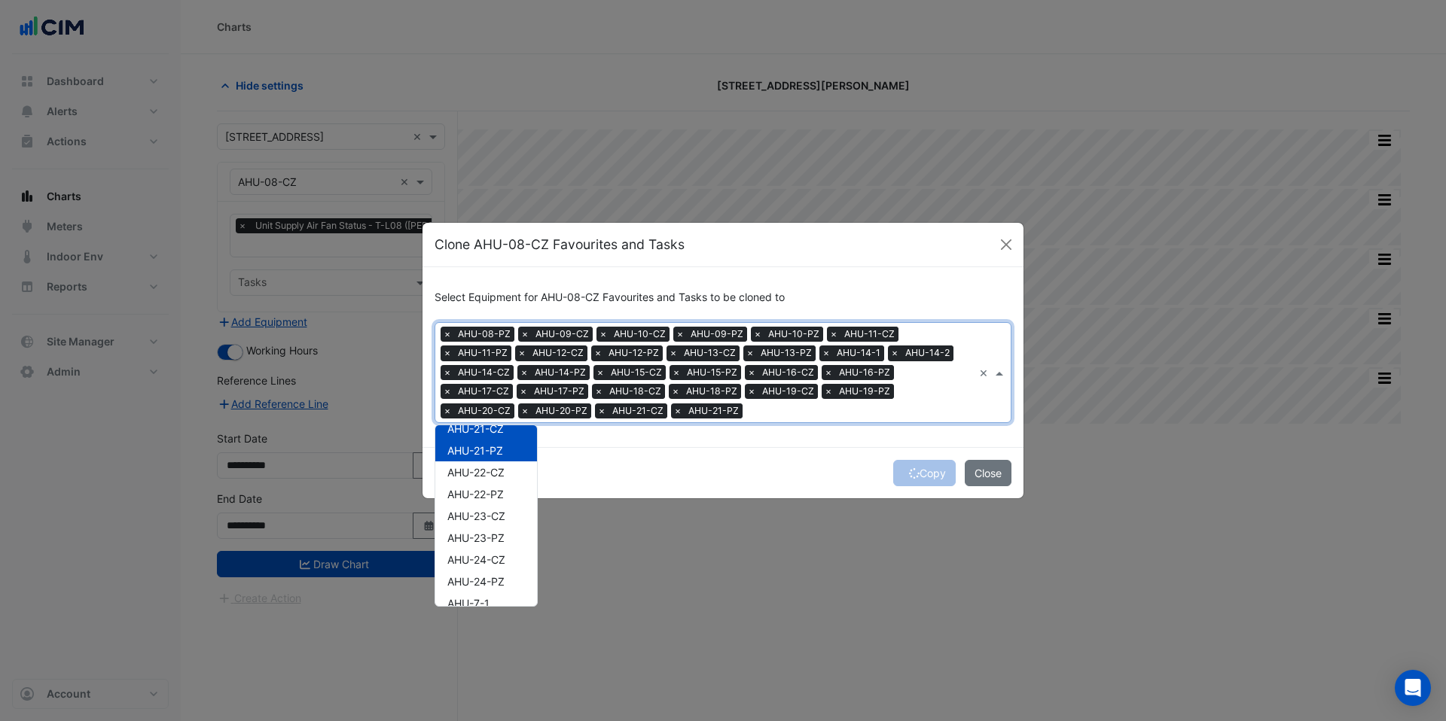
scroll to position [624, 0]
drag, startPoint x: 482, startPoint y: 453, endPoint x: 477, endPoint y: 476, distance: 23.0
click at [481, 456] on span "AHU-22-CZ" at bounding box center [475, 451] width 57 height 13
drag, startPoint x: 477, startPoint y: 476, endPoint x: 477, endPoint y: 497, distance: 21.1
click at [477, 476] on span "AHU-22-PZ" at bounding box center [475, 473] width 56 height 13
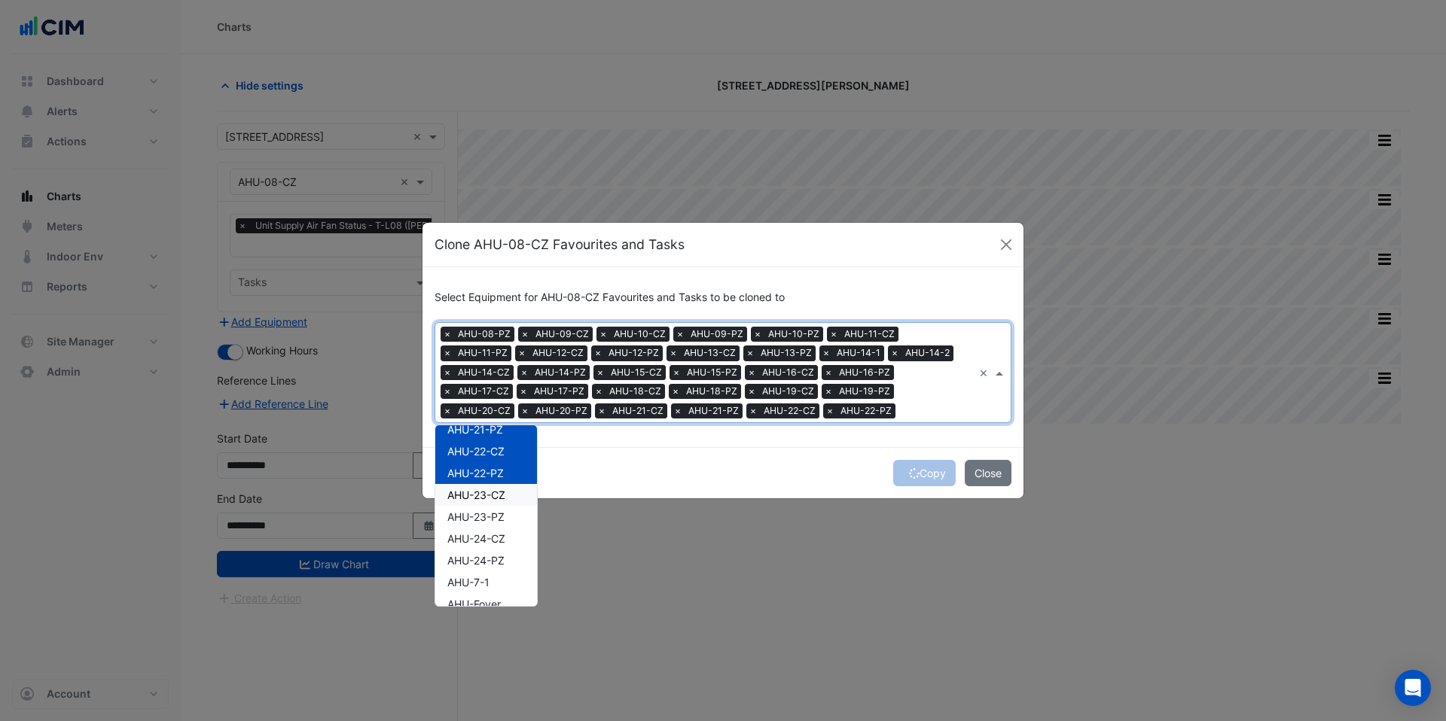
click at [477, 499] on span "AHU-23-CZ" at bounding box center [476, 495] width 58 height 13
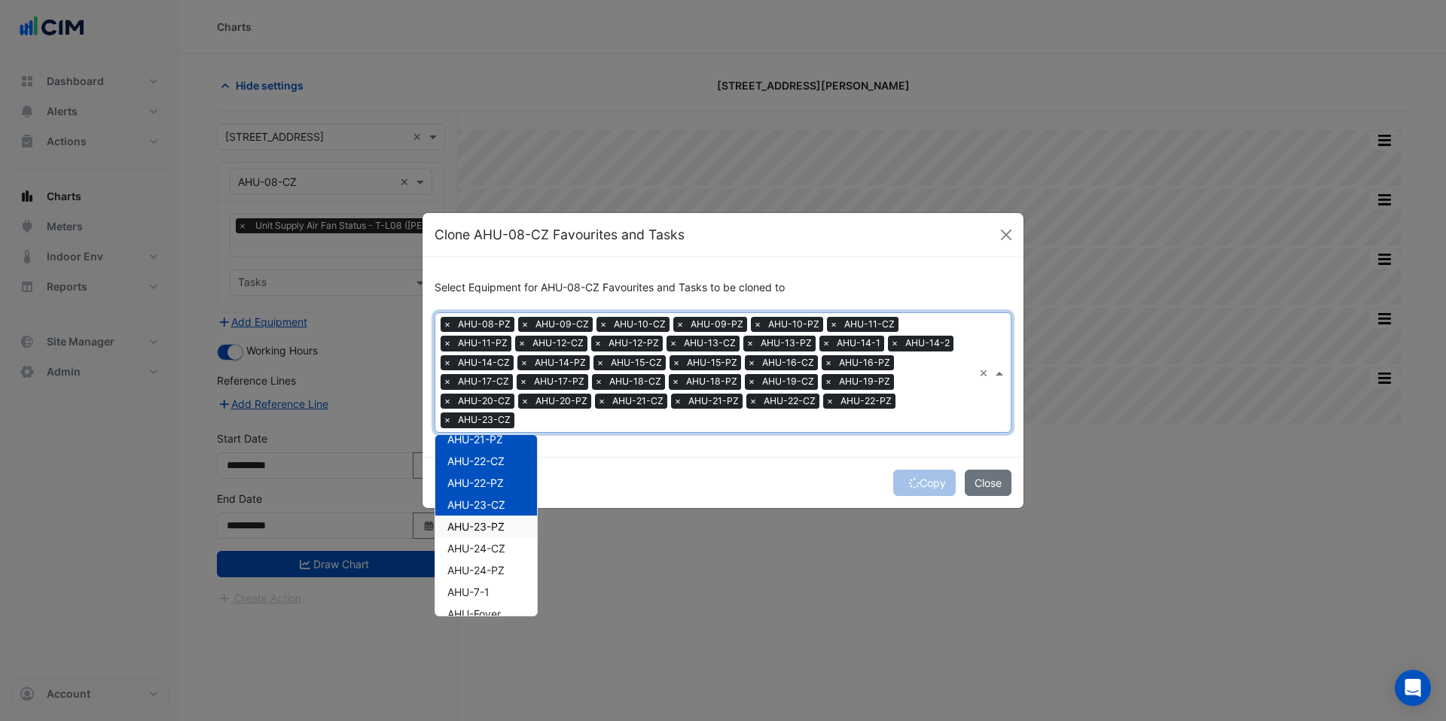
click at [477, 520] on span "AHU-23-PZ" at bounding box center [475, 526] width 57 height 13
click at [482, 487] on span "AHU-24-CZ" at bounding box center [476, 493] width 58 height 13
click at [481, 509] on span "AHU-24-PZ" at bounding box center [475, 515] width 57 height 13
click at [479, 533] on span "AHU-7-1" at bounding box center [468, 537] width 42 height 13
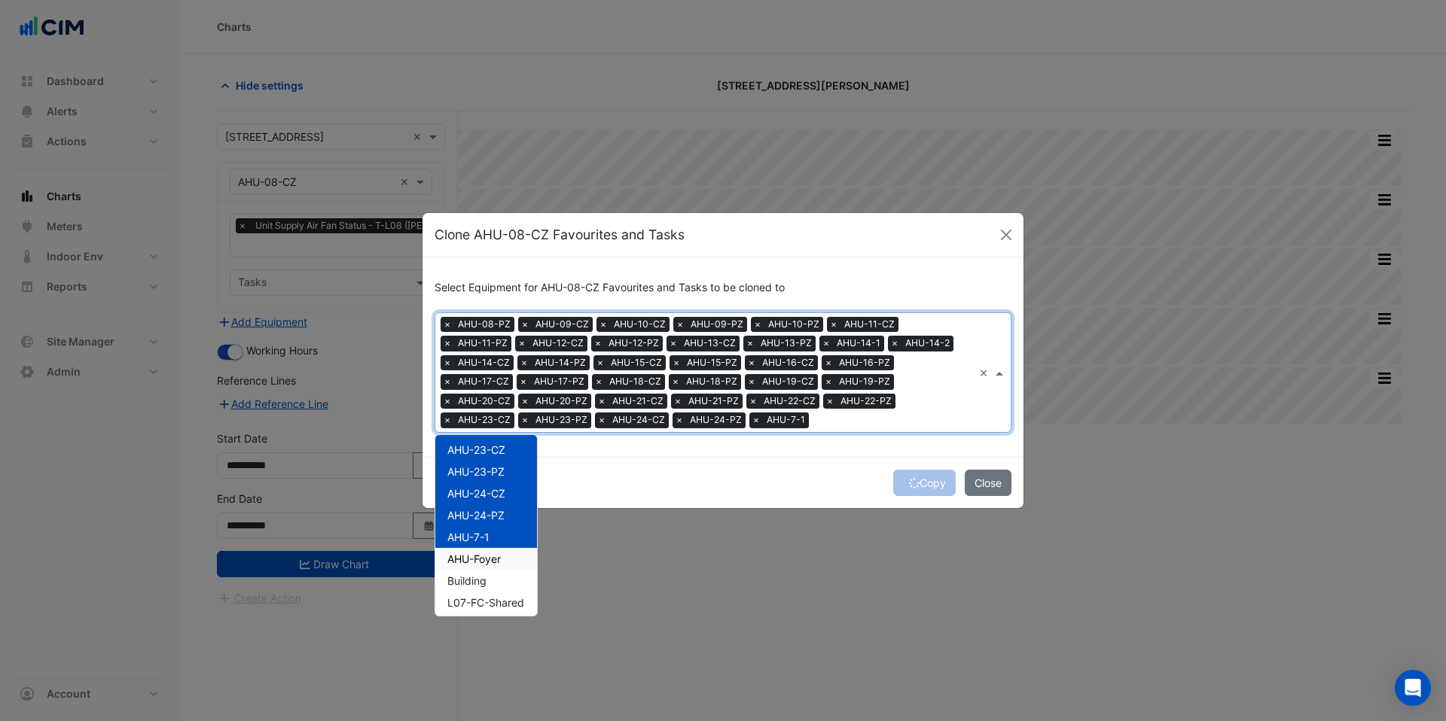
click at [480, 553] on span "AHU-Foyer" at bounding box center [473, 559] width 53 height 13
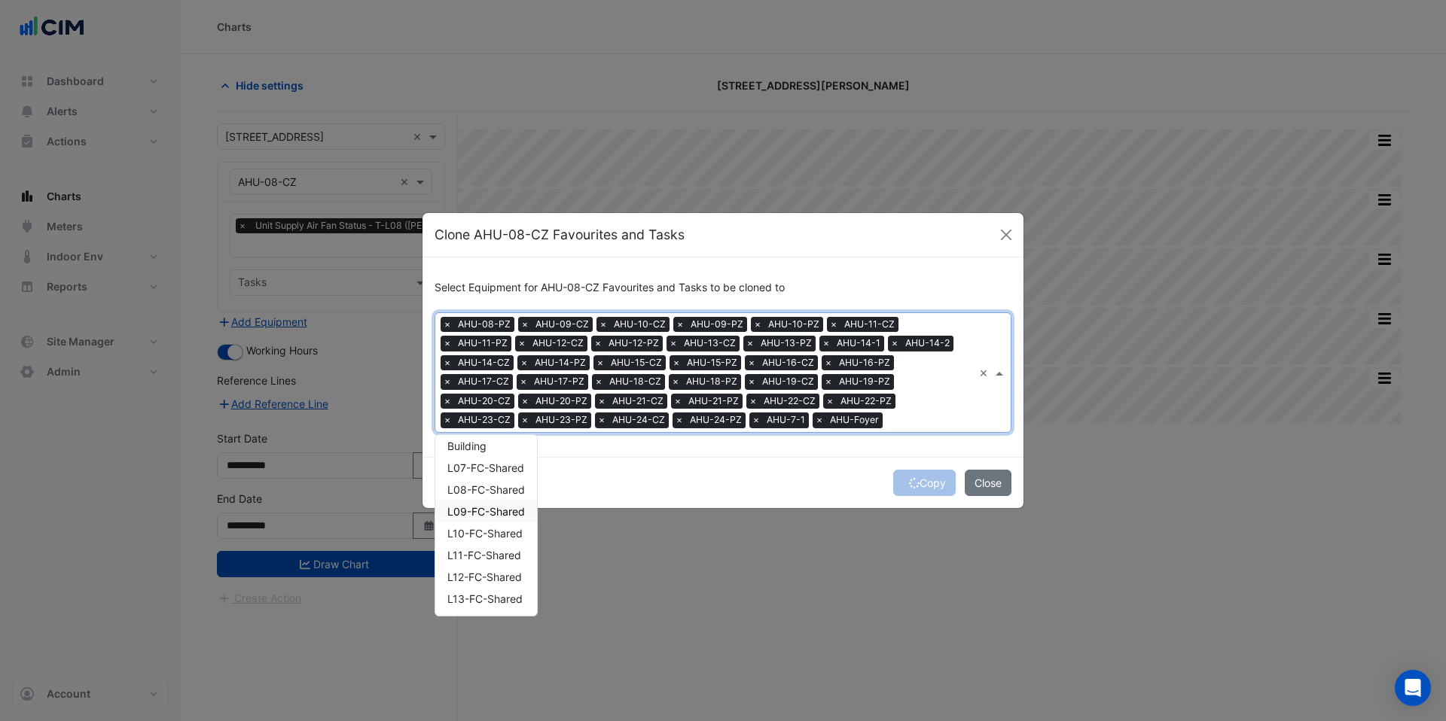
scroll to position [760, 0]
click at [794, 459] on div "Copy Close" at bounding box center [722, 482] width 601 height 51
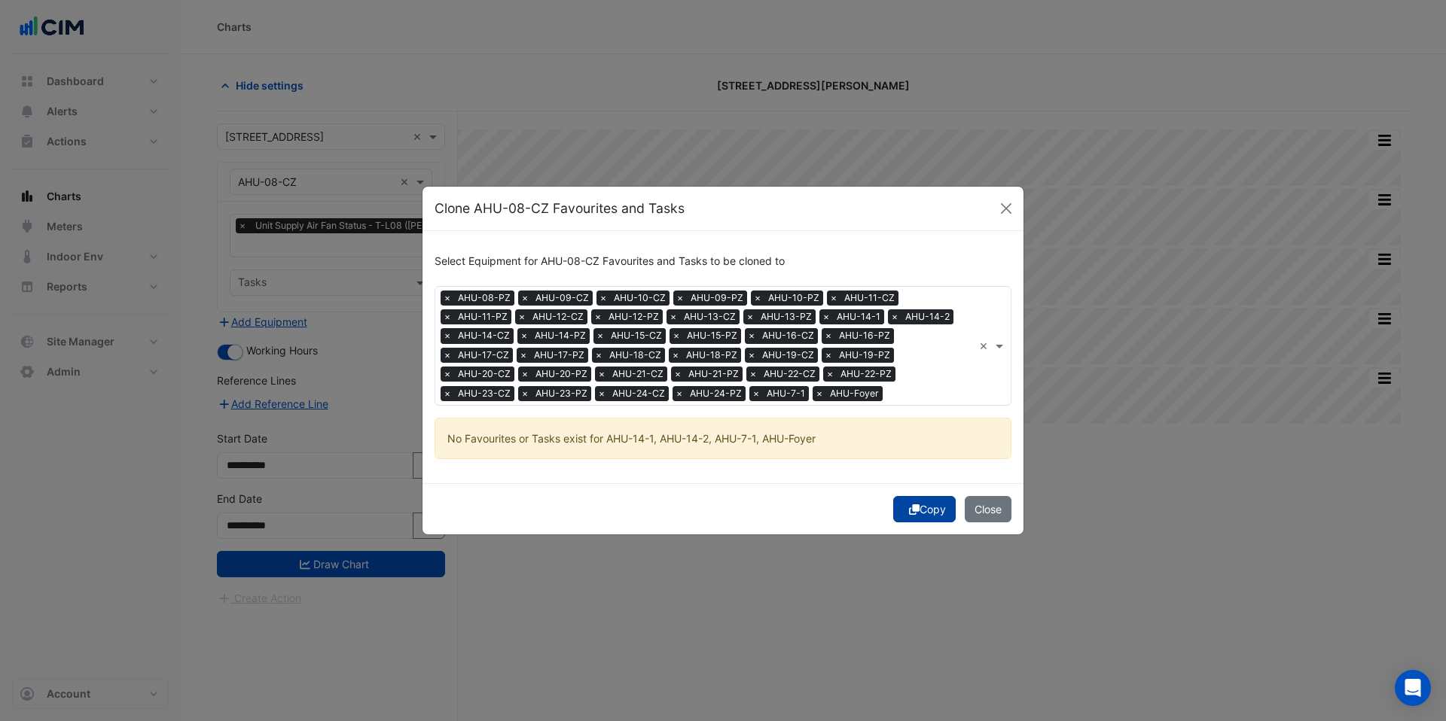
click at [909, 504] on icon "submit" at bounding box center [914, 509] width 11 height 11
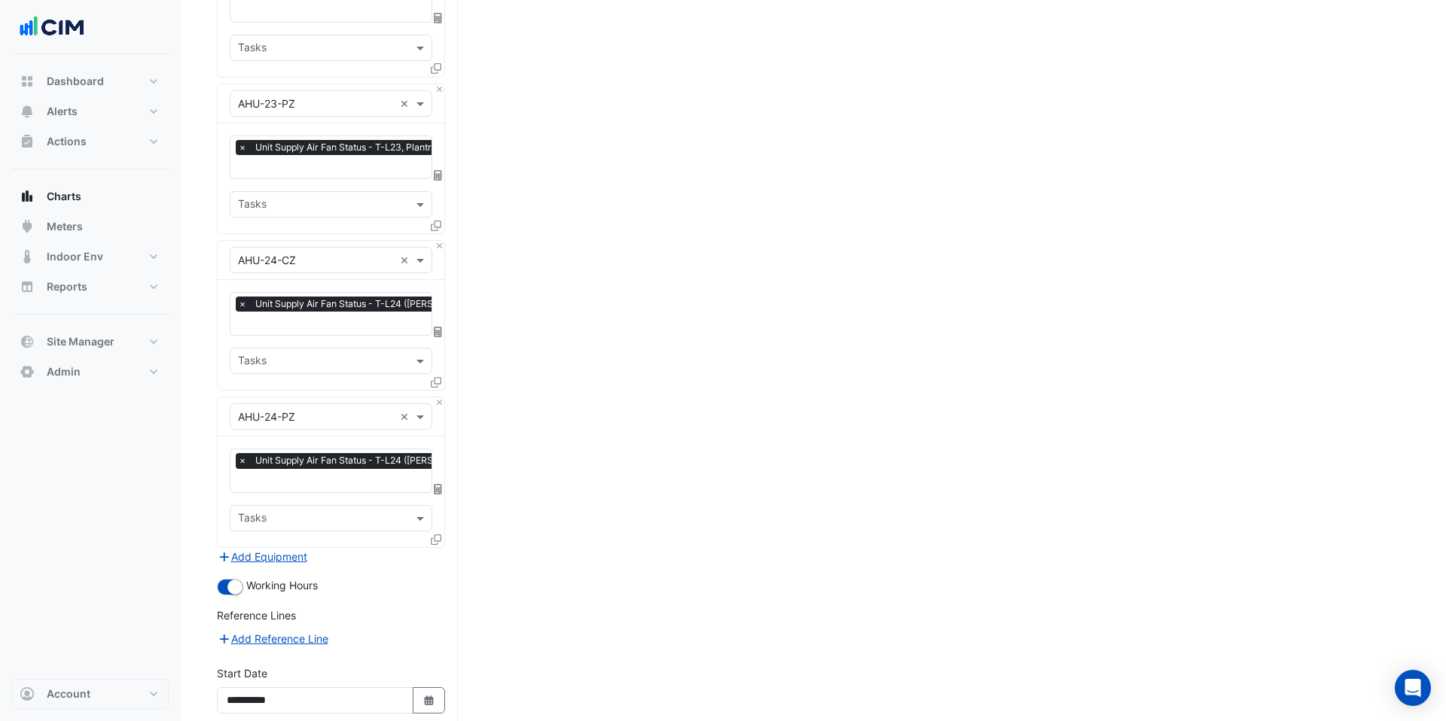
scroll to position [5024, 0]
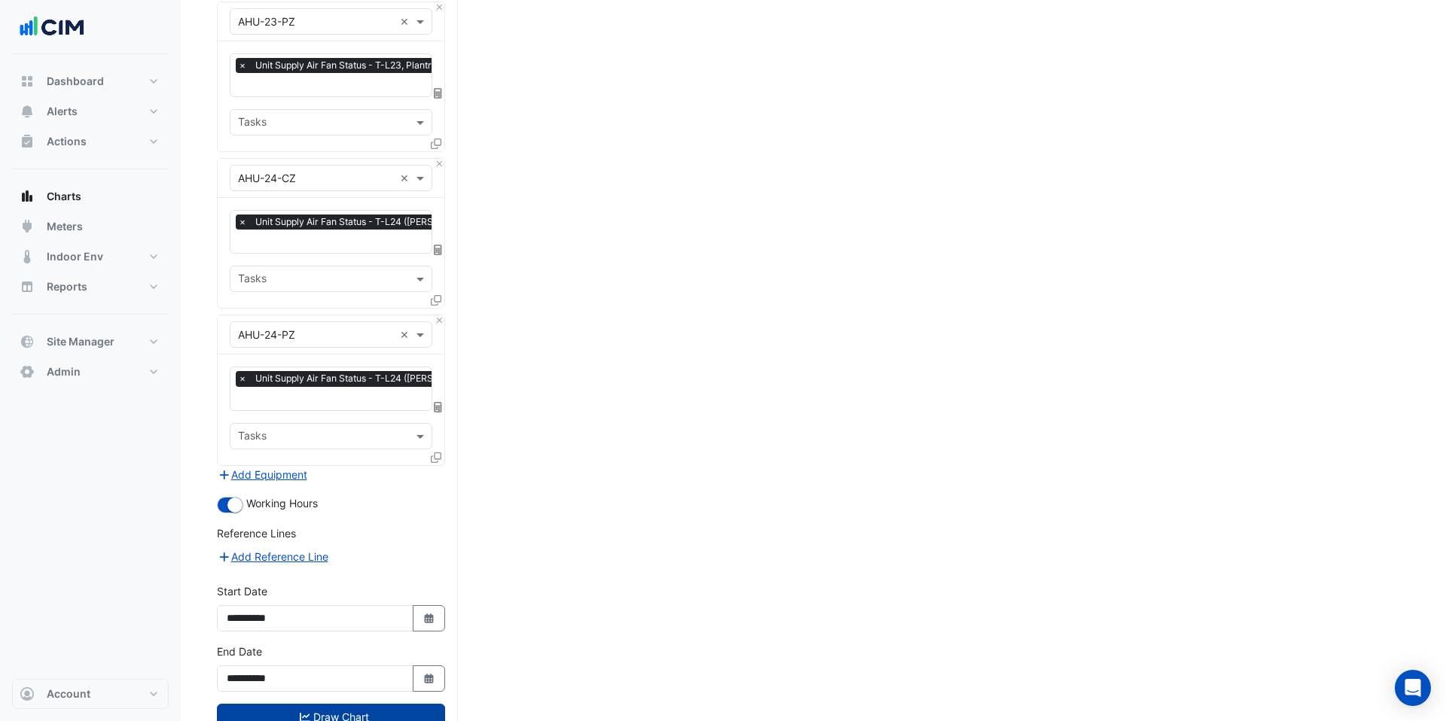
click at [361, 600] on button "Draw Chart" at bounding box center [331, 717] width 228 height 26
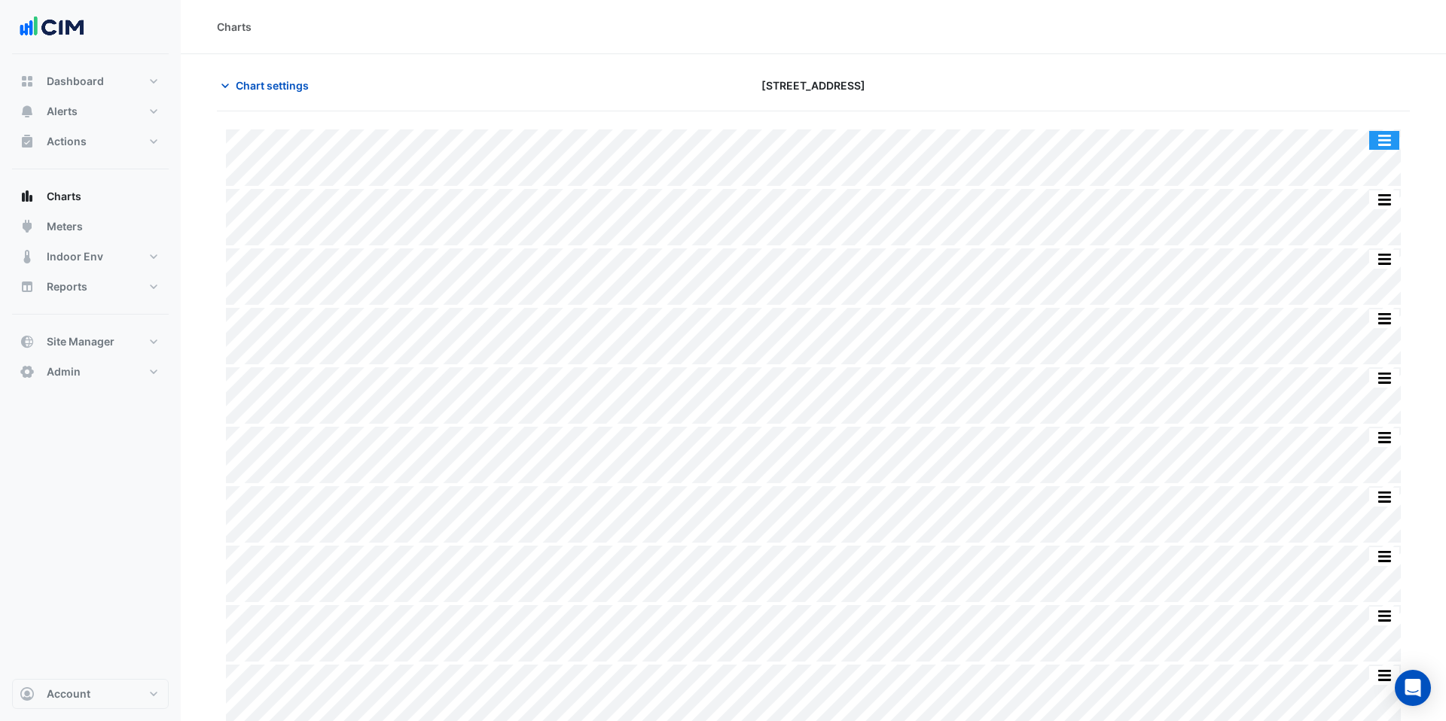
click at [995, 138] on button "button" at bounding box center [1384, 140] width 30 height 19
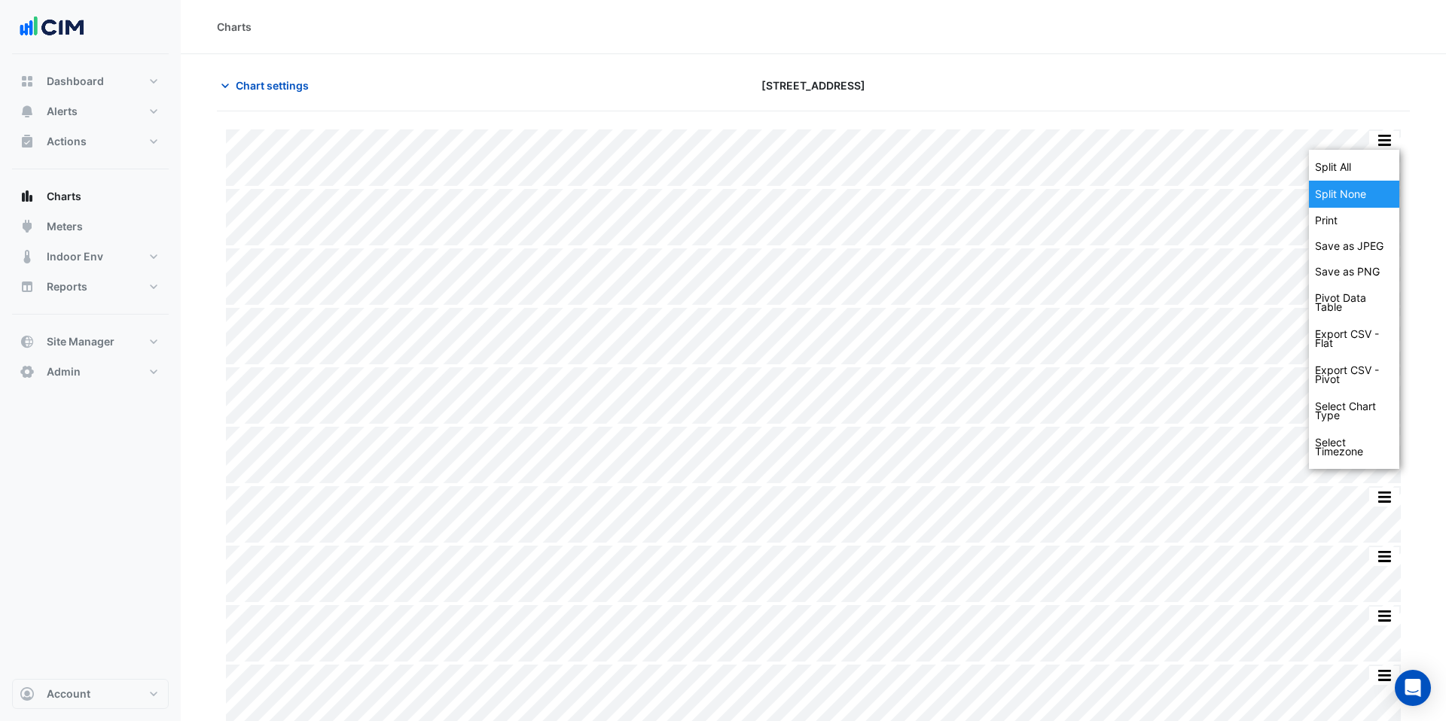
click at [995, 189] on div "Split None" at bounding box center [1354, 194] width 90 height 27
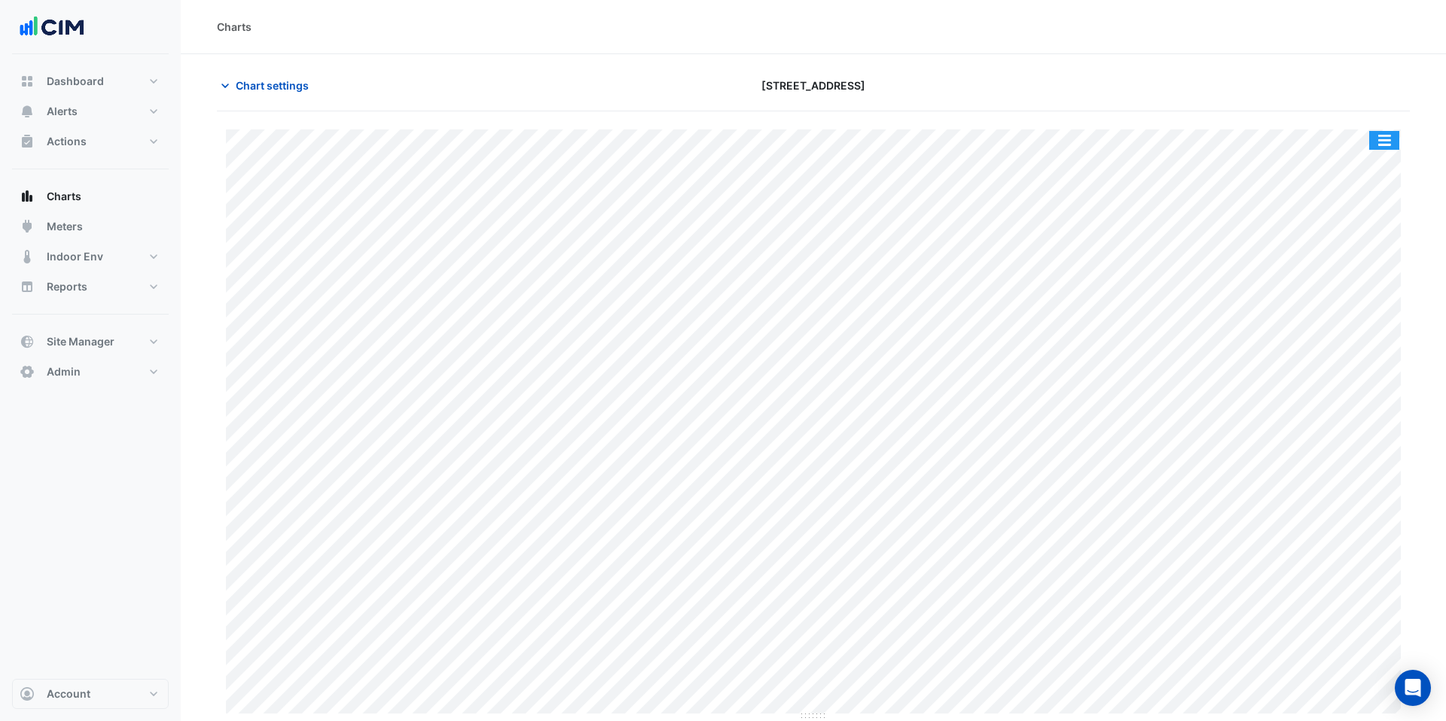
click at [995, 139] on button "button" at bounding box center [1384, 140] width 30 height 19
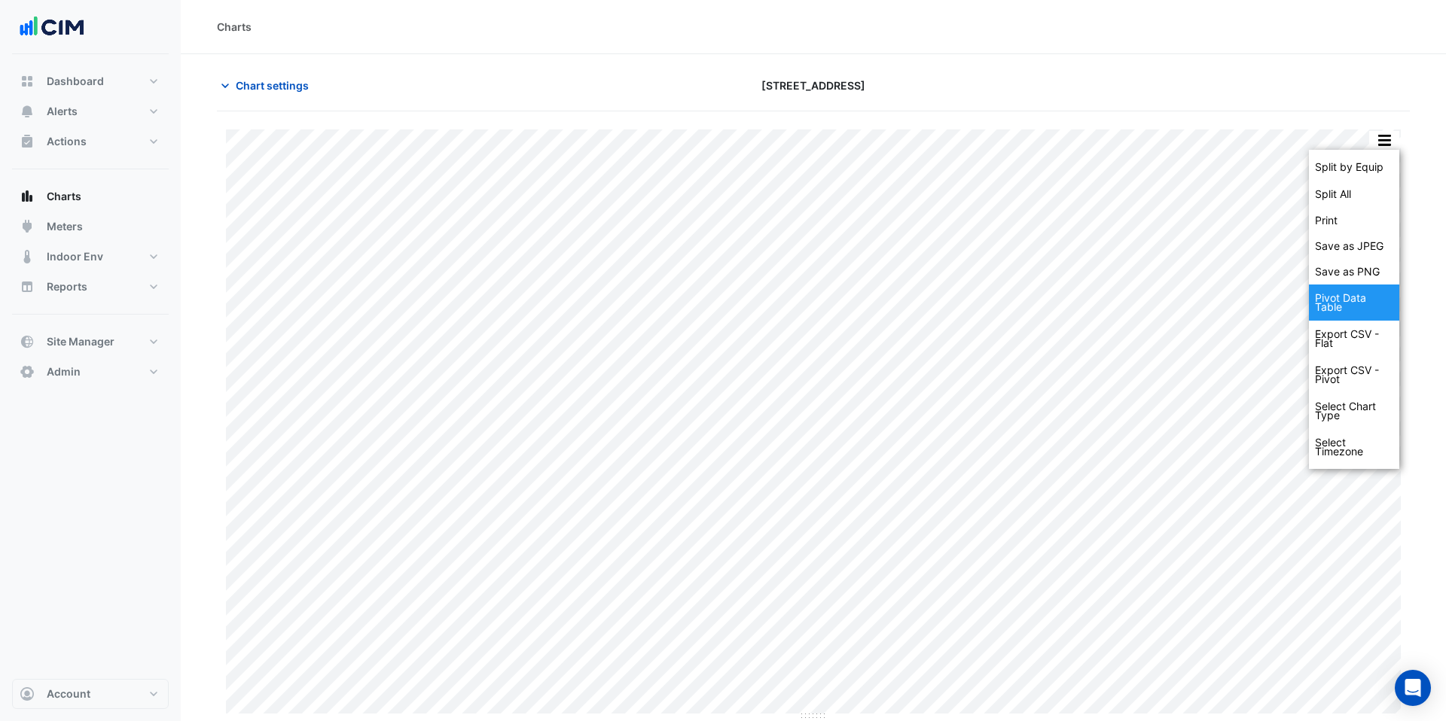
click at [995, 298] on div "Pivot Data Table" at bounding box center [1354, 303] width 90 height 36
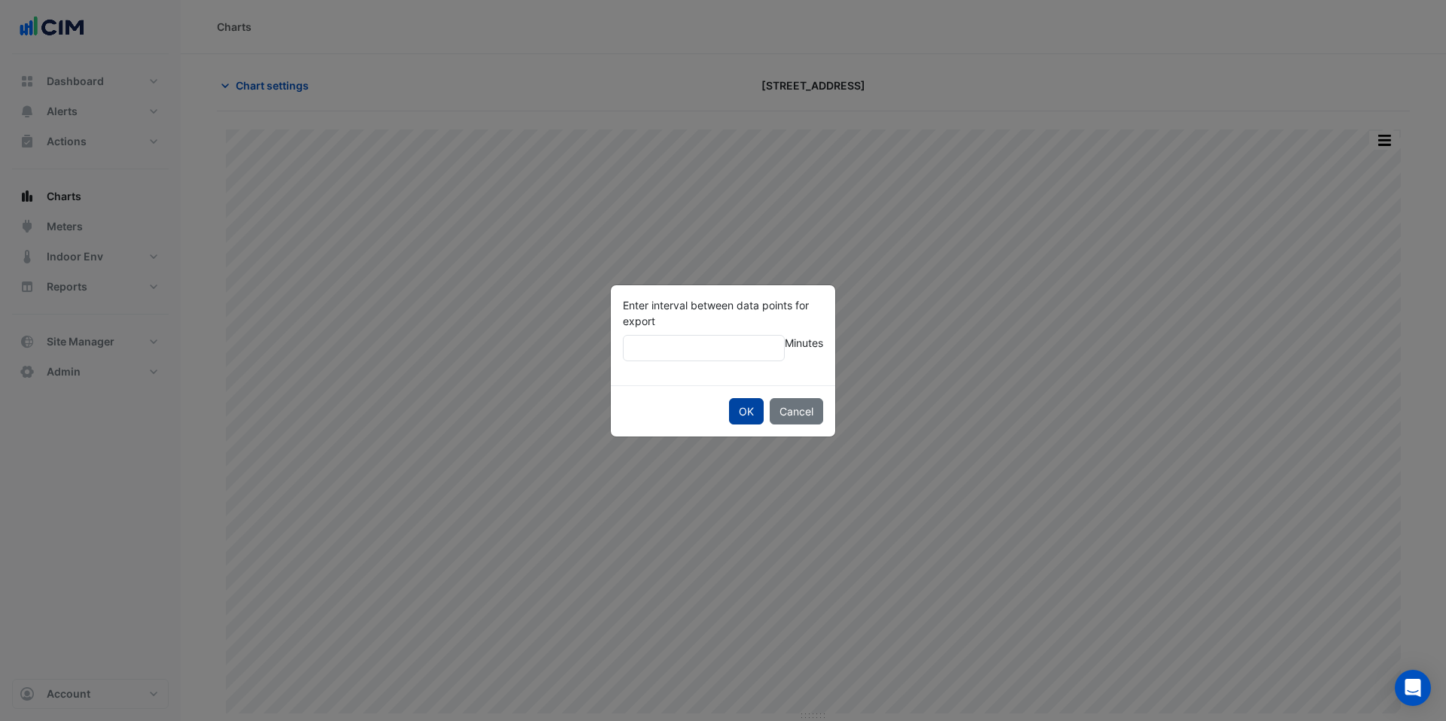
type input "**"
click at [741, 407] on button "OK" at bounding box center [746, 411] width 35 height 26
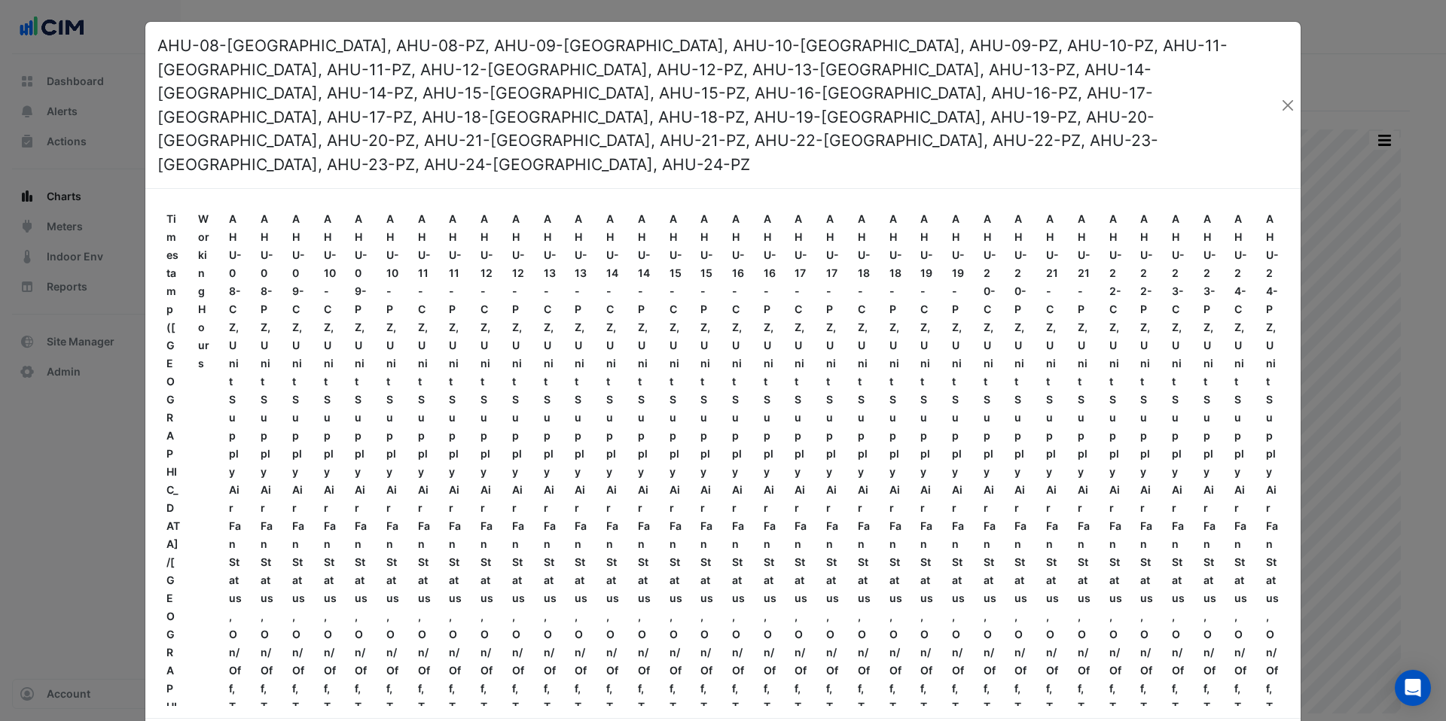
drag, startPoint x: 1287, startPoint y: 71, endPoint x: 1330, endPoint y: 121, distance: 66.2
click at [995, 94] on button "Close" at bounding box center [1287, 105] width 14 height 23
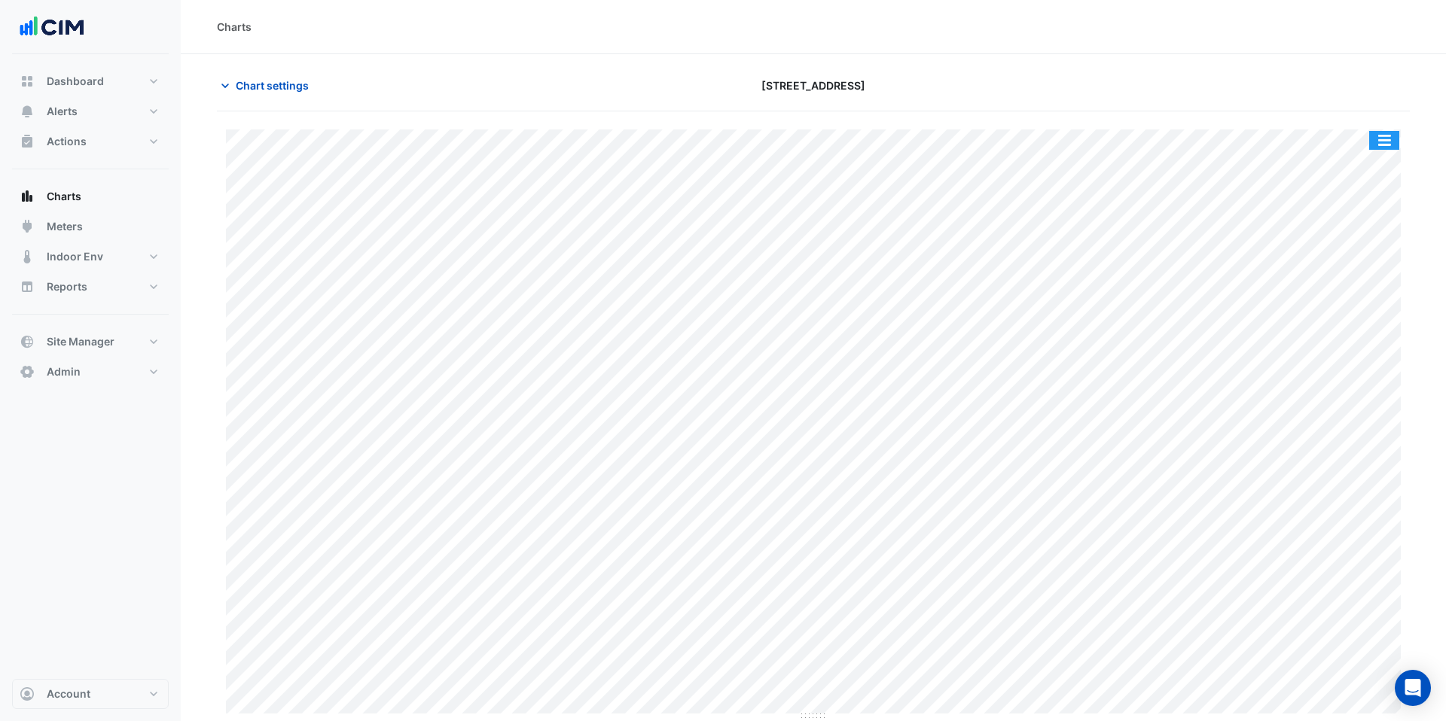
click at [995, 142] on button "button" at bounding box center [1384, 140] width 30 height 19
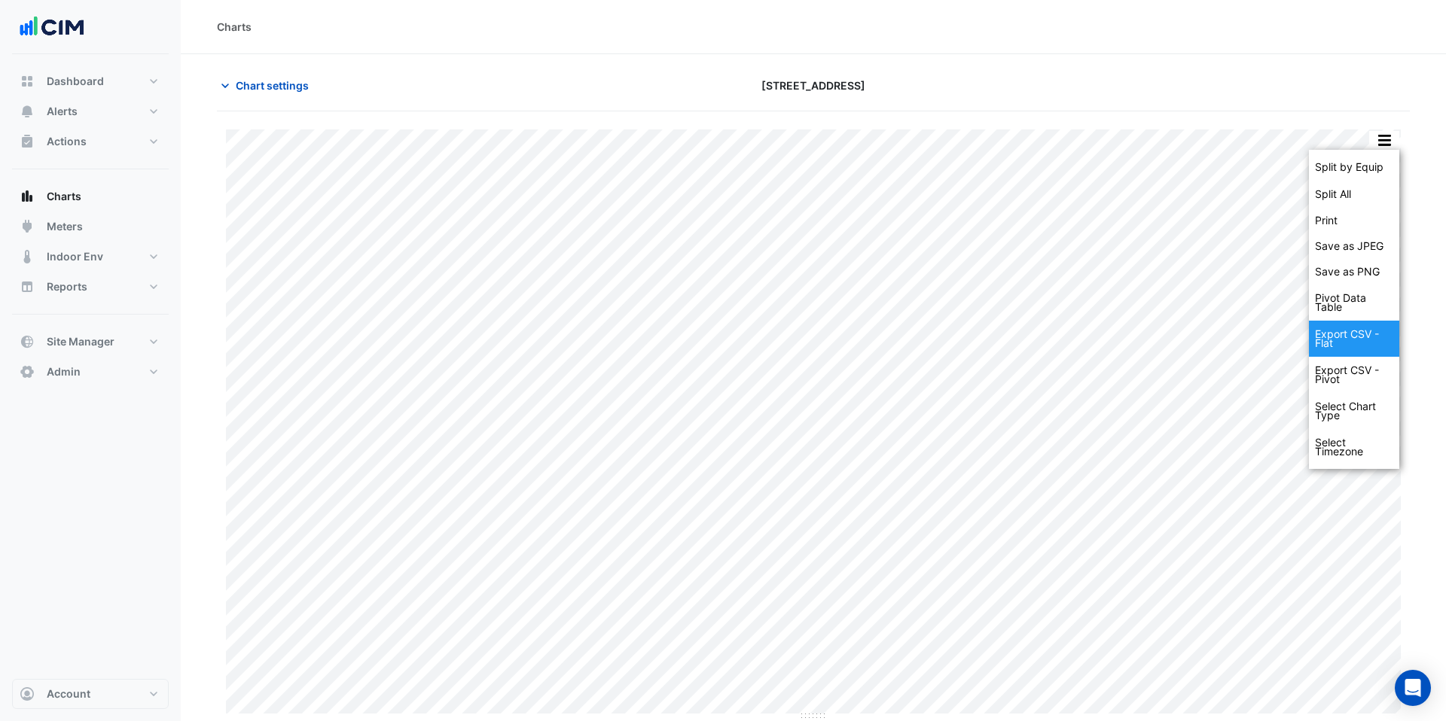
click at [995, 340] on div "Export CSV - Flat" at bounding box center [1354, 339] width 90 height 36
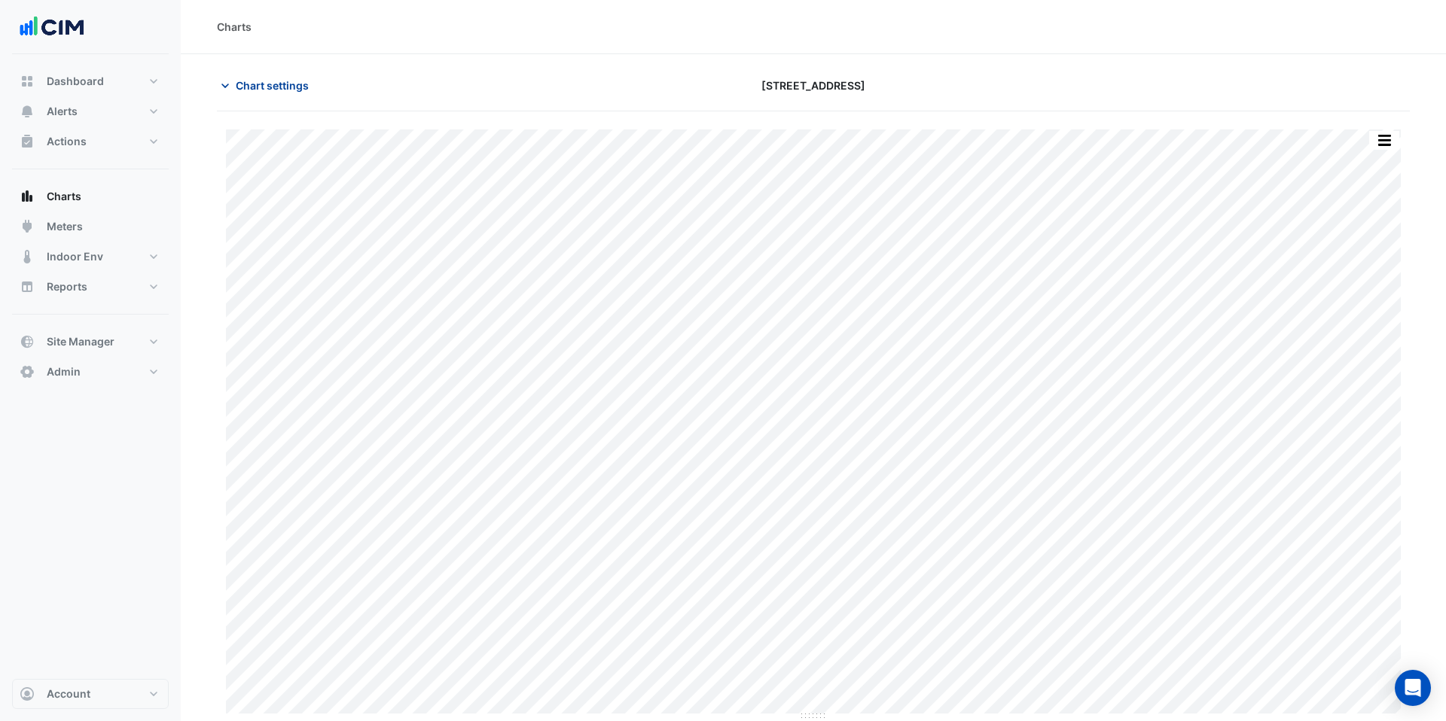
click at [292, 83] on span "Chart settings" at bounding box center [272, 86] width 73 height 16
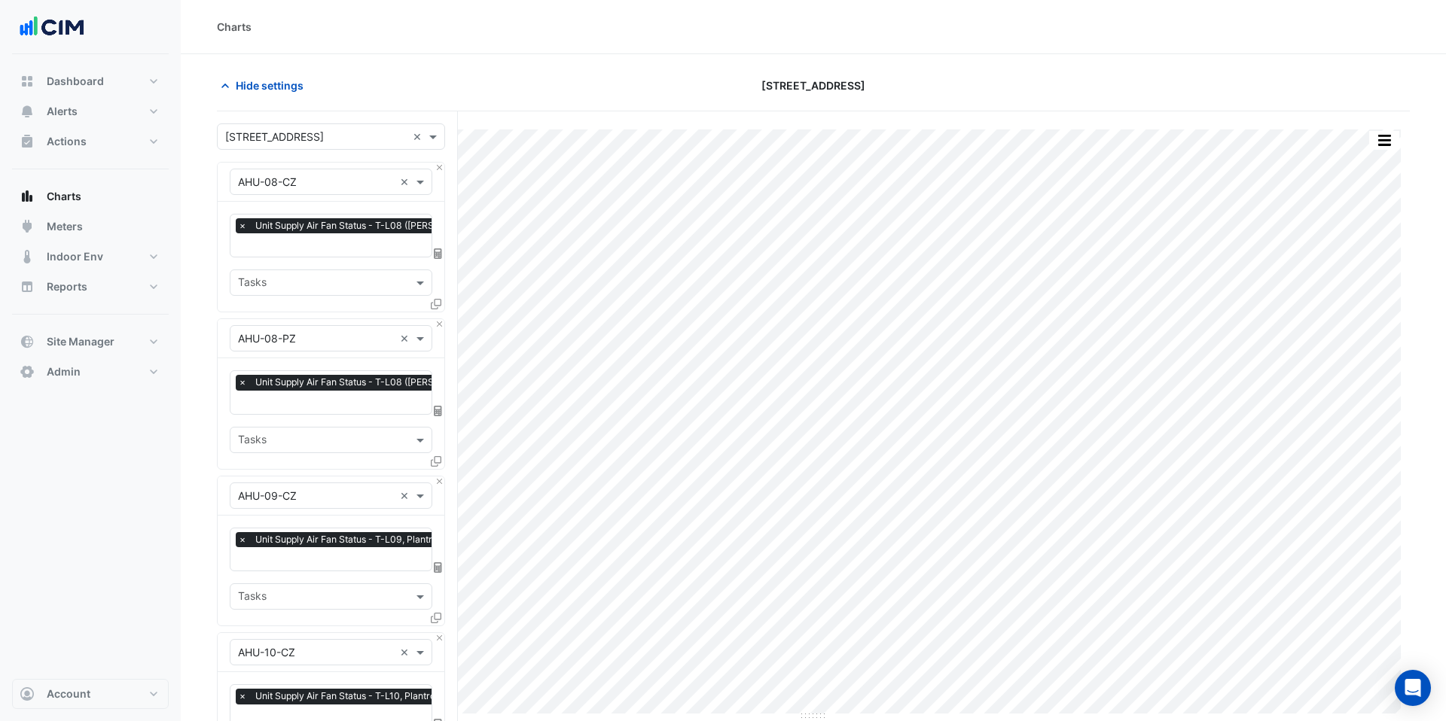
click at [321, 135] on input "text" at bounding box center [315, 137] width 181 height 16
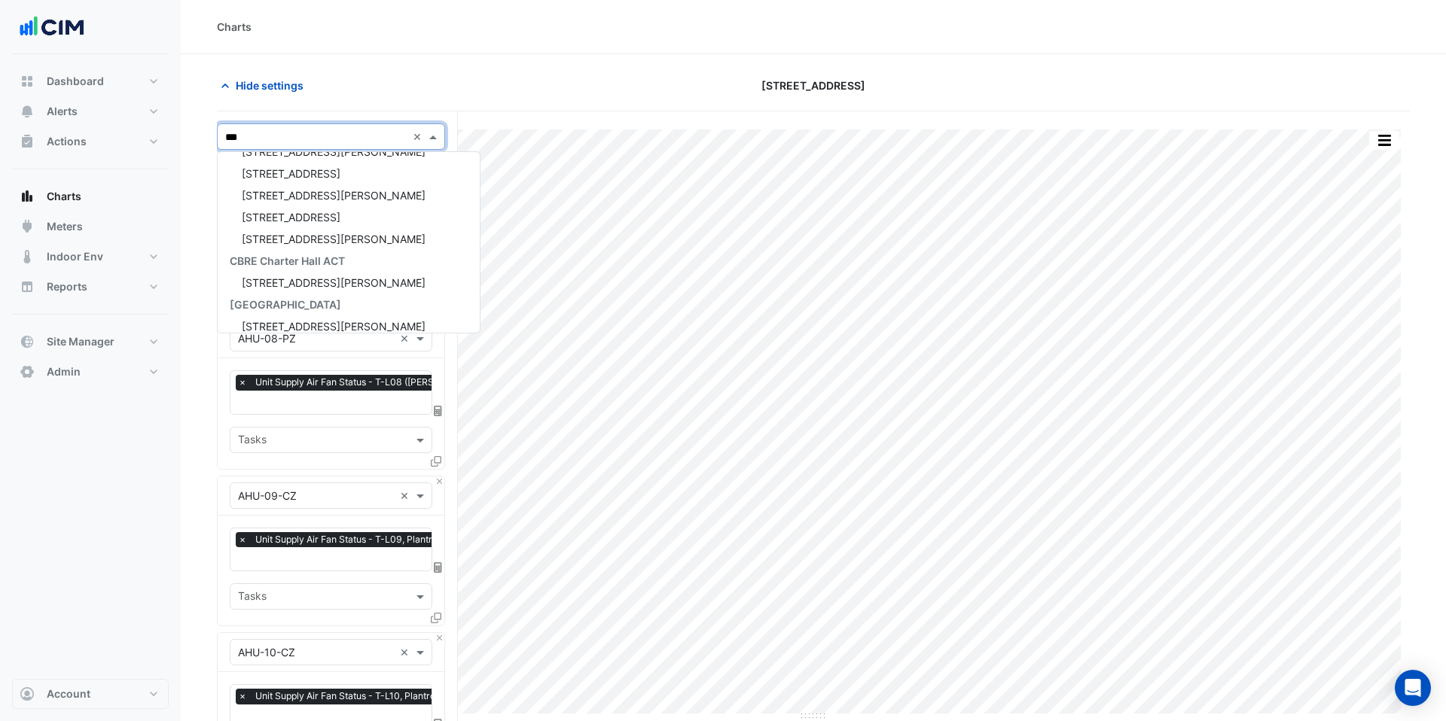
scroll to position [6, 0]
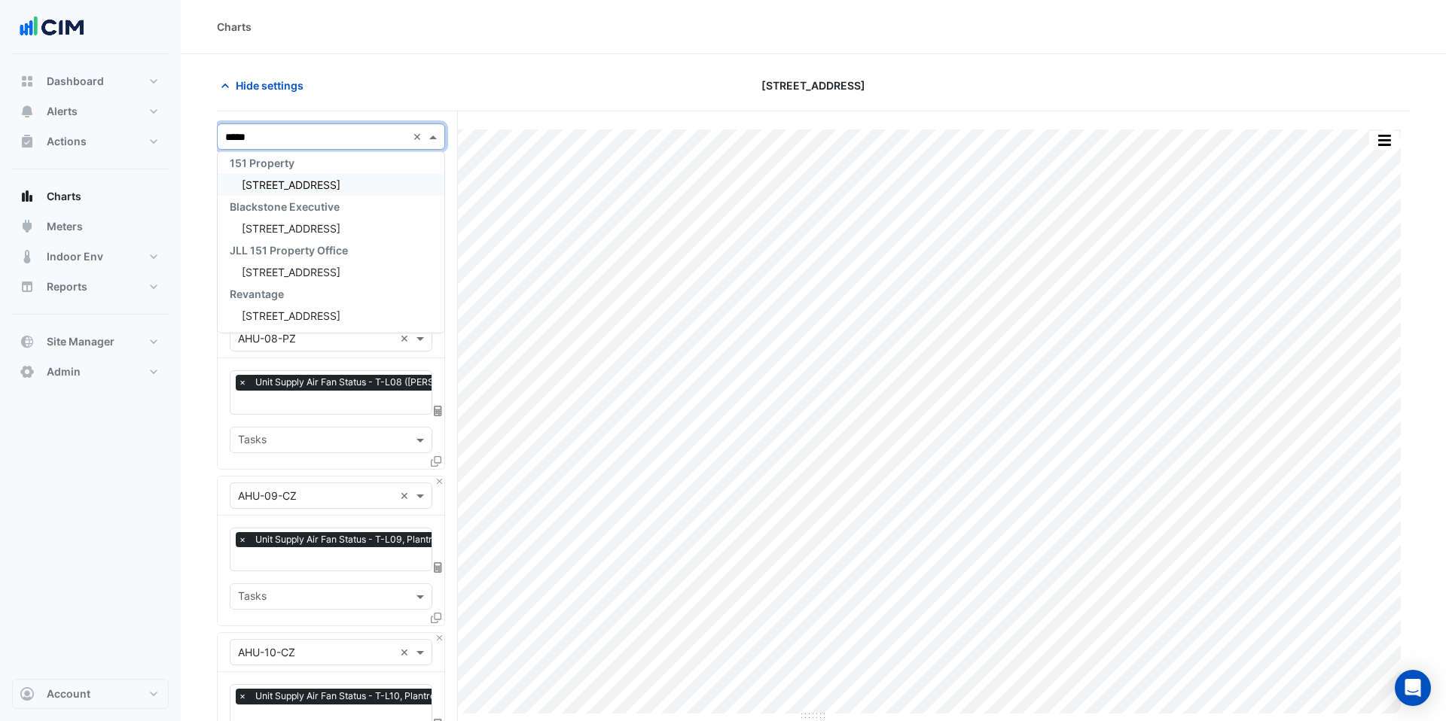
type input "******"
click at [297, 189] on span "1 York Street" at bounding box center [291, 184] width 99 height 13
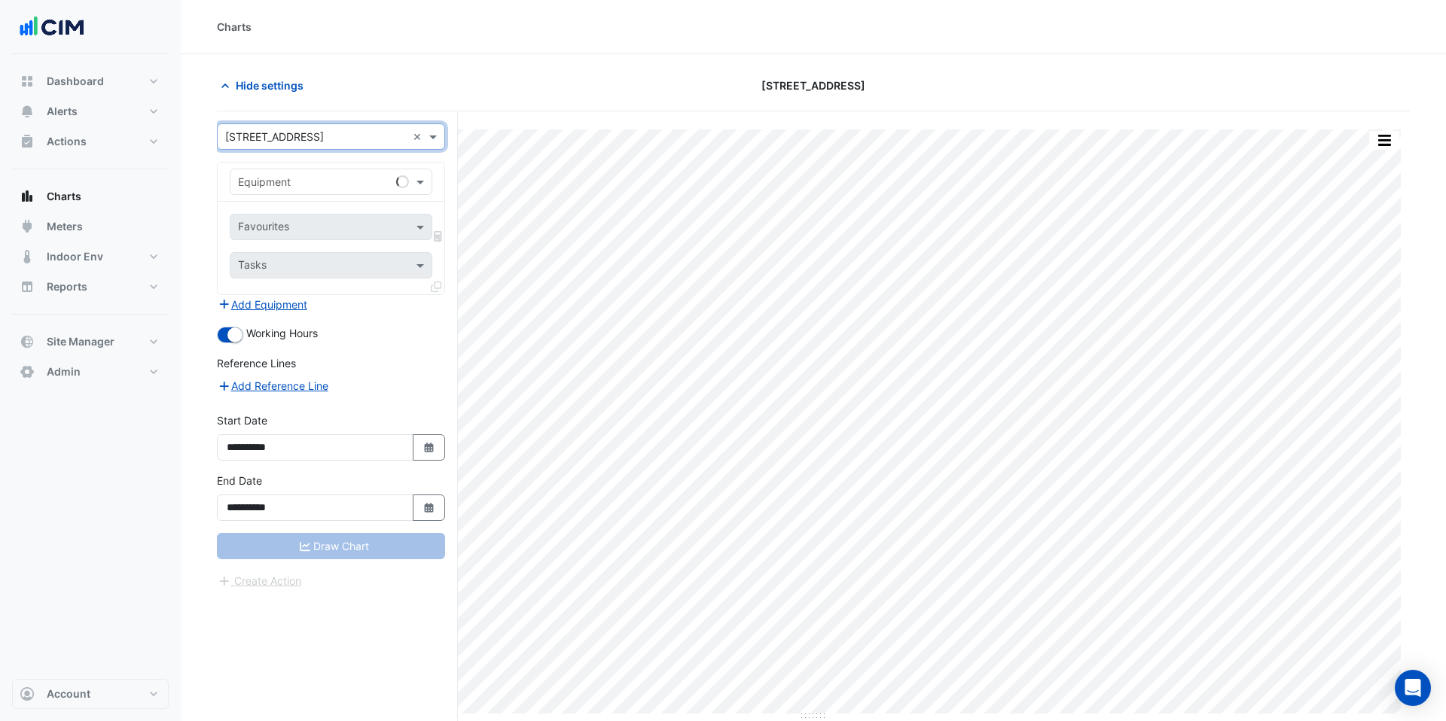
click at [306, 185] on input "text" at bounding box center [316, 183] width 156 height 16
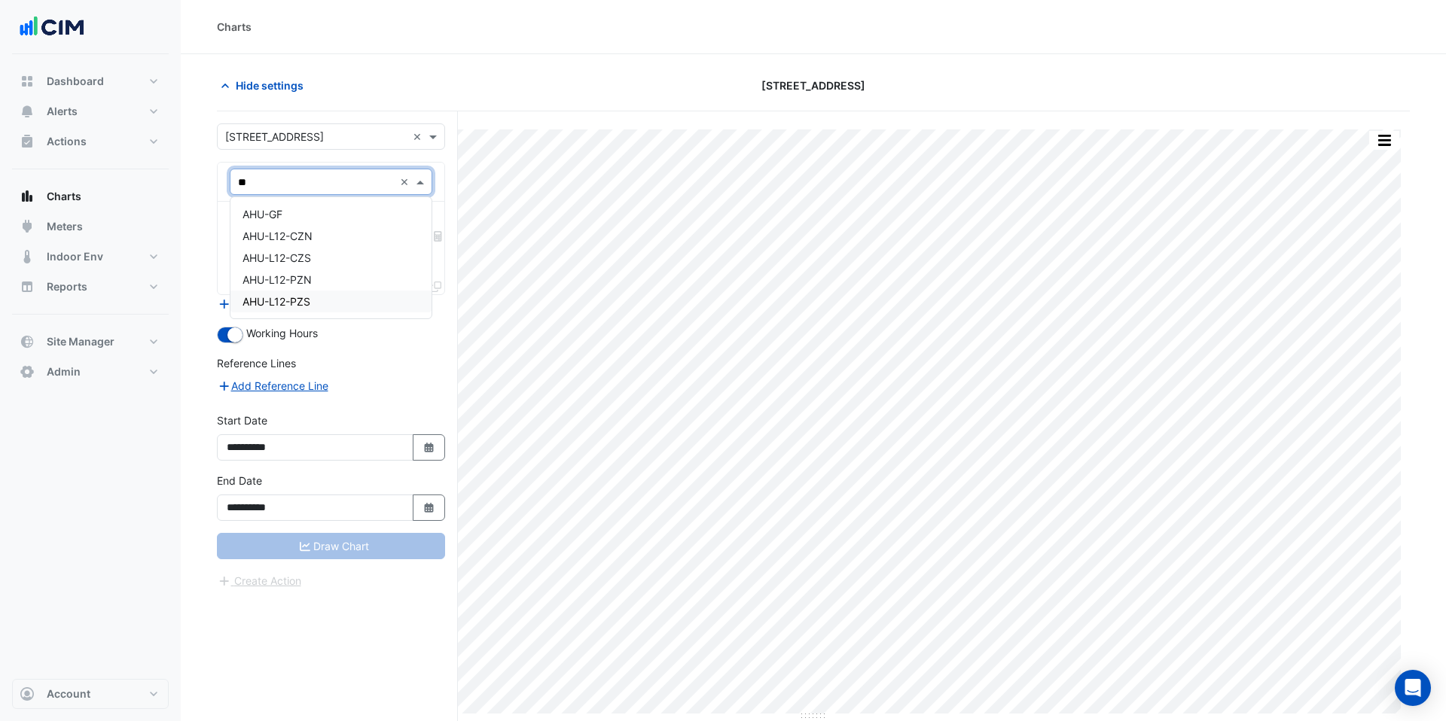
scroll to position [0, 0]
type input "***"
click at [300, 207] on div "AHU-GF" at bounding box center [330, 214] width 201 height 22
click at [309, 224] on input "text" at bounding box center [314, 229] width 152 height 16
type input "****"
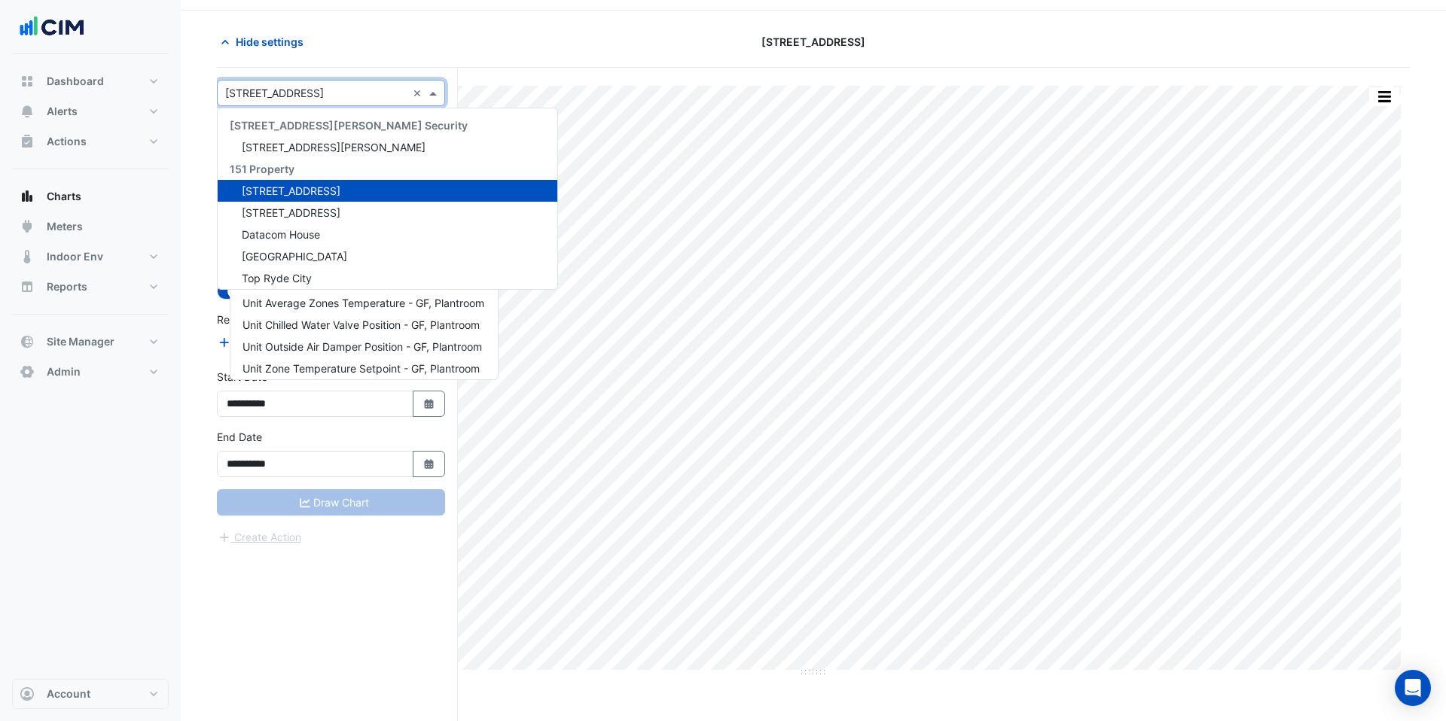
click at [284, 94] on input "text" at bounding box center [315, 94] width 181 height 16
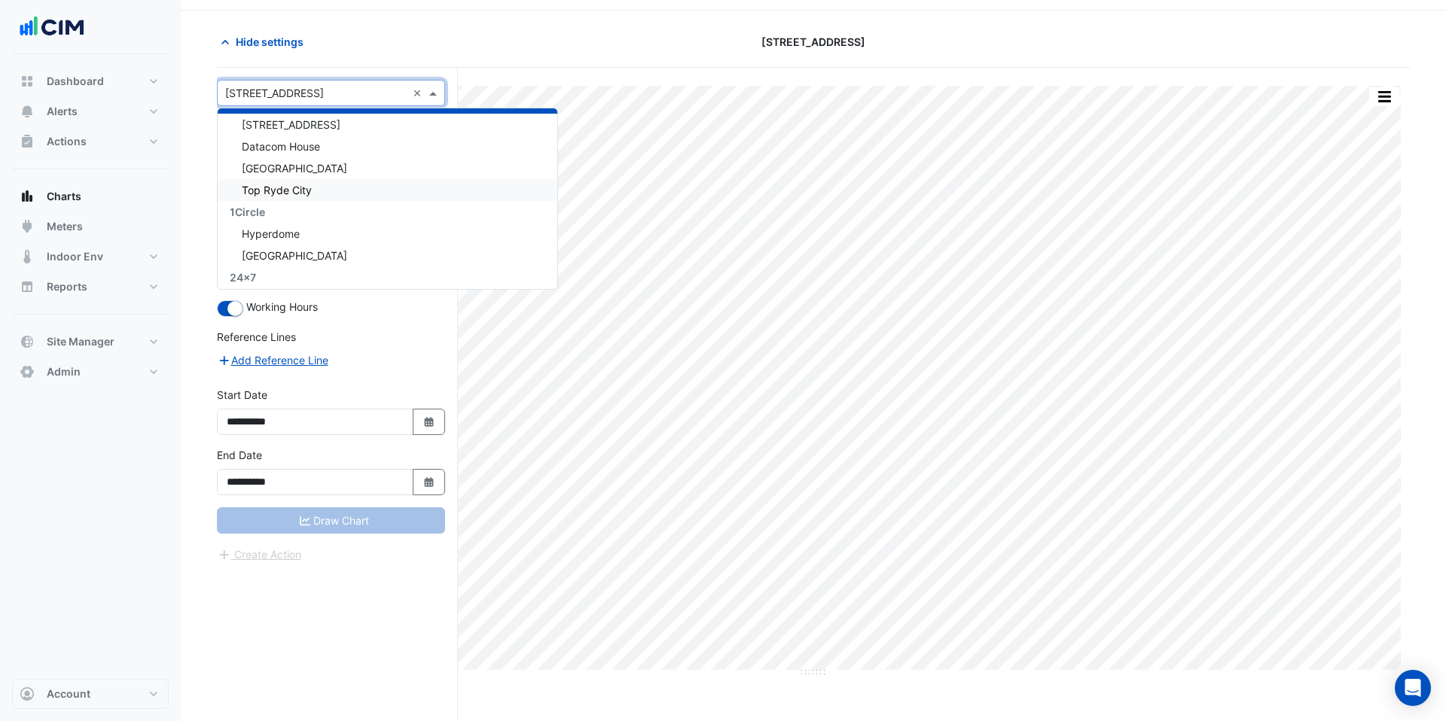
scroll to position [98, 0]
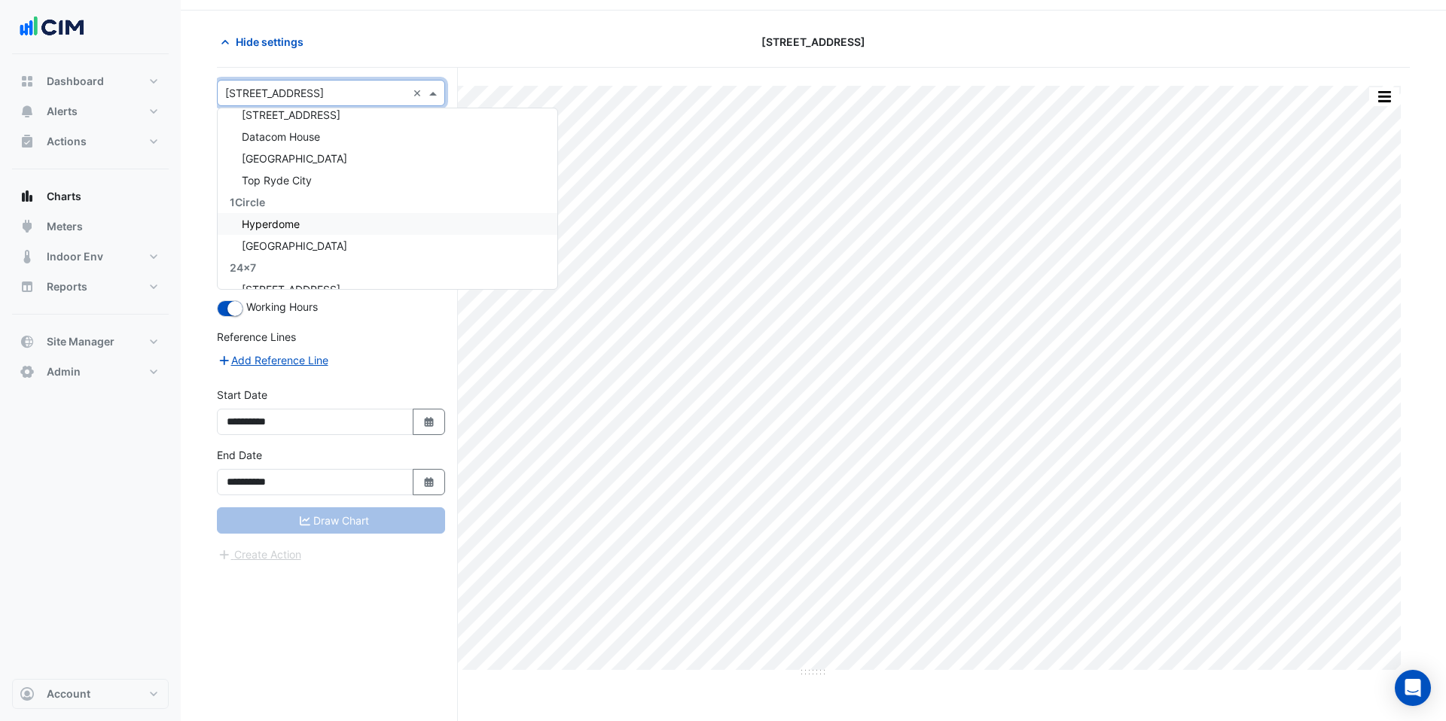
click at [294, 221] on span "Hyperdome" at bounding box center [271, 224] width 58 height 13
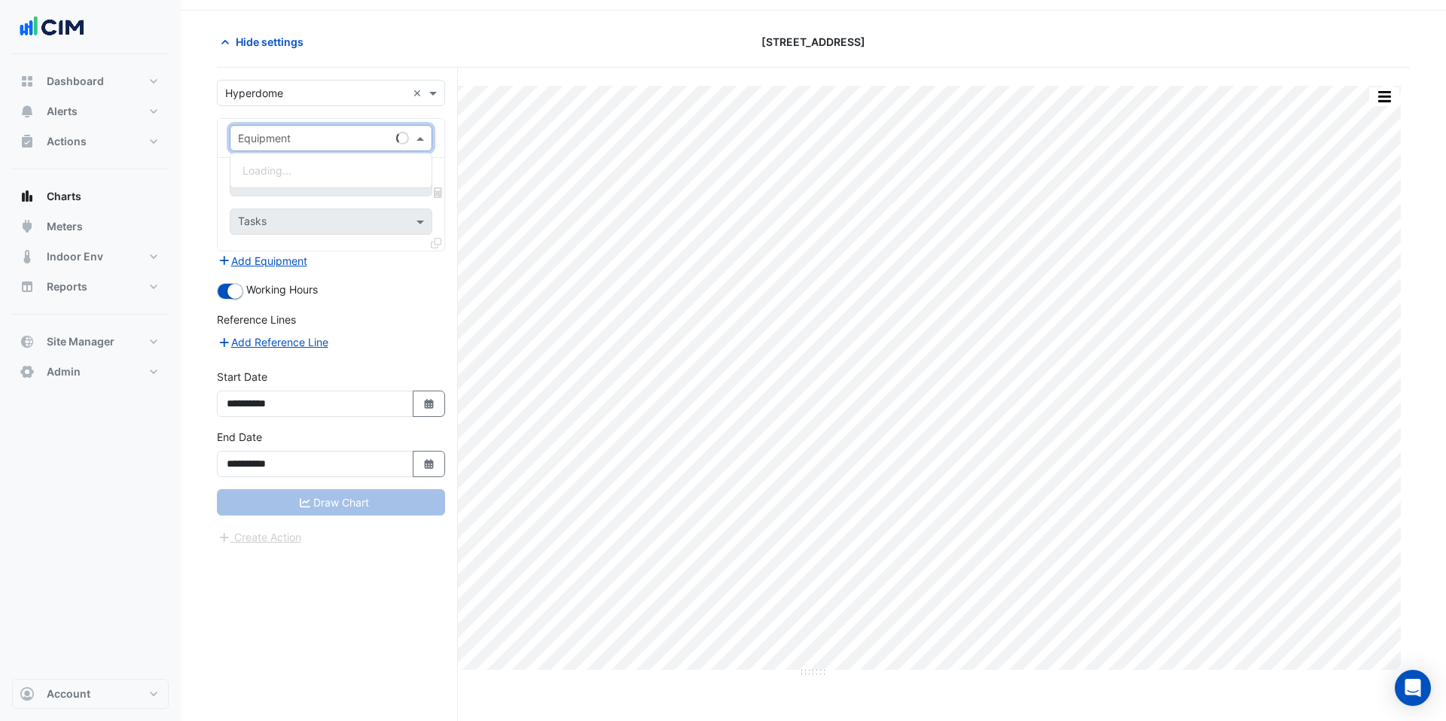
click at [306, 141] on input "text" at bounding box center [316, 139] width 156 height 16
click at [293, 211] on div "AHU-01" at bounding box center [448, 214] width 437 height 22
drag, startPoint x: 298, startPoint y: 136, endPoint x: 298, endPoint y: 146, distance: 9.8
click at [298, 136] on input "text" at bounding box center [316, 139] width 156 height 16
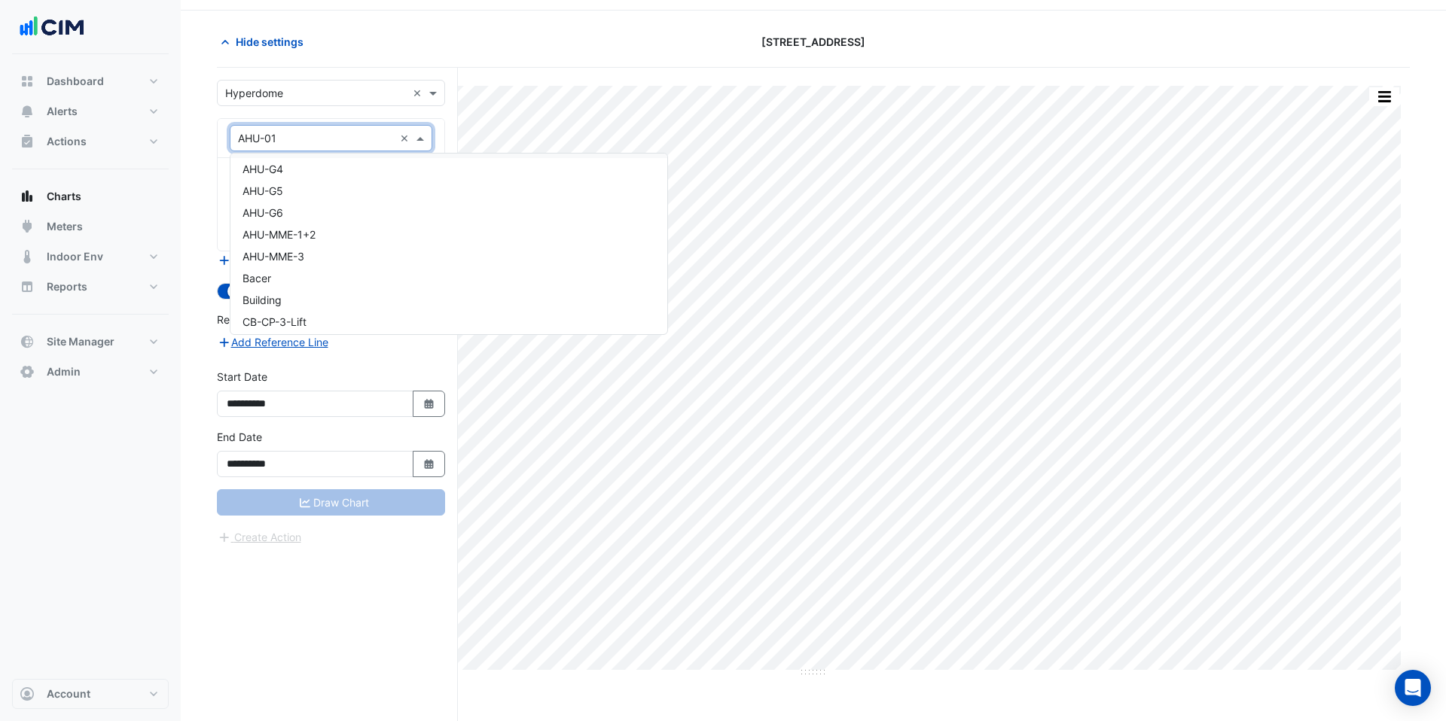
click at [221, 128] on div "× AHU-01 ×" at bounding box center [331, 138] width 227 height 39
click at [295, 184] on input "text" at bounding box center [322, 185] width 169 height 16
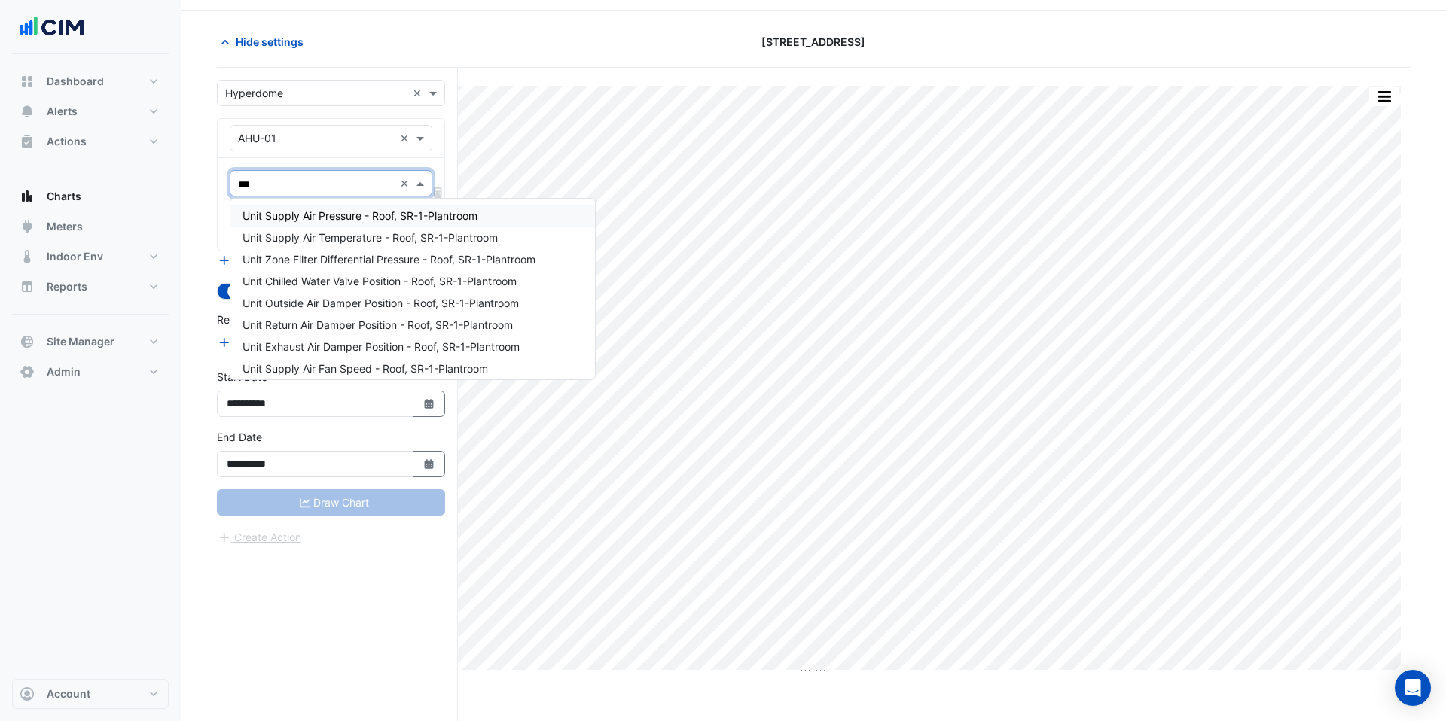
type input "****"
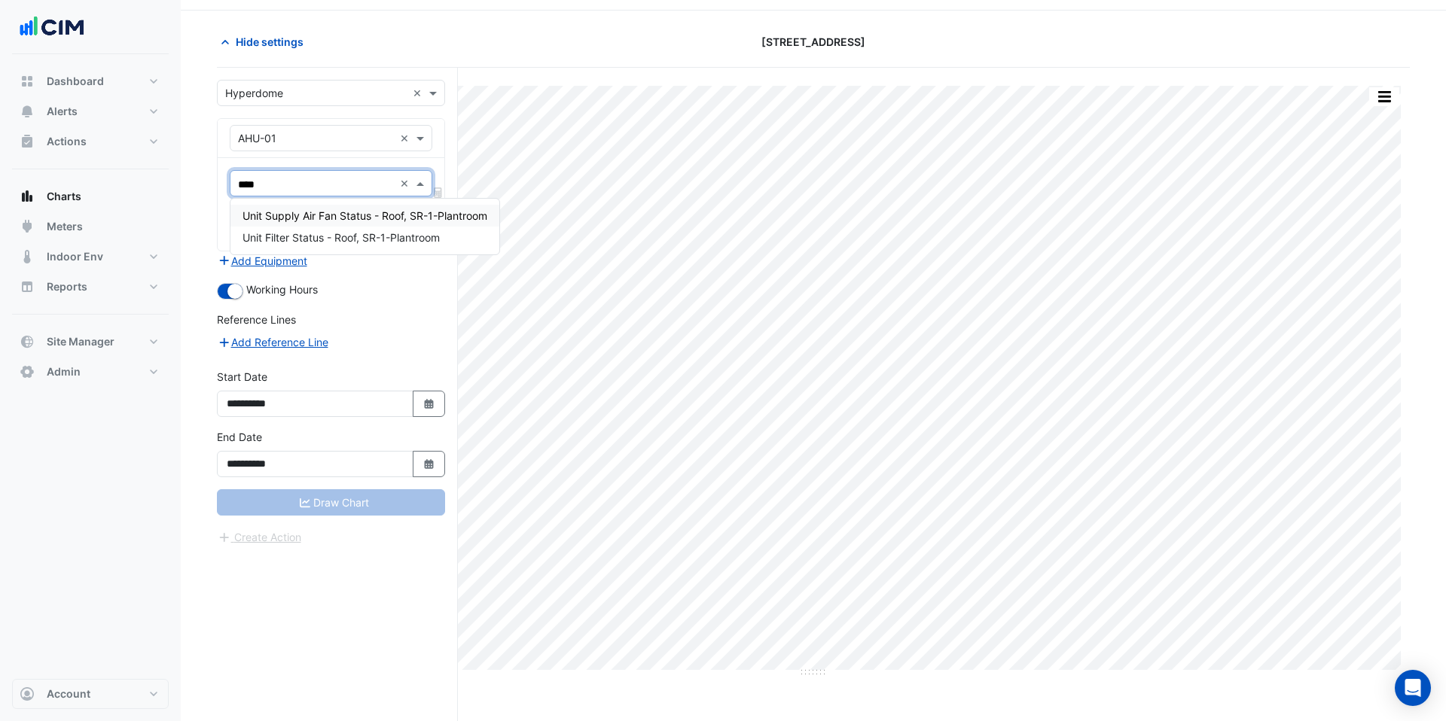
click at [317, 213] on span "Unit Supply Air Fan Status - Roof, SR-1-Plantroom" at bounding box center [364, 215] width 245 height 13
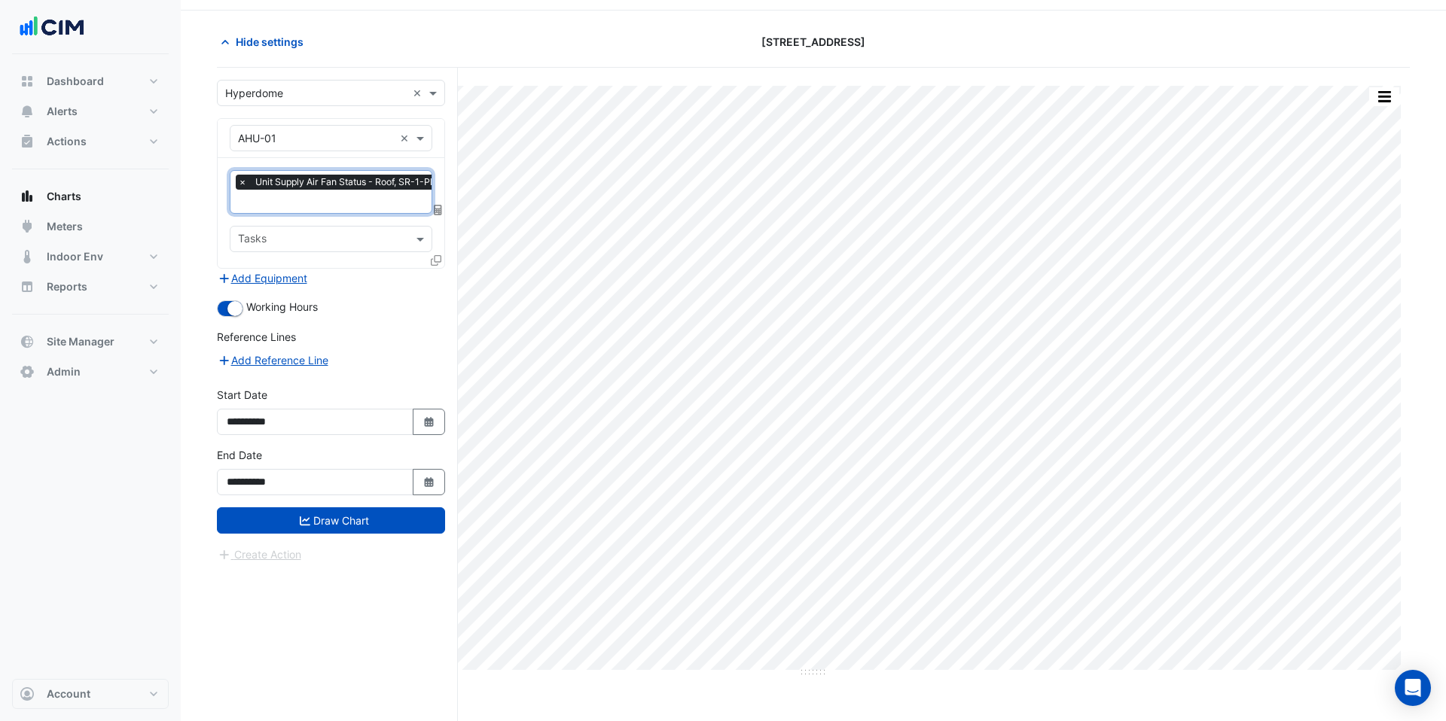
click at [435, 258] on icon at bounding box center [436, 260] width 11 height 11
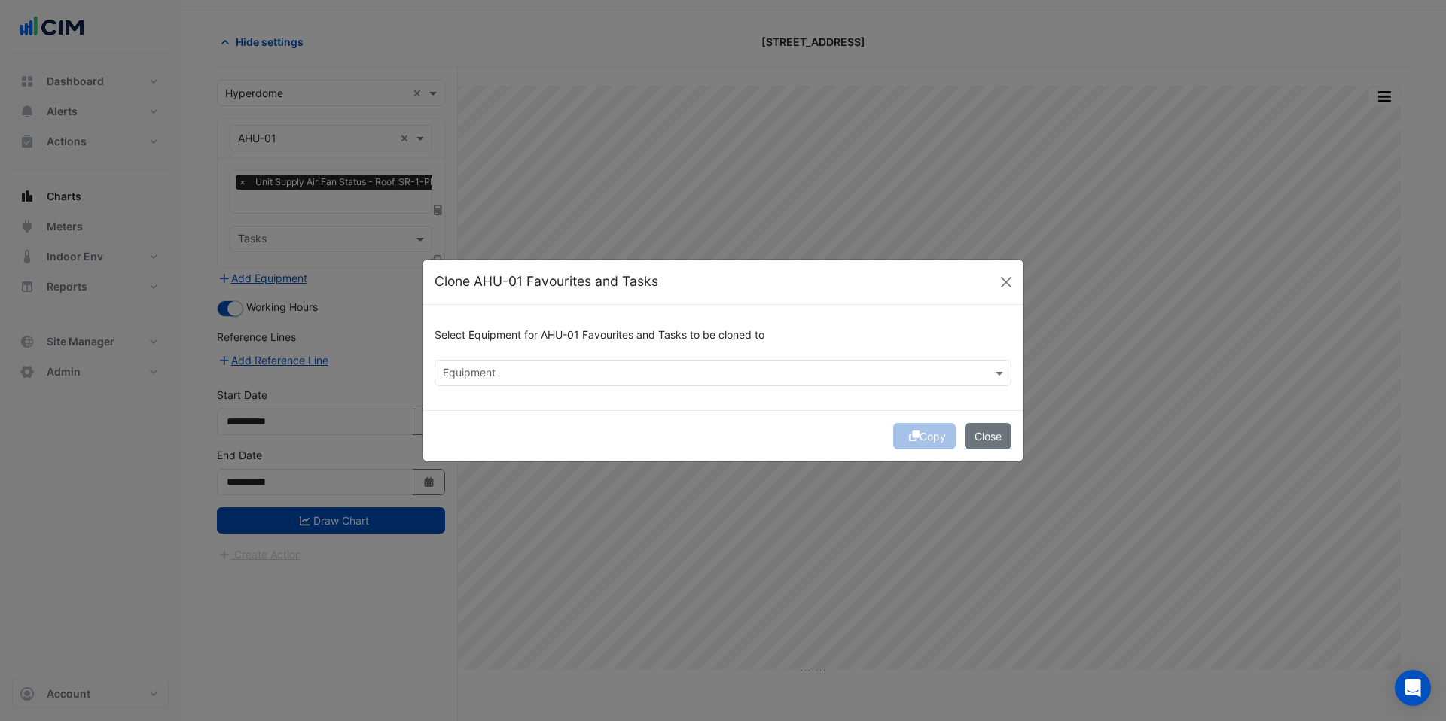
click at [488, 377] on input "text" at bounding box center [714, 375] width 543 height 16
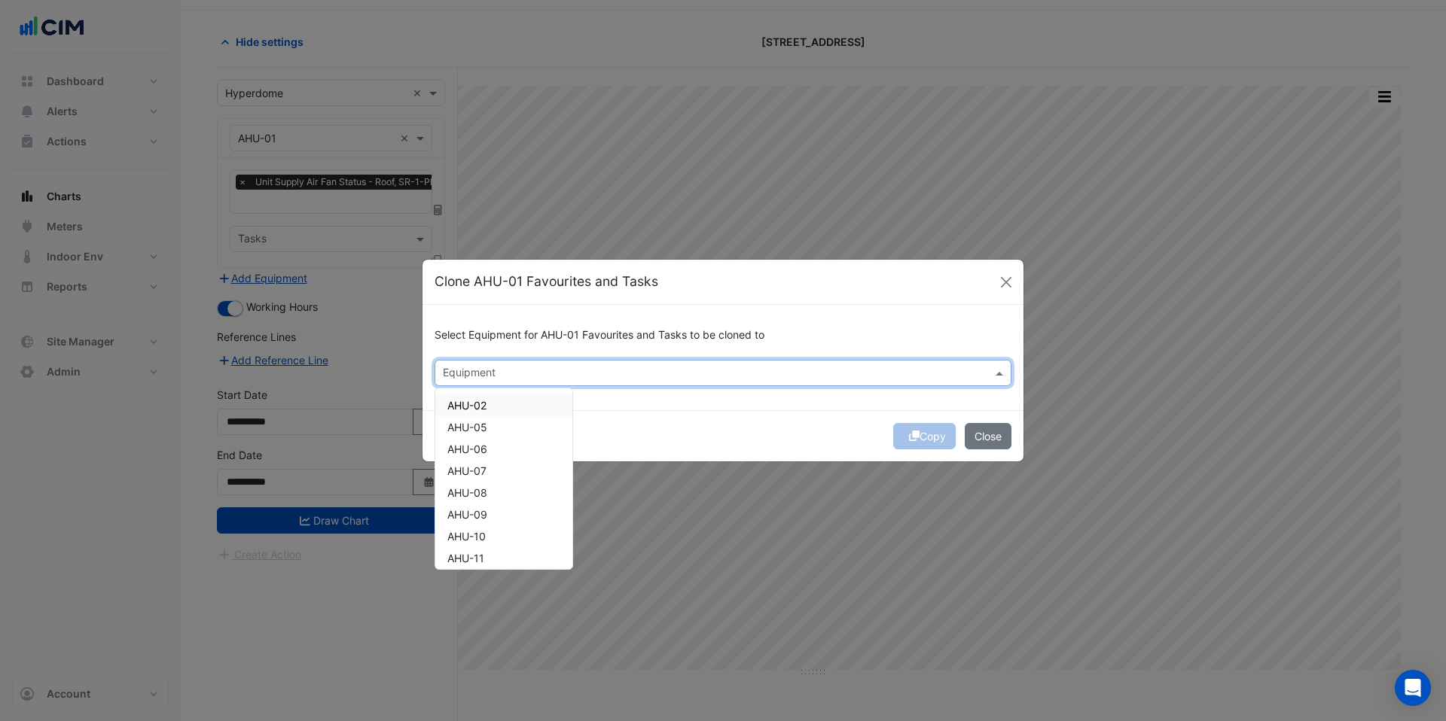
click at [501, 404] on div "AHU-02" at bounding box center [503, 406] width 137 height 22
click at [504, 426] on div "AHU-05" at bounding box center [503, 427] width 137 height 22
click at [507, 447] on div "AHU-06" at bounding box center [503, 449] width 137 height 22
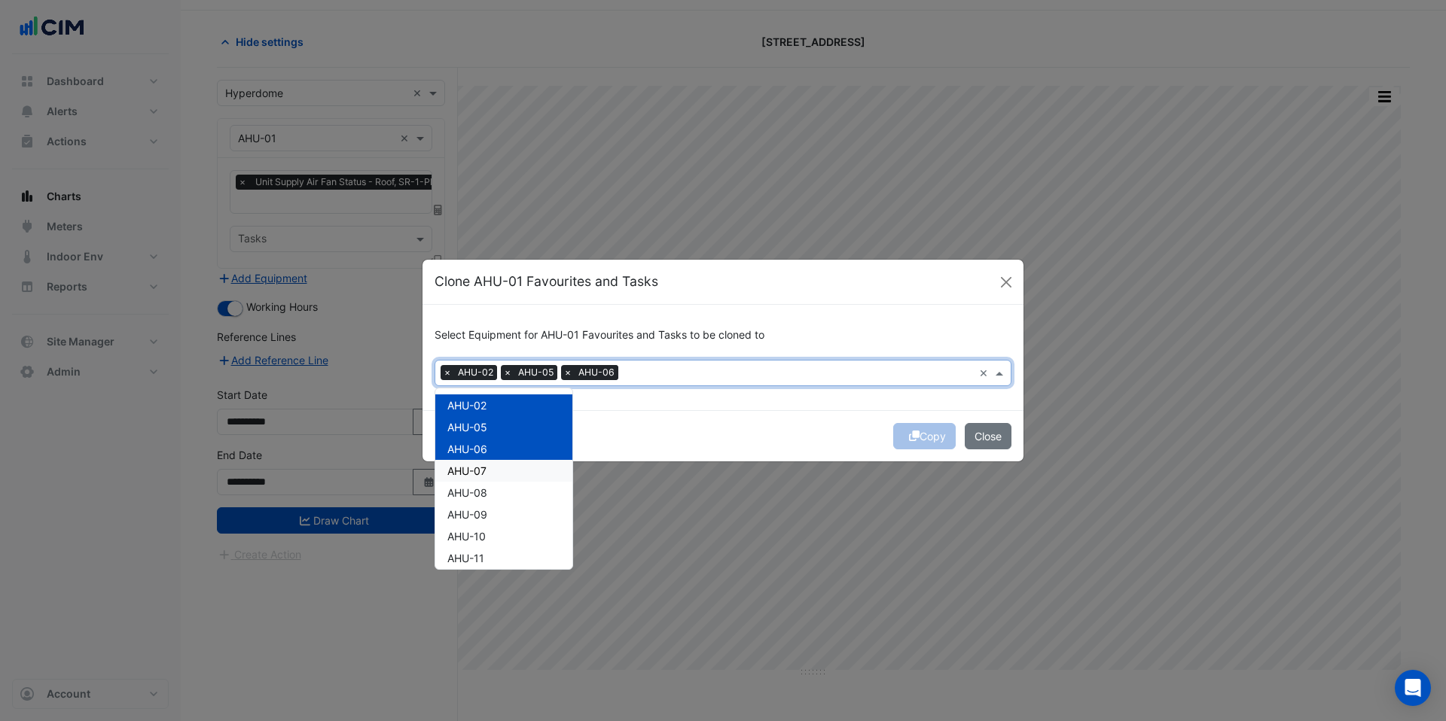
drag, startPoint x: 508, startPoint y: 465, endPoint x: 512, endPoint y: 507, distance: 42.3
click at [509, 465] on div "AHU-07" at bounding box center [503, 471] width 137 height 22
click at [509, 496] on div "AHU-08" at bounding box center [503, 493] width 137 height 22
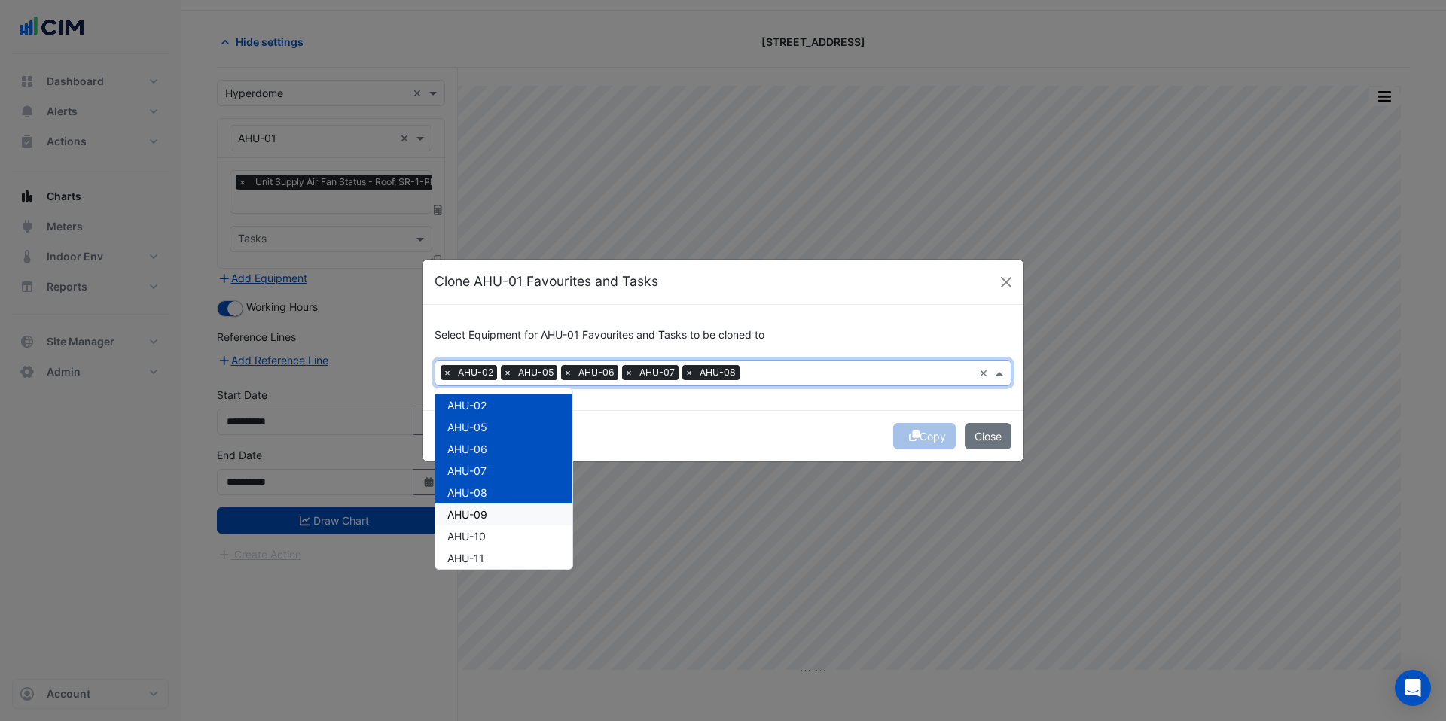
drag, startPoint x: 508, startPoint y: 511, endPoint x: 510, endPoint y: 534, distance: 22.7
click at [508, 512] on div "AHU-09" at bounding box center [503, 515] width 137 height 22
click at [510, 534] on div "AHU-10" at bounding box center [503, 537] width 137 height 22
drag, startPoint x: 500, startPoint y: 503, endPoint x: 506, endPoint y: 521, distance: 19.0
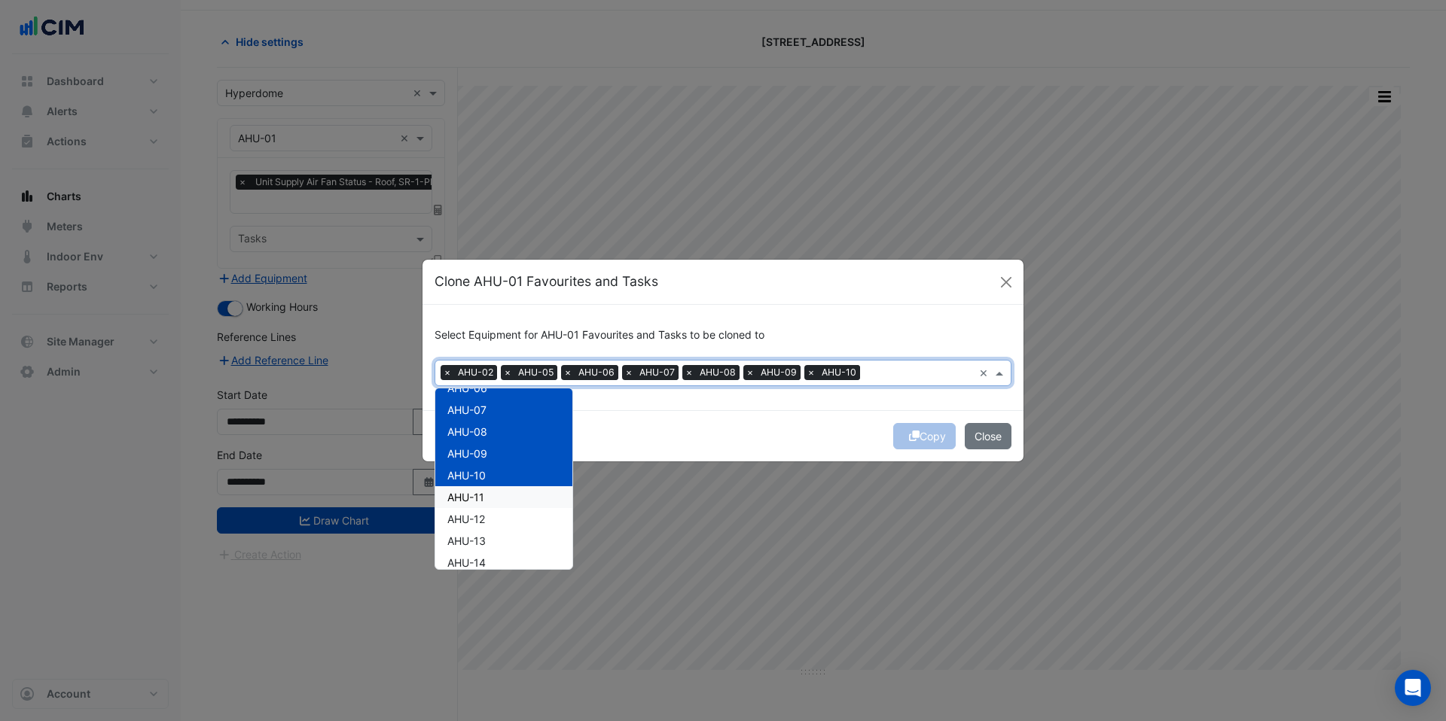
click at [500, 504] on div "AHU-11" at bounding box center [503, 497] width 137 height 22
click at [506, 521] on div "AHU-12" at bounding box center [503, 519] width 137 height 22
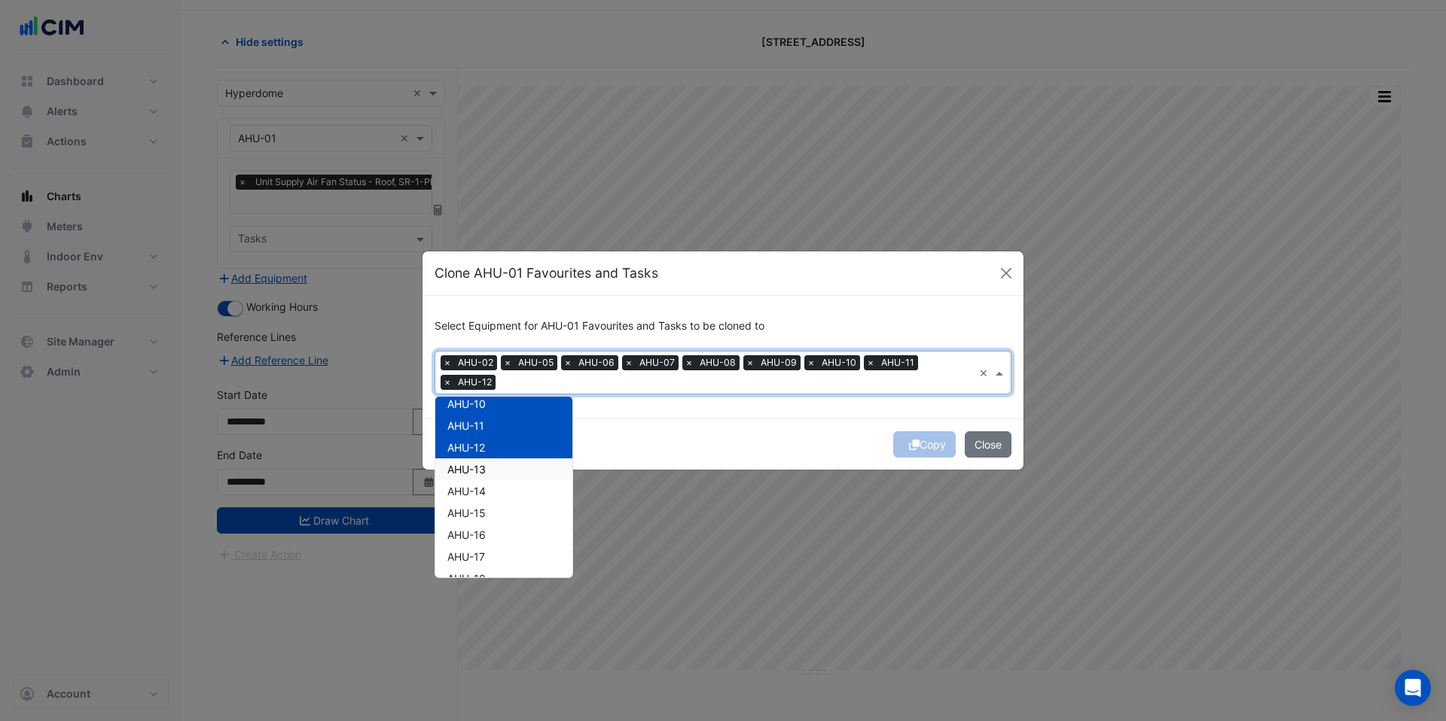
drag, startPoint x: 502, startPoint y: 471, endPoint x: 504, endPoint y: 486, distance: 15.1
click at [502, 471] on div "AHU-13" at bounding box center [503, 470] width 137 height 22
drag, startPoint x: 504, startPoint y: 493, endPoint x: 507, endPoint y: 520, distance: 26.6
click at [504, 493] on div "AHU-14" at bounding box center [503, 492] width 137 height 22
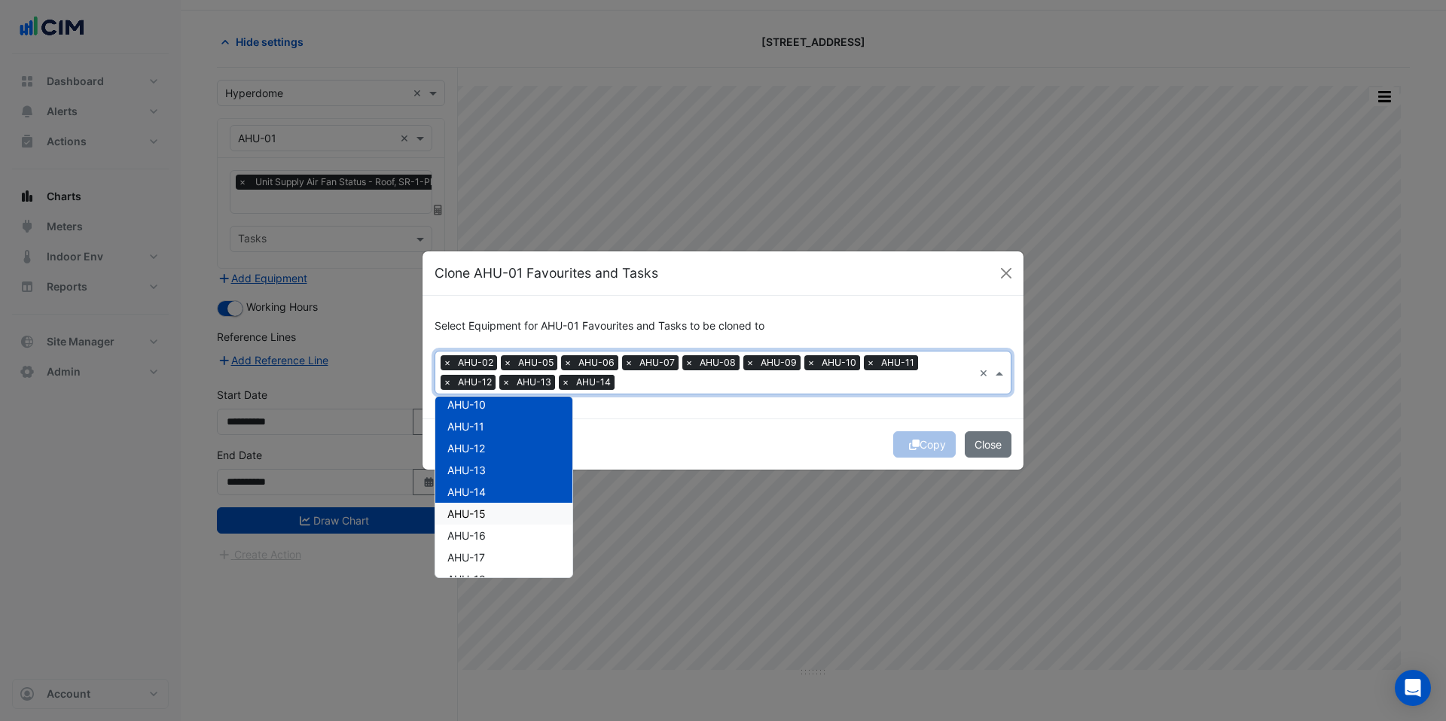
click at [507, 523] on div "AHU-15" at bounding box center [503, 514] width 137 height 22
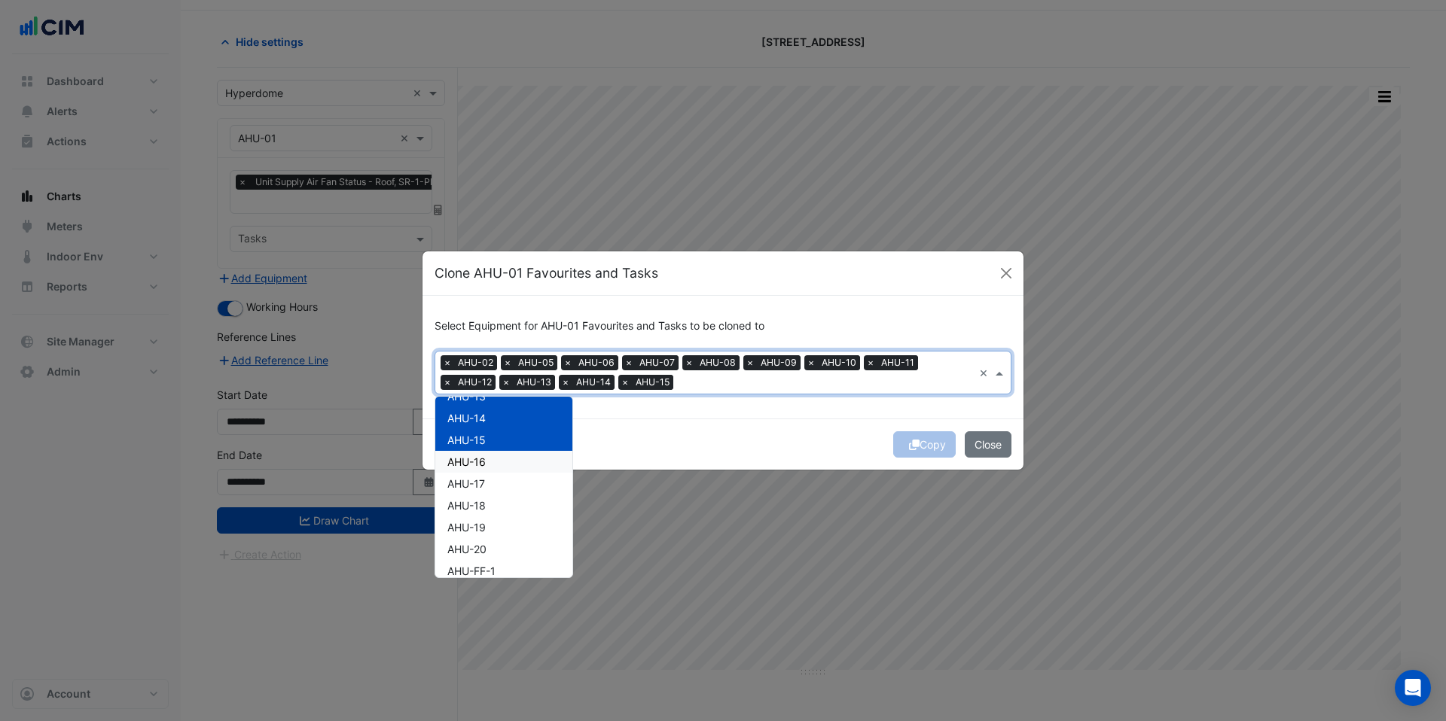
click at [496, 468] on div "AHU-16" at bounding box center [503, 462] width 137 height 22
click at [496, 491] on div "AHU-17" at bounding box center [503, 484] width 137 height 22
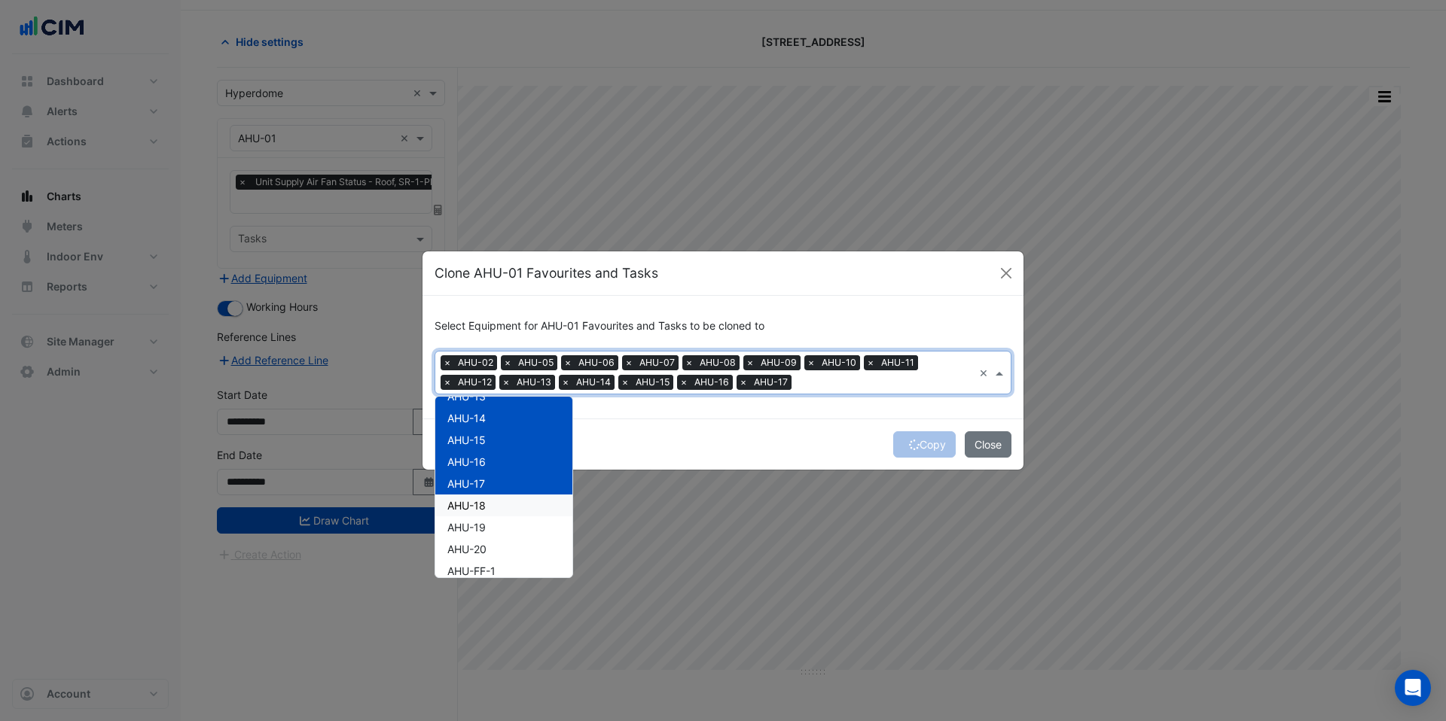
click at [498, 511] on div "AHU-18" at bounding box center [503, 506] width 137 height 22
click at [498, 526] on div "AHU-19" at bounding box center [503, 527] width 137 height 22
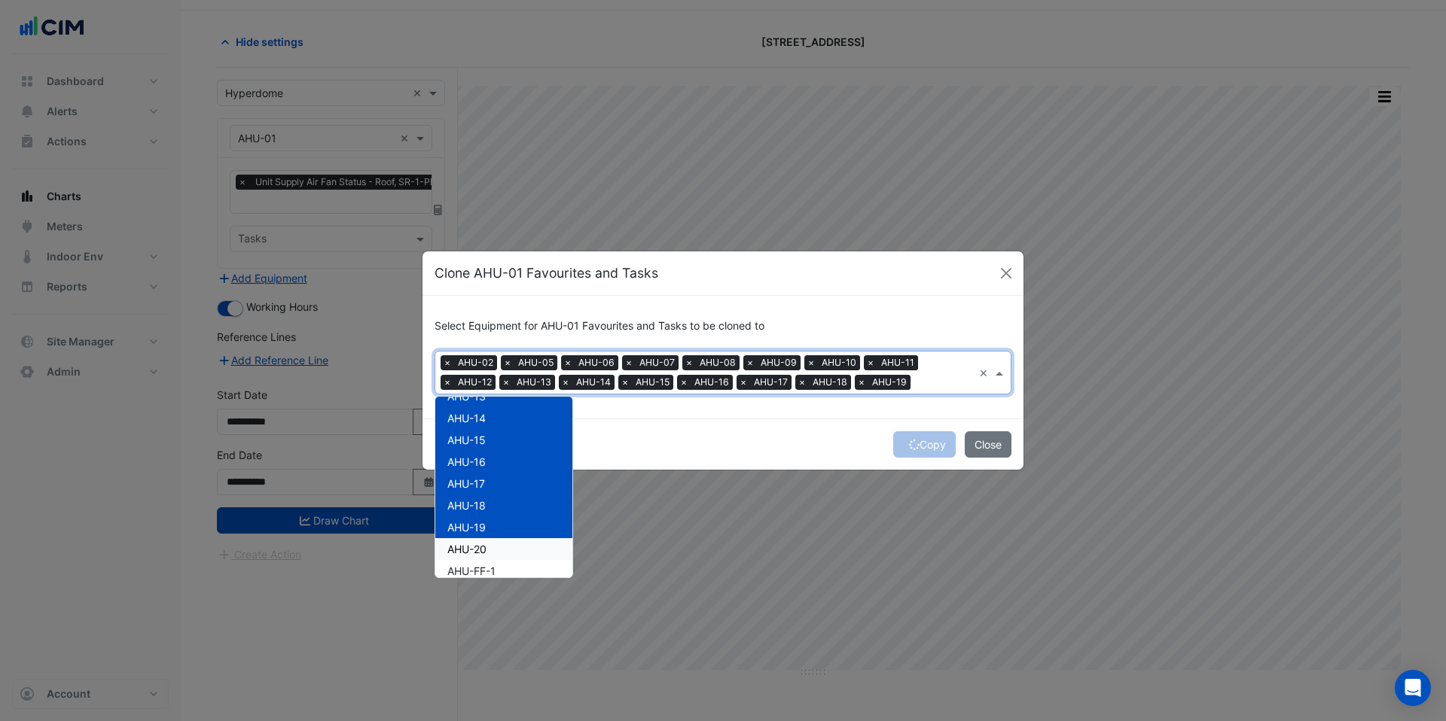
click at [500, 554] on div "AHU-20" at bounding box center [503, 549] width 137 height 22
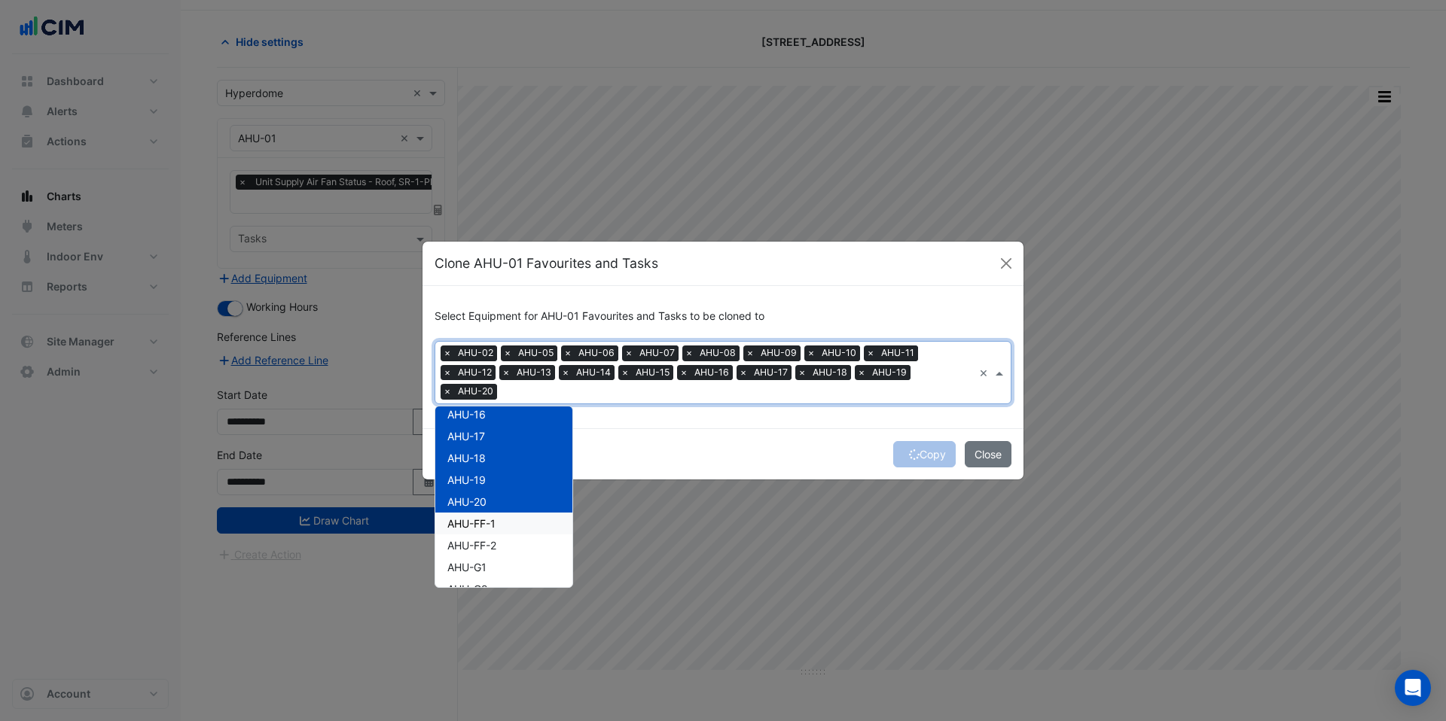
scroll to position [334, 0]
click at [495, 461] on span "AHU-FF-1" at bounding box center [471, 460] width 48 height 13
click at [498, 477] on div "AHU-FF-2" at bounding box center [503, 482] width 137 height 22
click at [495, 511] on div "AHU-G1" at bounding box center [503, 504] width 137 height 22
click at [495, 527] on div "AHU-G2" at bounding box center [503, 526] width 137 height 22
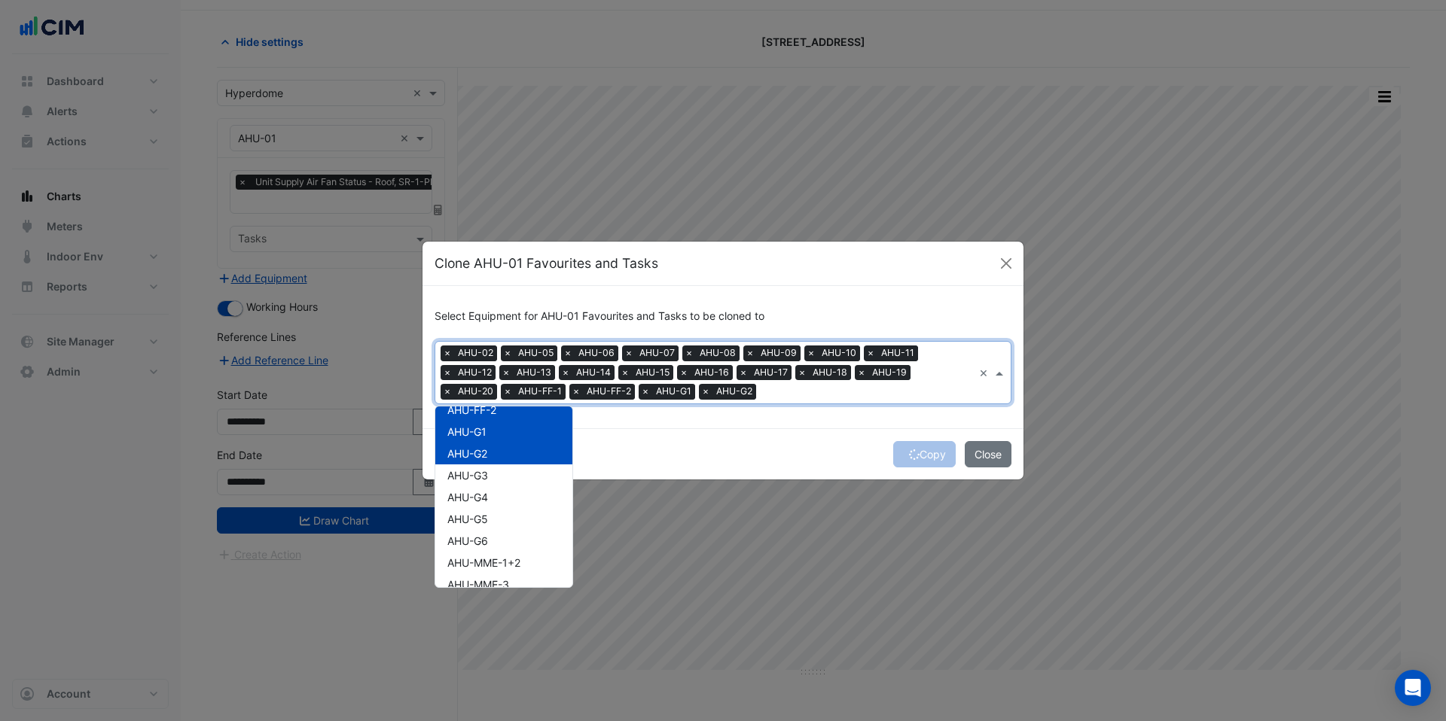
scroll to position [407, 0]
drag, startPoint x: 490, startPoint y: 480, endPoint x: 495, endPoint y: 496, distance: 16.4
click at [491, 482] on div "AHU-G3" at bounding box center [503, 475] width 137 height 22
click at [495, 496] on div "AHU-G4" at bounding box center [503, 497] width 137 height 22
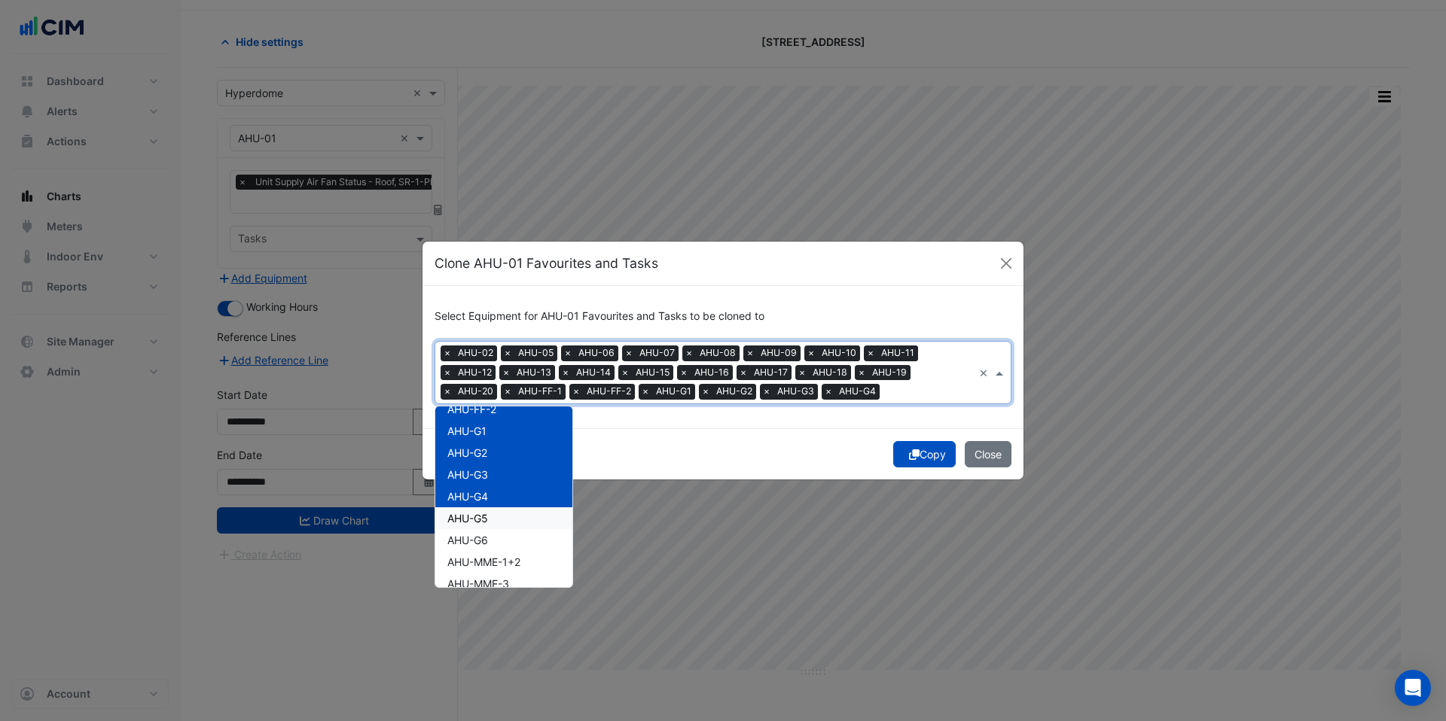
click at [492, 519] on div "AHU-G5" at bounding box center [503, 518] width 137 height 22
click at [495, 538] on div "AHU-G6" at bounding box center [503, 540] width 137 height 22
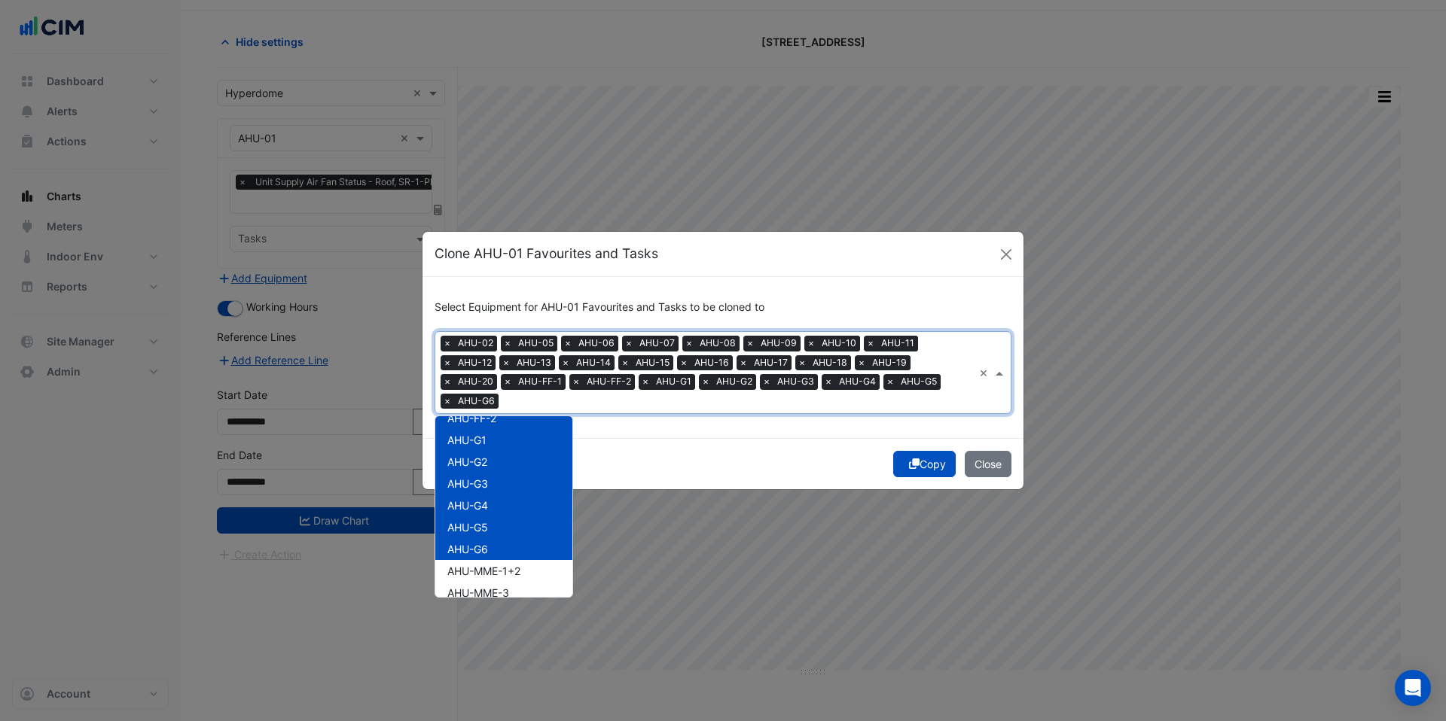
scroll to position [443, 0]
click at [496, 531] on span "AHU-MME-1+2" at bounding box center [483, 536] width 73 height 13
click at [497, 556] on span "AHU-MME-3" at bounding box center [478, 558] width 62 height 13
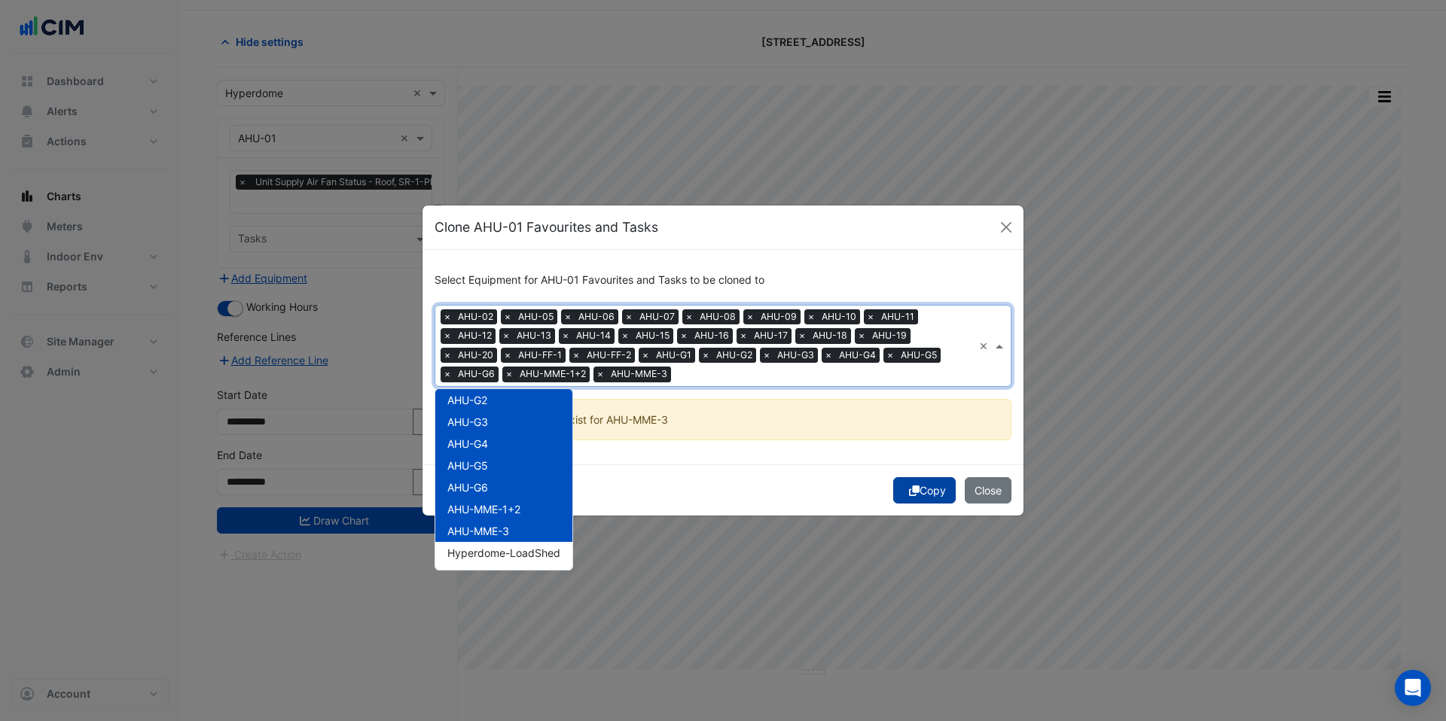
click at [932, 495] on button "Copy" at bounding box center [924, 490] width 62 height 26
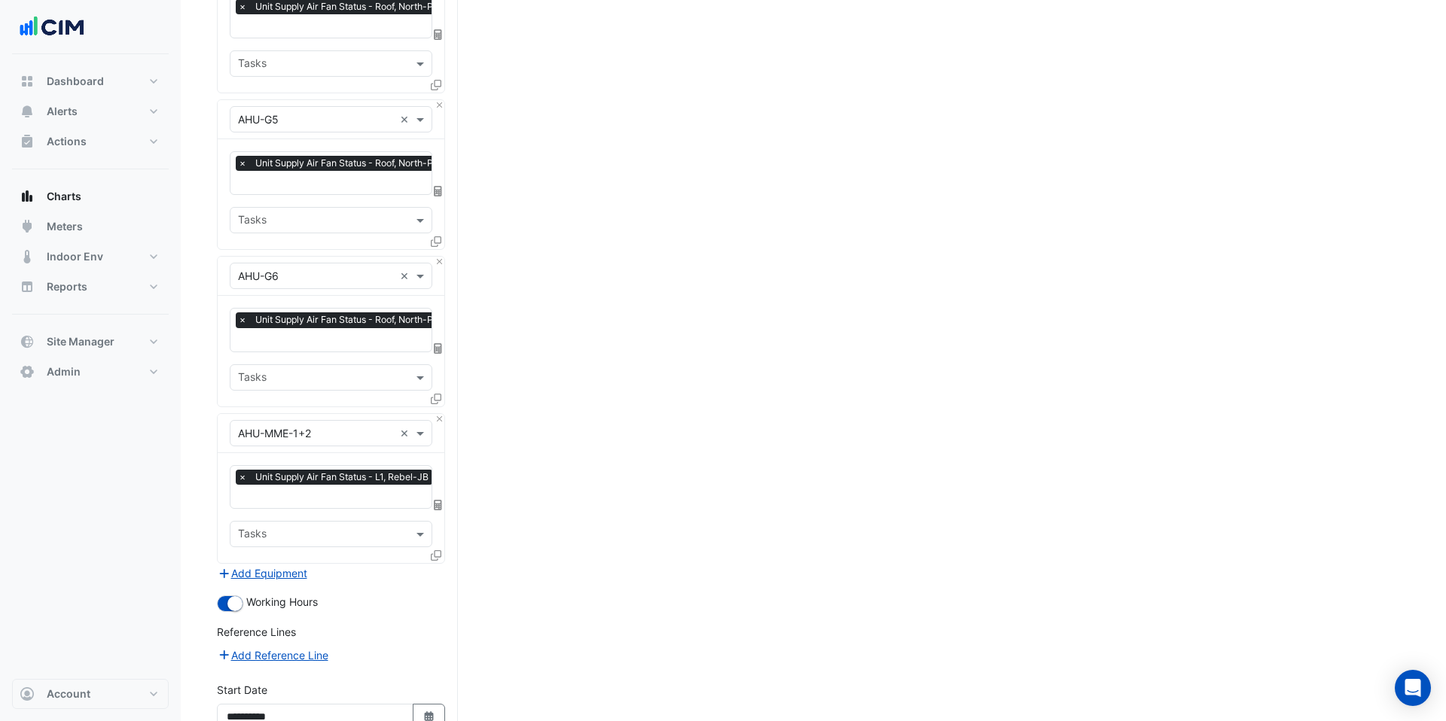
scroll to position [3936, 0]
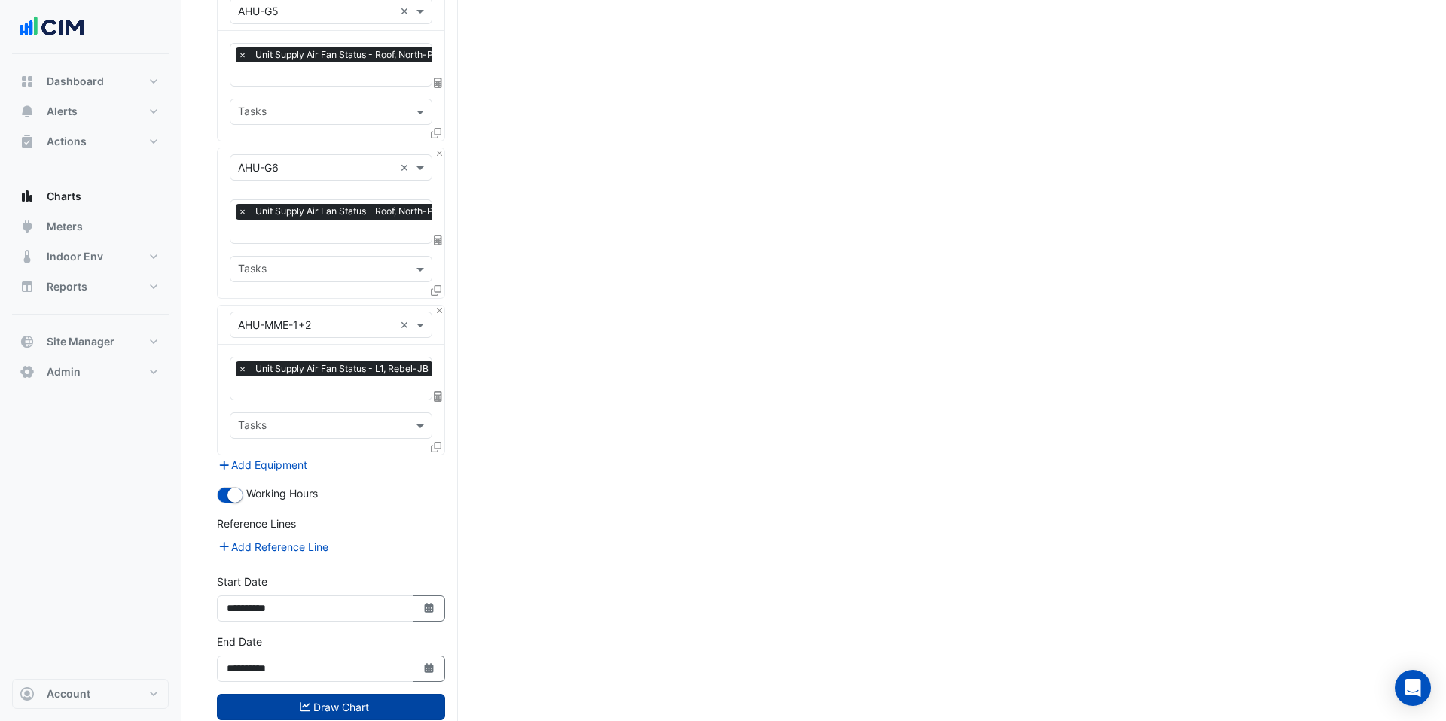
click at [365, 600] on button "Draw Chart" at bounding box center [331, 707] width 228 height 26
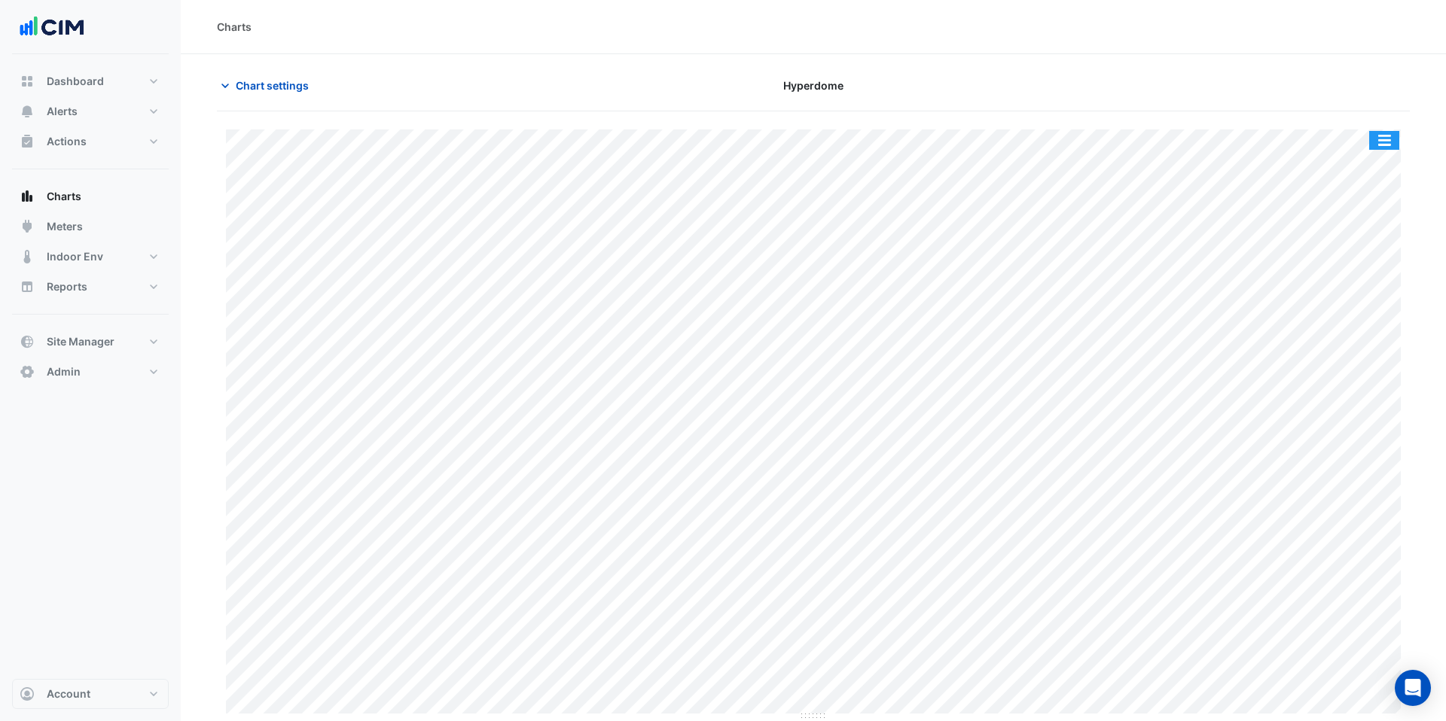
click at [995, 141] on button "button" at bounding box center [1384, 140] width 30 height 19
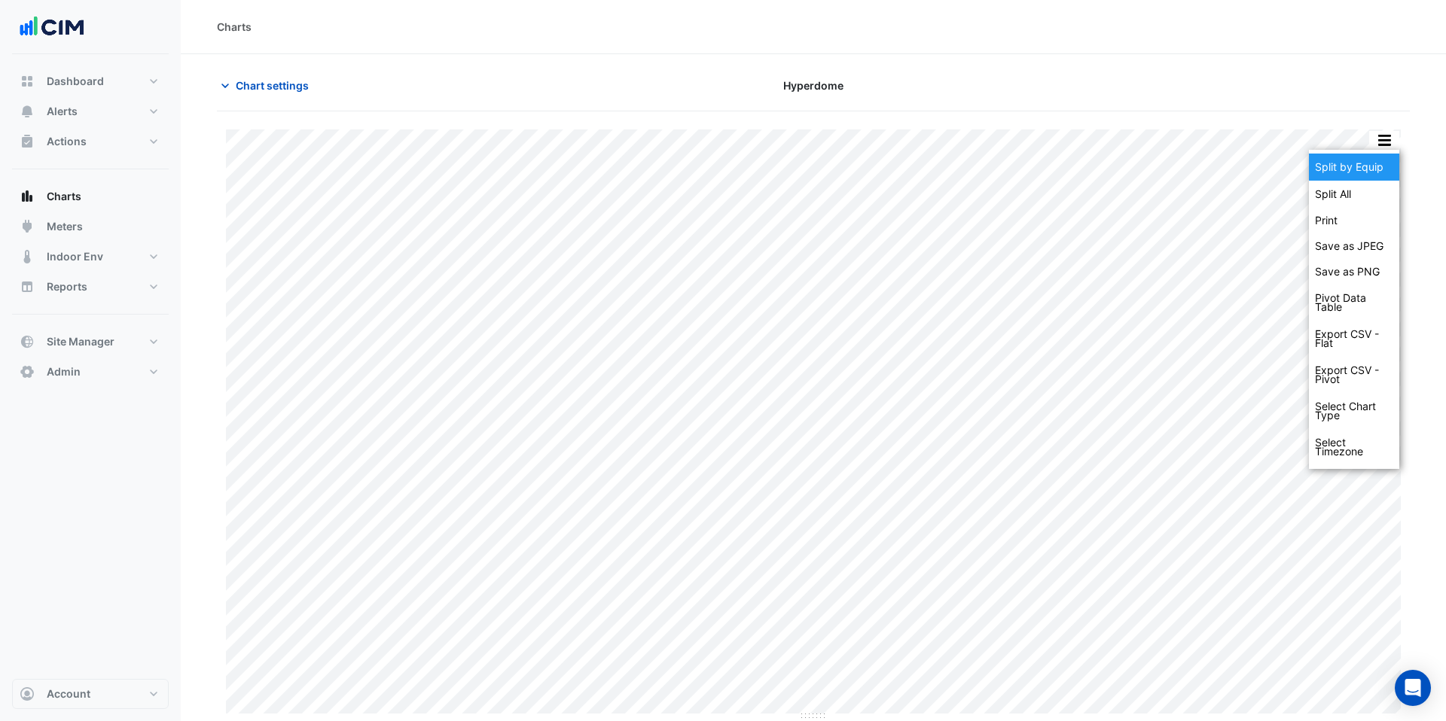
click at [995, 160] on div "Split by Equip" at bounding box center [1354, 167] width 90 height 27
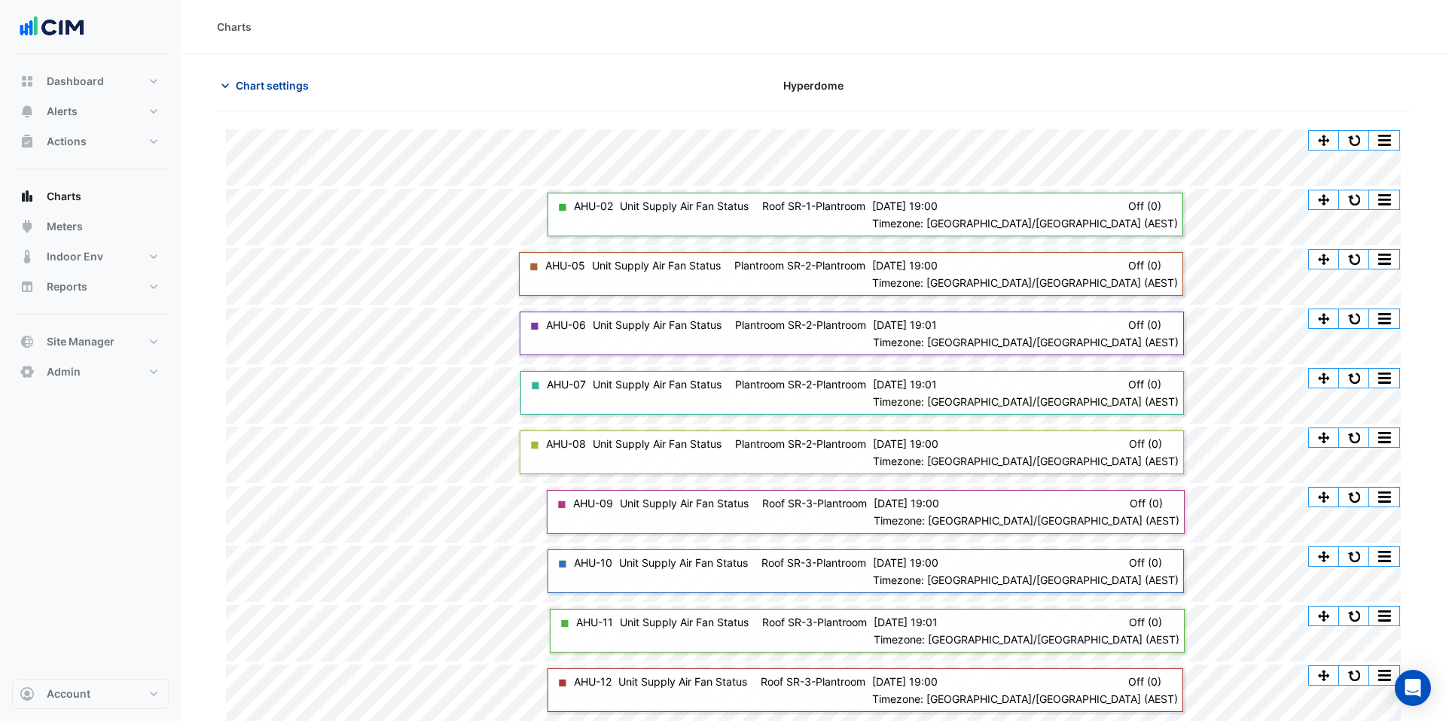
click at [270, 84] on span "Chart settings" at bounding box center [272, 86] width 73 height 16
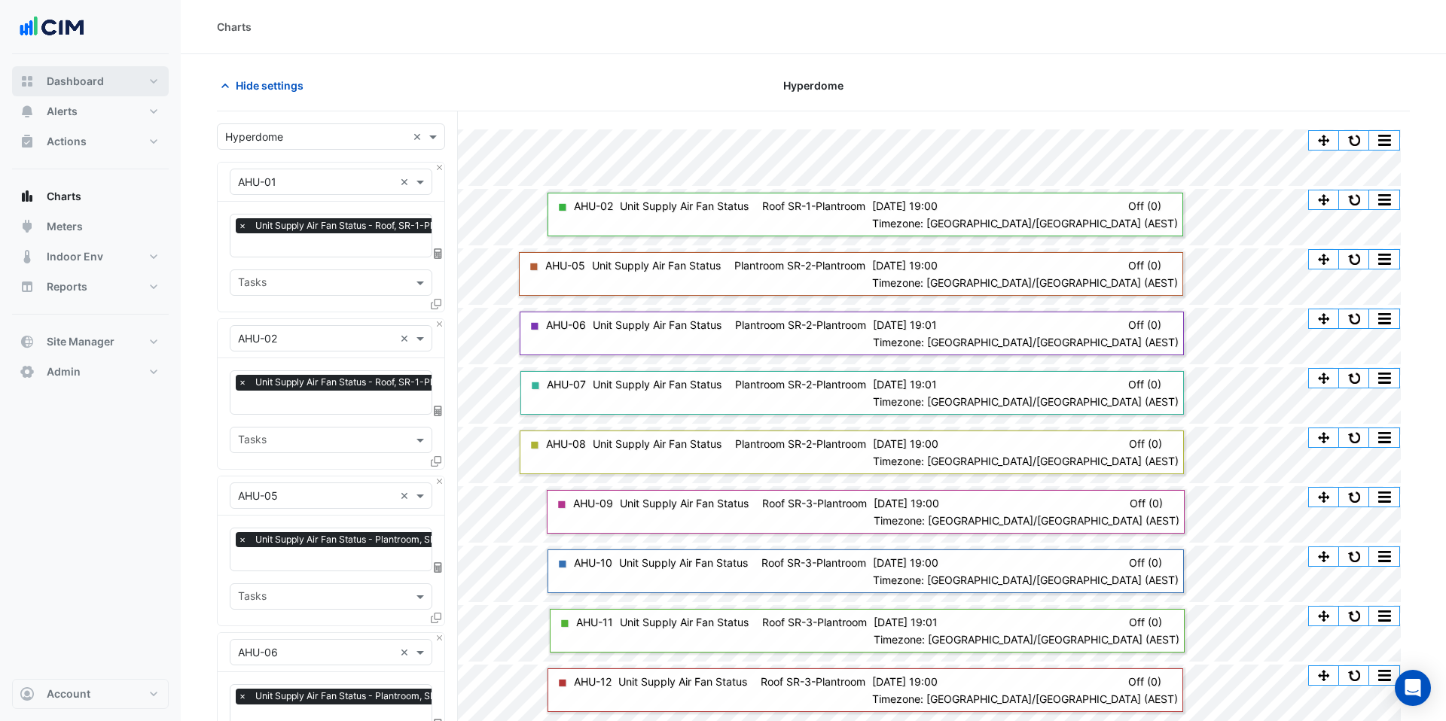
drag, startPoint x: 105, startPoint y: 63, endPoint x: 108, endPoint y: 73, distance: 10.2
click at [106, 66] on div "Dashboard Portfolio Ratings Performance Alerts Site Rules Templates Actions Sit…" at bounding box center [90, 366] width 157 height 625
click at [110, 79] on button "Dashboard" at bounding box center [90, 81] width 157 height 30
select select "***"
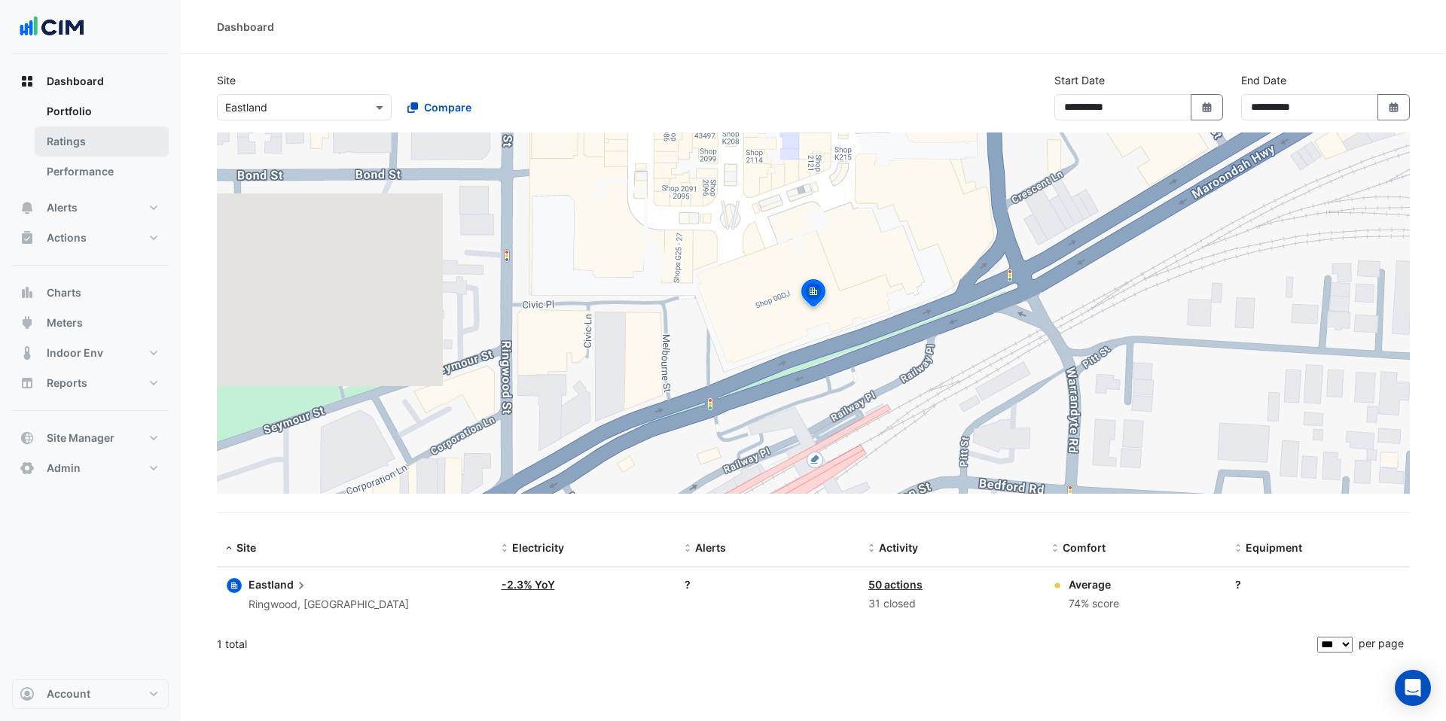
click at [117, 148] on link "Ratings" at bounding box center [102, 141] width 134 height 30
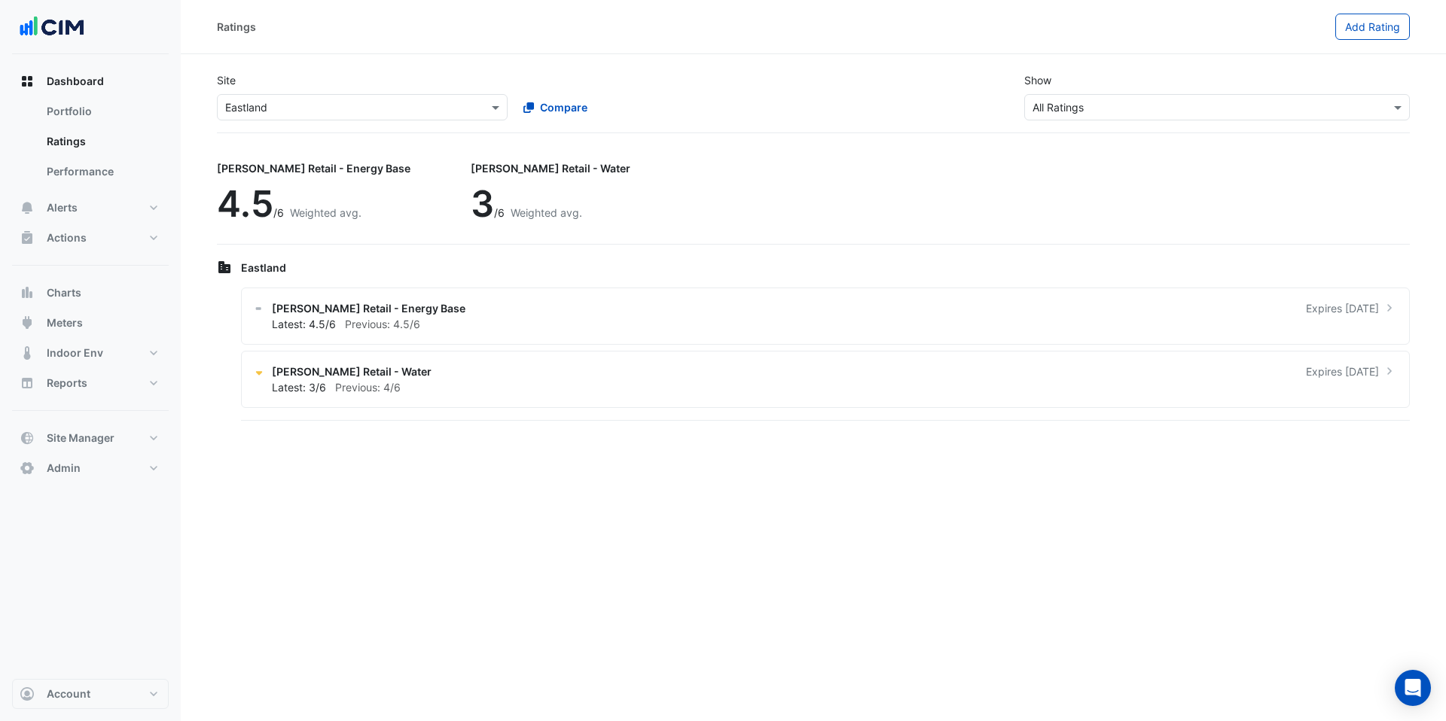
click at [407, 111] on input "text" at bounding box center [347, 108] width 244 height 16
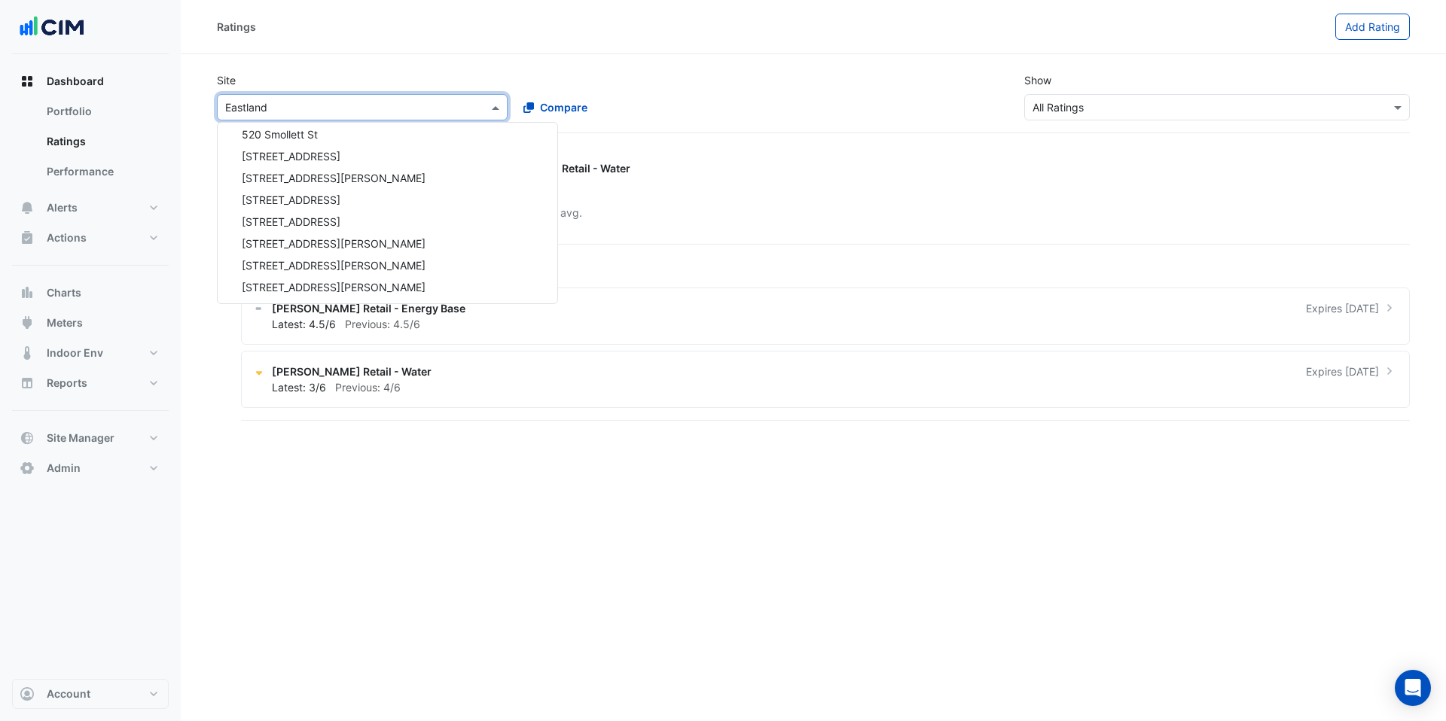
scroll to position [3989, 0]
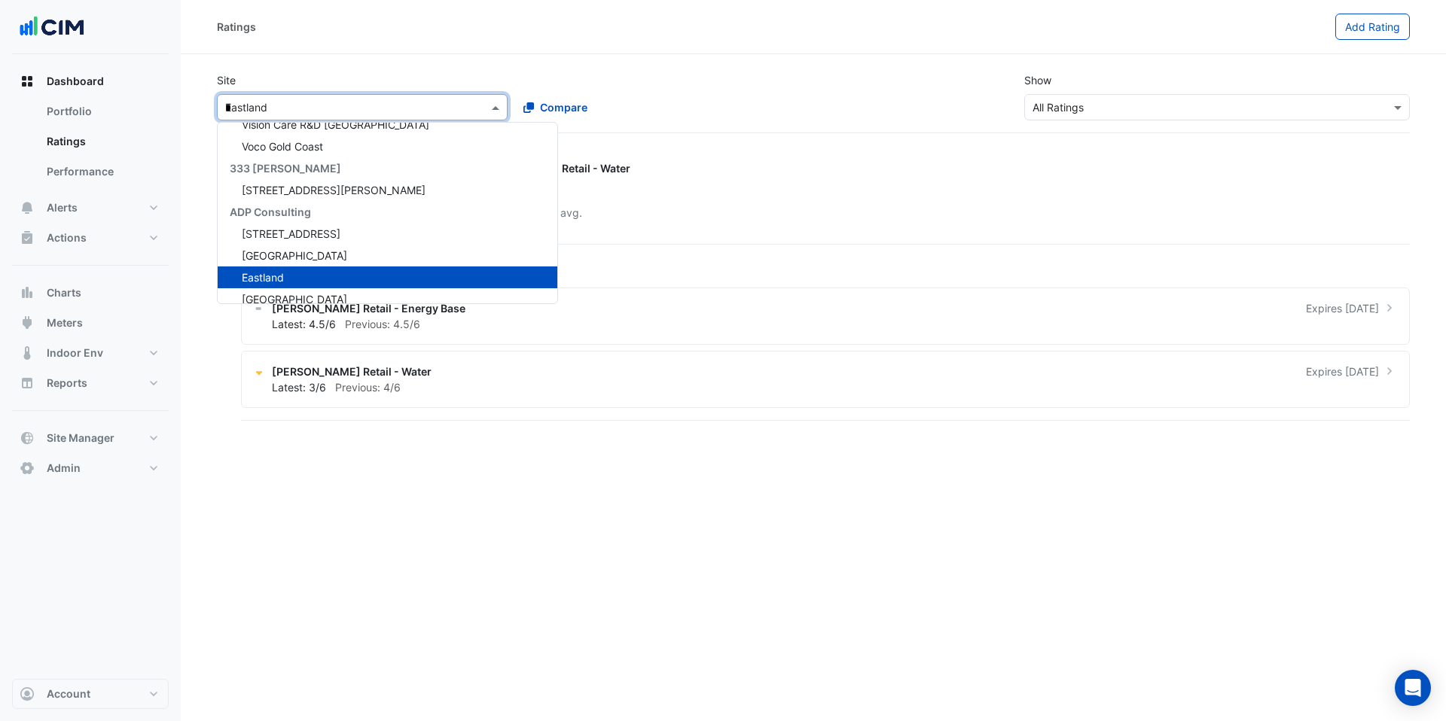
type input "**"
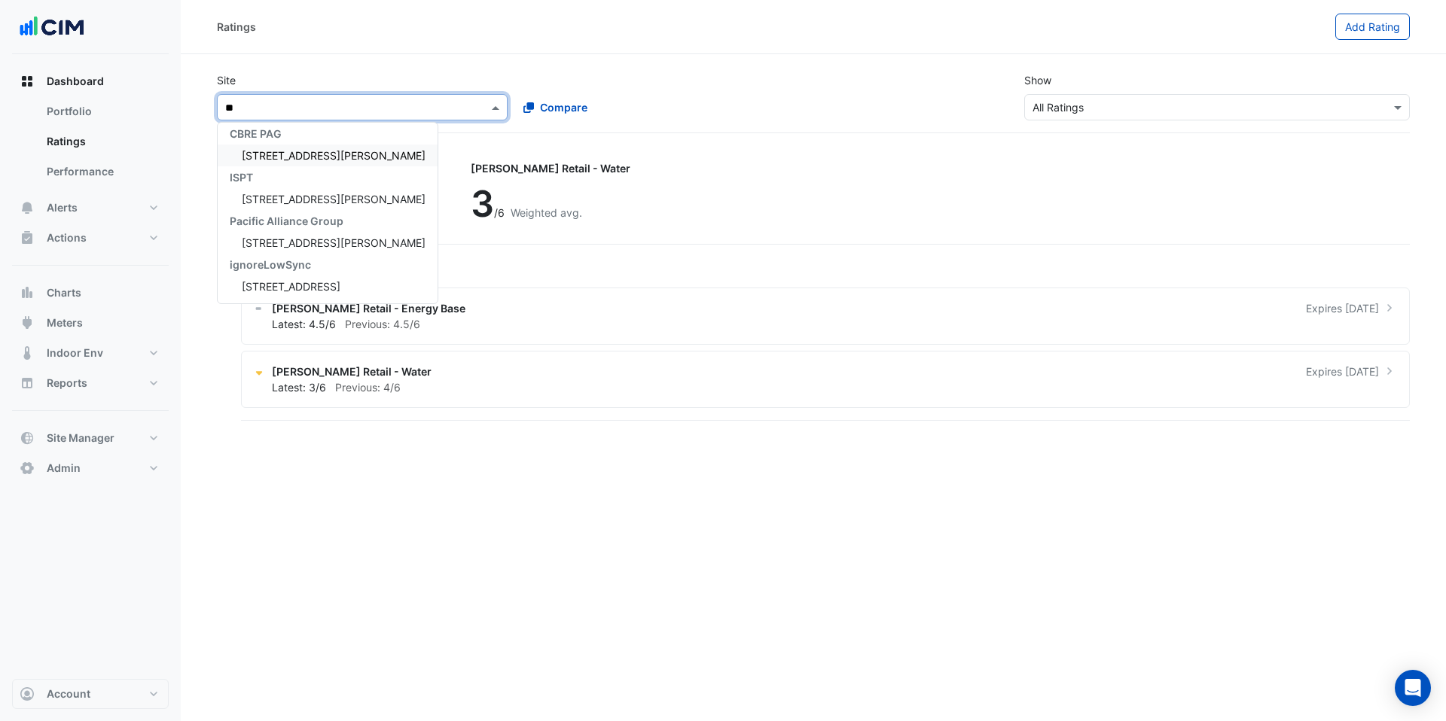
scroll to position [6, 0]
click at [286, 150] on span "367 Collins Street" at bounding box center [334, 155] width 184 height 13
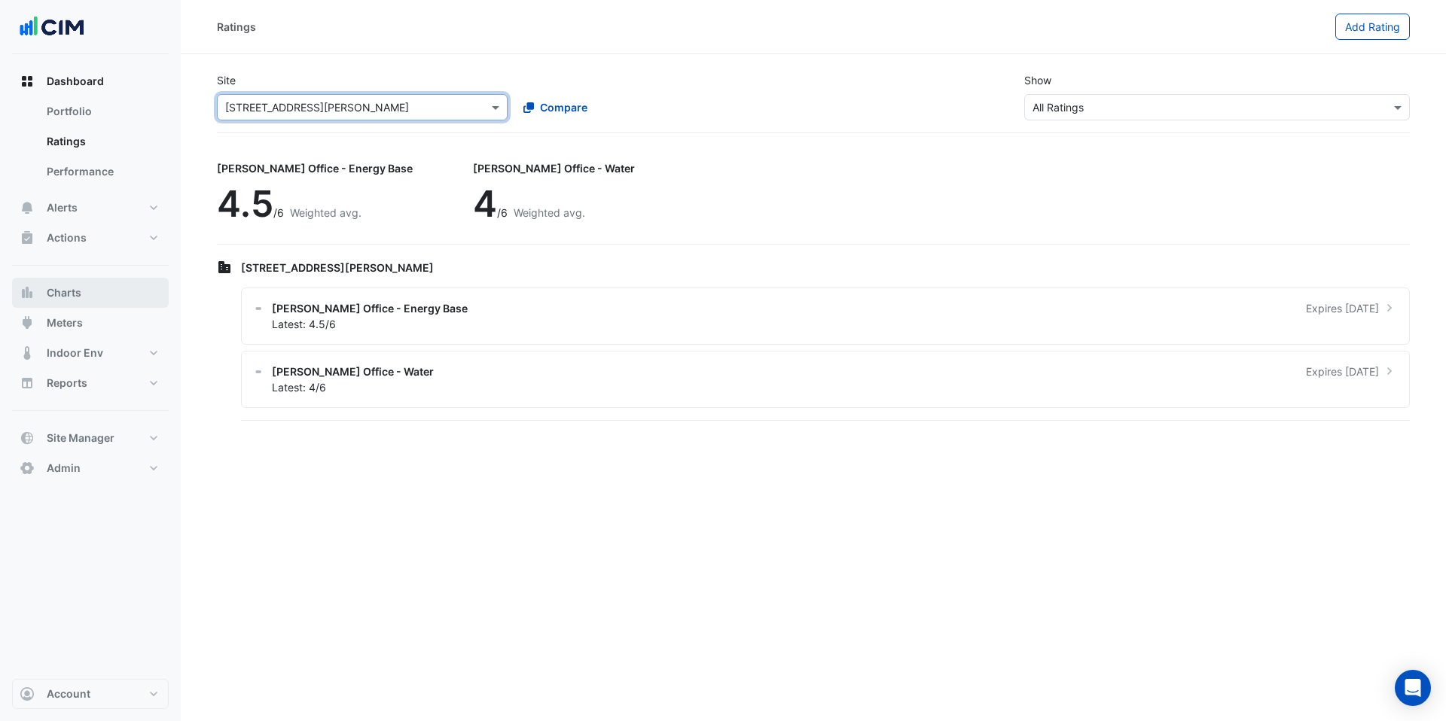
click at [111, 287] on button "Charts" at bounding box center [90, 293] width 157 height 30
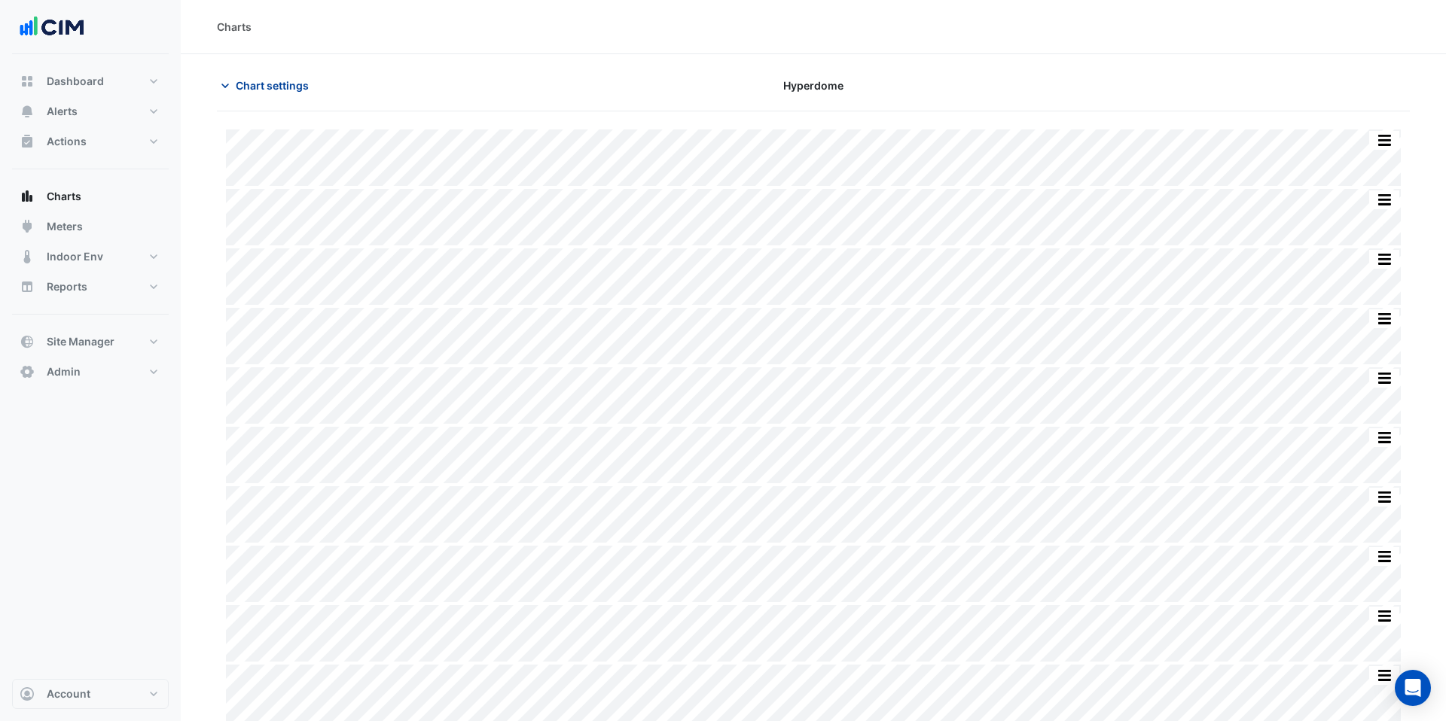
click at [267, 93] on span "Chart settings" at bounding box center [272, 86] width 73 height 16
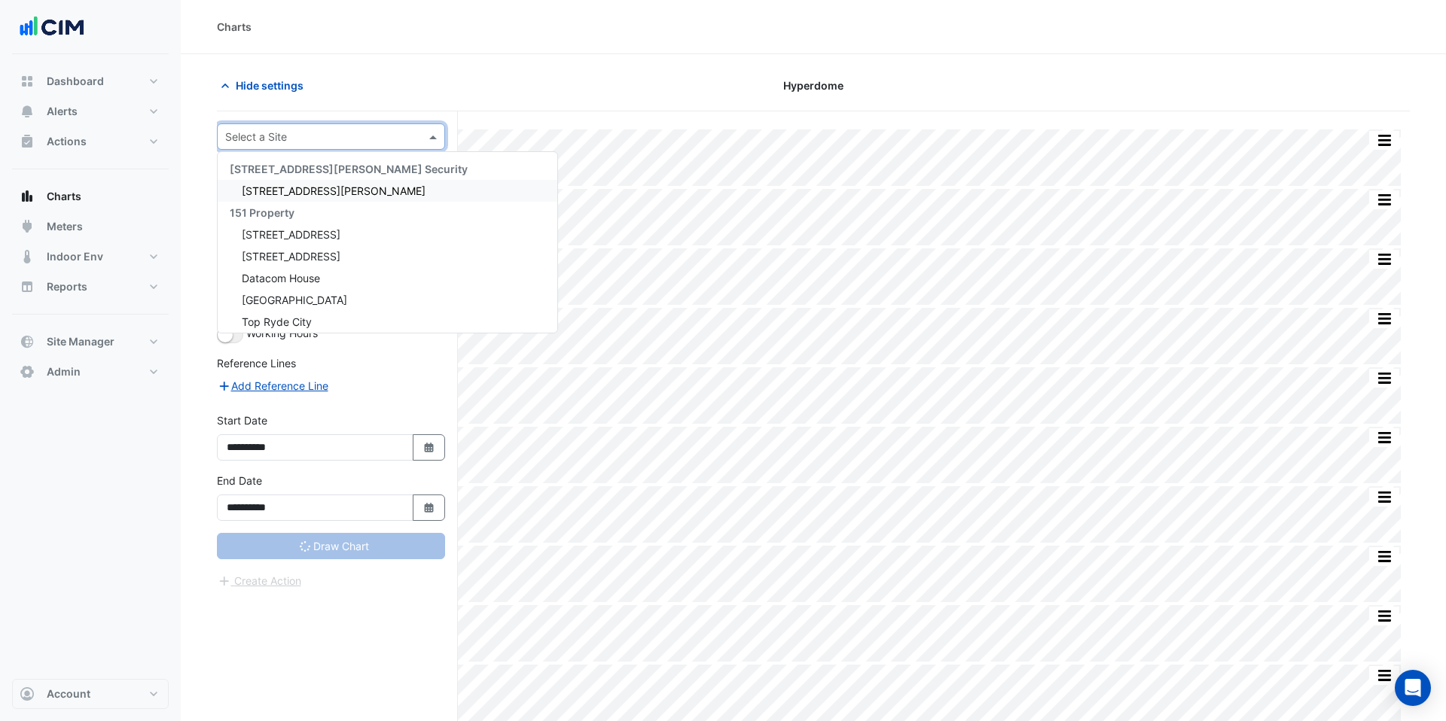
click at [289, 139] on input "text" at bounding box center [315, 137] width 181 height 16
type input "***"
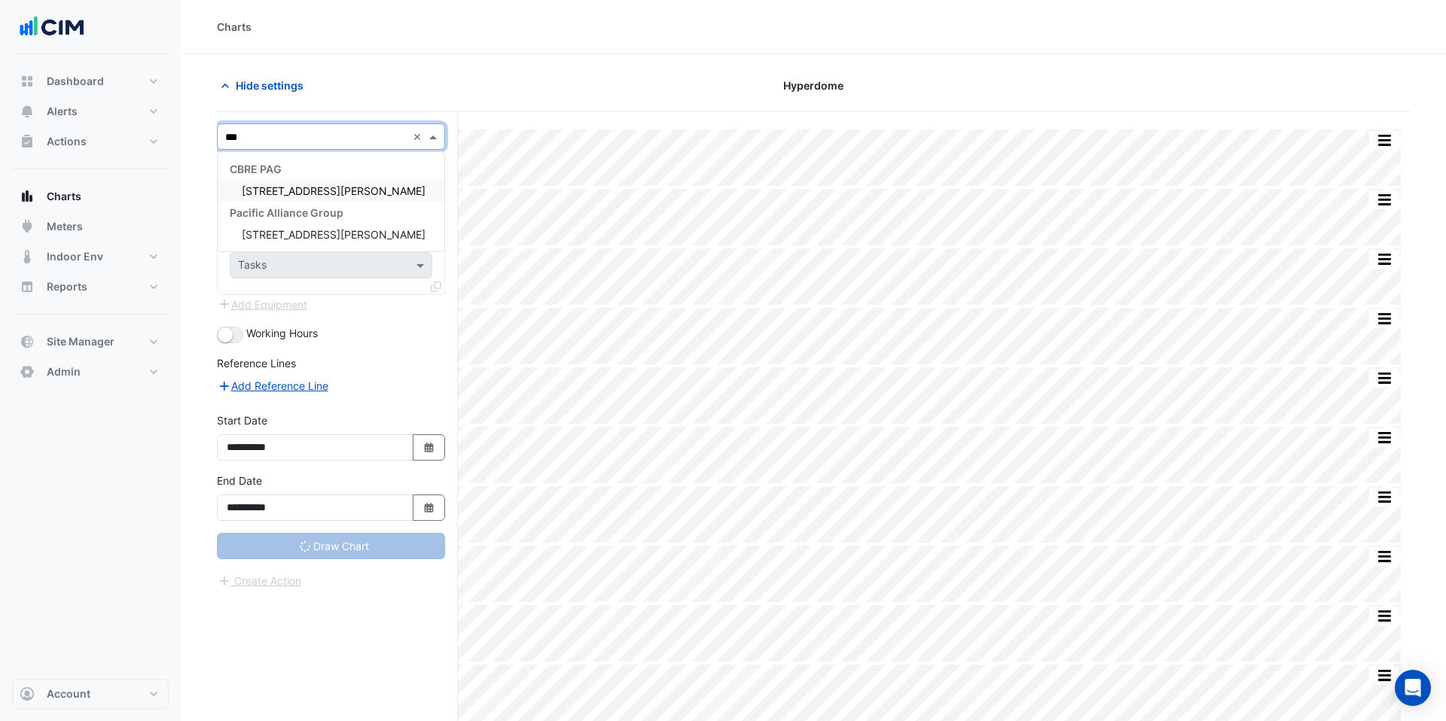
click at [279, 191] on span "367 Collins Street" at bounding box center [334, 190] width 184 height 13
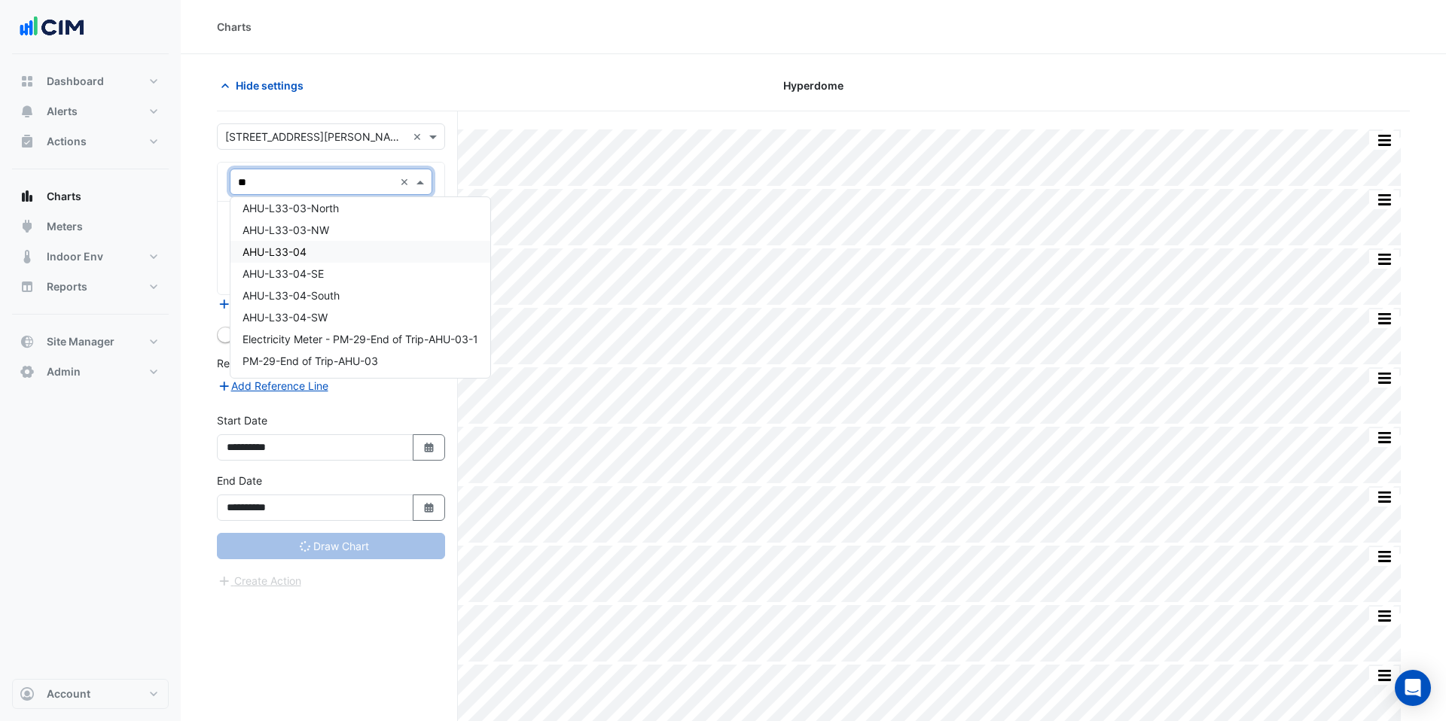
scroll to position [224, 0]
type input "***"
type input "**********"
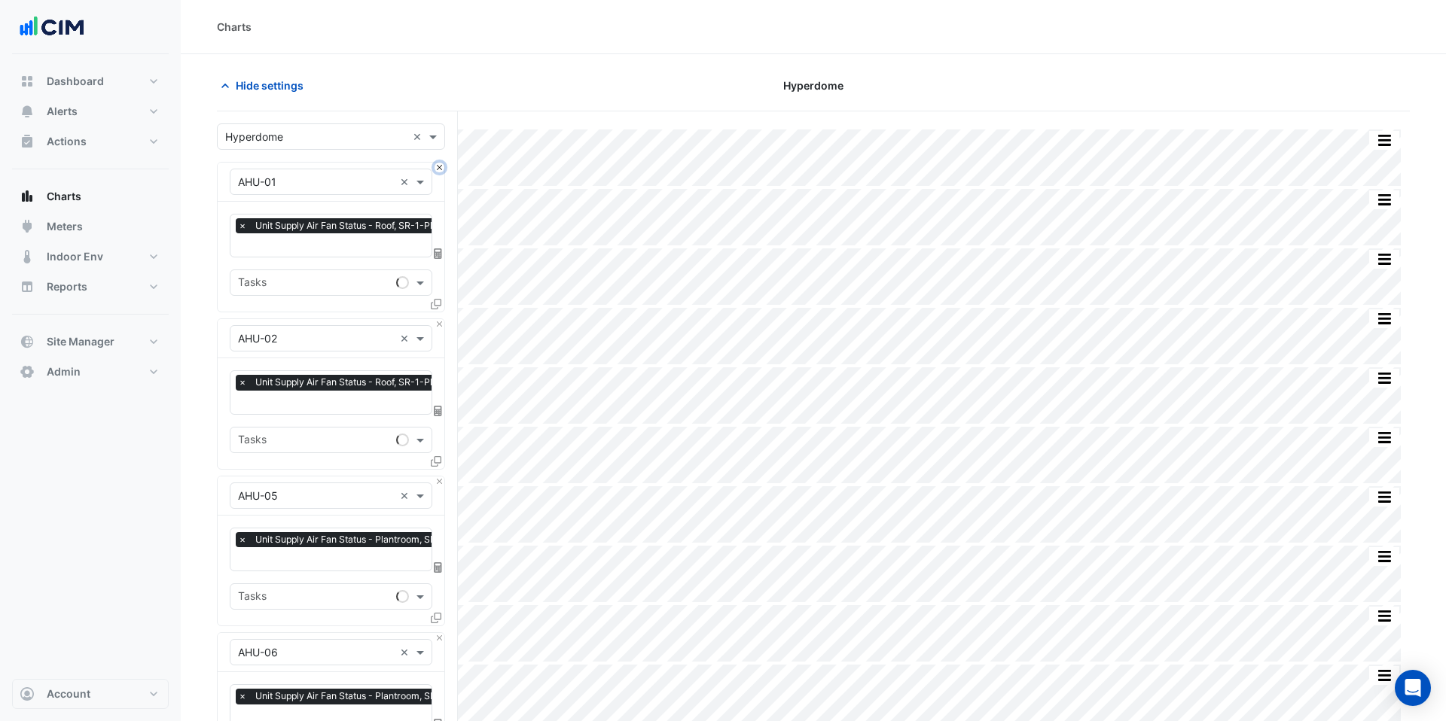
click at [440, 169] on button "Close" at bounding box center [439, 168] width 10 height 10
click at [440, 319] on button "Close" at bounding box center [439, 324] width 10 height 10
click at [440, 169] on button "Close" at bounding box center [439, 168] width 10 height 10
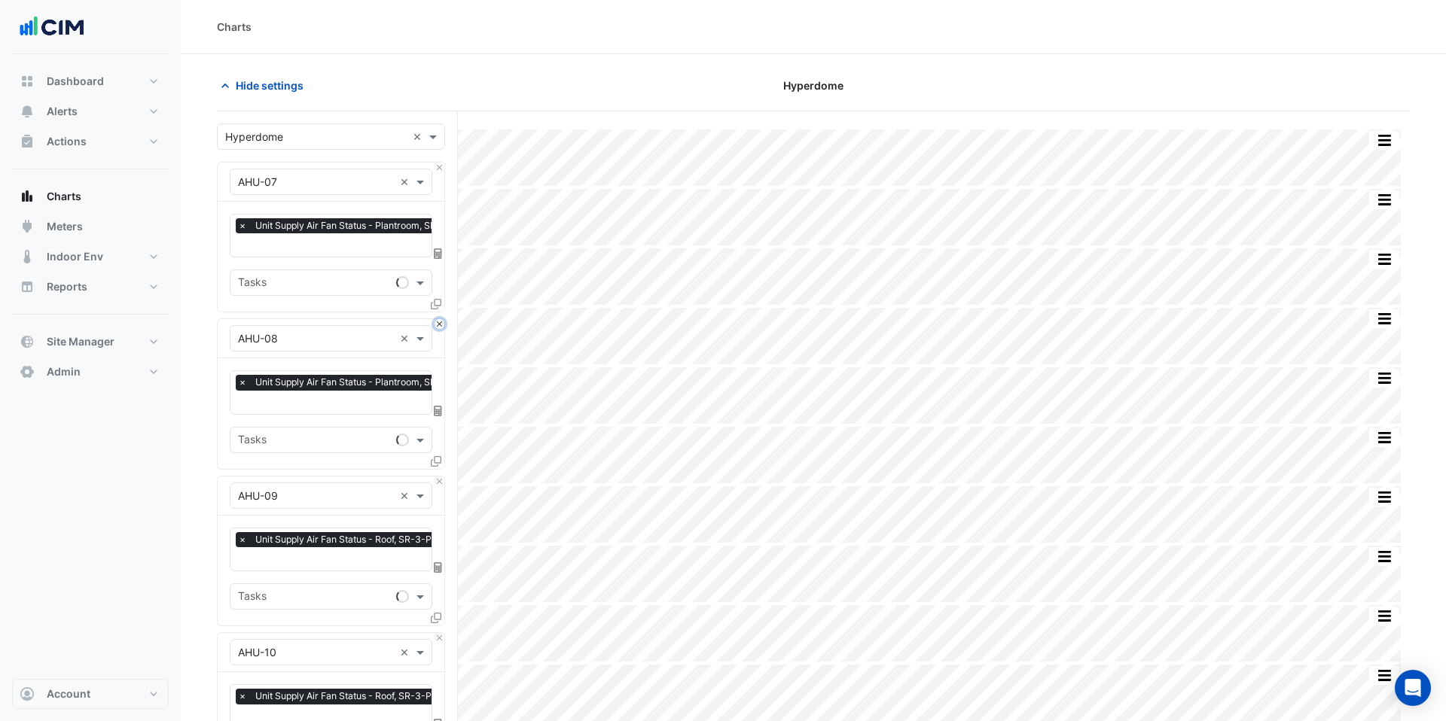
click at [440, 319] on button "Close" at bounding box center [439, 324] width 10 height 10
click at [440, 169] on button "Close" at bounding box center [439, 168] width 10 height 10
click at [440, 319] on button "Close" at bounding box center [439, 324] width 10 height 10
click at [440, 169] on button "Close" at bounding box center [439, 168] width 10 height 10
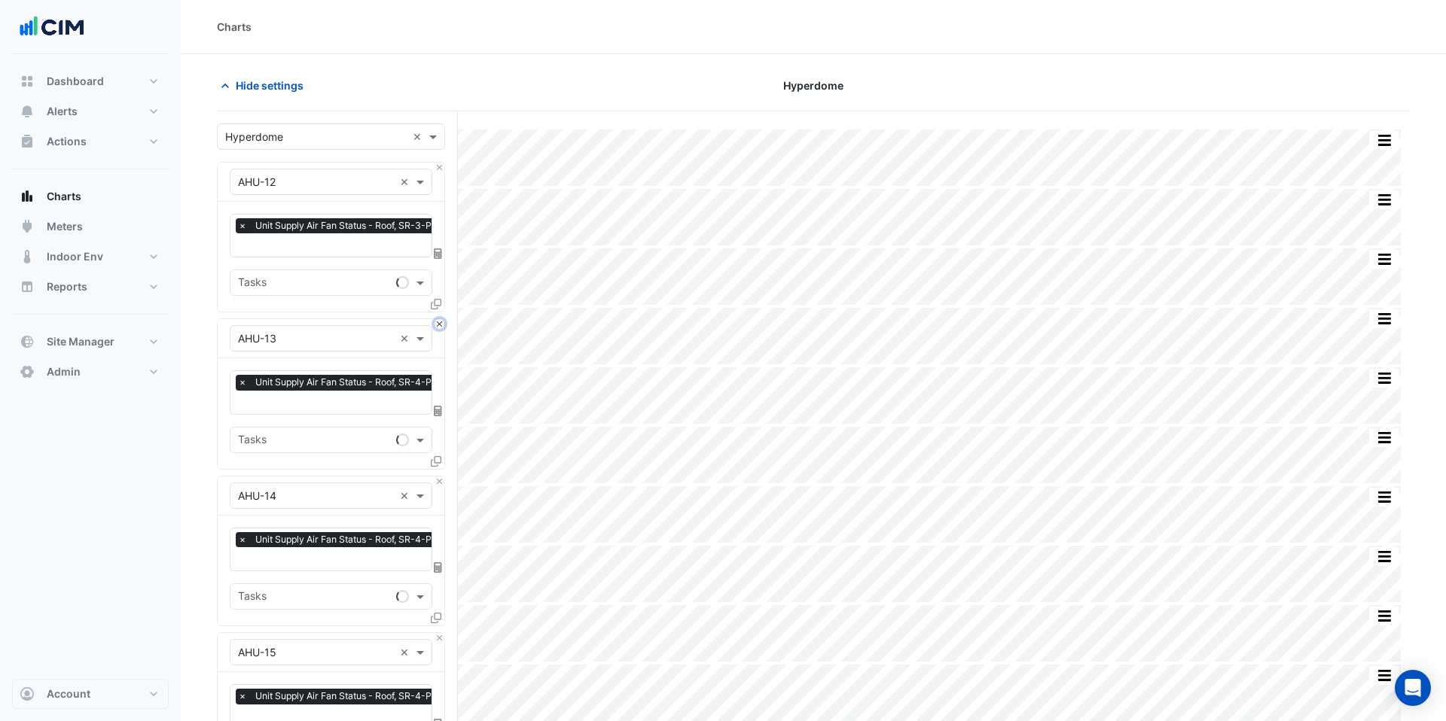
click at [440, 319] on button "Close" at bounding box center [439, 324] width 10 height 10
click at [440, 169] on button "Close" at bounding box center [439, 168] width 10 height 10
click at [440, 319] on button "Close" at bounding box center [439, 324] width 10 height 10
click at [440, 169] on button "Close" at bounding box center [439, 168] width 10 height 10
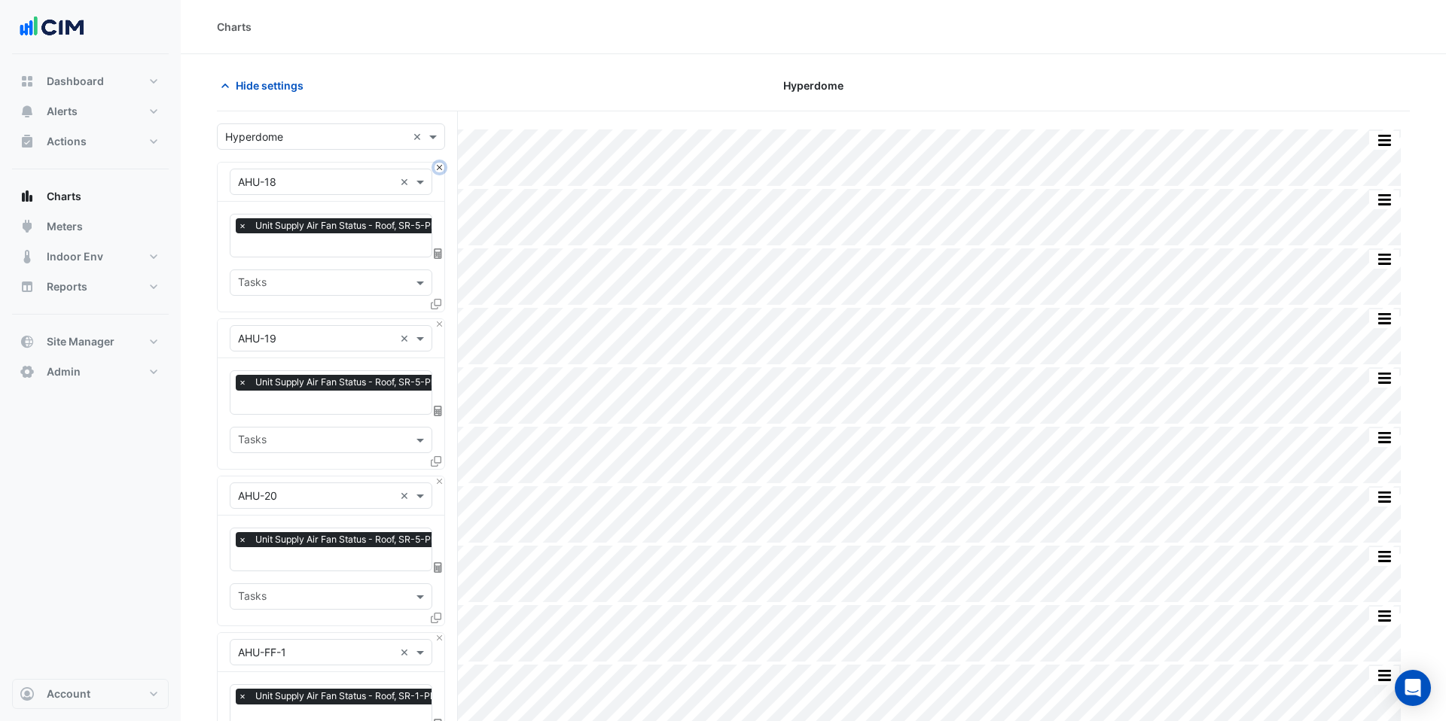
click at [440, 169] on button "Close" at bounding box center [439, 168] width 10 height 10
click at [440, 319] on button "Close" at bounding box center [439, 324] width 10 height 10
click at [440, 169] on button "Close" at bounding box center [439, 168] width 10 height 10
click at [440, 319] on button "Close" at bounding box center [439, 324] width 10 height 10
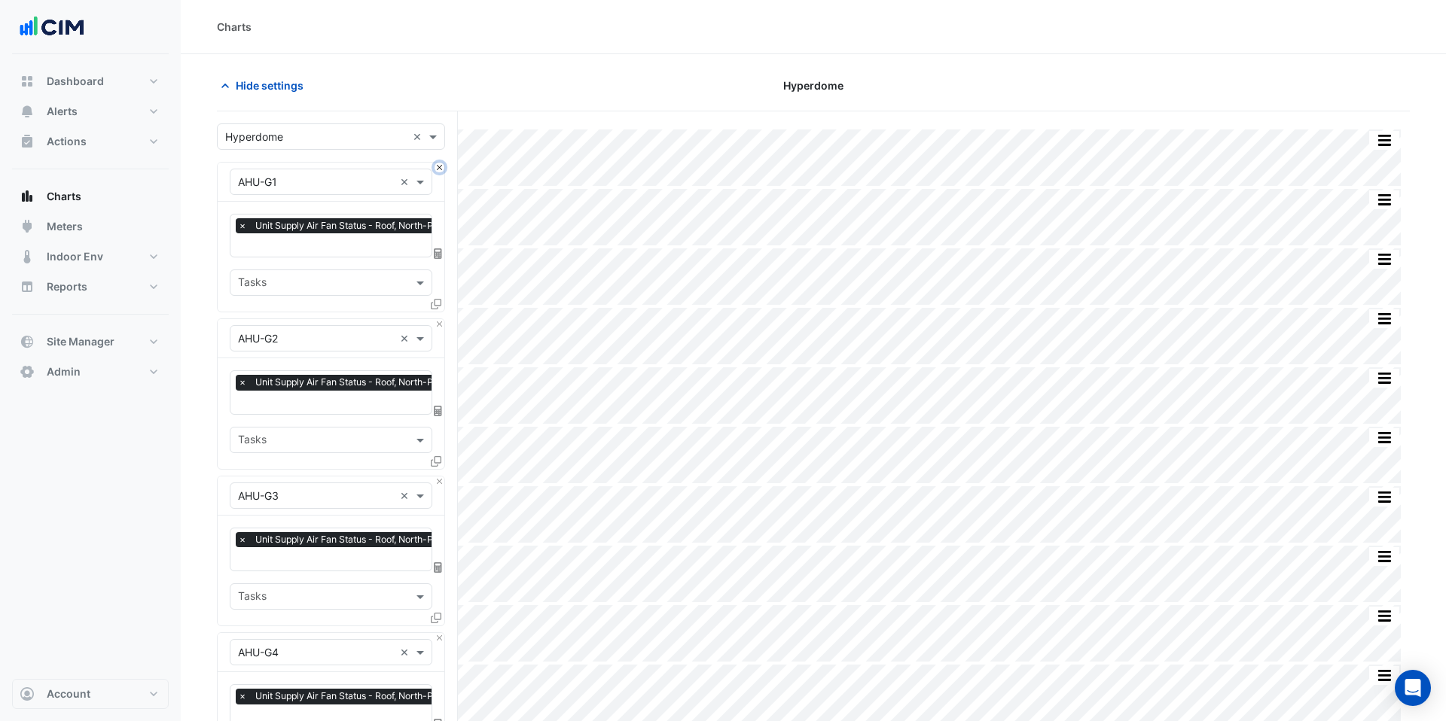
click at [440, 169] on button "Close" at bounding box center [439, 168] width 10 height 10
click at [440, 319] on button "Close" at bounding box center [439, 324] width 10 height 10
click at [440, 169] on button "Close" at bounding box center [439, 168] width 10 height 10
click at [440, 319] on button "Close" at bounding box center [439, 324] width 10 height 10
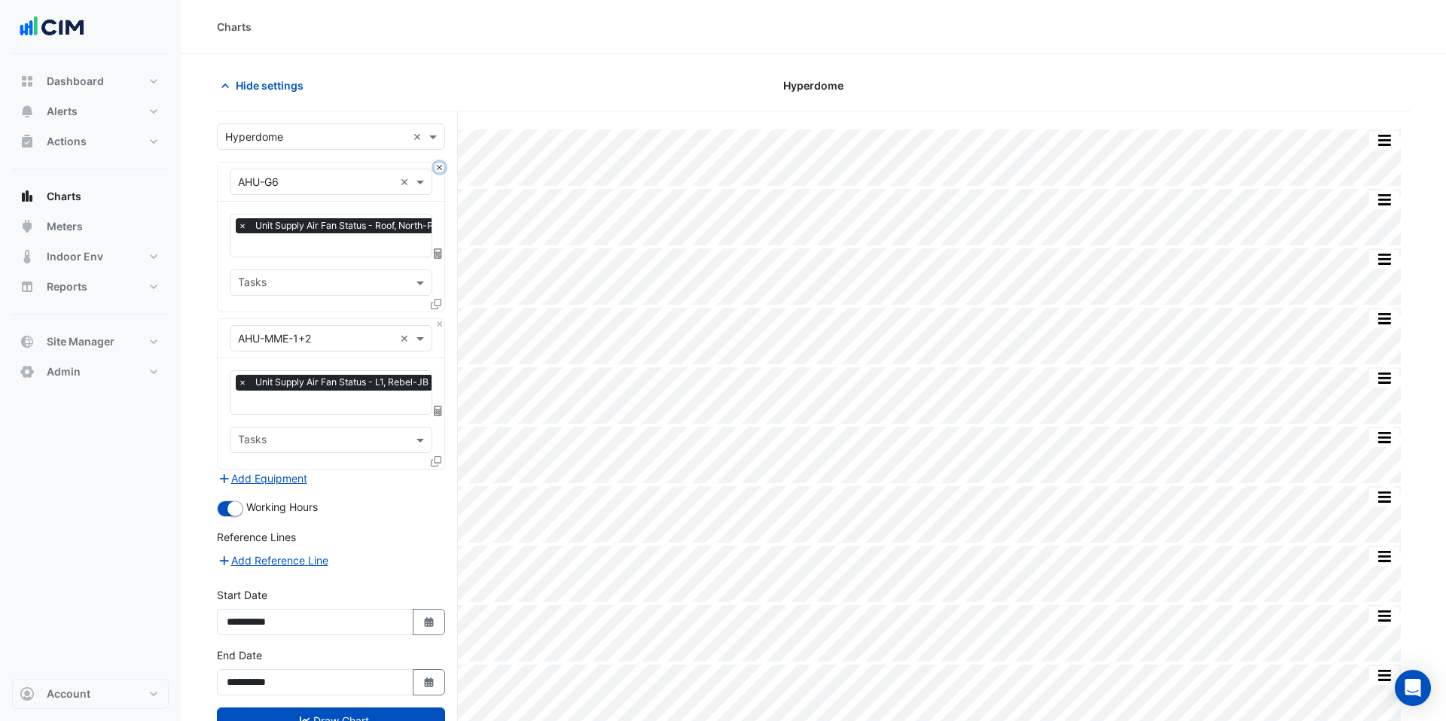
click at [440, 169] on button "Close" at bounding box center [439, 168] width 10 height 10
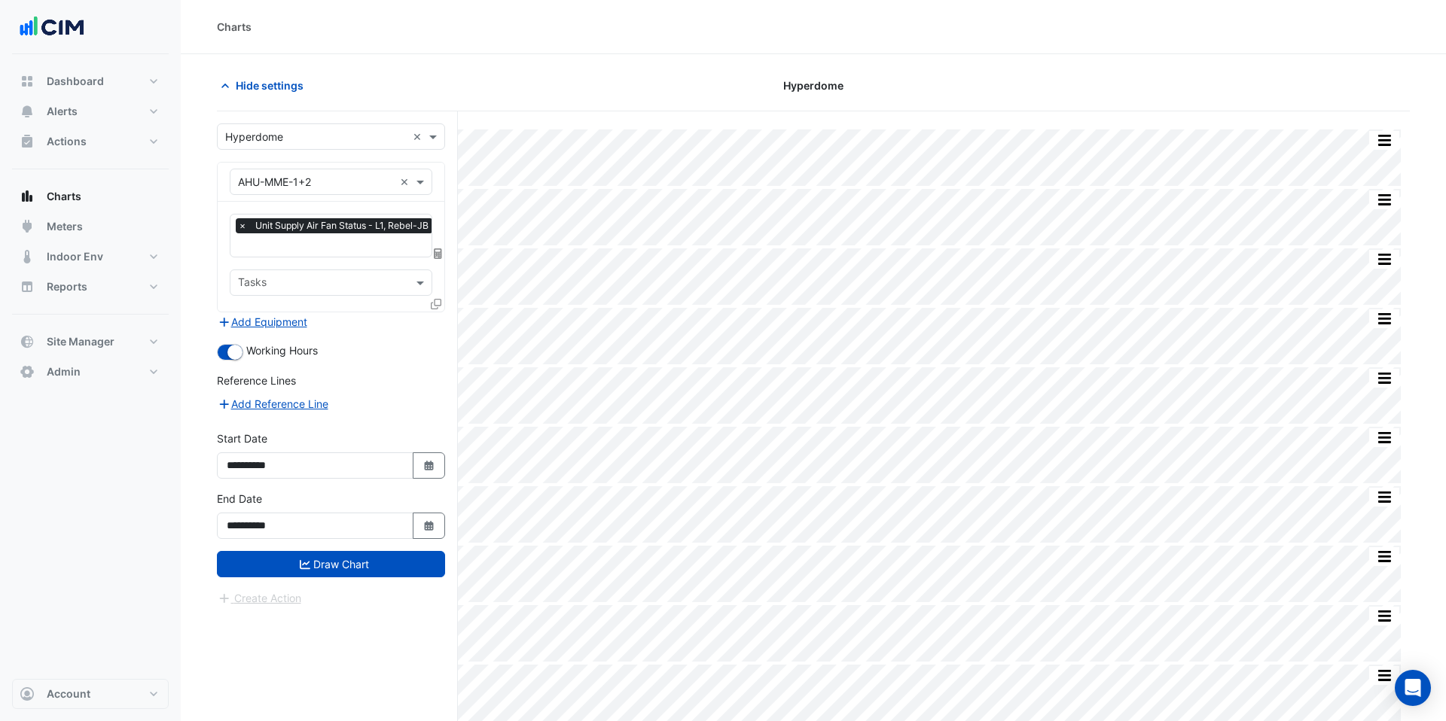
click at [440, 169] on div "× AHU-MME-1+2 ×" at bounding box center [331, 182] width 227 height 39
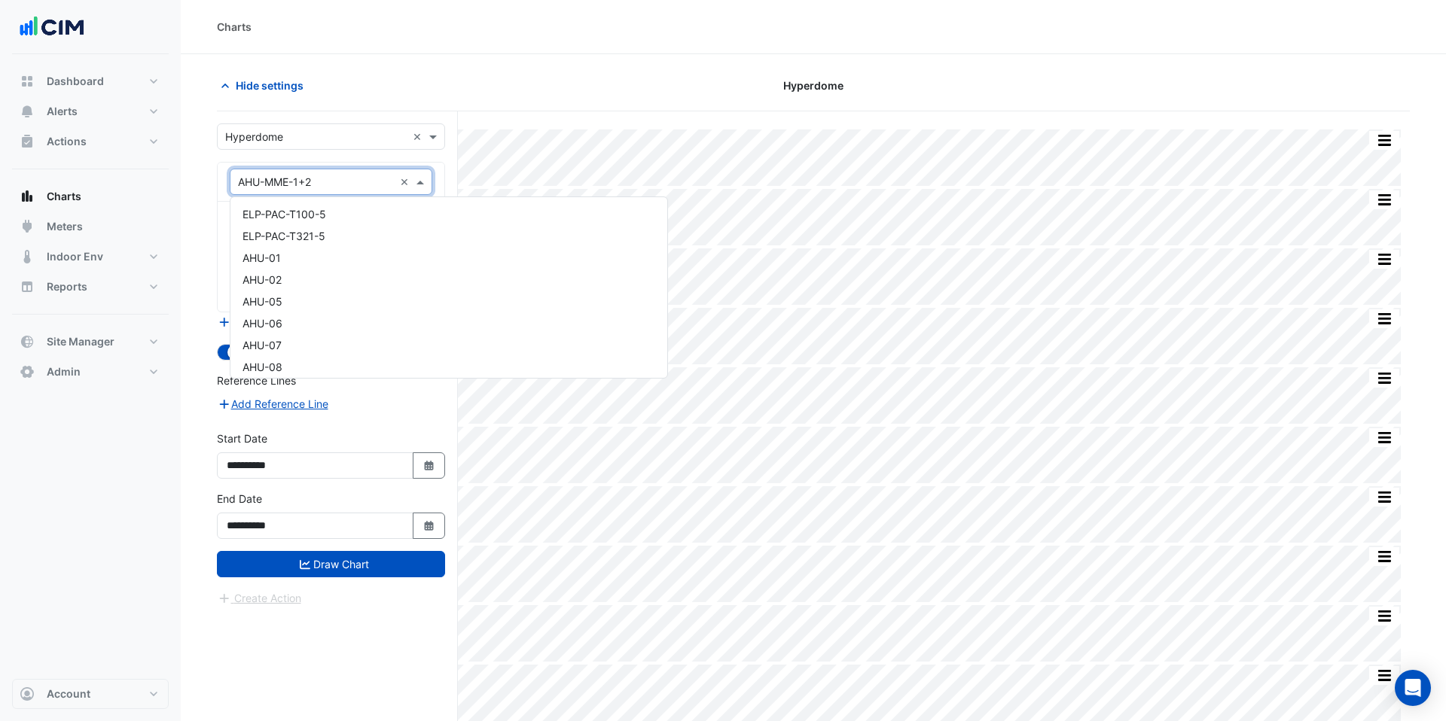
click at [348, 178] on input "text" at bounding box center [316, 183] width 156 height 16
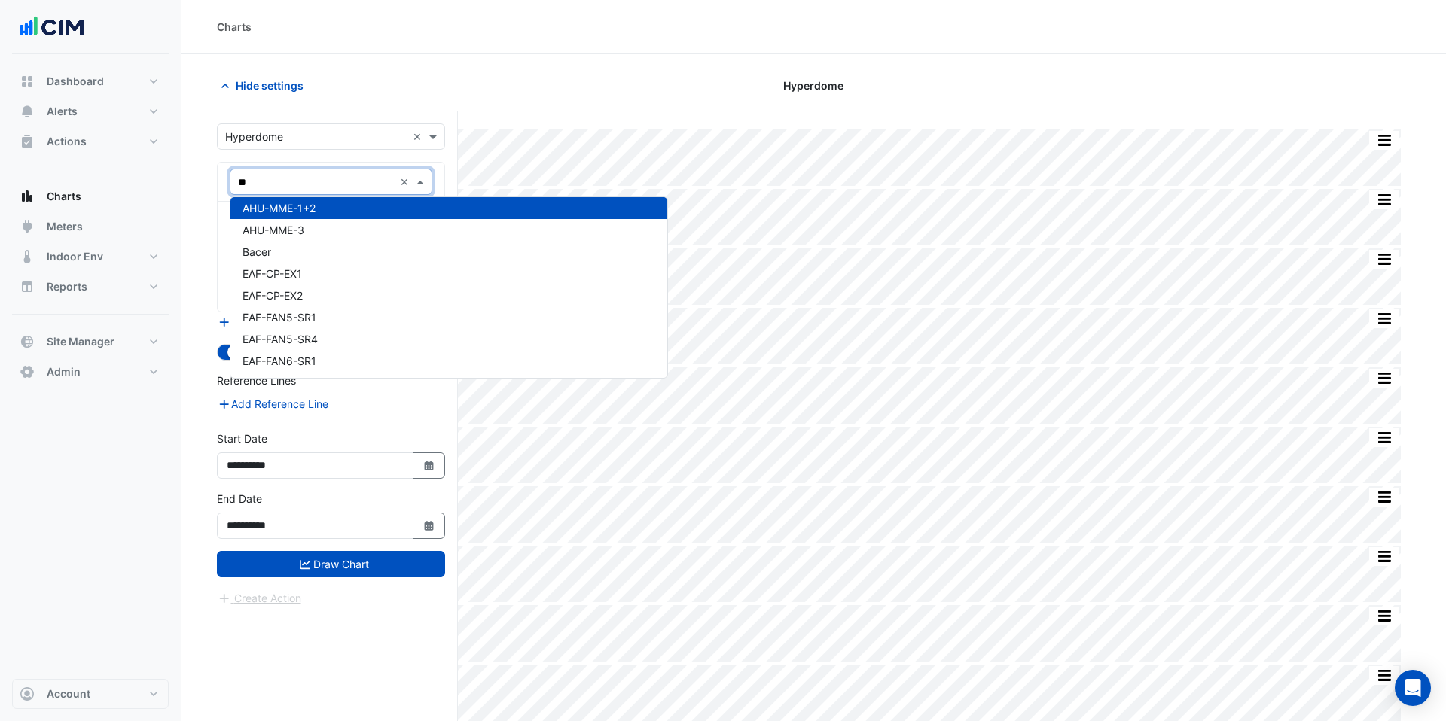
scroll to position [574, 0]
type input "***"
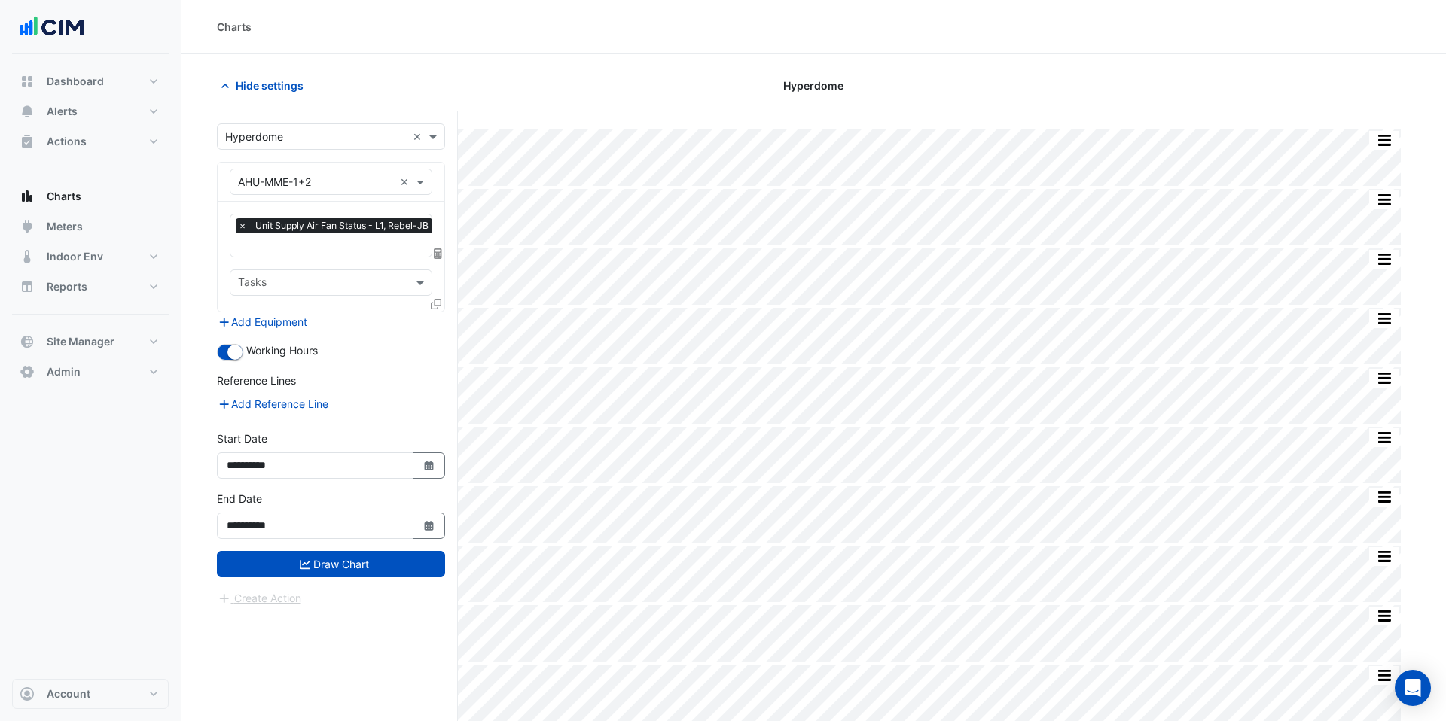
click at [346, 132] on input "text" at bounding box center [315, 137] width 181 height 16
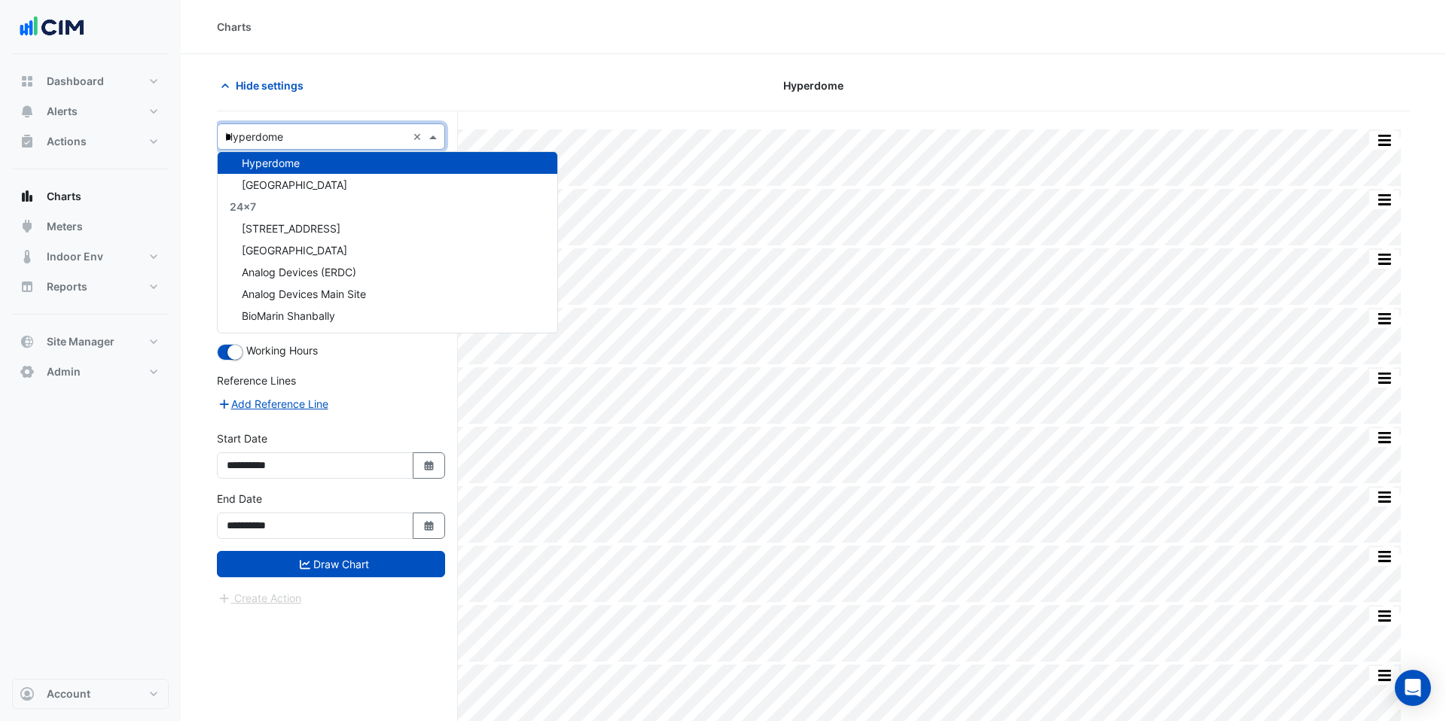
scroll to position [0, 0]
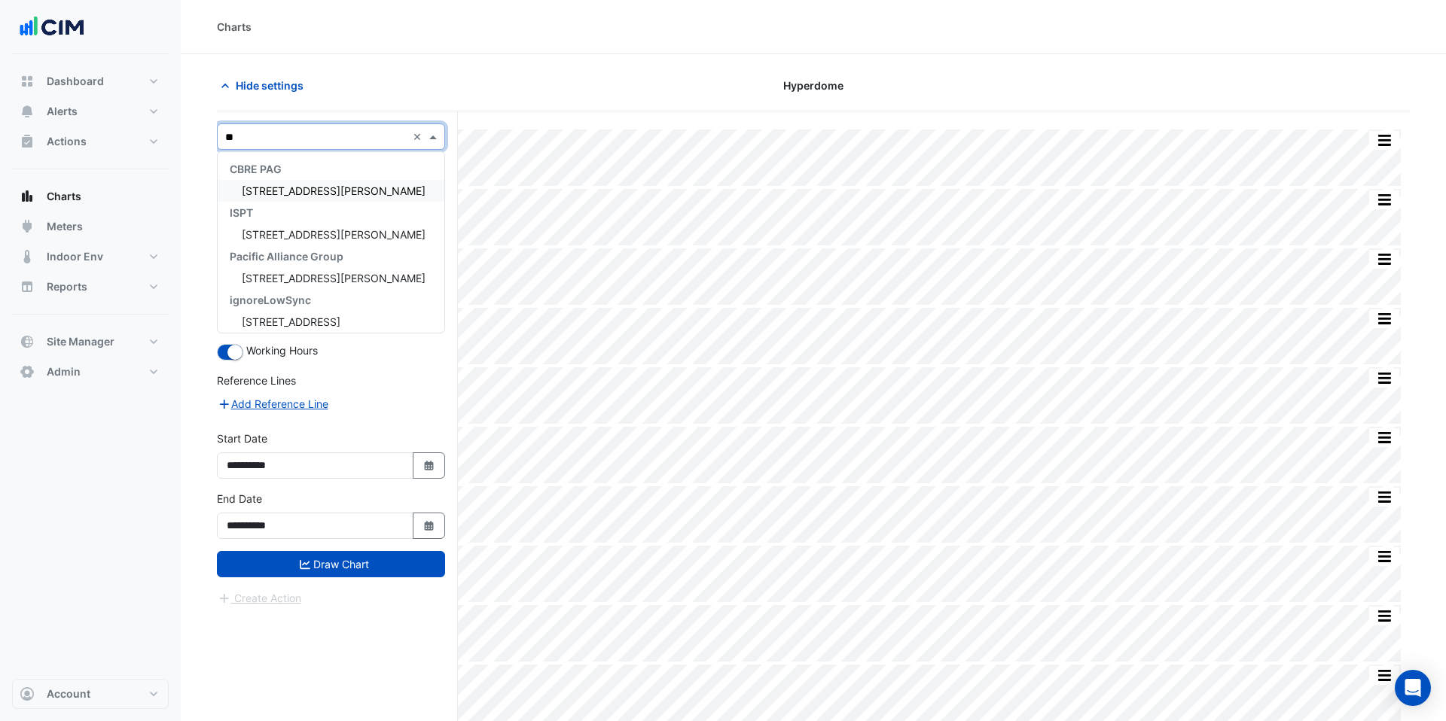
type input "***"
click at [337, 193] on div "367 Collins Street" at bounding box center [331, 191] width 227 height 22
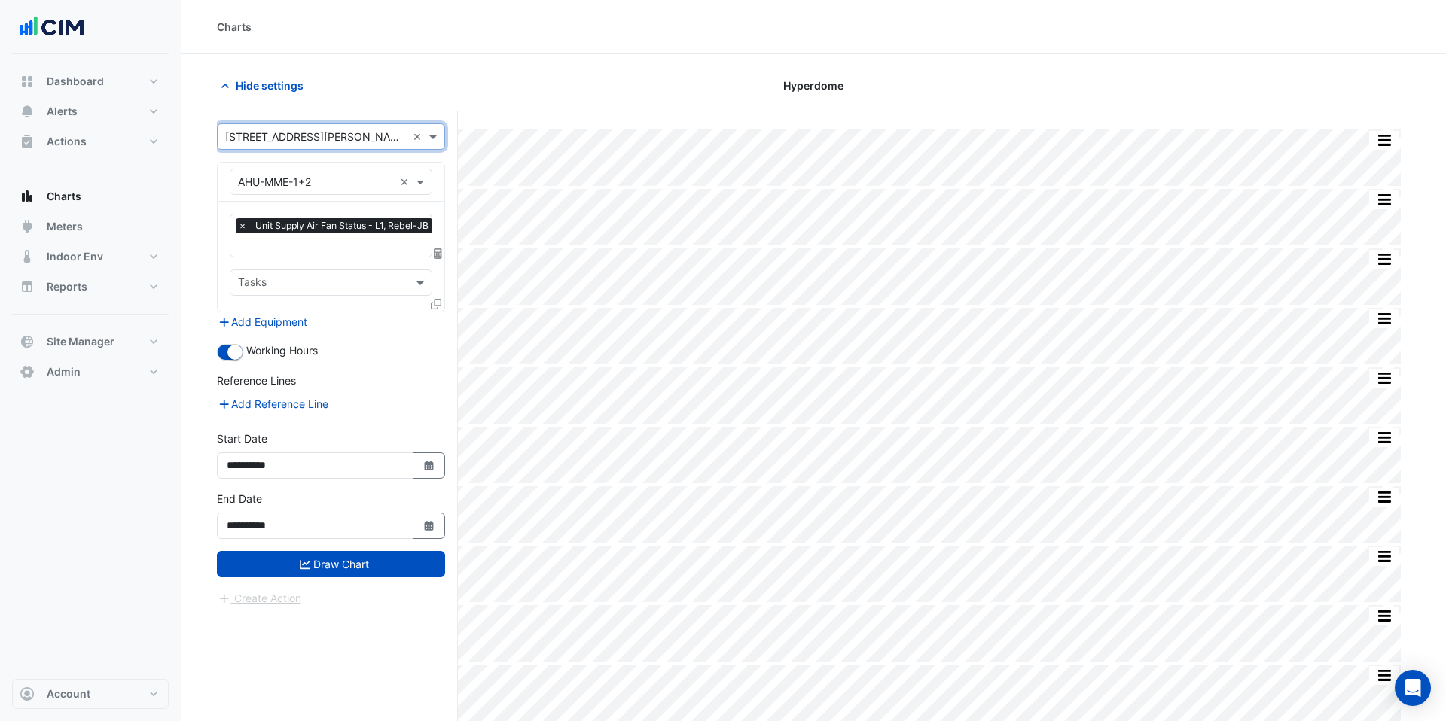
click at [324, 183] on input "text" at bounding box center [316, 183] width 156 height 16
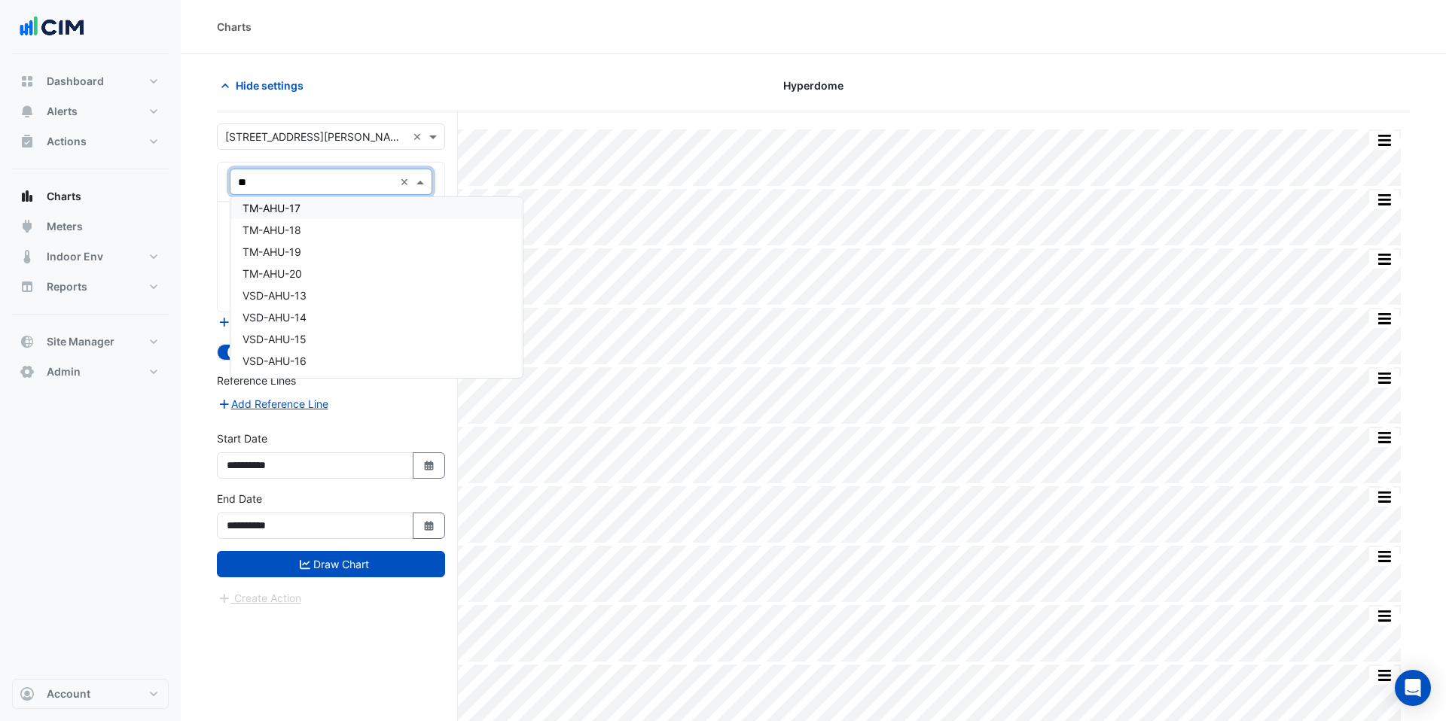
scroll to position [574, 0]
type input "***"
click at [314, 218] on div "AHU-01" at bounding box center [330, 214] width 201 height 22
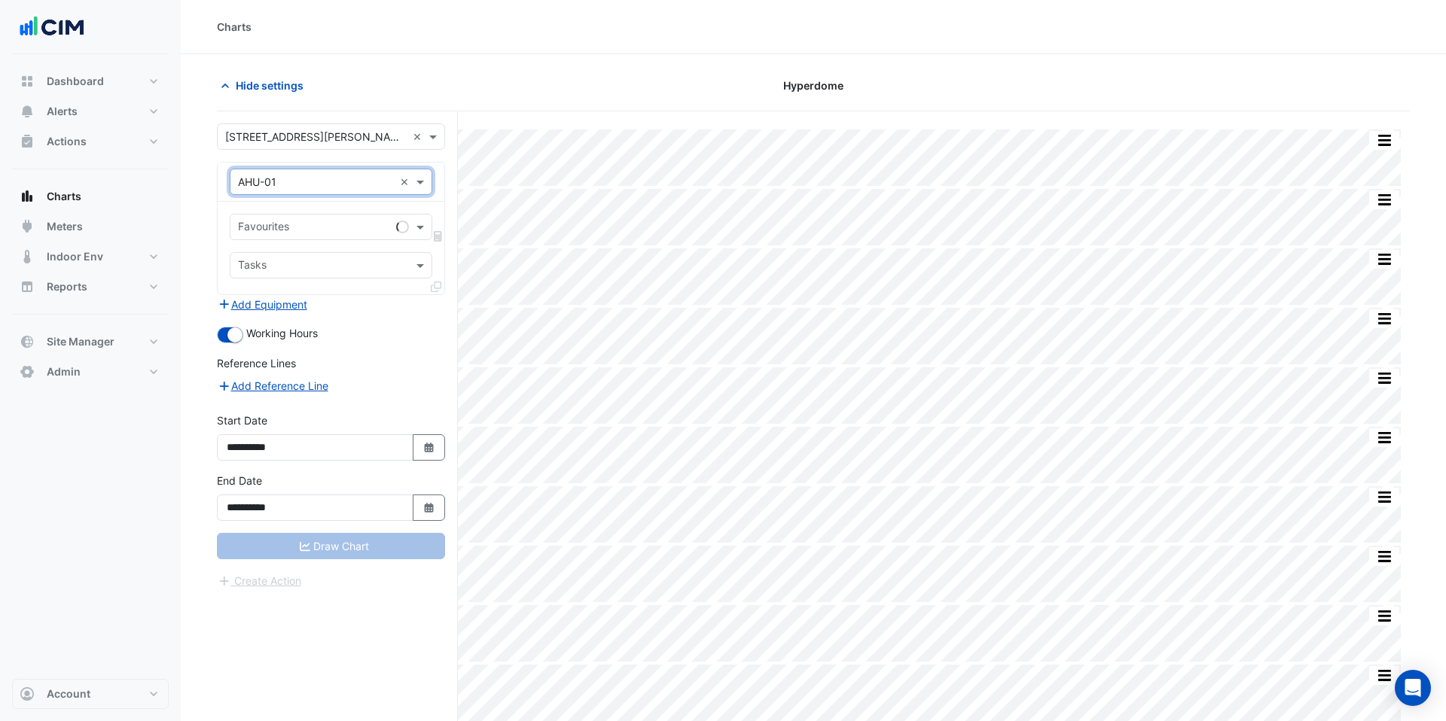
click at [357, 233] on input "text" at bounding box center [314, 229] width 152 height 16
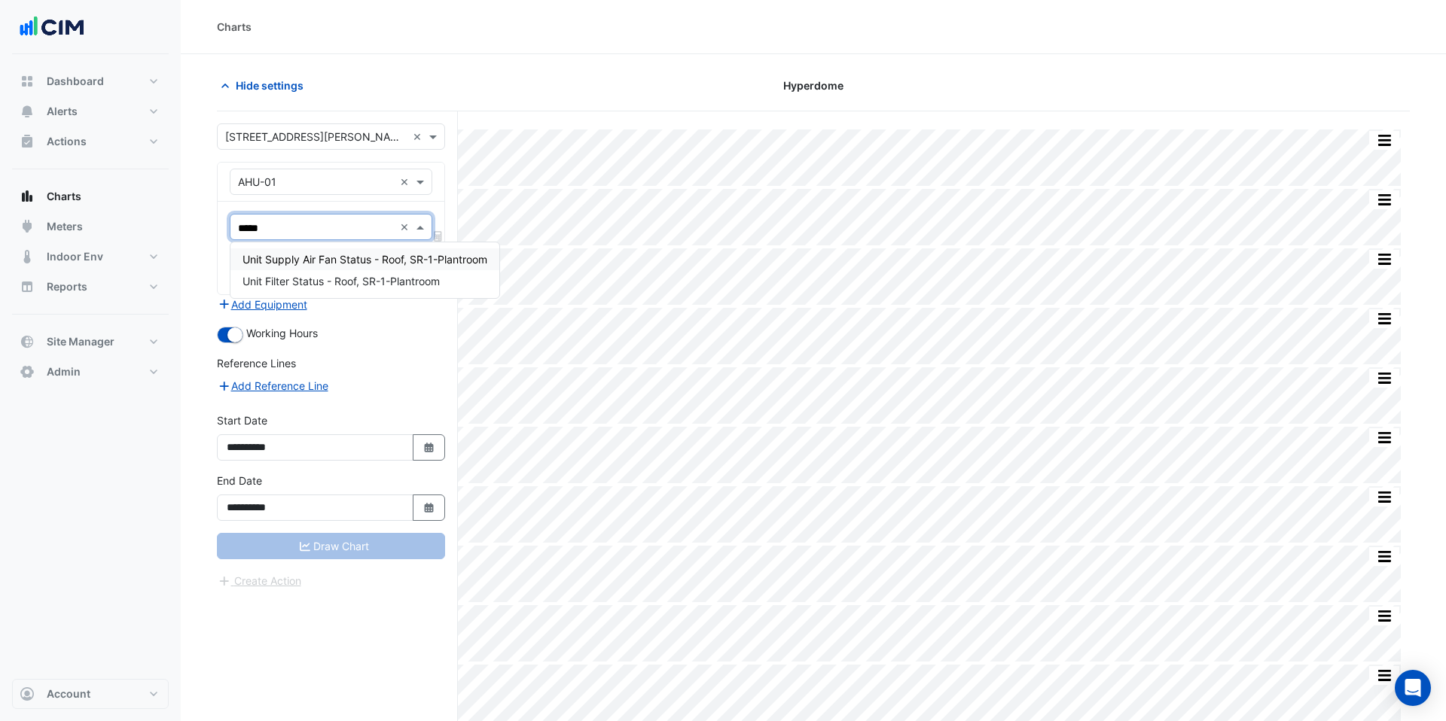
type input "******"
click at [344, 256] on span "Unit Supply Air Fan Status - Roof, SR-1-Plantroom" at bounding box center [364, 259] width 245 height 13
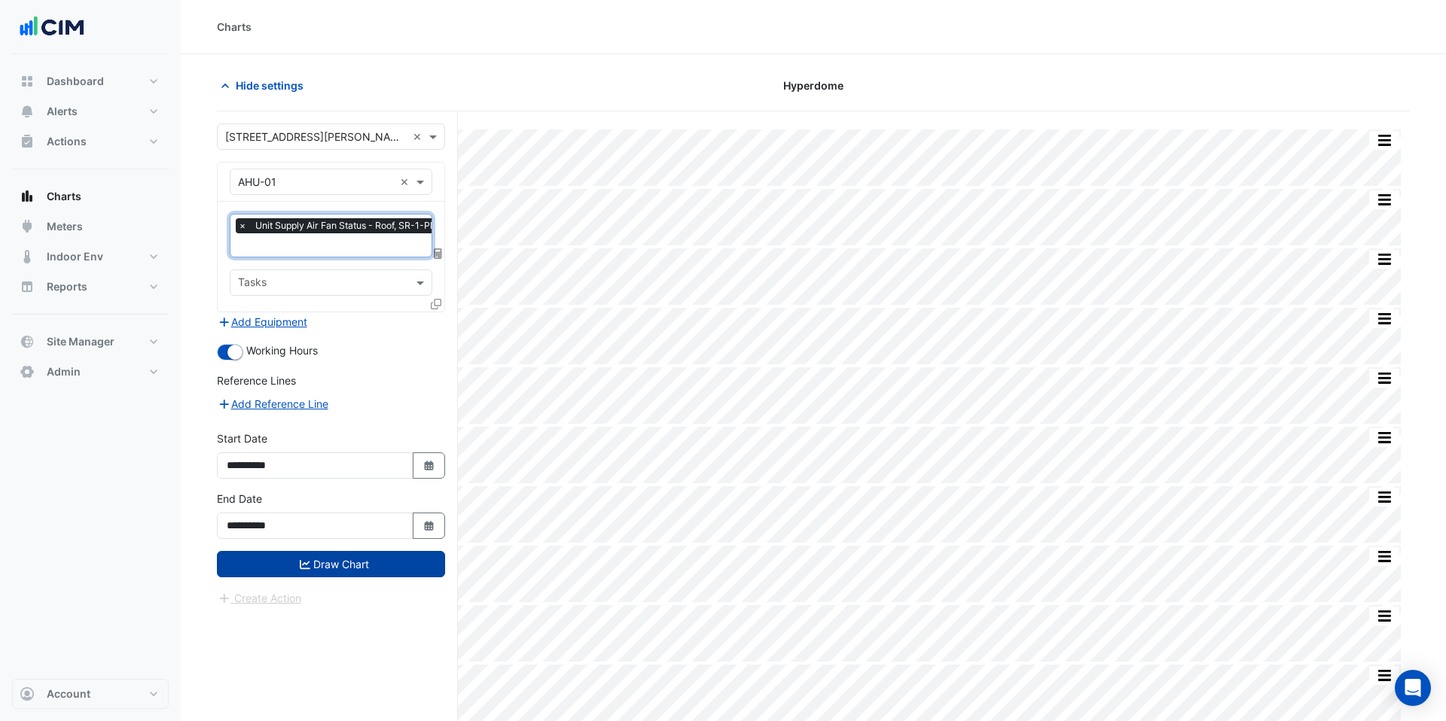
click at [362, 562] on button "Draw Chart" at bounding box center [331, 564] width 228 height 26
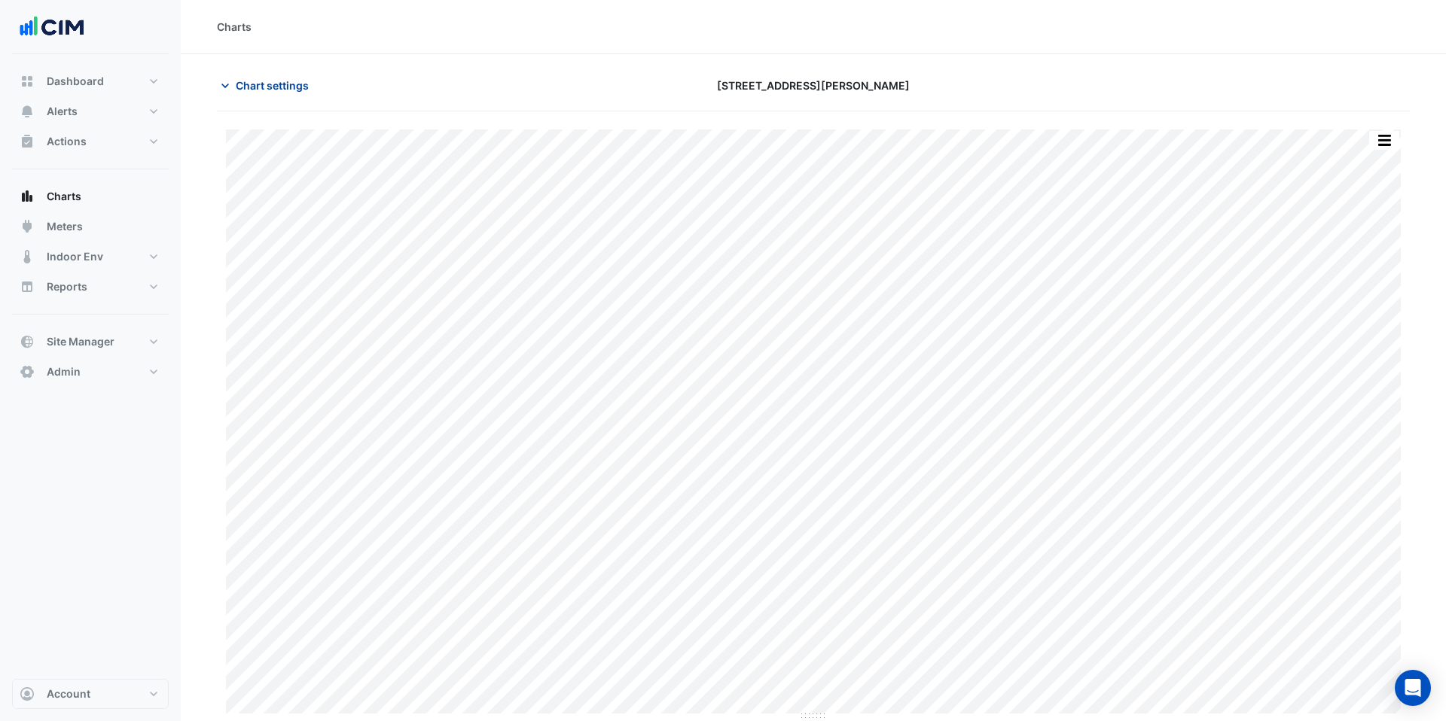
click at [267, 88] on span "Chart settings" at bounding box center [272, 86] width 73 height 16
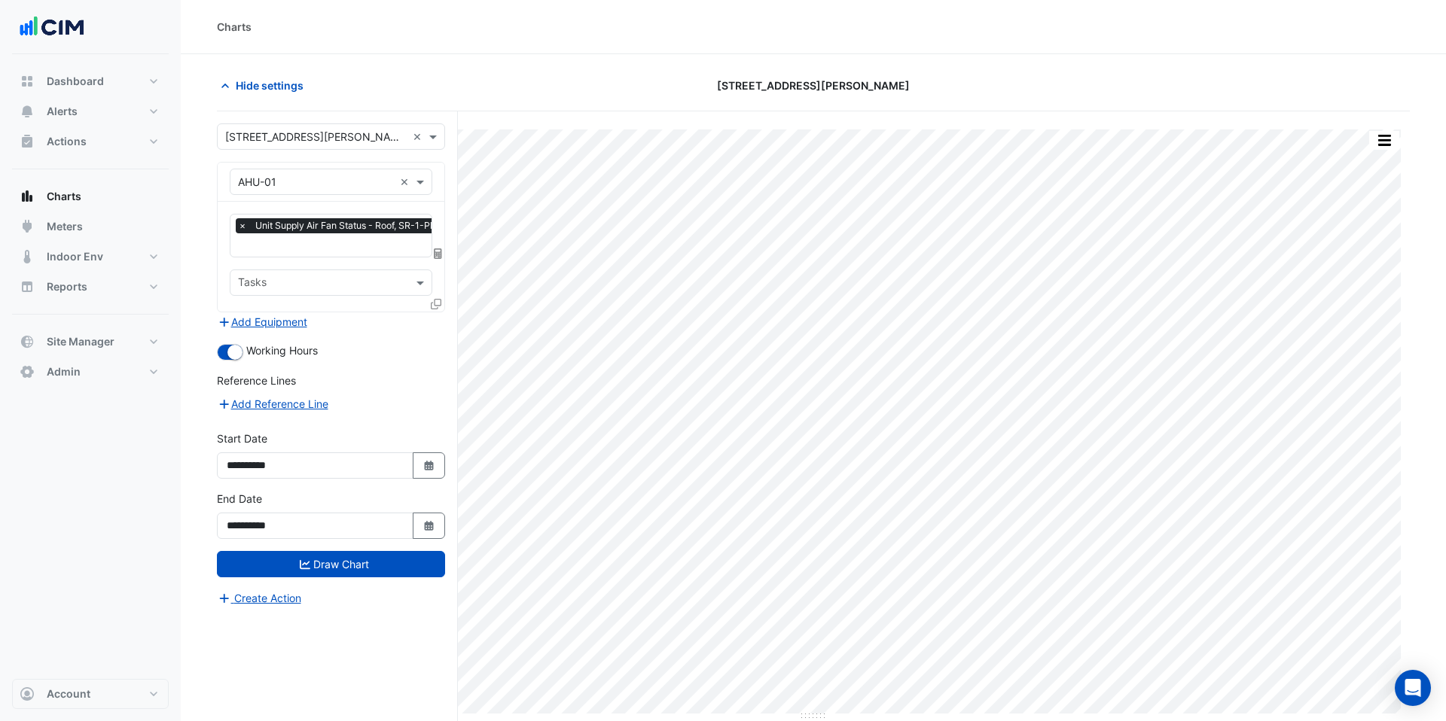
click at [436, 300] on icon at bounding box center [436, 304] width 11 height 11
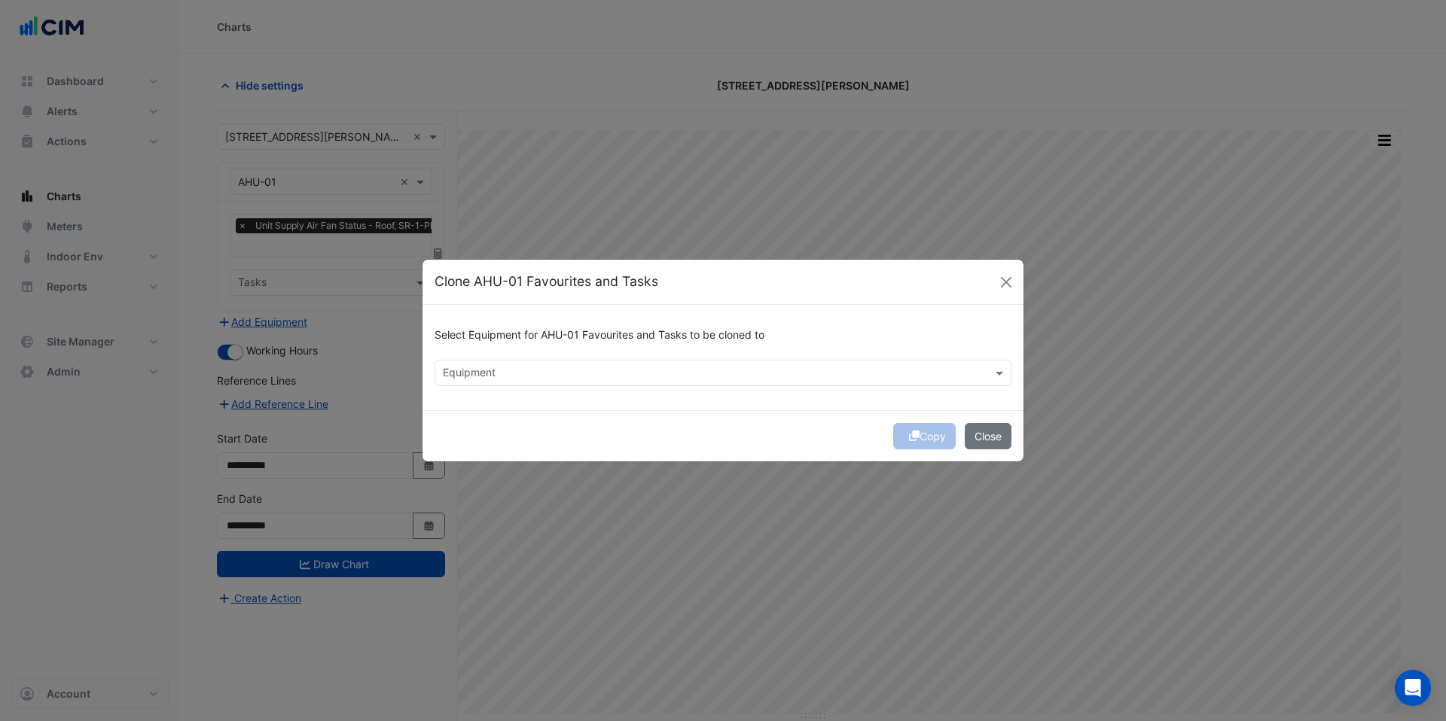
click at [526, 373] on input "text" at bounding box center [714, 375] width 543 height 16
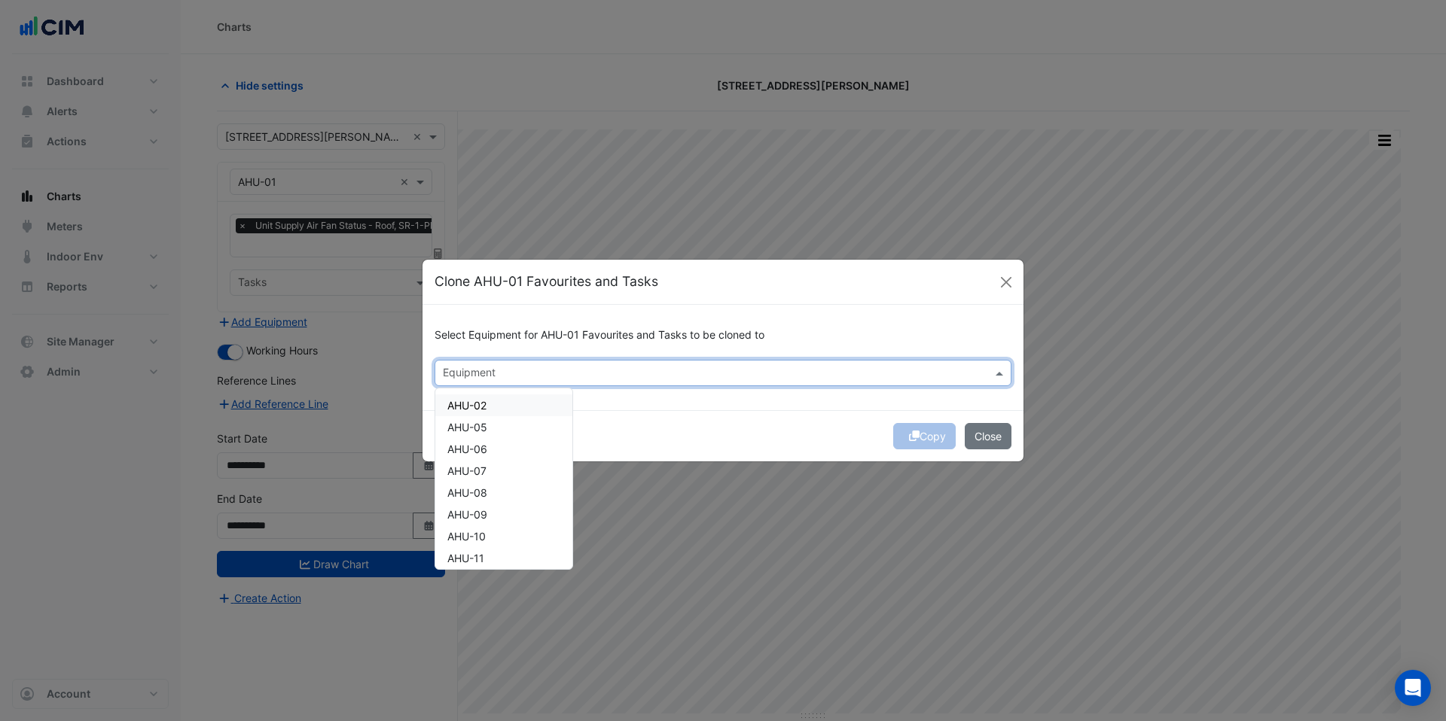
click at [499, 404] on div "AHU-02" at bounding box center [503, 406] width 137 height 22
click at [496, 428] on div "AHU-05" at bounding box center [503, 427] width 137 height 22
click at [500, 449] on div "AHU-06" at bounding box center [503, 449] width 137 height 22
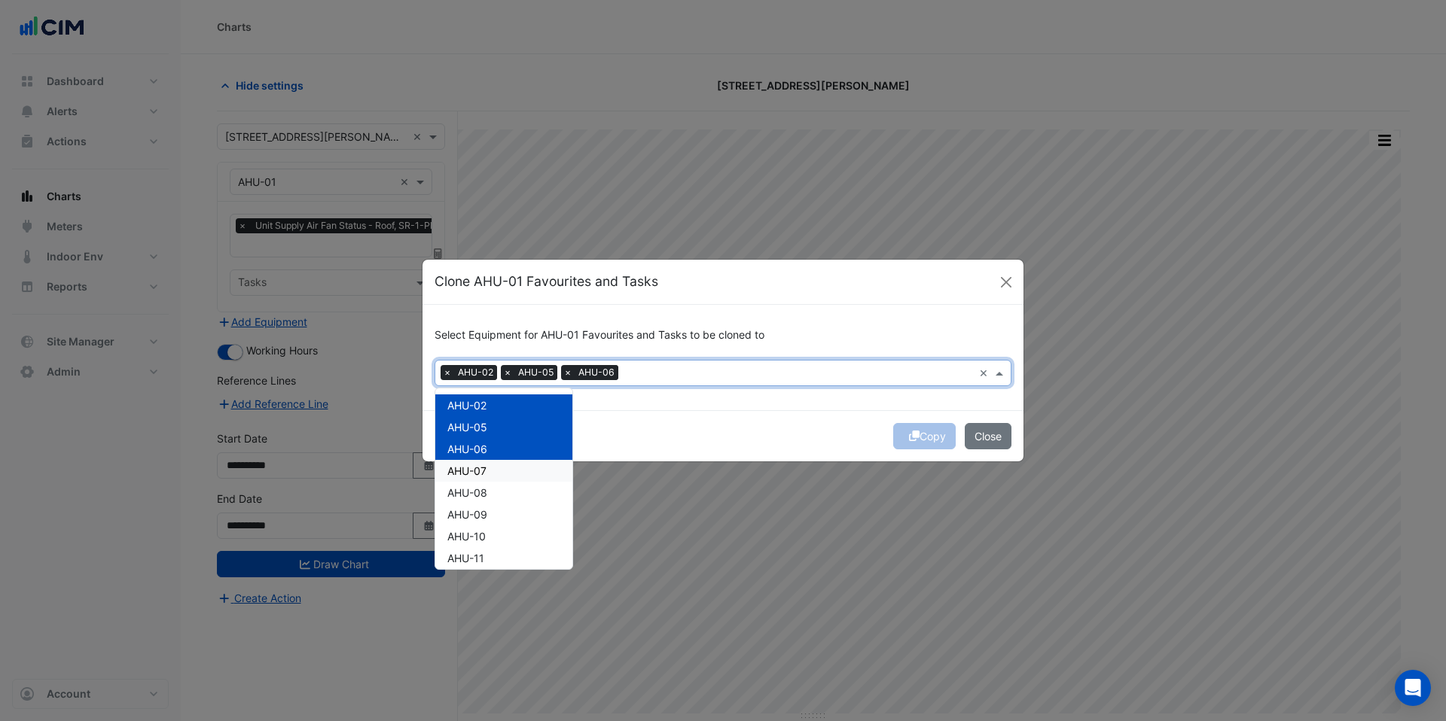
click at [500, 471] on div "AHU-07" at bounding box center [503, 471] width 137 height 22
drag, startPoint x: 501, startPoint y: 492, endPoint x: 503, endPoint y: 513, distance: 20.5
click at [501, 492] on div "AHU-08" at bounding box center [503, 493] width 137 height 22
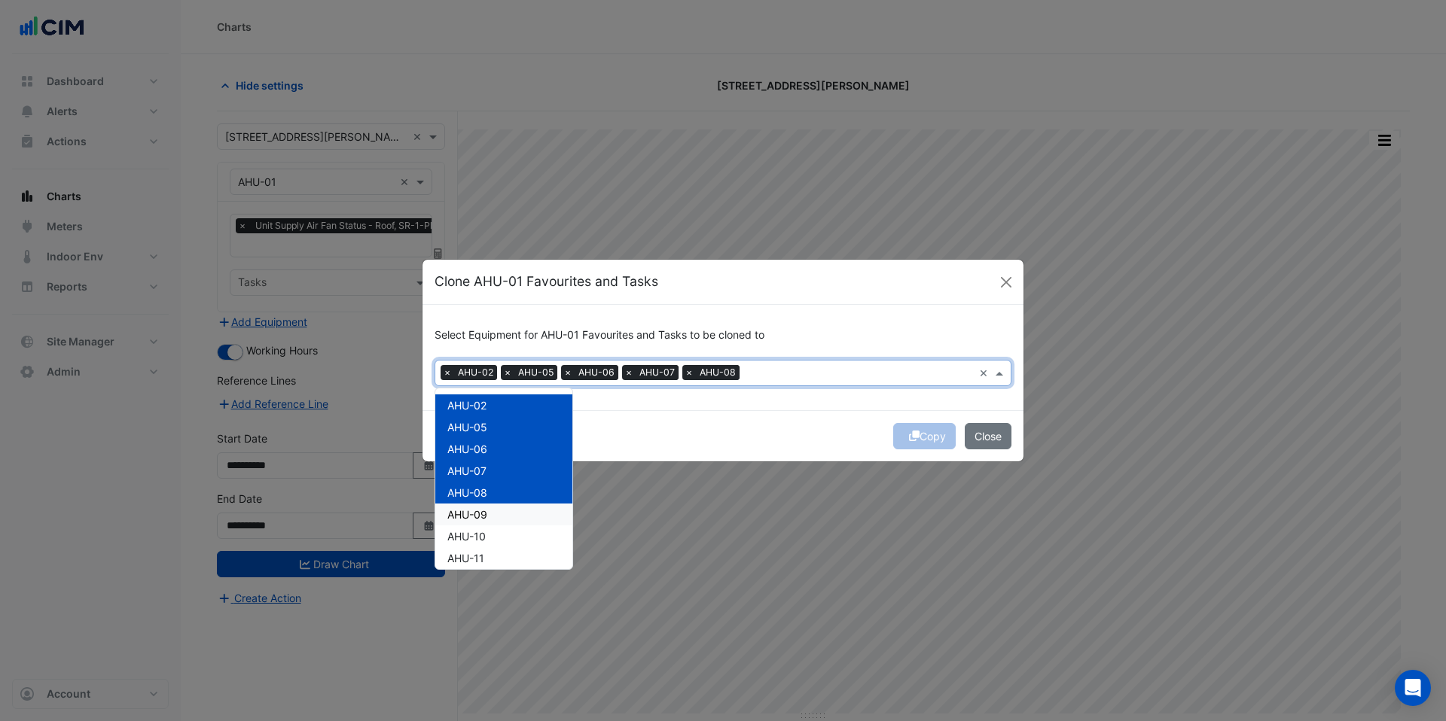
drag, startPoint x: 503, startPoint y: 516, endPoint x: 505, endPoint y: 529, distance: 13.0
click at [503, 516] on div "AHU-09" at bounding box center [503, 515] width 137 height 22
click at [510, 542] on div "AHU-10" at bounding box center [503, 537] width 137 height 22
click at [492, 507] on div "AHU-12" at bounding box center [503, 515] width 137 height 22
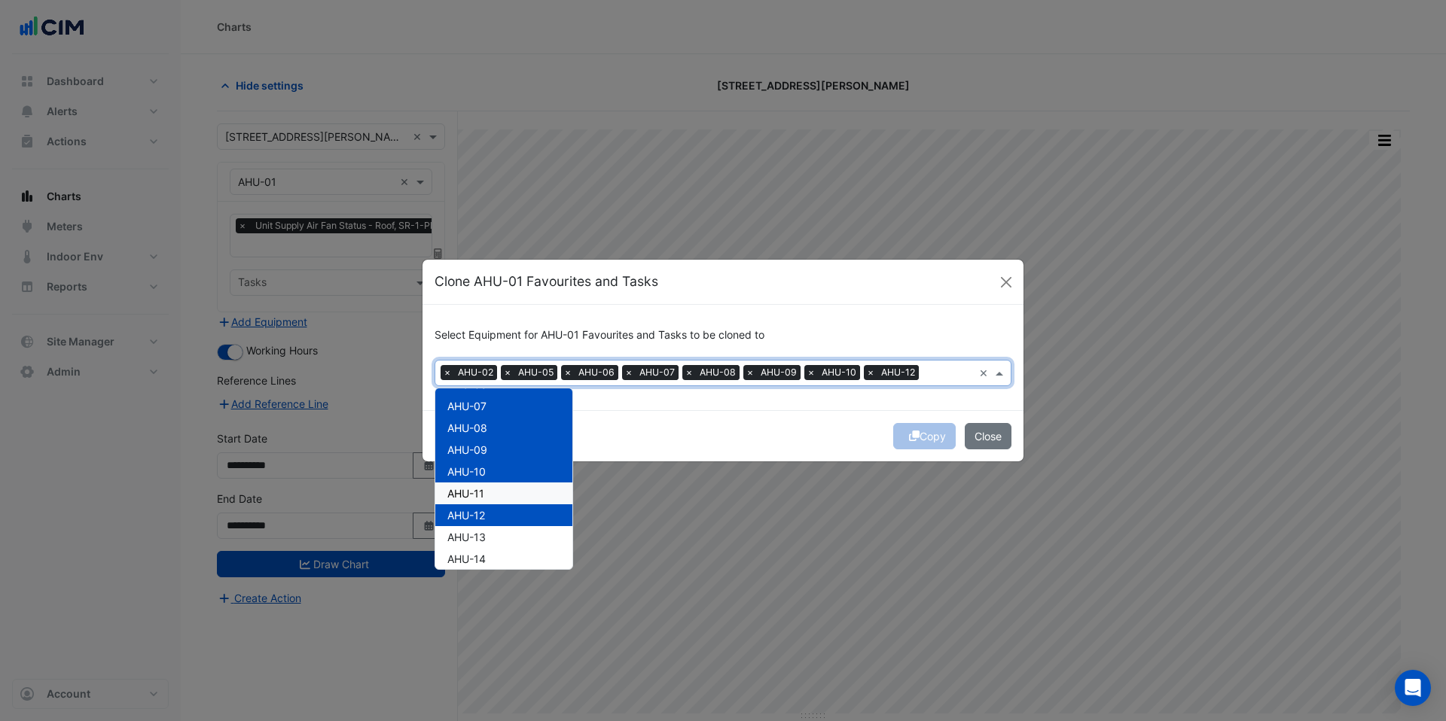
click at [492, 494] on div "AHU-11" at bounding box center [503, 494] width 137 height 22
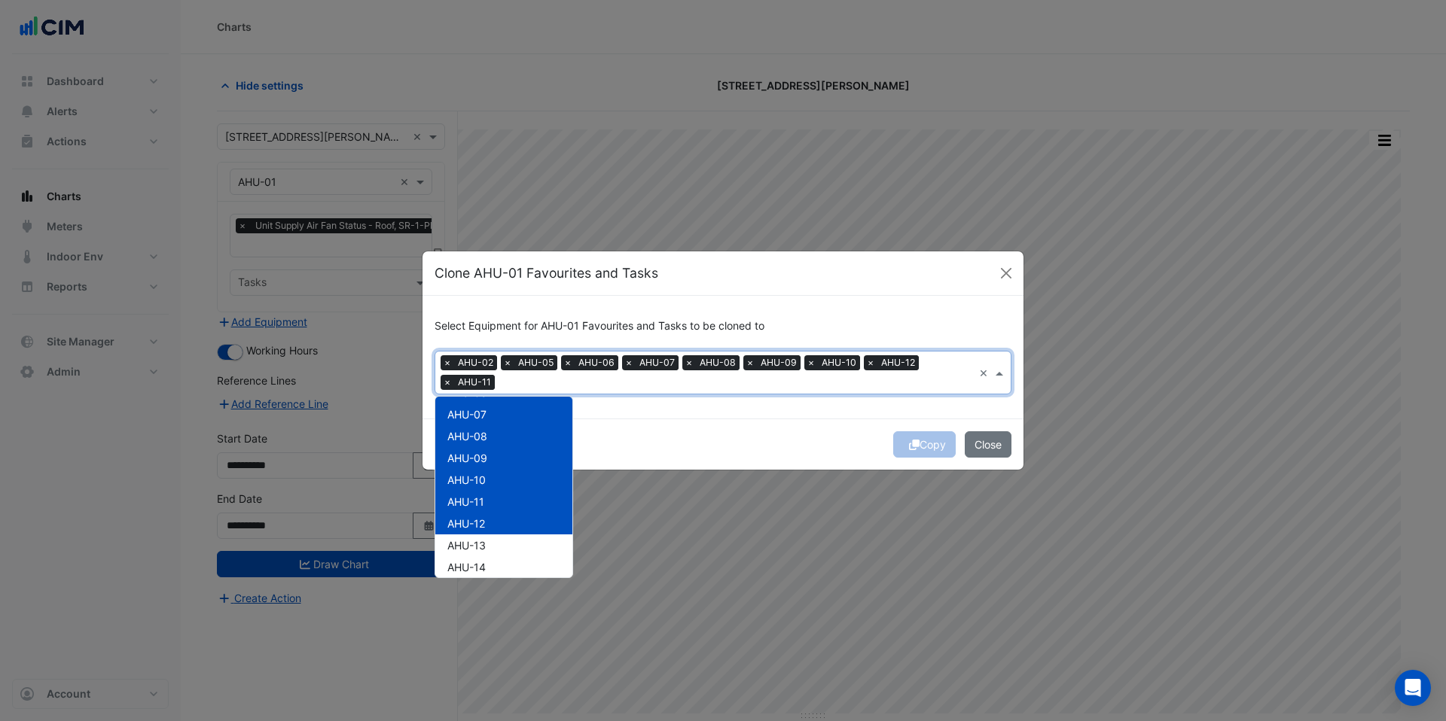
scroll to position [148, 0]
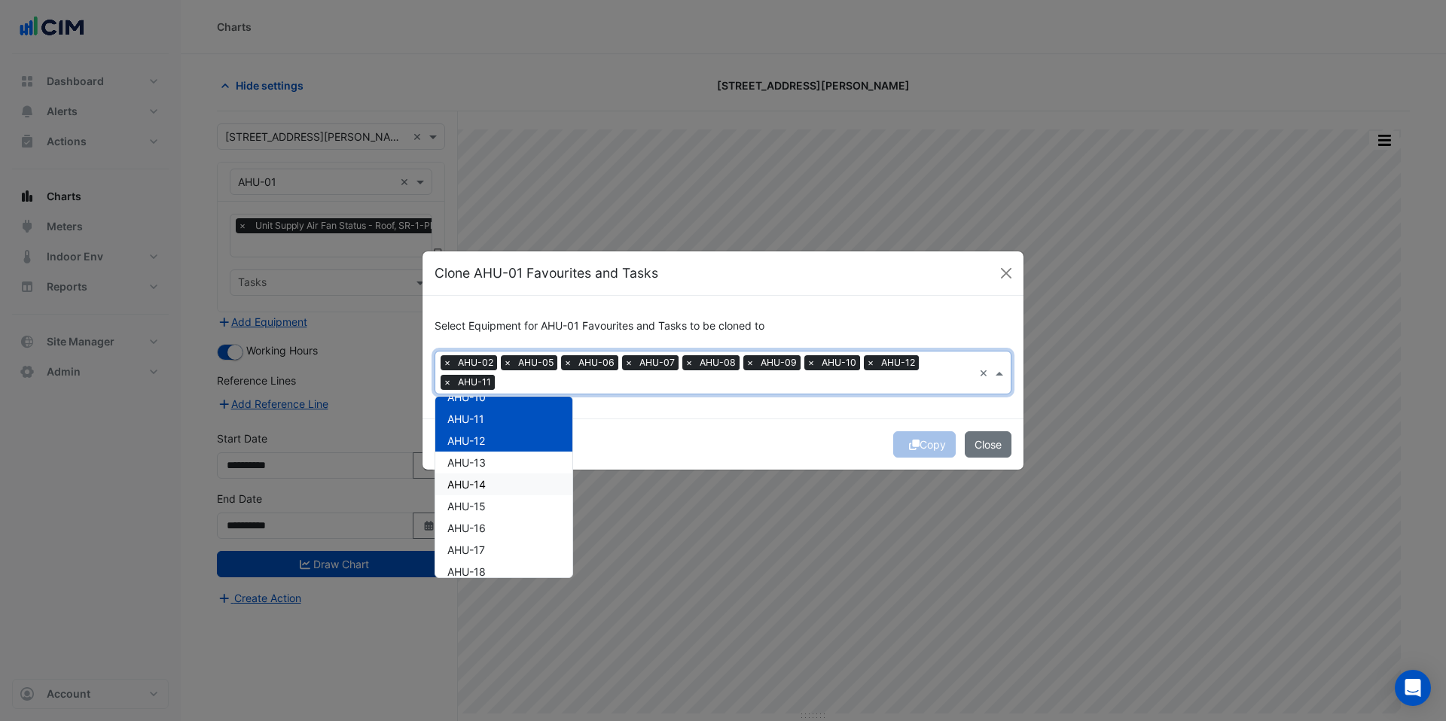
click at [487, 468] on div "AHU-13" at bounding box center [503, 463] width 137 height 22
click at [489, 480] on div "AHU-14" at bounding box center [503, 485] width 137 height 22
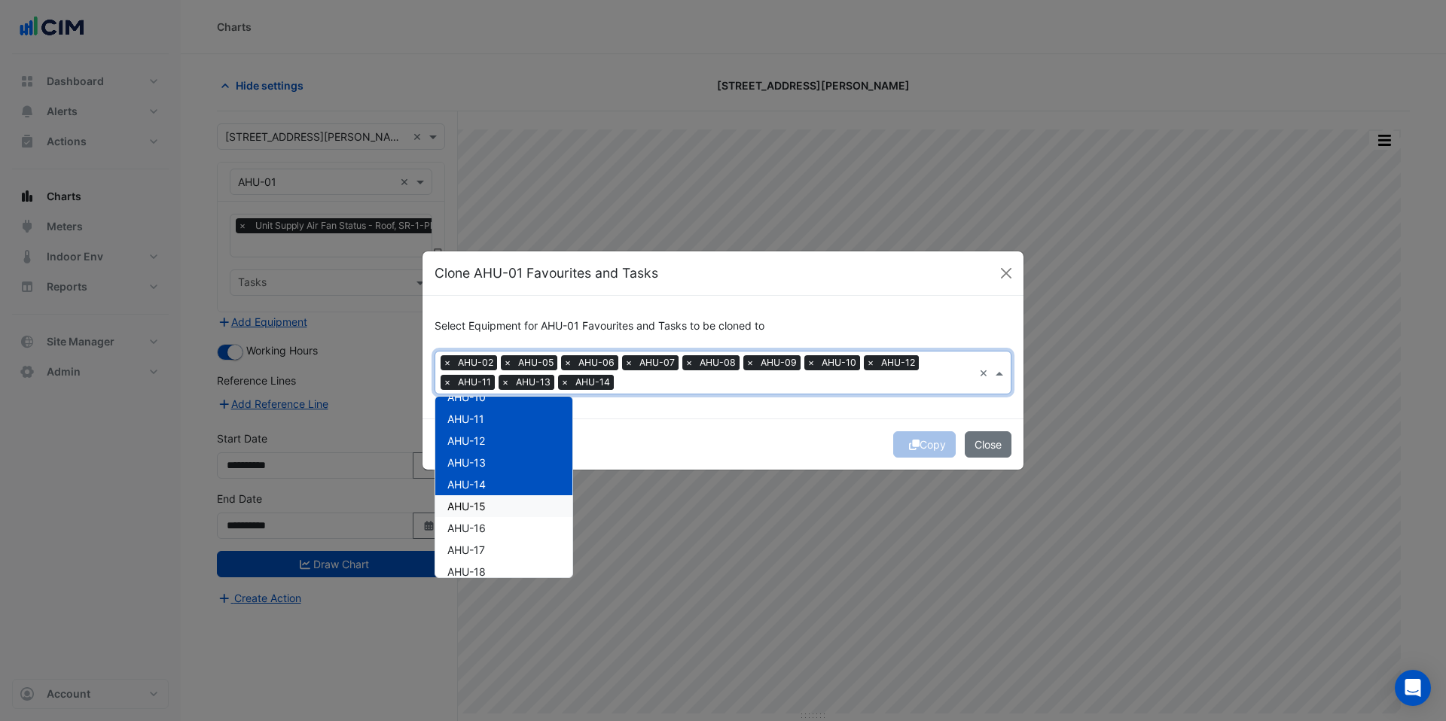
click at [493, 513] on div "AHU-15" at bounding box center [503, 506] width 137 height 22
click at [494, 525] on div "AHU-16" at bounding box center [503, 528] width 137 height 22
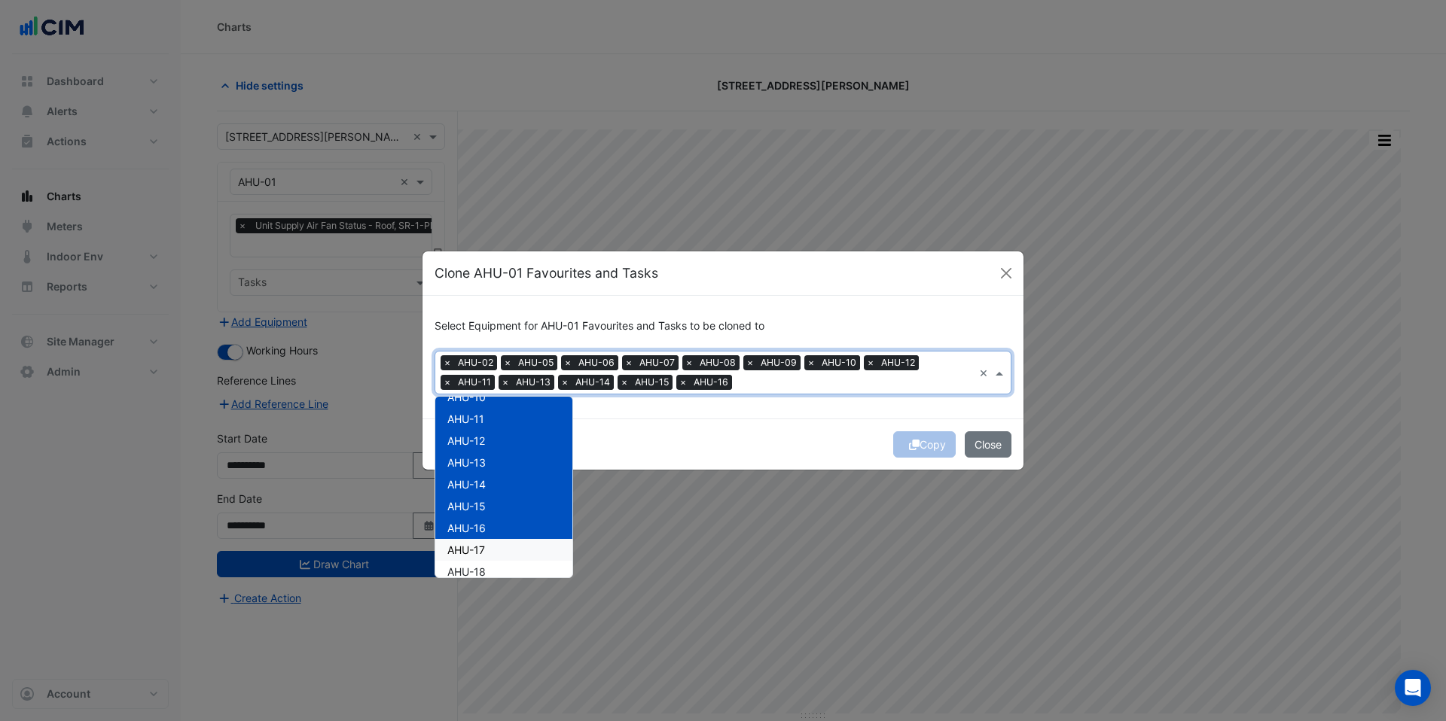
click at [498, 547] on div "AHU-17" at bounding box center [503, 550] width 137 height 22
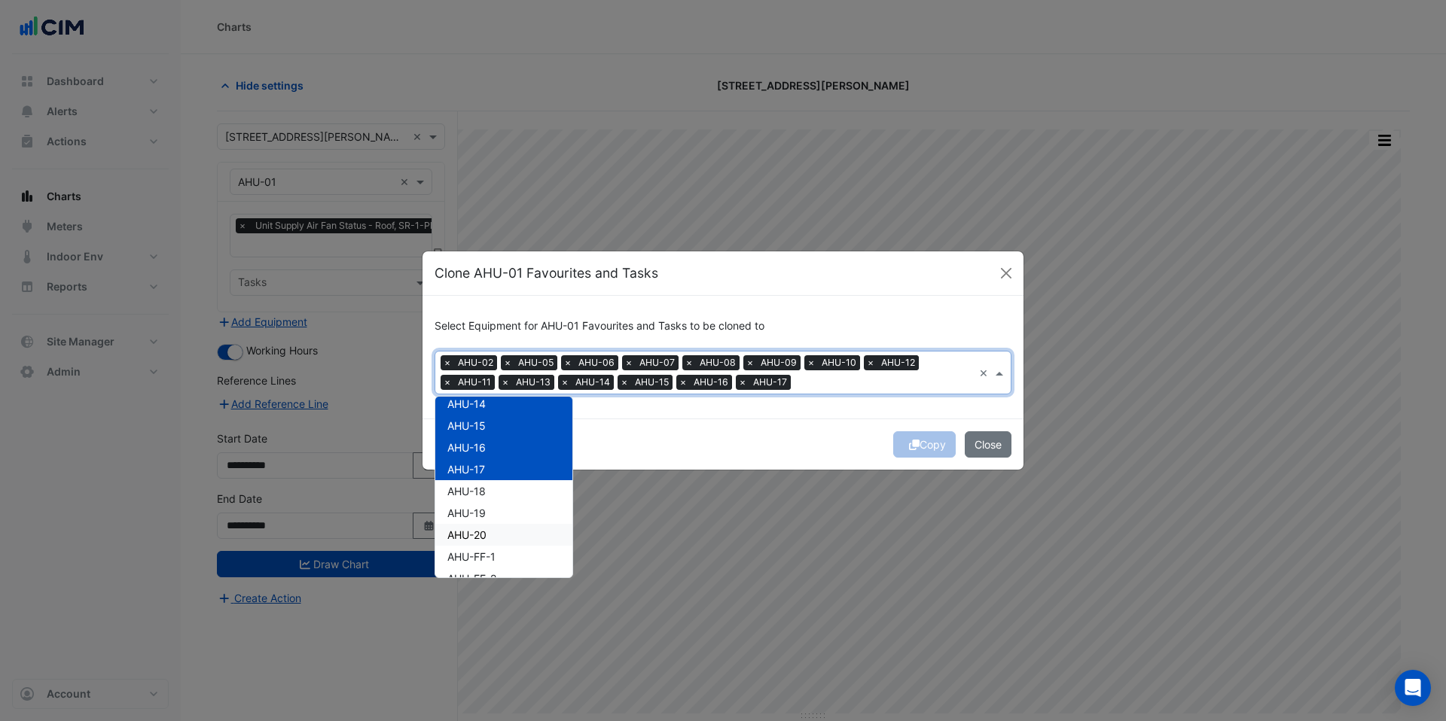
scroll to position [229, 0]
drag, startPoint x: 492, startPoint y: 494, endPoint x: 490, endPoint y: 502, distance: 8.4
click at [491, 497] on div "AHU-18" at bounding box center [503, 491] width 137 height 22
click at [490, 510] on div "AHU-19" at bounding box center [503, 512] width 137 height 22
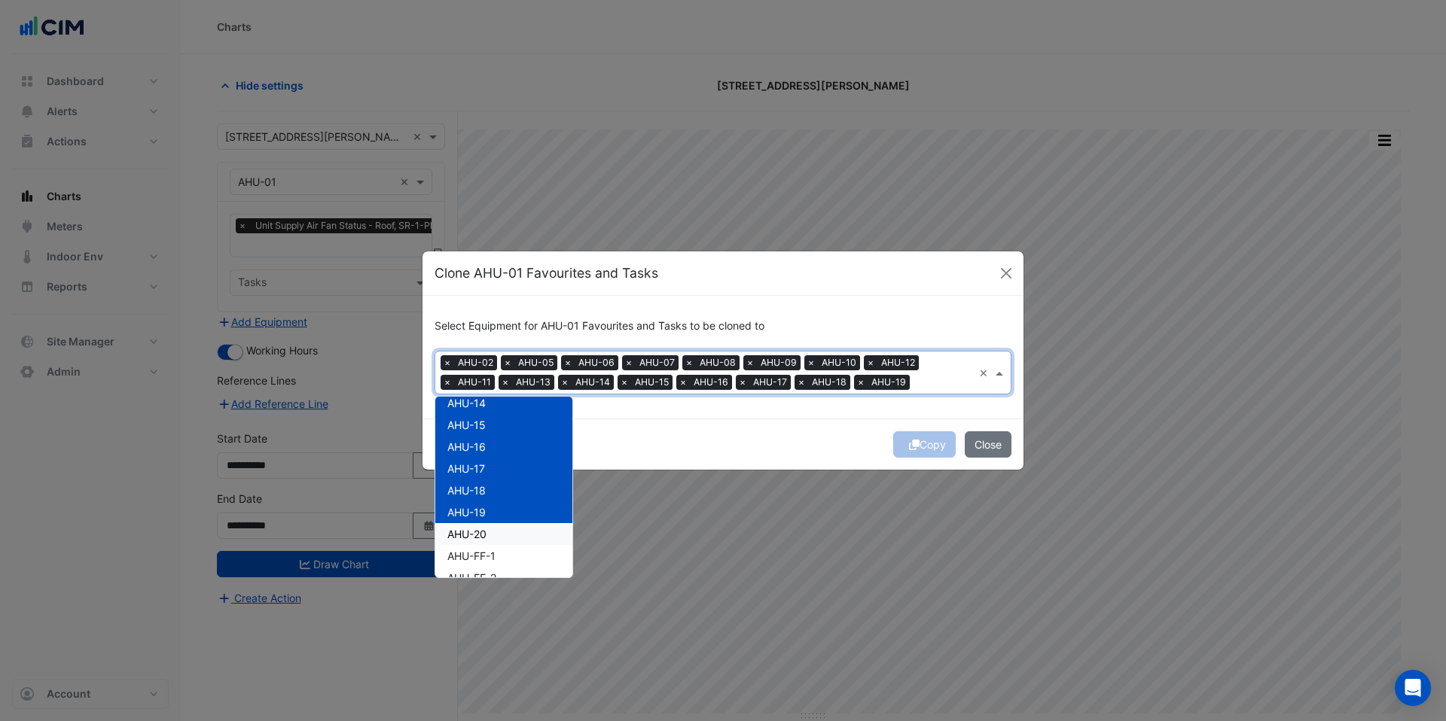
click at [491, 528] on div "AHU-20" at bounding box center [503, 534] width 137 height 22
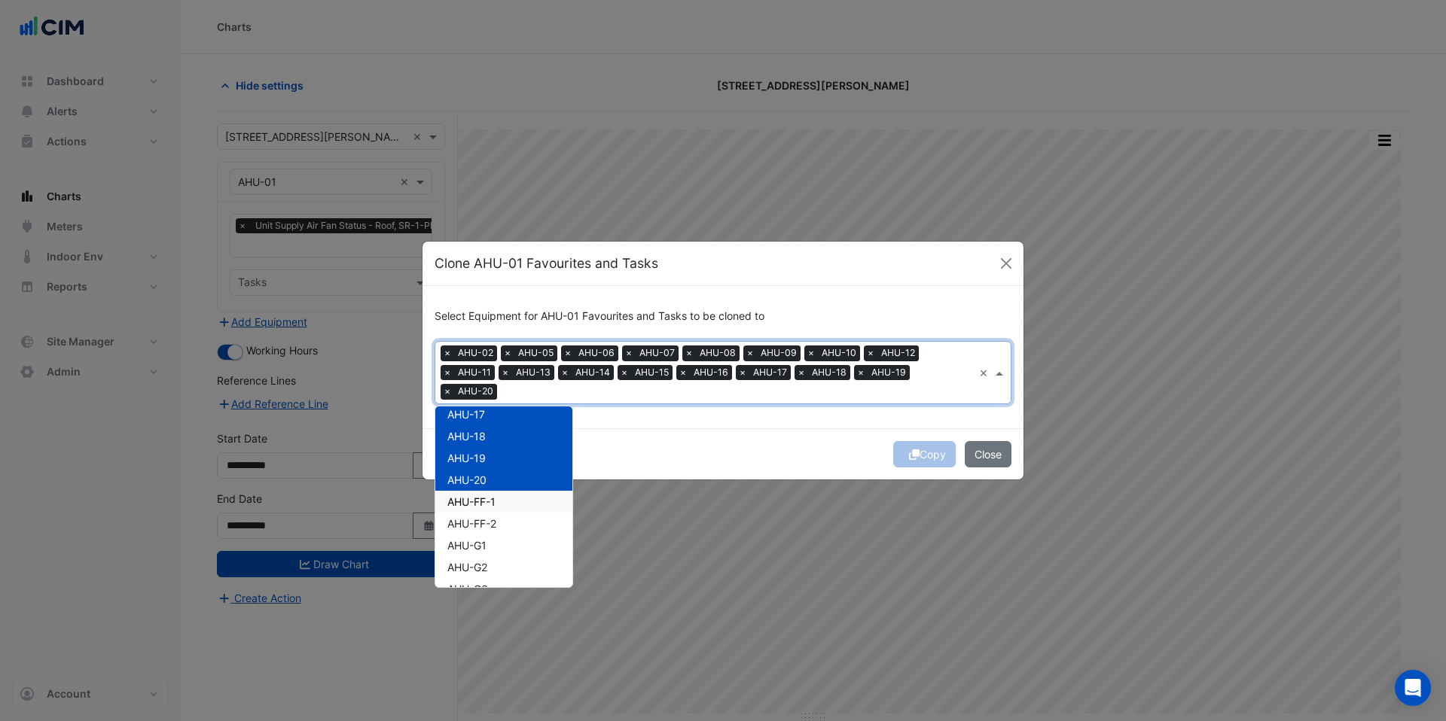
drag, startPoint x: 489, startPoint y: 502, endPoint x: 490, endPoint y: 514, distance: 12.1
click at [489, 507] on span "AHU-FF-1" at bounding box center [471, 501] width 48 height 13
click at [492, 520] on span "AHU-FF-2" at bounding box center [471, 519] width 49 height 13
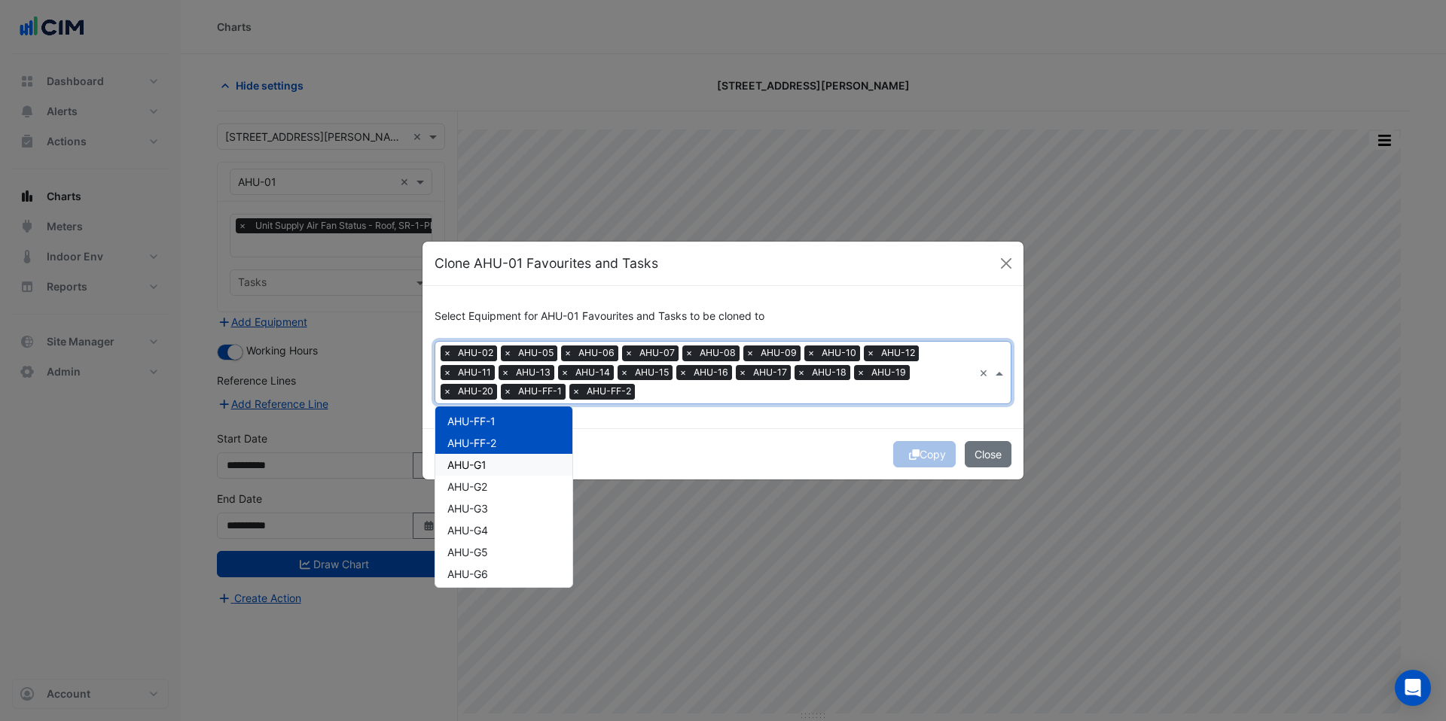
click at [493, 473] on div "AHU-G1" at bounding box center [503, 465] width 137 height 22
click at [494, 486] on div "AHU-G2" at bounding box center [503, 487] width 137 height 22
click at [494, 512] on div "AHU-G3" at bounding box center [503, 509] width 137 height 22
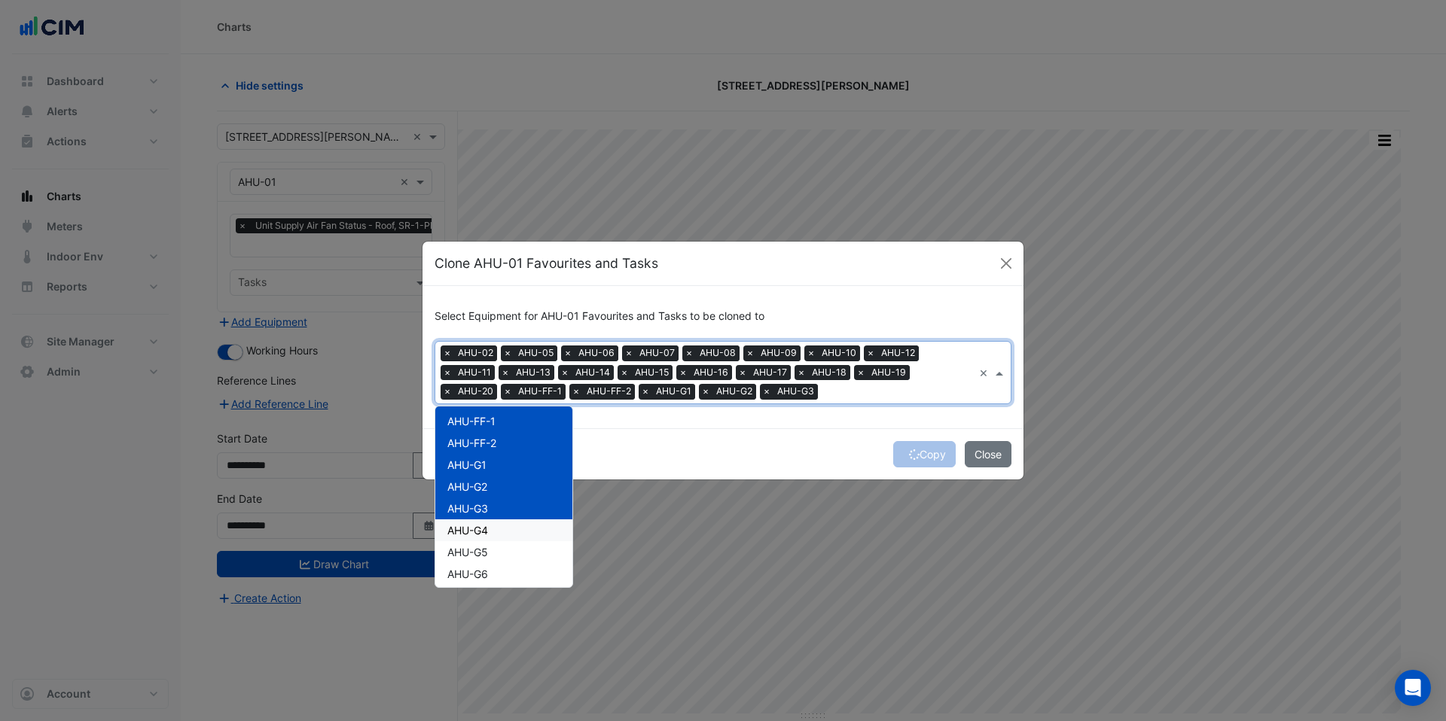
click at [494, 525] on div "AHU-G4" at bounding box center [503, 531] width 137 height 22
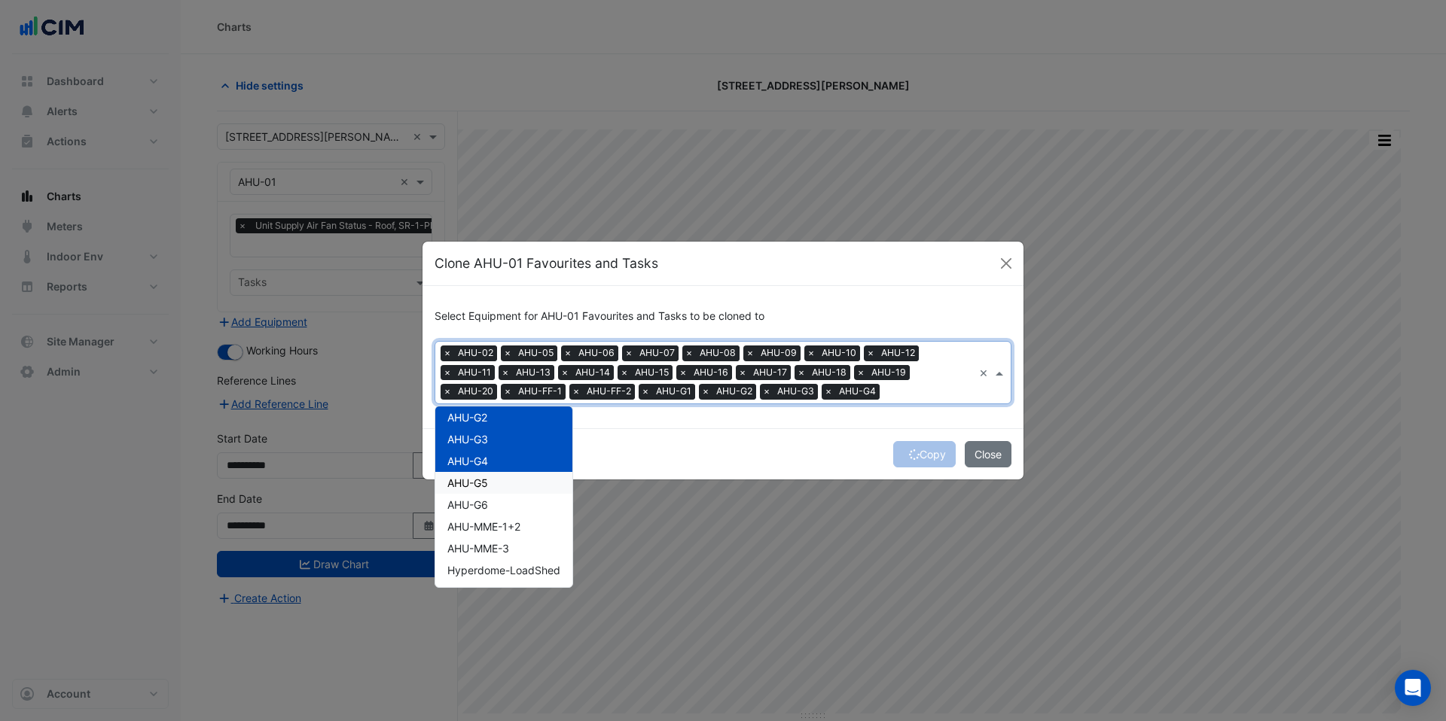
click at [491, 486] on div "AHU-G5" at bounding box center [503, 483] width 137 height 22
click at [491, 504] on div "AHU-G6" at bounding box center [503, 506] width 137 height 22
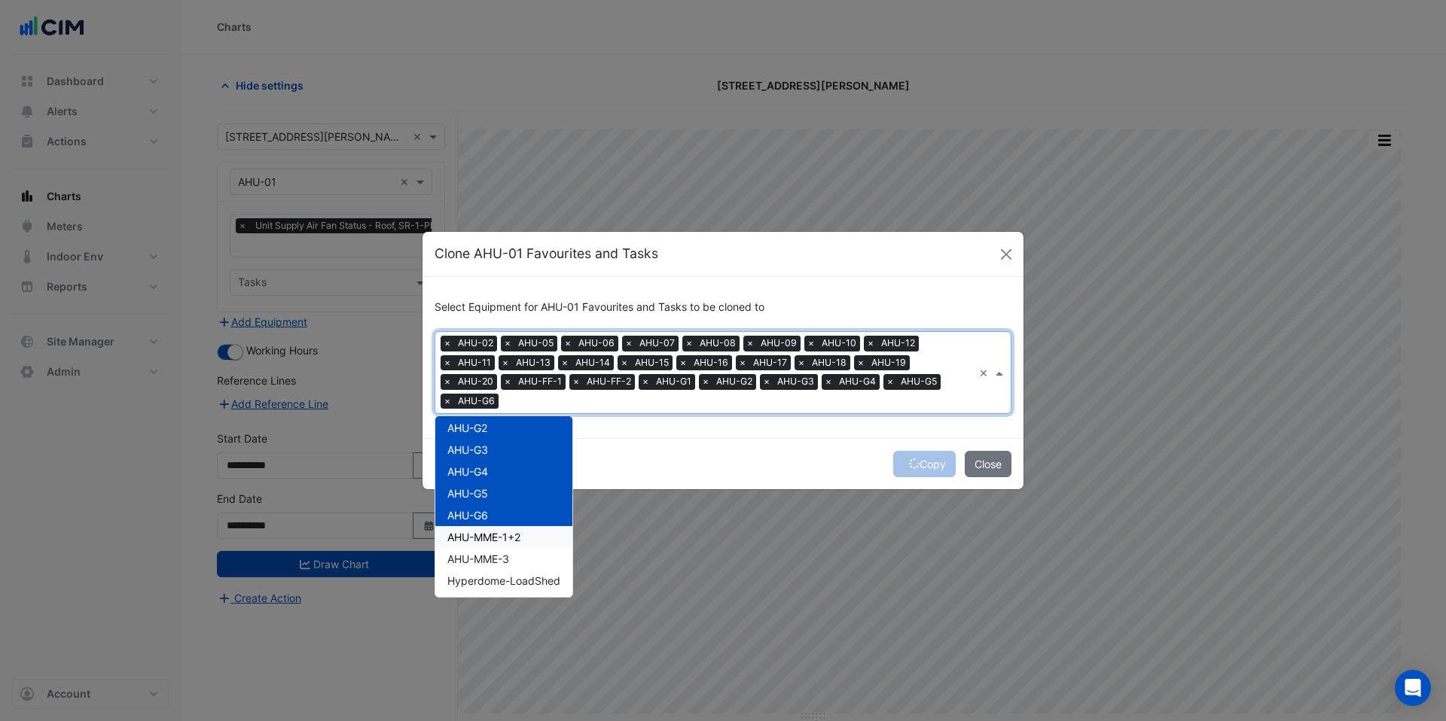
click at [495, 531] on span "AHU-MME-1+2" at bounding box center [483, 537] width 73 height 13
click at [988, 456] on button "Close" at bounding box center [987, 464] width 47 height 26
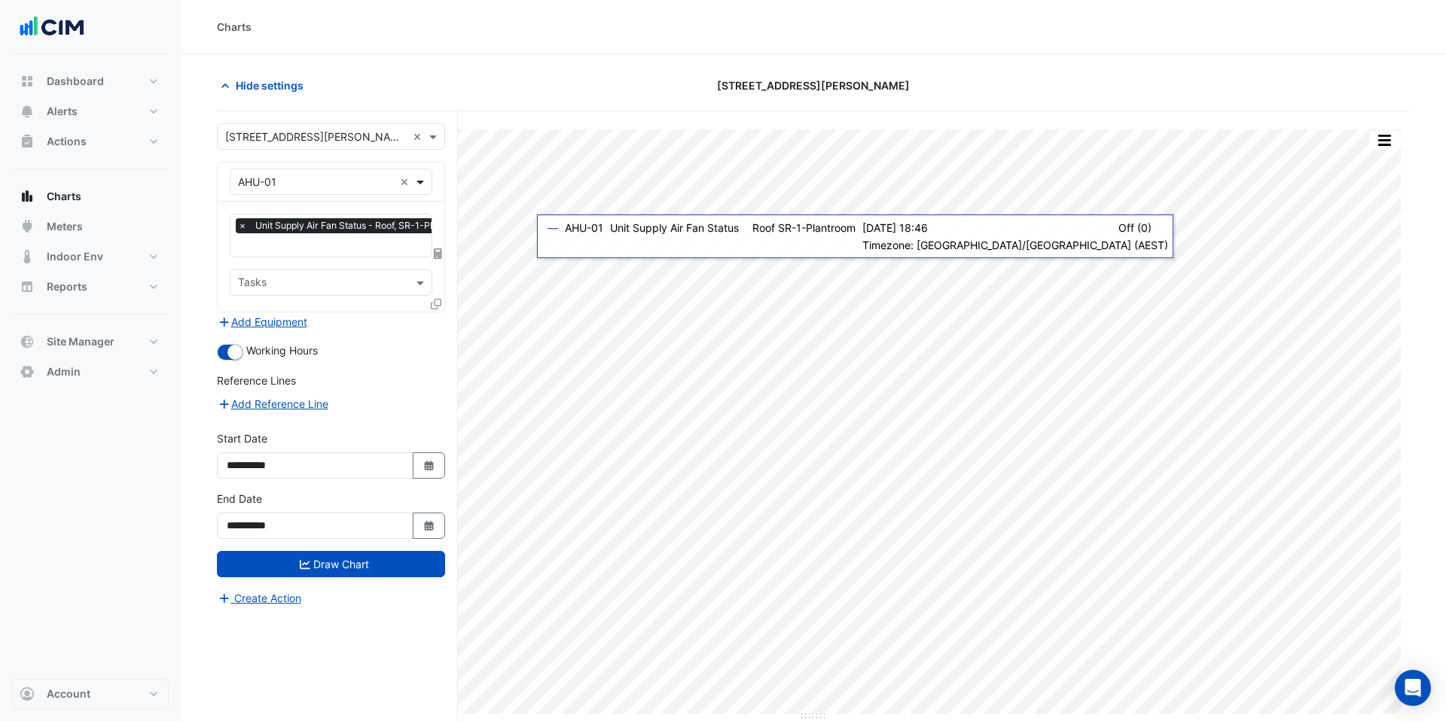
click at [413, 181] on span at bounding box center [422, 182] width 19 height 16
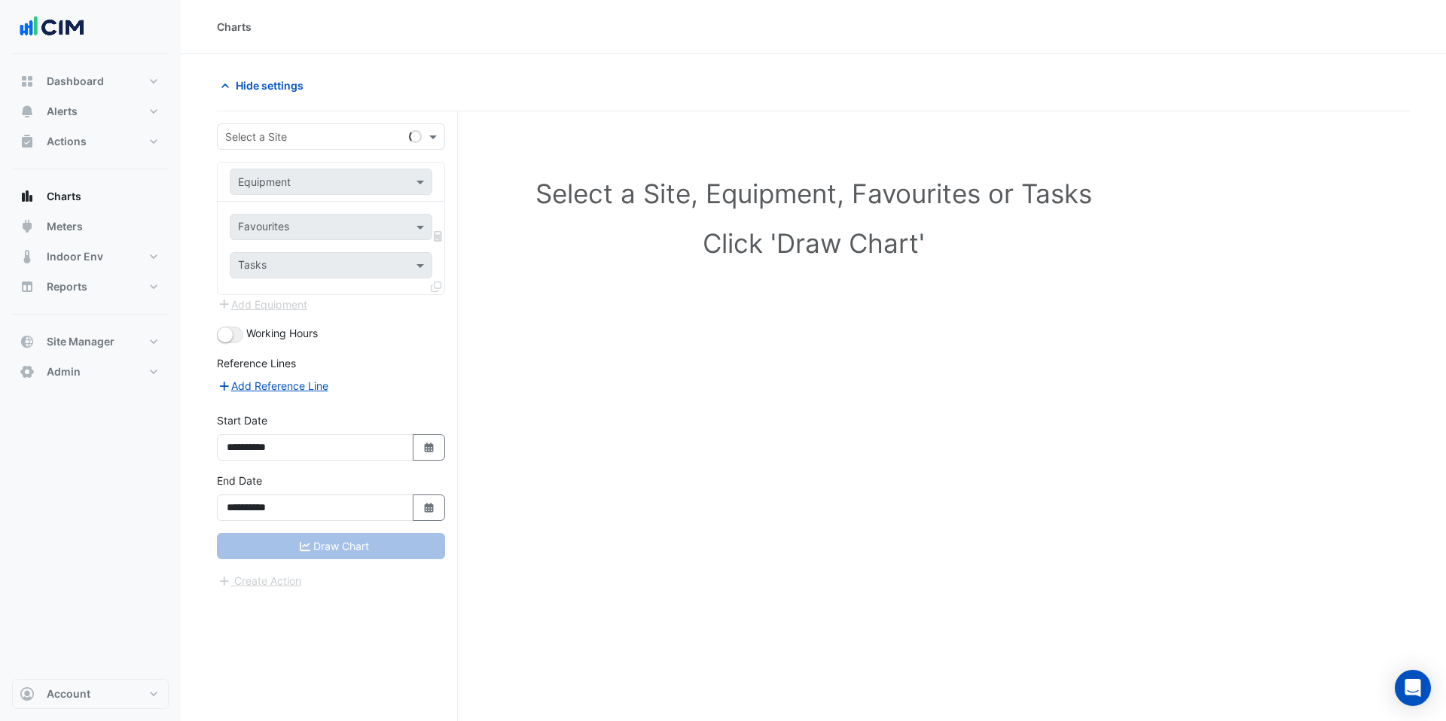
click at [336, 139] on input "text" at bounding box center [315, 137] width 181 height 16
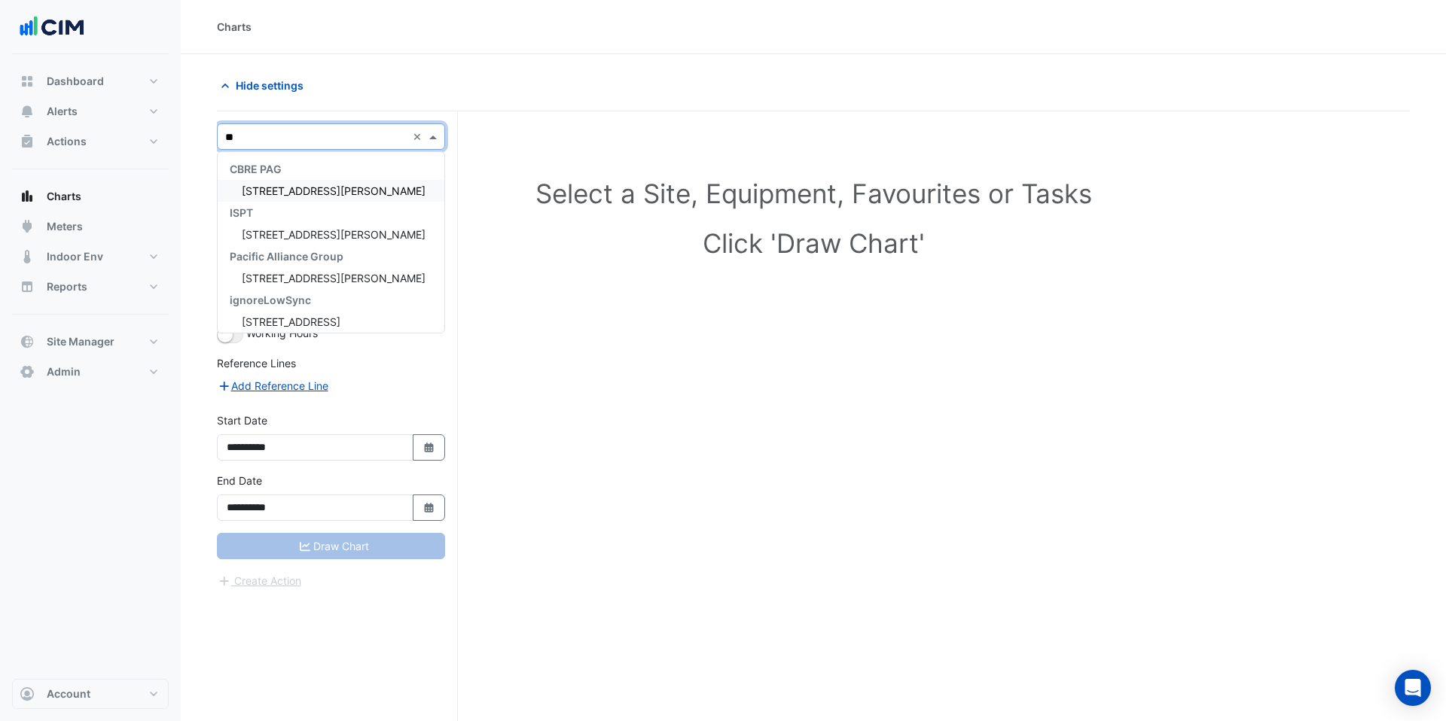
type input "***"
click at [281, 188] on span "367 Collins Street" at bounding box center [334, 190] width 184 height 13
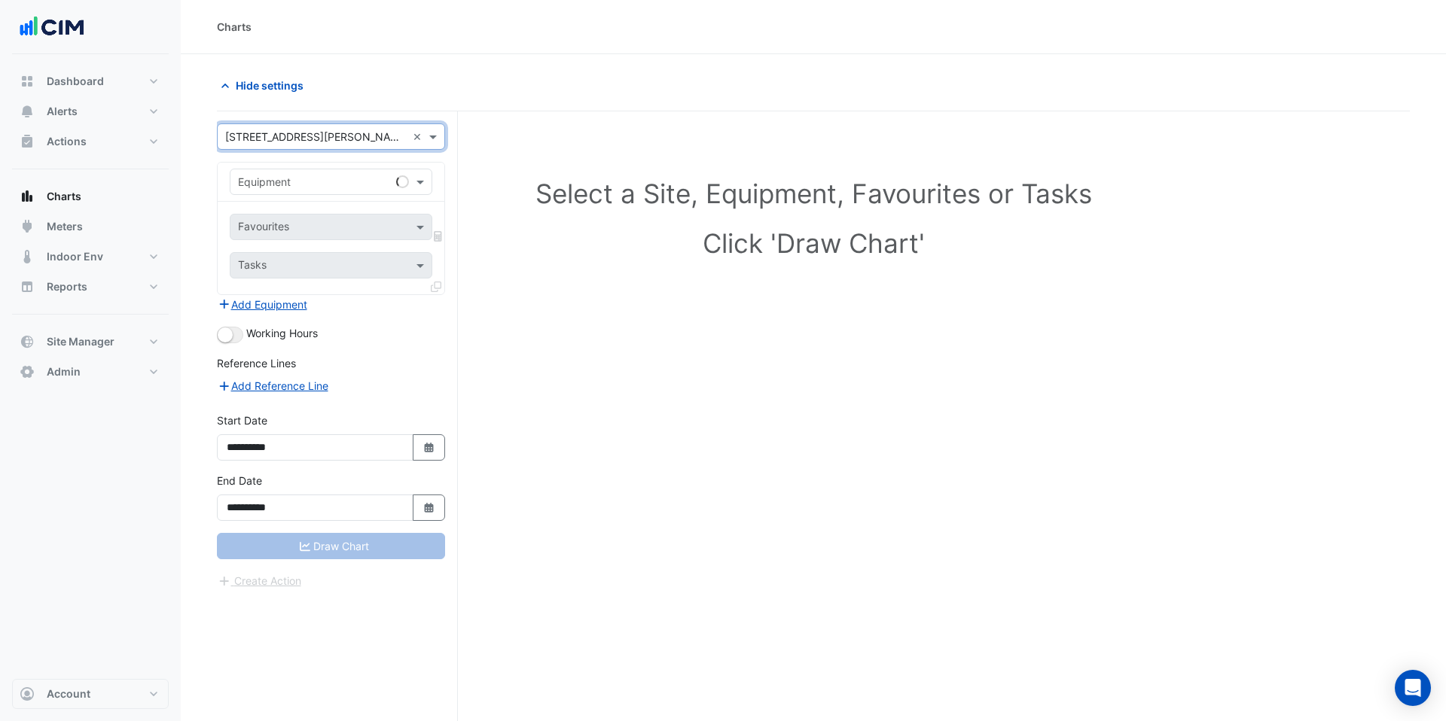
click at [327, 188] on input "text" at bounding box center [316, 183] width 156 height 16
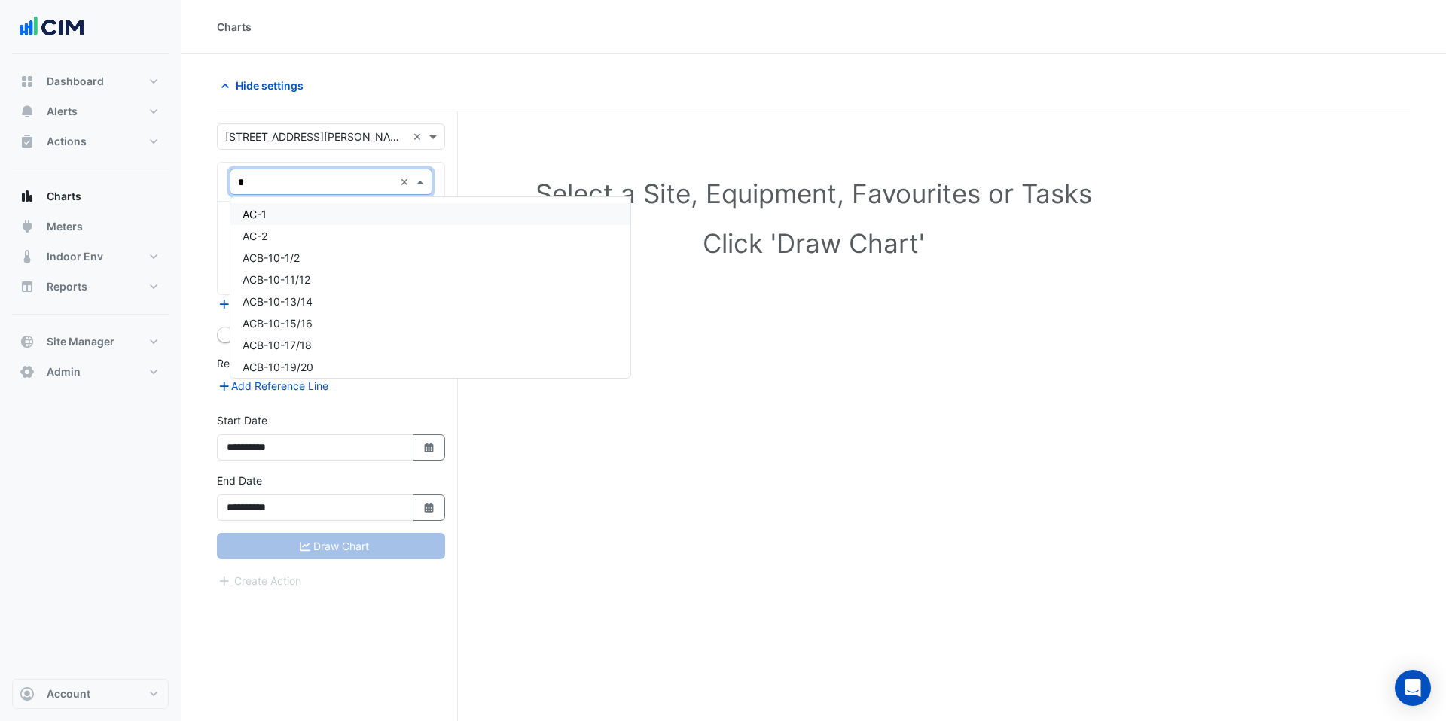
type input "**"
click at [315, 207] on div "AHU-2-F15" at bounding box center [360, 214] width 260 height 22
click at [309, 224] on input "text" at bounding box center [314, 229] width 152 height 16
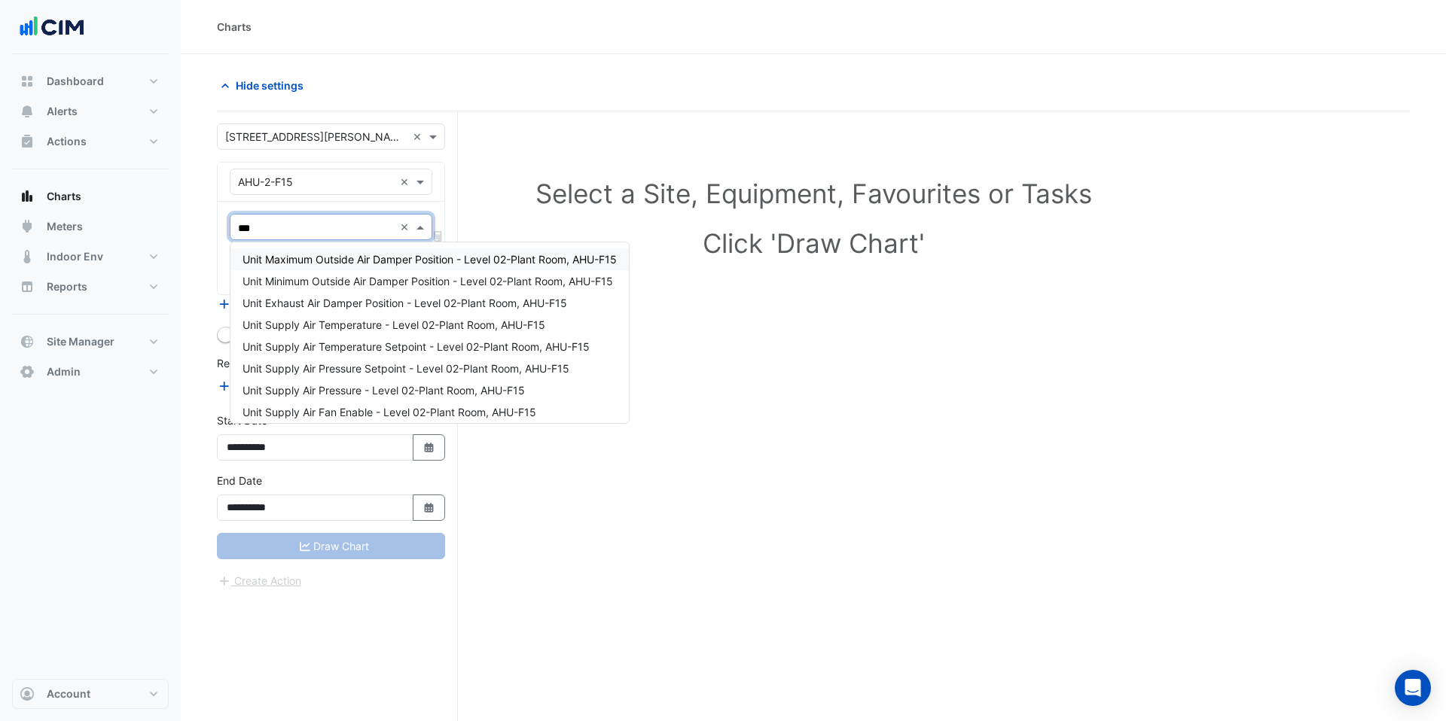
type input "****"
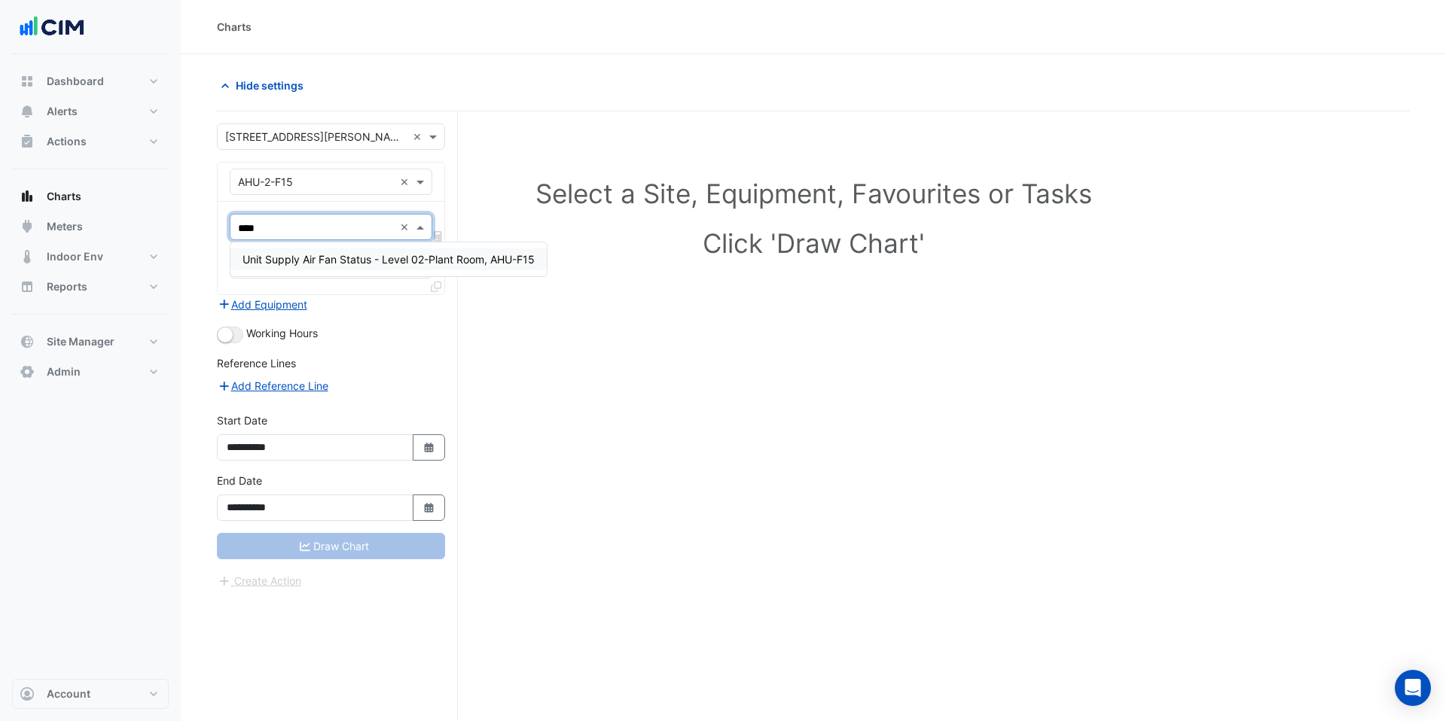
click at [325, 249] on div "Unit Supply Air Fan Status - Level 02-Plant Room, AHU-F15" at bounding box center [388, 259] width 316 height 22
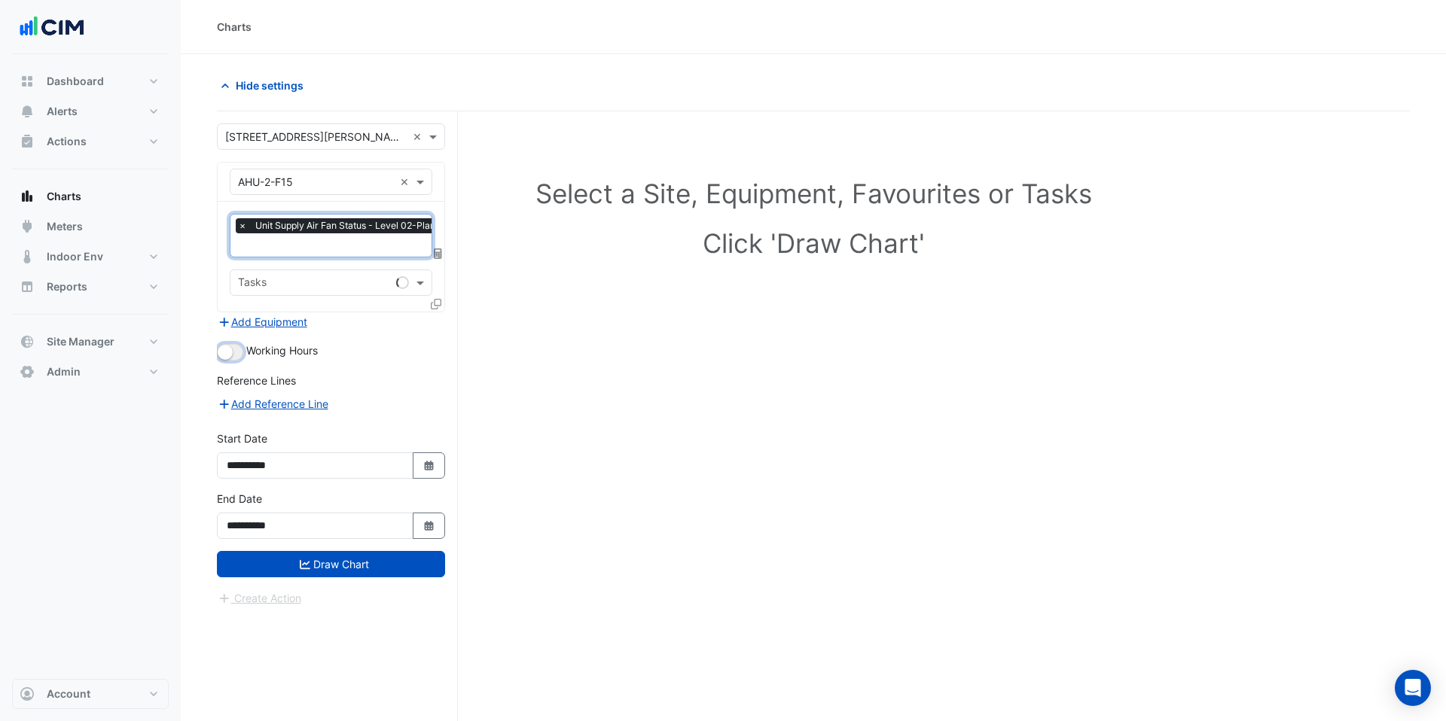
click at [230, 354] on small "button" at bounding box center [225, 352] width 15 height 15
click at [441, 307] on div at bounding box center [438, 307] width 14 height 22
click at [438, 303] on icon at bounding box center [436, 304] width 11 height 11
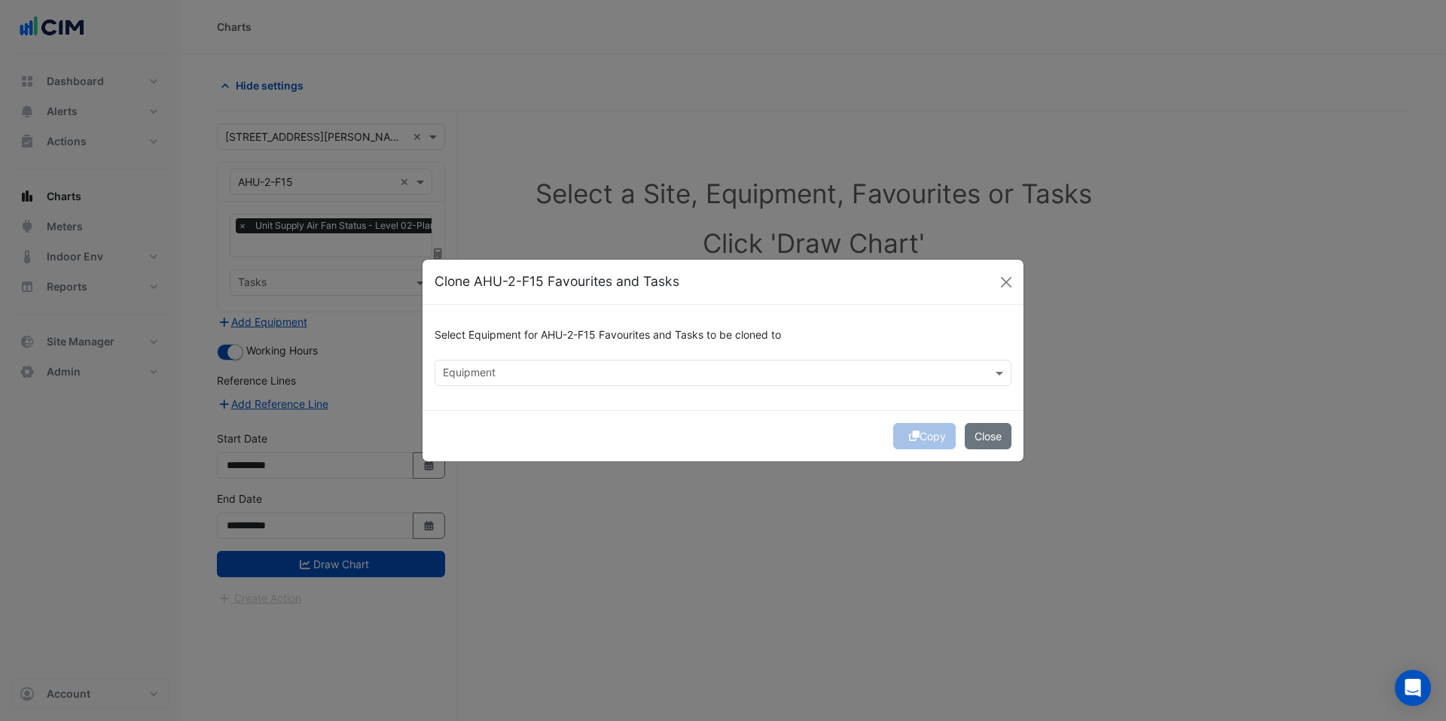
click at [503, 370] on input "text" at bounding box center [714, 375] width 543 height 16
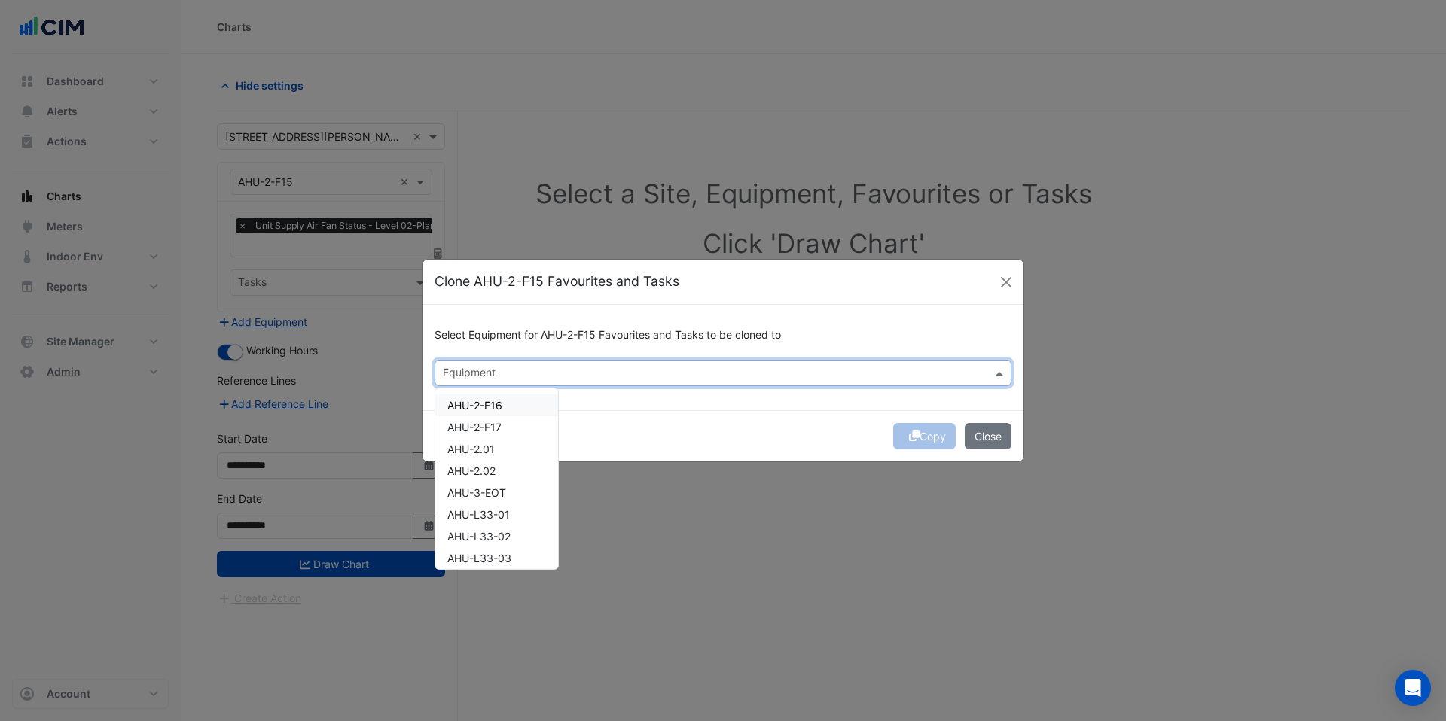
drag, startPoint x: 502, startPoint y: 410, endPoint x: 506, endPoint y: 428, distance: 19.2
click at [502, 410] on span "AHU-2-F16" at bounding box center [474, 405] width 55 height 13
drag, startPoint x: 506, startPoint y: 428, endPoint x: 504, endPoint y: 449, distance: 20.5
click at [507, 429] on div "AHU-2-F17" at bounding box center [496, 427] width 123 height 22
click at [504, 450] on div "AHU-2.01" at bounding box center [496, 449] width 123 height 22
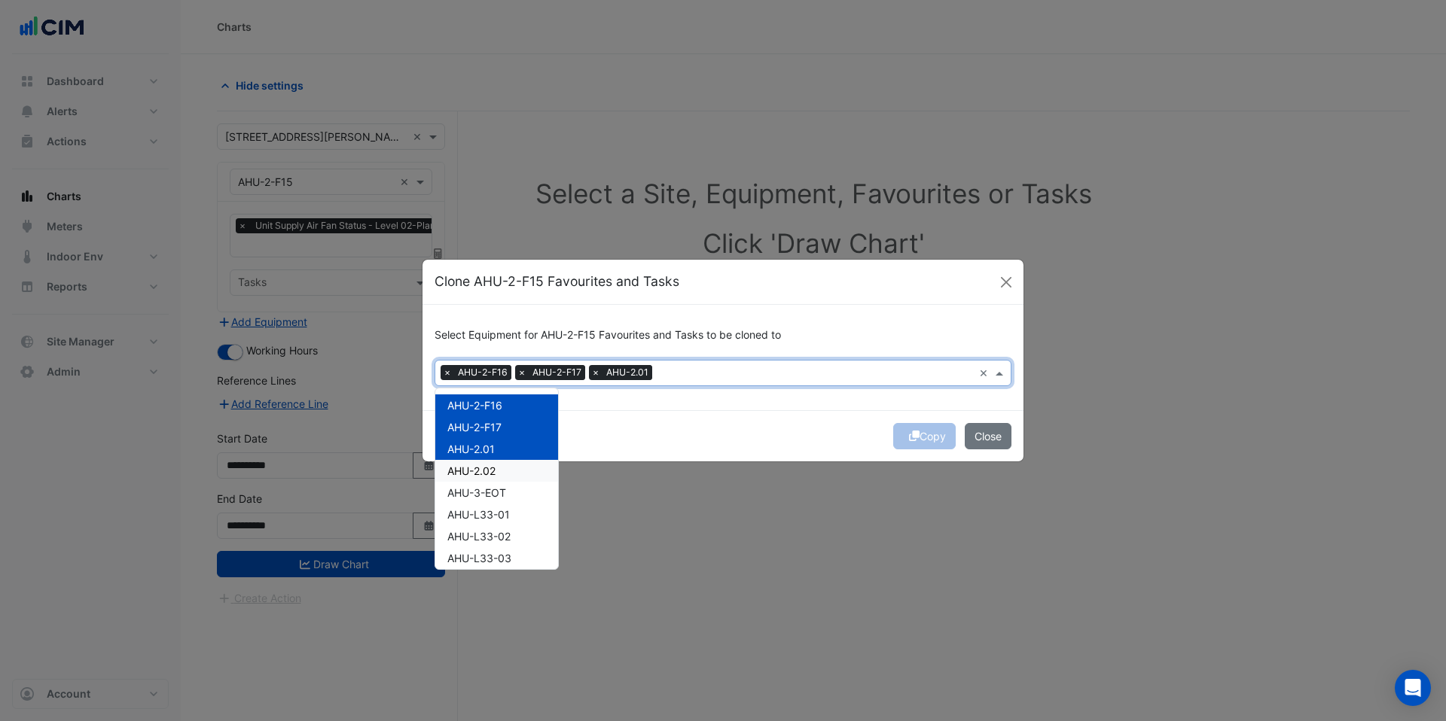
click at [501, 468] on div "AHU-2.02" at bounding box center [496, 471] width 123 height 22
click at [508, 486] on div "AHU-3-EOT" at bounding box center [496, 493] width 123 height 22
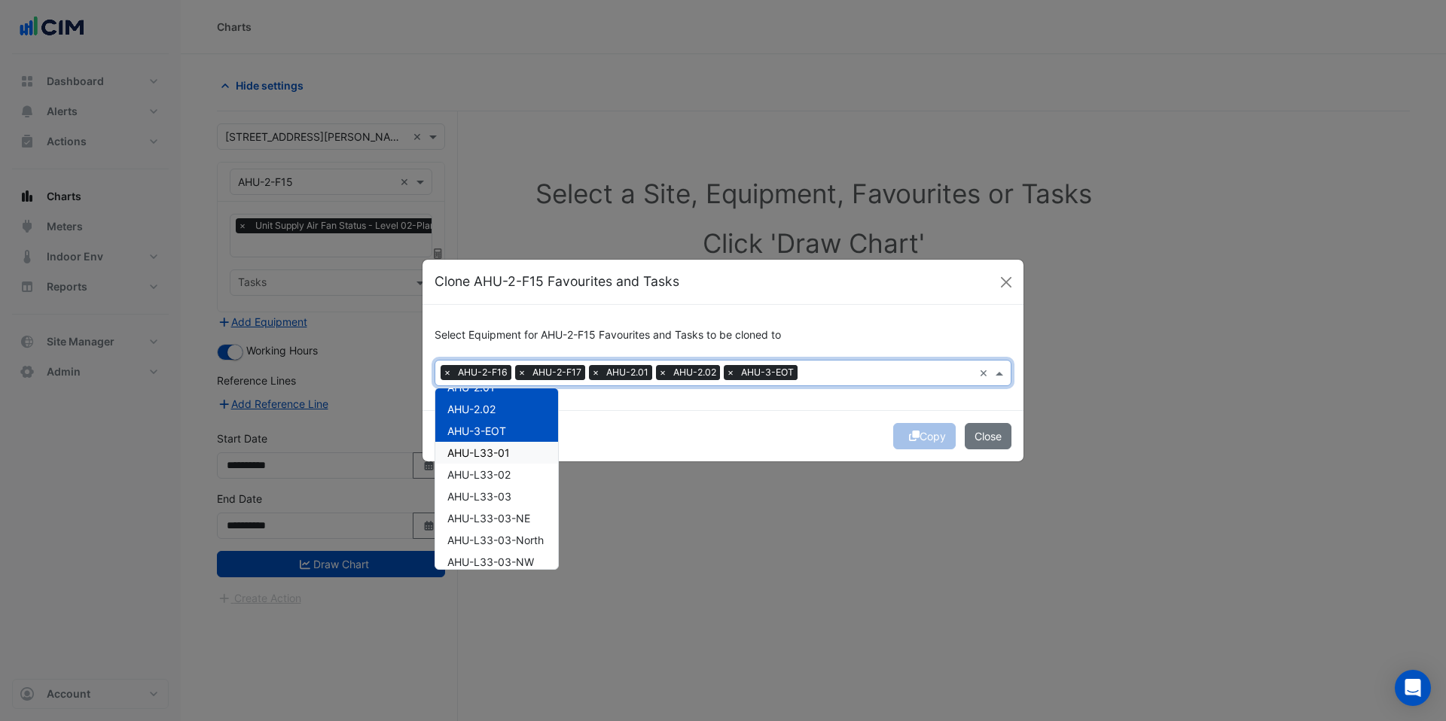
drag, startPoint x: 508, startPoint y: 457, endPoint x: 508, endPoint y: 466, distance: 9.0
click at [508, 461] on div "AHU-L33-01" at bounding box center [496, 453] width 123 height 22
click at [509, 474] on span "AHU-L33-02" at bounding box center [478, 474] width 63 height 13
drag, startPoint x: 508, startPoint y: 492, endPoint x: 506, endPoint y: 504, distance: 12.3
click at [507, 494] on span "AHU-L33-03" at bounding box center [479, 496] width 64 height 13
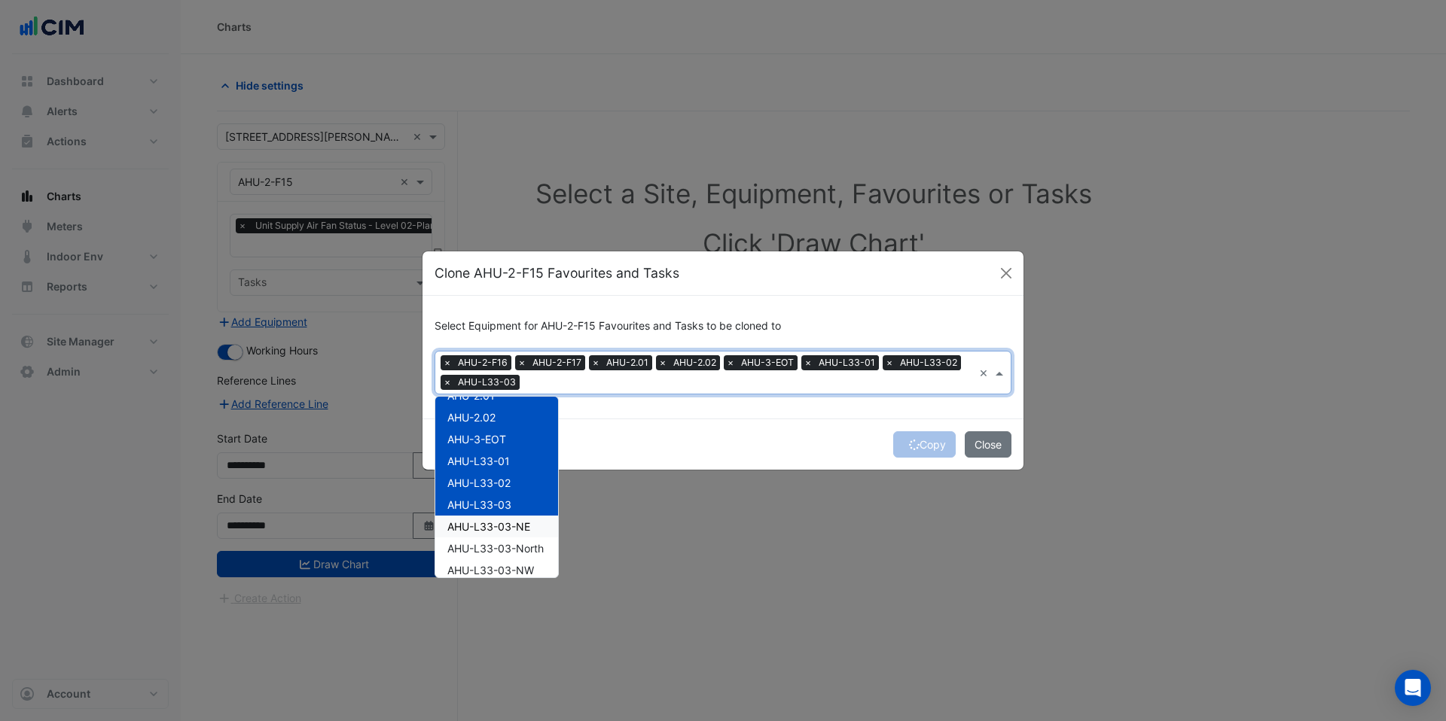
click at [510, 523] on span "AHU-L33-03-NE" at bounding box center [488, 526] width 83 height 13
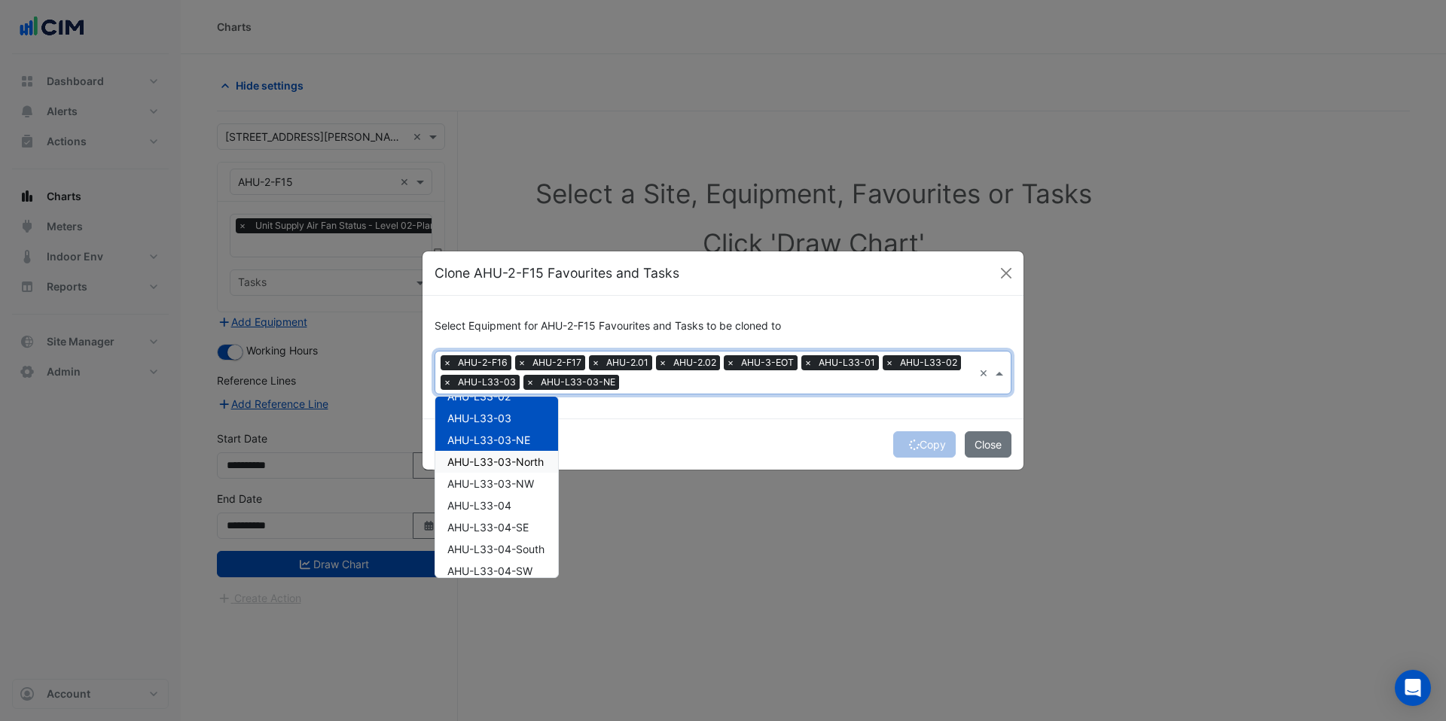
drag, startPoint x: 514, startPoint y: 469, endPoint x: 518, endPoint y: 486, distance: 17.0
click at [514, 470] on div "AHU-L33-03-North" at bounding box center [496, 462] width 123 height 22
drag, startPoint x: 518, startPoint y: 486, endPoint x: 518, endPoint y: 494, distance: 8.3
click at [518, 487] on span "AHU-L33-03-NW" at bounding box center [490, 483] width 87 height 13
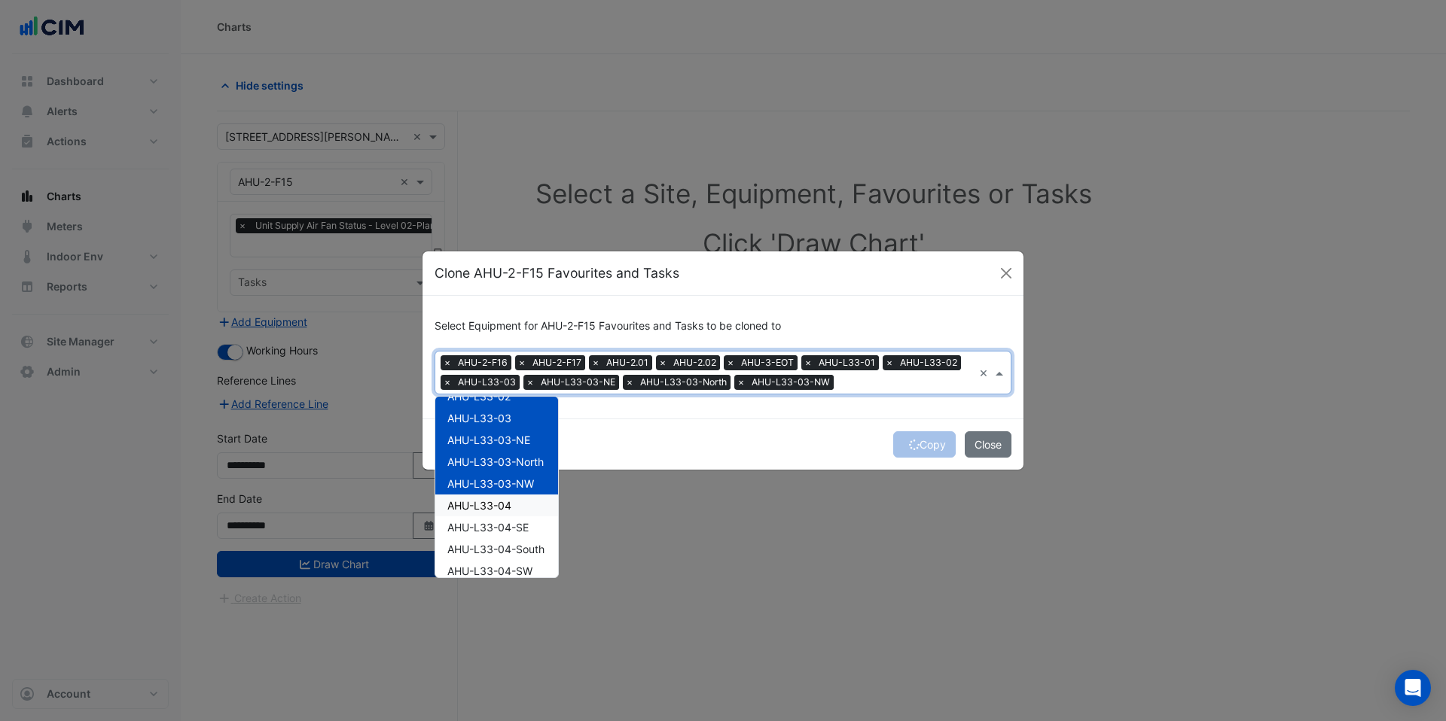
drag, startPoint x: 516, startPoint y: 505, endPoint x: 516, endPoint y: 520, distance: 14.3
click at [516, 505] on div "AHU-L33-04" at bounding box center [496, 506] width 123 height 22
click at [516, 522] on span "AHU-L33-04-SE" at bounding box center [487, 527] width 81 height 13
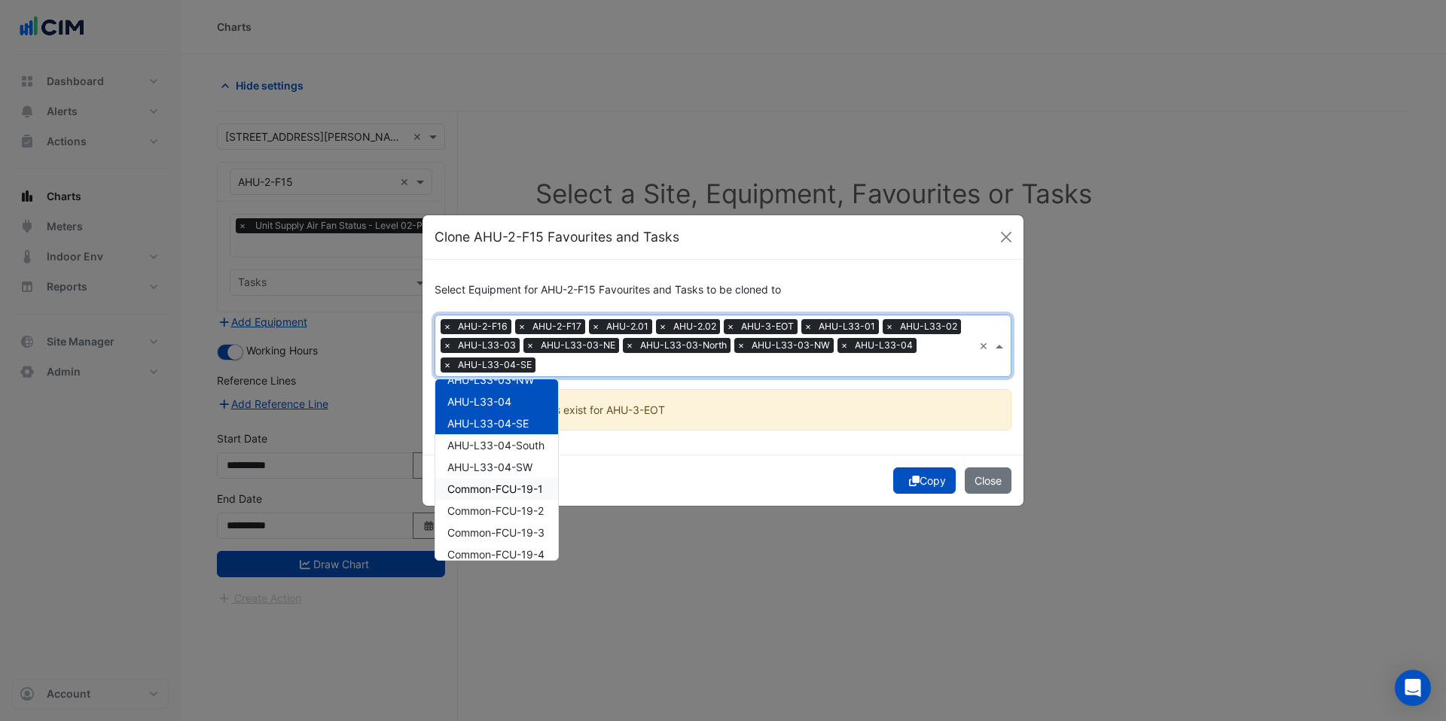
click at [509, 475] on div "AHU-L33-04-SW" at bounding box center [496, 467] width 123 height 22
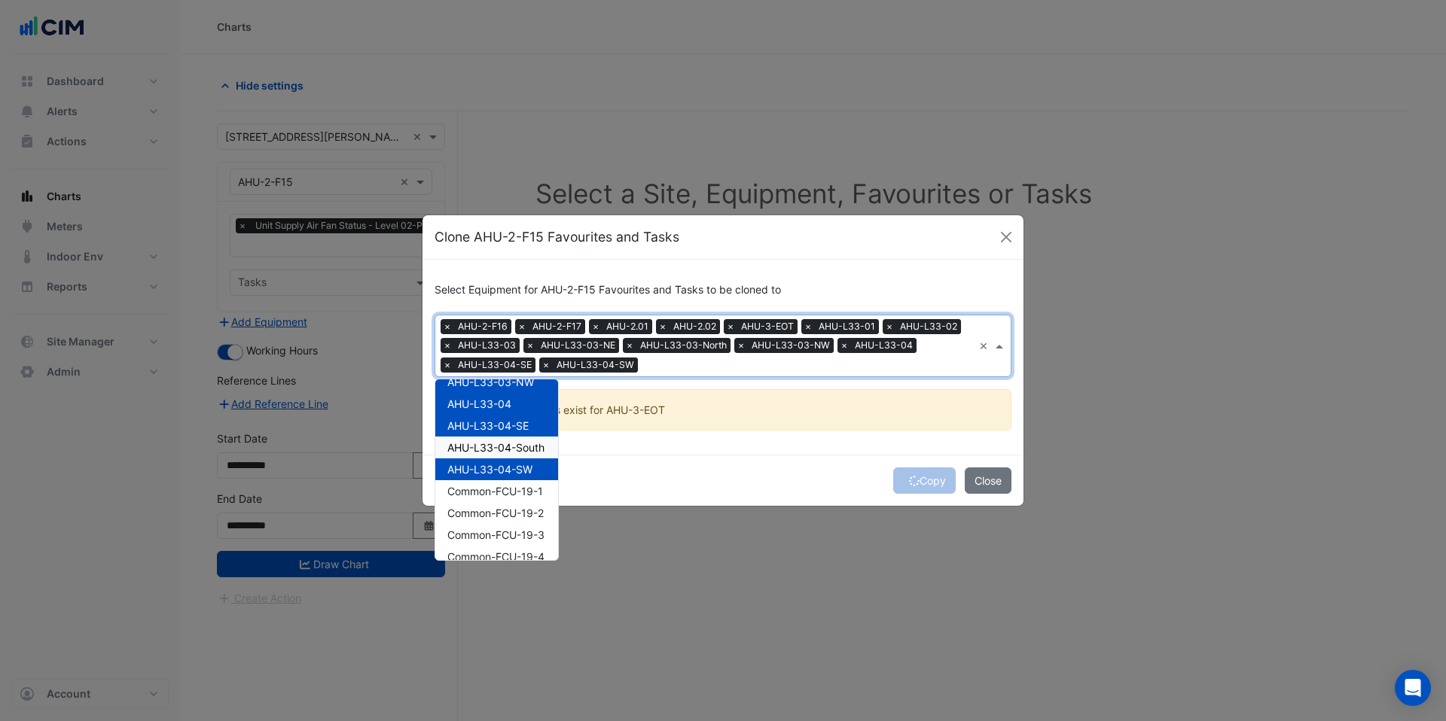
click at [510, 451] on span "AHU-L33-04-South" at bounding box center [495, 447] width 97 height 13
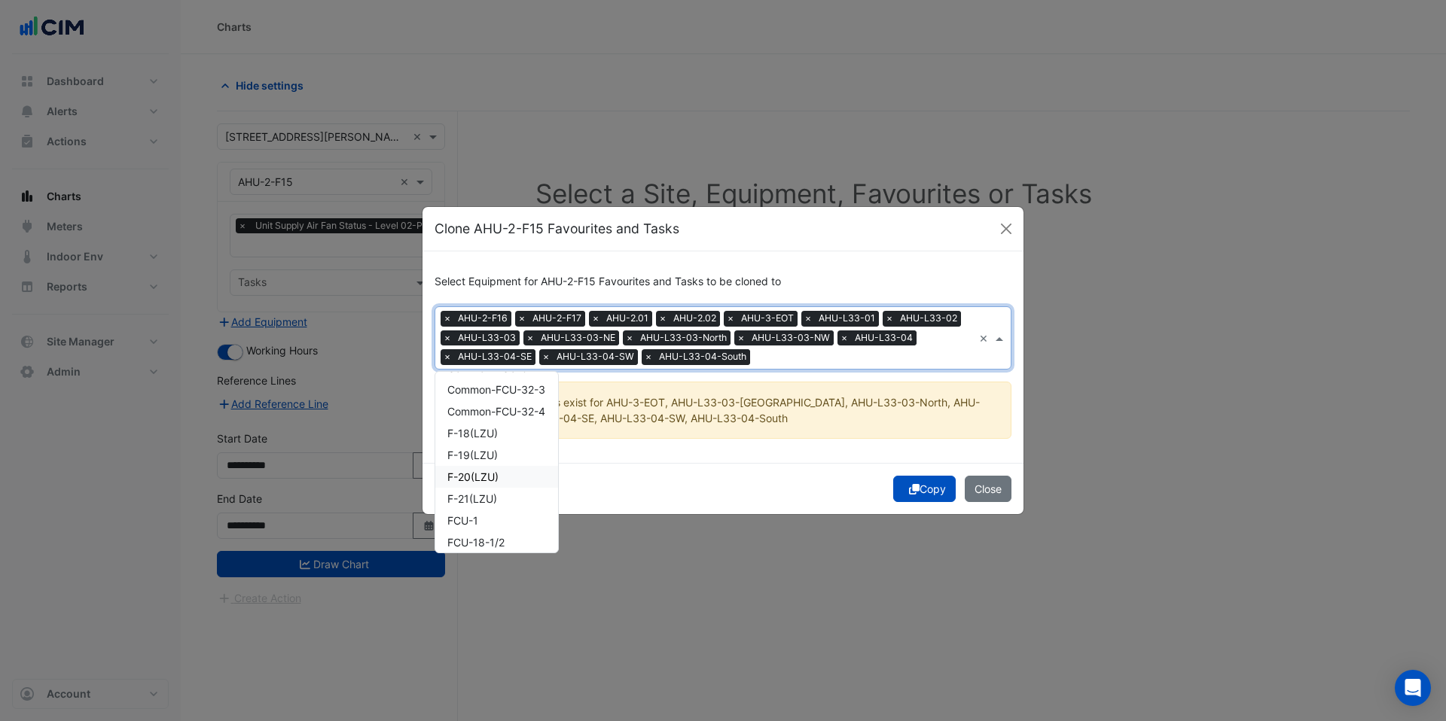
scroll to position [1470, 0]
drag, startPoint x: 486, startPoint y: 388, endPoint x: 486, endPoint y: 398, distance: 9.1
click at [486, 390] on div "F-18(LZU)" at bounding box center [496, 381] width 123 height 22
drag, startPoint x: 485, startPoint y: 412, endPoint x: 484, endPoint y: 428, distance: 16.6
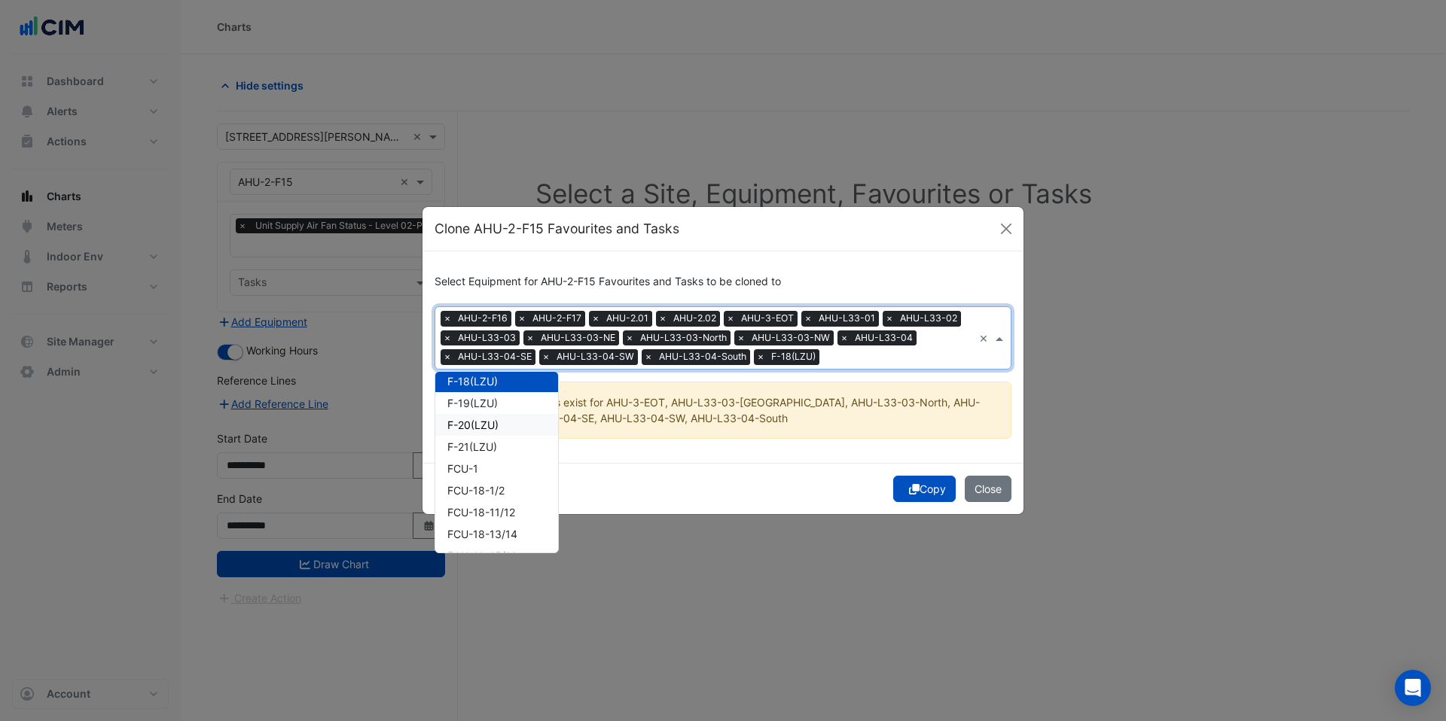
click at [485, 433] on div "F-20(LZU)" at bounding box center [496, 425] width 123 height 22
drag, startPoint x: 484, startPoint y: 402, endPoint x: 484, endPoint y: 439, distance: 36.9
click at [484, 404] on span "F-19(LZU)" at bounding box center [472, 403] width 50 height 13
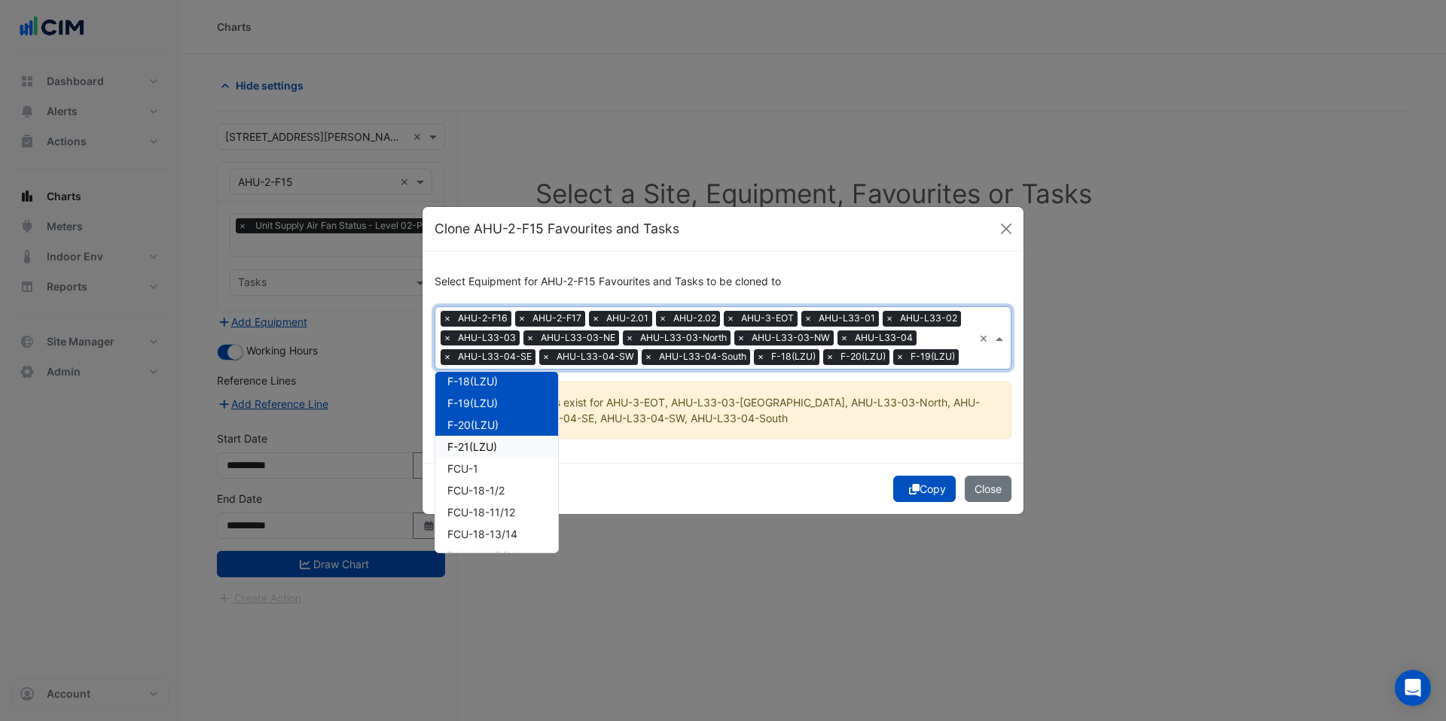
click at [485, 446] on span "F-21(LZU)" at bounding box center [472, 446] width 50 height 13
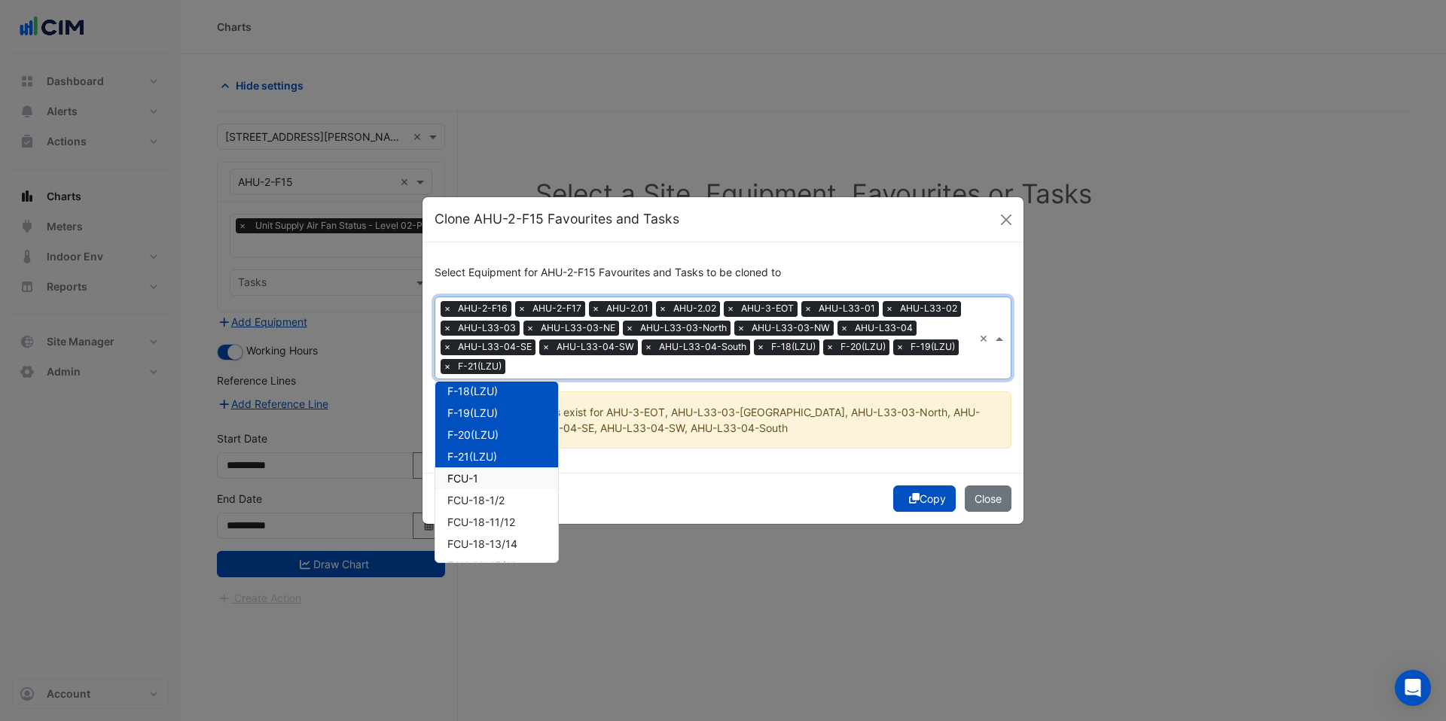
click at [485, 479] on div "FCU-1" at bounding box center [496, 479] width 123 height 22
click at [486, 434] on span "FCU-18-1/2" at bounding box center [475, 431] width 57 height 13
drag, startPoint x: 489, startPoint y: 456, endPoint x: 490, endPoint y: 481, distance: 24.9
click at [489, 457] on span "FCU-18-11/12" at bounding box center [481, 453] width 68 height 13
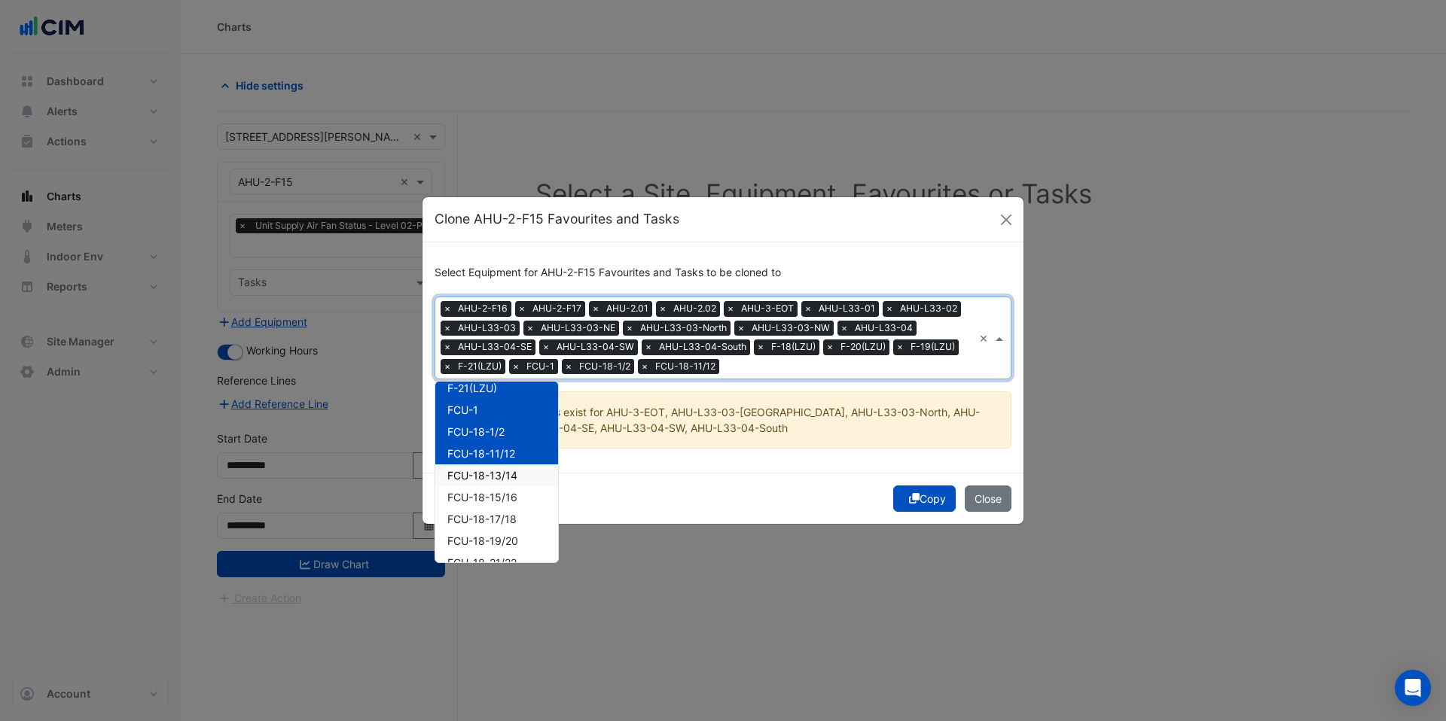
click at [490, 481] on div "FCU-18-13/14" at bounding box center [496, 476] width 123 height 22
click at [491, 501] on span "FCU-18-15/16" at bounding box center [482, 497] width 70 height 13
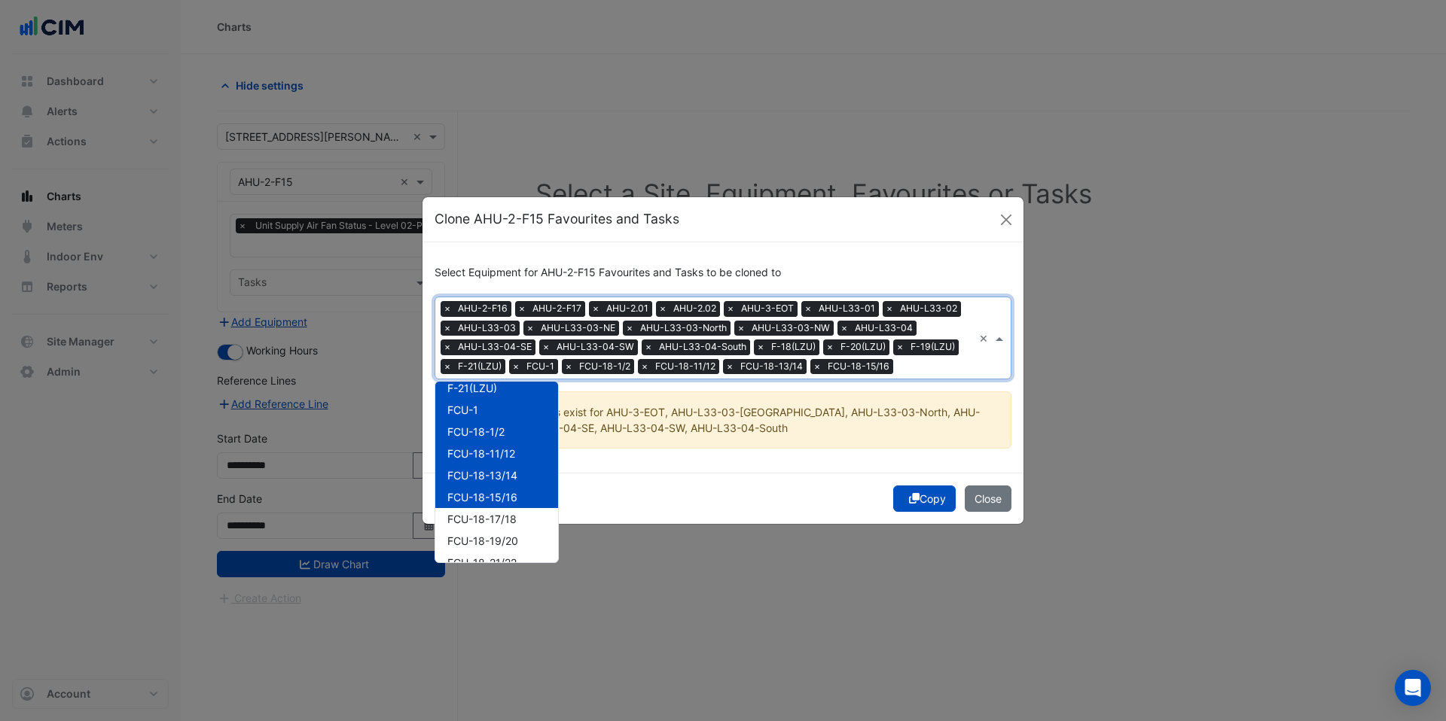
scroll to position [1634, 0]
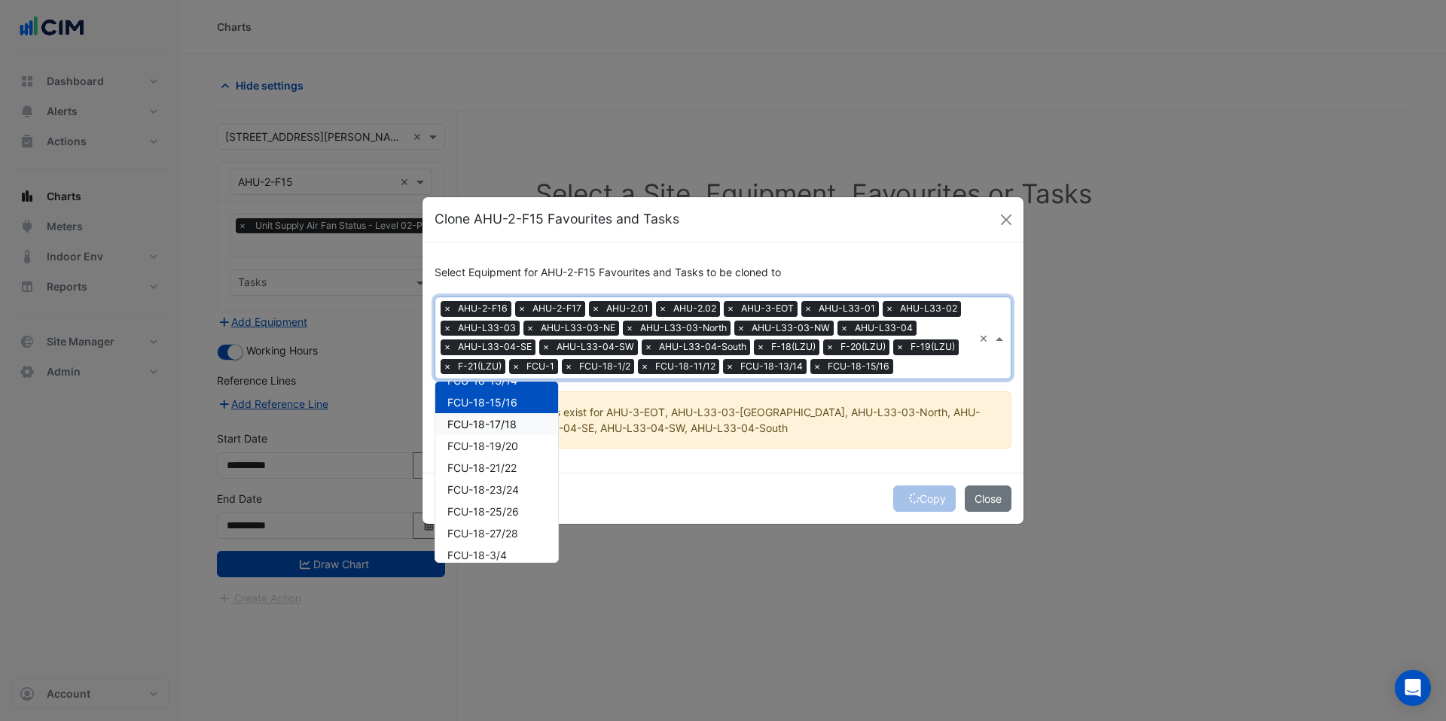
click at [495, 430] on span "FCU-18-17/18" at bounding box center [481, 424] width 69 height 13
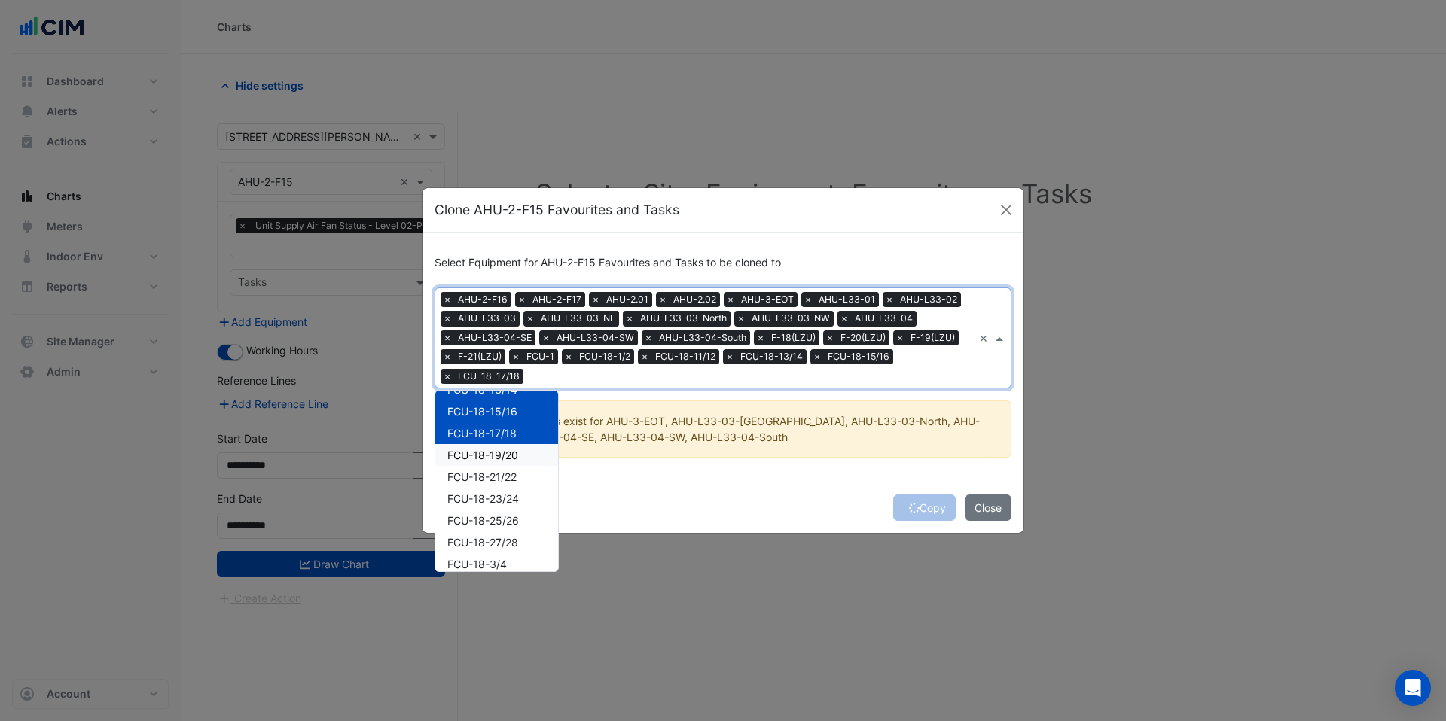
click at [495, 444] on div "FCU-18-19/20" at bounding box center [496, 455] width 123 height 22
click at [499, 475] on span "FCU-18-21/22" at bounding box center [481, 477] width 69 height 13
click at [496, 500] on span "FCU-18-23/24" at bounding box center [483, 498] width 72 height 13
click at [495, 465] on span "FCU-18-25/26" at bounding box center [483, 461] width 72 height 13
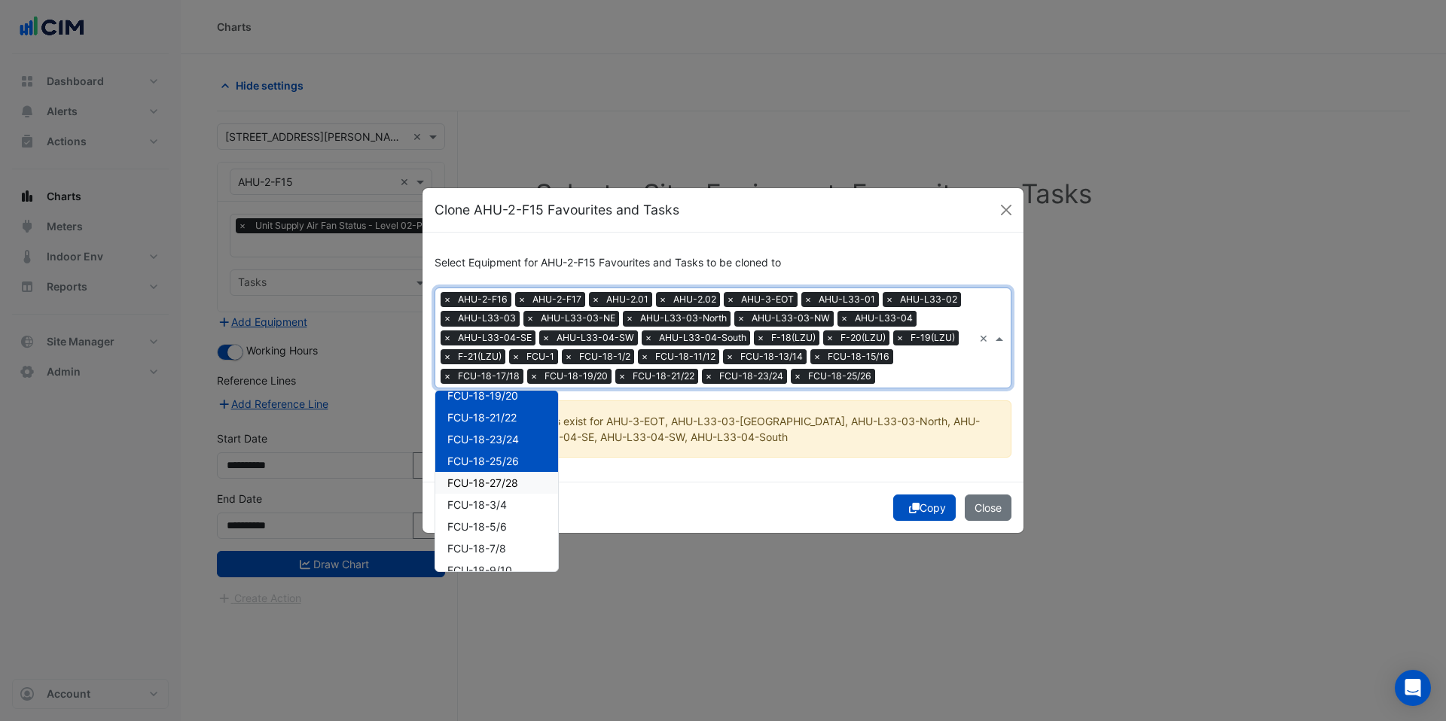
drag, startPoint x: 493, startPoint y: 485, endPoint x: 497, endPoint y: 506, distance: 21.4
click at [494, 487] on span "FCU-18-27/28" at bounding box center [482, 483] width 71 height 13
click at [497, 506] on span "FCU-18-3/4" at bounding box center [476, 504] width 59 height 13
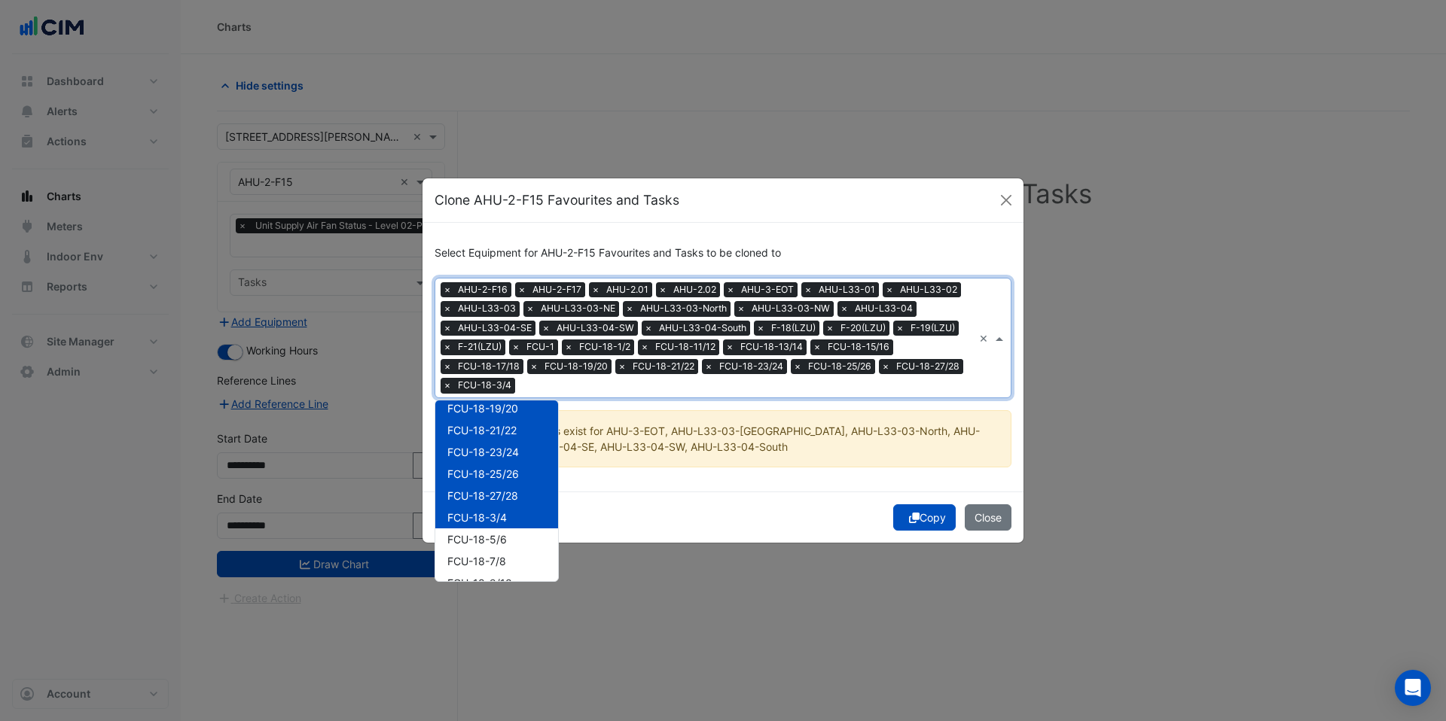
scroll to position [1825, 0]
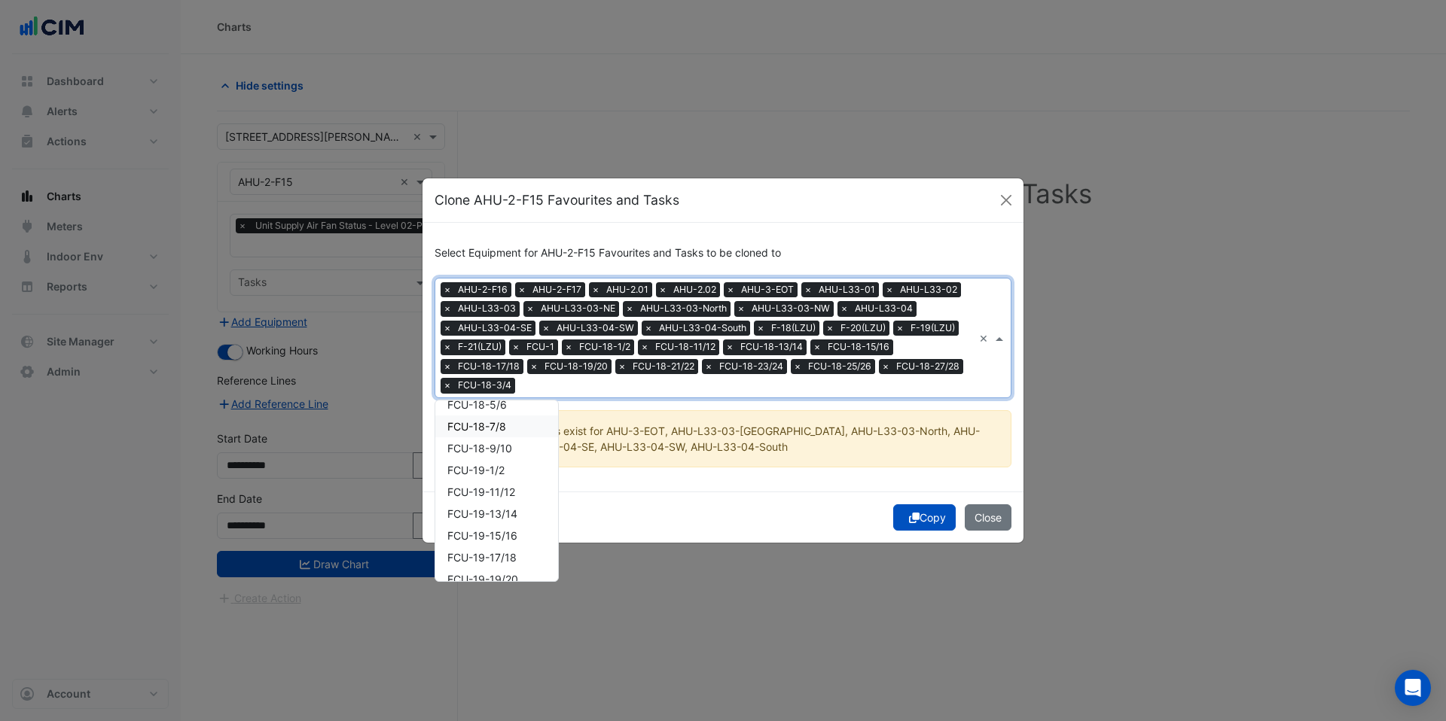
click at [491, 413] on div "FCU-18-5/6" at bounding box center [496, 405] width 123 height 22
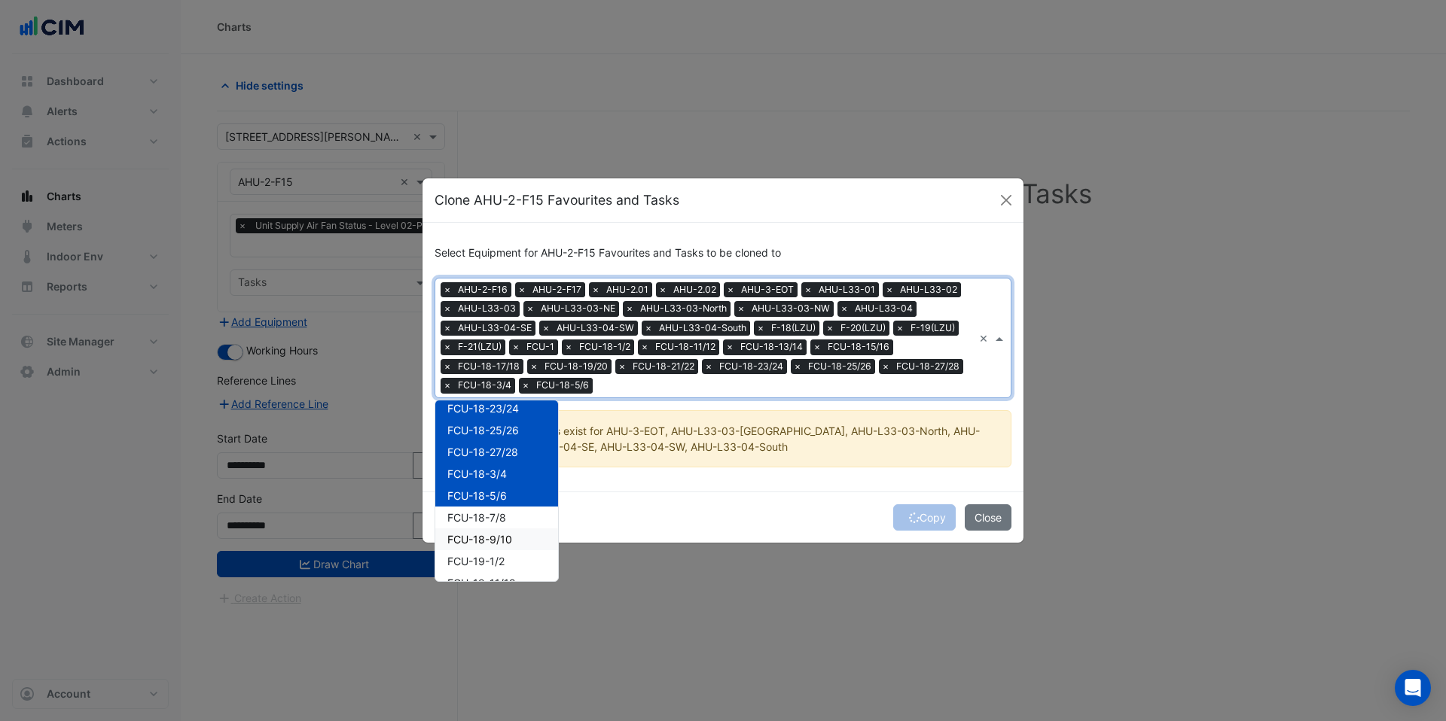
scroll to position [1727, 0]
click at [496, 526] on span "FCU-18-7/8" at bounding box center [476, 524] width 59 height 13
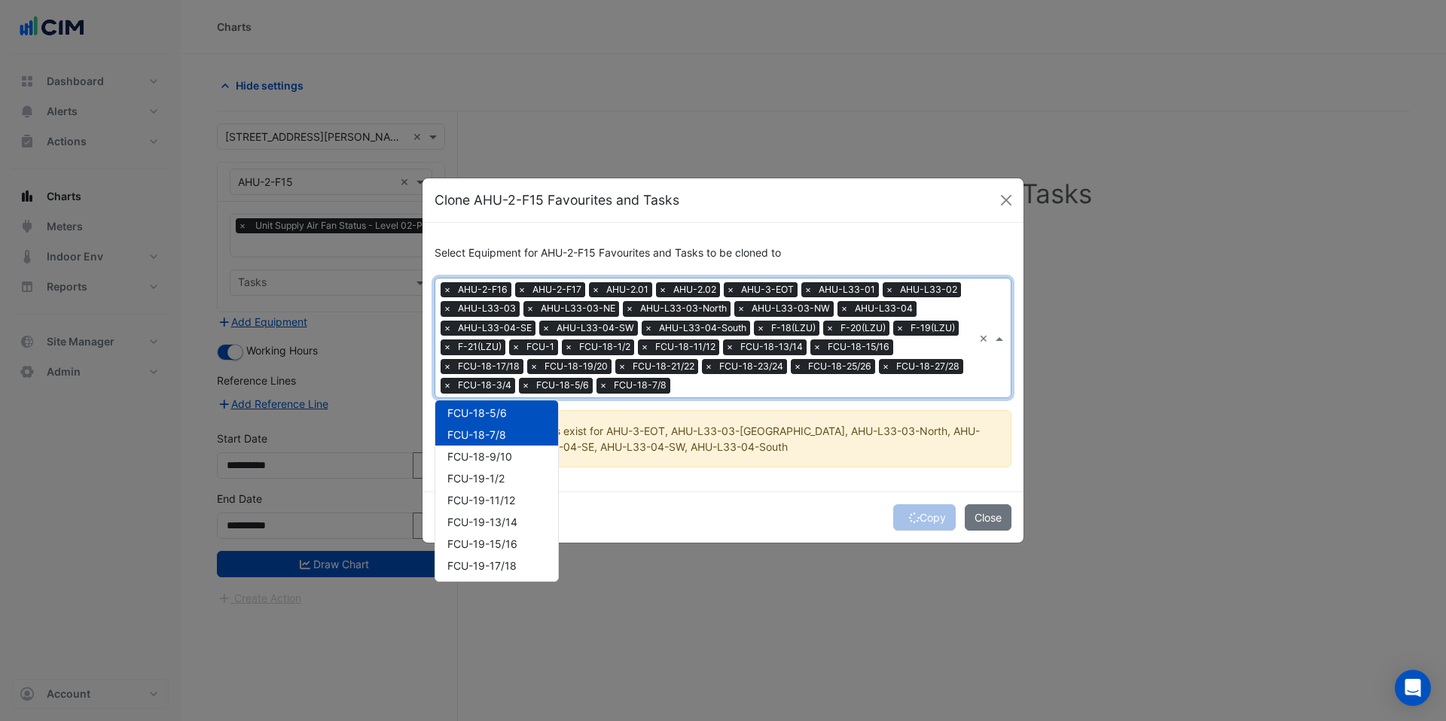
scroll to position [1830, 0]
click at [495, 452] on div "FCU-18-9/10" at bounding box center [496, 444] width 123 height 22
click at [496, 473] on div "FCU-19-1/2" at bounding box center [496, 466] width 123 height 22
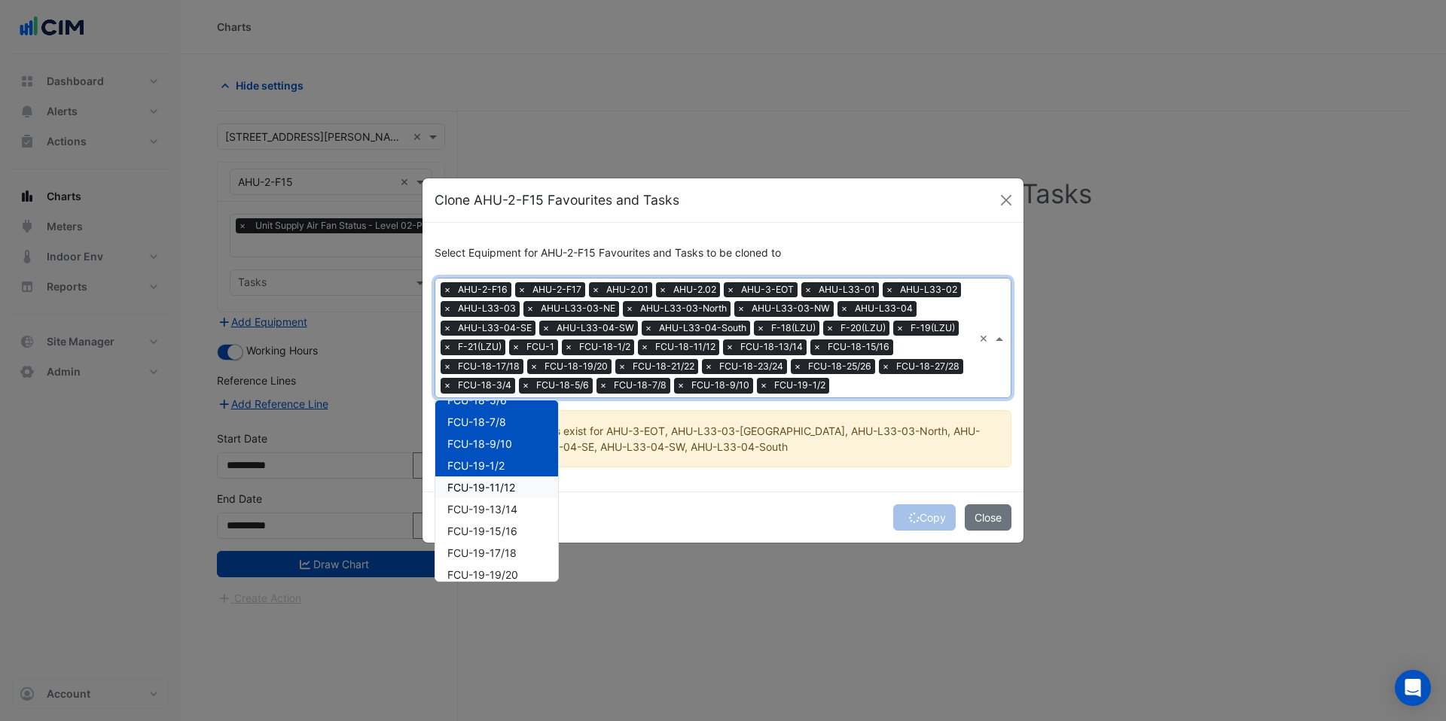
drag, startPoint x: 495, startPoint y: 495, endPoint x: 489, endPoint y: 513, distance: 19.0
click at [495, 496] on div "FCU-19-11/12" at bounding box center [496, 488] width 123 height 22
click at [489, 514] on span "FCU-19-13/14" at bounding box center [482, 509] width 70 height 13
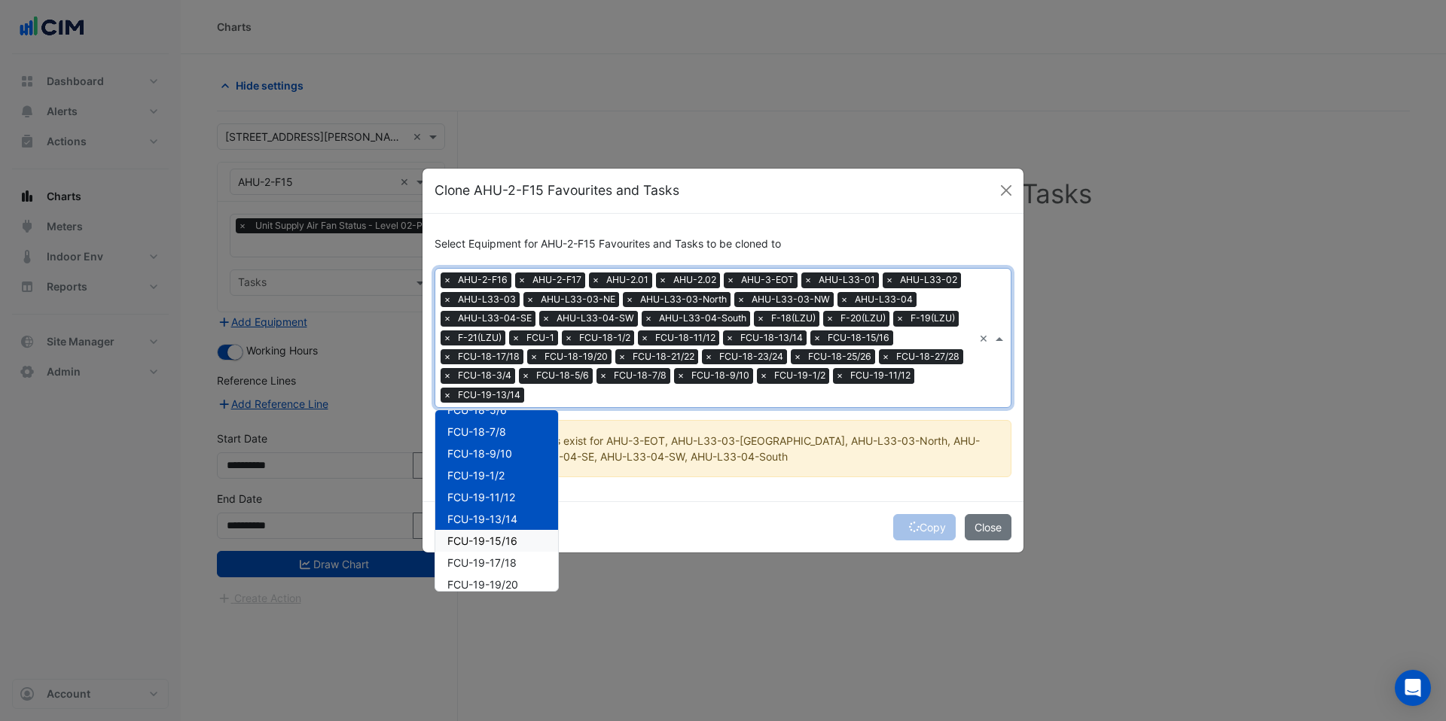
click at [489, 545] on span "FCU-19-15/16" at bounding box center [482, 541] width 70 height 13
drag, startPoint x: 494, startPoint y: 507, endPoint x: 491, endPoint y: 529, distance: 22.0
click at [494, 509] on span "FCU-19-17/18" at bounding box center [481, 508] width 69 height 13
click at [491, 532] on span "FCU-19-19/20" at bounding box center [482, 530] width 71 height 13
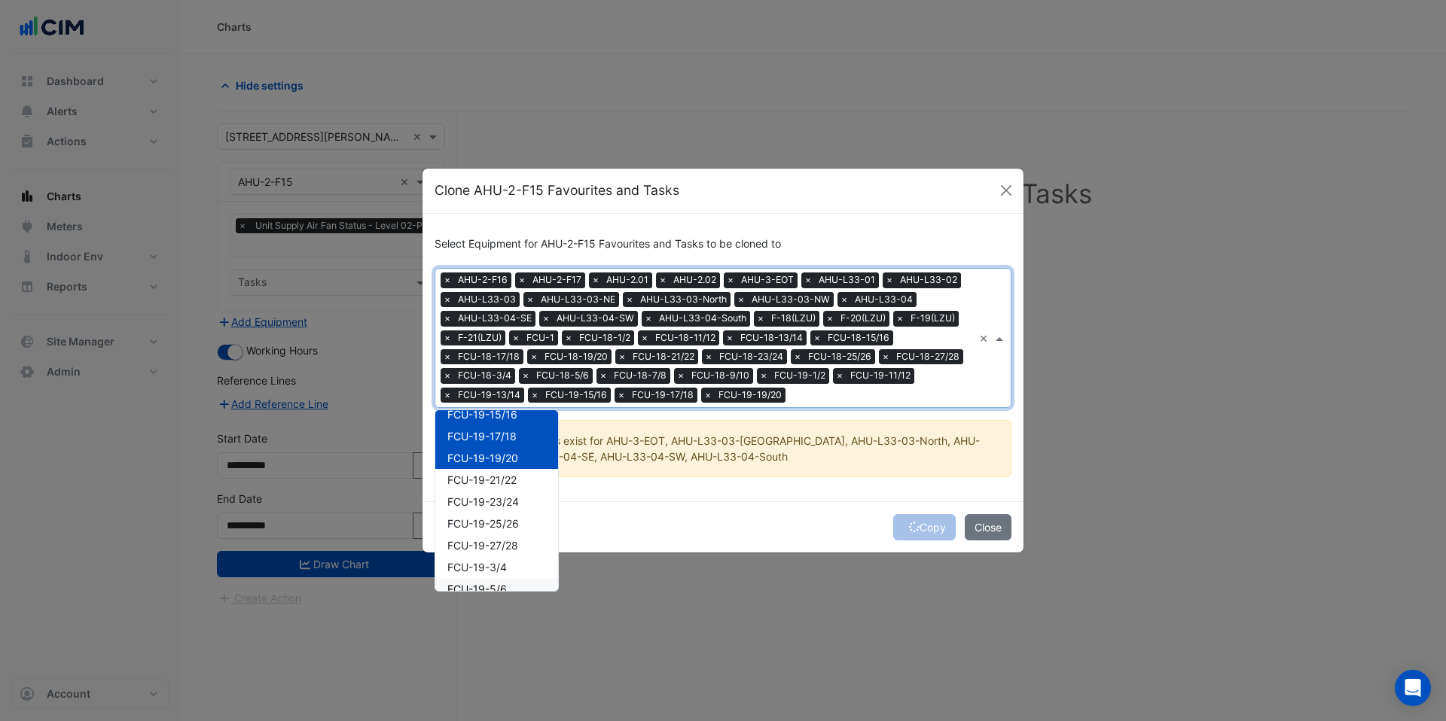
scroll to position [2004, 0]
drag, startPoint x: 495, startPoint y: 435, endPoint x: 493, endPoint y: 446, distance: 10.6
click at [495, 435] on span "FCU-19-21/22" at bounding box center [481, 431] width 69 height 13
click at [494, 459] on span "FCU-19-23/24" at bounding box center [483, 453] width 72 height 13
drag, startPoint x: 492, startPoint y: 475, endPoint x: 494, endPoint y: 501, distance: 26.4
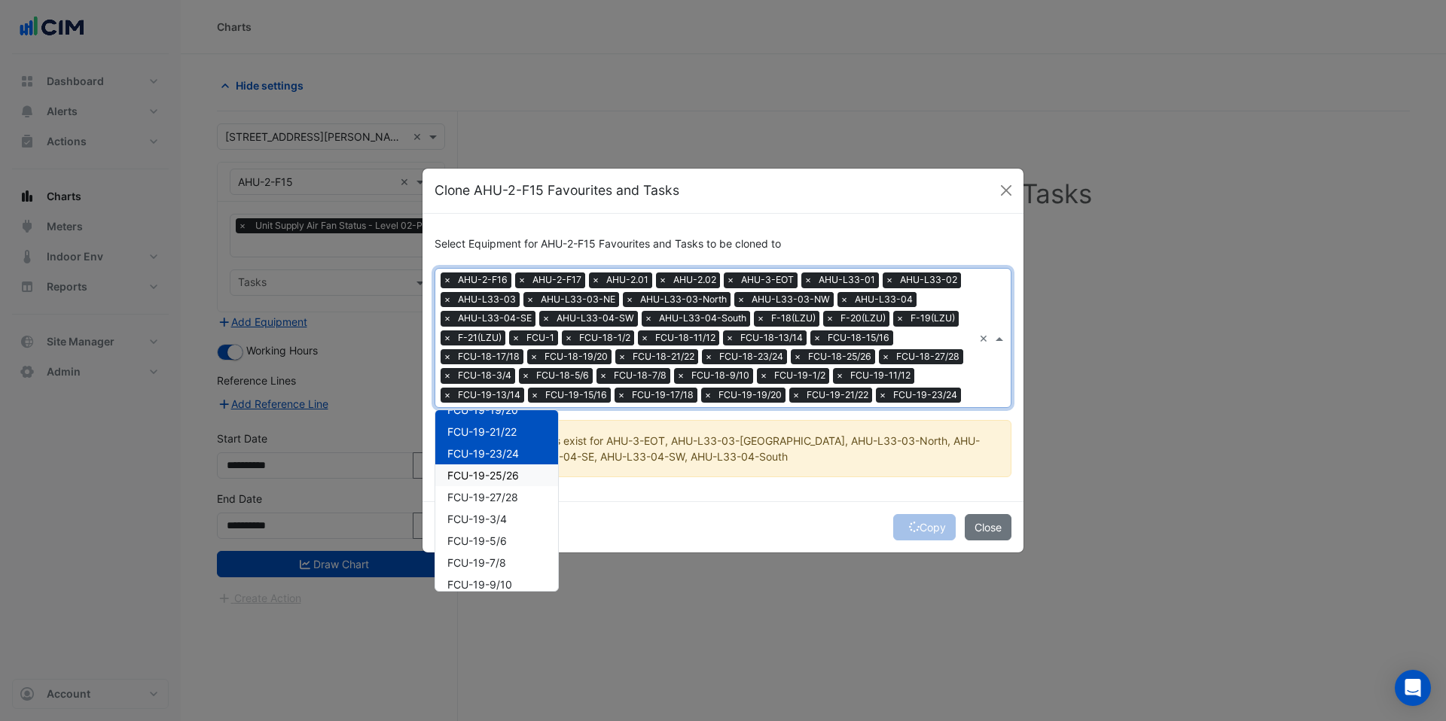
click at [492, 477] on span "FCU-19-25/26" at bounding box center [483, 475] width 72 height 13
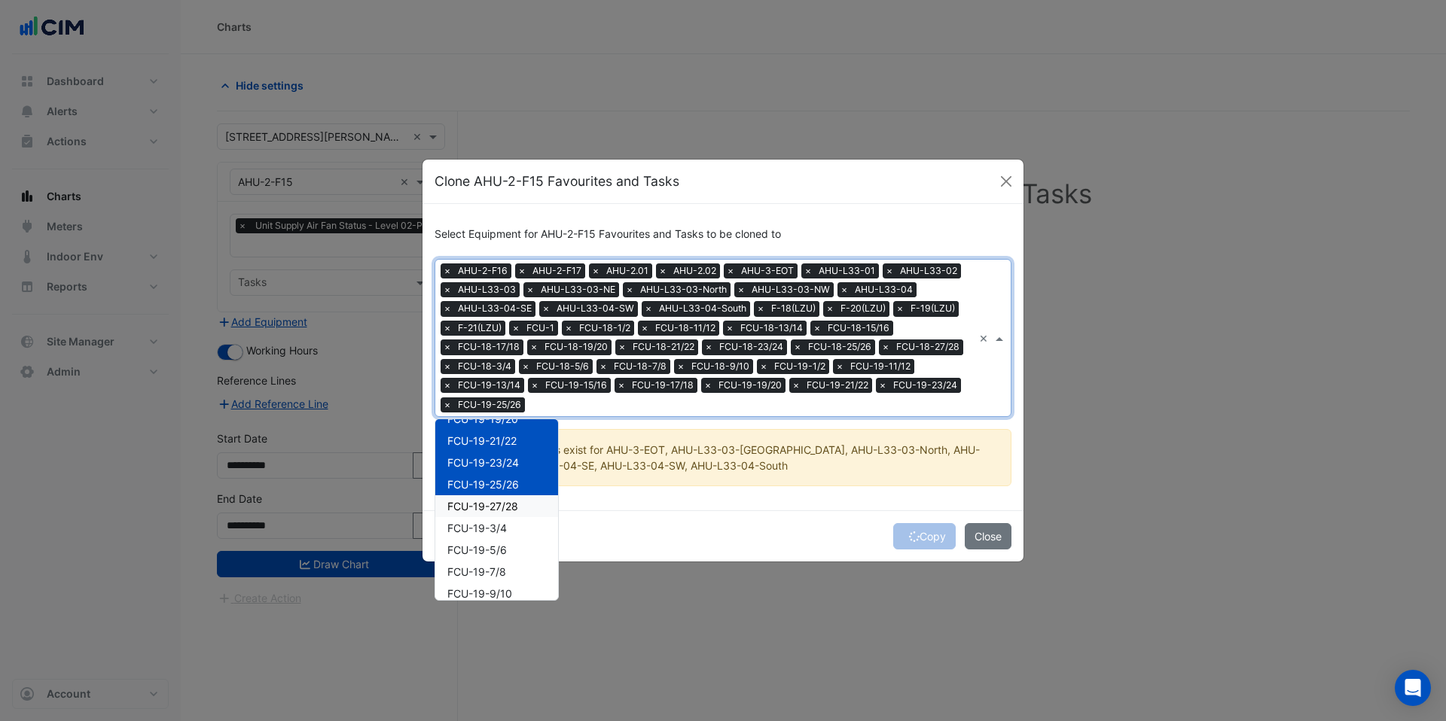
click at [494, 501] on span "FCU-19-27/28" at bounding box center [482, 506] width 71 height 13
click at [492, 522] on span "FCU-19-3/4" at bounding box center [476, 528] width 59 height 13
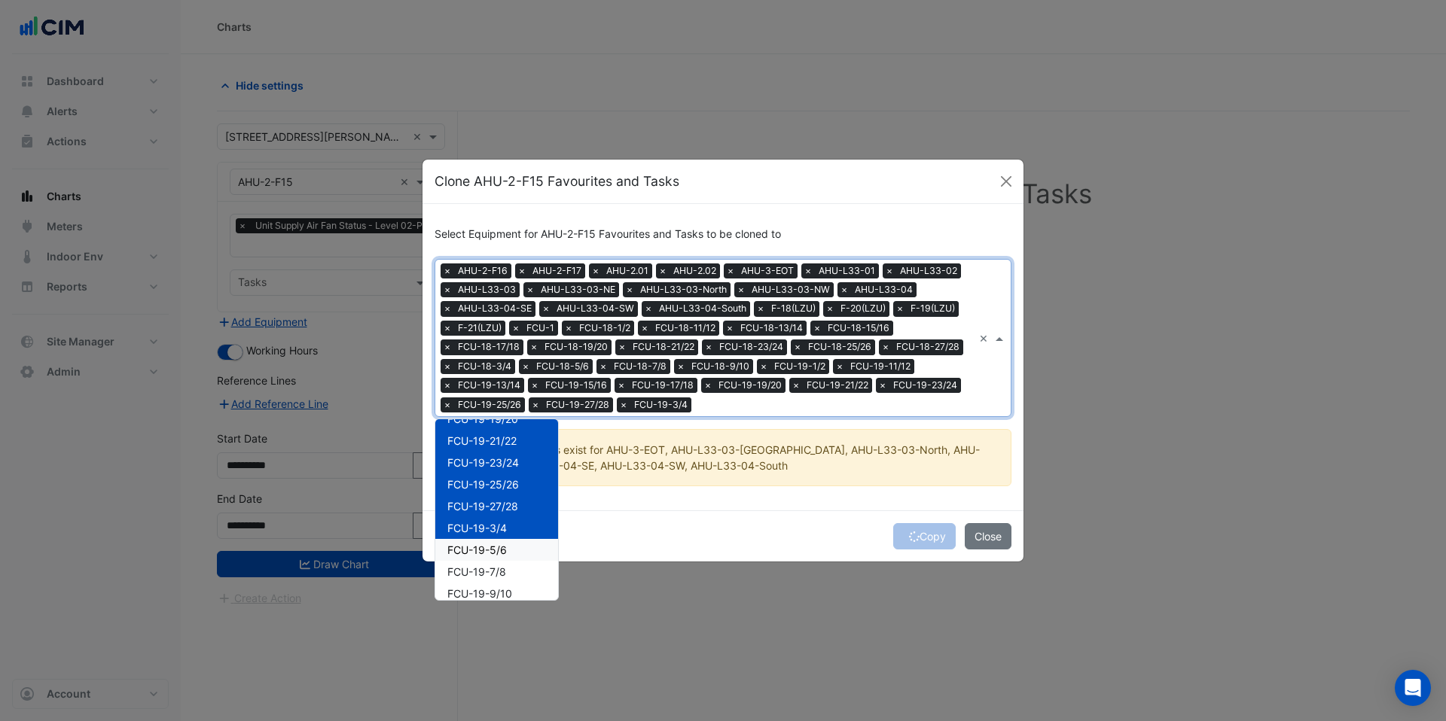
click at [492, 546] on span "FCU-19-5/6" at bounding box center [476, 550] width 59 height 13
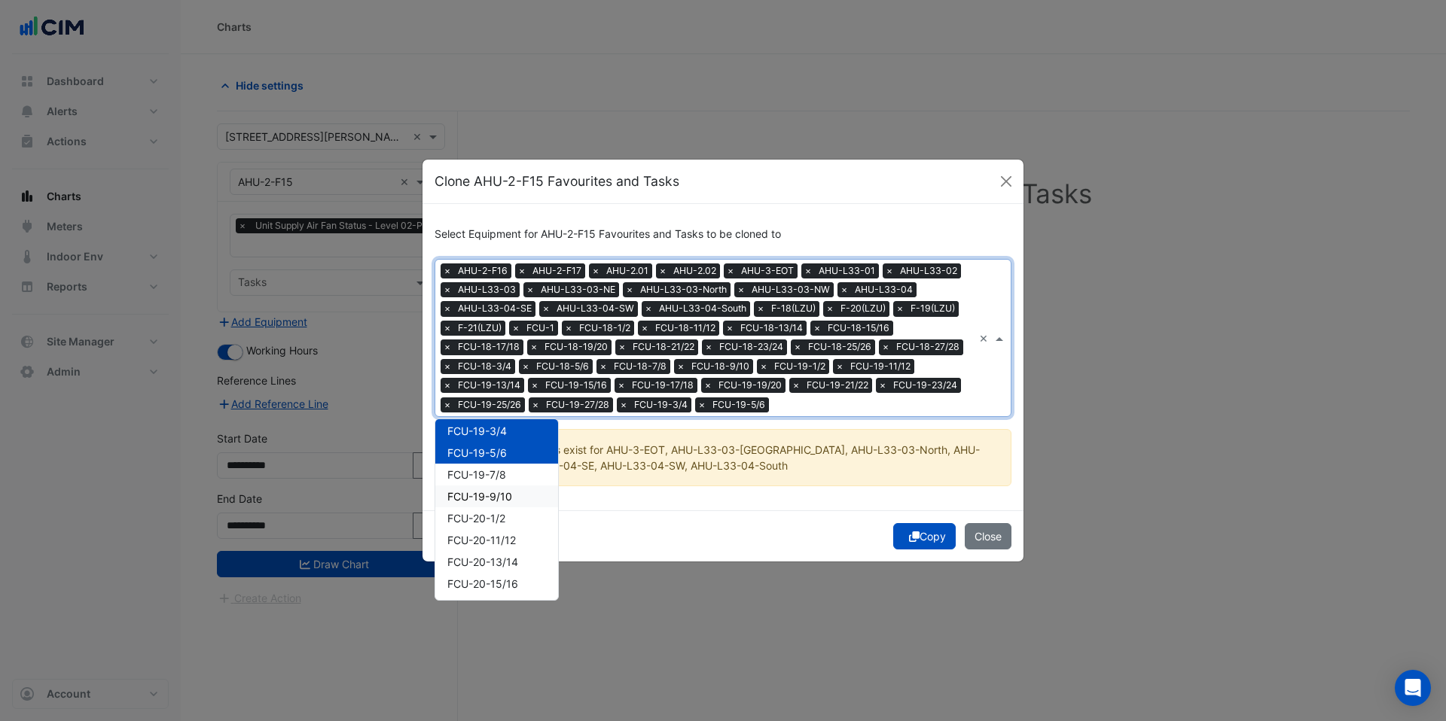
scroll to position [2104, 0]
drag, startPoint x: 489, startPoint y: 482, endPoint x: 492, endPoint y: 499, distance: 17.7
click at [489, 482] on div "FCU-19-7/8" at bounding box center [496, 473] width 123 height 22
click at [492, 500] on span "FCU-19-9/10" at bounding box center [479, 494] width 65 height 13
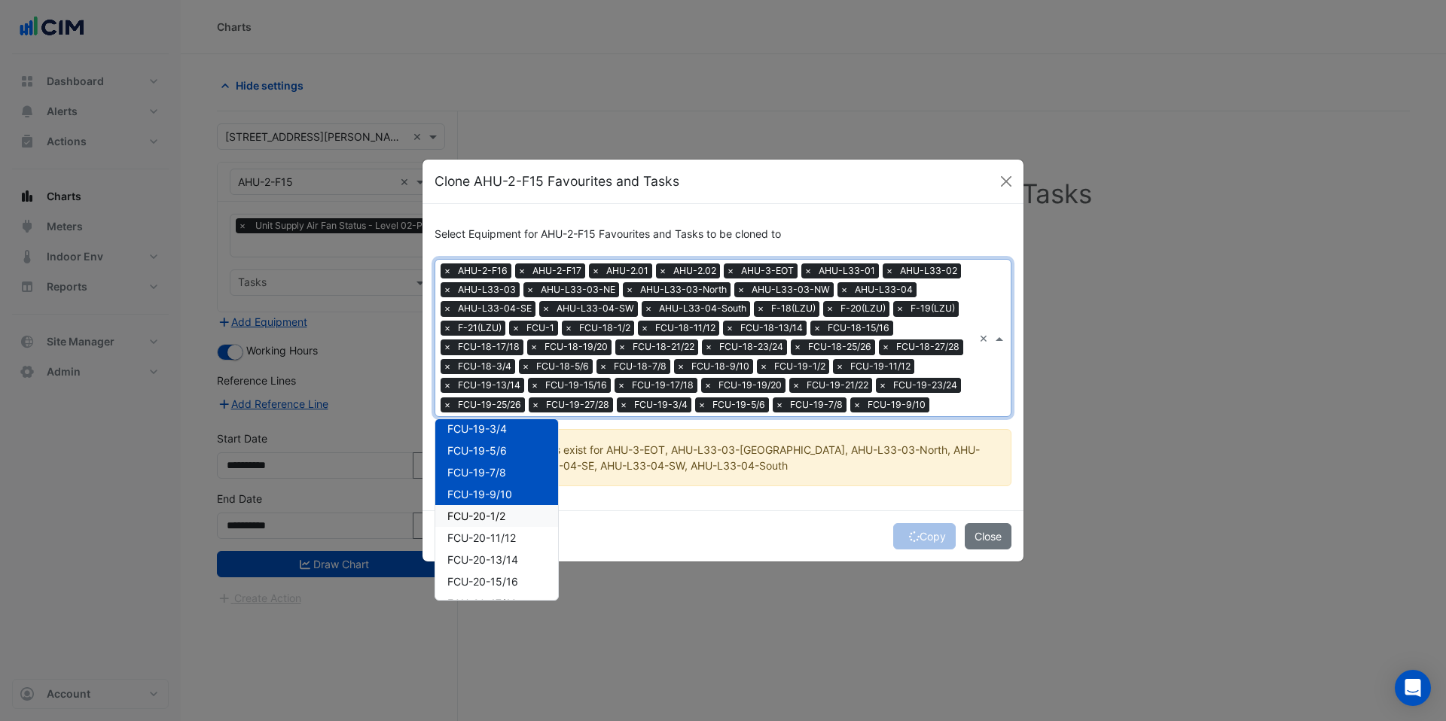
click at [492, 517] on span "FCU-20-1/2" at bounding box center [476, 516] width 58 height 13
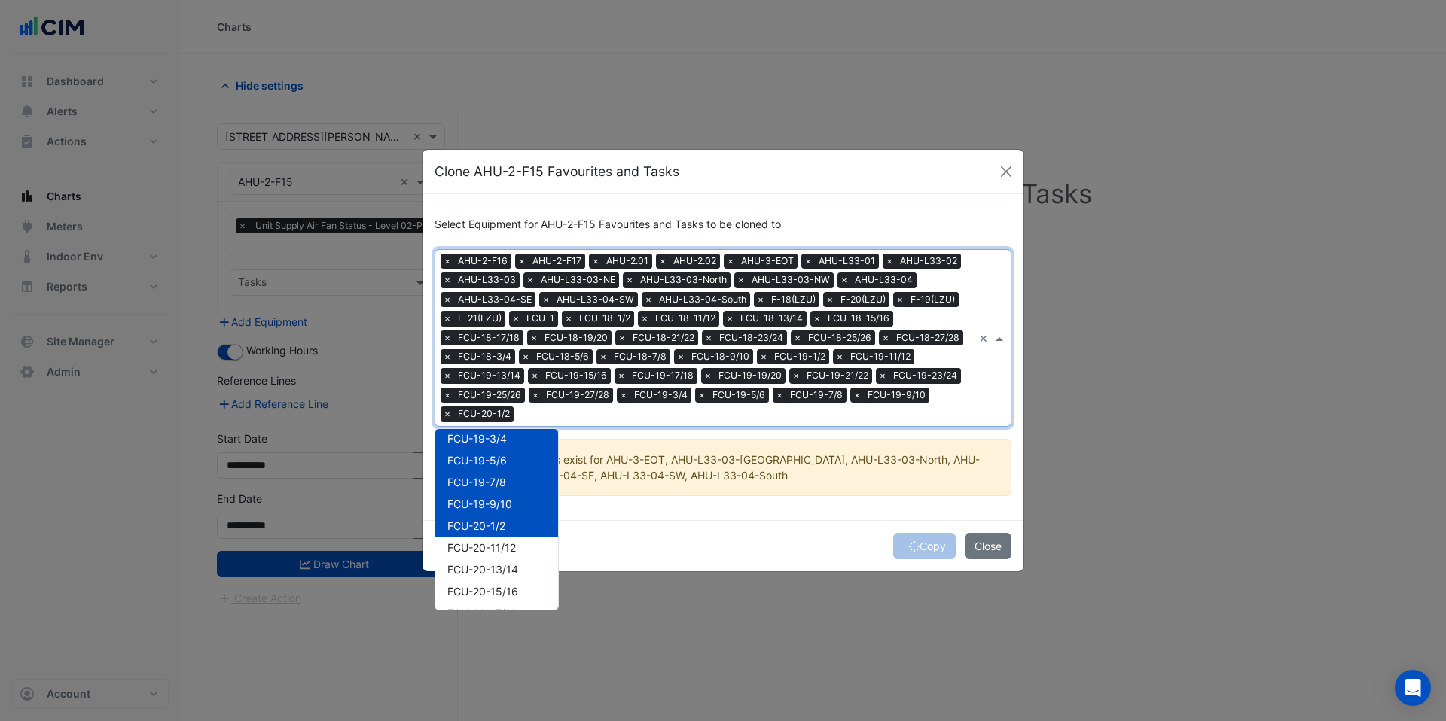
drag, startPoint x: 490, startPoint y: 534, endPoint x: 486, endPoint y: 541, distance: 8.1
click at [490, 535] on div "FCU-20-1/2" at bounding box center [496, 526] width 123 height 22
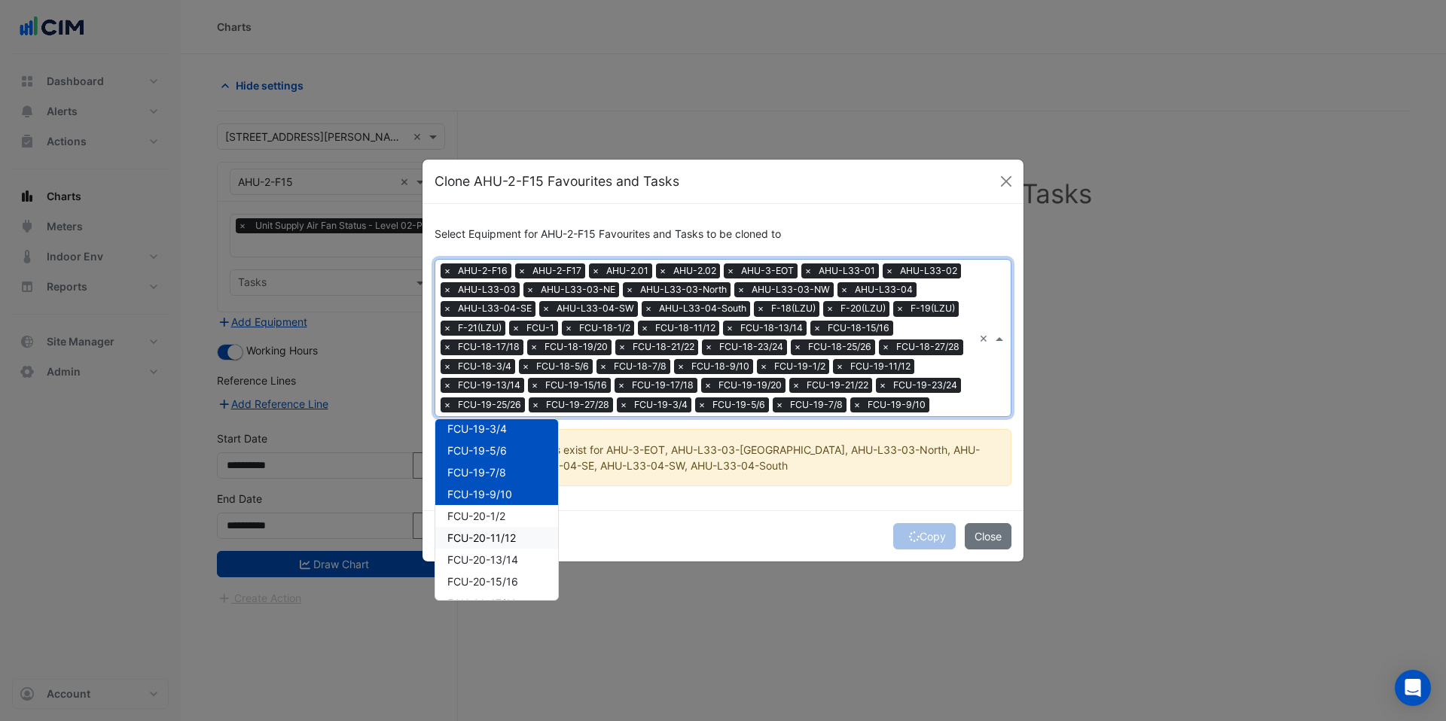
click at [486, 544] on span "FCU-20-11/12" at bounding box center [481, 538] width 69 height 13
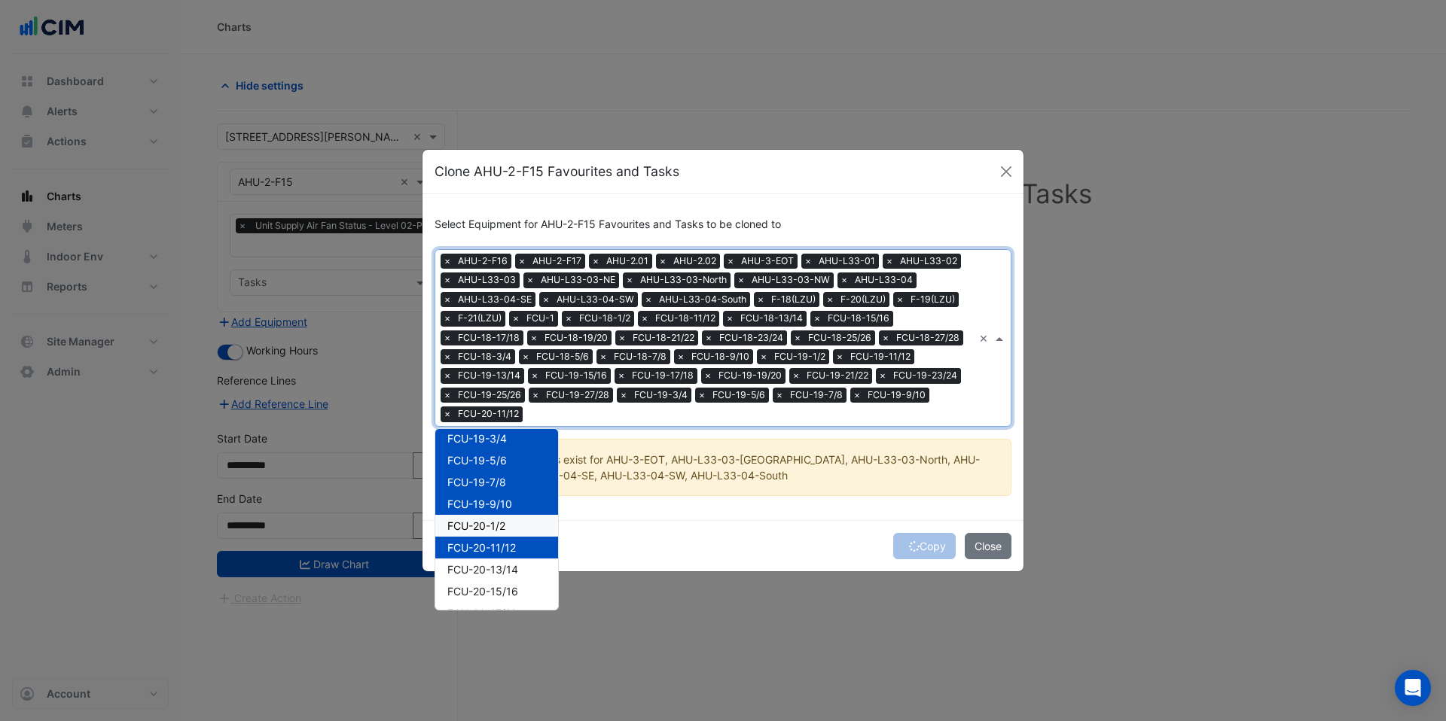
click at [488, 528] on span "FCU-20-1/2" at bounding box center [476, 526] width 58 height 13
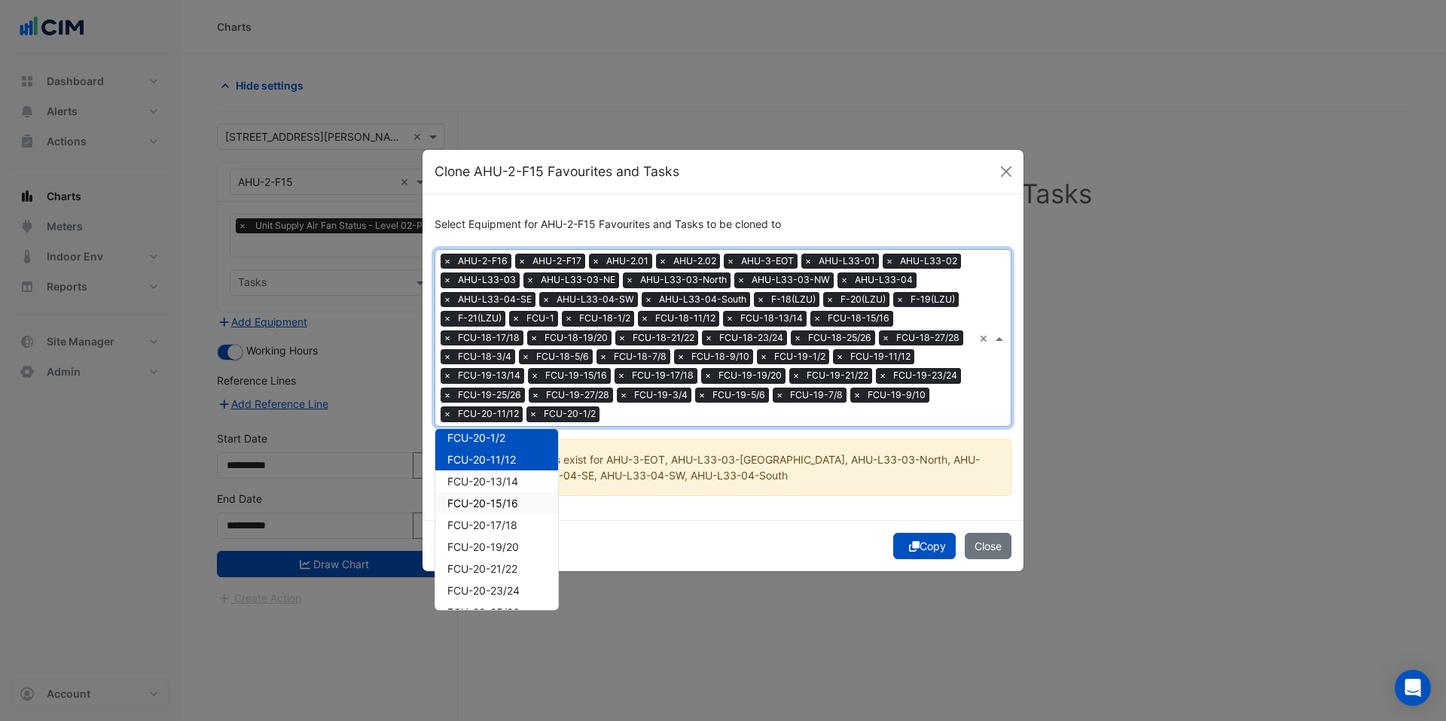
click at [495, 484] on span "FCU-20-13/14" at bounding box center [482, 481] width 71 height 13
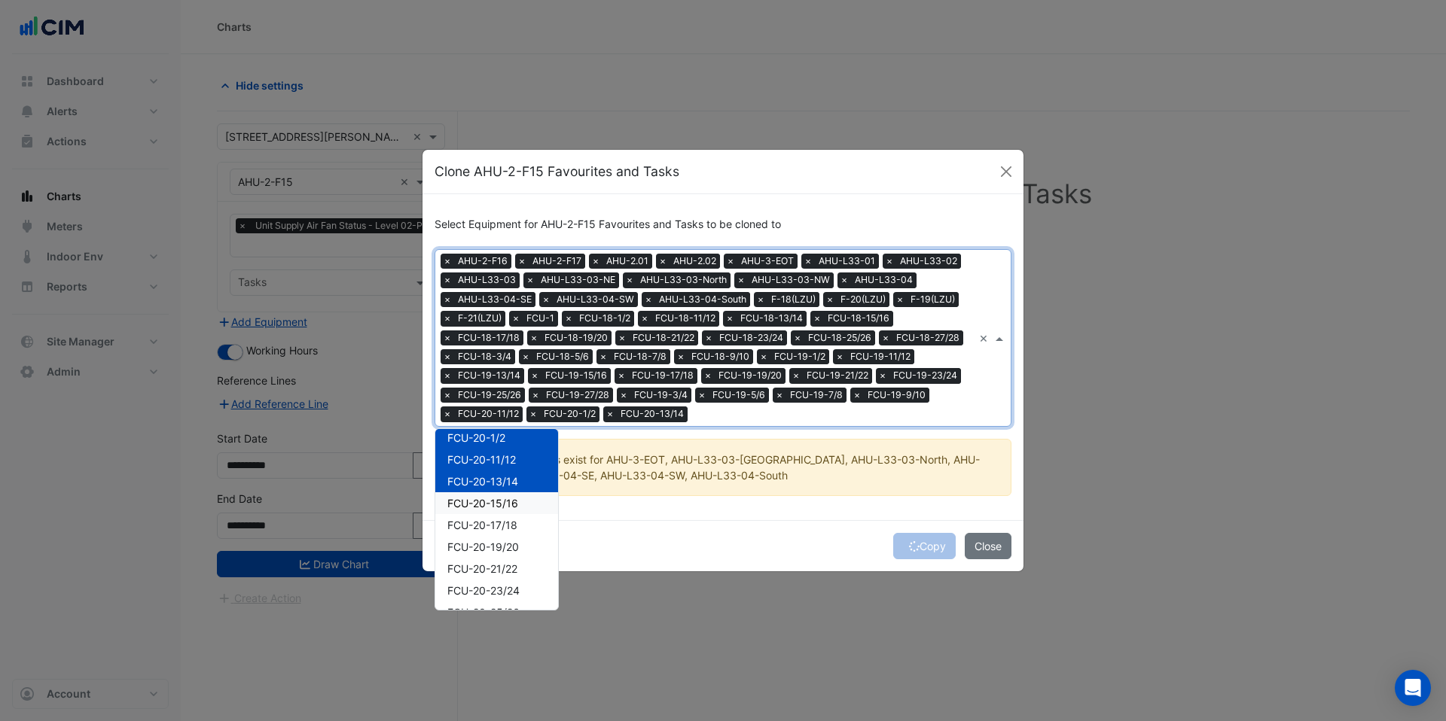
click at [495, 505] on span "FCU-20-15/16" at bounding box center [482, 503] width 71 height 13
click at [493, 531] on div "FCU-20-17/18" at bounding box center [496, 525] width 123 height 22
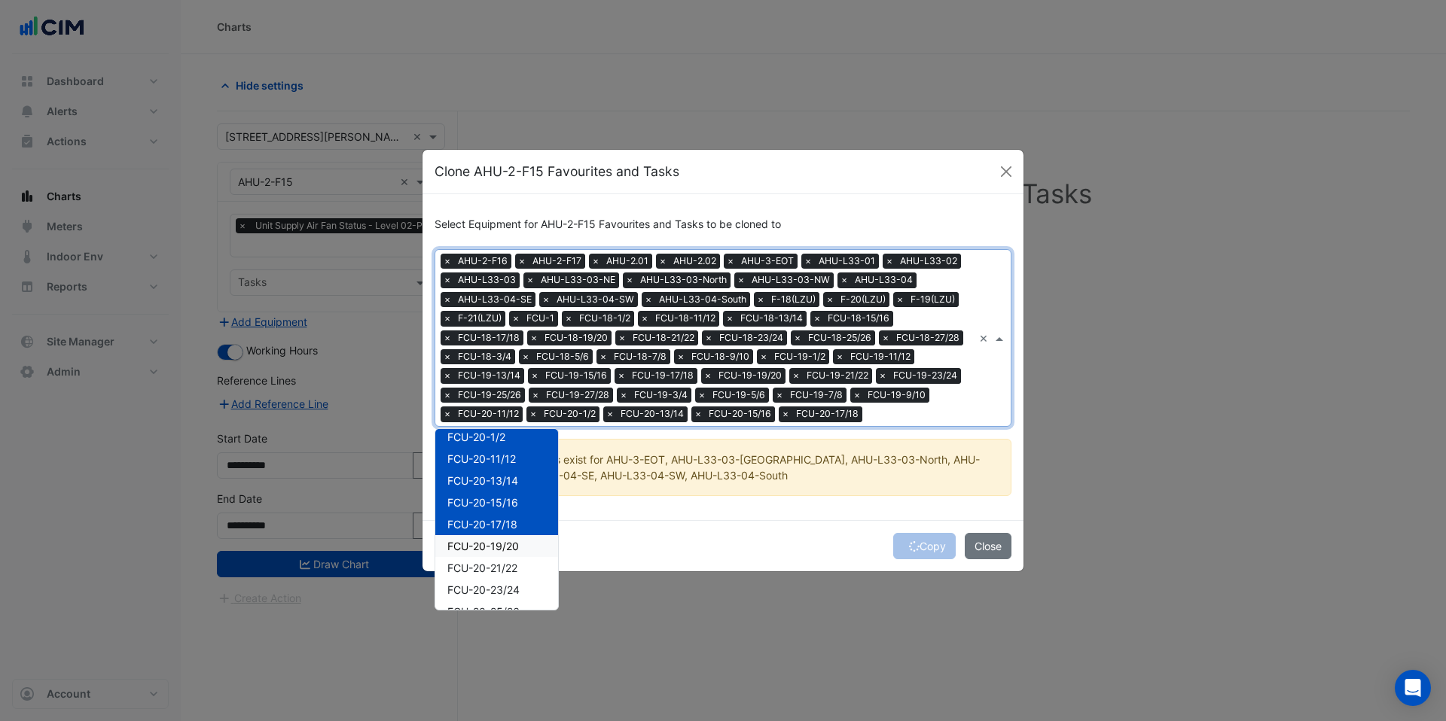
click at [492, 547] on span "FCU-20-19/20" at bounding box center [483, 546] width 72 height 13
drag, startPoint x: 498, startPoint y: 507, endPoint x: 495, endPoint y: 528, distance: 20.6
click at [498, 509] on div "FCU-20-21/22" at bounding box center [496, 501] width 123 height 22
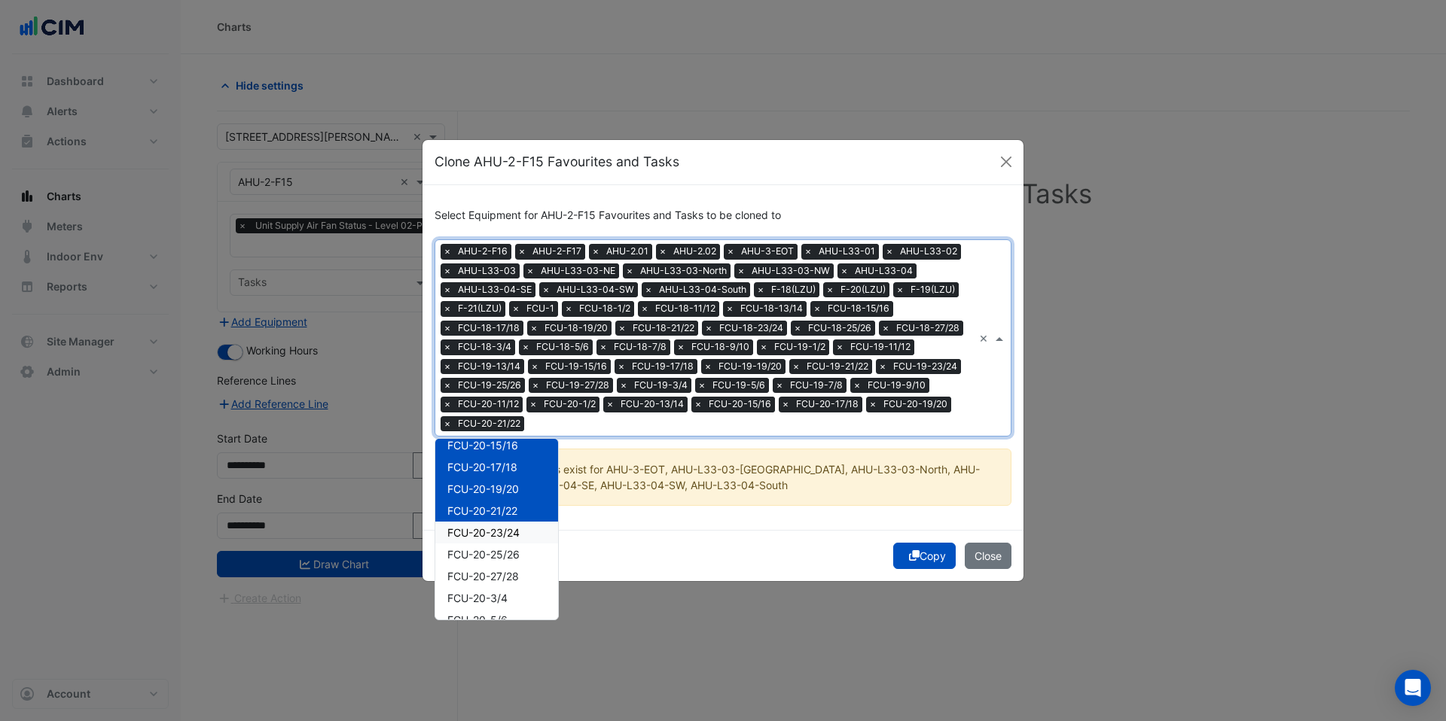
click at [495, 531] on span "FCU-20-23/24" at bounding box center [483, 532] width 72 height 13
click at [494, 556] on span "FCU-20-25/26" at bounding box center [483, 554] width 72 height 13
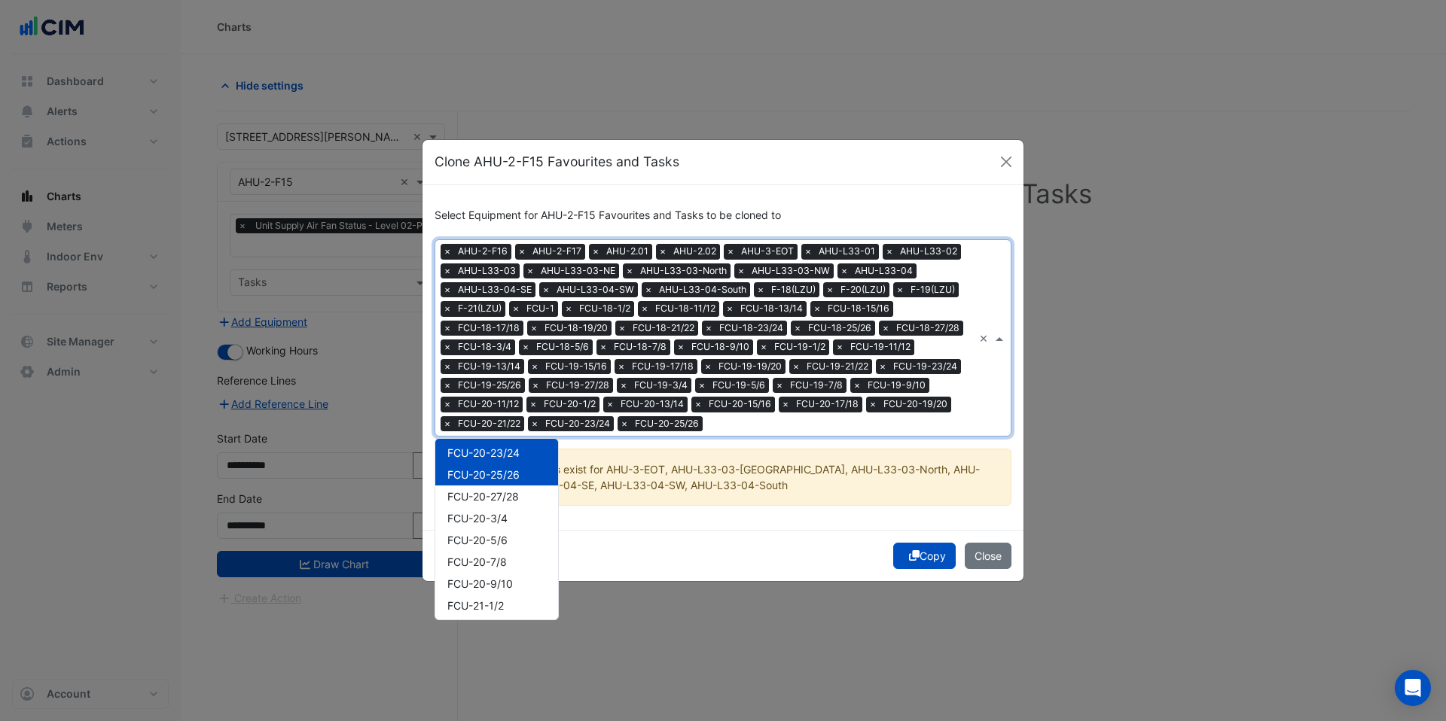
scroll to position [2341, 0]
drag, startPoint x: 496, startPoint y: 499, endPoint x: 493, endPoint y: 518, distance: 19.1
click at [496, 500] on span "FCU-20-27/28" at bounding box center [483, 495] width 72 height 13
drag, startPoint x: 493, startPoint y: 518, endPoint x: 494, endPoint y: 538, distance: 19.6
click at [493, 518] on span "FCU-20-3/4" at bounding box center [477, 516] width 60 height 13
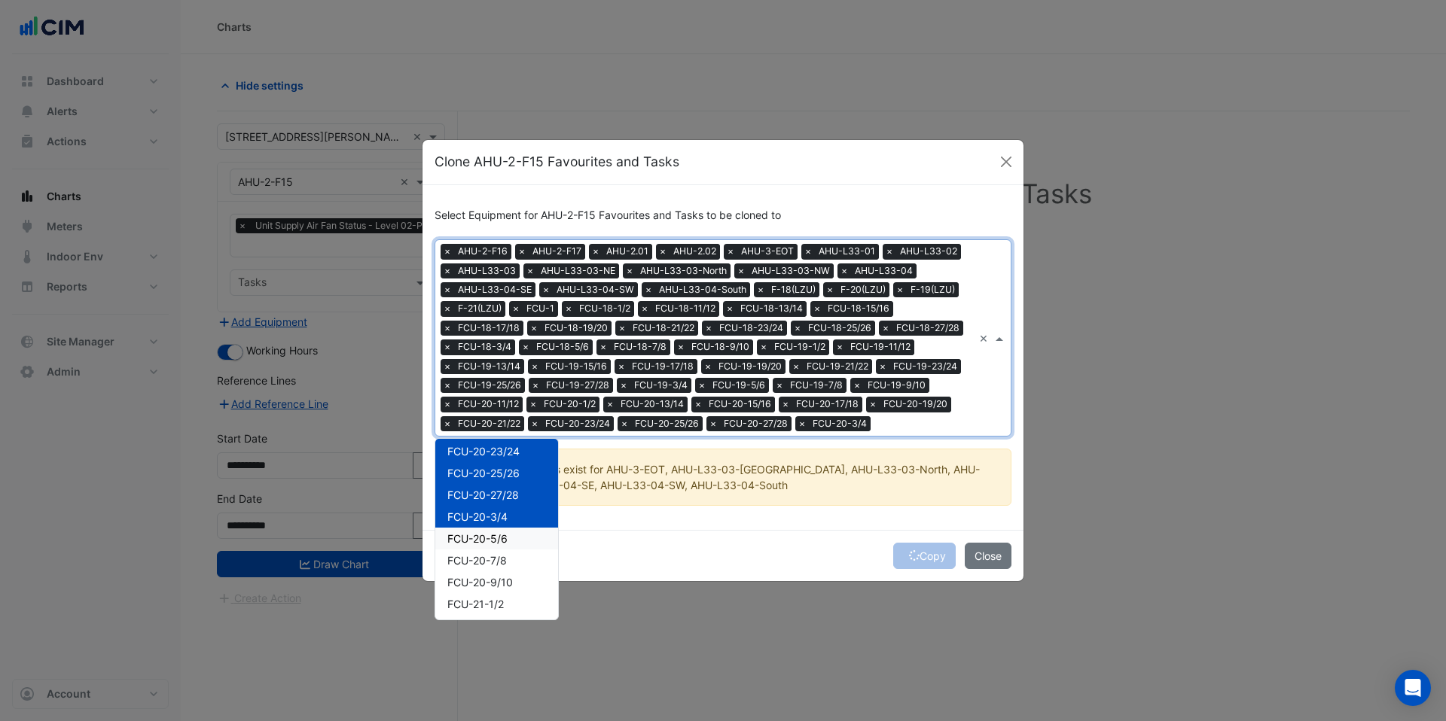
click at [494, 538] on span "FCU-20-5/6" at bounding box center [477, 538] width 60 height 13
click at [491, 559] on span "FCU-20-7/8" at bounding box center [476, 560] width 59 height 13
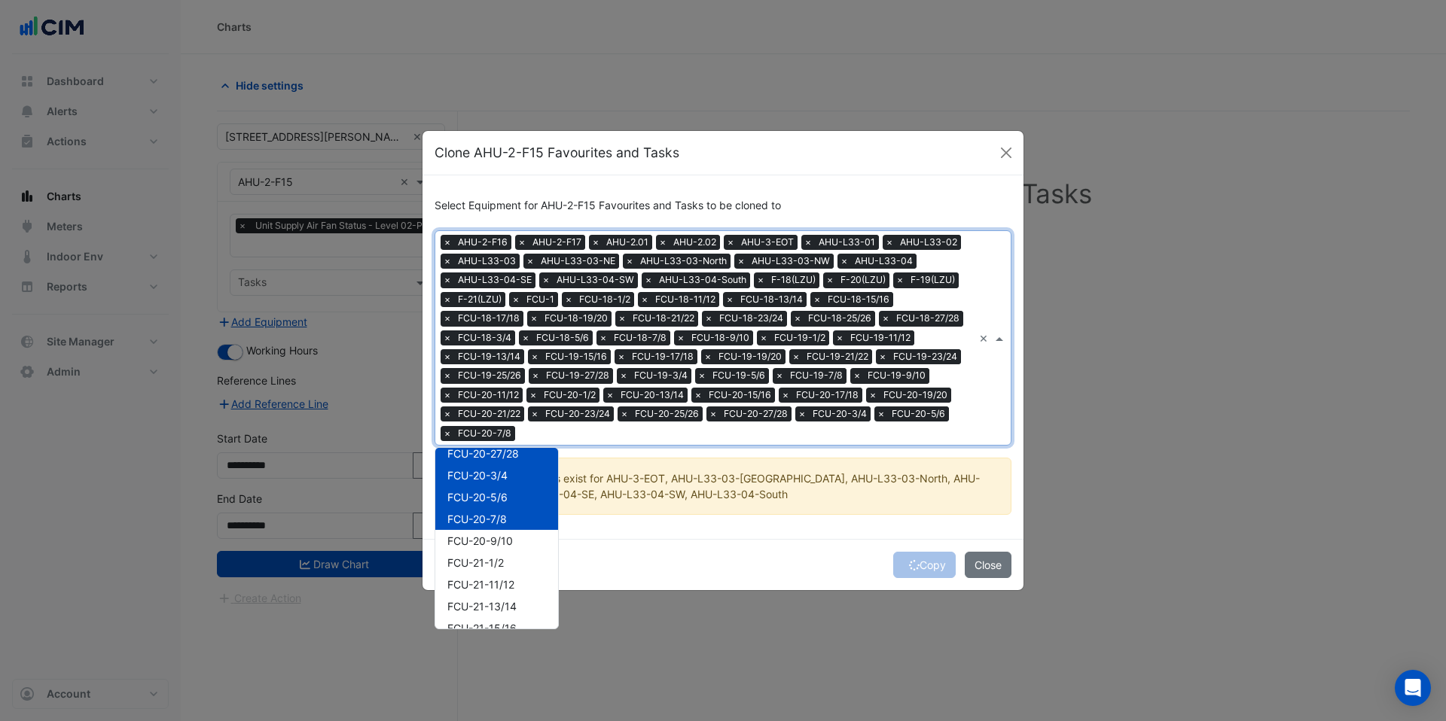
scroll to position [2421, 0]
drag, startPoint x: 496, startPoint y: 515, endPoint x: 494, endPoint y: 533, distance: 18.2
click at [496, 516] on span "FCU-20-9/10" at bounding box center [480, 511] width 66 height 13
click at [494, 533] on span "FCU-21-1/2" at bounding box center [475, 533] width 56 height 13
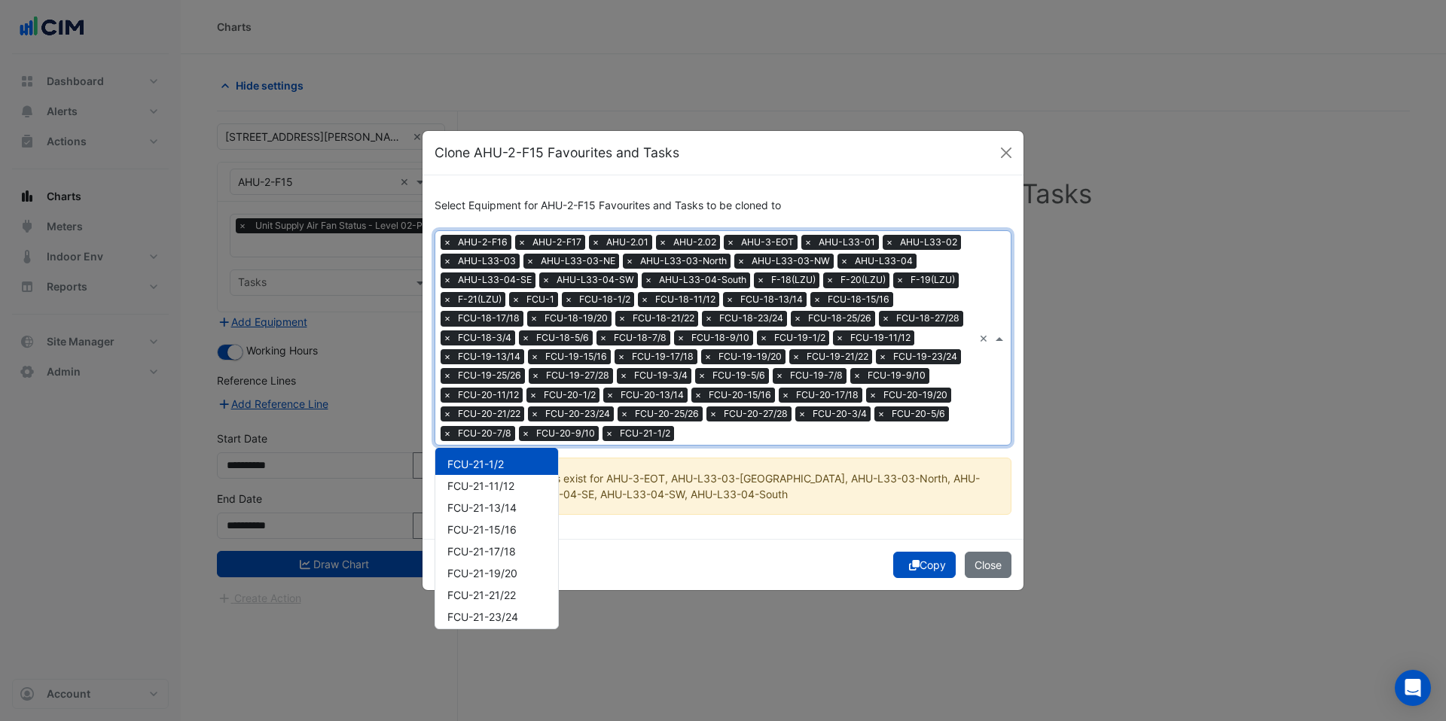
scroll to position [2507, 0]
click at [497, 468] on span "FCU-21-11/12" at bounding box center [480, 468] width 67 height 13
drag, startPoint x: 495, startPoint y: 492, endPoint x: 490, endPoint y: 523, distance: 32.1
click at [495, 492] on span "FCU-21-13/14" at bounding box center [481, 490] width 69 height 13
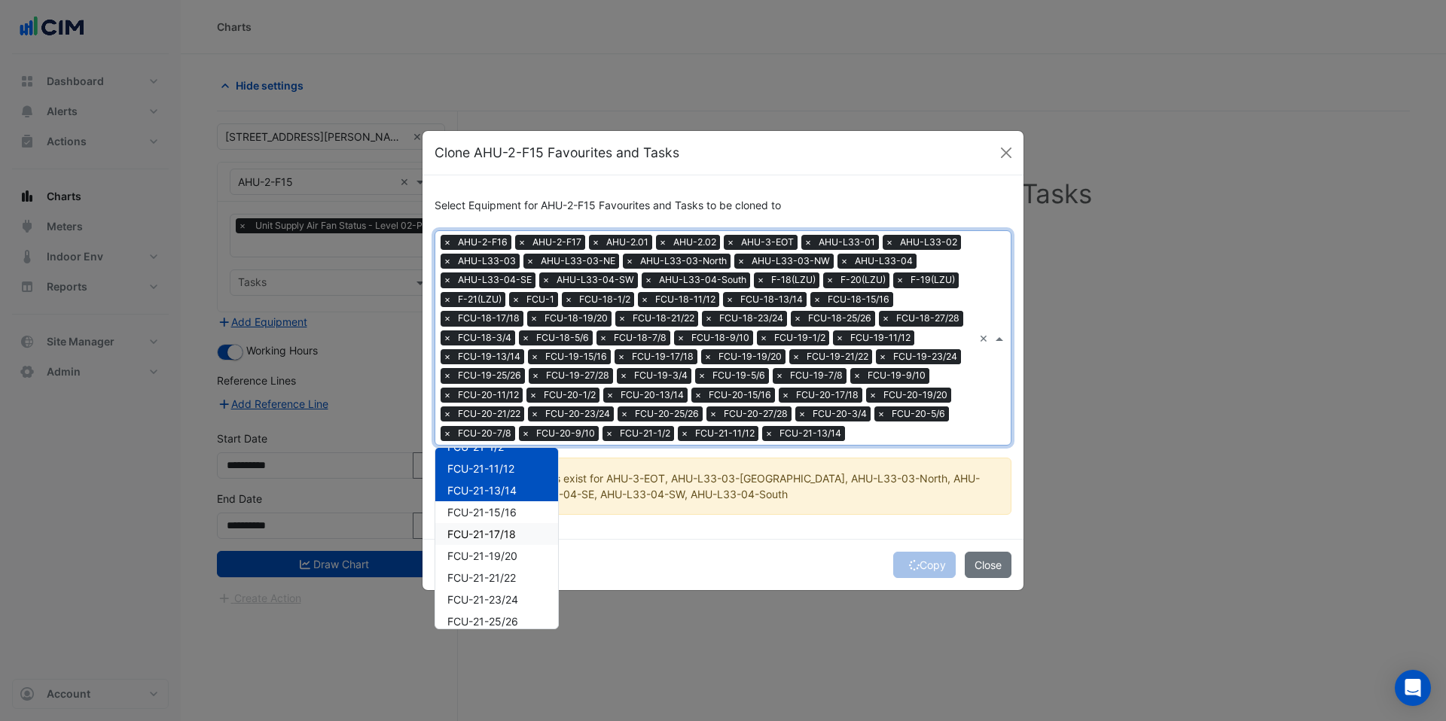
click at [490, 523] on div "FCU-21-17/18" at bounding box center [496, 534] width 123 height 22
click at [490, 513] on span "FCU-21-15/16" at bounding box center [481, 512] width 69 height 13
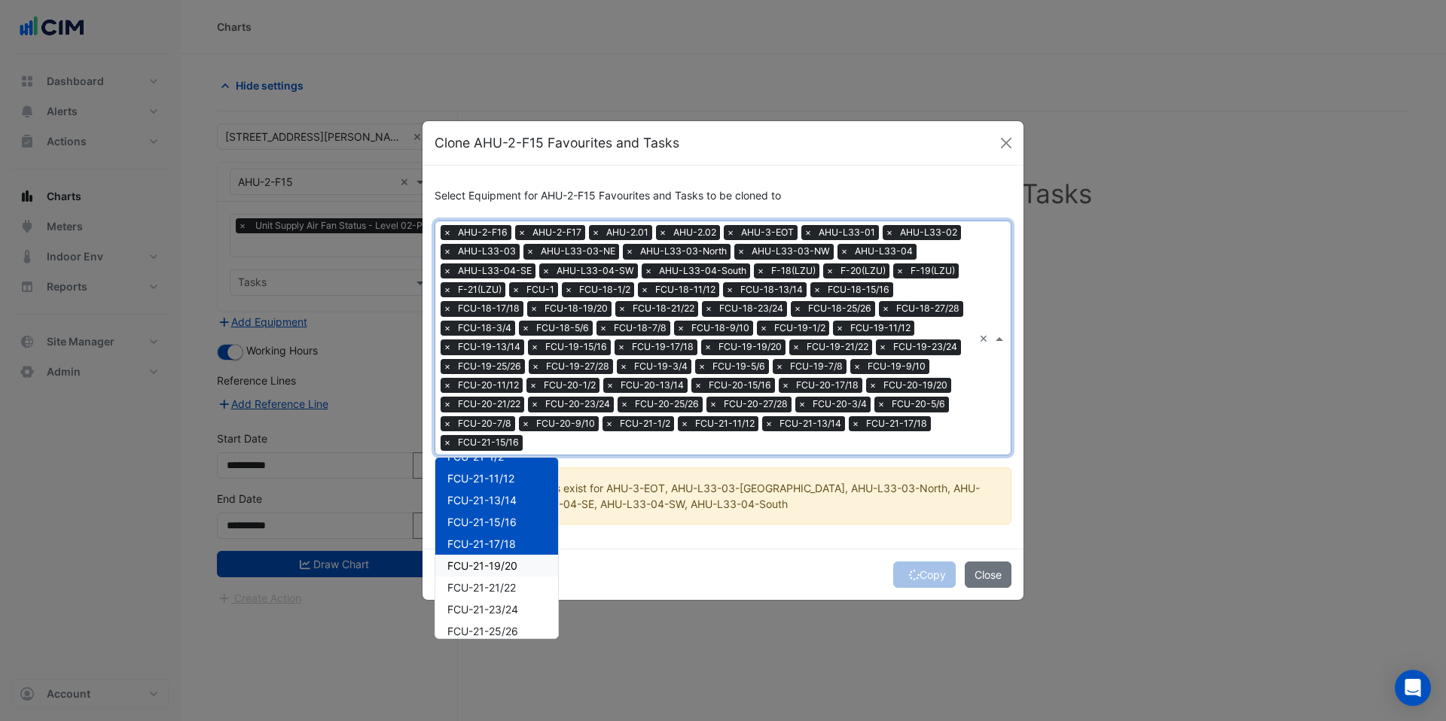
click at [489, 568] on span "FCU-21-19/20" at bounding box center [482, 565] width 70 height 13
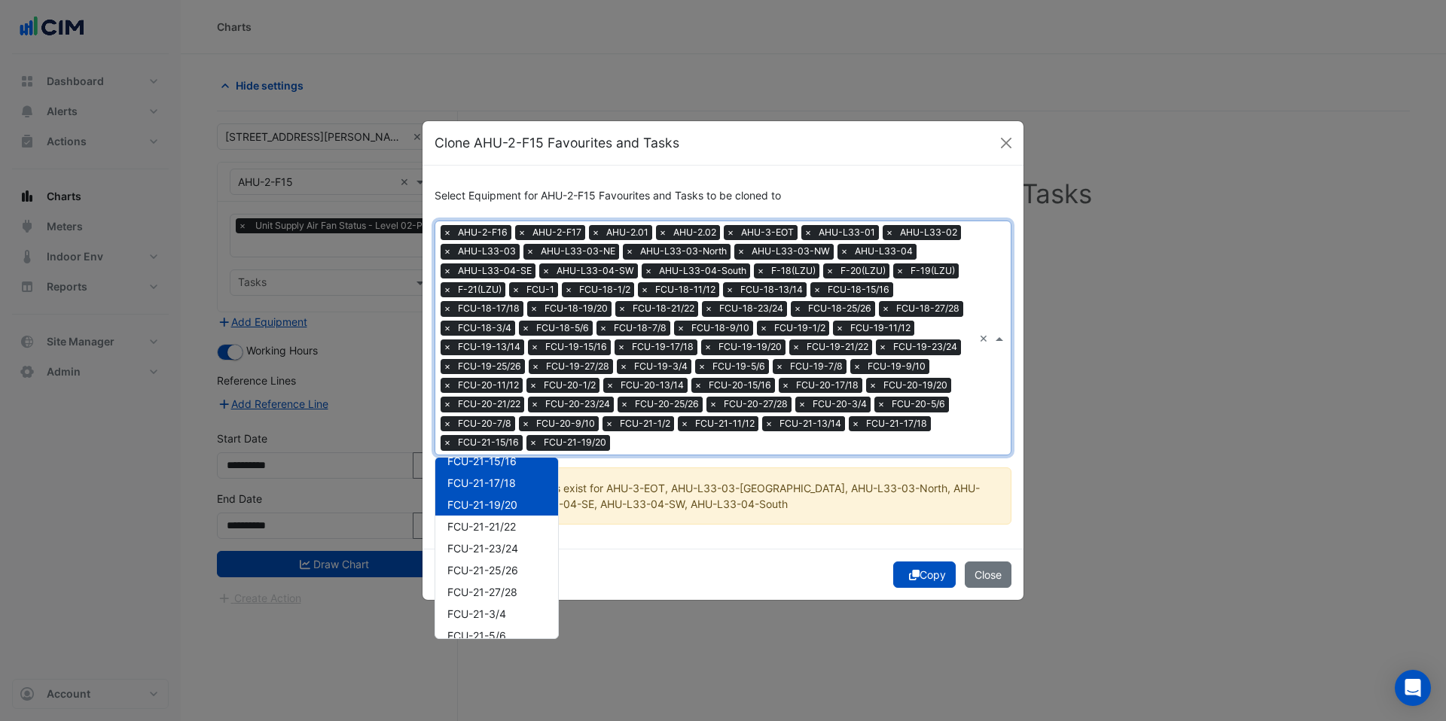
scroll to position [2578, 0]
click at [498, 528] on div "FCU-21-23/24" at bounding box center [496, 539] width 123 height 22
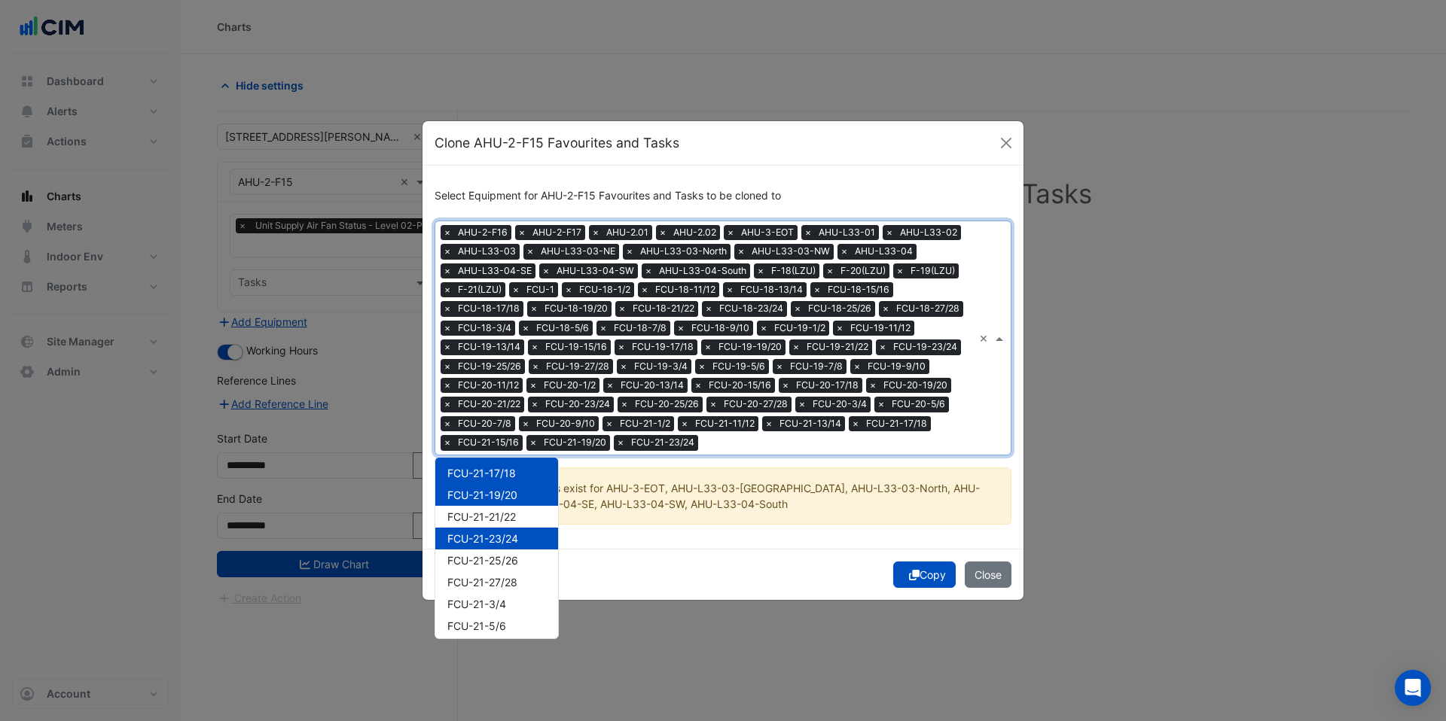
click at [497, 519] on span "FCU-21-21/22" at bounding box center [481, 516] width 69 height 13
drag, startPoint x: 495, startPoint y: 555, endPoint x: 497, endPoint y: 571, distance: 16.6
click at [496, 556] on span "FCU-21-25/26" at bounding box center [482, 560] width 71 height 13
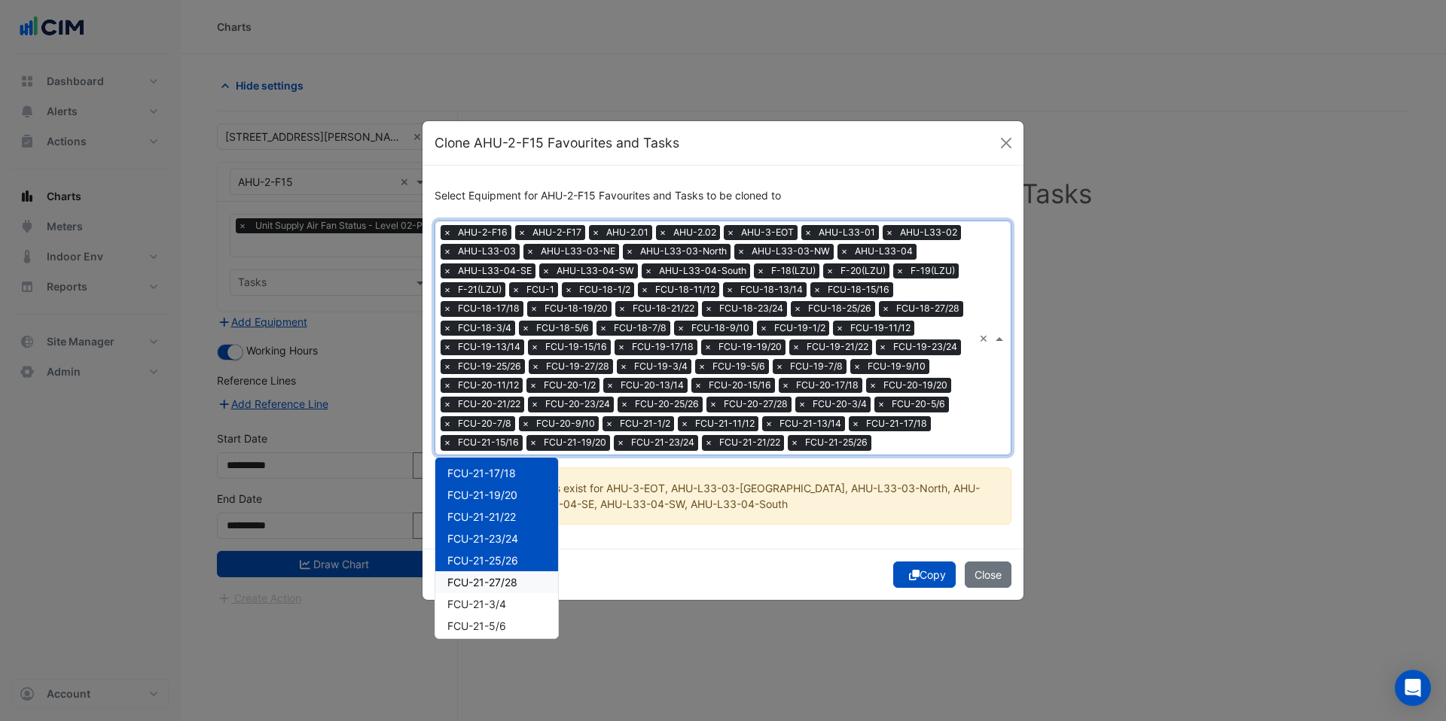
click at [495, 581] on span "FCU-21-27/28" at bounding box center [482, 582] width 70 height 13
click at [500, 533] on span "FCU-21-3/4" at bounding box center [476, 534] width 59 height 13
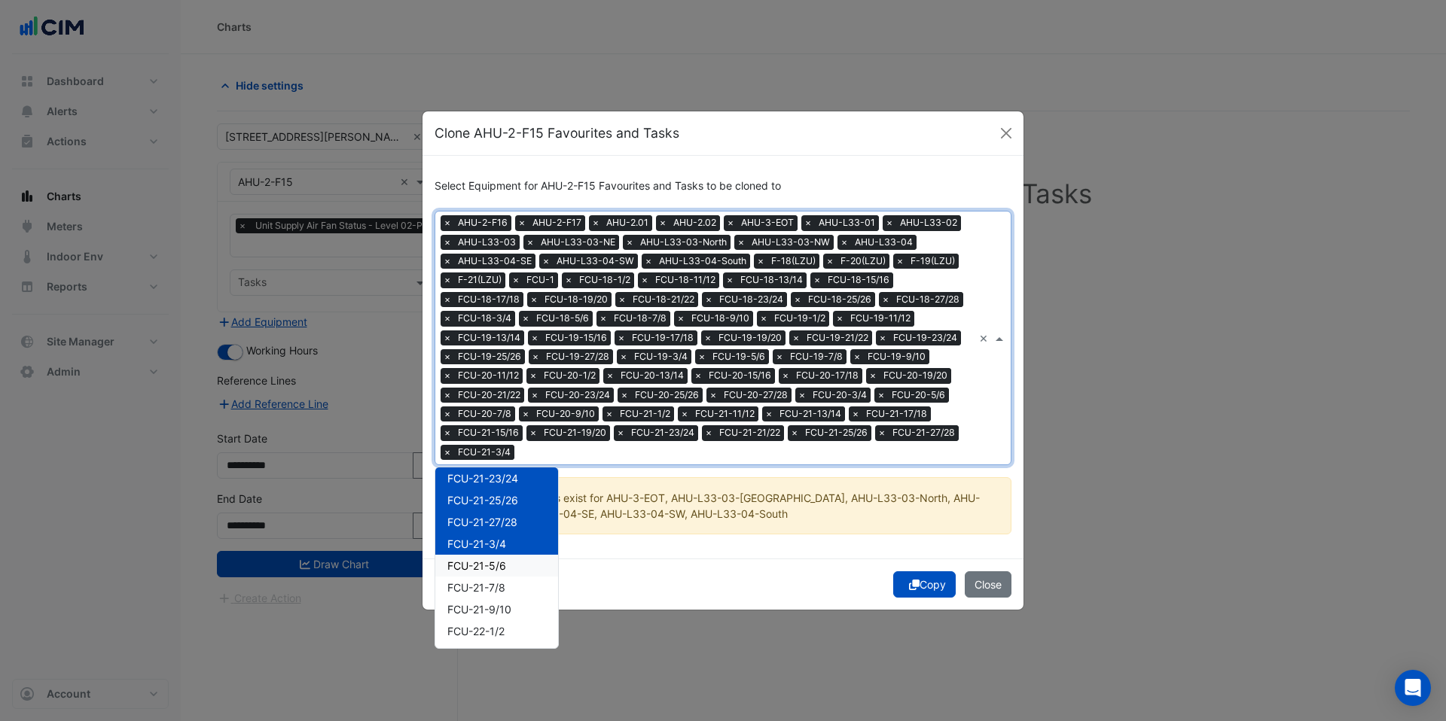
click at [495, 568] on span "FCU-21-5/6" at bounding box center [476, 565] width 59 height 13
drag, startPoint x: 504, startPoint y: 590, endPoint x: 504, endPoint y: 601, distance: 11.3
click at [504, 590] on span "FCU-21-7/8" at bounding box center [476, 586] width 58 height 13
click at [502, 608] on span "FCU-21-9/10" at bounding box center [479, 608] width 64 height 13
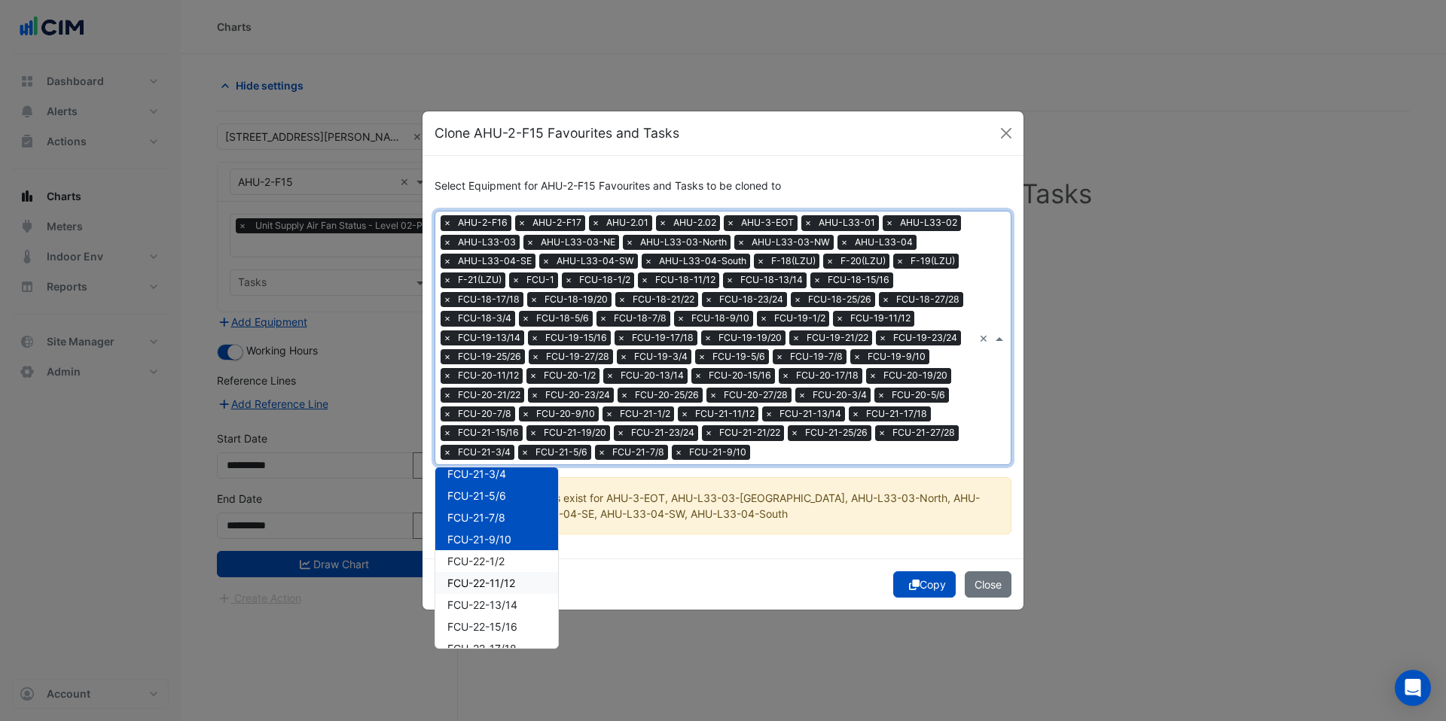
click at [504, 569] on div "FCU-22-1/2" at bounding box center [496, 561] width 123 height 22
click at [507, 593] on div "FCU-22-11/12" at bounding box center [496, 585] width 123 height 22
click at [507, 552] on div "FCU-22-15/16" at bounding box center [496, 563] width 123 height 22
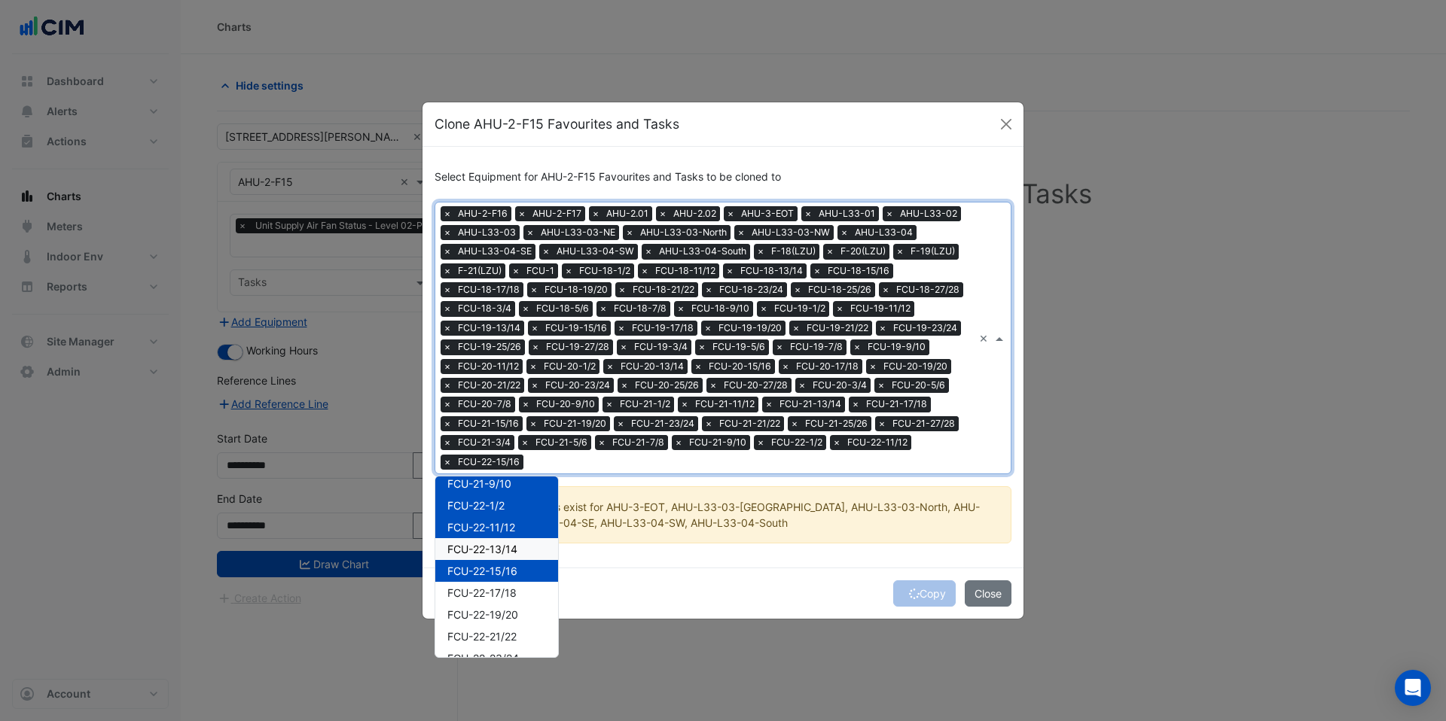
click at [507, 550] on span "FCU-22-13/14" at bounding box center [482, 549] width 70 height 13
click at [501, 581] on div "FCU-22-17/18" at bounding box center [496, 592] width 123 height 22
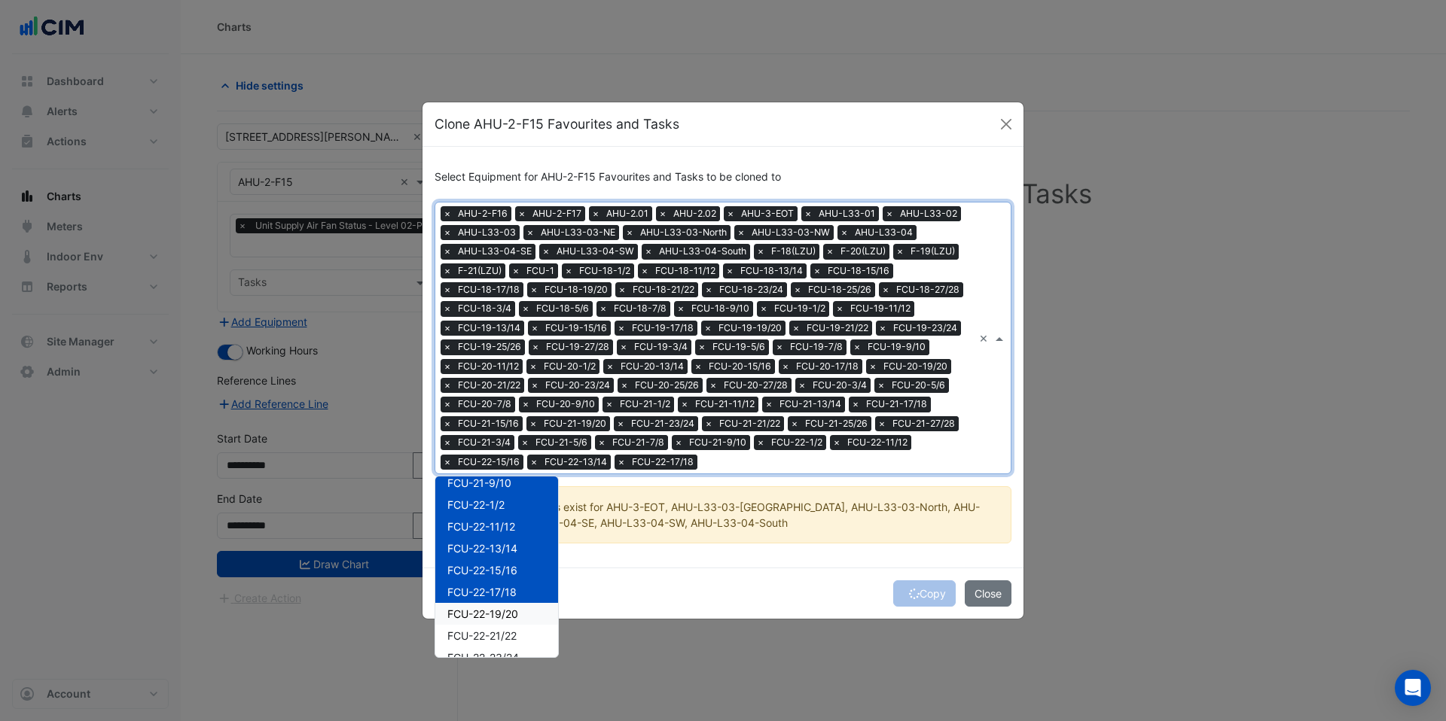
click at [501, 617] on span "FCU-22-19/20" at bounding box center [482, 614] width 71 height 13
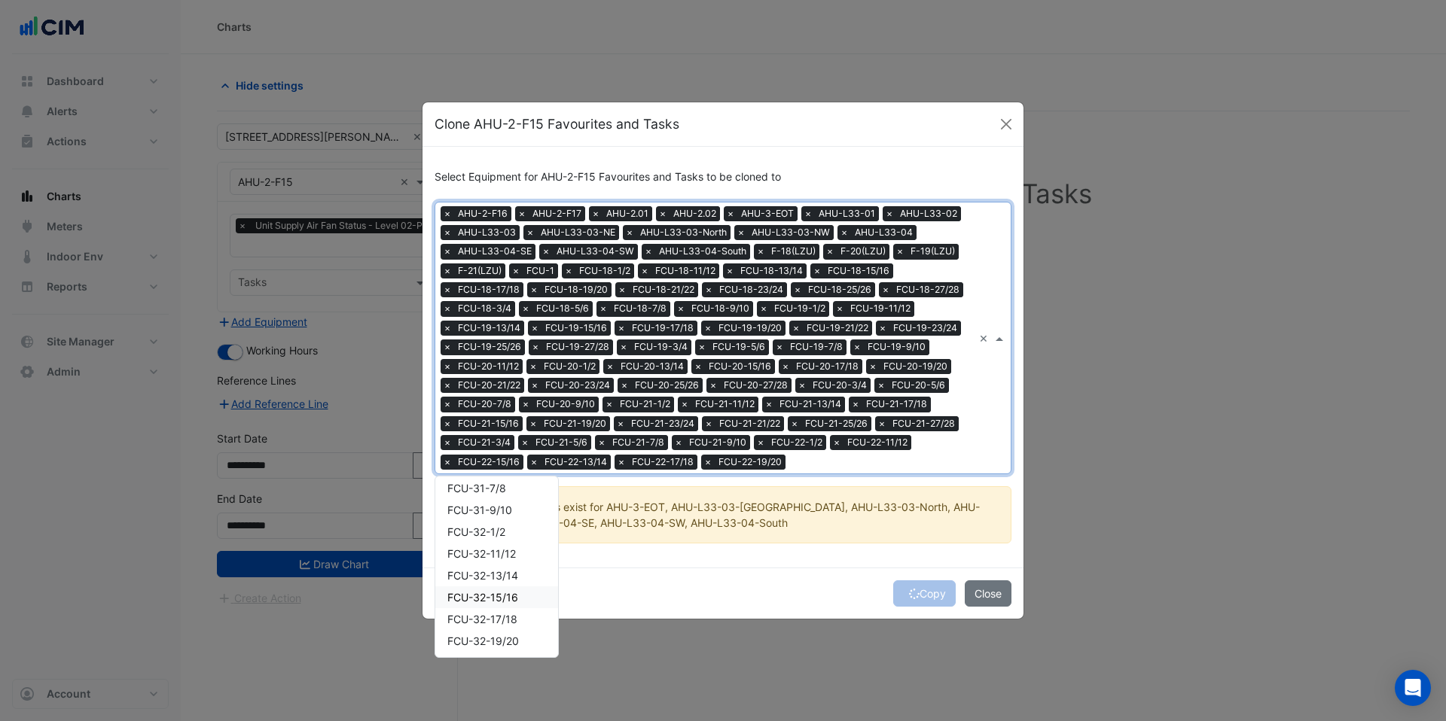
scroll to position [6360, 0]
click at [910, 593] on icon "submit" at bounding box center [914, 594] width 11 height 11
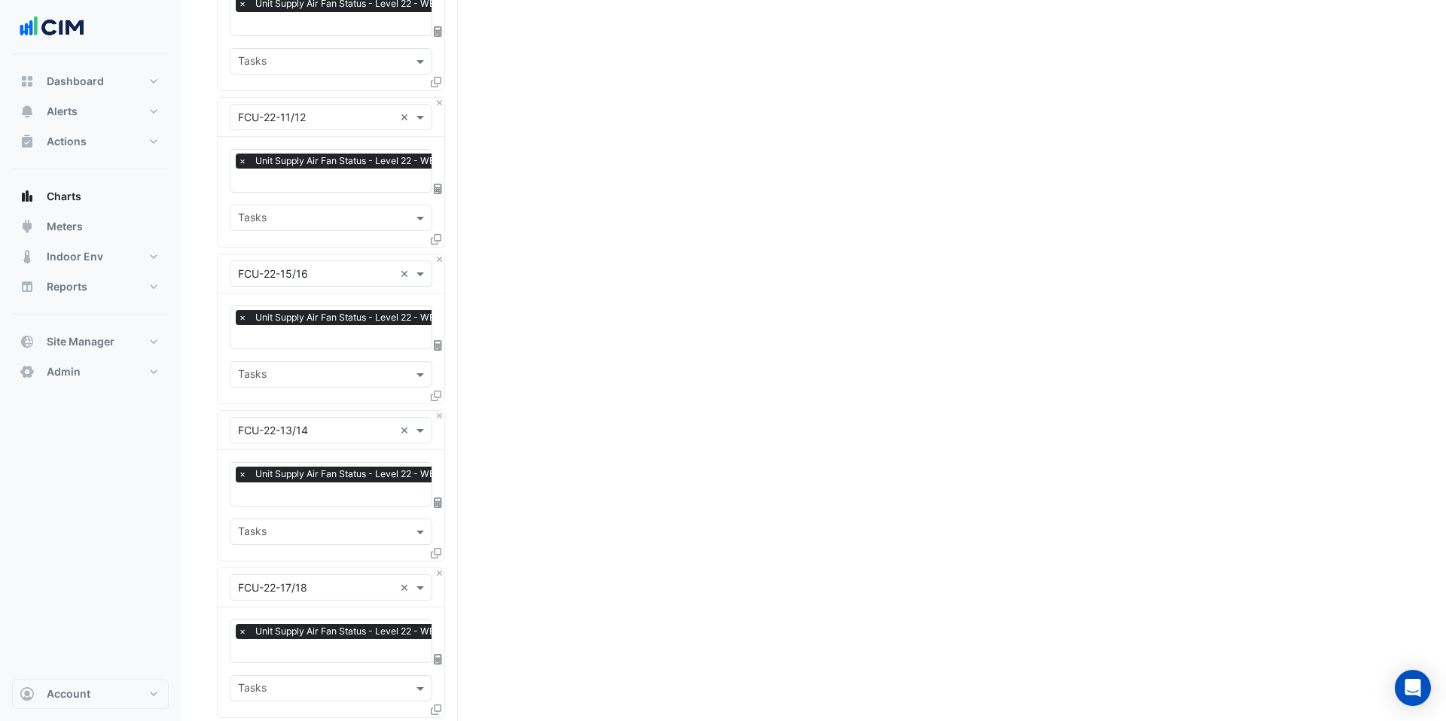
scroll to position [11550, 0]
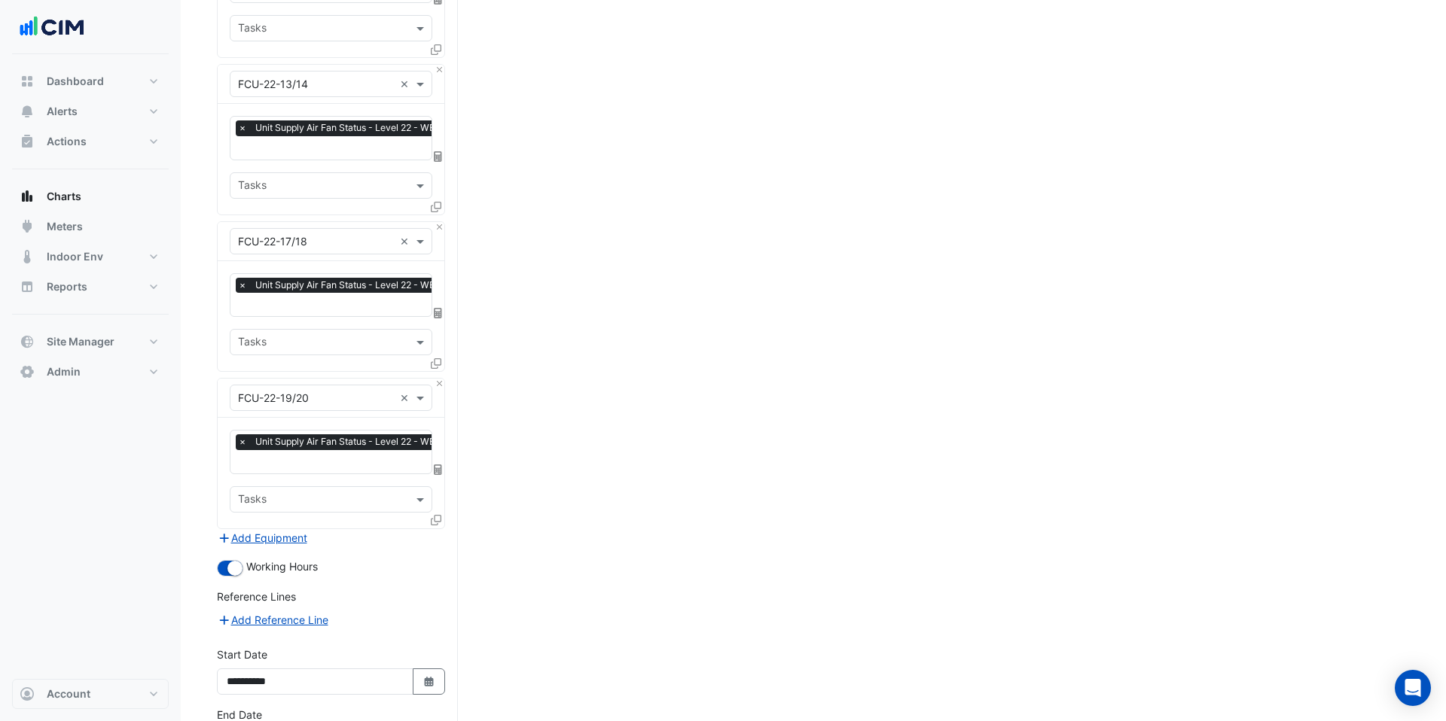
type input "**********"
click at [423, 677] on icon "Select Date" at bounding box center [429, 682] width 14 height 11
select select "**"
select select "****"
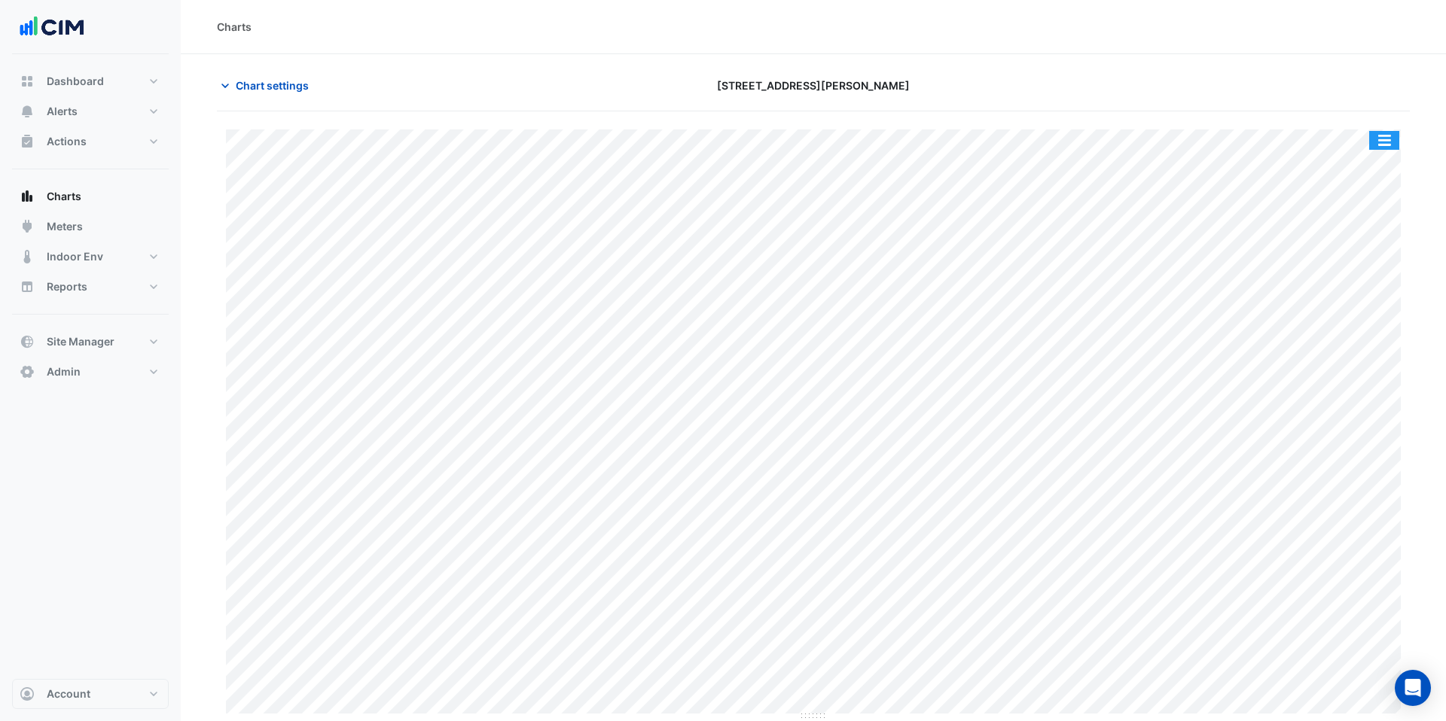
click at [1397, 132] on button "button" at bounding box center [1384, 140] width 30 height 19
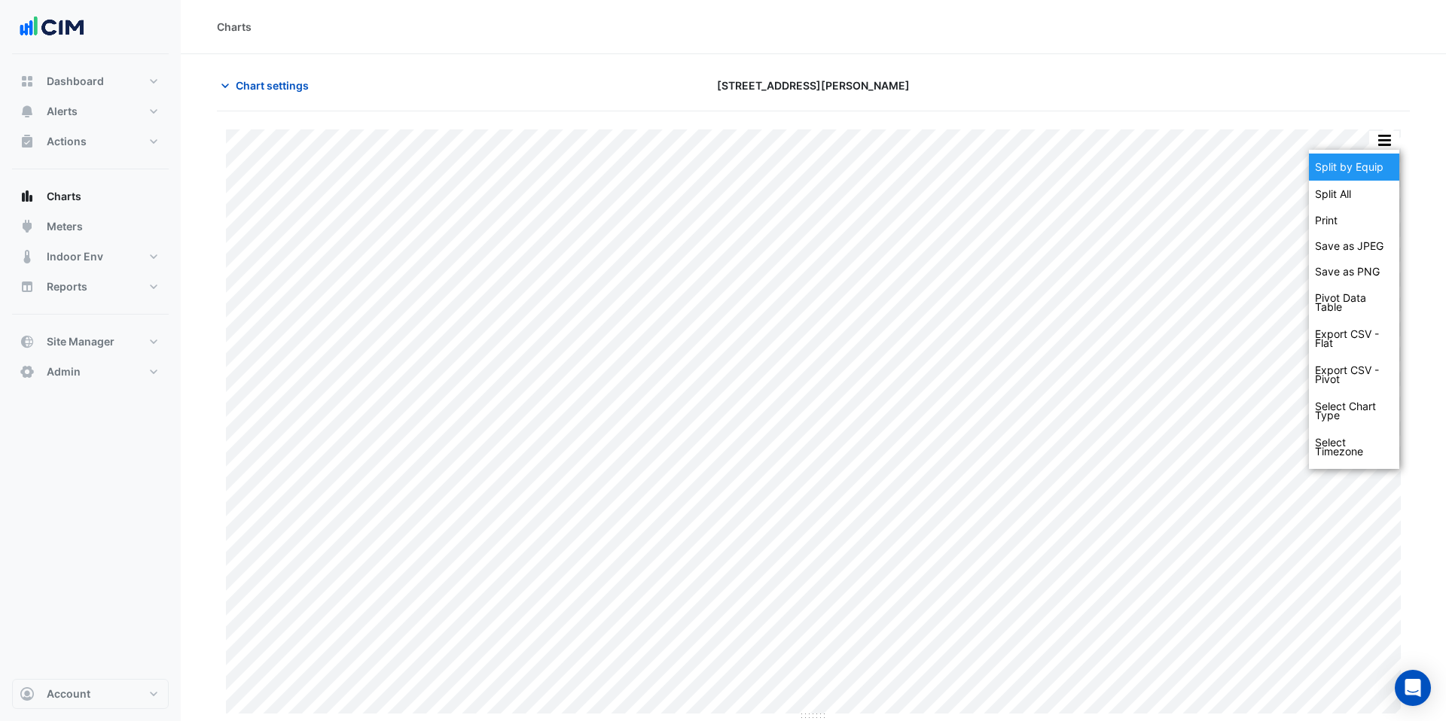
click at [1371, 166] on div "Split by Equip" at bounding box center [1354, 167] width 90 height 27
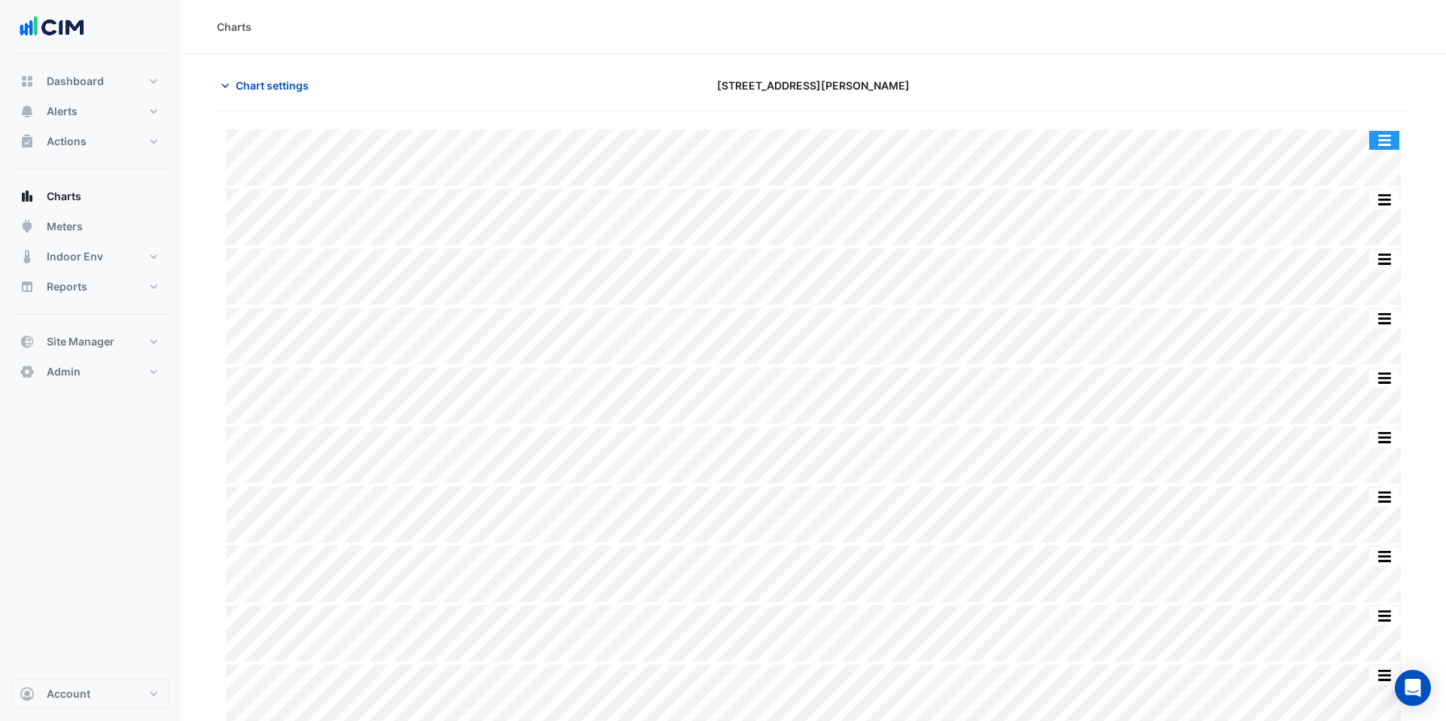
click at [1382, 138] on button "button" at bounding box center [1384, 140] width 30 height 19
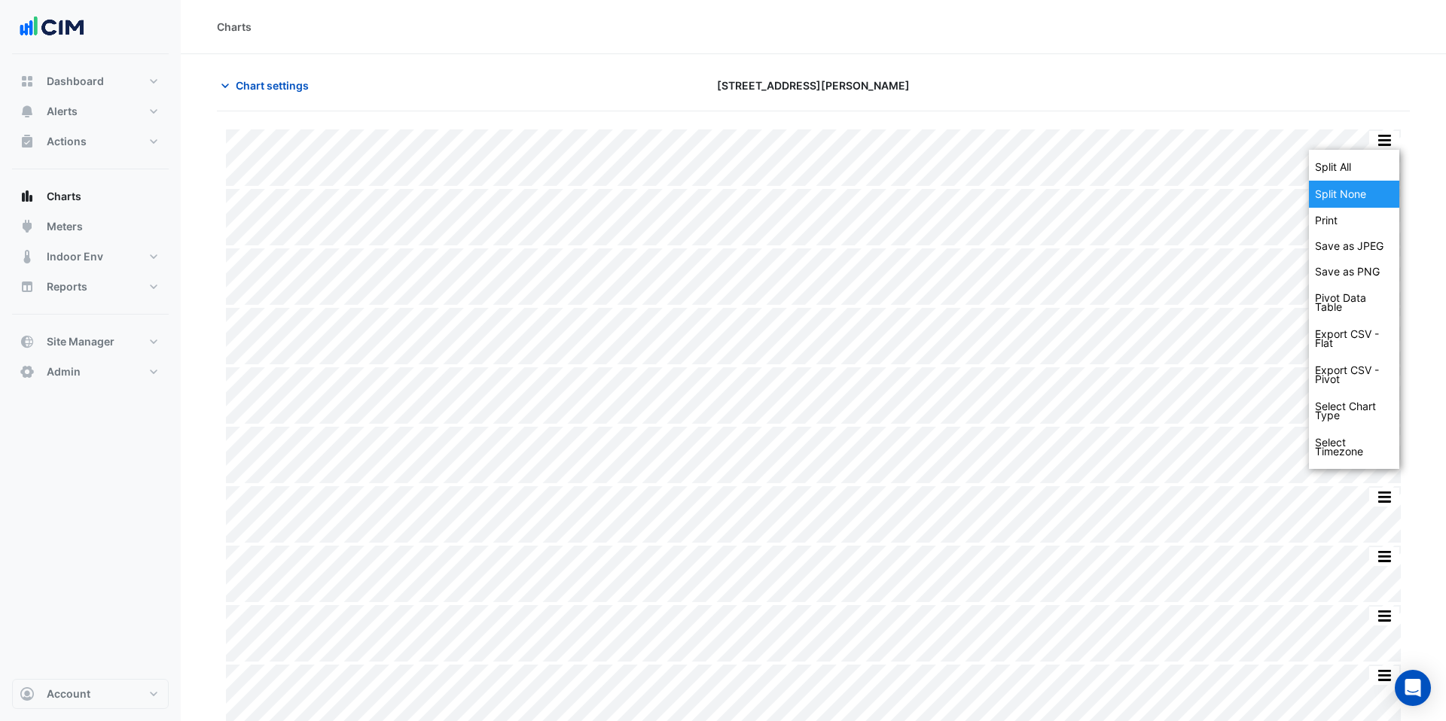
click at [1368, 189] on div "Split None" at bounding box center [1354, 194] width 90 height 27
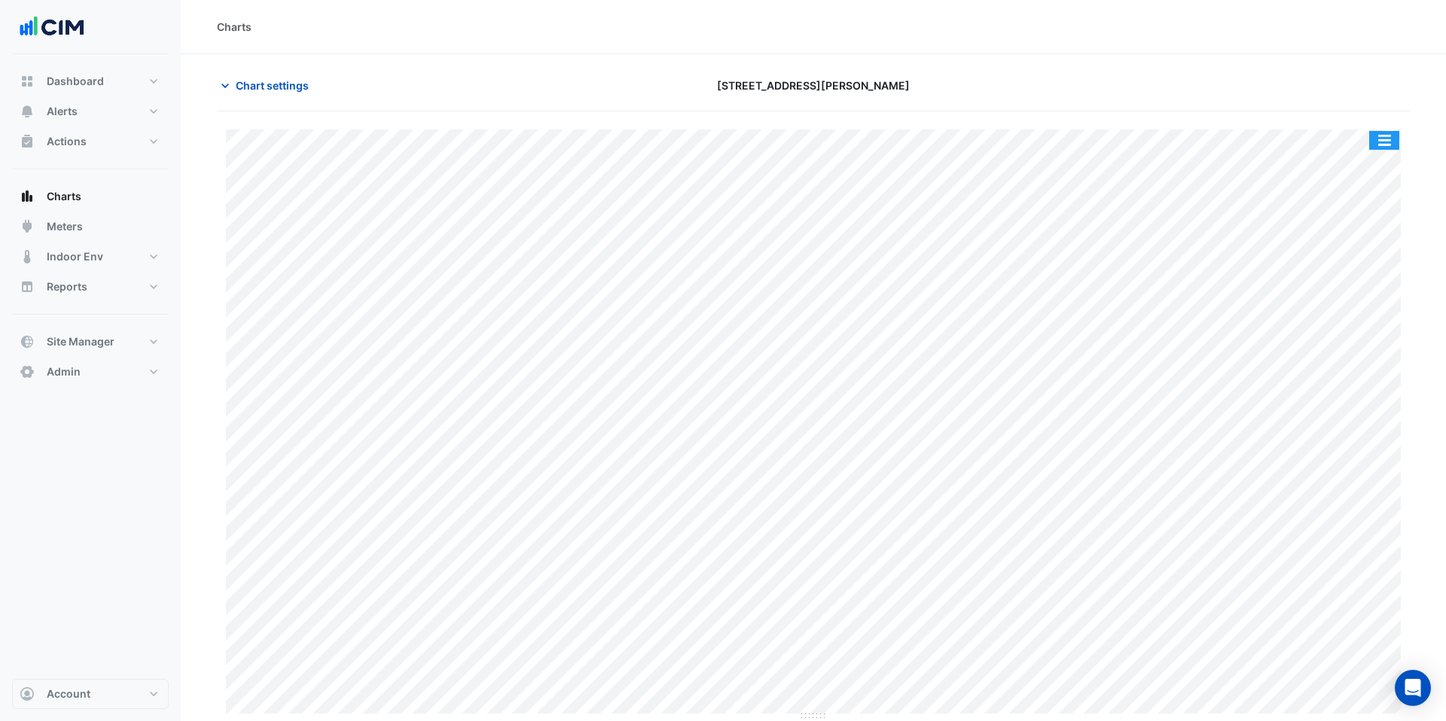
click at [1375, 138] on button "button" at bounding box center [1384, 140] width 30 height 19
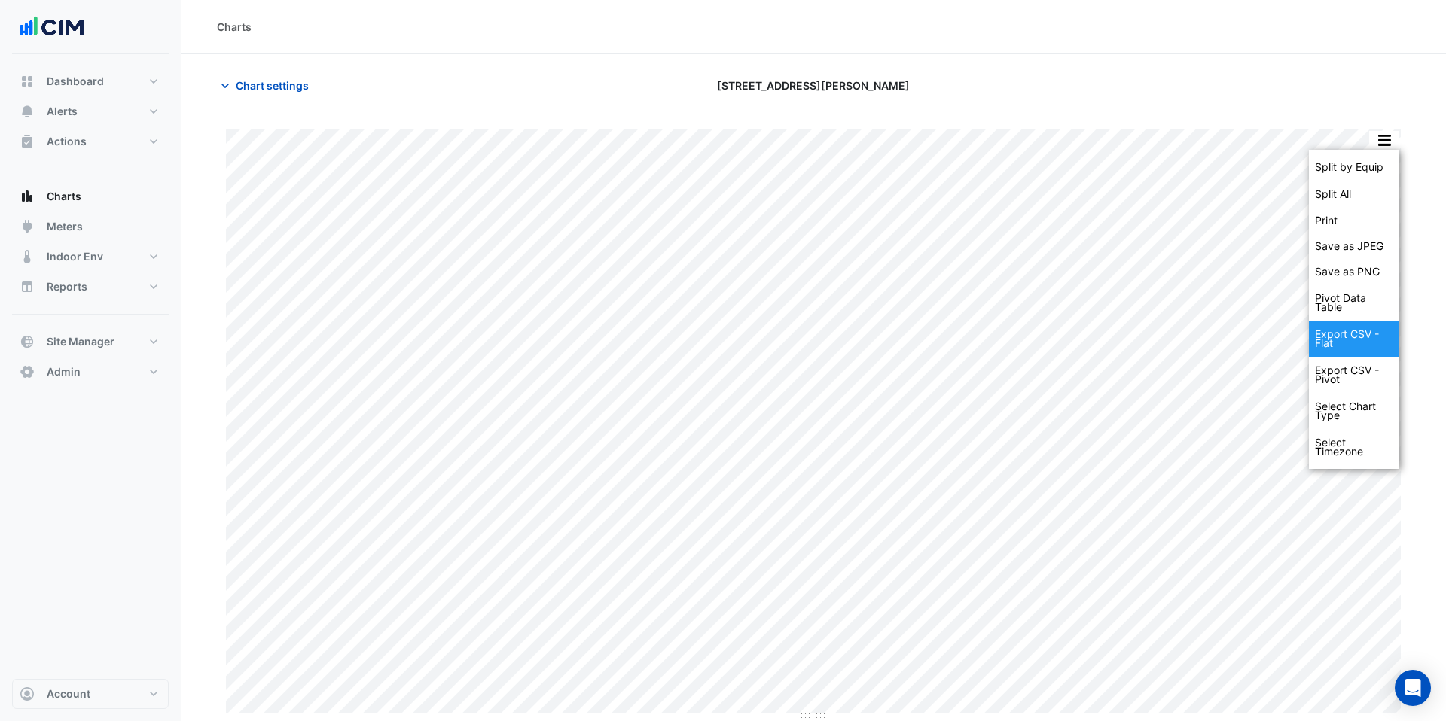
click at [1364, 337] on div "Export CSV - Flat" at bounding box center [1354, 339] width 90 height 36
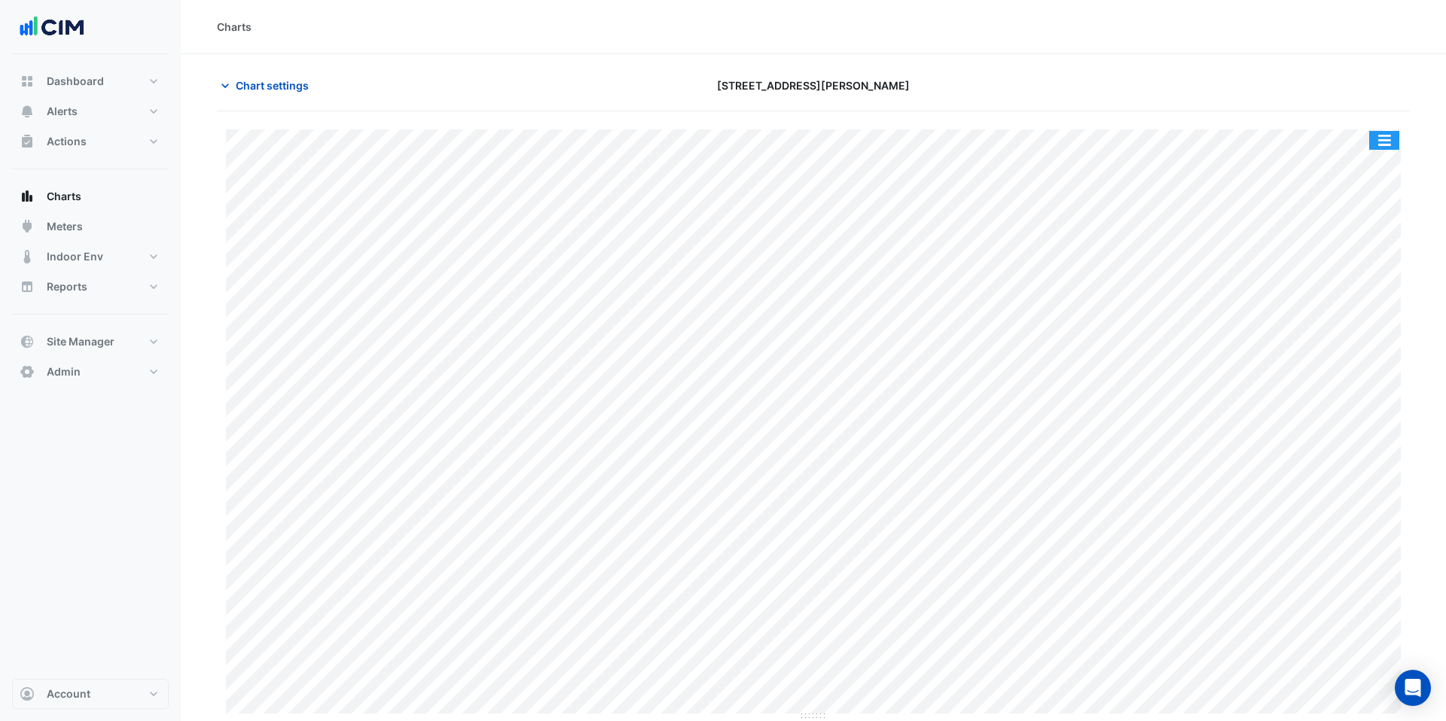
click at [1385, 139] on button "button" at bounding box center [1384, 140] width 30 height 19
click at [1394, 136] on button "button" at bounding box center [1384, 140] width 30 height 19
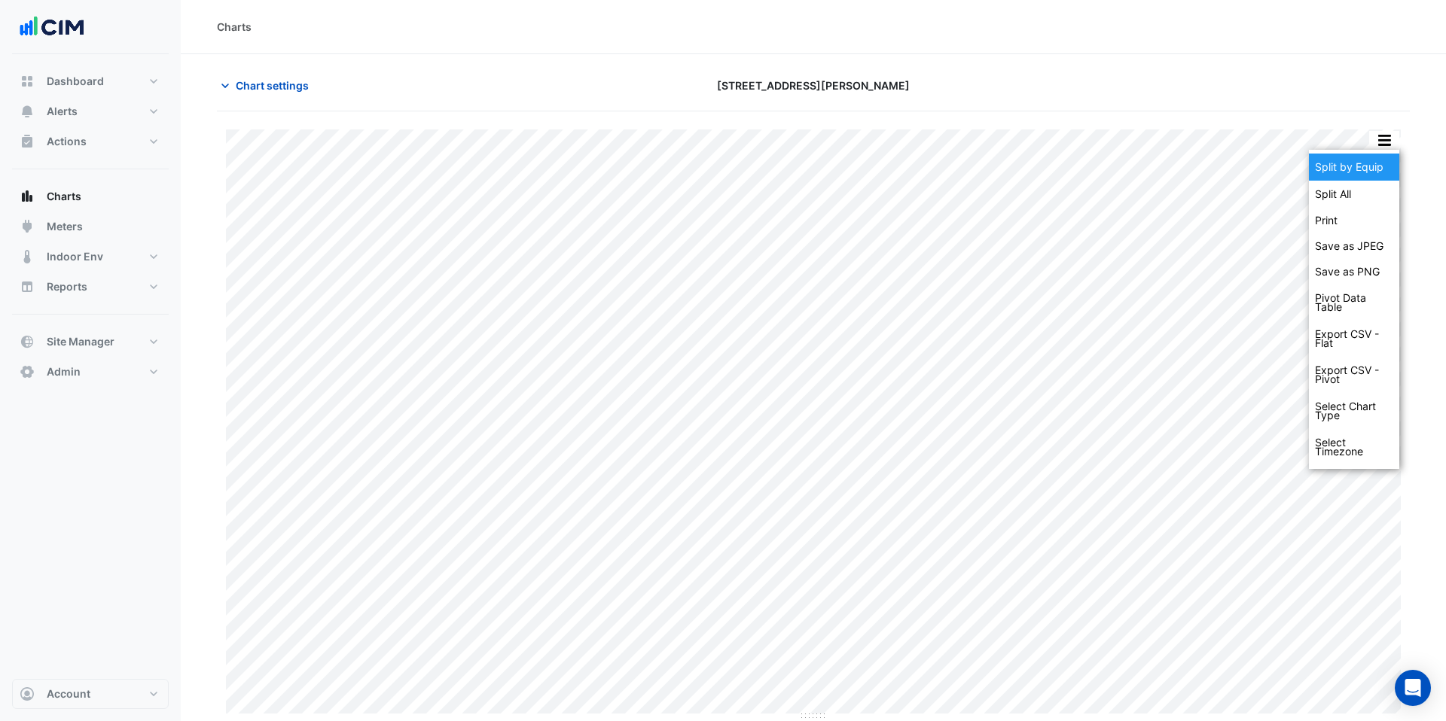
click at [1375, 157] on div "Split by Equip" at bounding box center [1354, 167] width 90 height 27
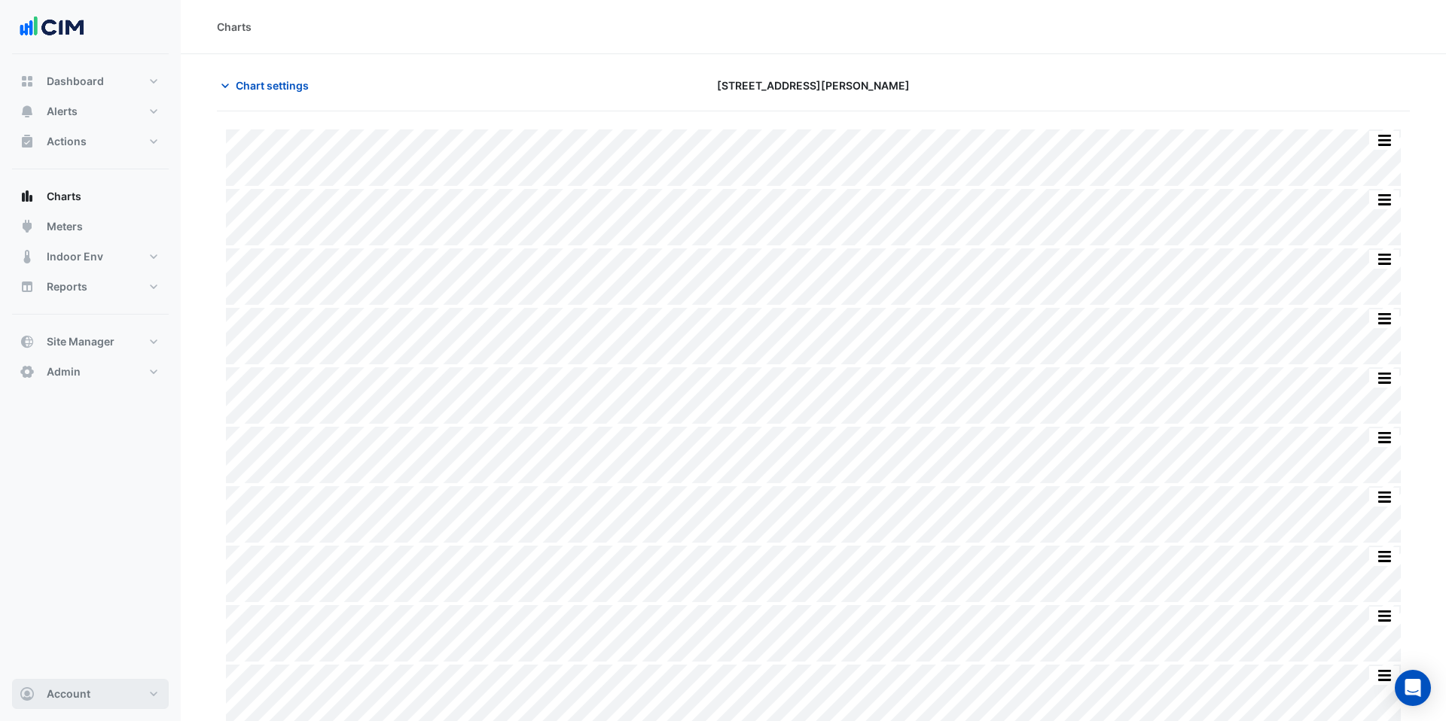
click at [94, 695] on button "Account" at bounding box center [90, 694] width 157 height 30
click at [105, 650] on link "Sign Out" at bounding box center [90, 656] width 143 height 30
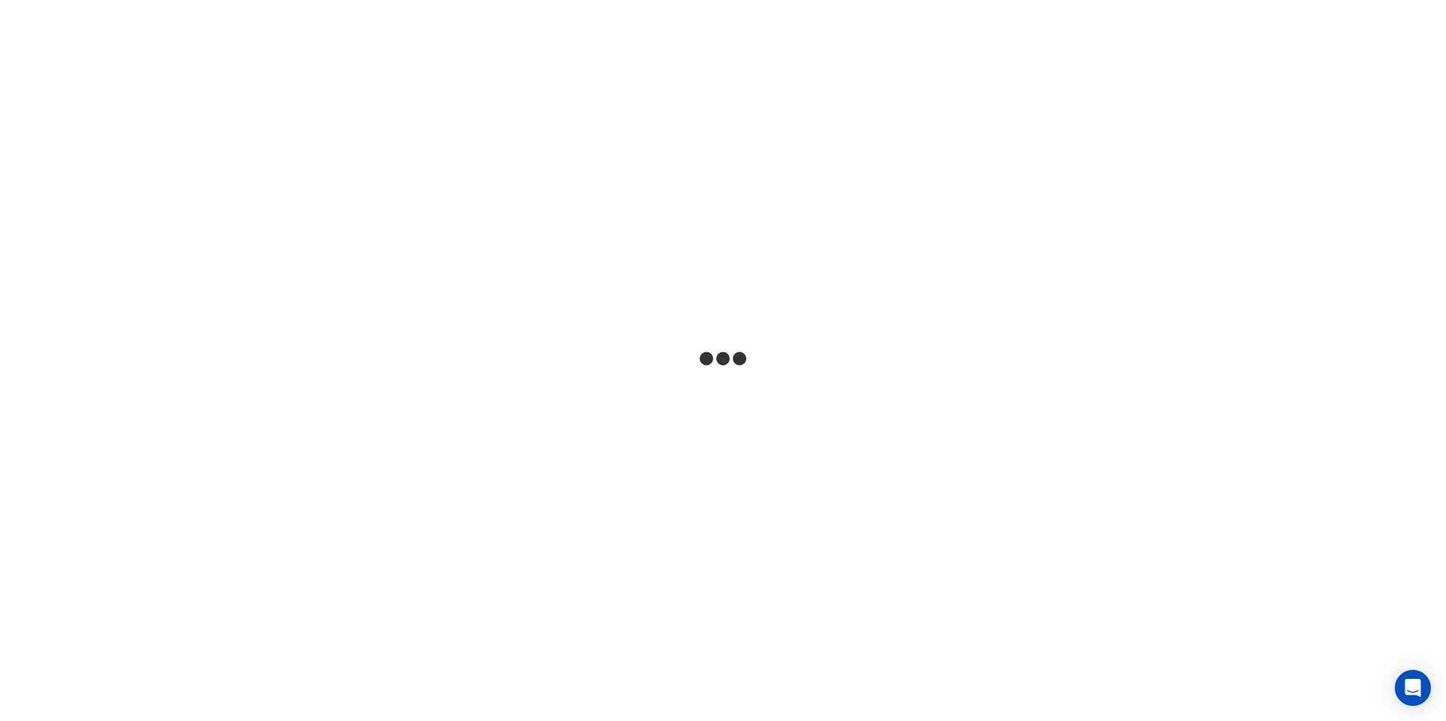
select select "***"
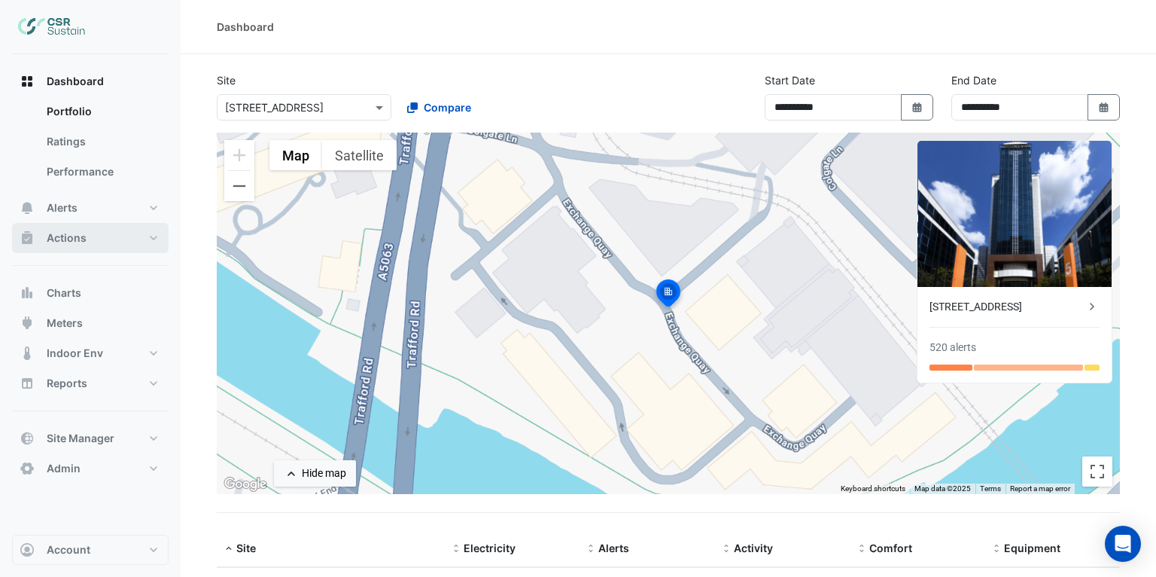
click at [106, 230] on button "Actions" at bounding box center [90, 238] width 157 height 30
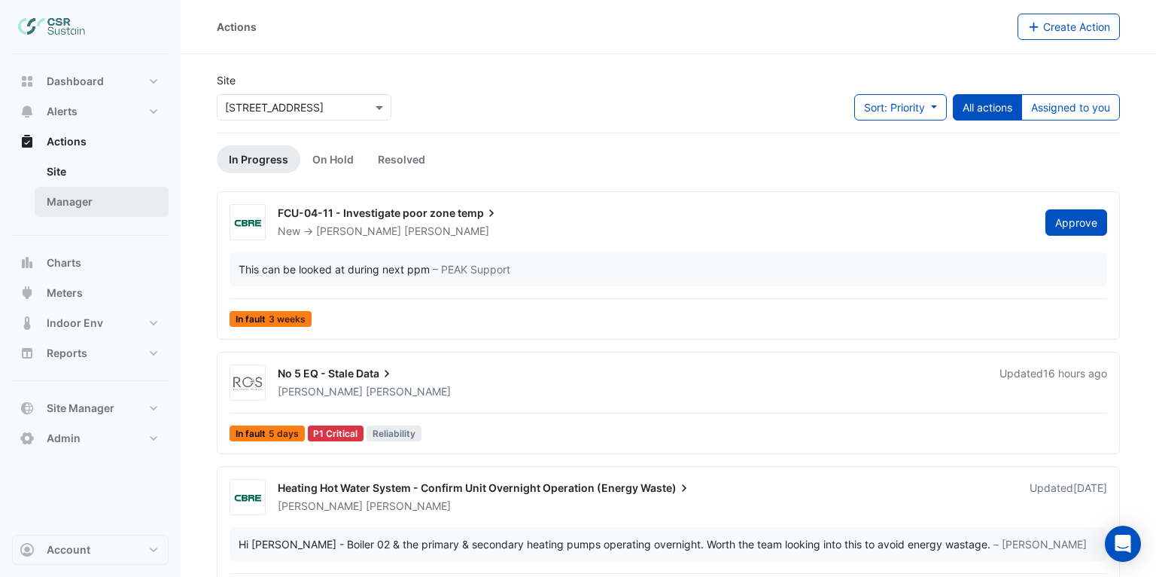
click at [105, 207] on link "Manager" at bounding box center [102, 202] width 134 height 30
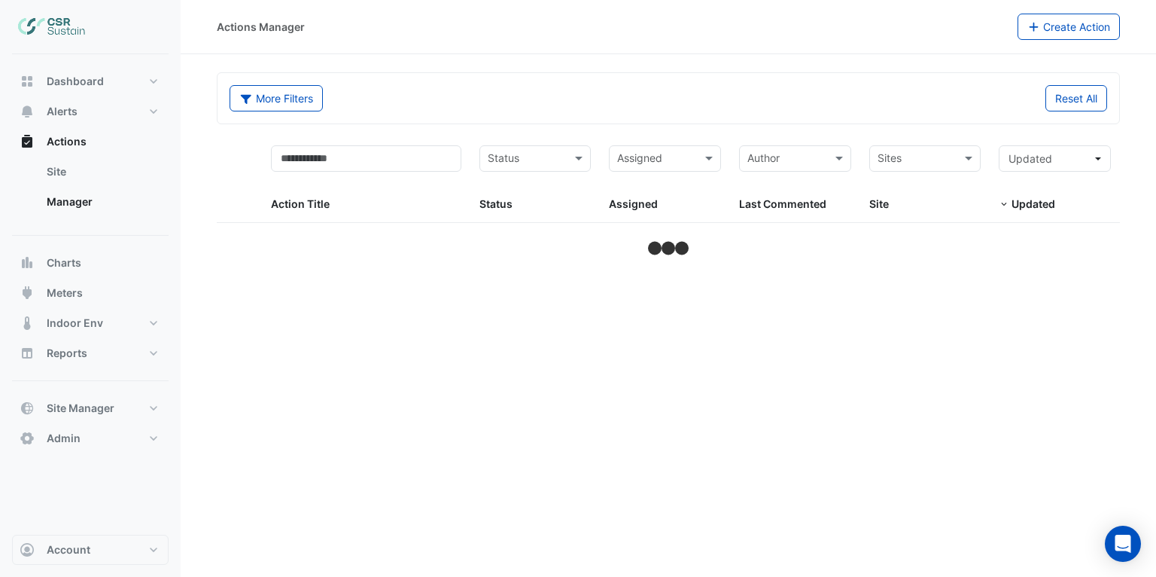
select select "***"
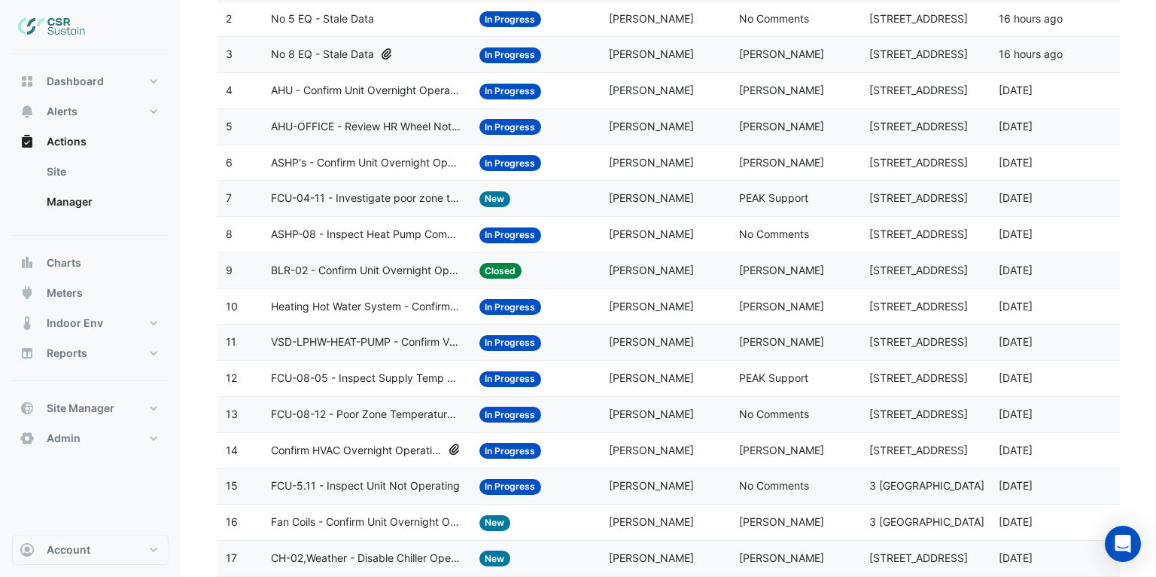
scroll to position [268, 0]
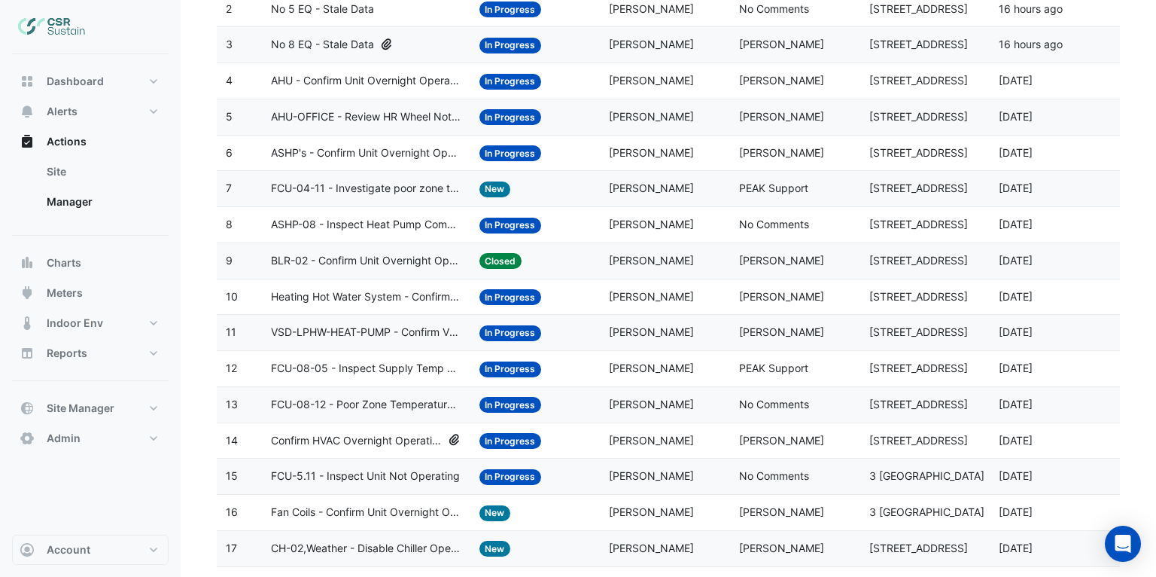
click at [383, 440] on span "Confirm HVAC Overnight Operation (Energy Waste)" at bounding box center [356, 440] width 171 height 17
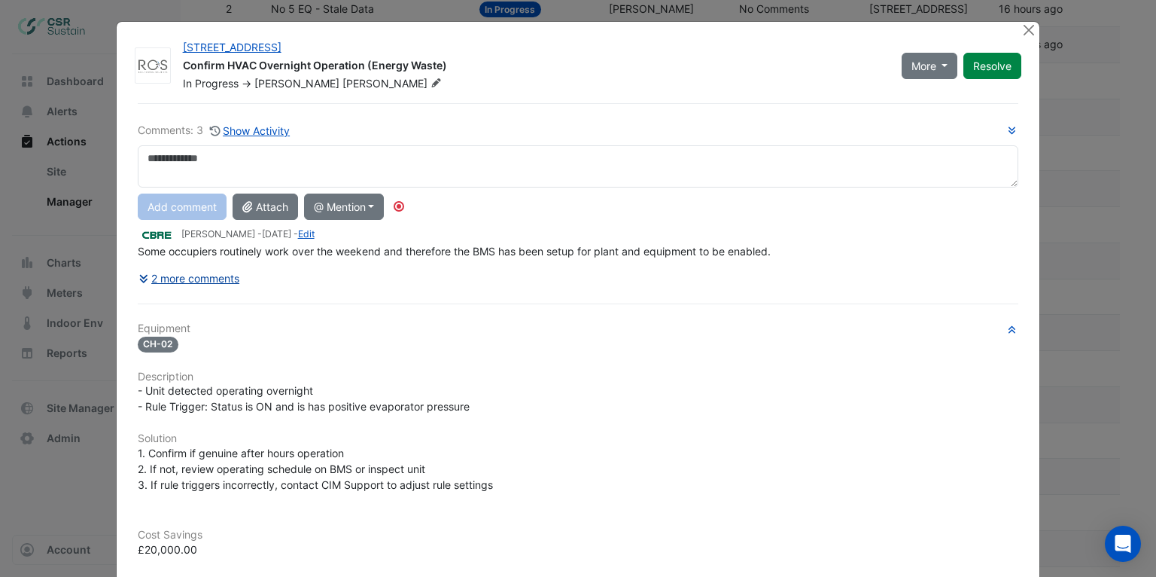
click at [232, 281] on button "2 more comments" at bounding box center [189, 278] width 103 height 26
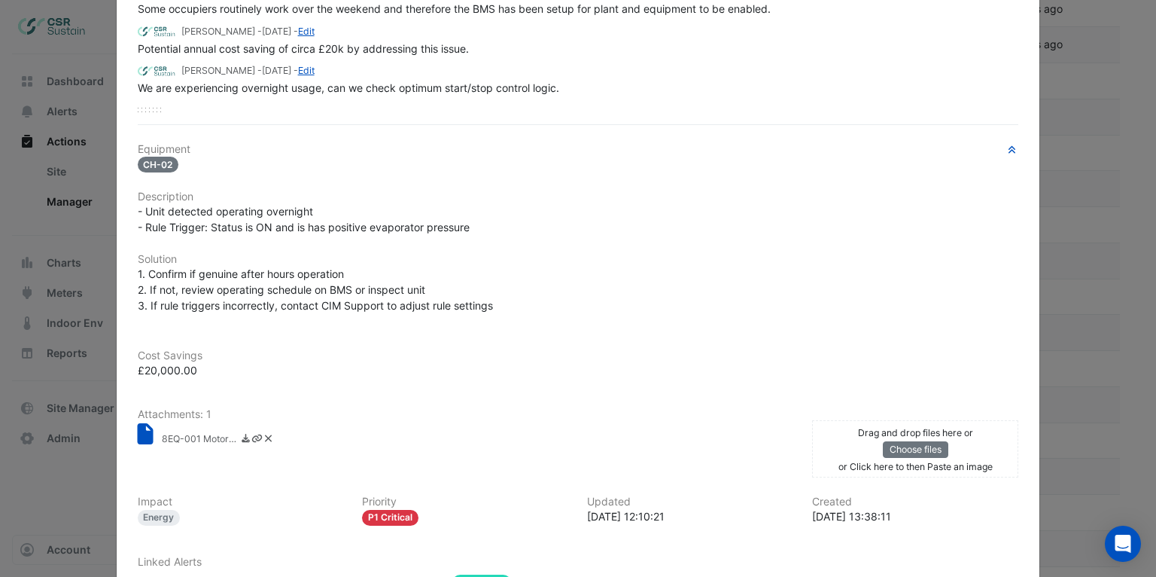
scroll to position [227, 0]
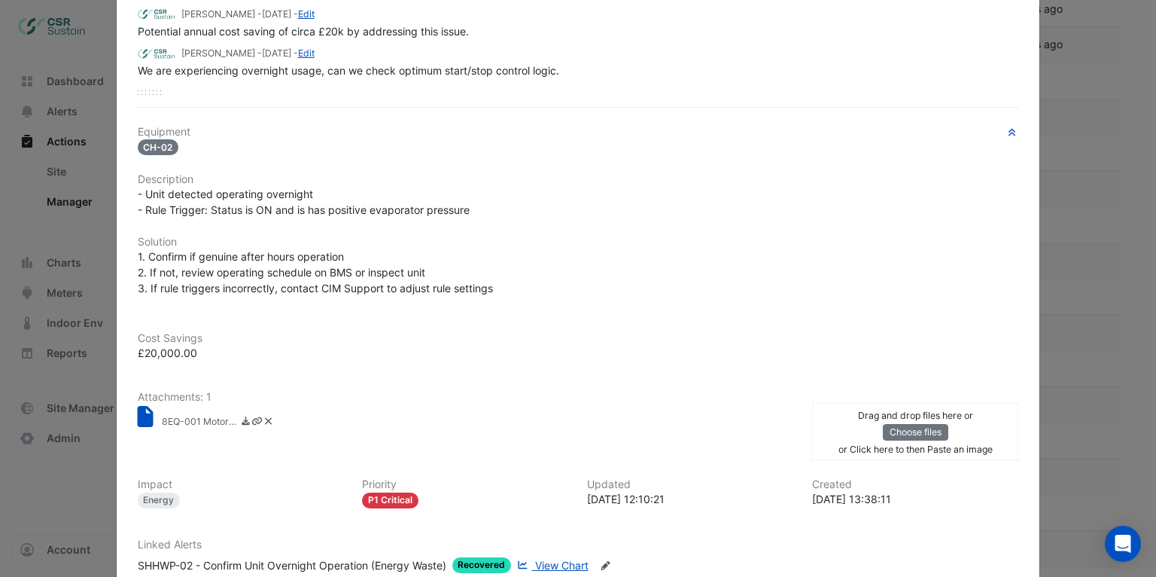
click at [187, 417] on small "8EQ-001 Motor - Run Hours Reduction Calc Spreadsheet.xlsx" at bounding box center [199, 423] width 75 height 16
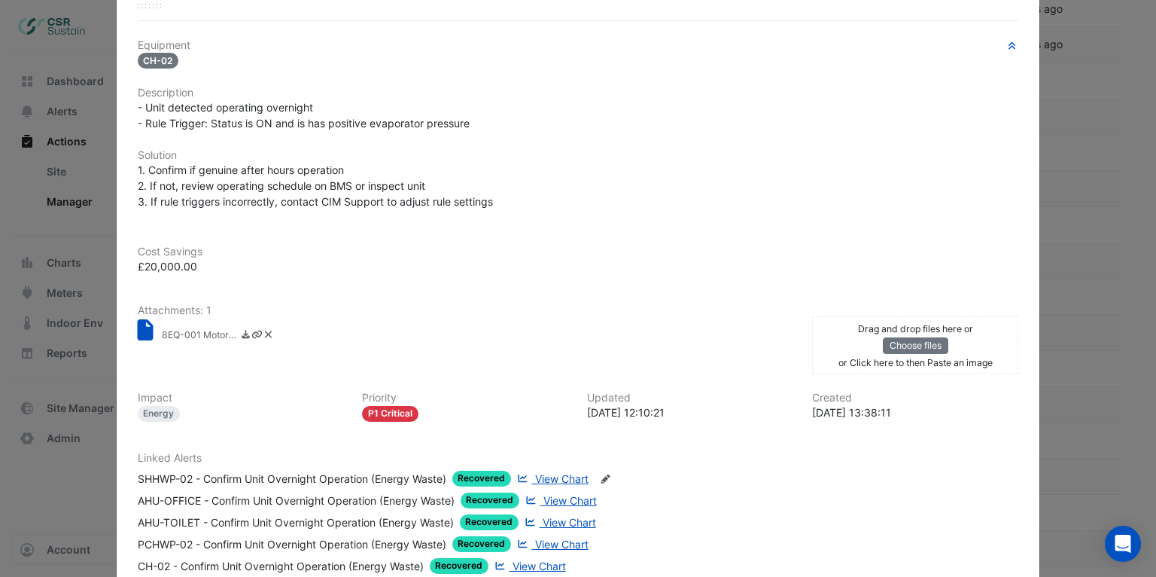
scroll to position [474, 0]
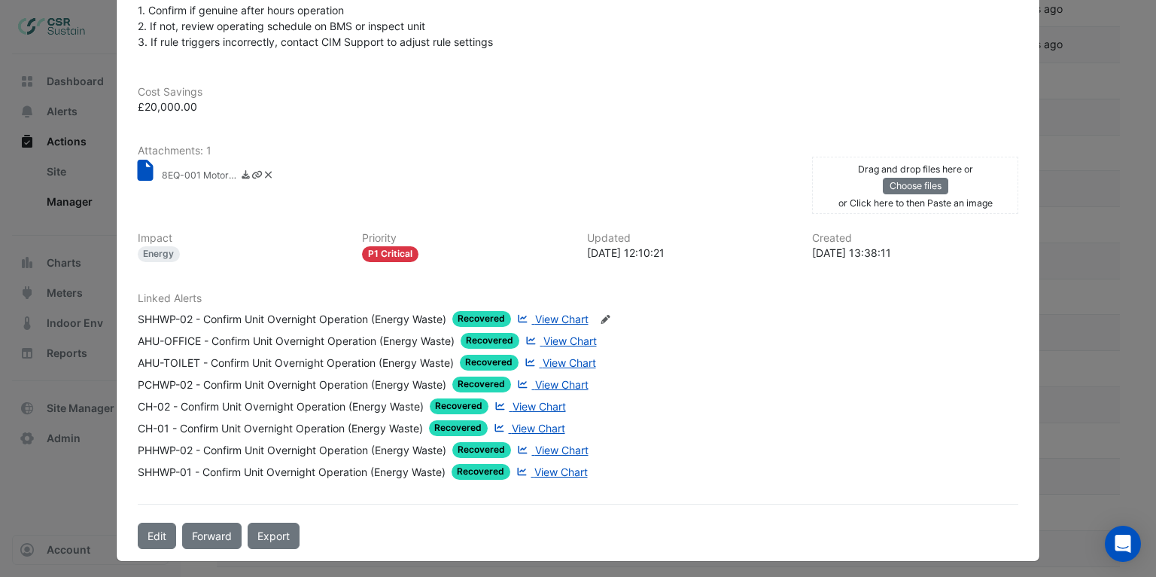
click at [529, 403] on span "View Chart" at bounding box center [539, 406] width 53 height 13
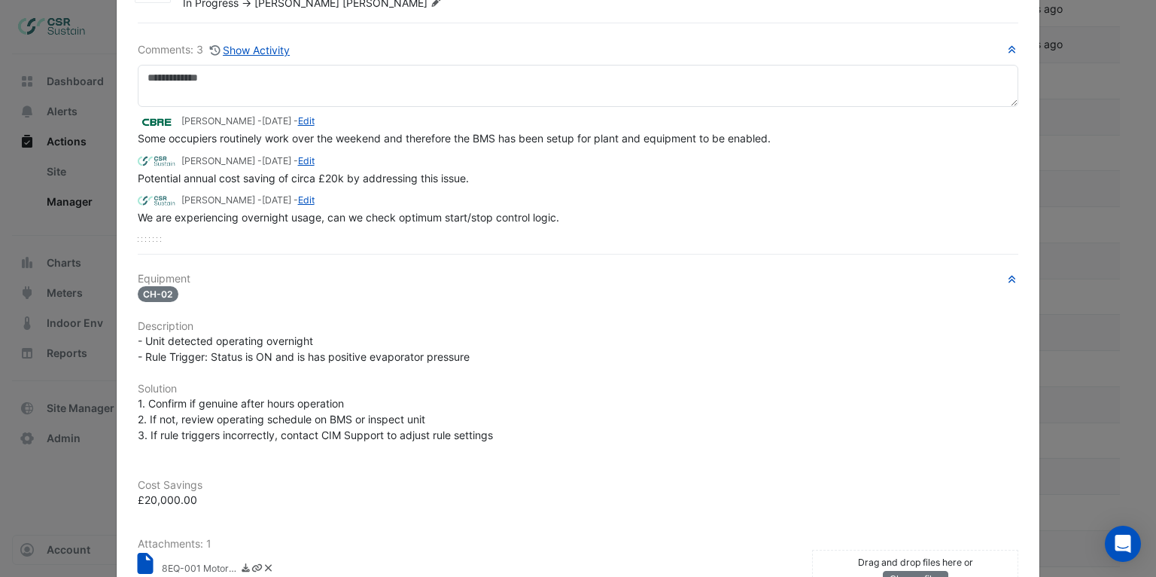
scroll to position [0, 0]
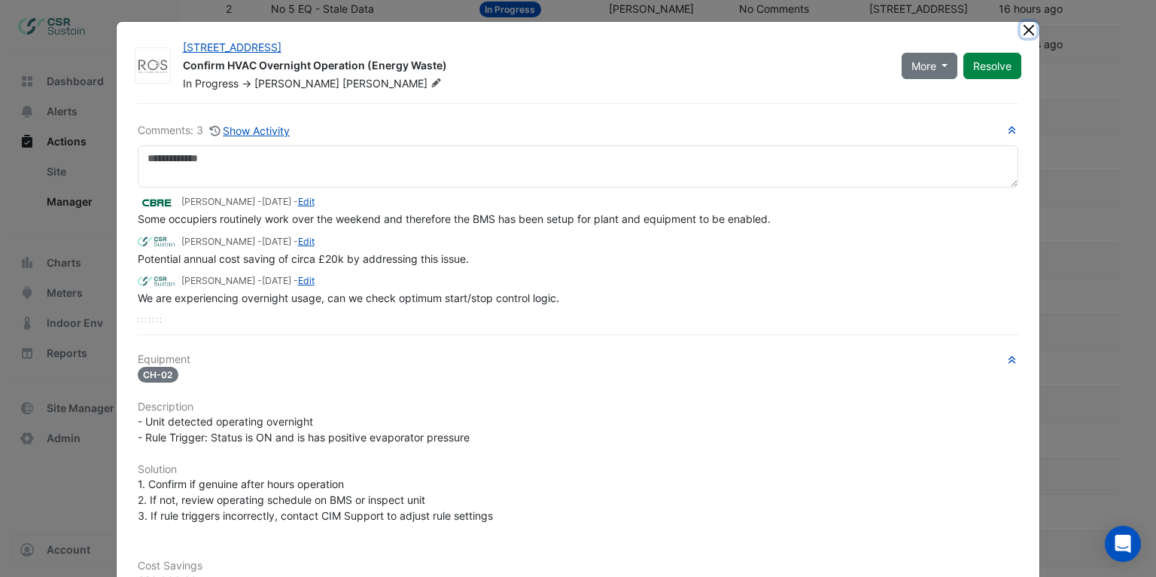
click at [1028, 33] on button "Close" at bounding box center [1029, 30] width 16 height 16
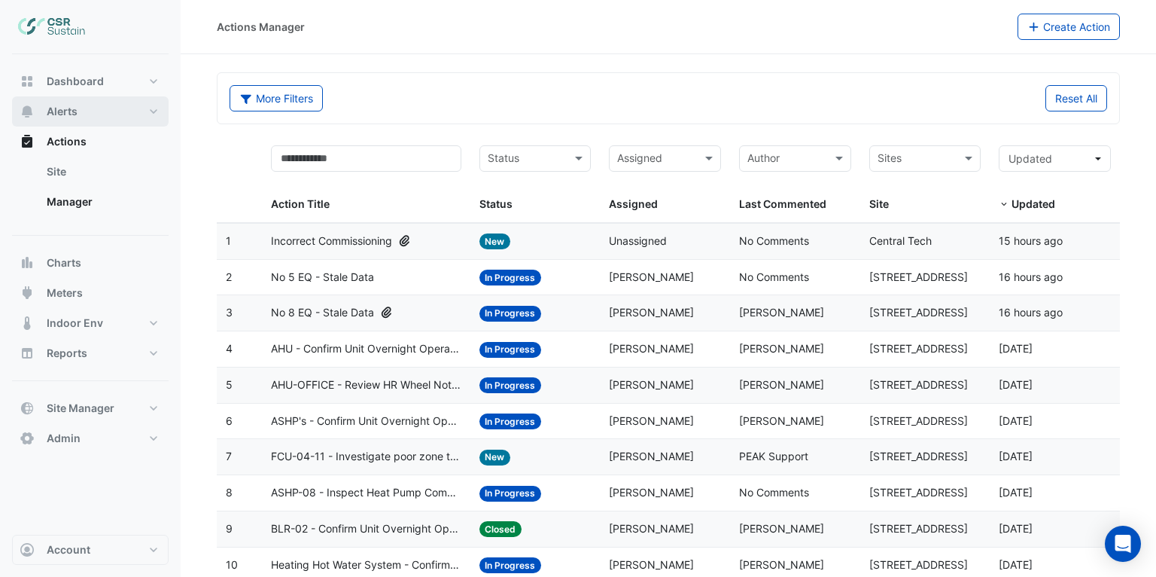
click at [137, 117] on button "Alerts" at bounding box center [90, 111] width 157 height 30
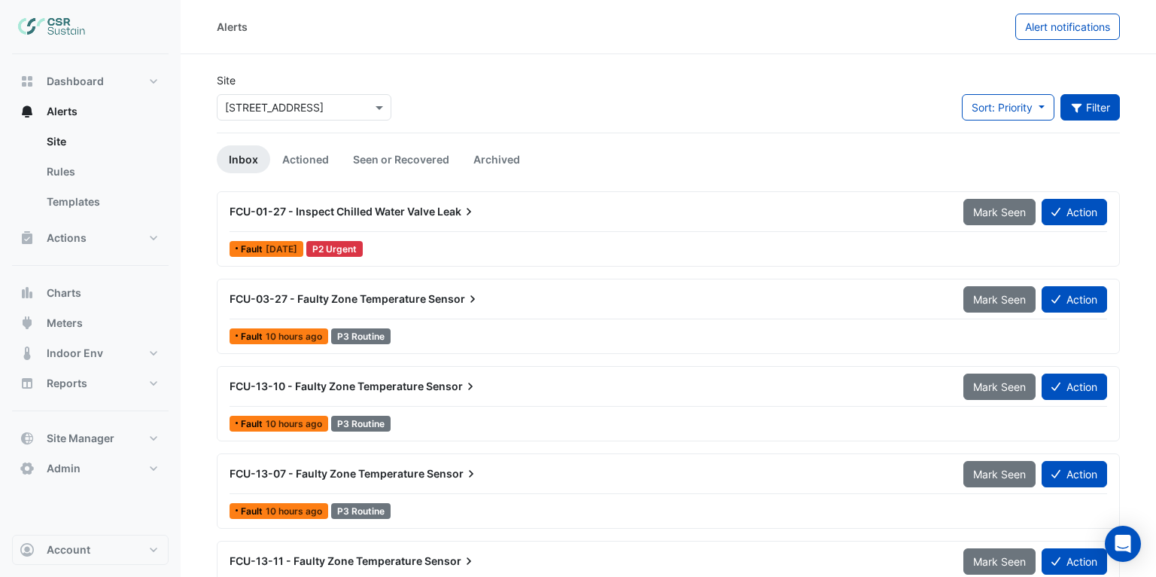
click at [1089, 111] on button "Filter" at bounding box center [1091, 107] width 60 height 26
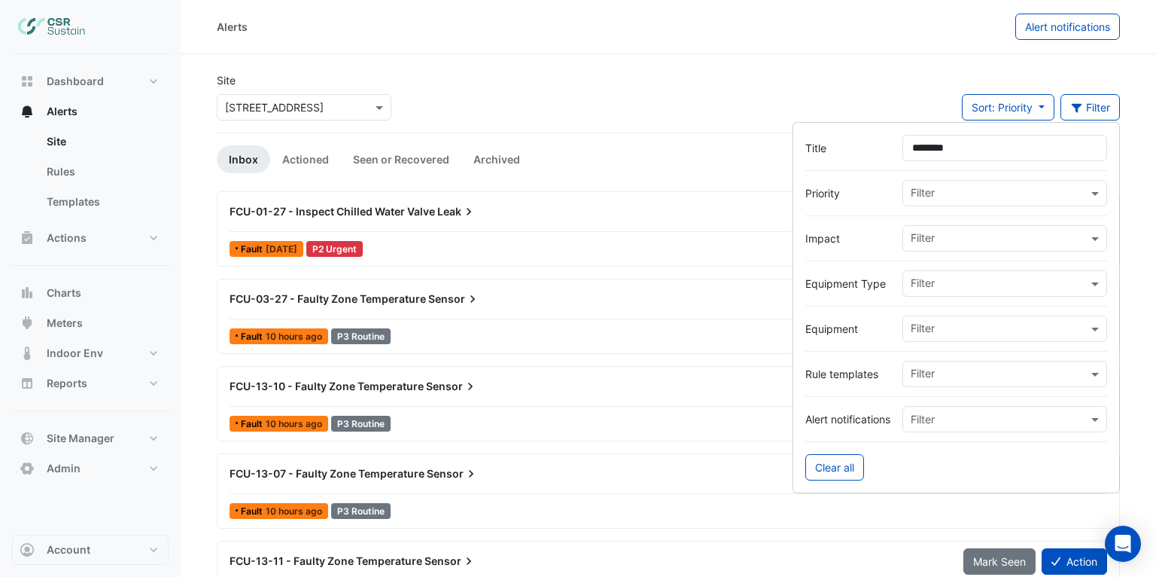
type input "*********"
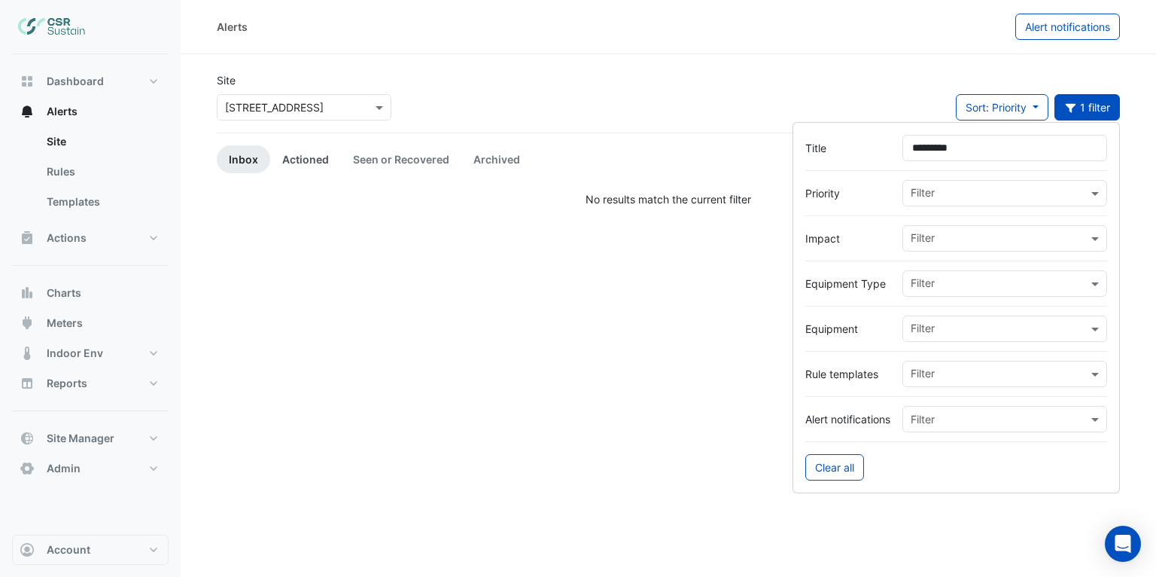
click at [312, 167] on link "Actioned" at bounding box center [305, 159] width 71 height 28
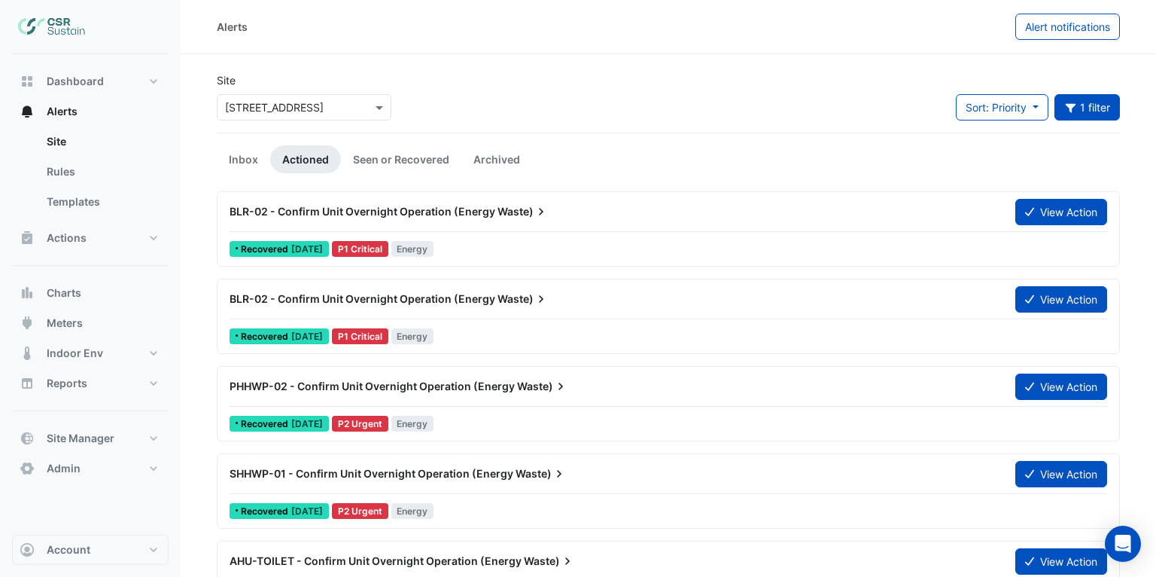
scroll to position [48, 0]
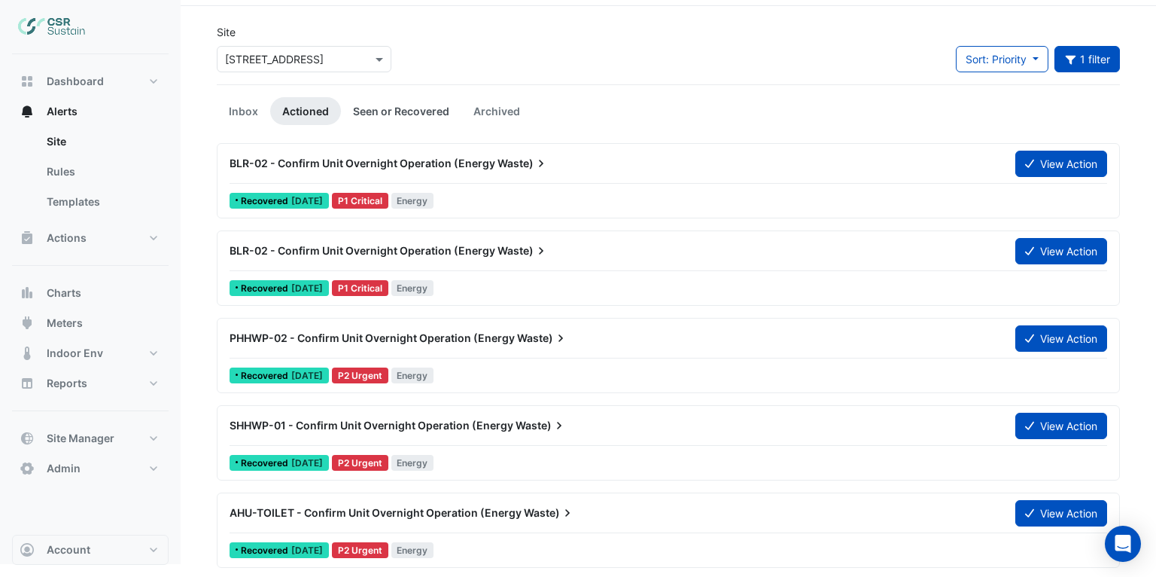
click at [388, 113] on link "Seen or Recovered" at bounding box center [401, 111] width 120 height 28
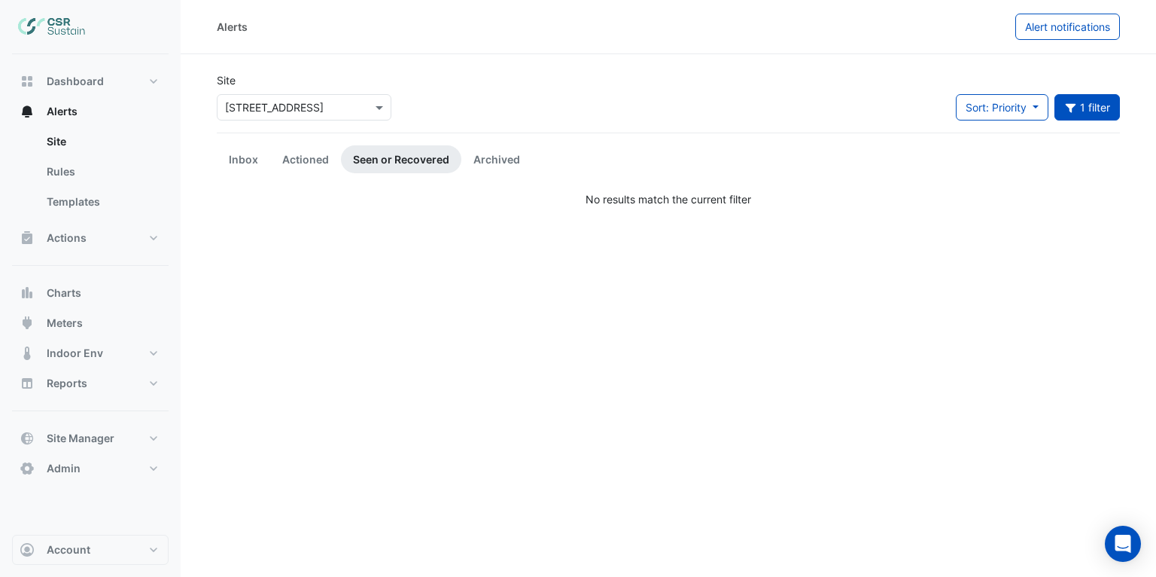
scroll to position [0, 0]
click at [315, 151] on link "Actioned" at bounding box center [305, 159] width 71 height 28
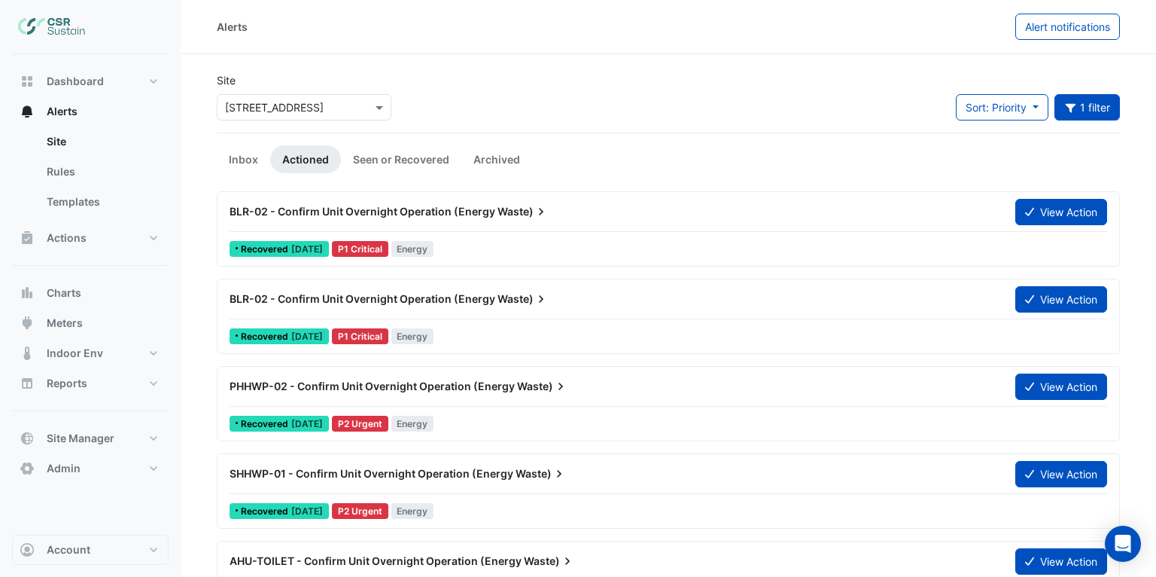
click at [285, 120] on div "Site × 5 Exchange Quay" at bounding box center [304, 102] width 193 height 60
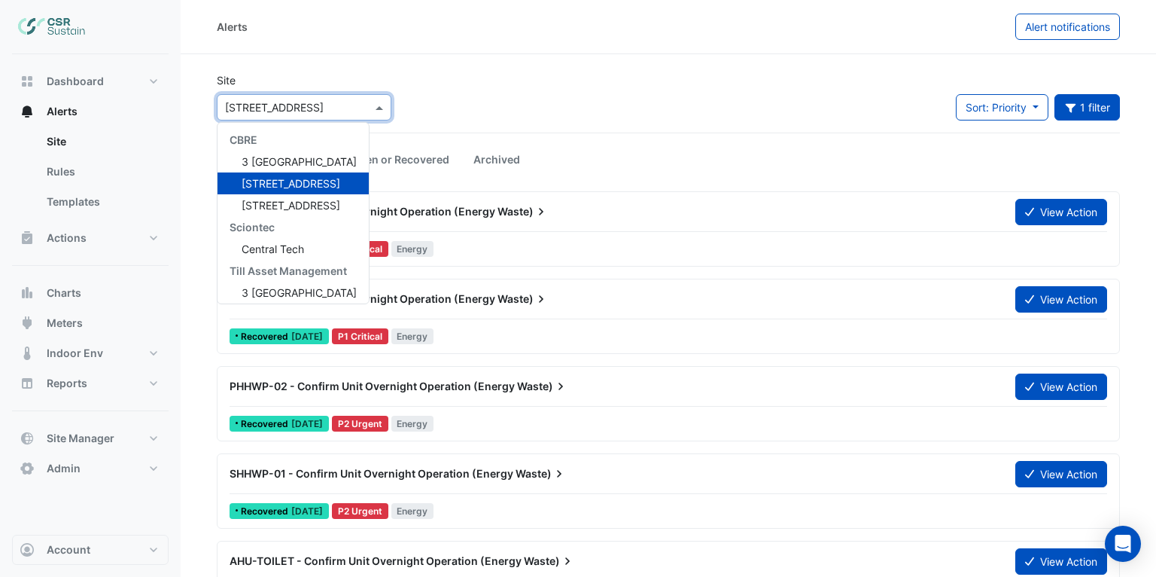
click at [278, 108] on input "text" at bounding box center [289, 108] width 128 height 16
click at [291, 160] on span "3 [GEOGRAPHIC_DATA]" at bounding box center [299, 161] width 115 height 13
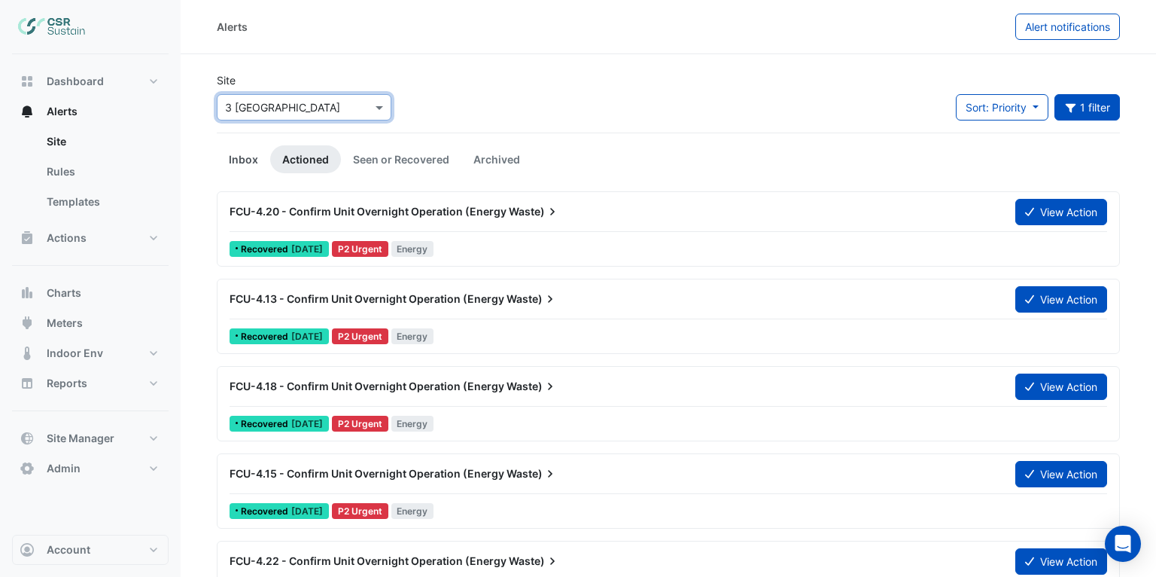
click at [244, 164] on link "Inbox" at bounding box center [243, 159] width 53 height 28
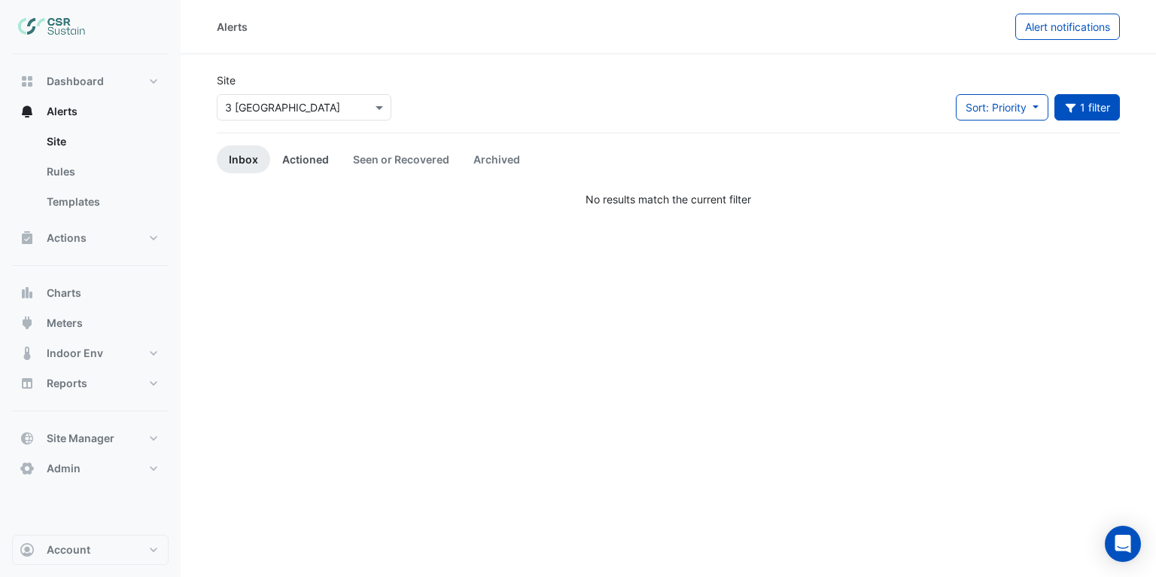
click at [295, 167] on link "Actioned" at bounding box center [305, 159] width 71 height 28
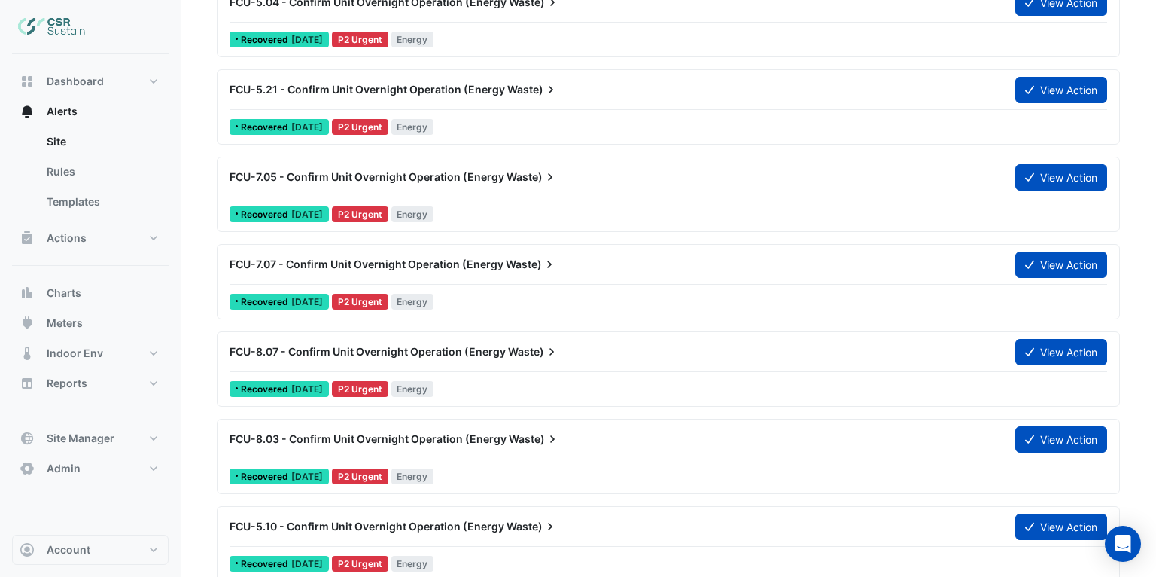
scroll to position [3946, 0]
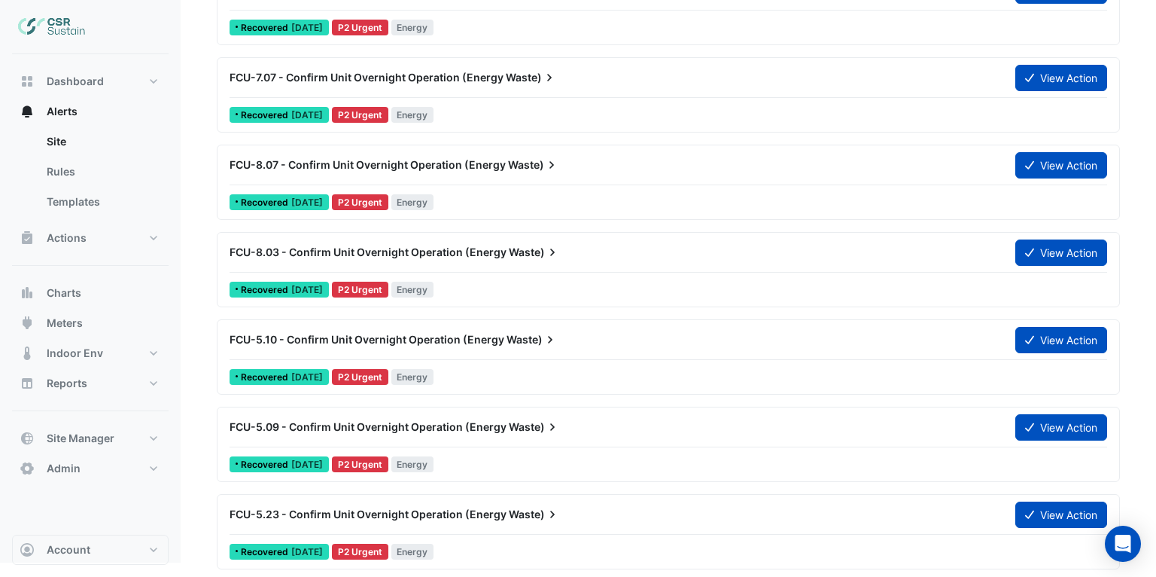
click at [415, 168] on span "FCU-8.07 - Confirm Unit Overnight Operation (Energy" at bounding box center [368, 164] width 276 height 13
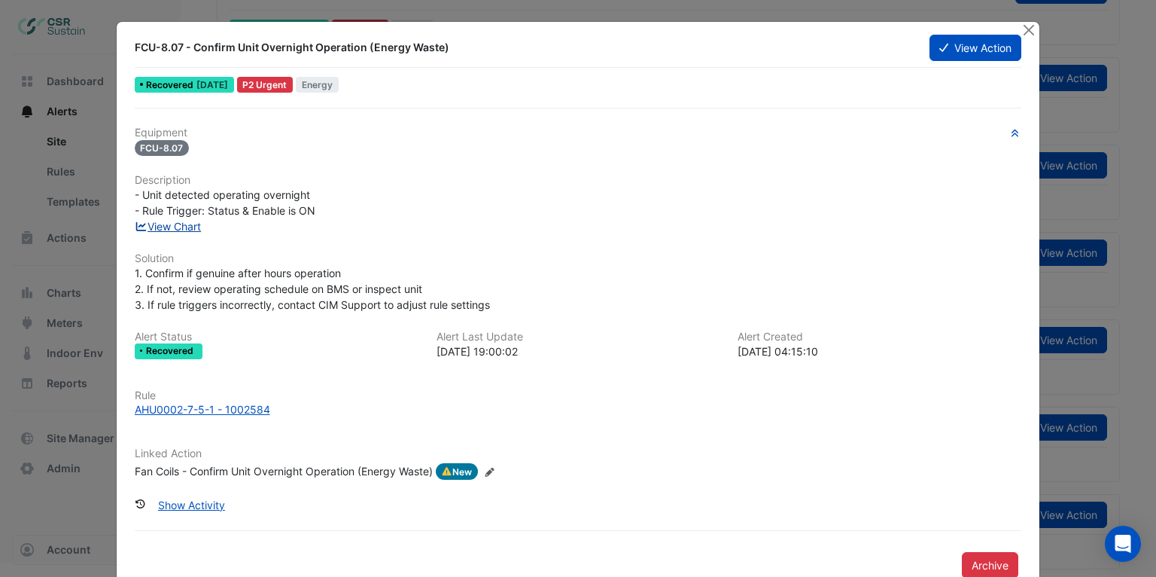
click at [197, 227] on link "View Chart" at bounding box center [168, 226] width 67 height 13
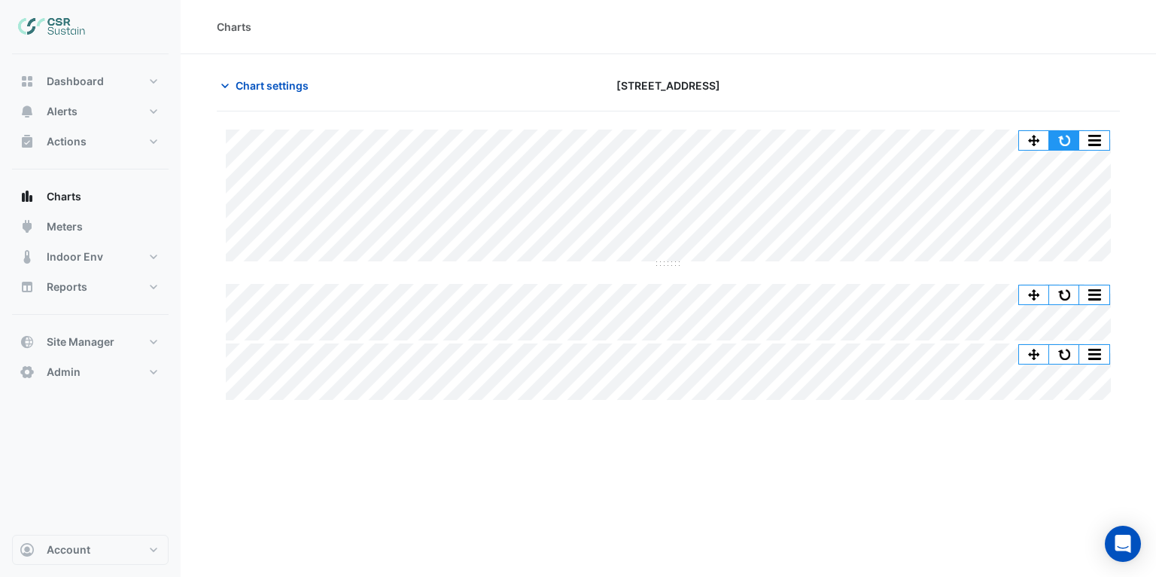
click at [1068, 145] on button "button" at bounding box center [1065, 140] width 30 height 19
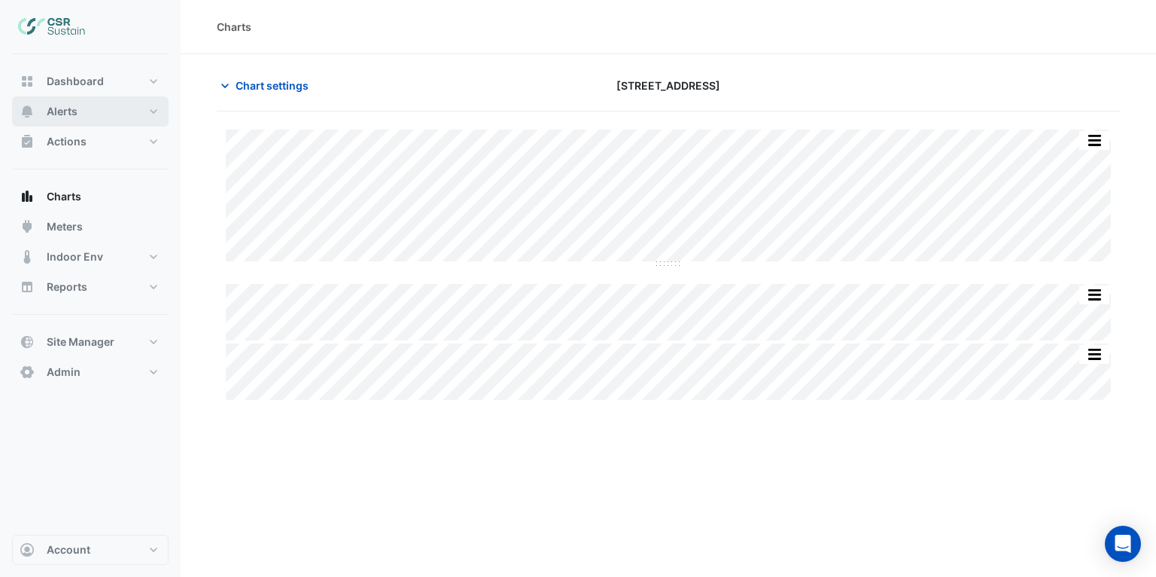
click at [108, 114] on button "Alerts" at bounding box center [90, 111] width 157 height 30
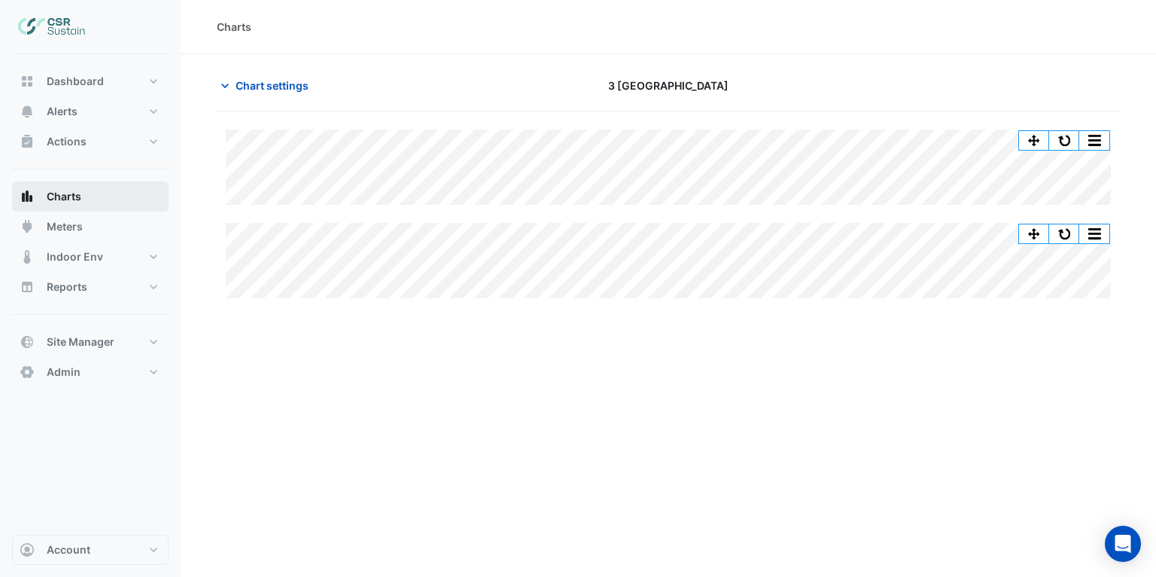
click at [117, 191] on button "Charts" at bounding box center [90, 196] width 157 height 30
click at [270, 84] on span "Chart settings" at bounding box center [272, 86] width 73 height 16
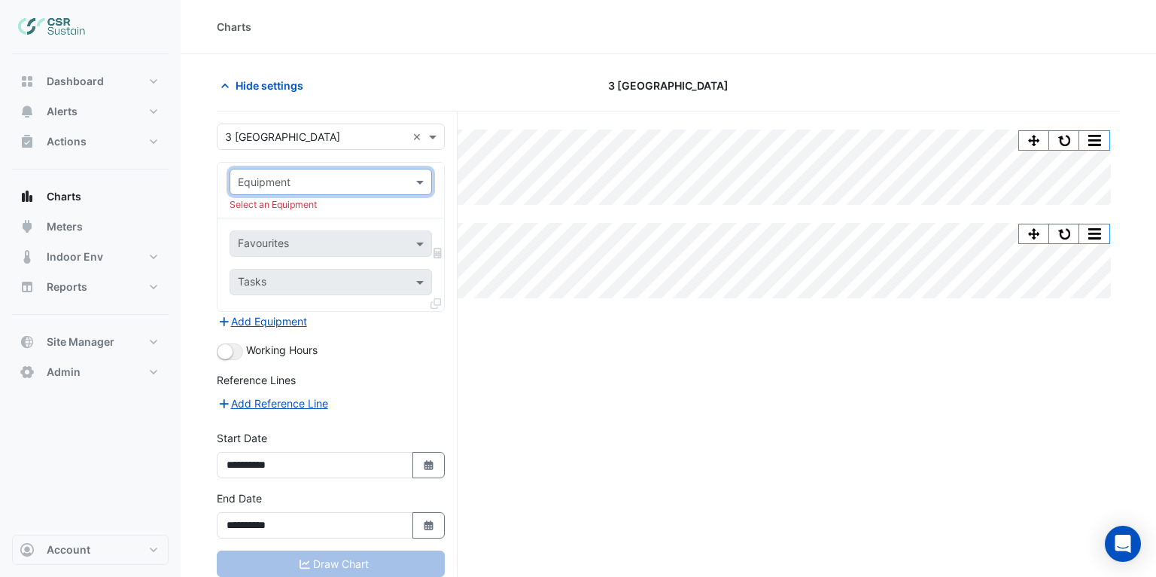
click at [370, 178] on input "text" at bounding box center [316, 183] width 156 height 16
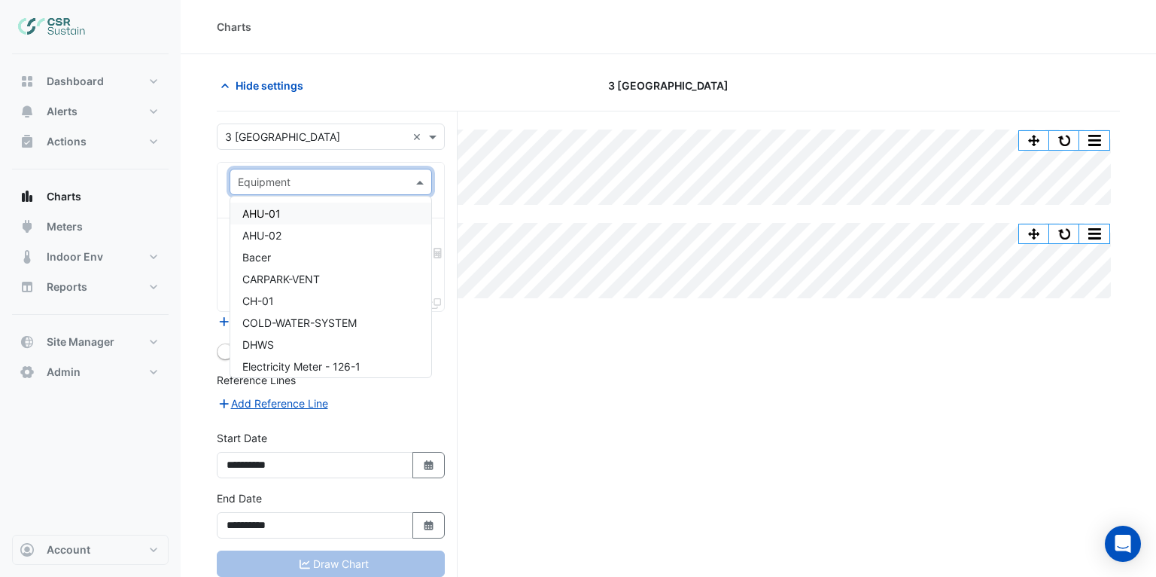
click at [325, 216] on div "AHU-01" at bounding box center [331, 214] width 202 height 22
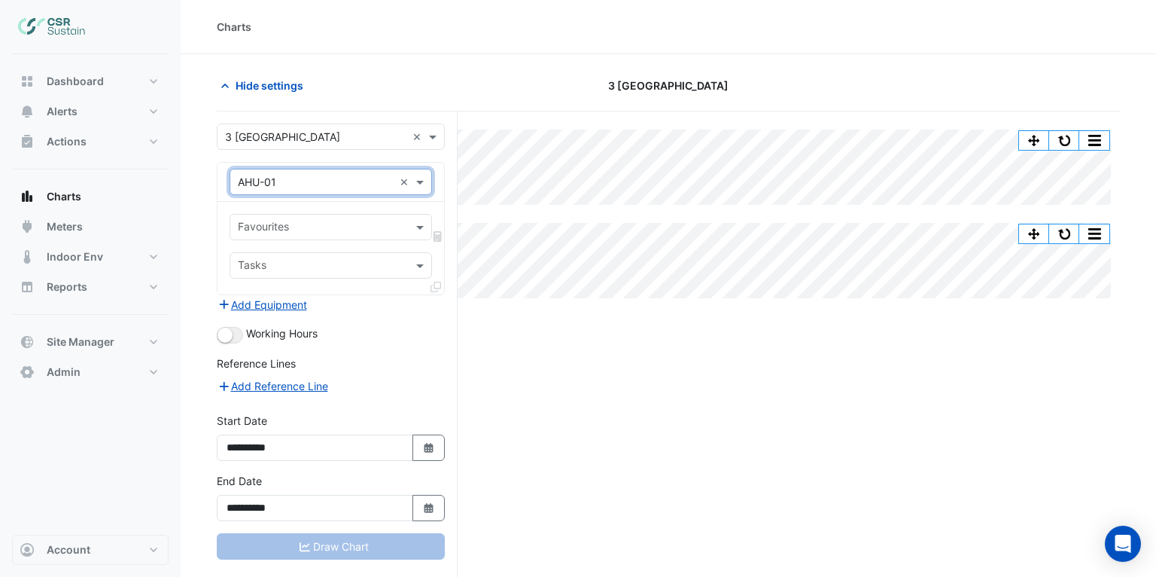
click at [298, 227] on input "text" at bounding box center [322, 229] width 169 height 16
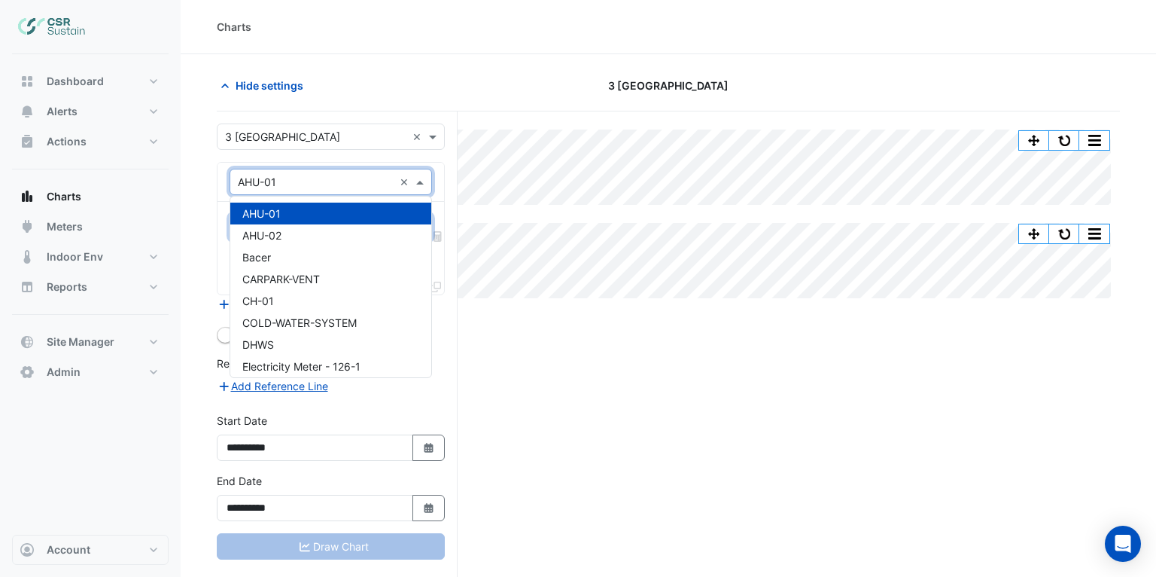
click at [303, 179] on input "text" at bounding box center [316, 183] width 156 height 16
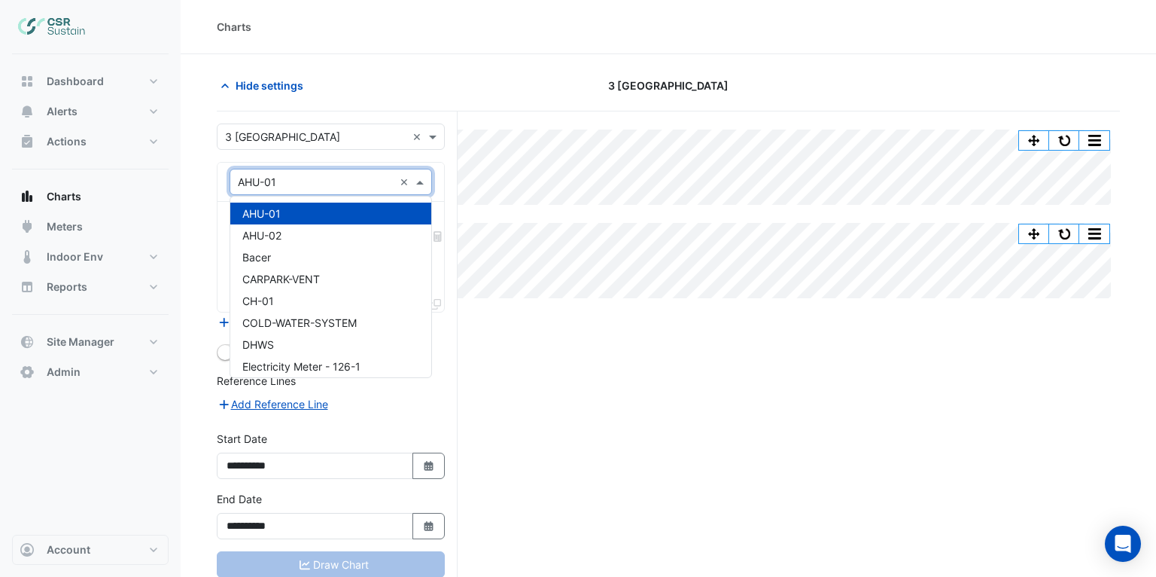
click at [290, 163] on div "× AHU-01 ×" at bounding box center [331, 182] width 227 height 39
click at [296, 179] on input "text" at bounding box center [316, 183] width 156 height 16
click at [288, 215] on div "AHU-01" at bounding box center [331, 214] width 202 height 22
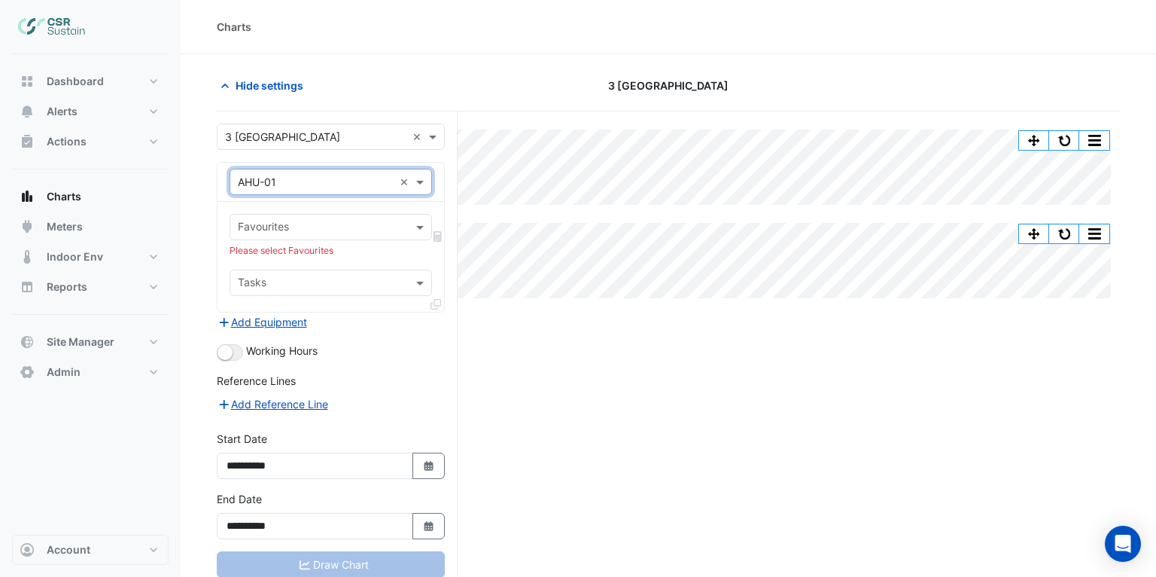
click at [285, 233] on input "text" at bounding box center [322, 229] width 169 height 16
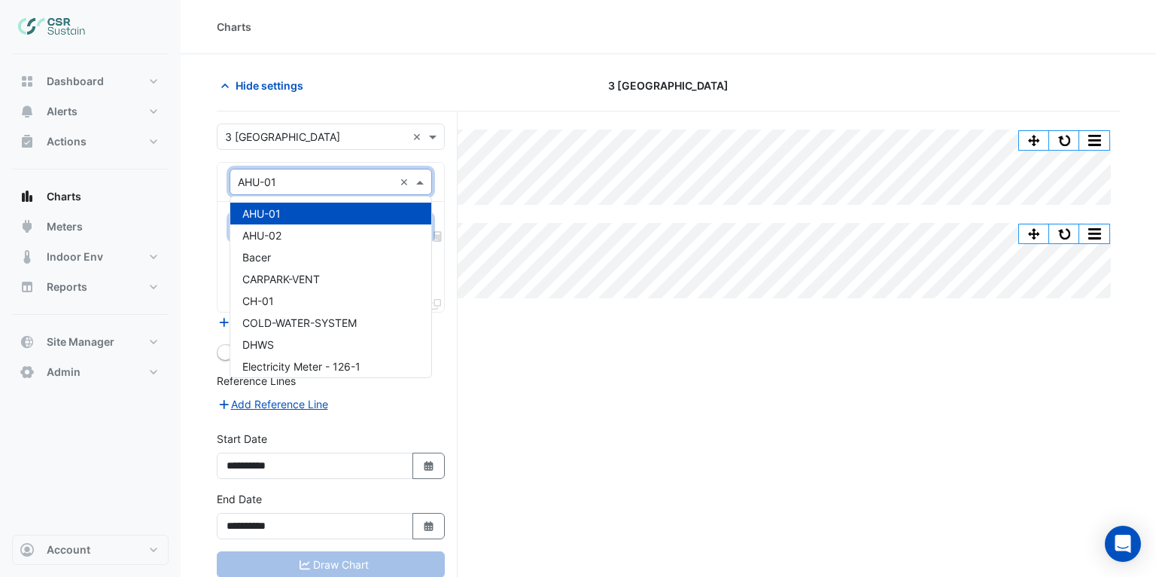
click at [279, 188] on div "× AHU-01" at bounding box center [311, 182] width 163 height 16
click at [283, 233] on div "AHU-02" at bounding box center [331, 235] width 202 height 22
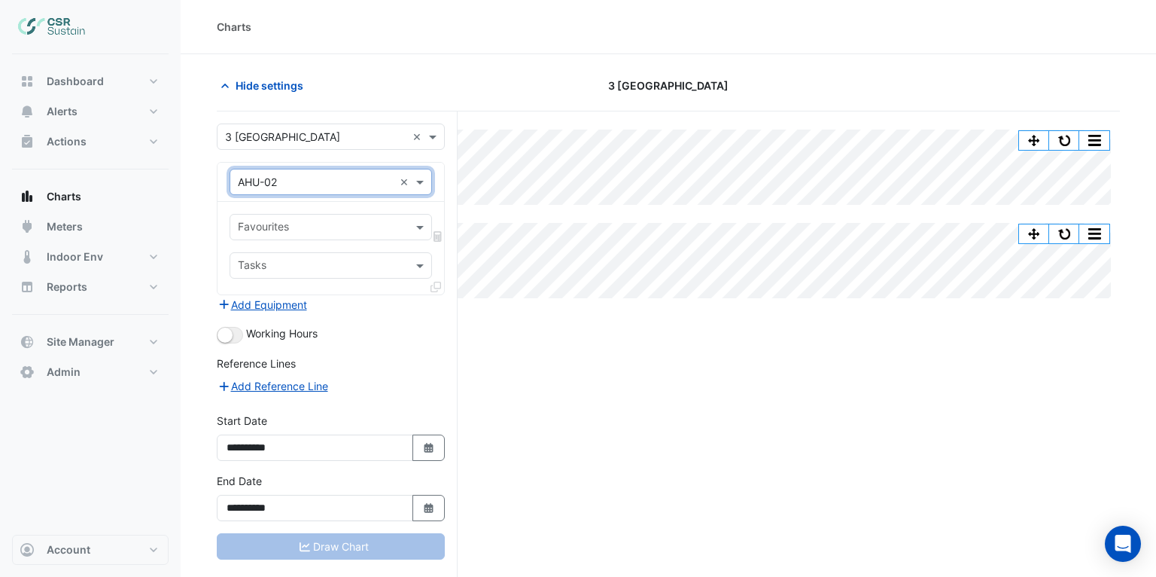
click at [294, 227] on input "text" at bounding box center [322, 229] width 169 height 16
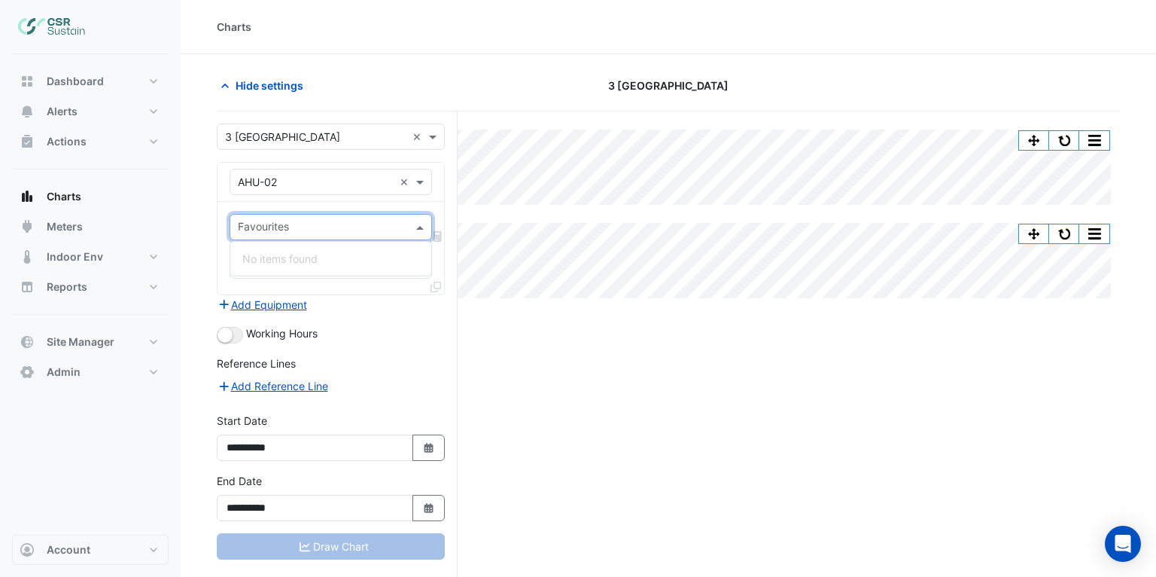
click at [282, 190] on div "× AHU-02 ×" at bounding box center [331, 182] width 203 height 26
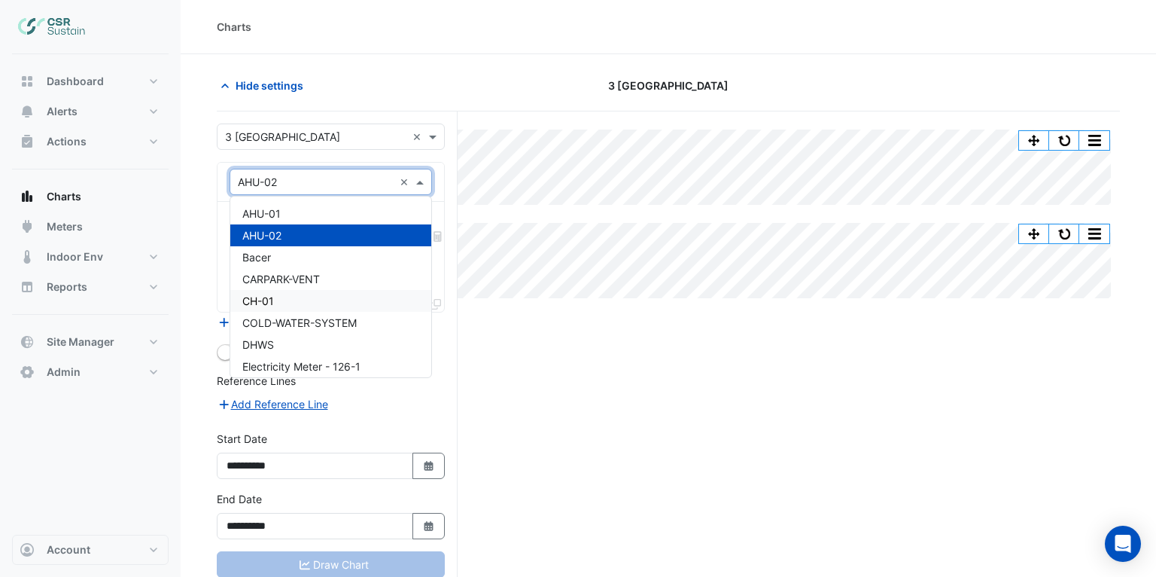
click at [281, 291] on div "CH-01" at bounding box center [331, 301] width 202 height 22
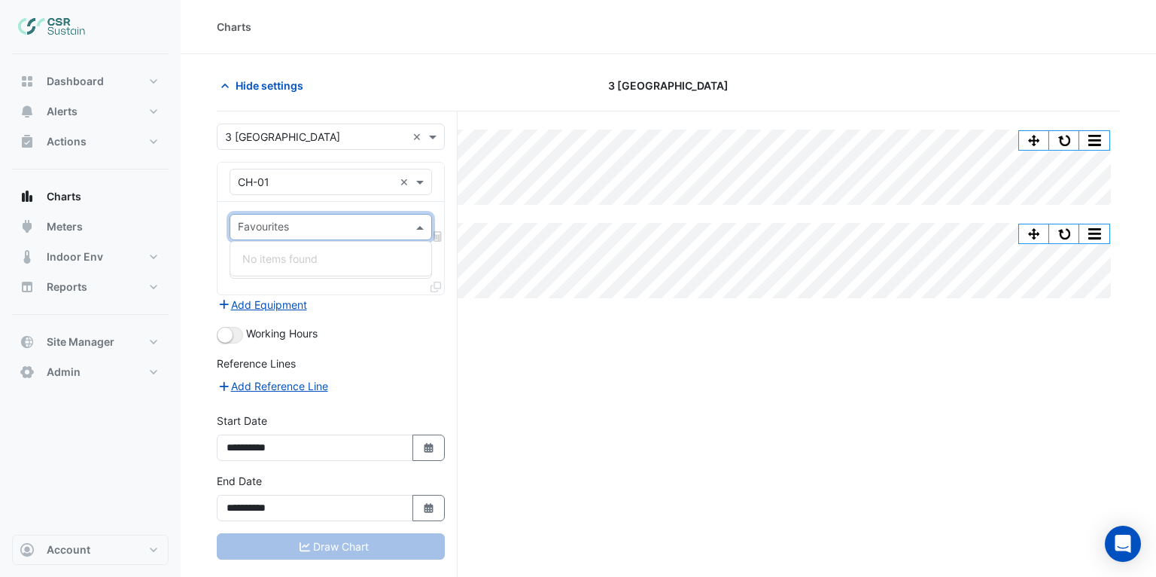
click at [294, 226] on input "text" at bounding box center [322, 229] width 169 height 16
click at [294, 187] on input "text" at bounding box center [316, 183] width 156 height 16
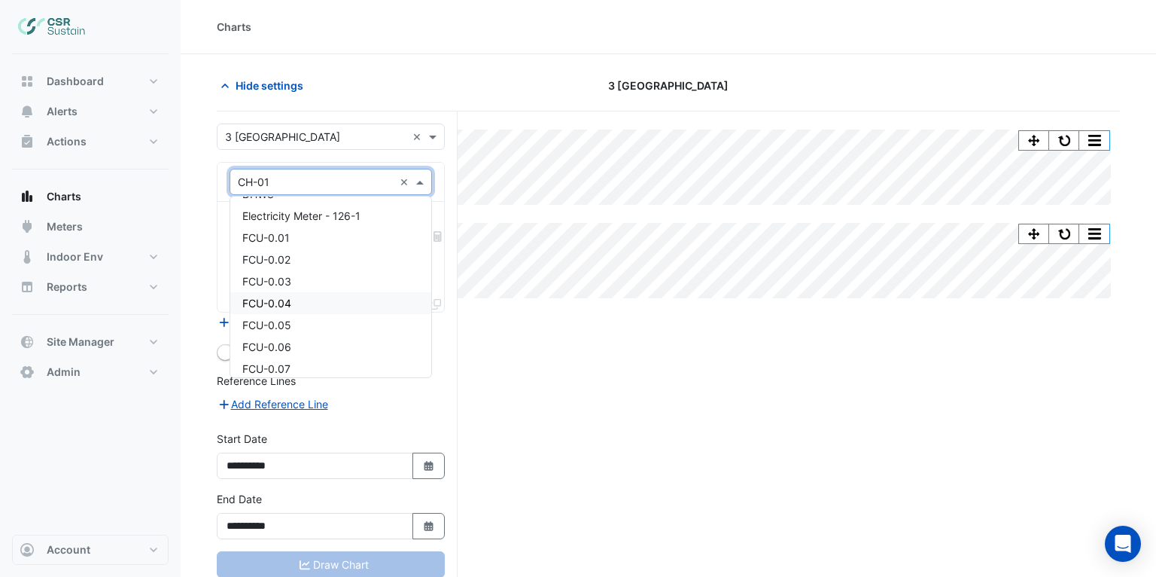
scroll to position [175, 0]
click at [320, 273] on div "FCU-0.04" at bounding box center [331, 279] width 202 height 22
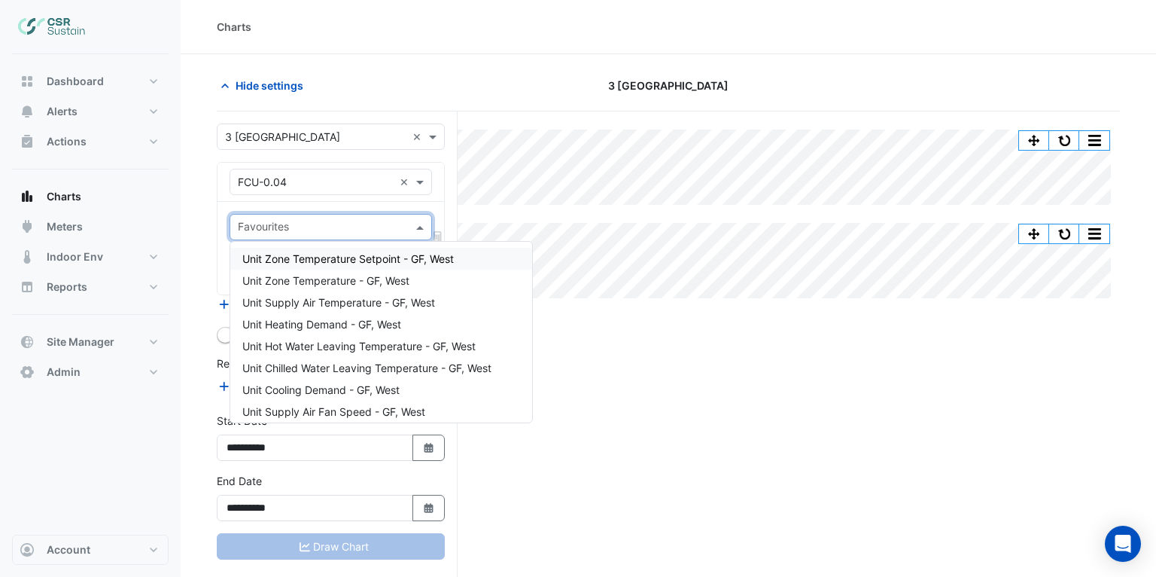
click at [306, 235] on div at bounding box center [321, 229] width 171 height 20
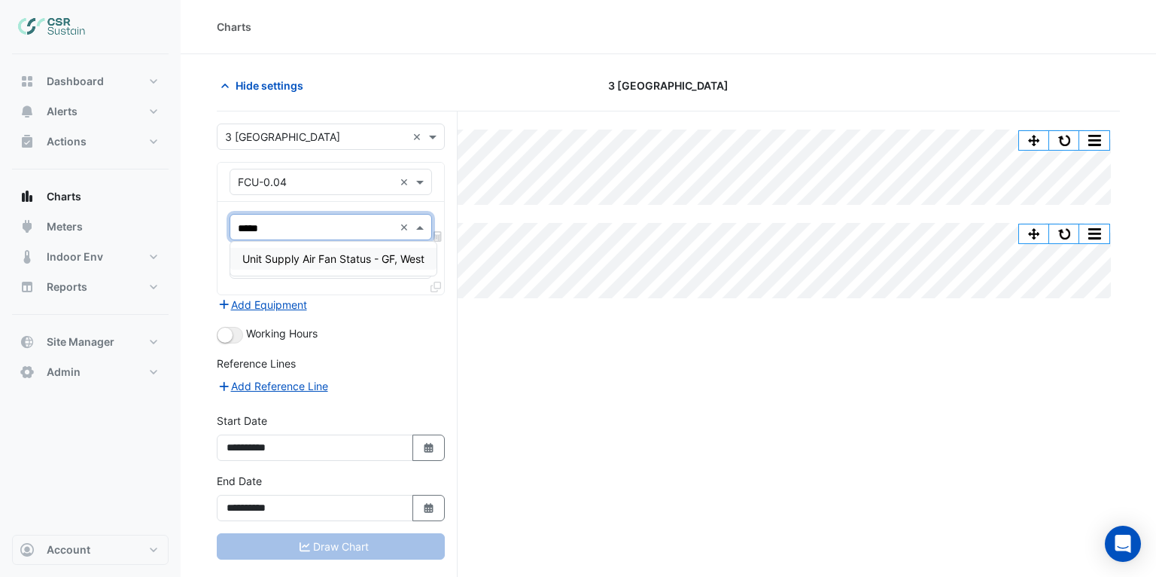
type input "******"
click at [384, 268] on div "Unit Supply Air Fan Status - GF, West" at bounding box center [333, 259] width 206 height 22
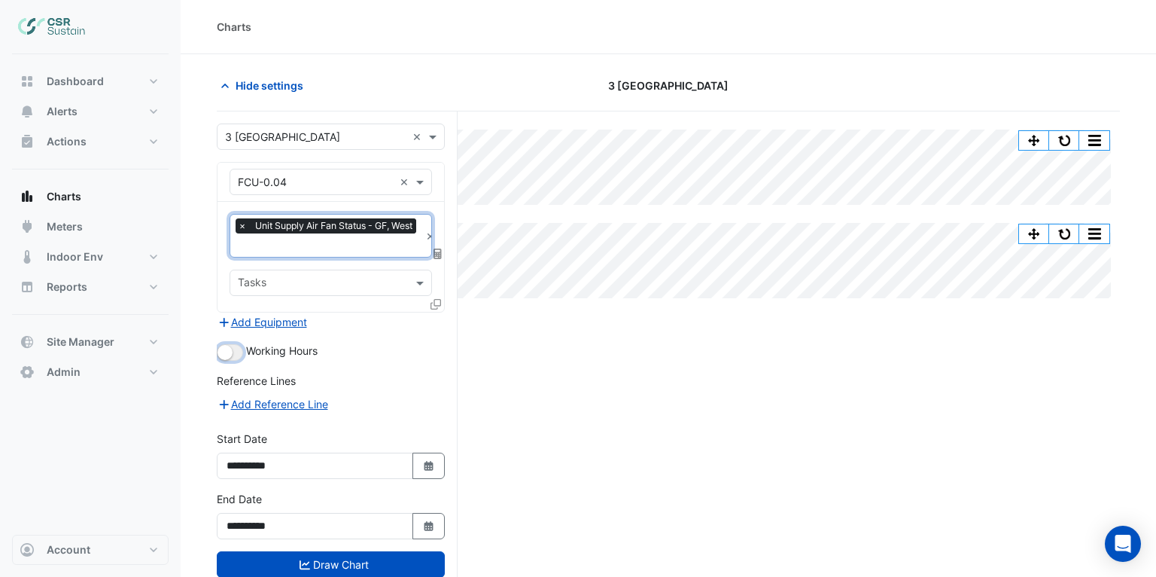
click at [241, 344] on button "button" at bounding box center [230, 352] width 26 height 17
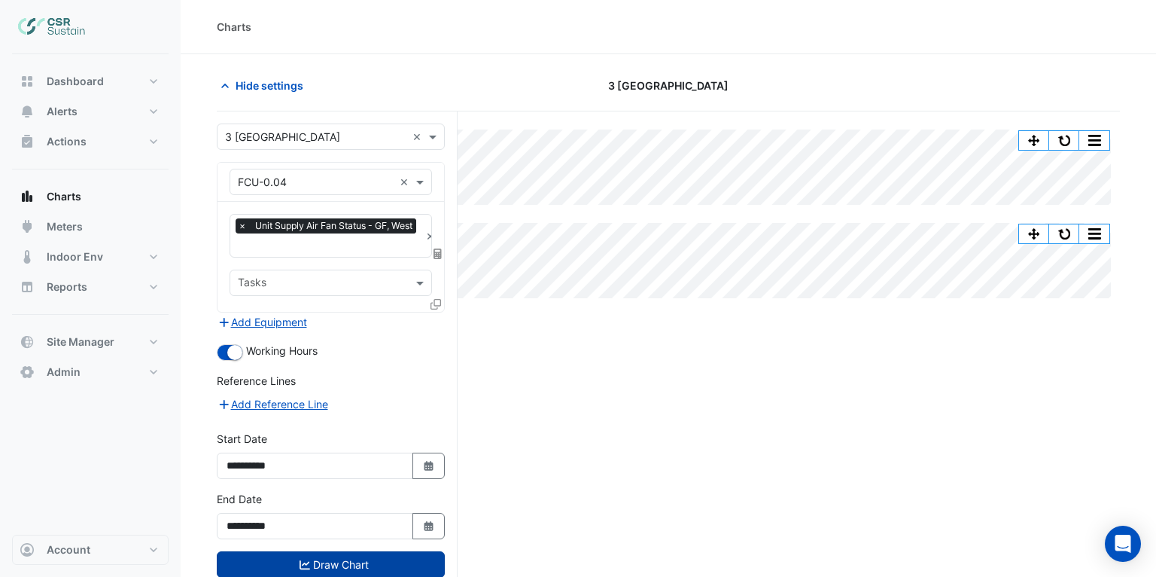
click at [344, 556] on button "Draw Chart" at bounding box center [331, 564] width 228 height 26
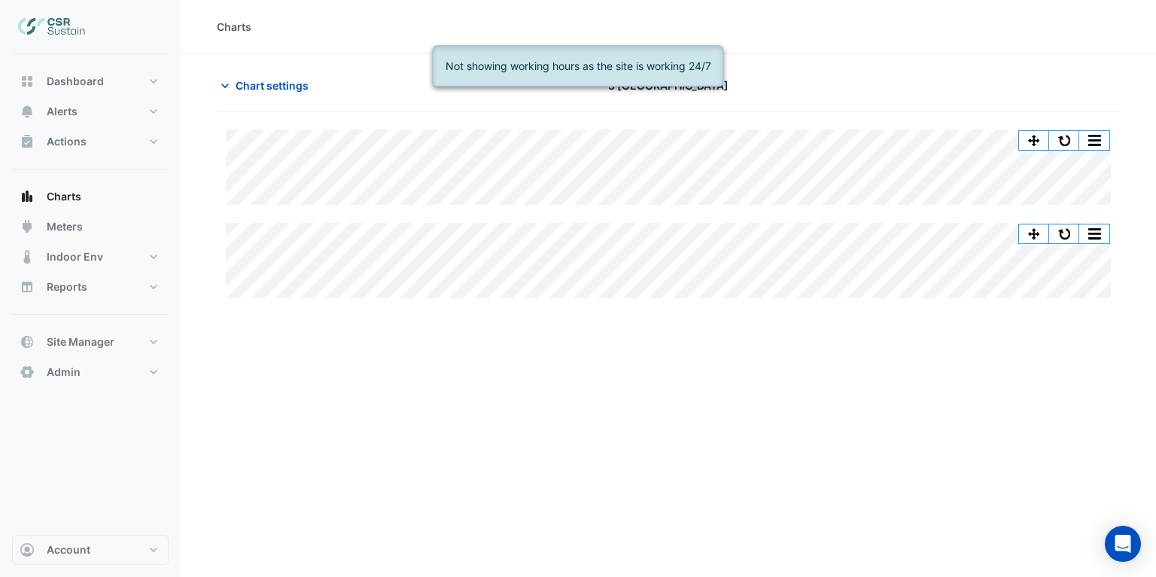
click at [276, 99] on div "Chart settings [STREET_ADDRESS]" at bounding box center [668, 91] width 903 height 39
click at [262, 84] on span "Chart settings" at bounding box center [272, 86] width 73 height 16
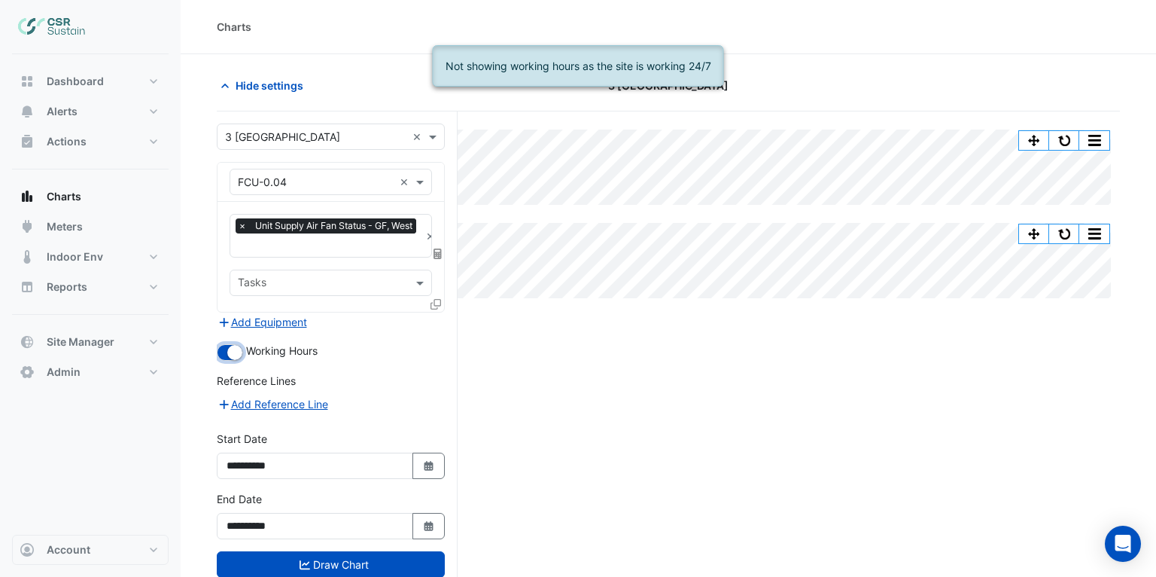
click at [233, 345] on small "button" at bounding box center [234, 352] width 15 height 15
click at [341, 556] on button "Draw Chart" at bounding box center [331, 564] width 228 height 26
